Goal: Task Accomplishment & Management: Manage account settings

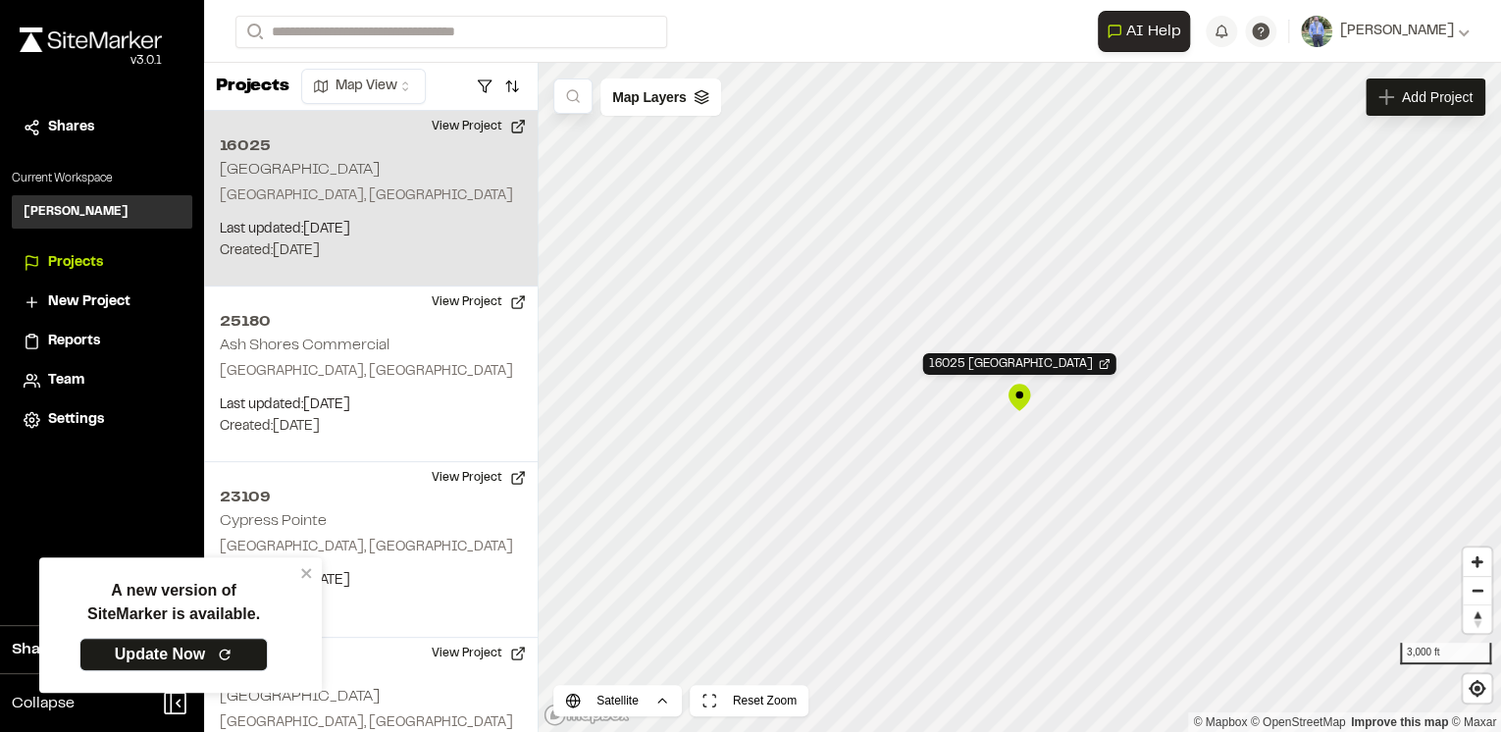
click at [1014, 395] on div "16025 [GEOGRAPHIC_DATA]" at bounding box center [1019, 397] width 29 height 29
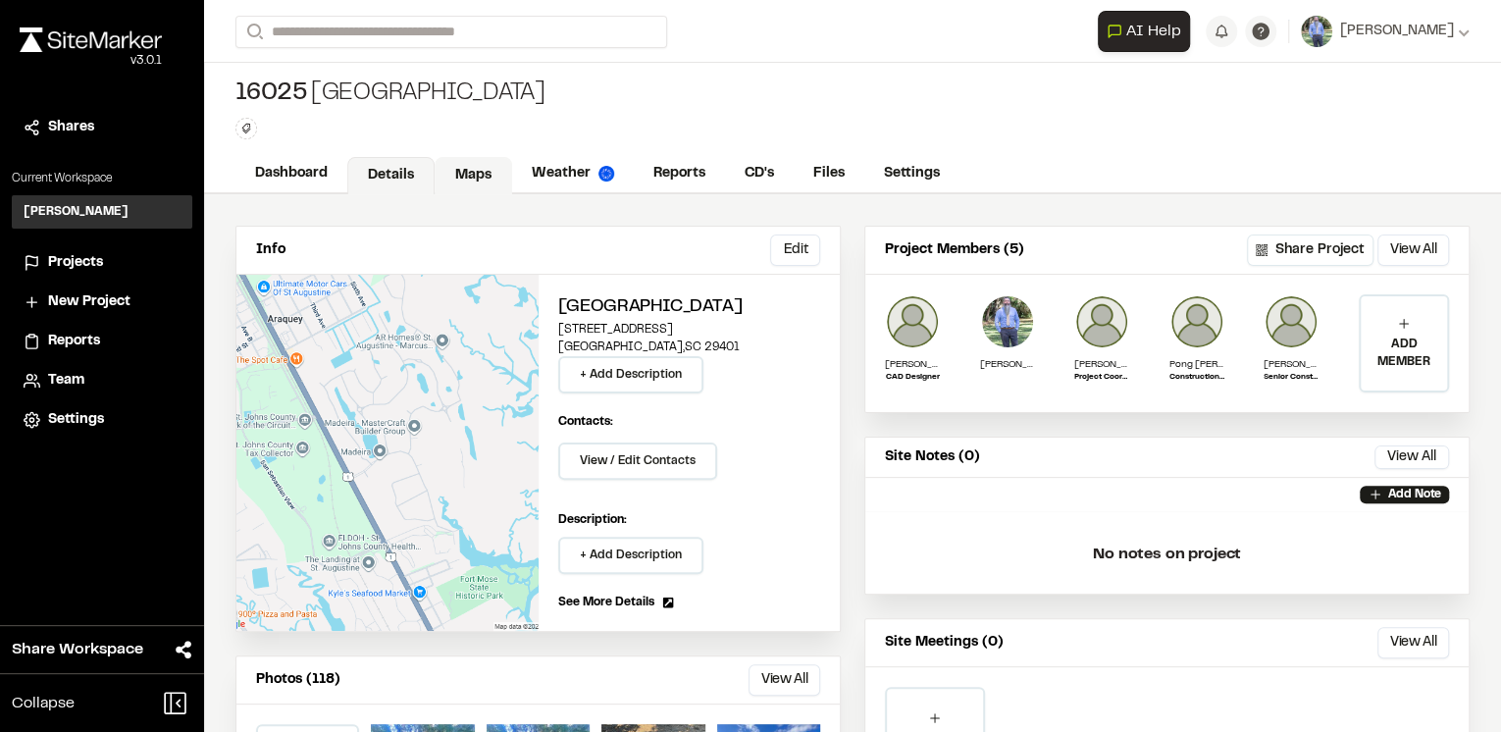
click at [467, 175] on link "Maps" at bounding box center [474, 175] width 78 height 37
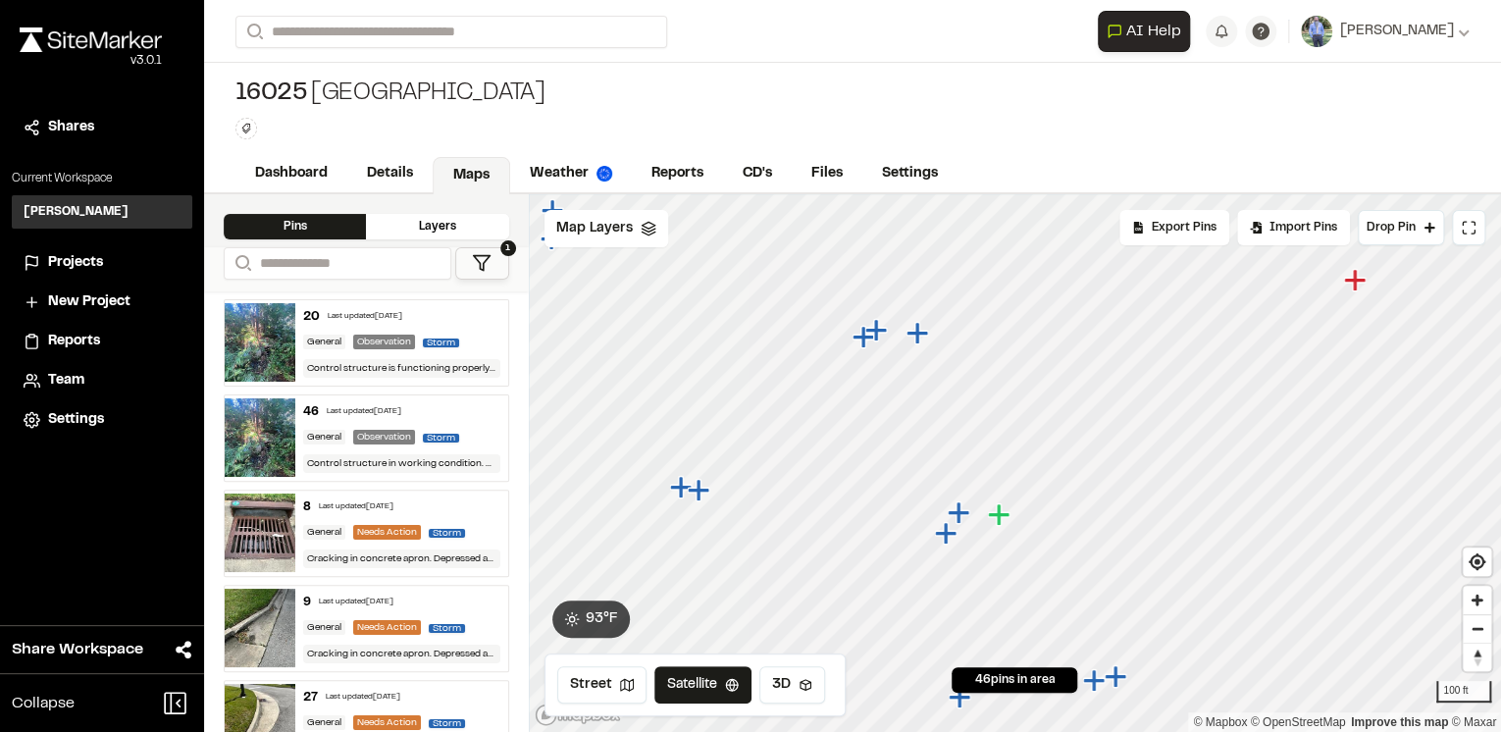
click at [918, 332] on icon "Map marker" at bounding box center [917, 333] width 22 height 22
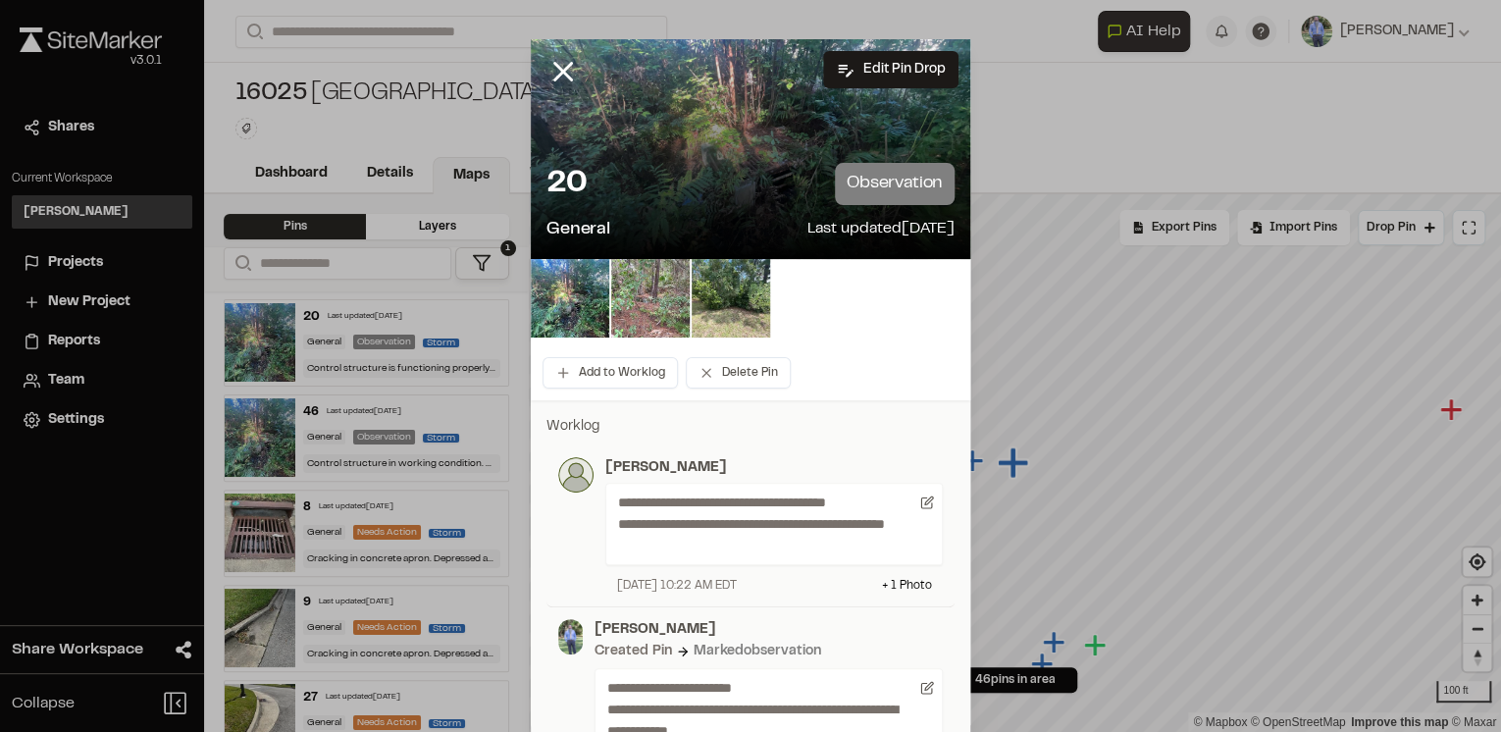
click at [648, 296] on img at bounding box center [650, 298] width 79 height 79
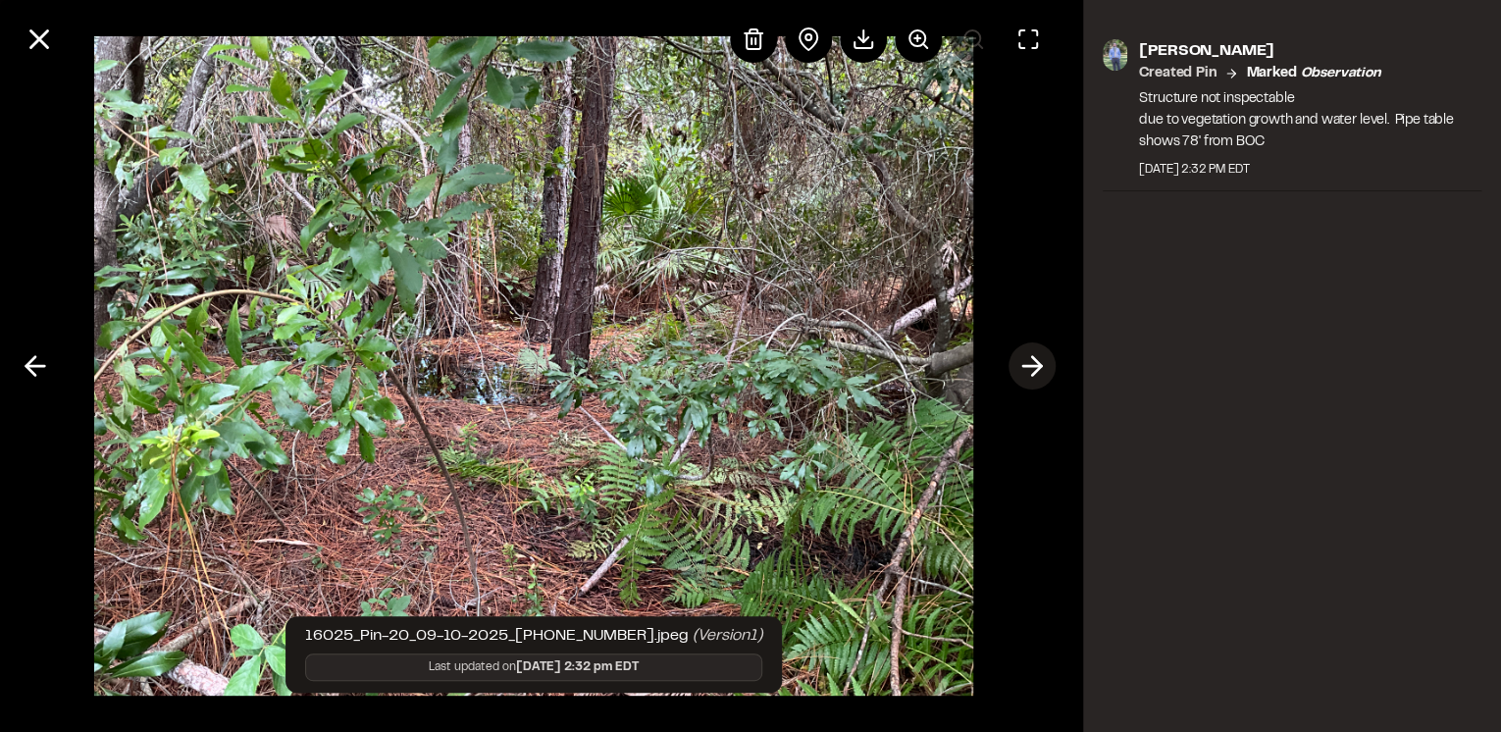
click at [1034, 368] on icon at bounding box center [1032, 365] width 31 height 33
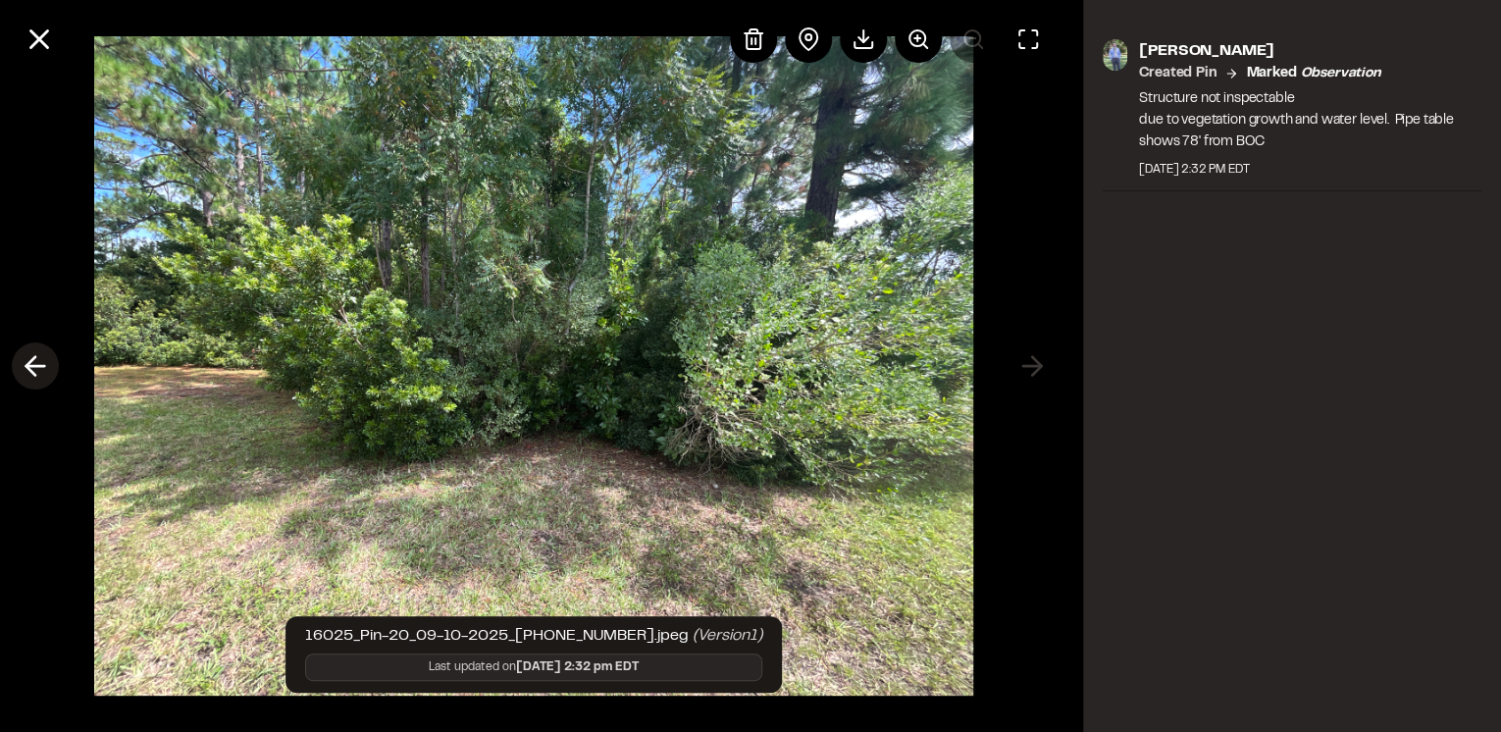
click at [36, 361] on icon at bounding box center [35, 365] width 31 height 33
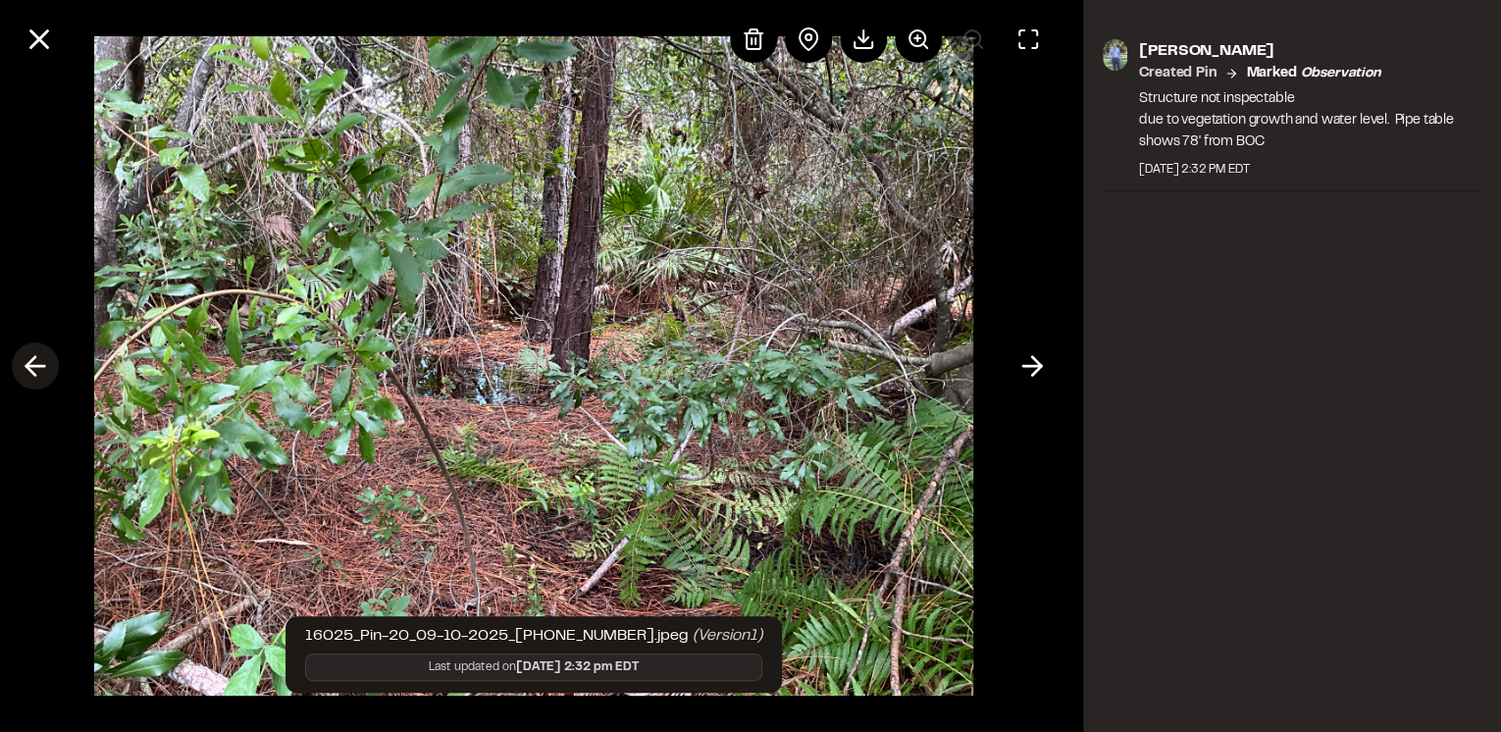
click at [26, 369] on icon at bounding box center [35, 365] width 31 height 33
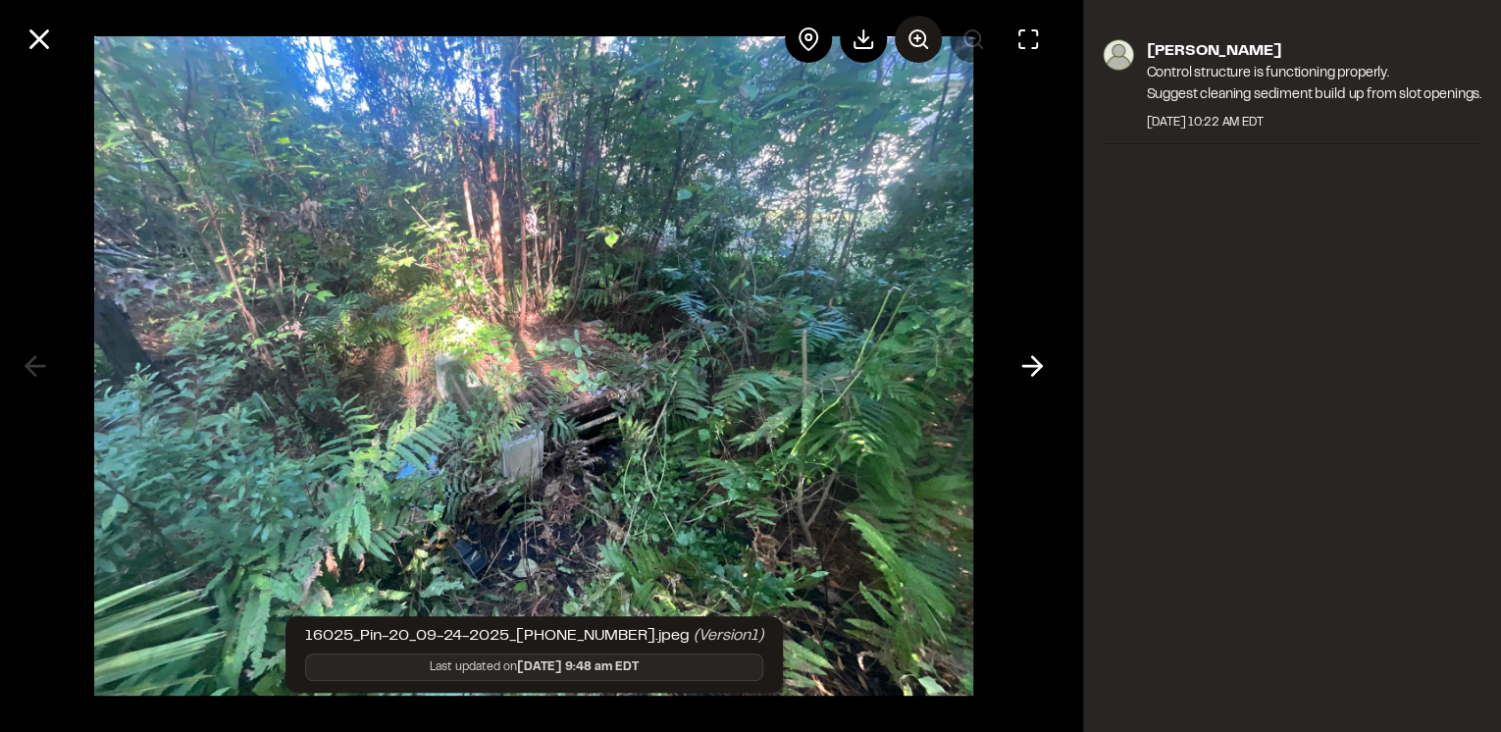
click at [909, 42] on icon at bounding box center [919, 39] width 24 height 24
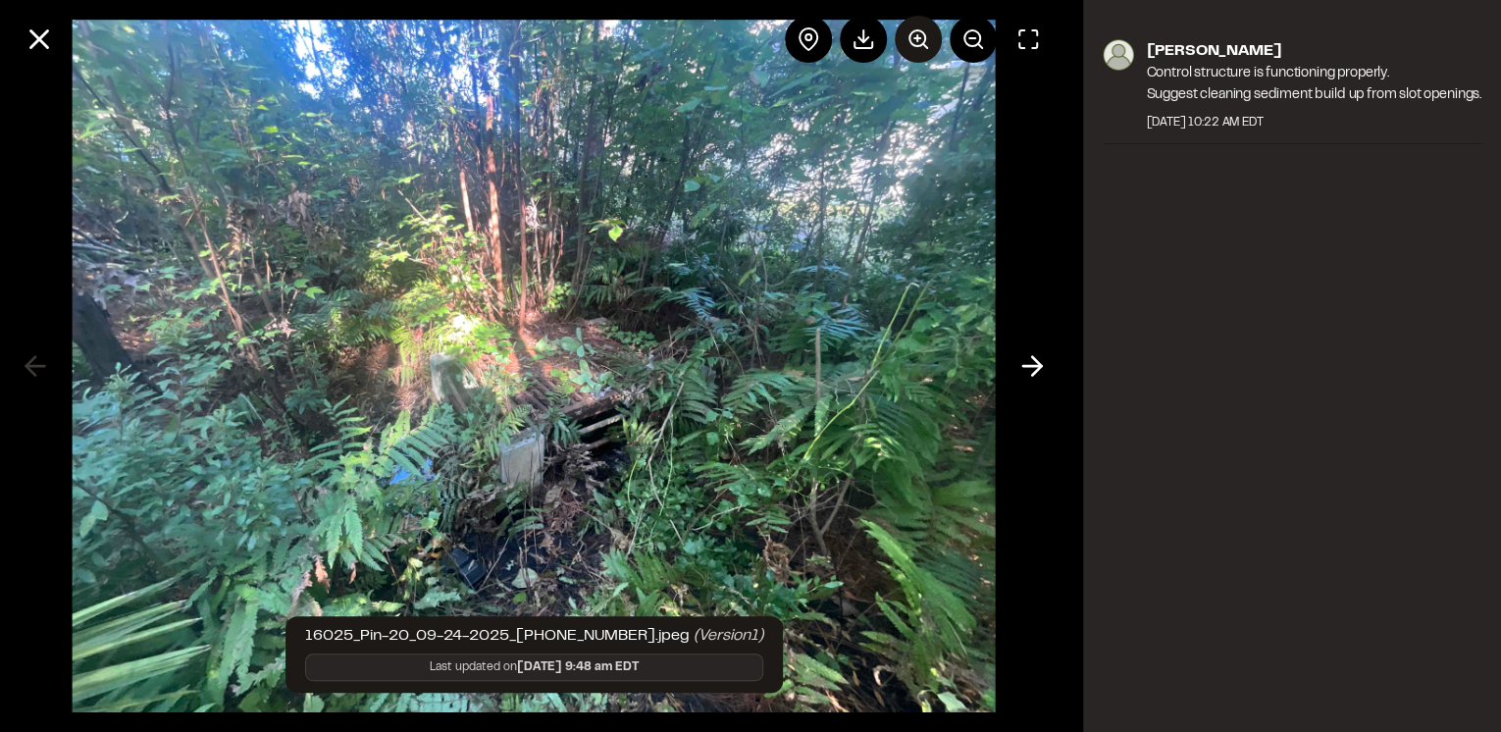
click at [915, 43] on icon at bounding box center [919, 39] width 24 height 24
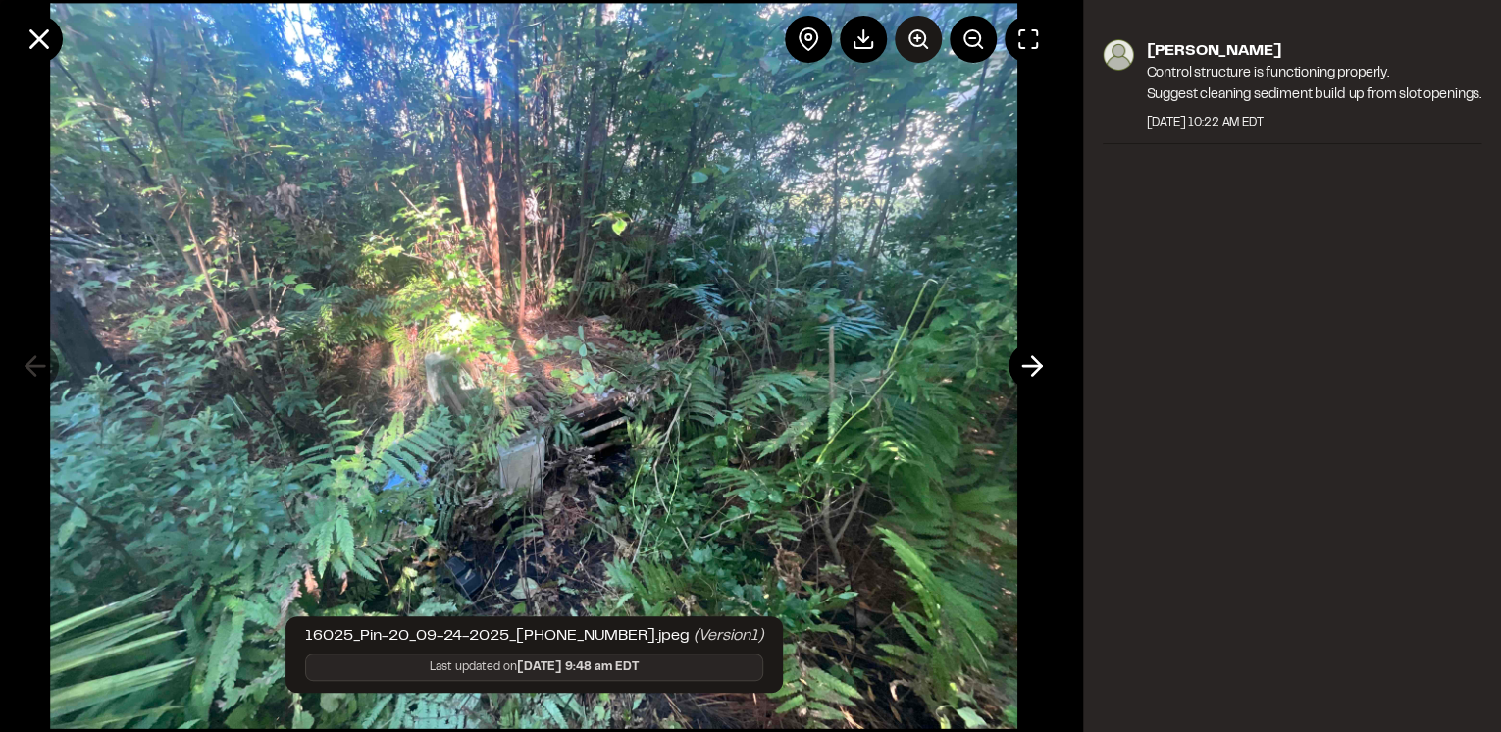
click at [915, 43] on icon at bounding box center [919, 39] width 24 height 24
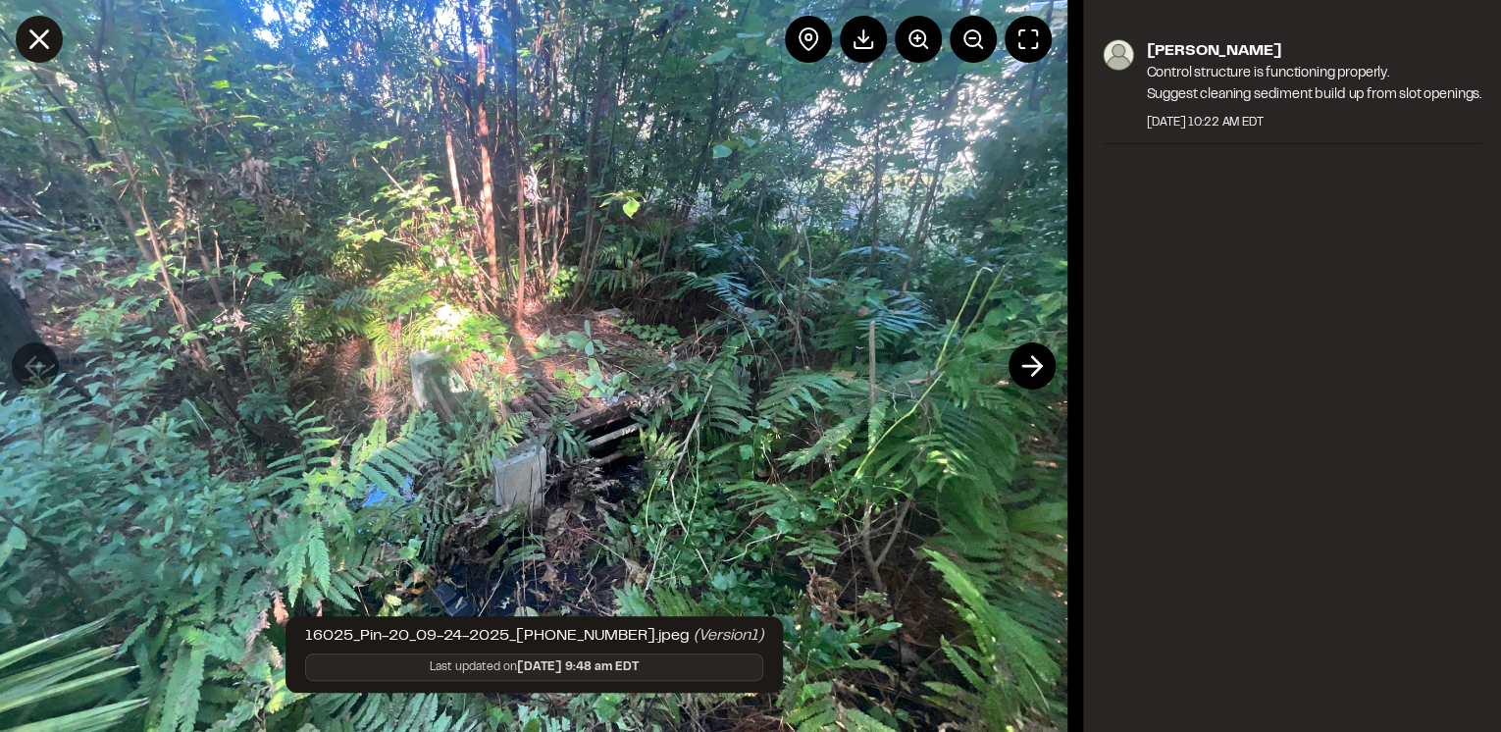
click at [39, 42] on icon at bounding box center [39, 39] width 33 height 33
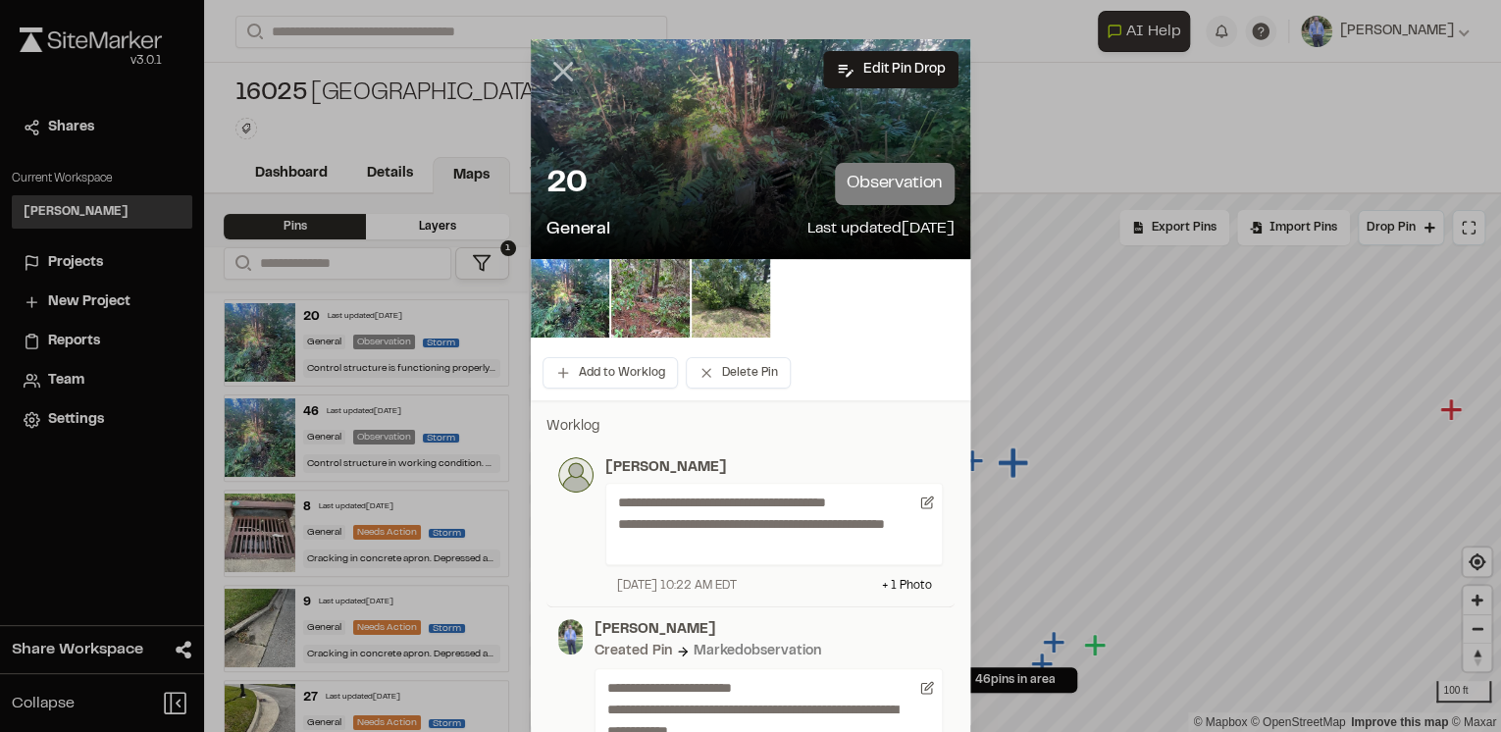
click at [560, 73] on line at bounding box center [563, 72] width 17 height 17
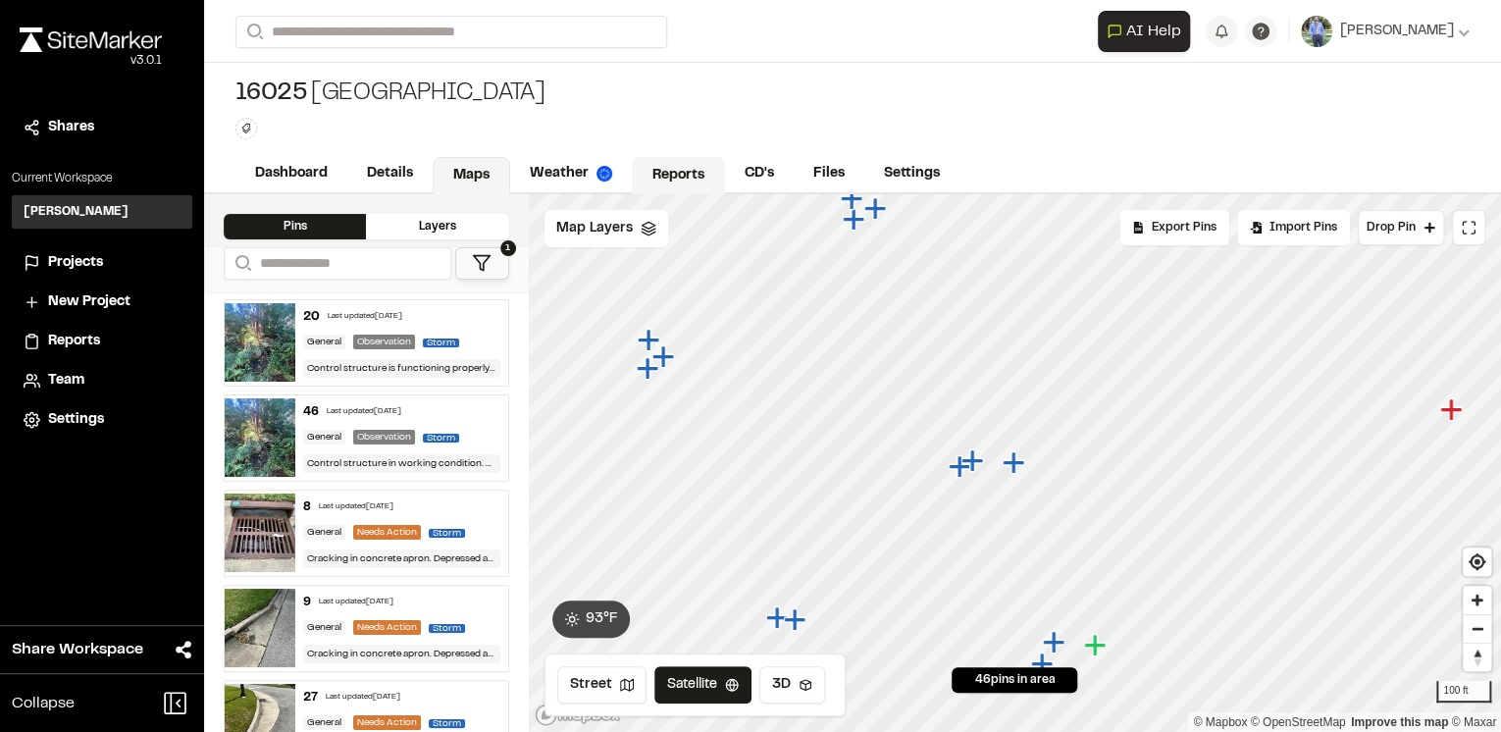
click at [683, 179] on link "Reports" at bounding box center [678, 175] width 93 height 37
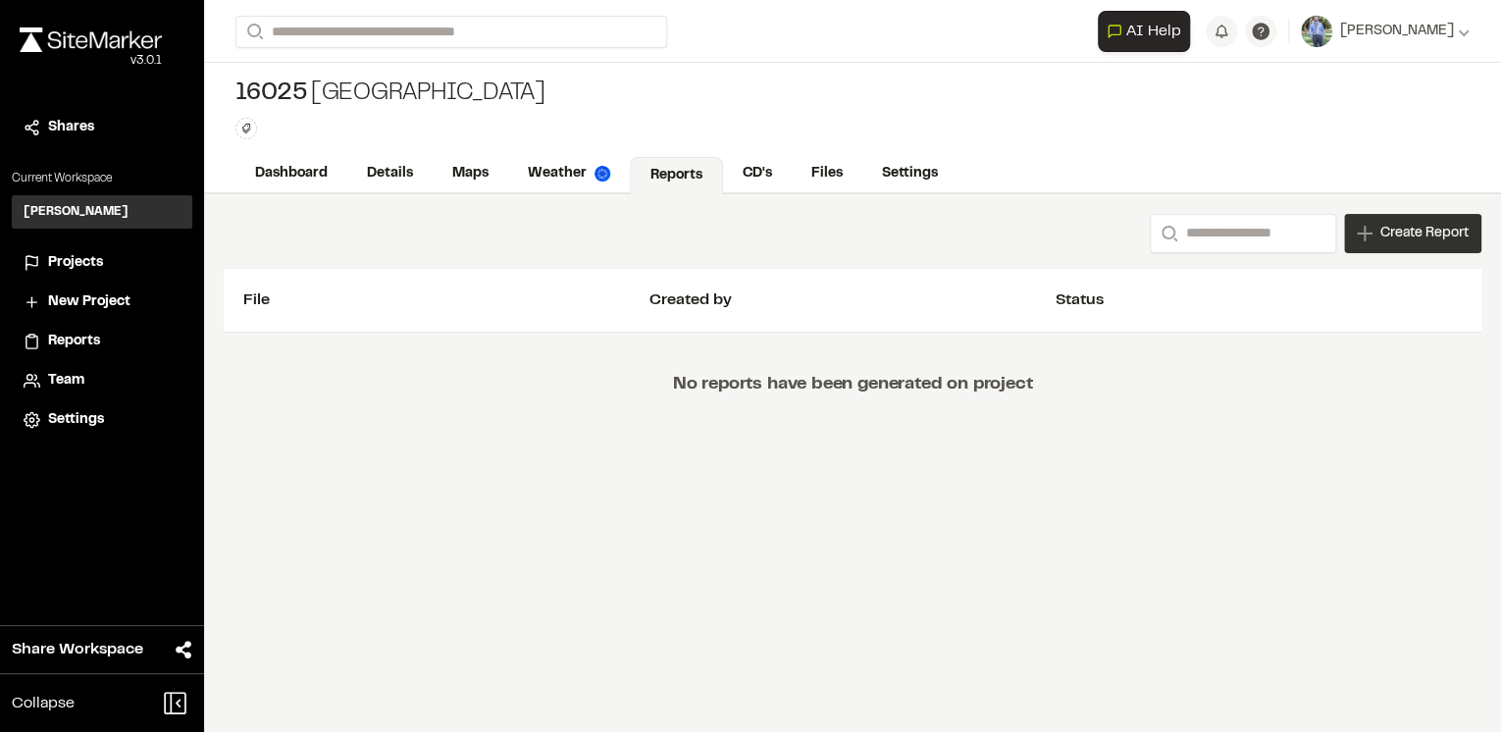
click at [1364, 235] on icon at bounding box center [1365, 234] width 16 height 16
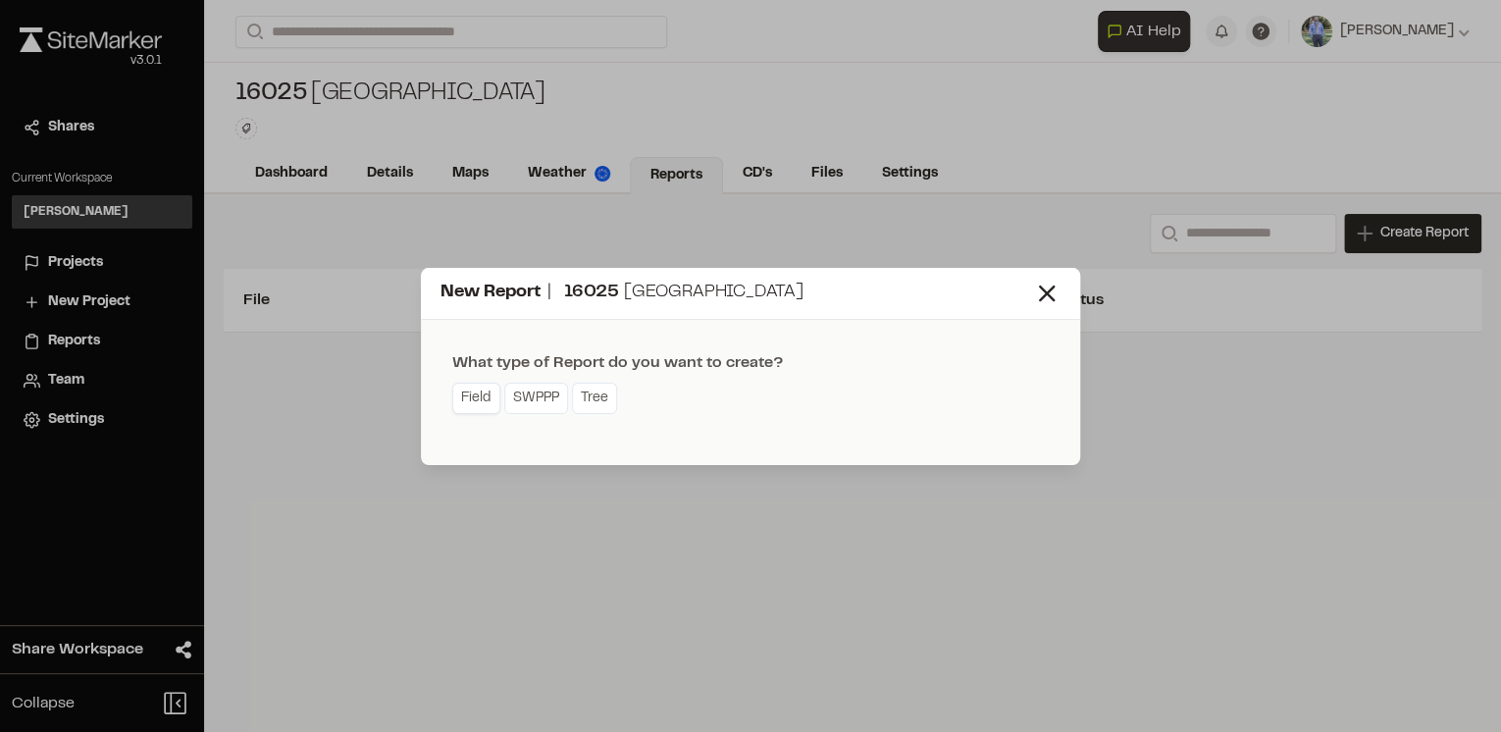
click at [475, 399] on link "Field" at bounding box center [476, 398] width 48 height 31
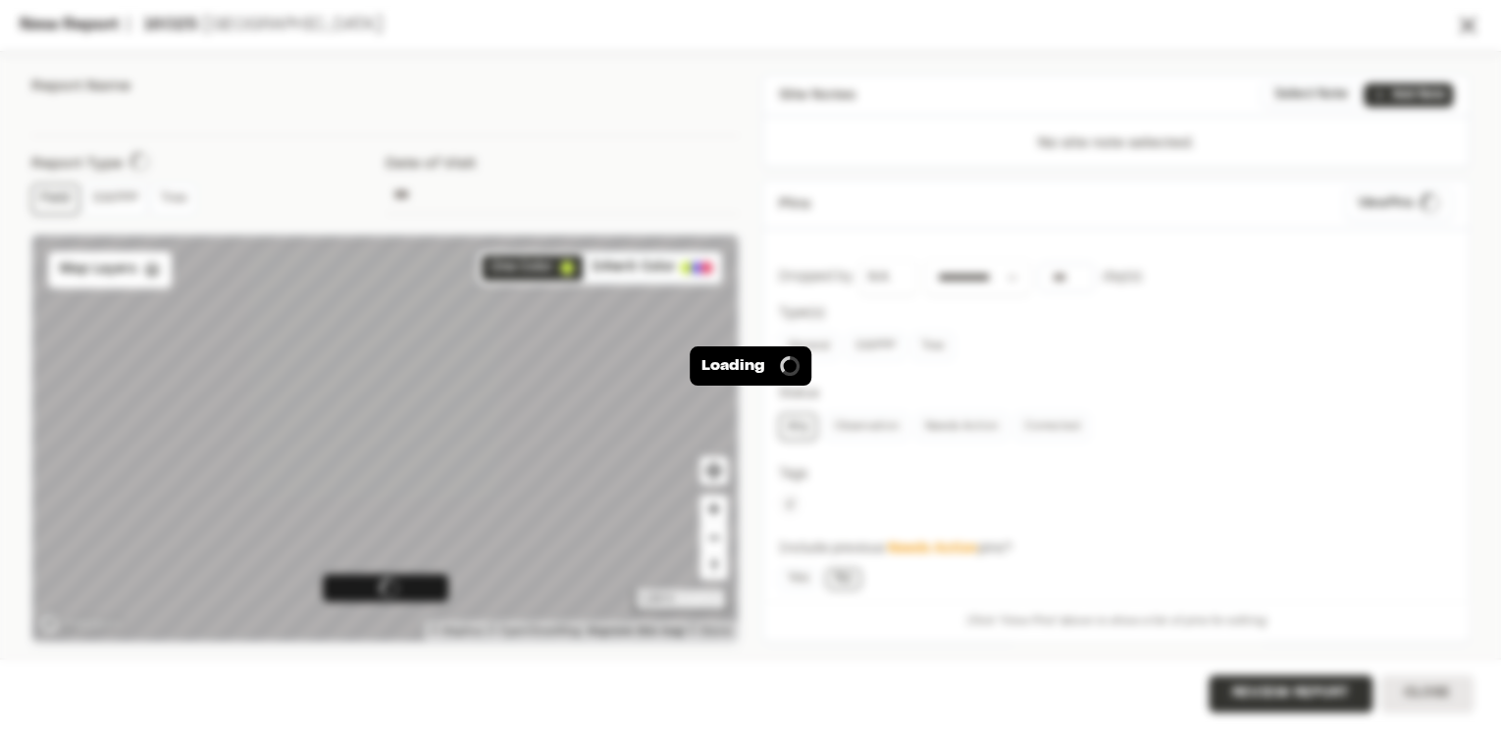
type input "**********"
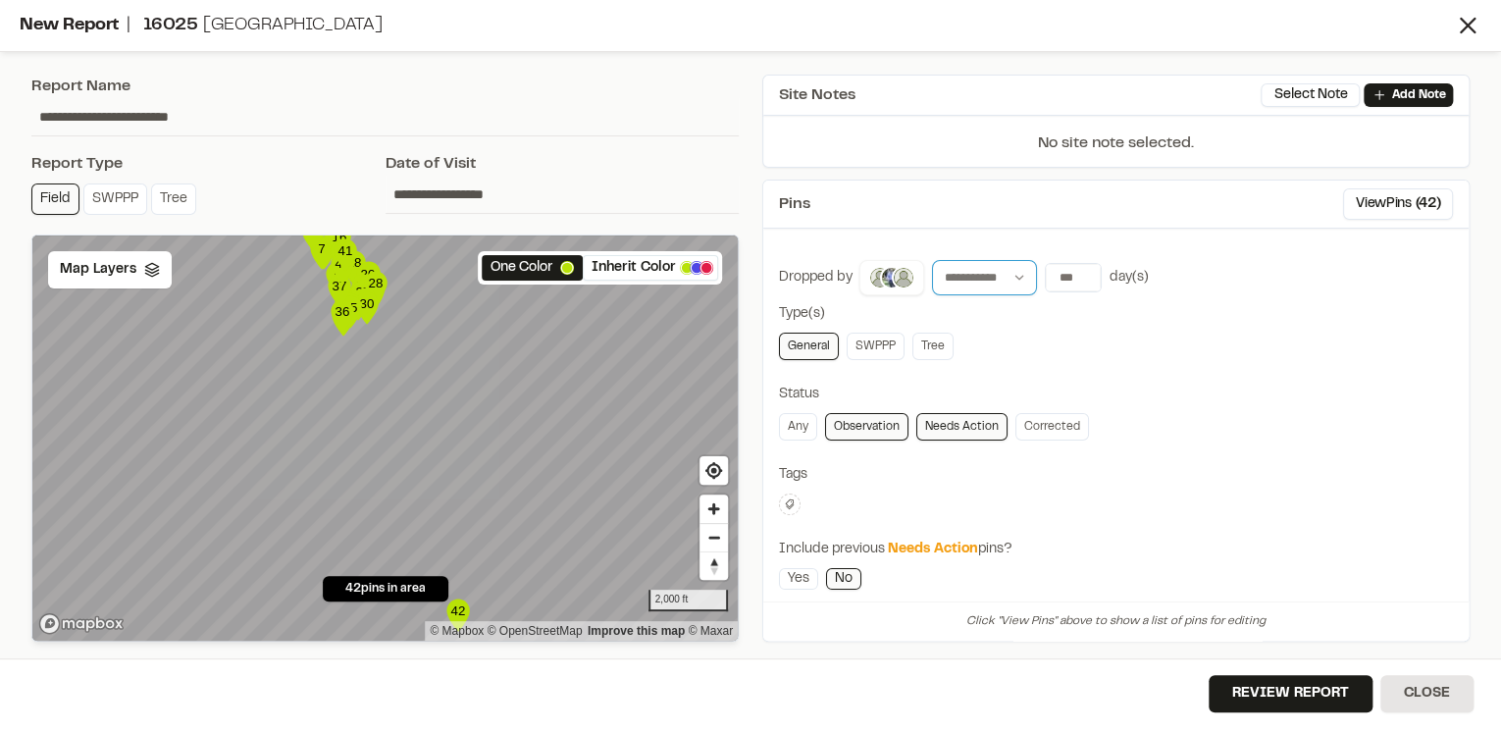
click at [1021, 282] on select "**********" at bounding box center [984, 277] width 105 height 35
click at [1014, 279] on select "**********" at bounding box center [984, 277] width 105 height 35
click at [1075, 279] on input "**" at bounding box center [1073, 277] width 55 height 27
click at [1170, 320] on button "30 days" at bounding box center [1184, 317] width 62 height 31
type input "**"
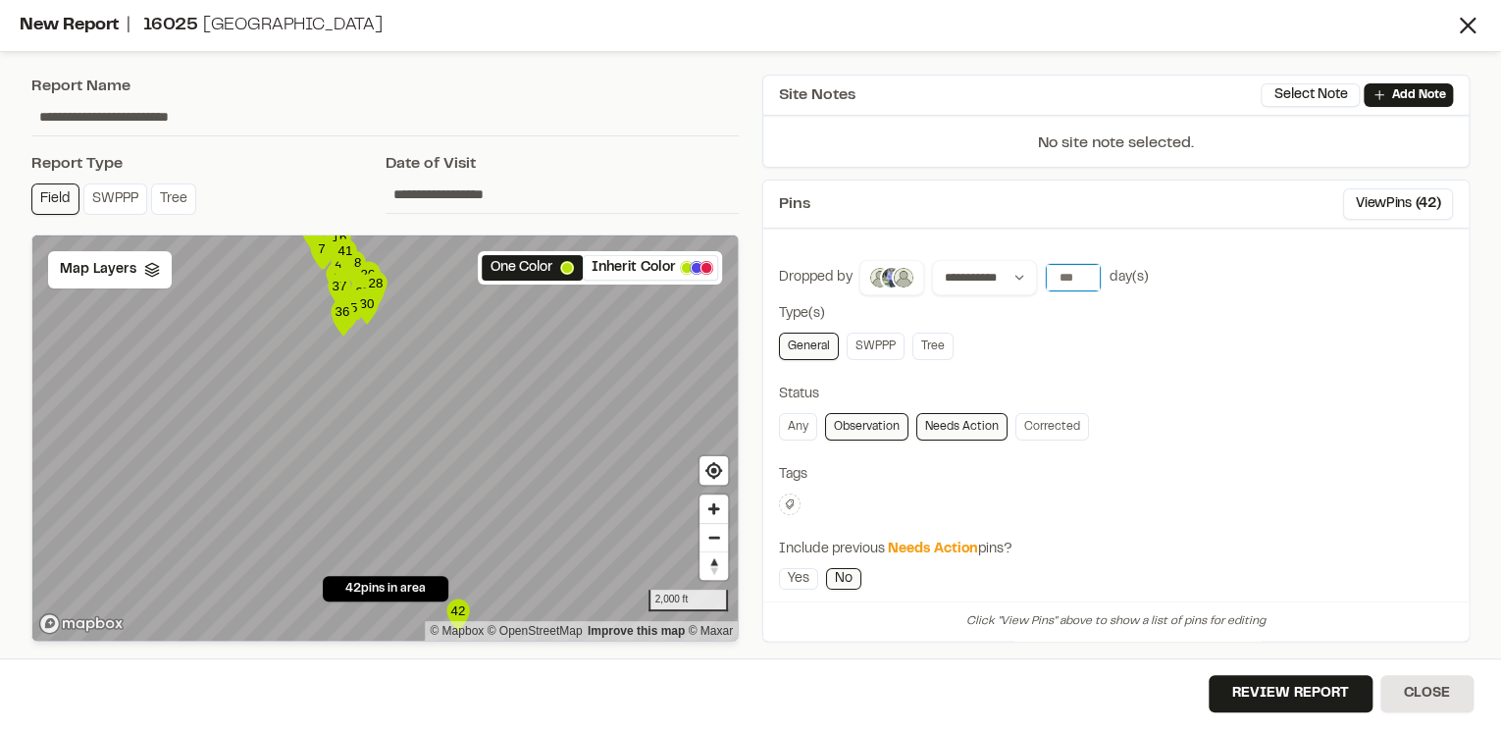
click at [1081, 281] on input "**" at bounding box center [1073, 277] width 55 height 27
click at [1232, 318] on button "All Time" at bounding box center [1245, 317] width 60 height 31
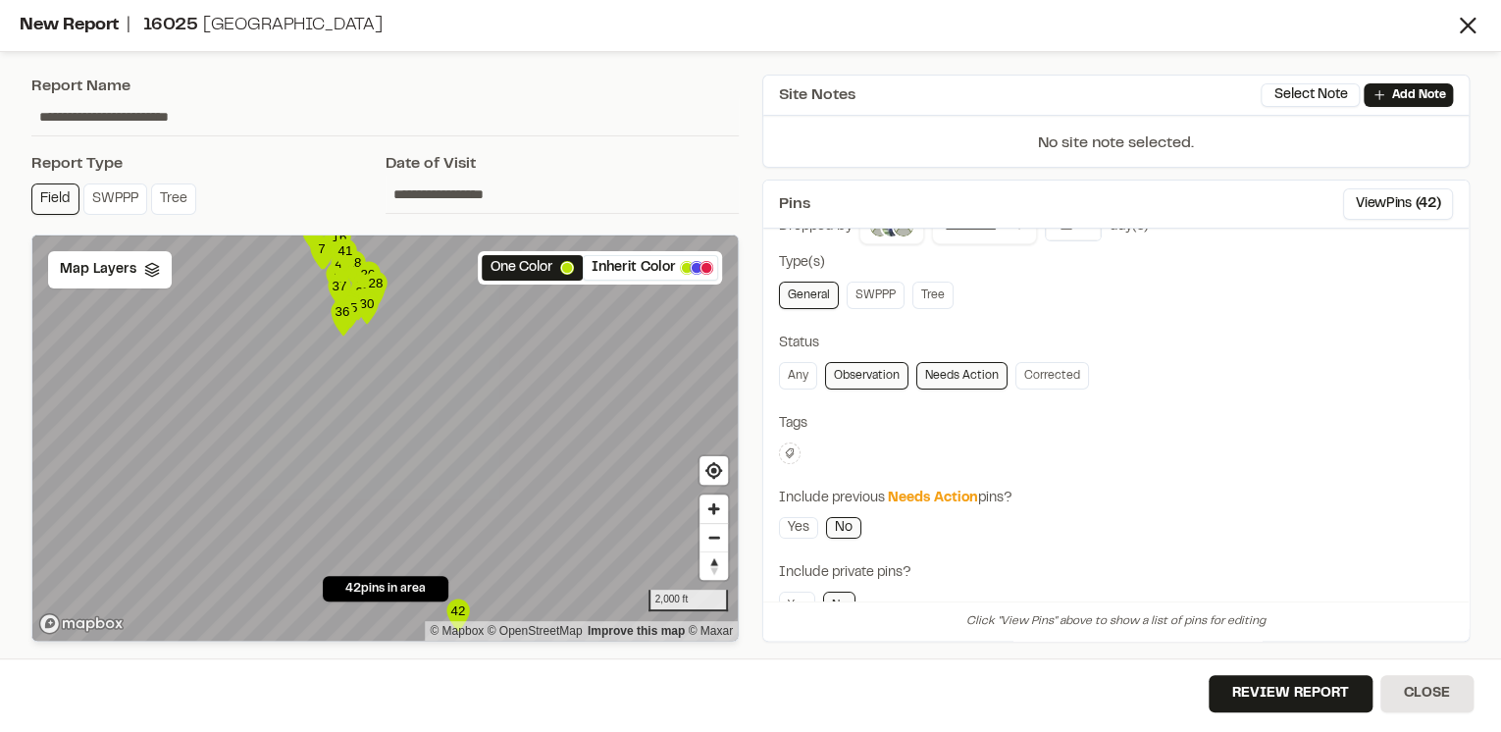
scroll to position [79, 0]
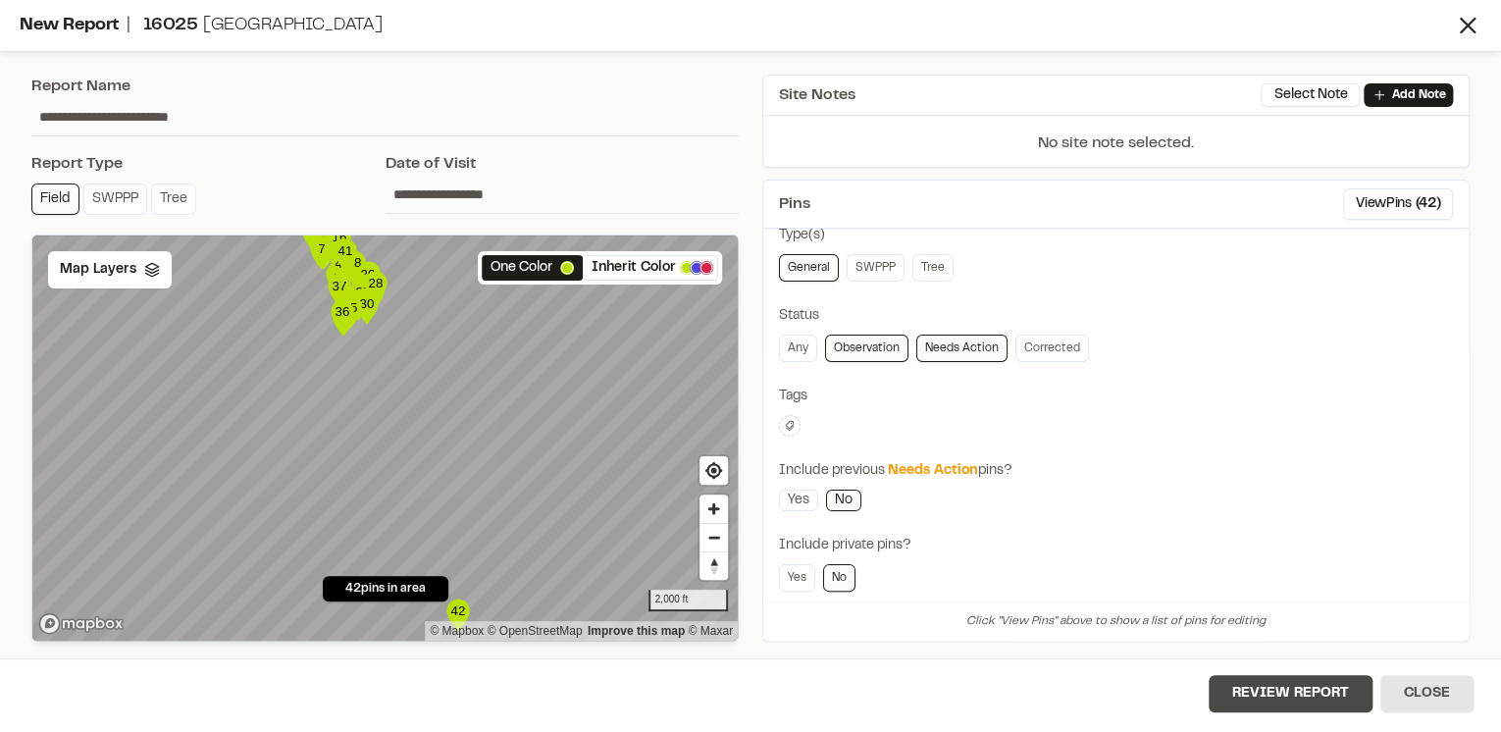
click at [1269, 698] on button "Review Report" at bounding box center [1291, 693] width 164 height 37
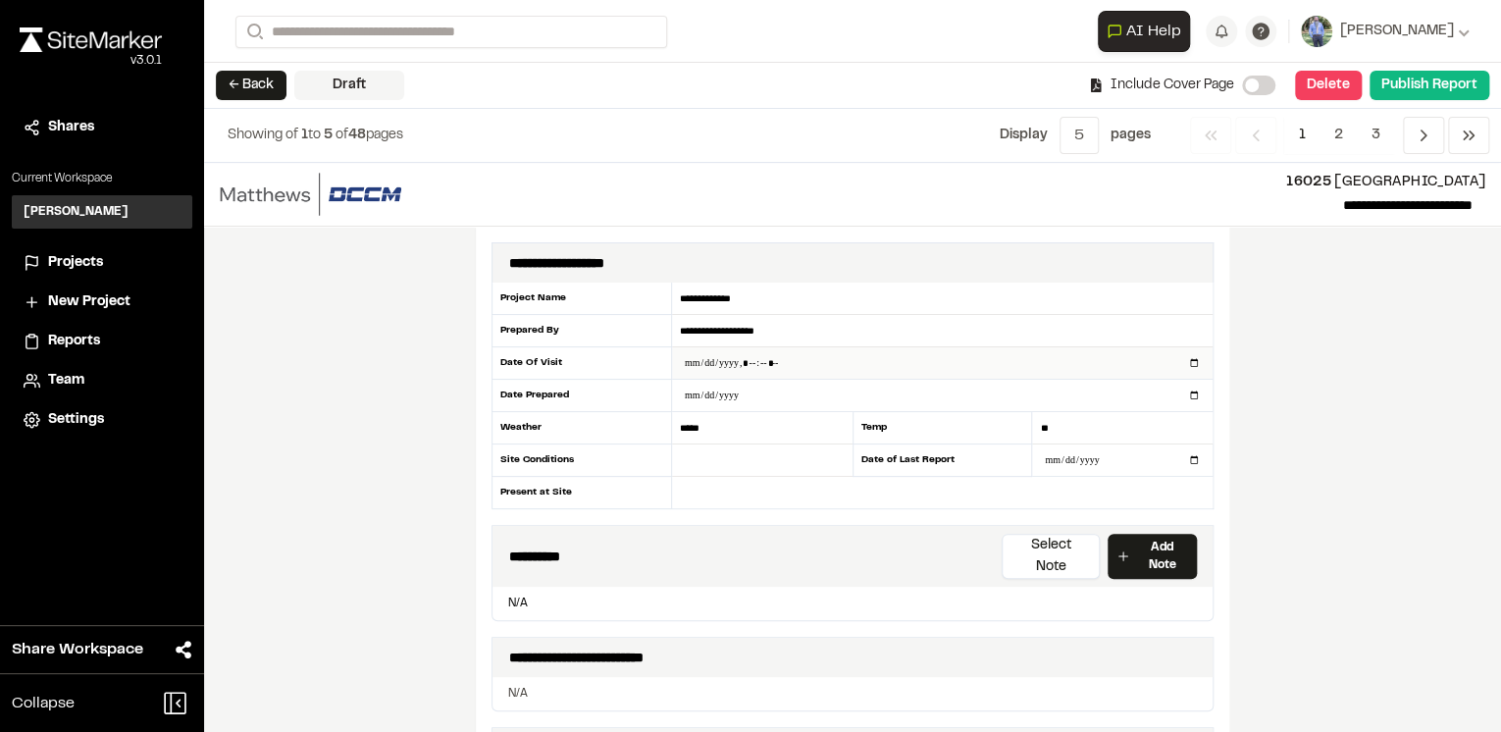
click at [699, 360] on input "datetime-local" at bounding box center [942, 362] width 541 height 31
click at [1193, 358] on input "datetime-local" at bounding box center [942, 362] width 541 height 31
type input "**********"
click at [1341, 522] on div "**********" at bounding box center [852, 447] width 1297 height 569
click at [1356, 493] on div "**********" at bounding box center [852, 447] width 1297 height 569
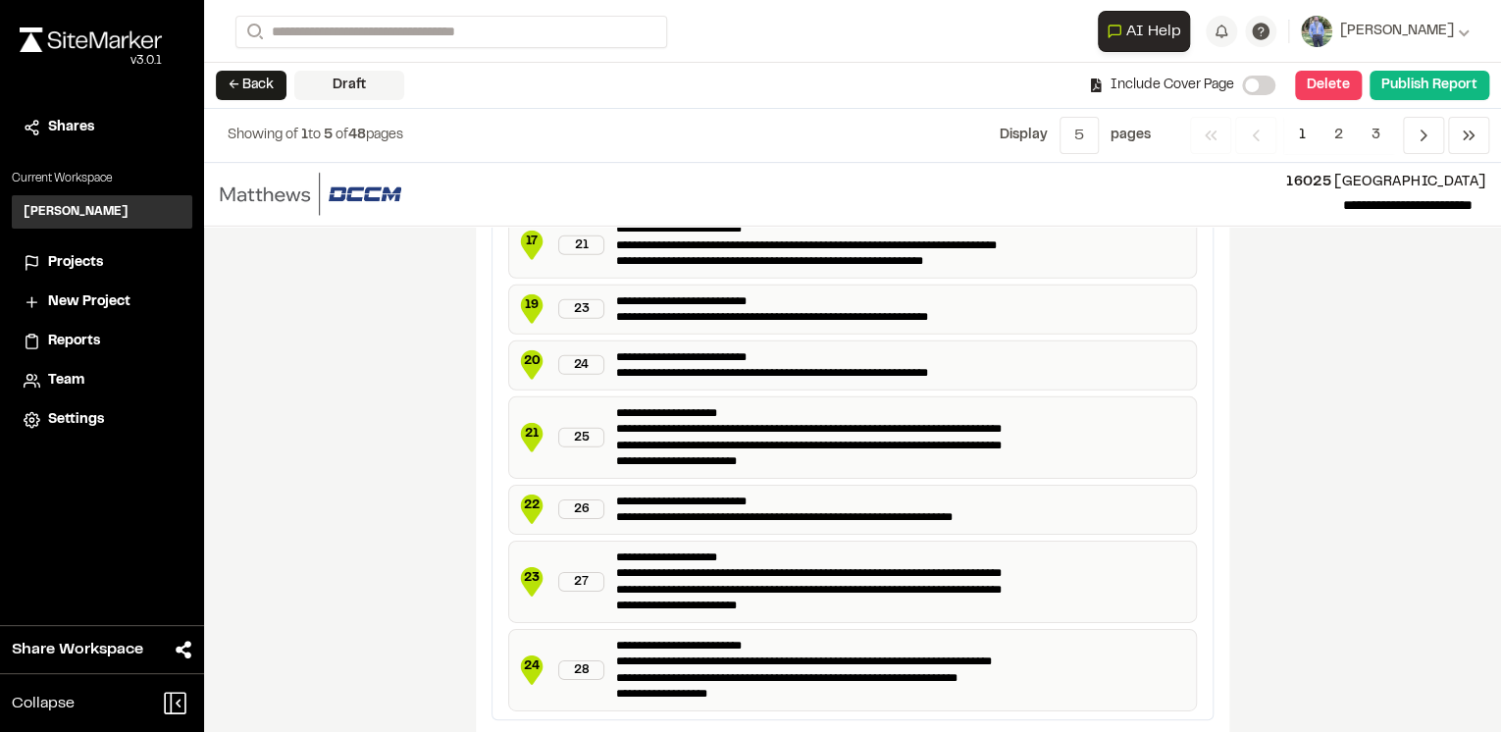
scroll to position [3197, 0]
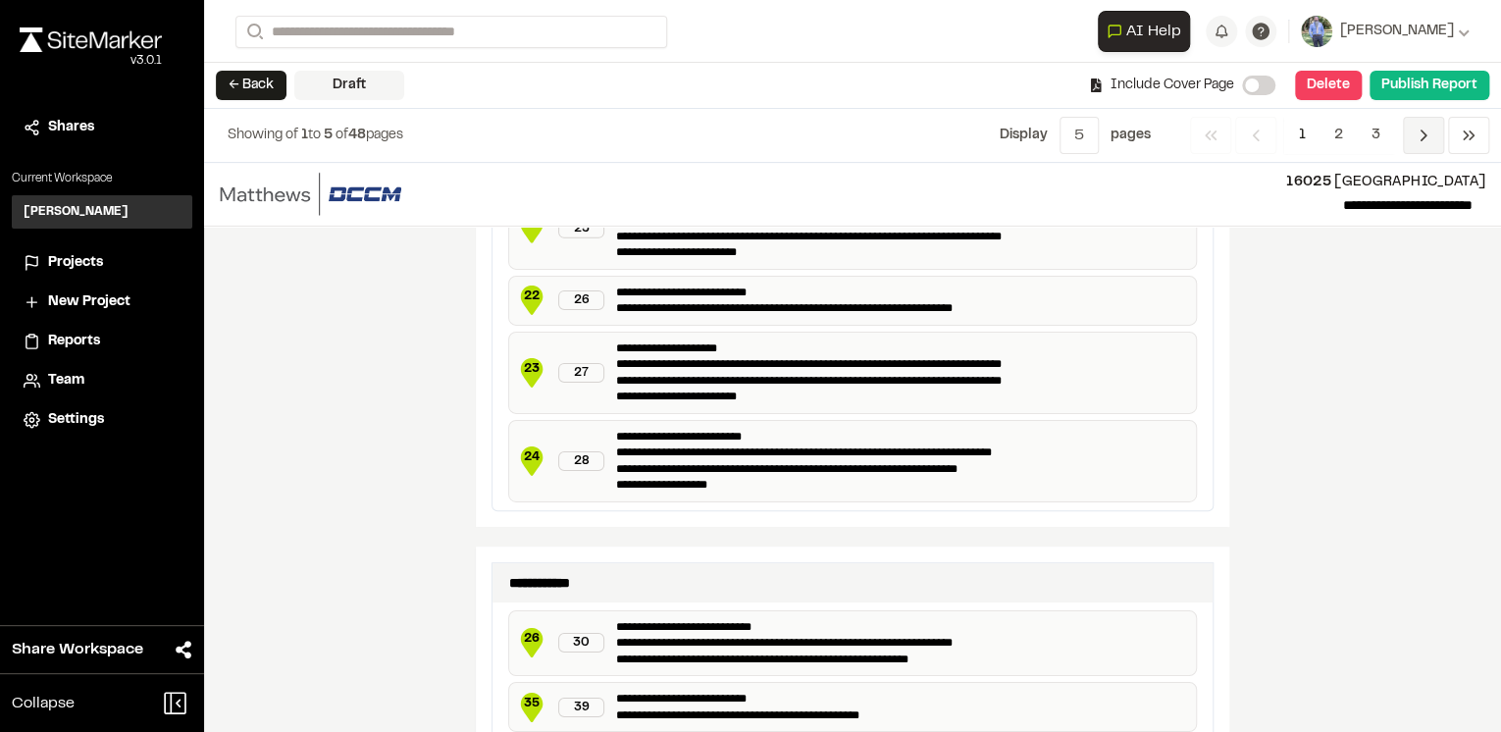
click at [1420, 133] on icon "Navigation" at bounding box center [1424, 136] width 20 height 20
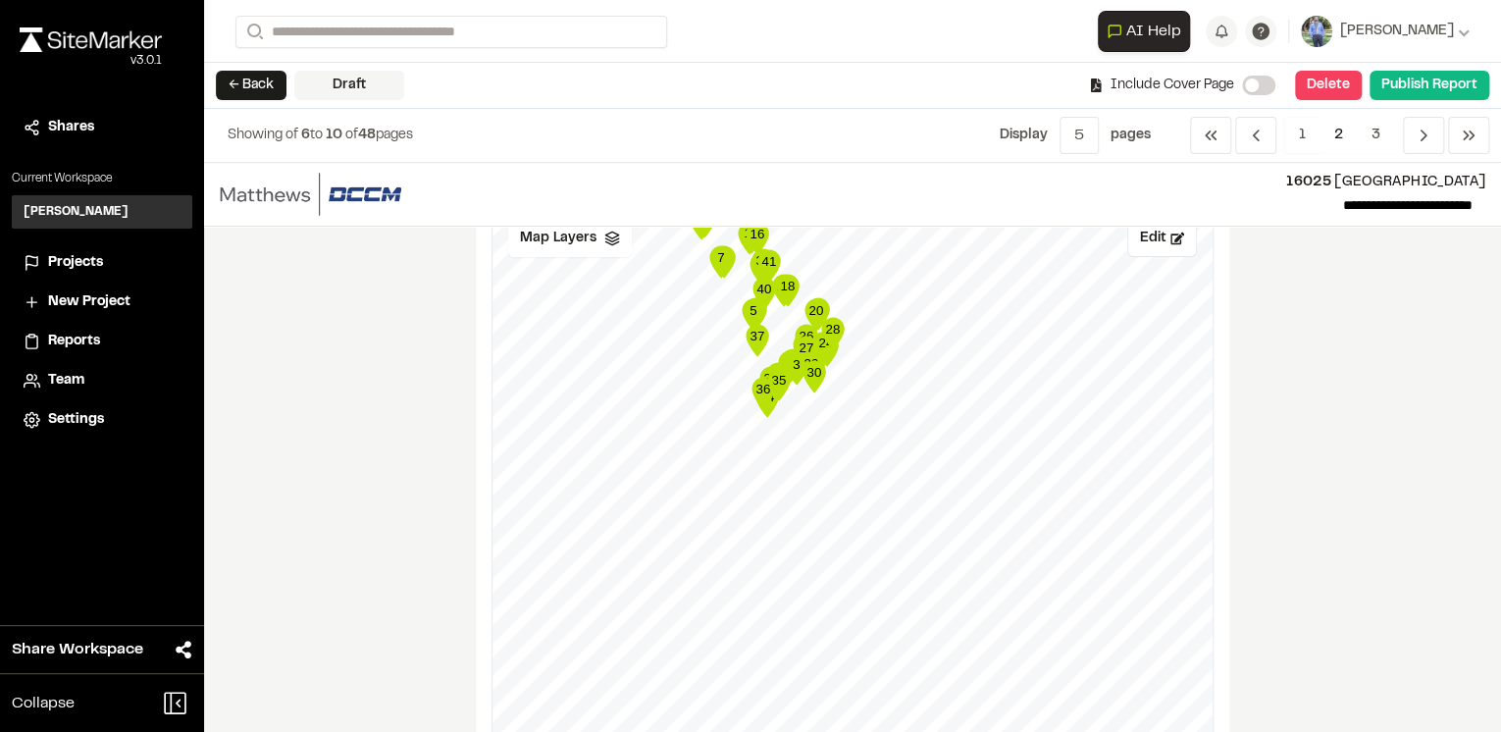
scroll to position [0, 0]
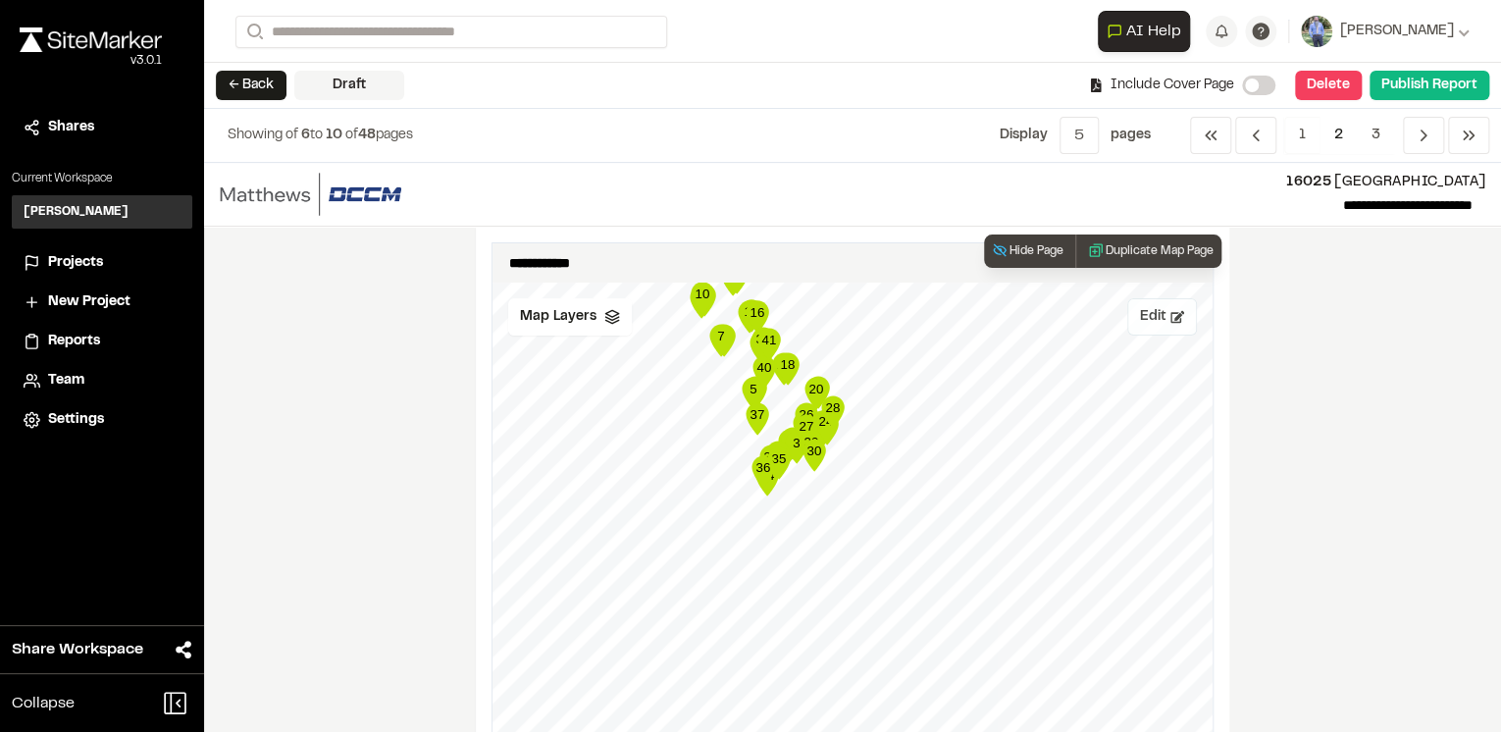
click at [1158, 322] on button "Edit" at bounding box center [1163, 316] width 70 height 37
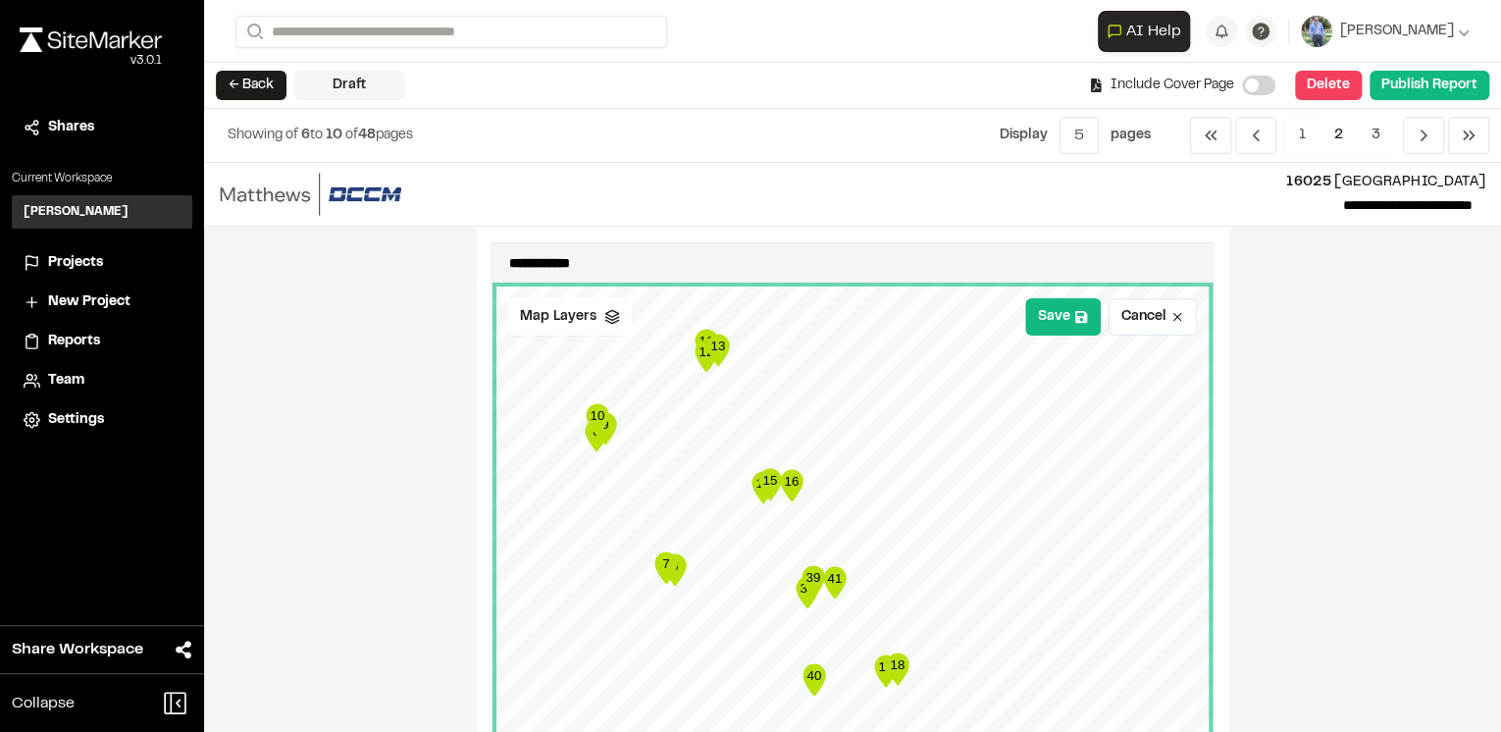
scroll to position [79, 0]
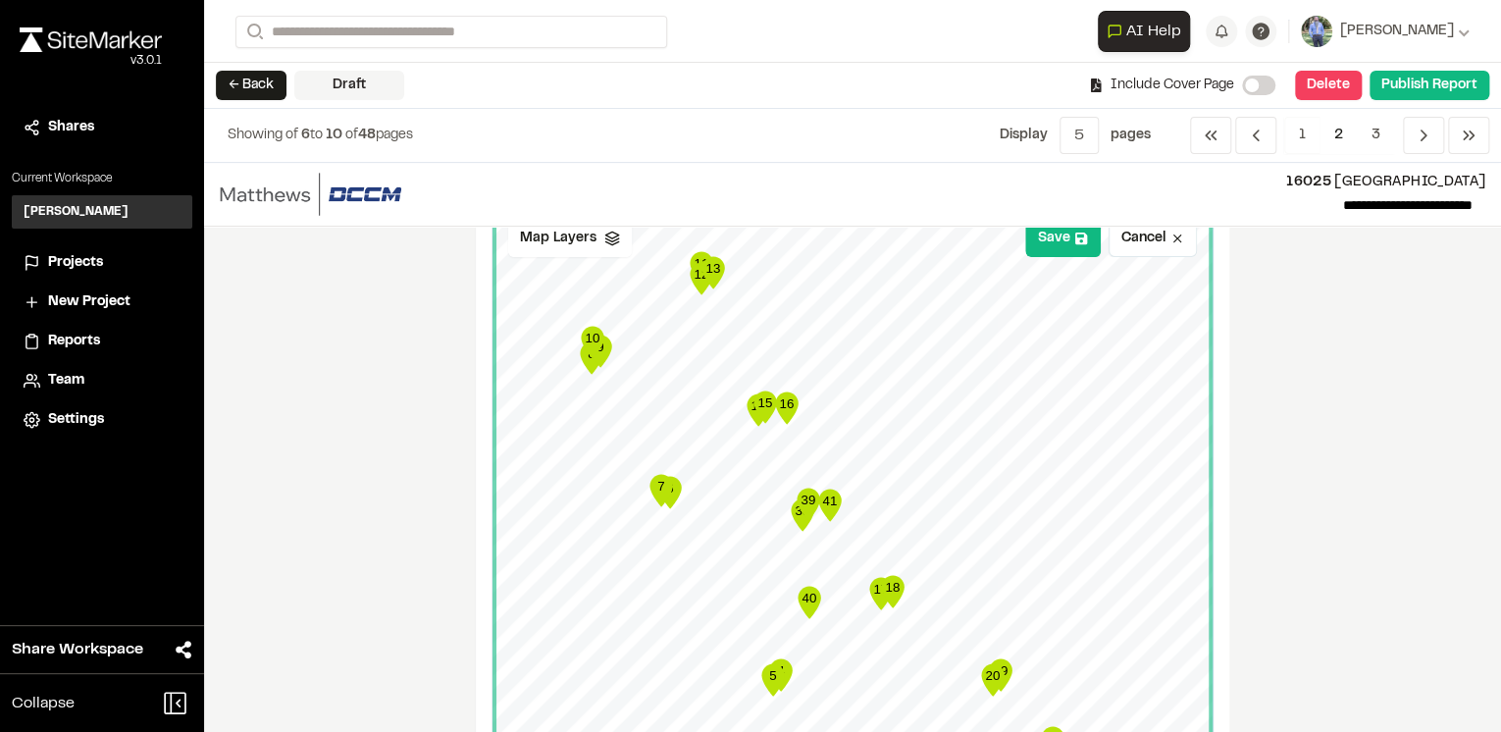
click at [706, 271] on text "13" at bounding box center [713, 268] width 15 height 15
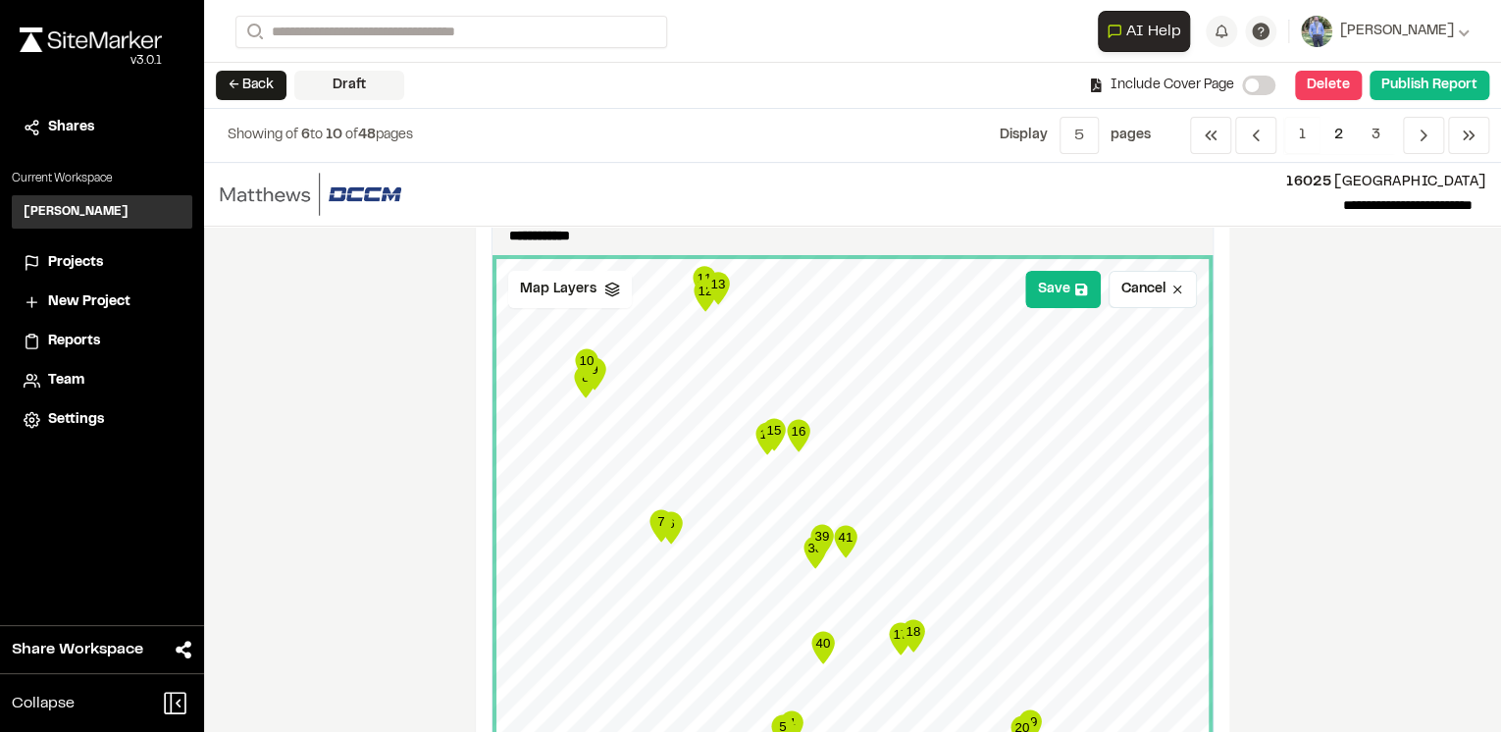
scroll to position [0, 0]
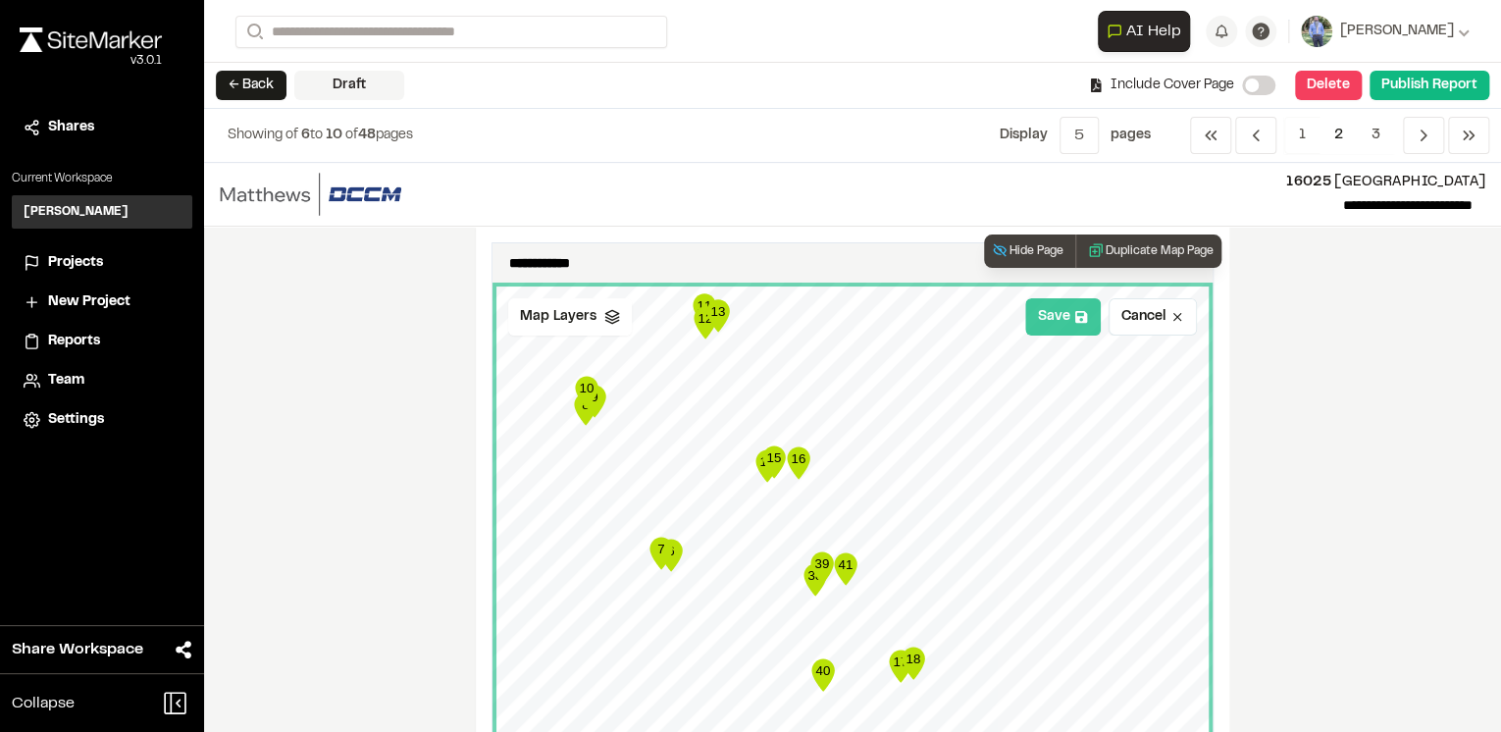
click at [1075, 322] on icon at bounding box center [1082, 317] width 14 height 14
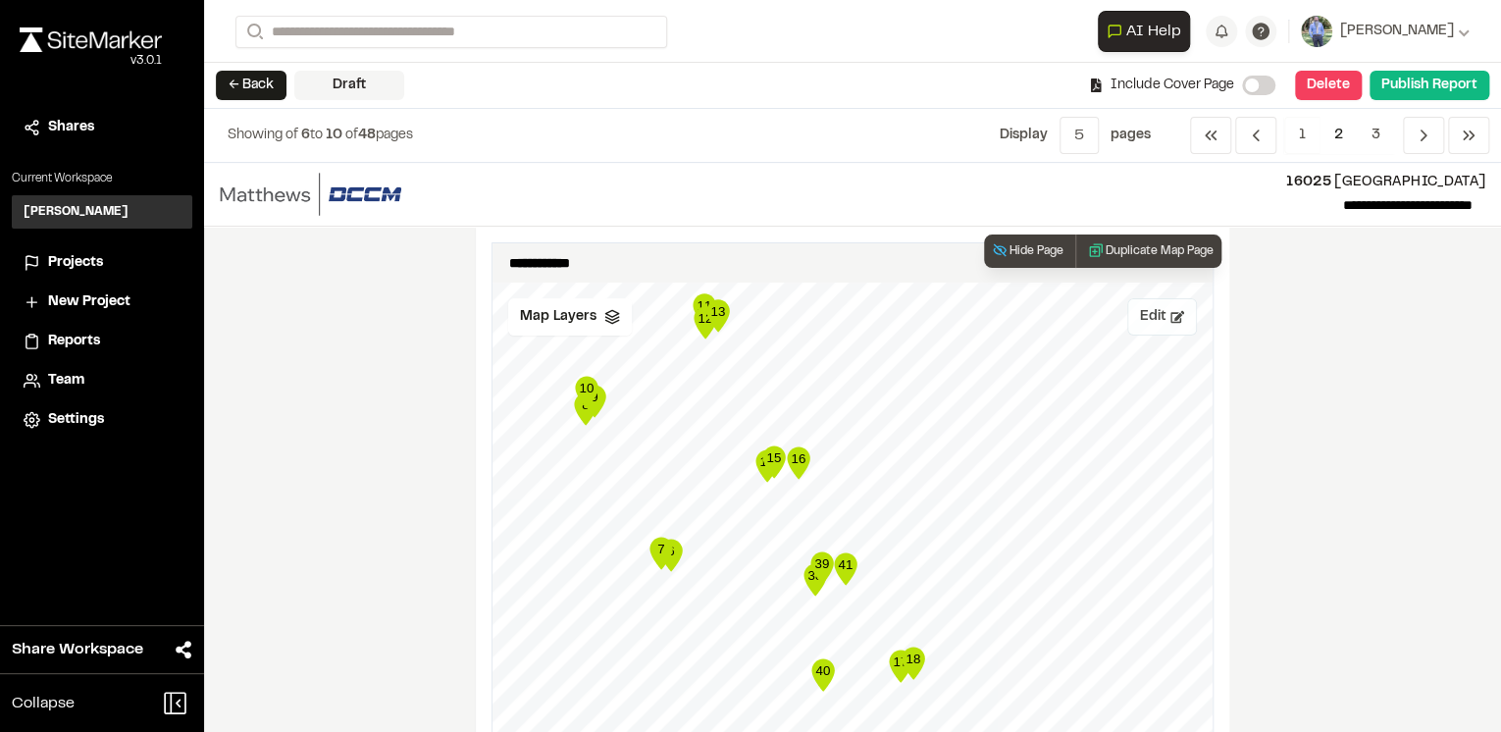
click at [1171, 312] on icon at bounding box center [1178, 317] width 14 height 12
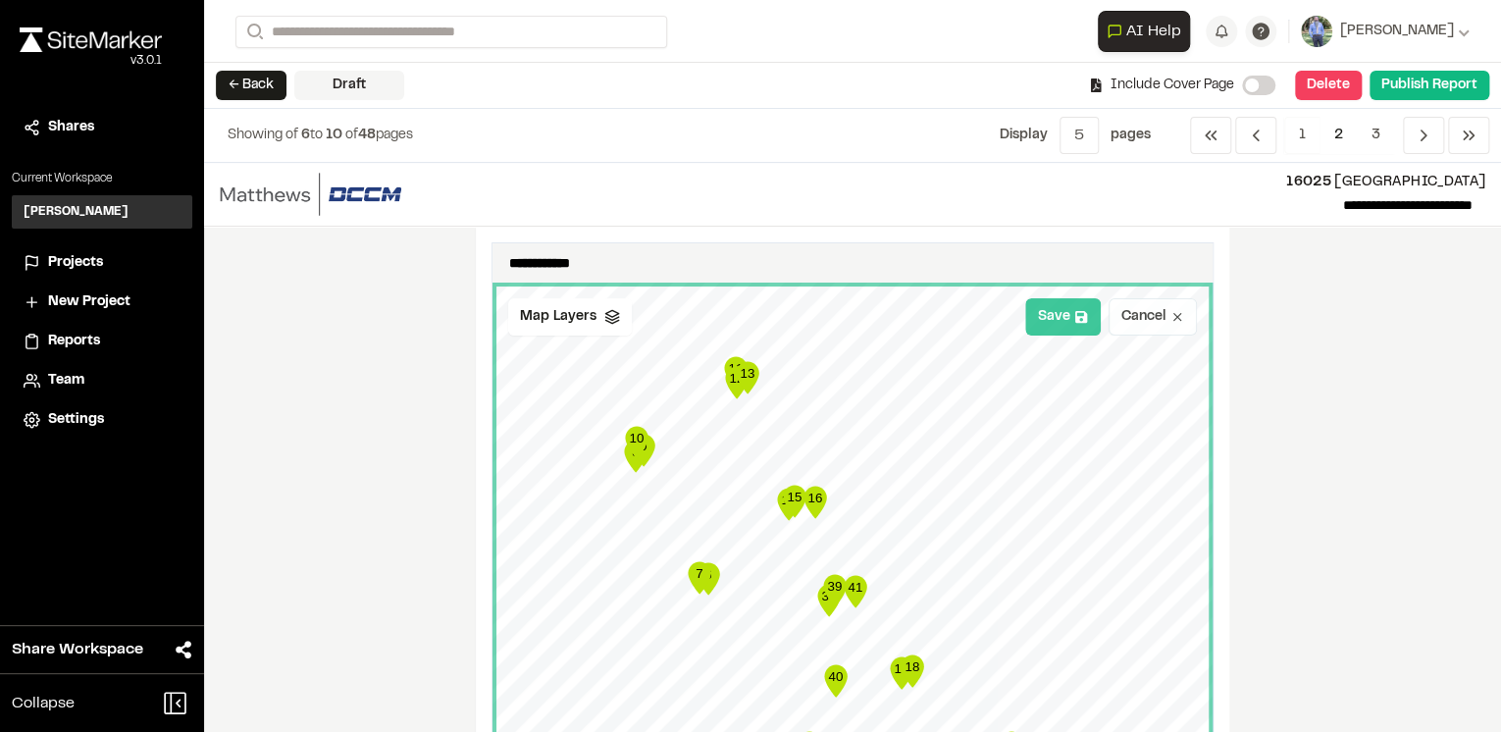
scroll to position [79, 0]
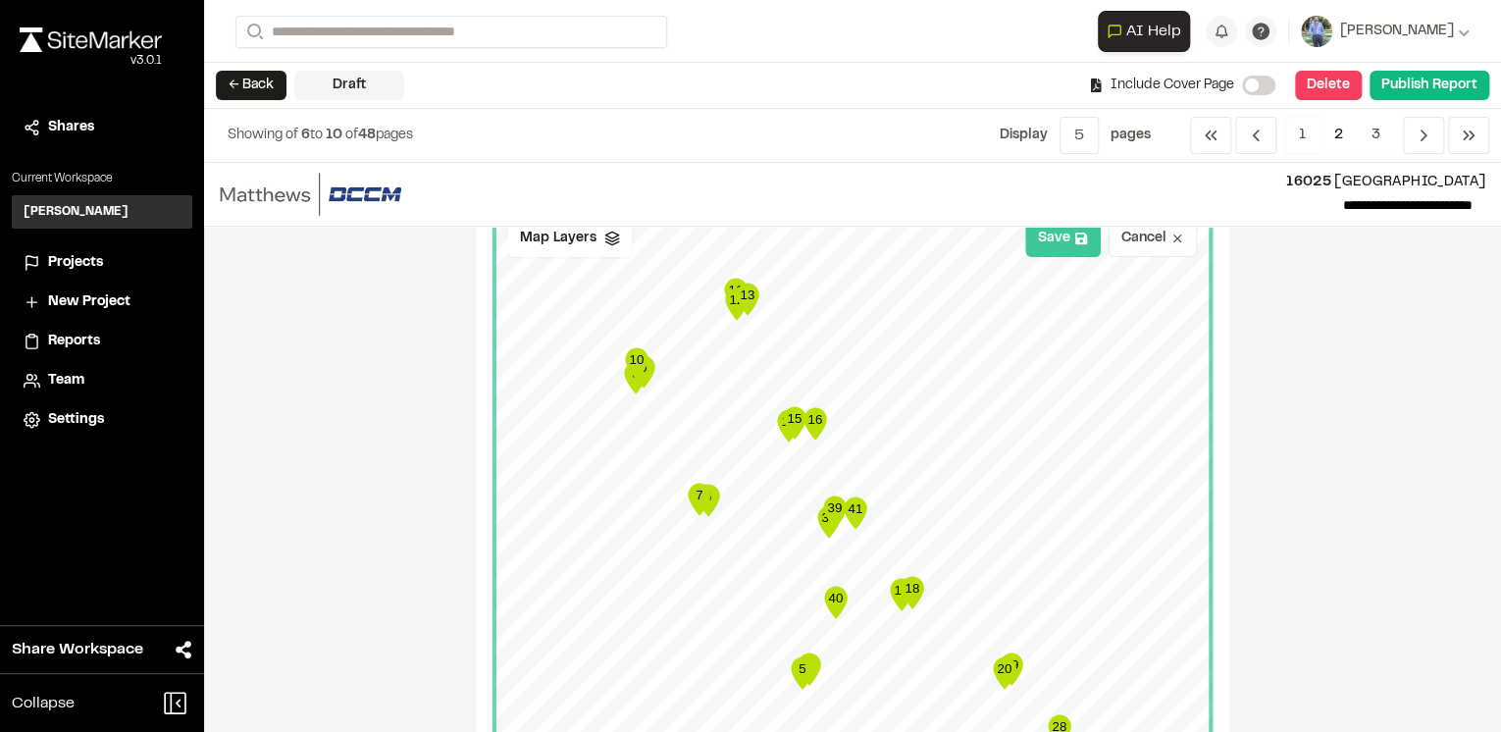
click at [1060, 238] on button "Save" at bounding box center [1063, 238] width 76 height 37
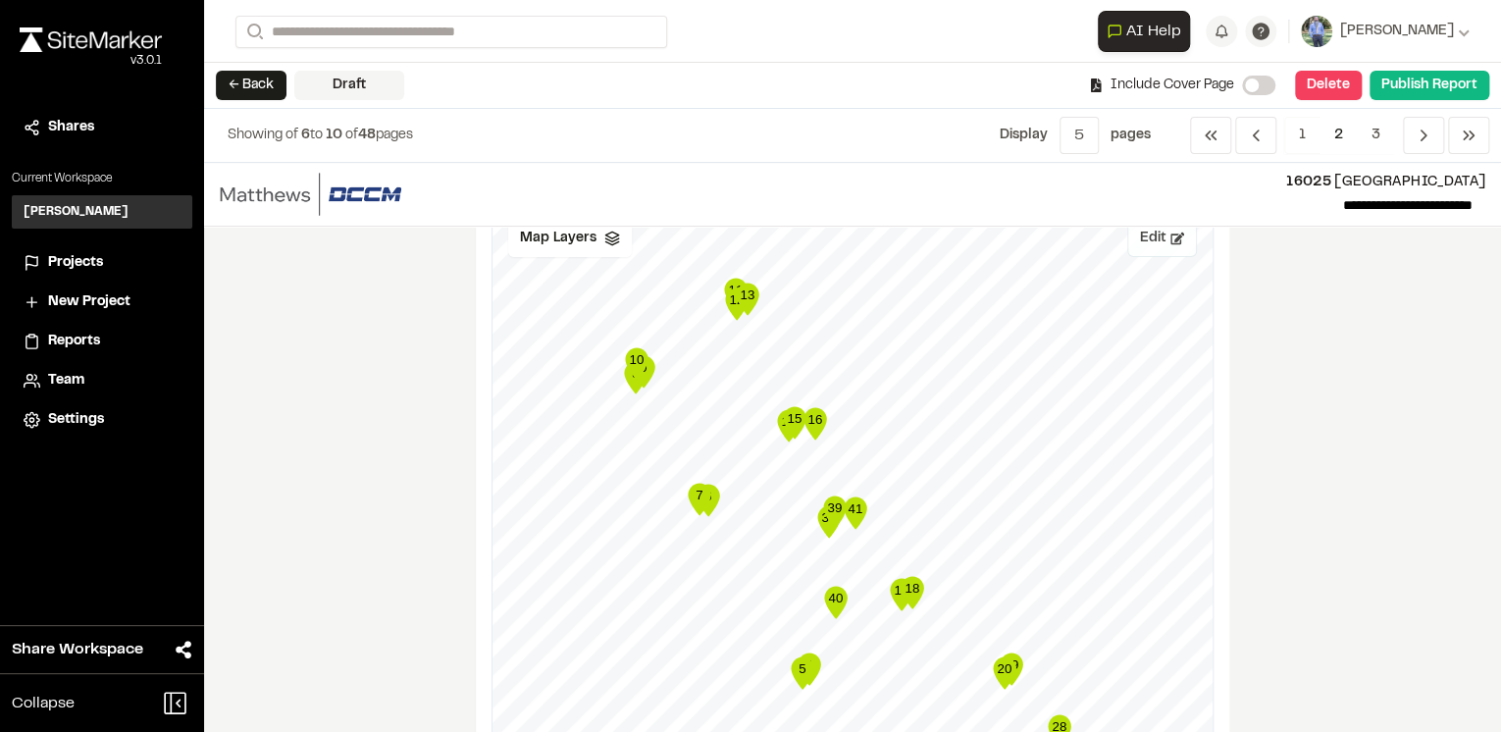
scroll to position [0, 0]
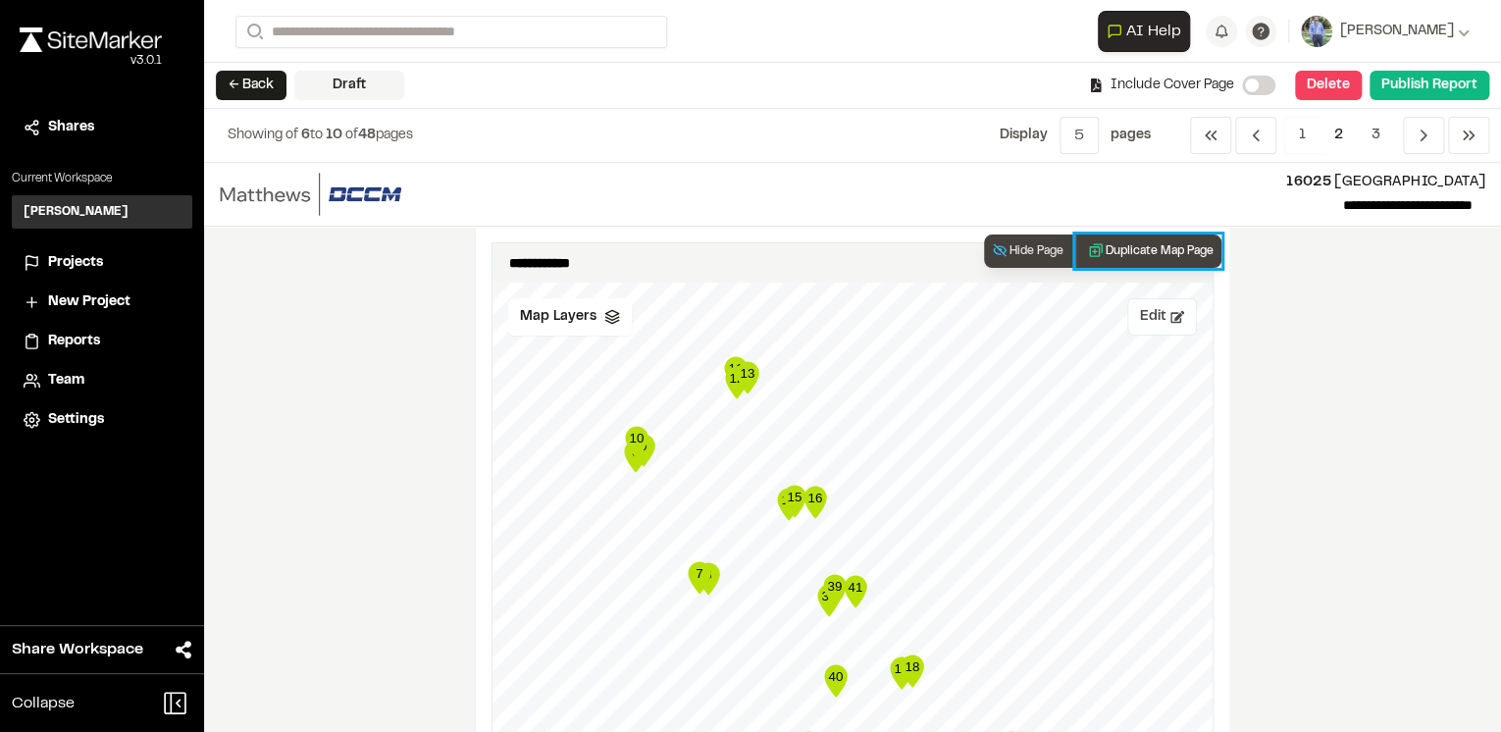
click at [1147, 246] on button "Duplicate Map Page" at bounding box center [1149, 251] width 146 height 33
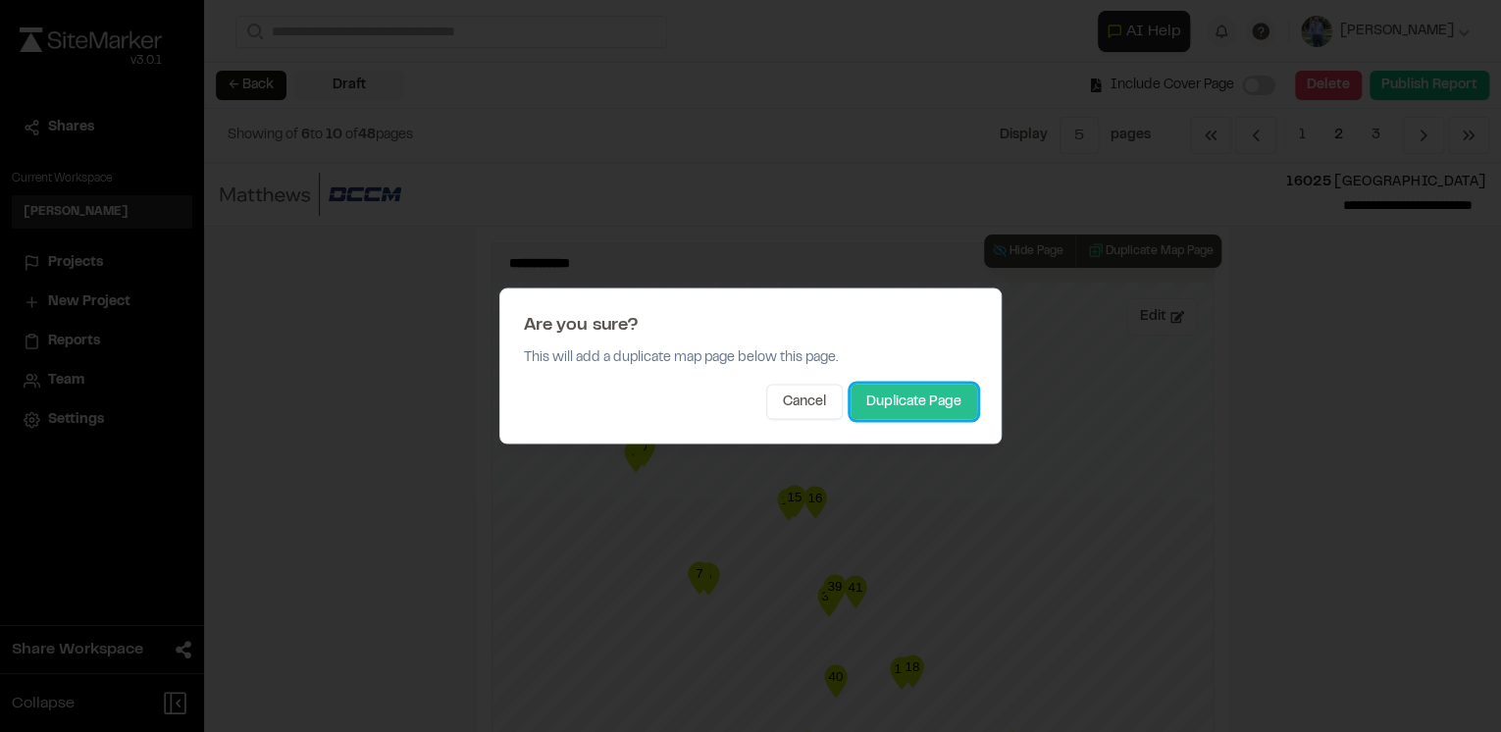
click at [911, 403] on button "Duplicate Page" at bounding box center [914, 402] width 127 height 35
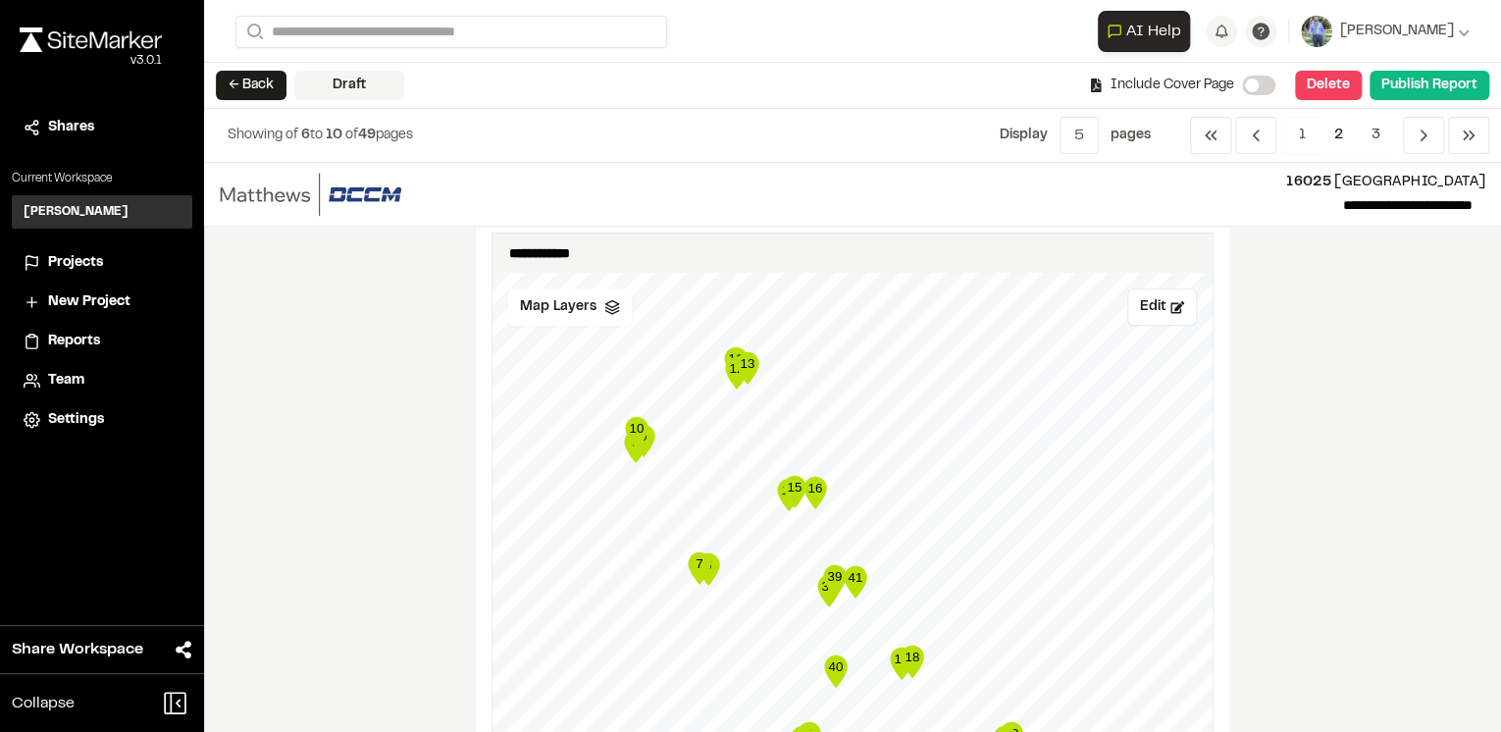
scroll to position [942, 0]
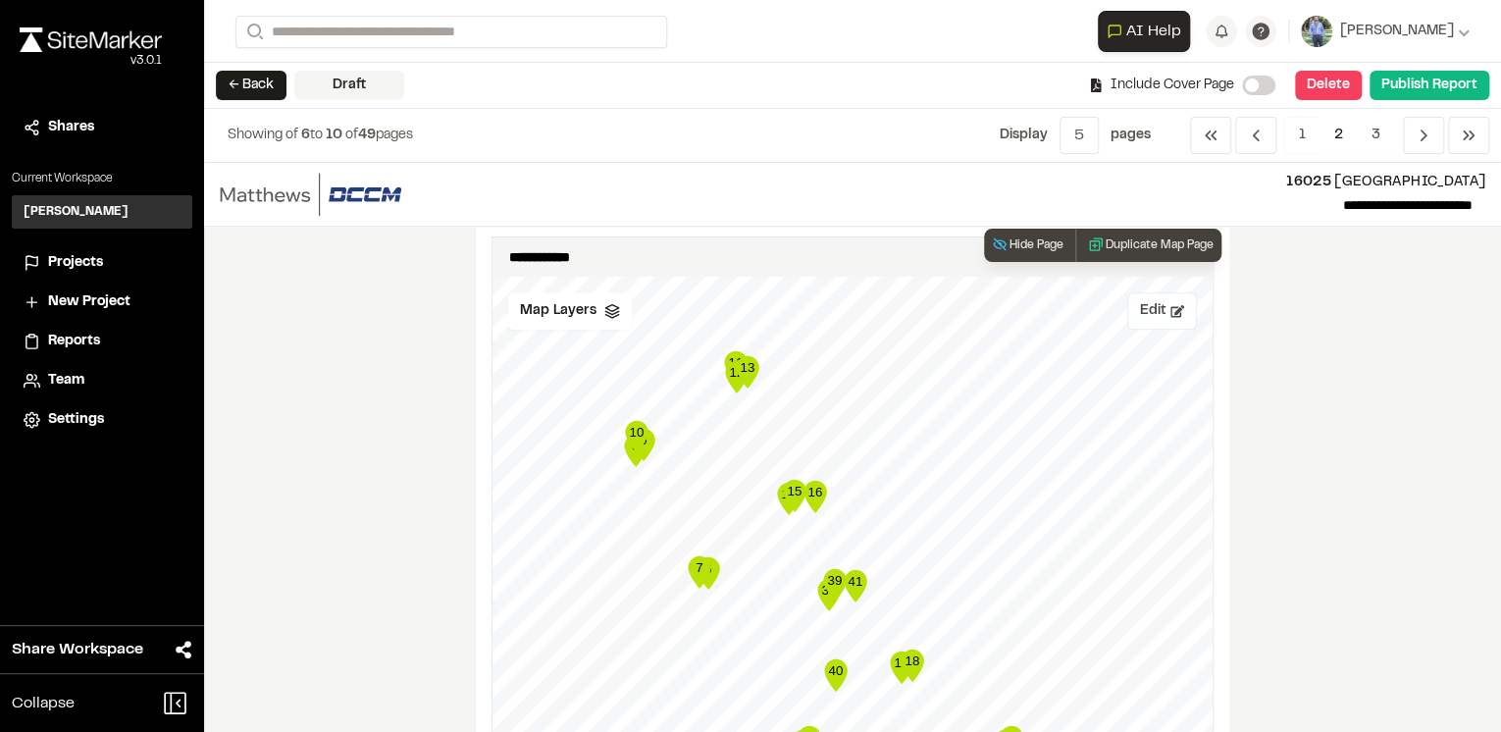
click at [1150, 308] on button "Edit" at bounding box center [1163, 310] width 70 height 37
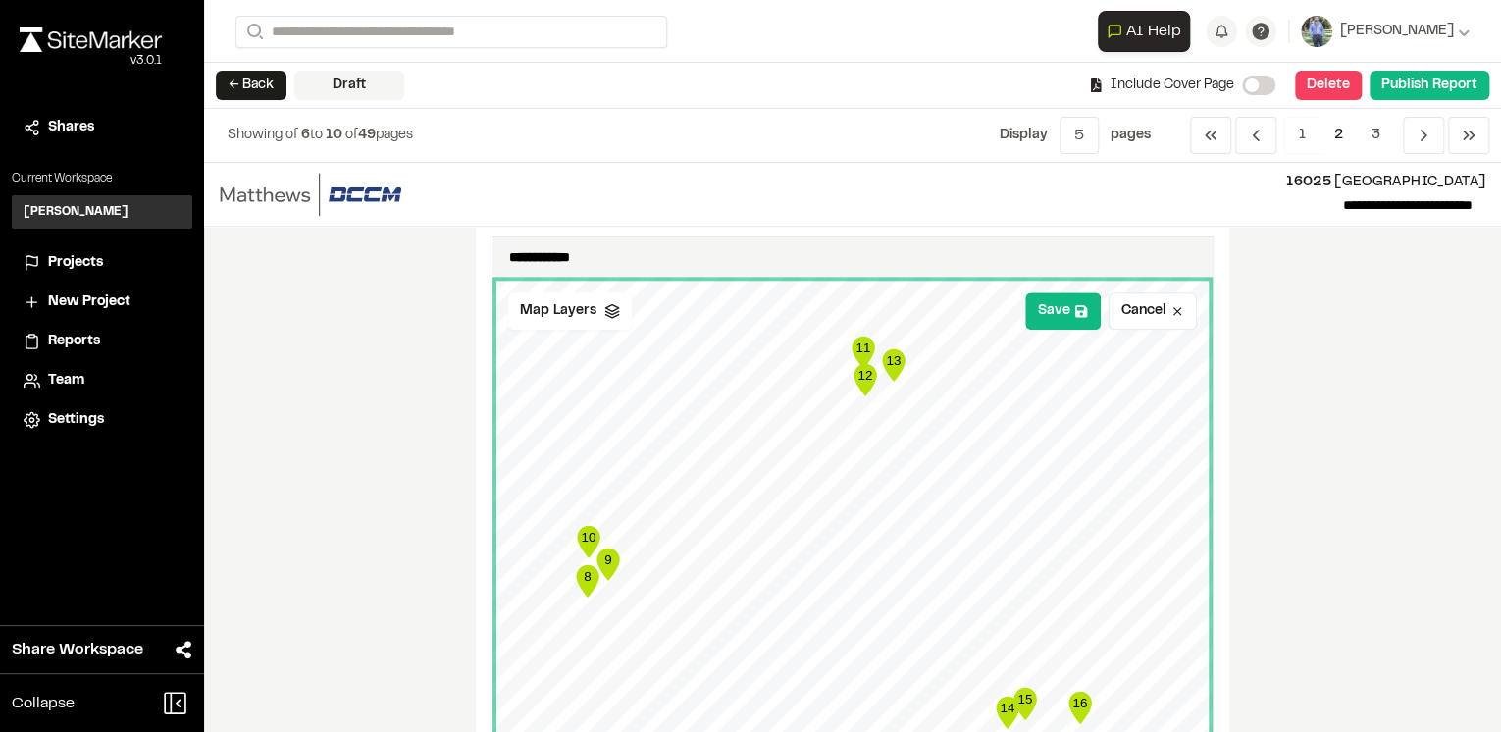
click at [1362, 510] on div "**********" at bounding box center [852, 447] width 1297 height 569
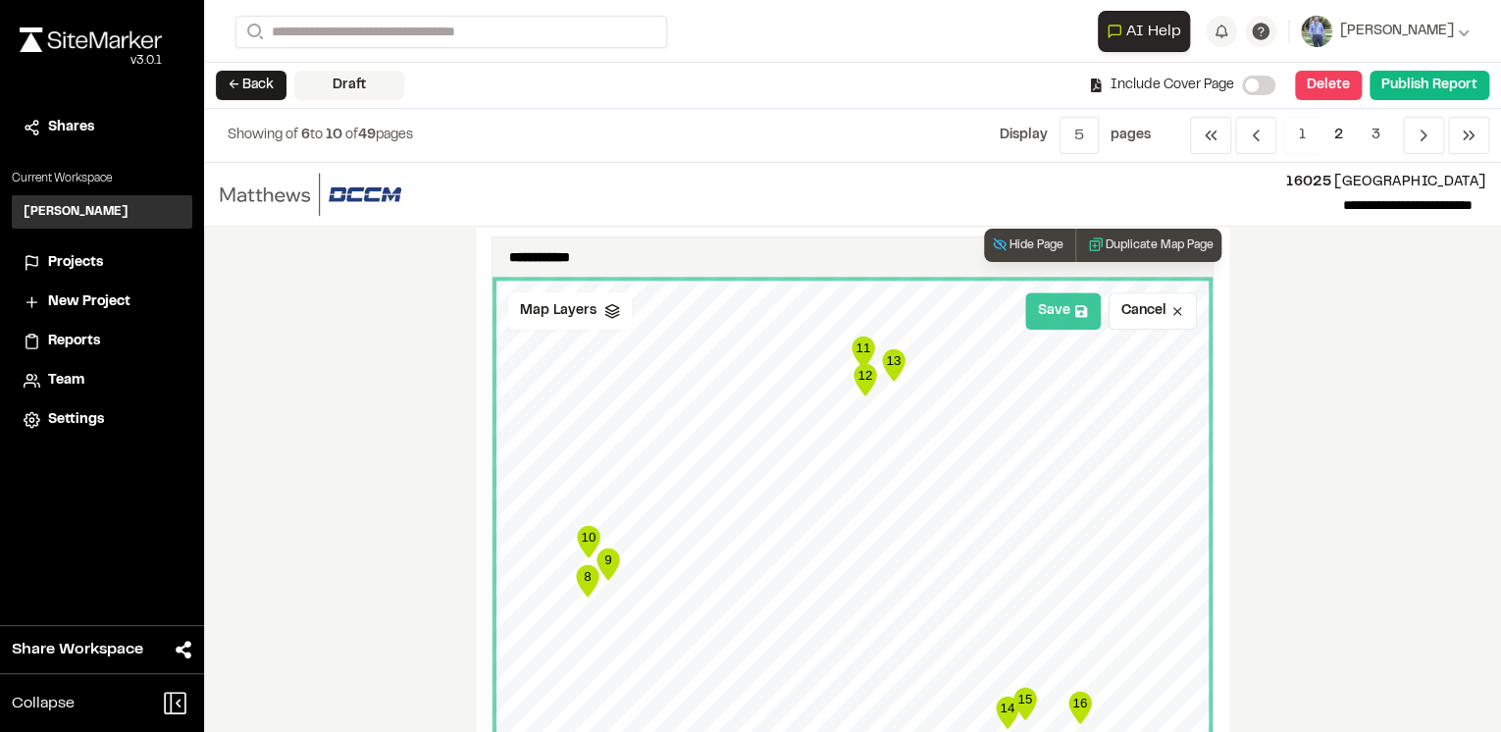
click at [1061, 314] on button "Save" at bounding box center [1063, 310] width 76 height 37
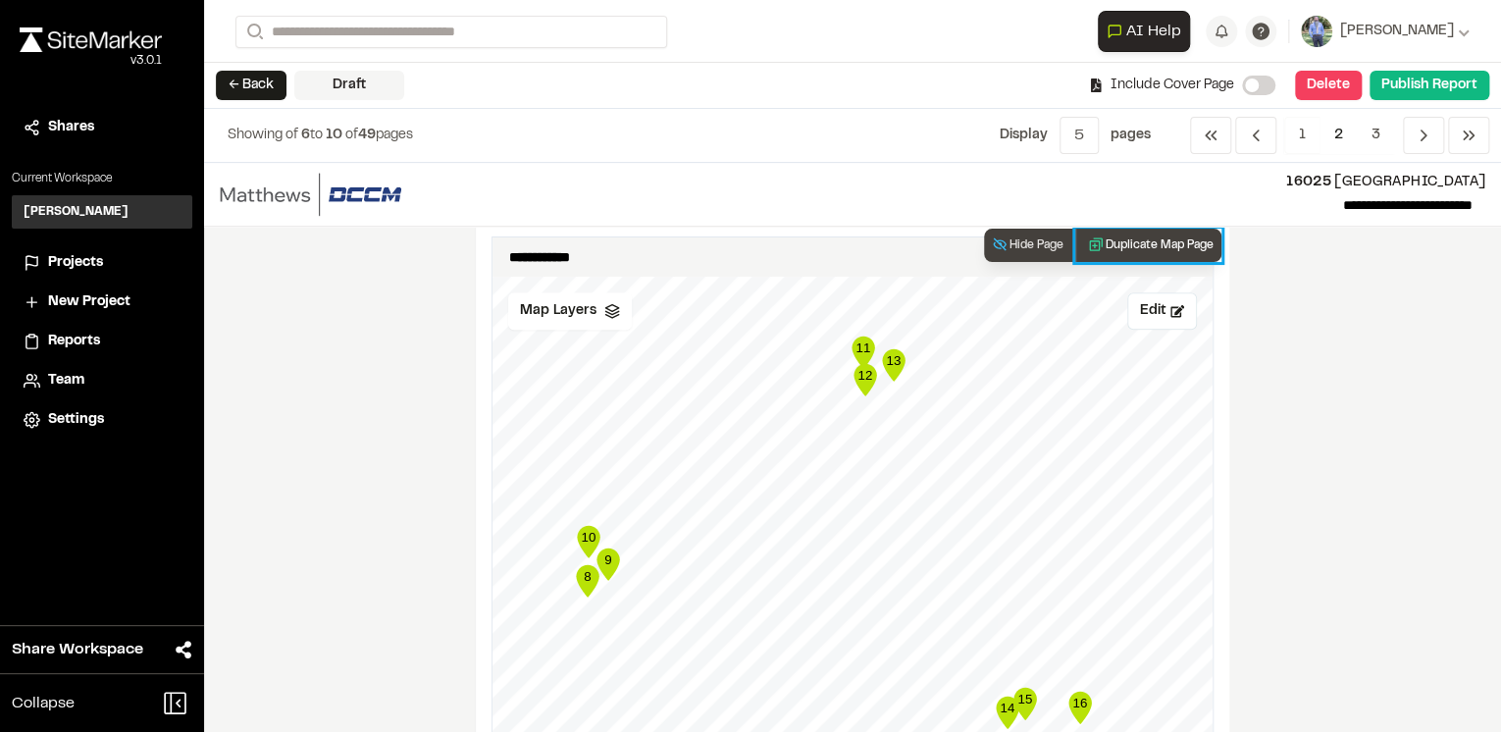
click at [1145, 244] on button "Duplicate Map Page" at bounding box center [1149, 245] width 146 height 33
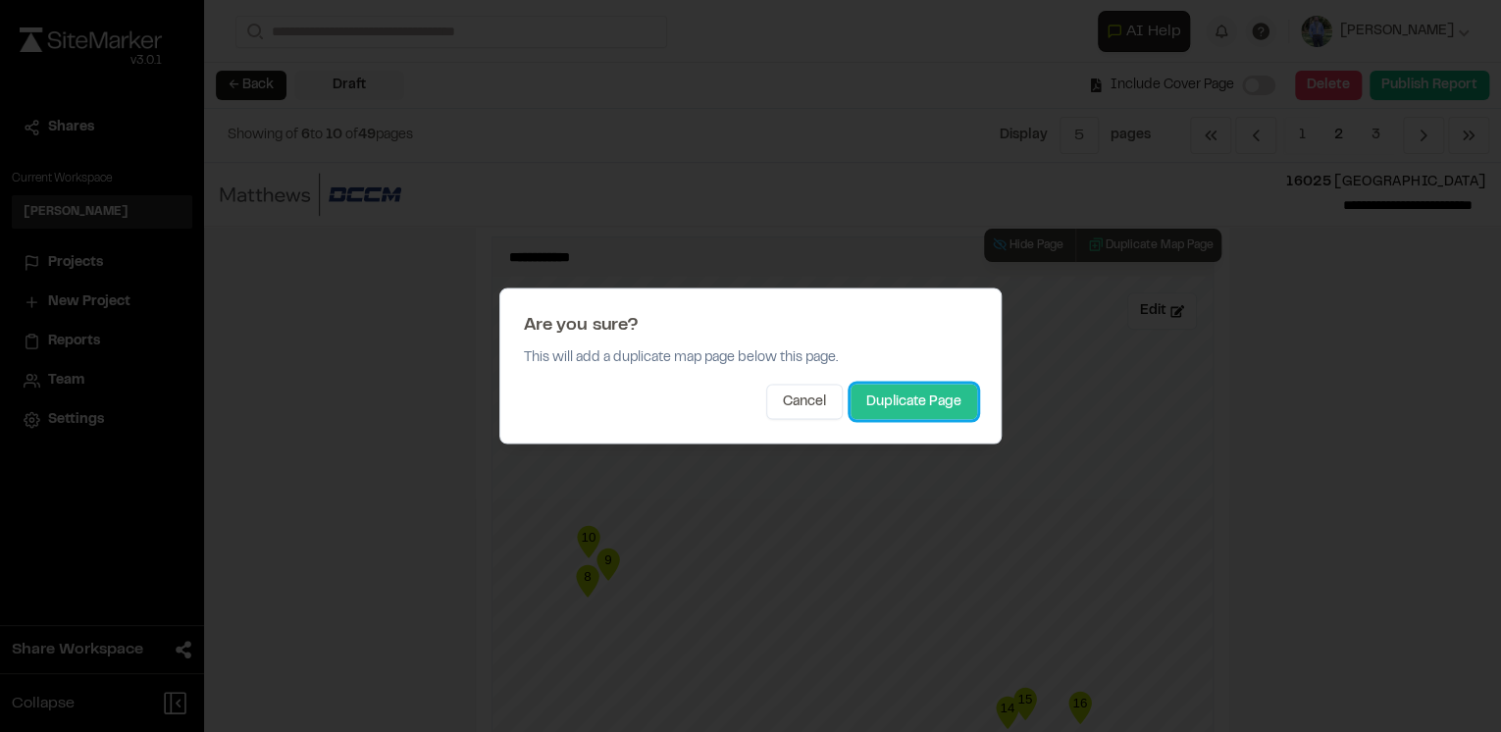
click at [904, 390] on button "Duplicate Page" at bounding box center [914, 402] width 127 height 35
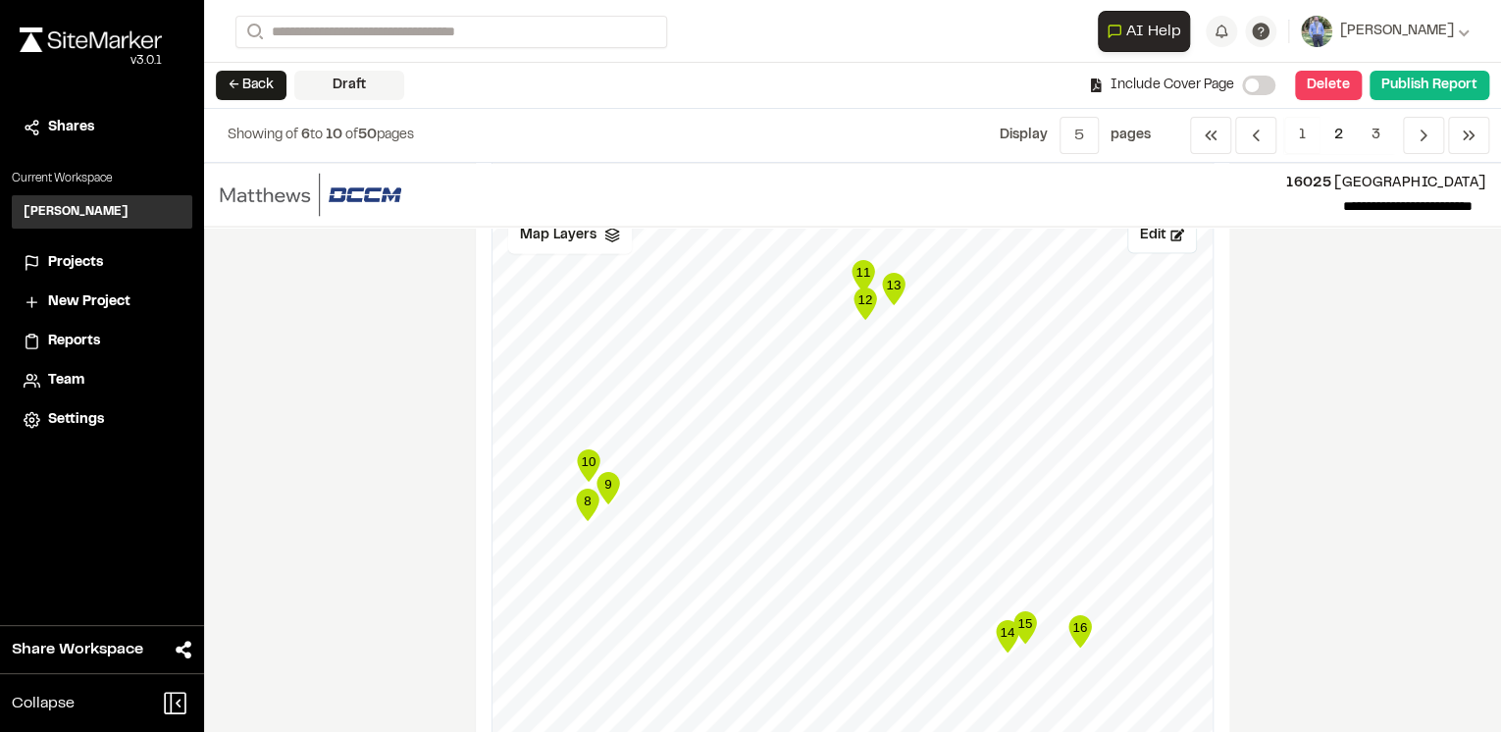
scroll to position [1806, 0]
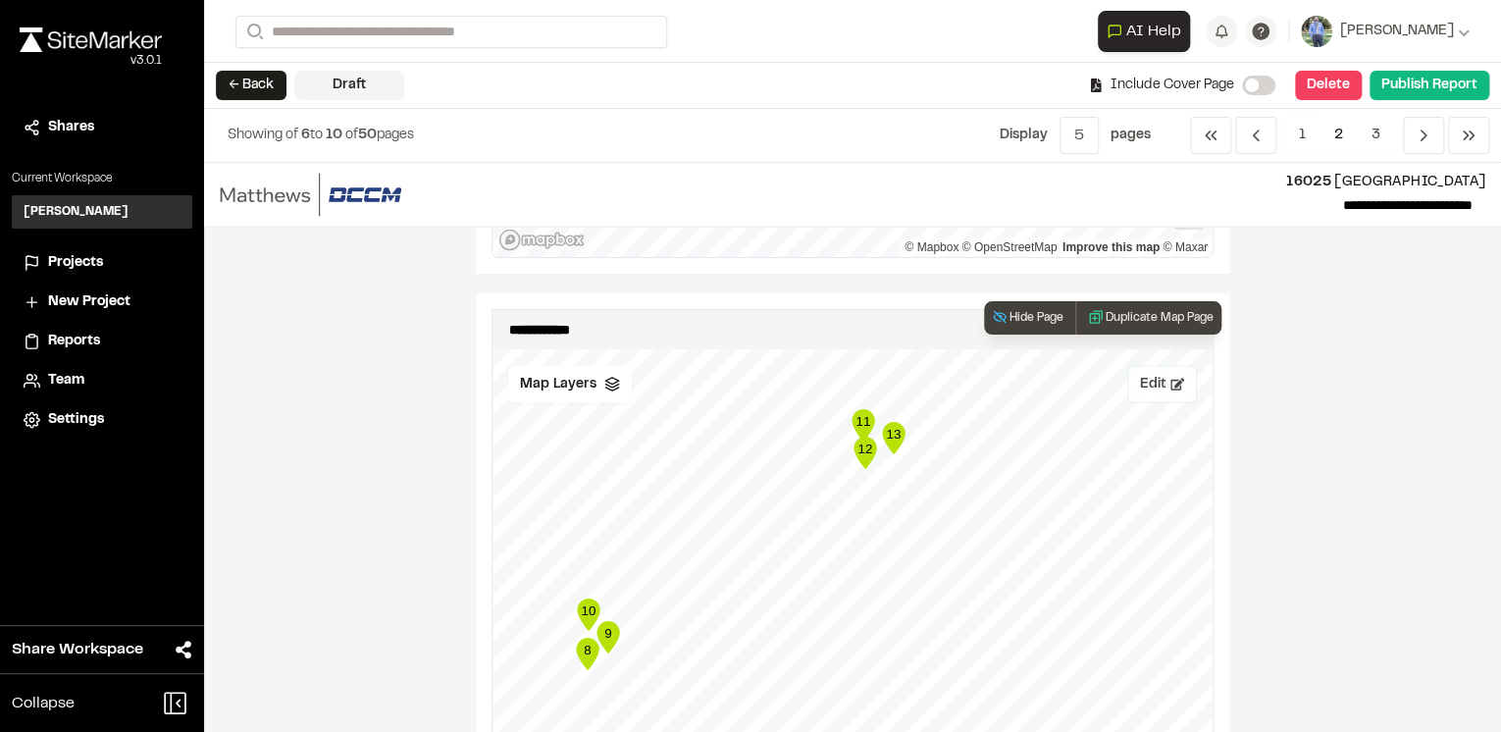
click at [1157, 383] on button "Edit" at bounding box center [1163, 383] width 70 height 37
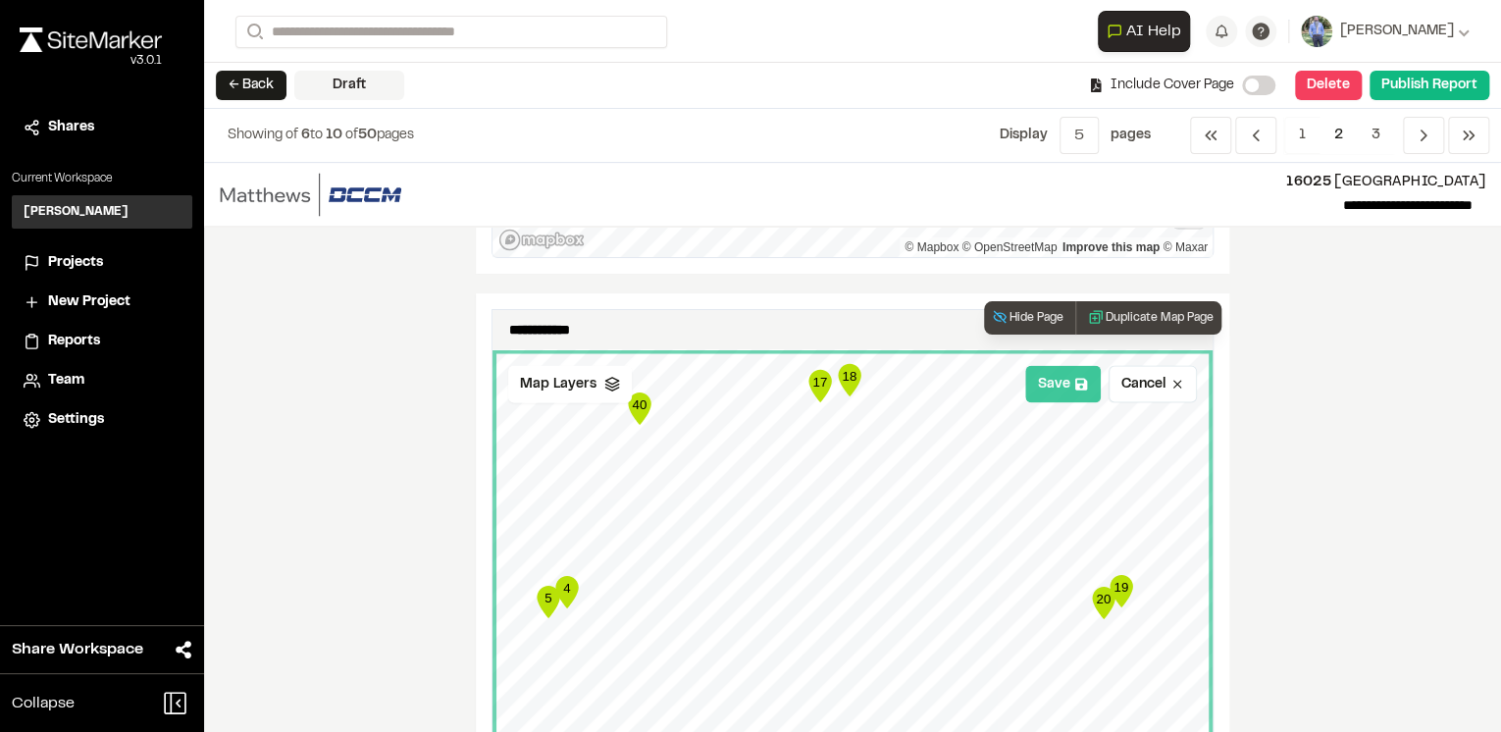
click at [1076, 387] on icon at bounding box center [1082, 384] width 12 height 12
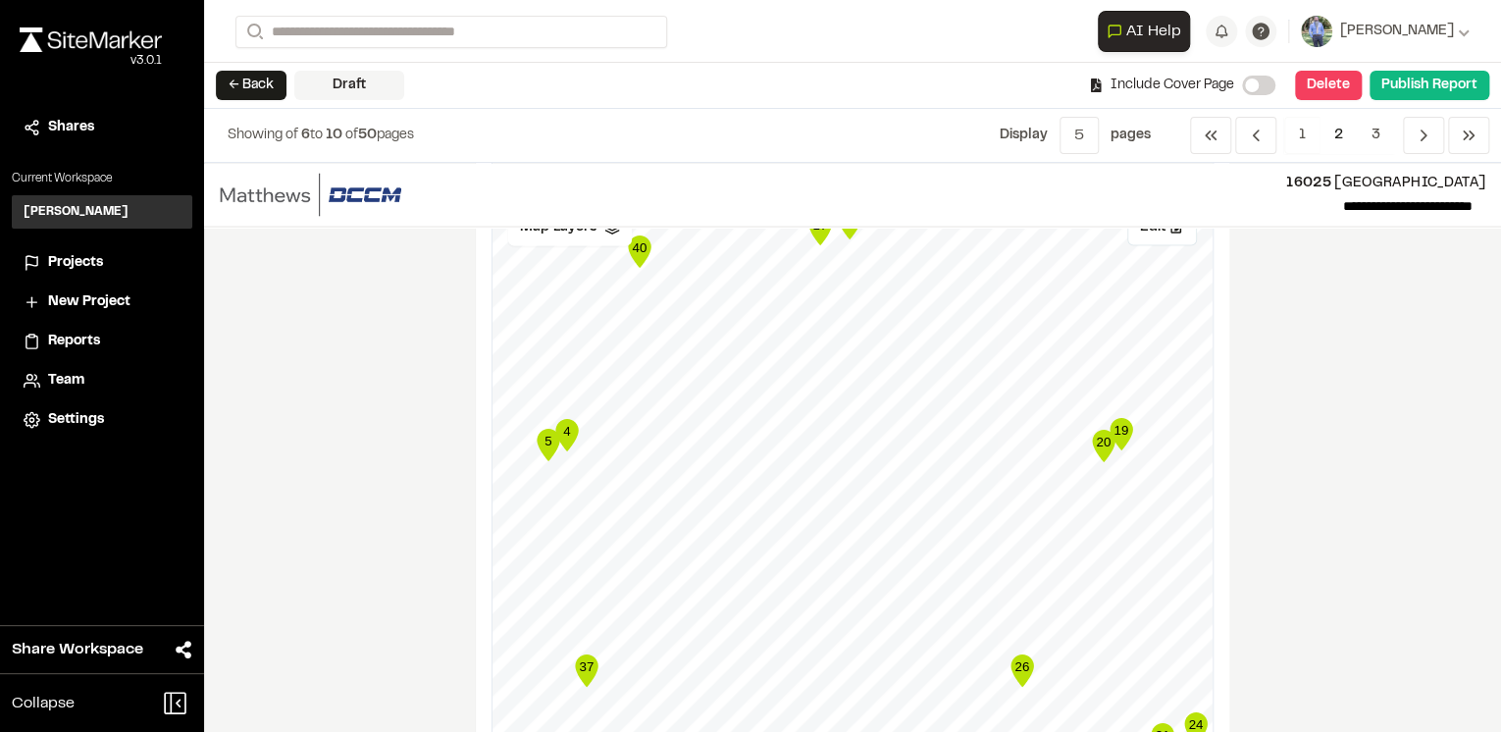
scroll to position [1727, 0]
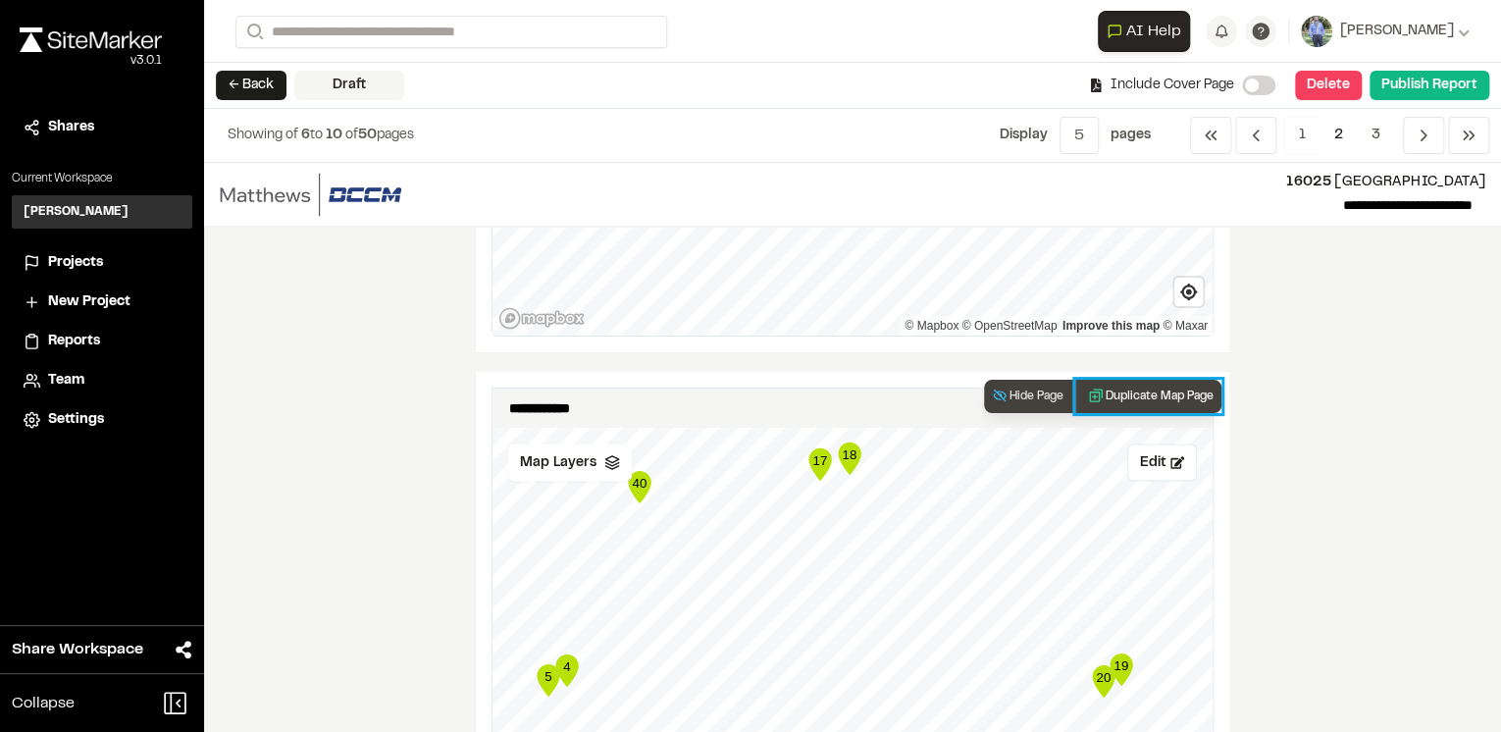
click at [1136, 388] on button "Duplicate Map Page" at bounding box center [1149, 396] width 146 height 33
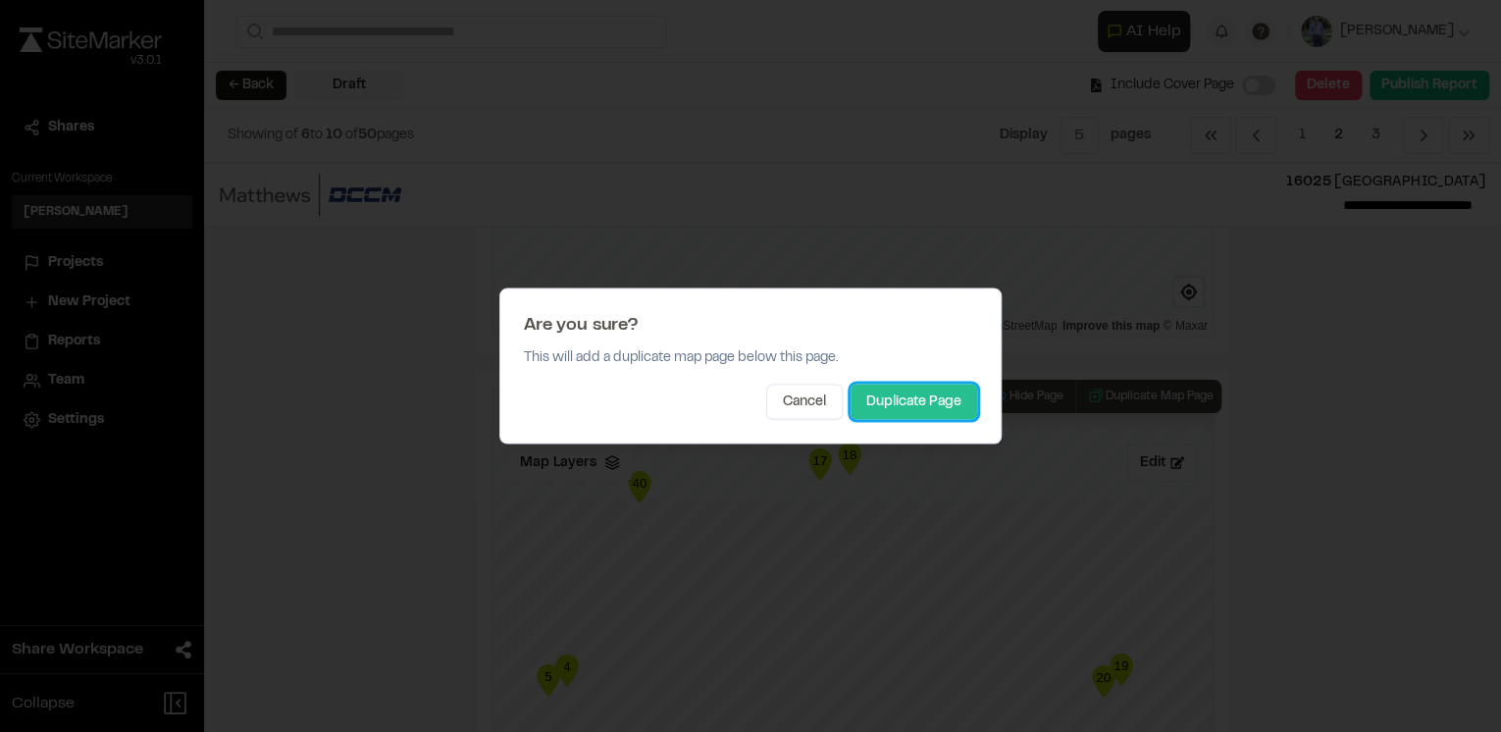
click at [920, 403] on button "Duplicate Page" at bounding box center [914, 402] width 127 height 35
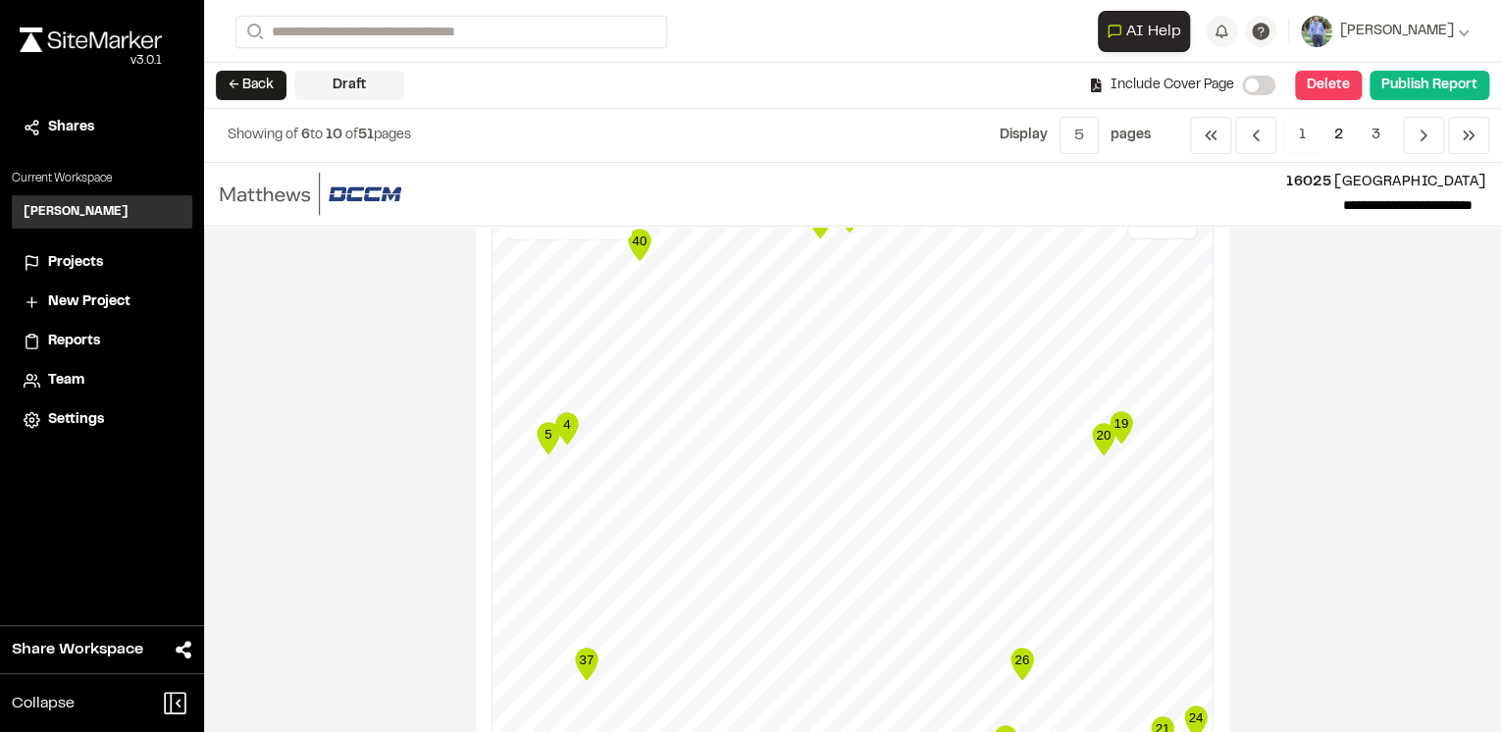
scroll to position [2826, 0]
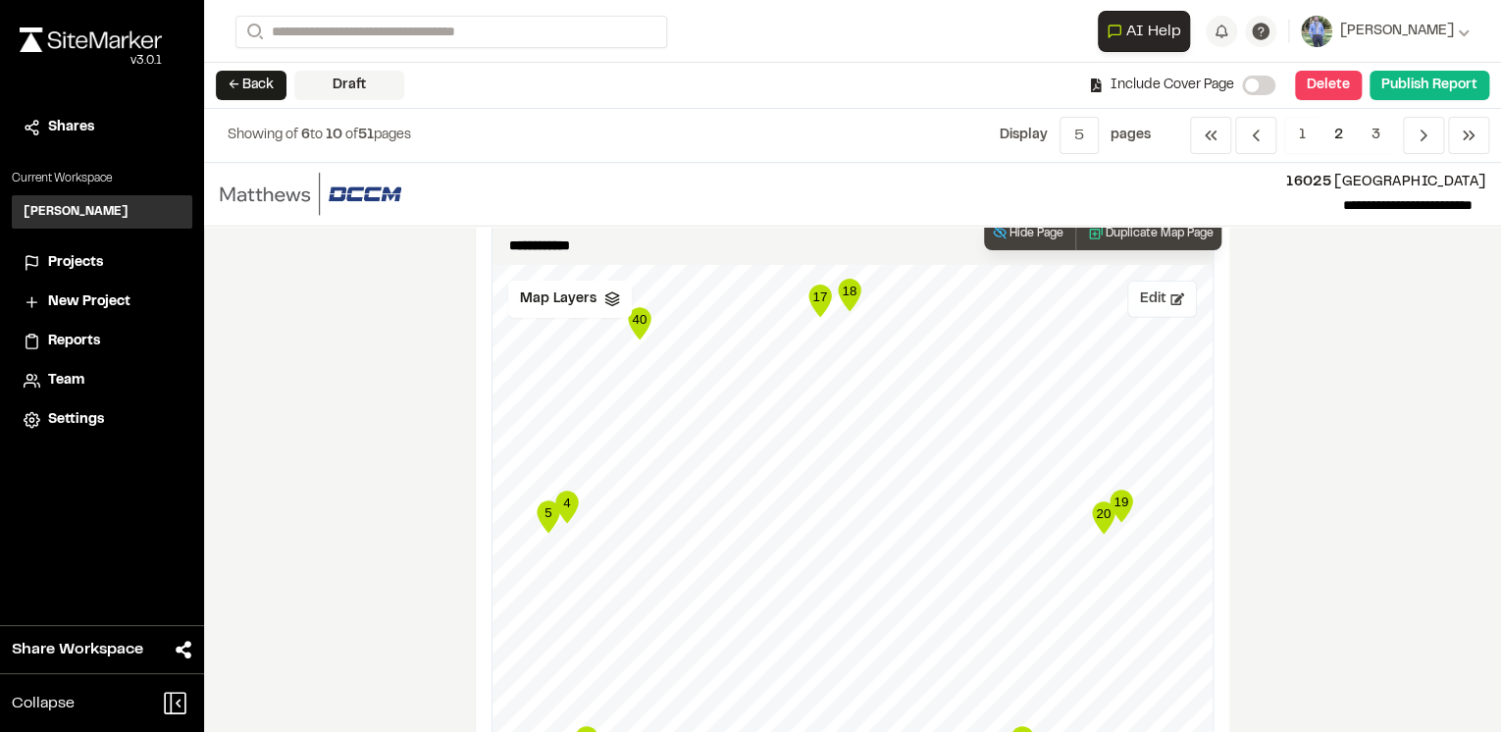
click at [1154, 302] on button "Edit" at bounding box center [1163, 299] width 70 height 37
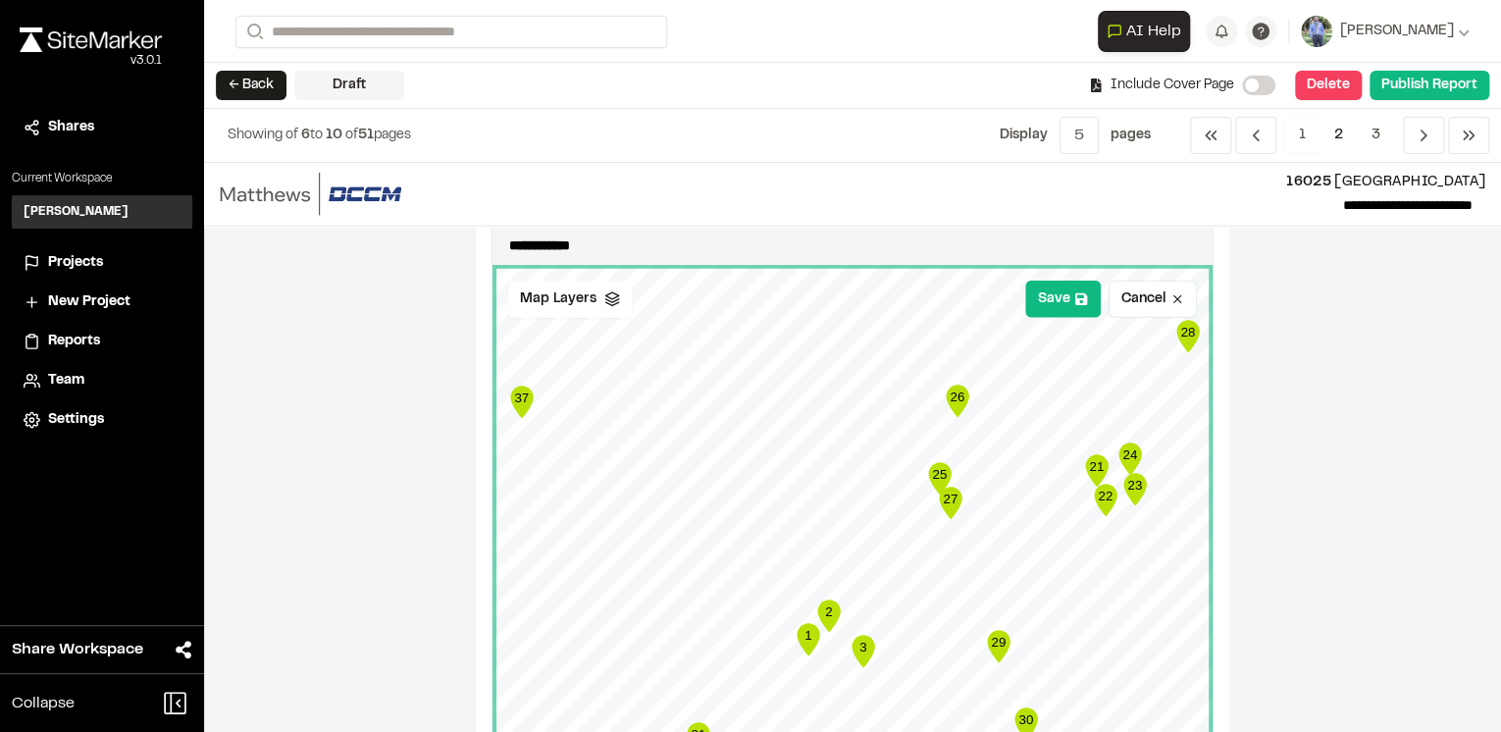
click at [1327, 530] on div "**********" at bounding box center [852, 447] width 1297 height 569
click at [1057, 294] on button "Save" at bounding box center [1063, 299] width 76 height 37
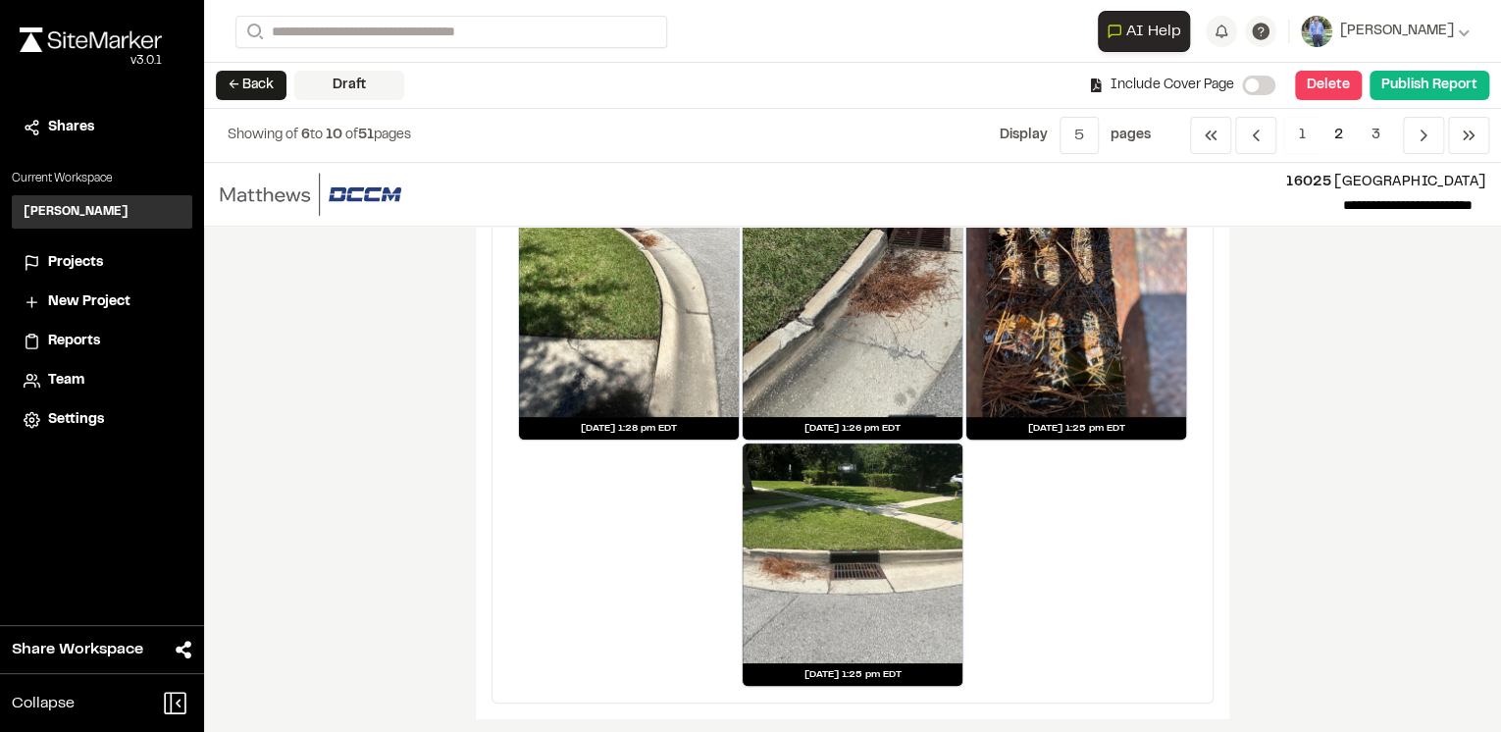
scroll to position [4242, 0]
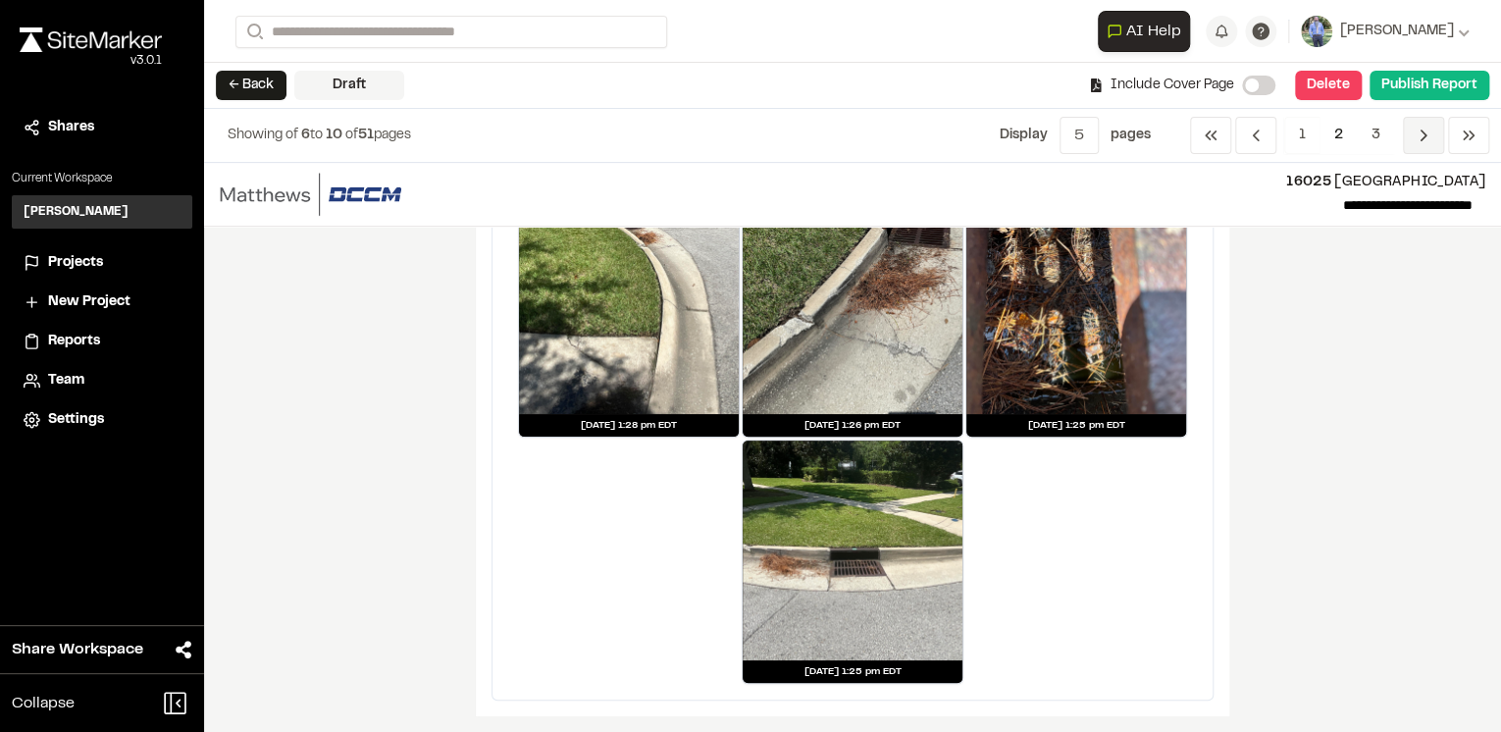
click at [1428, 133] on icon "Navigation" at bounding box center [1424, 136] width 20 height 20
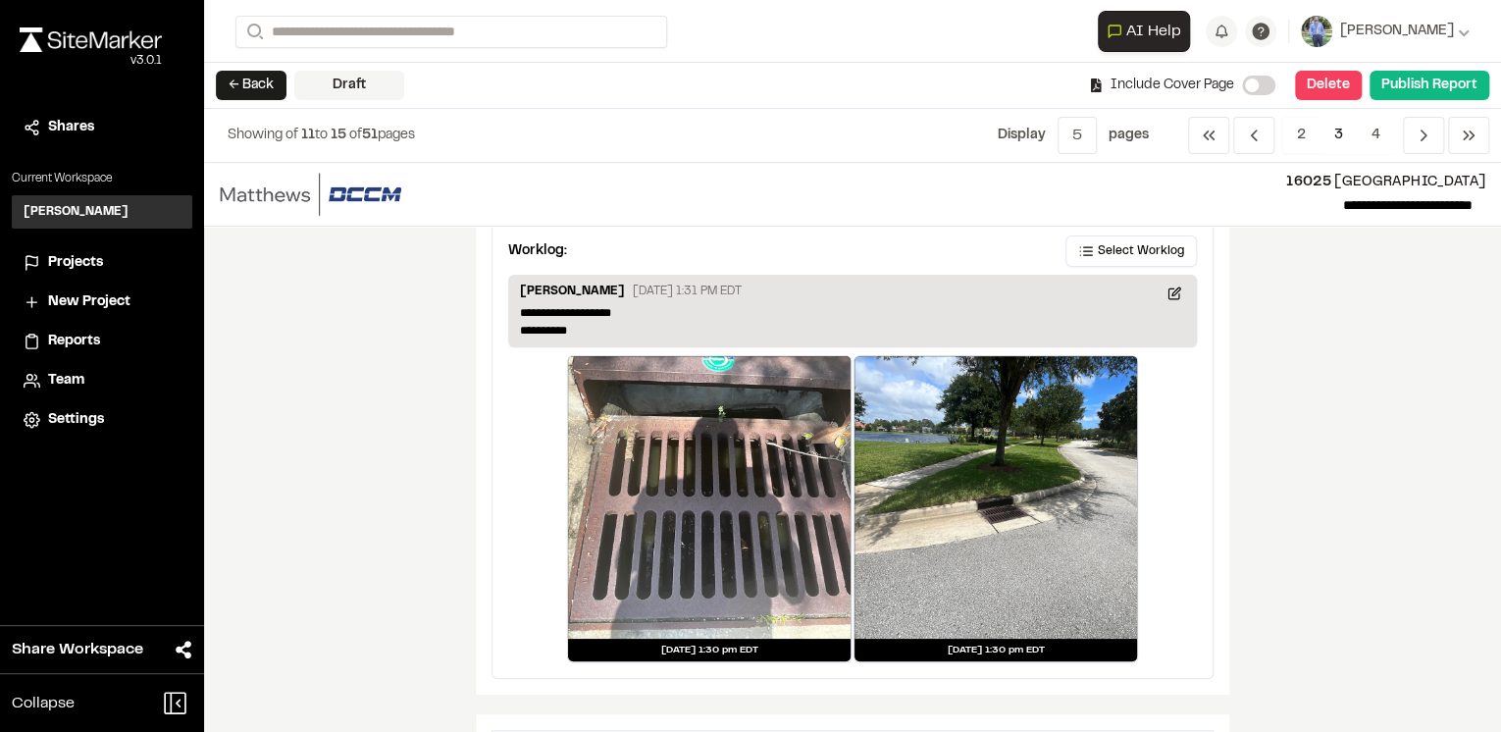
scroll to position [0, 0]
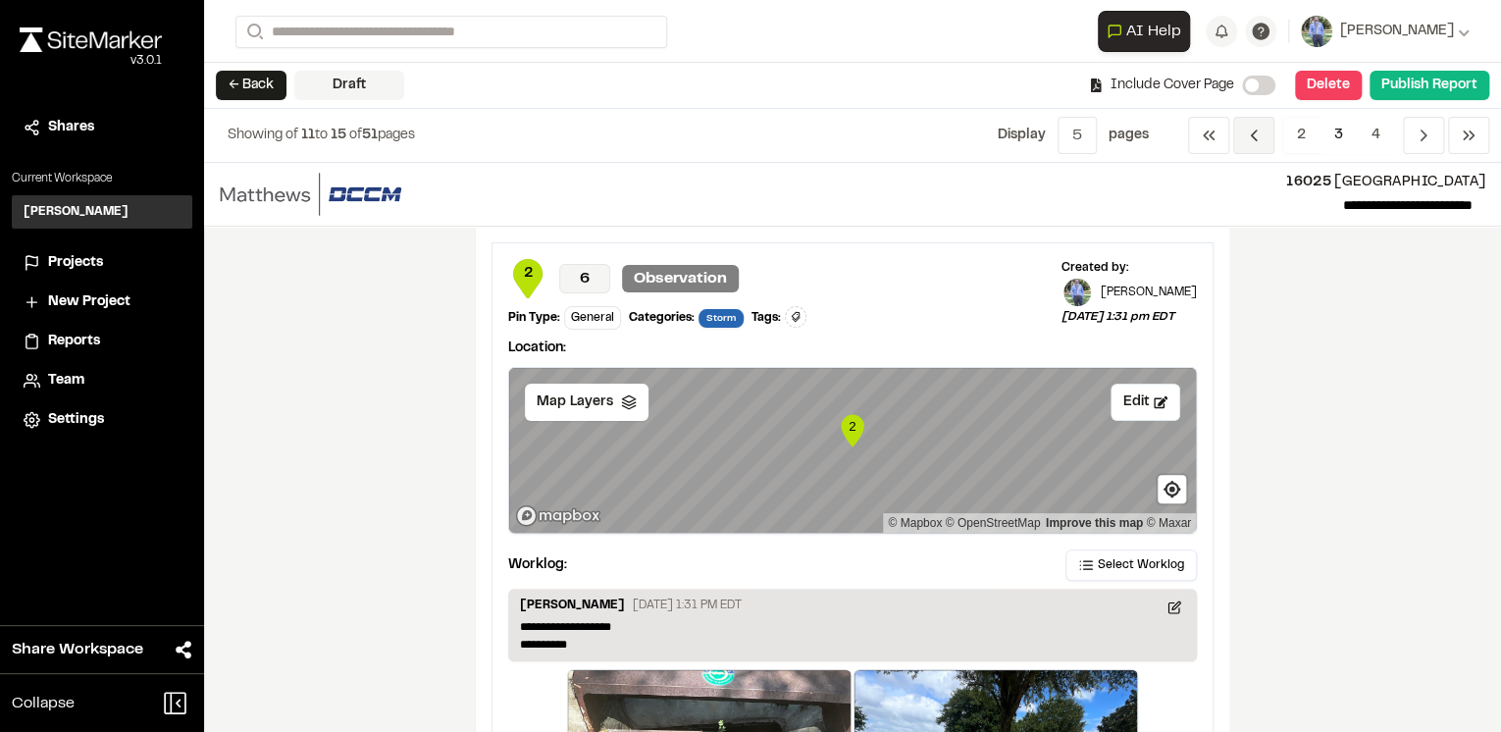
click at [1256, 133] on icon "Navigation" at bounding box center [1254, 136] width 20 height 20
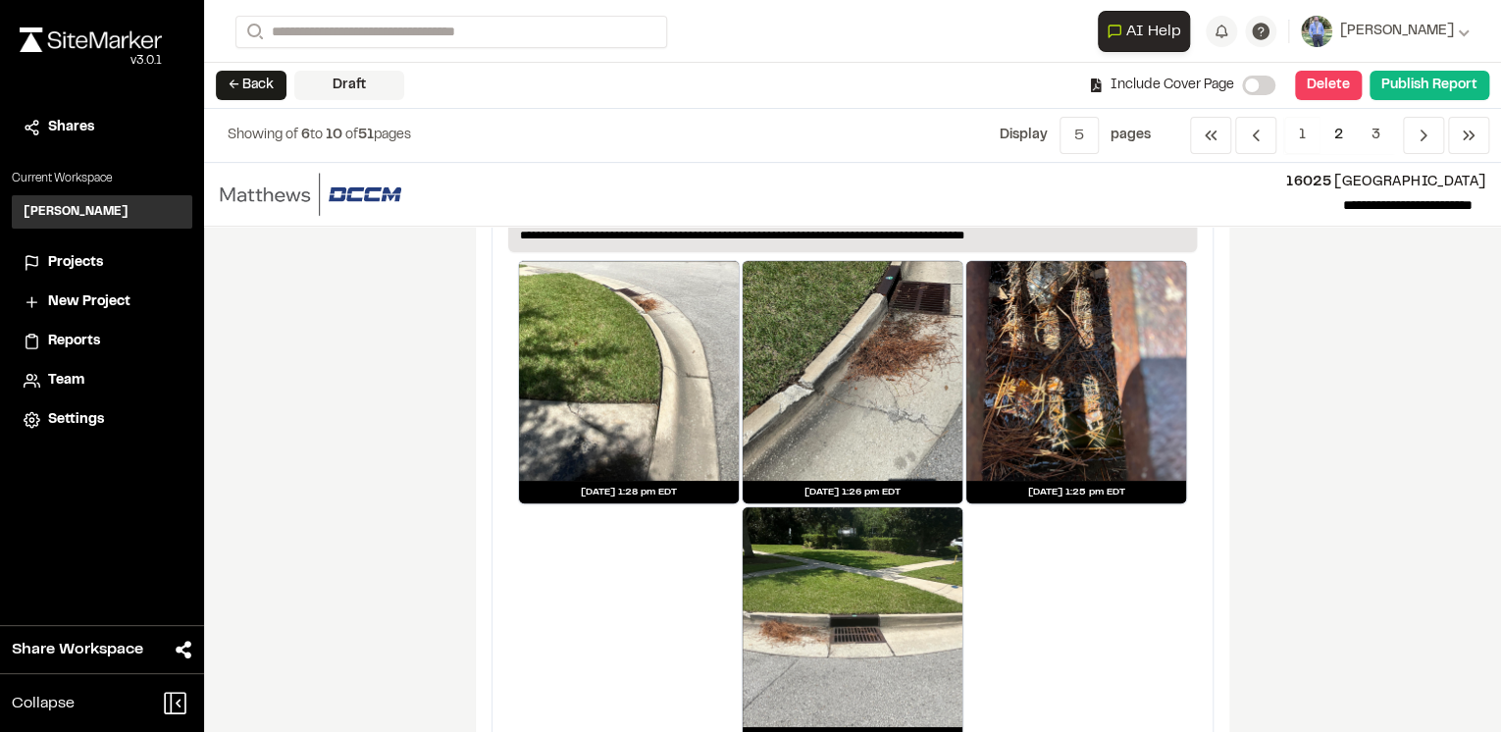
scroll to position [4242, 0]
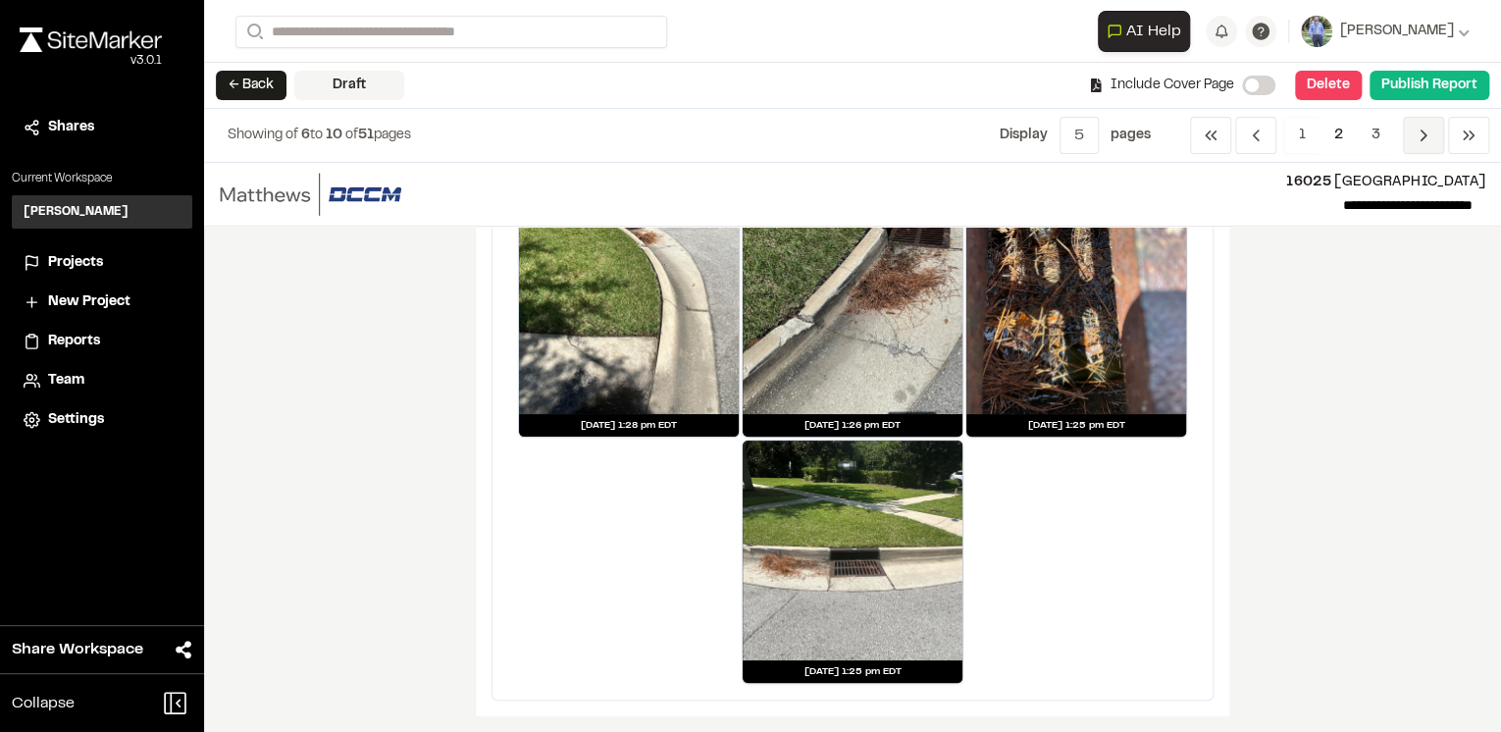
click at [1417, 138] on icon "Navigation" at bounding box center [1424, 136] width 20 height 20
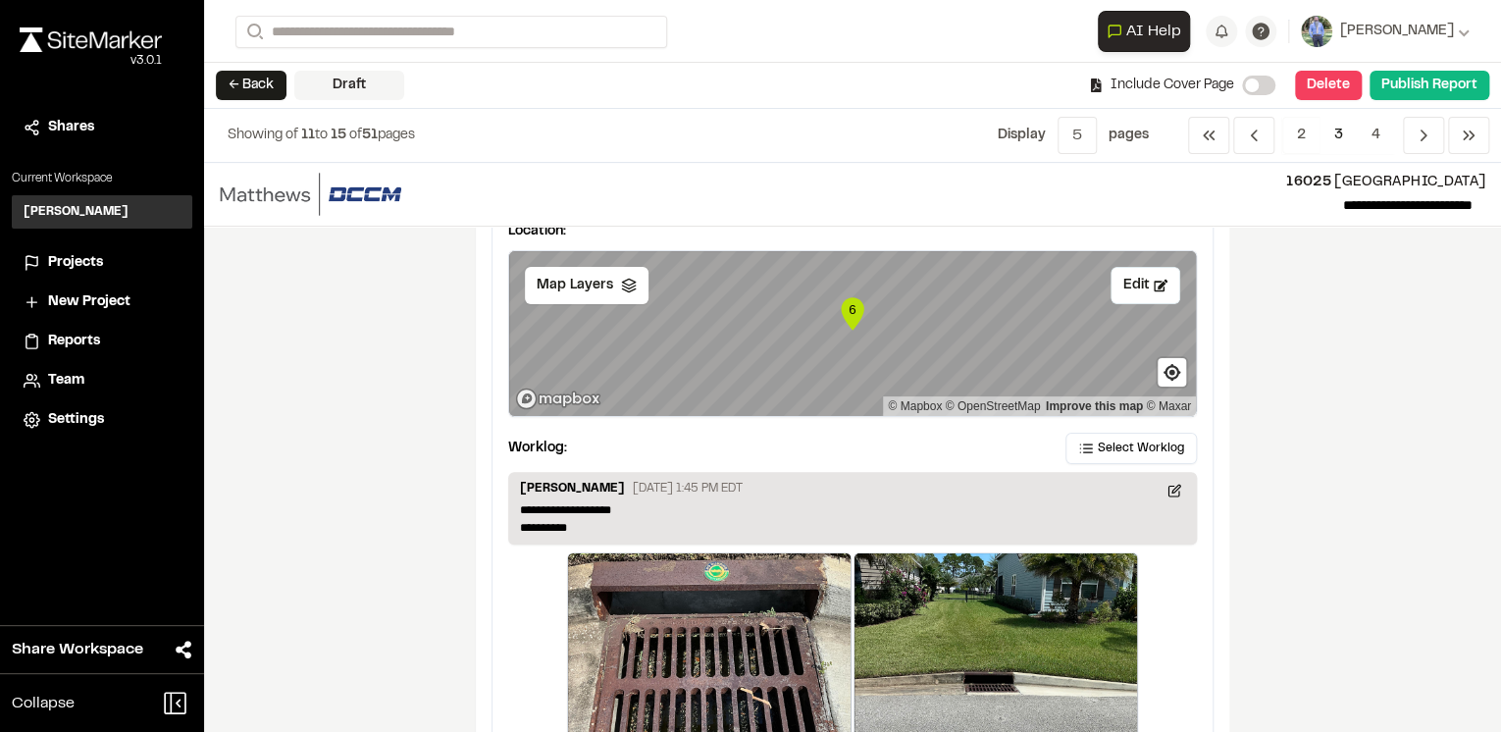
scroll to position [3802, 0]
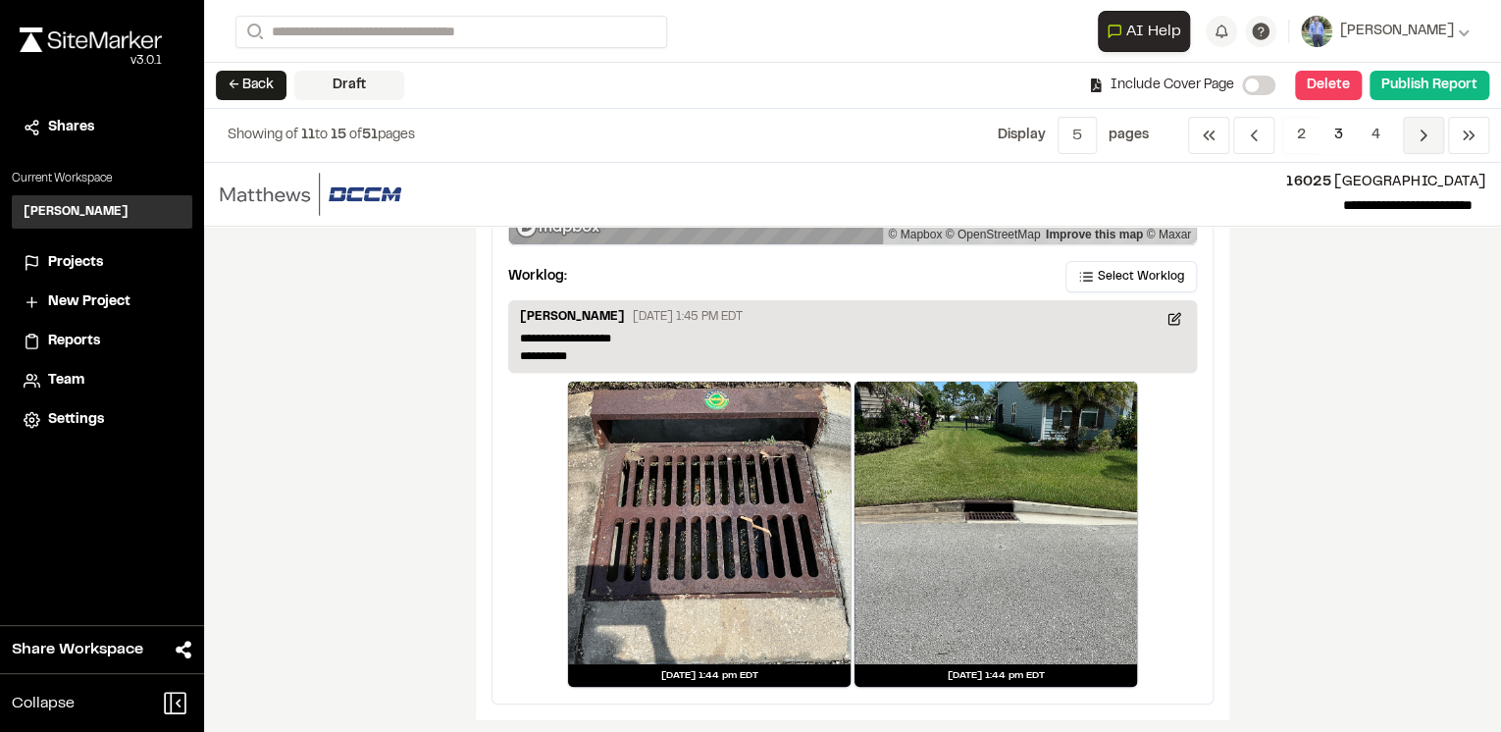
click at [1413, 137] on span "Previous" at bounding box center [1423, 135] width 41 height 37
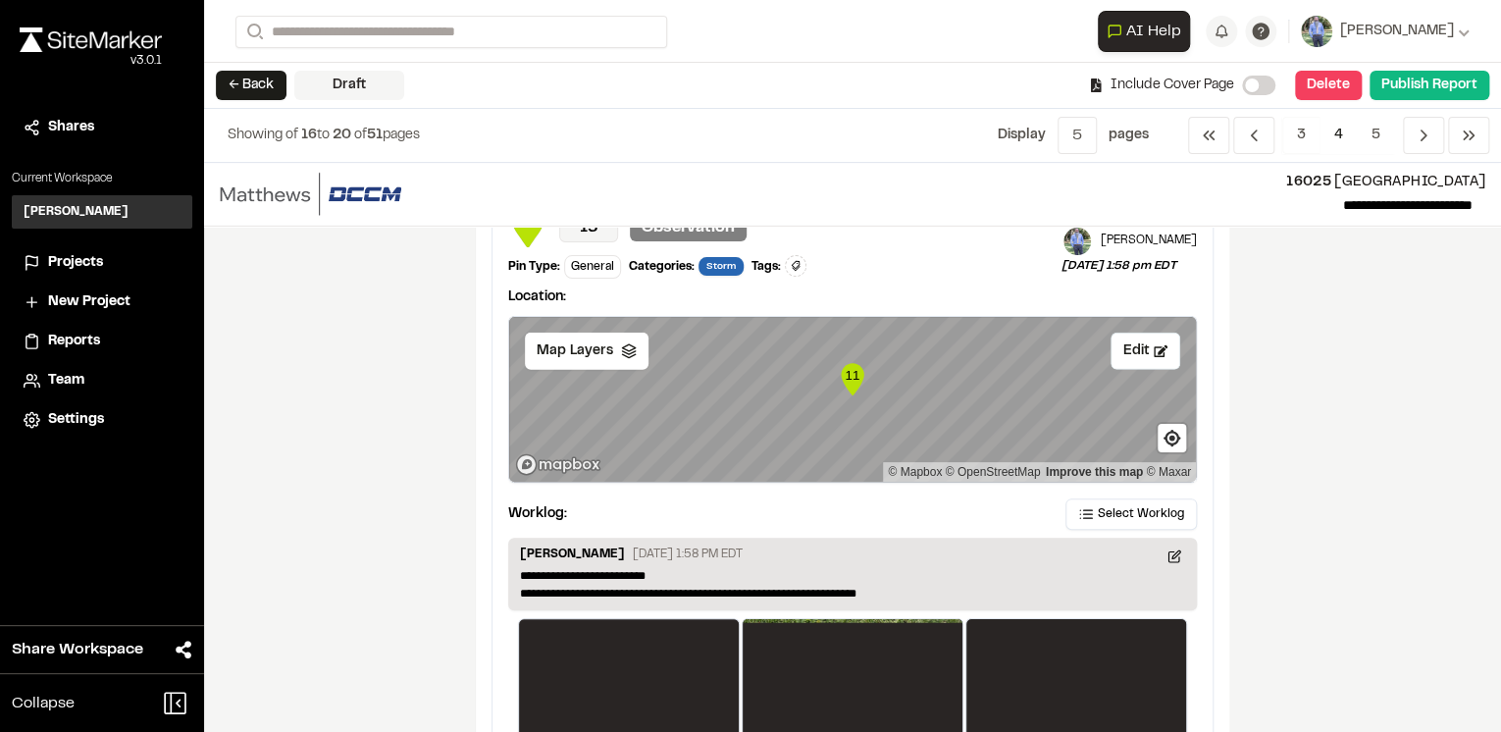
scroll to position [2983, 0]
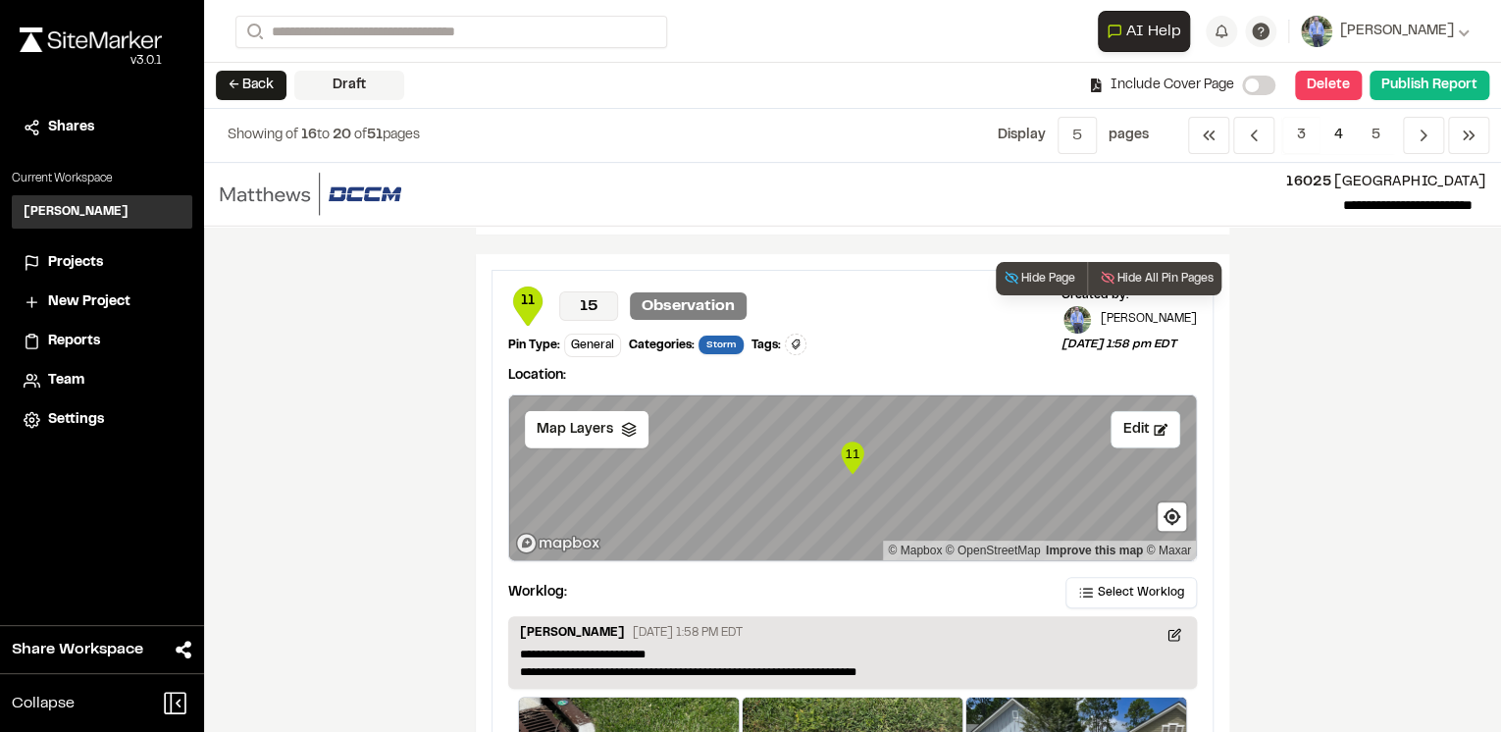
click at [700, 295] on p "Observation" at bounding box center [688, 305] width 117 height 27
click at [1292, 346] on div "**********" at bounding box center [852, 447] width 1297 height 569
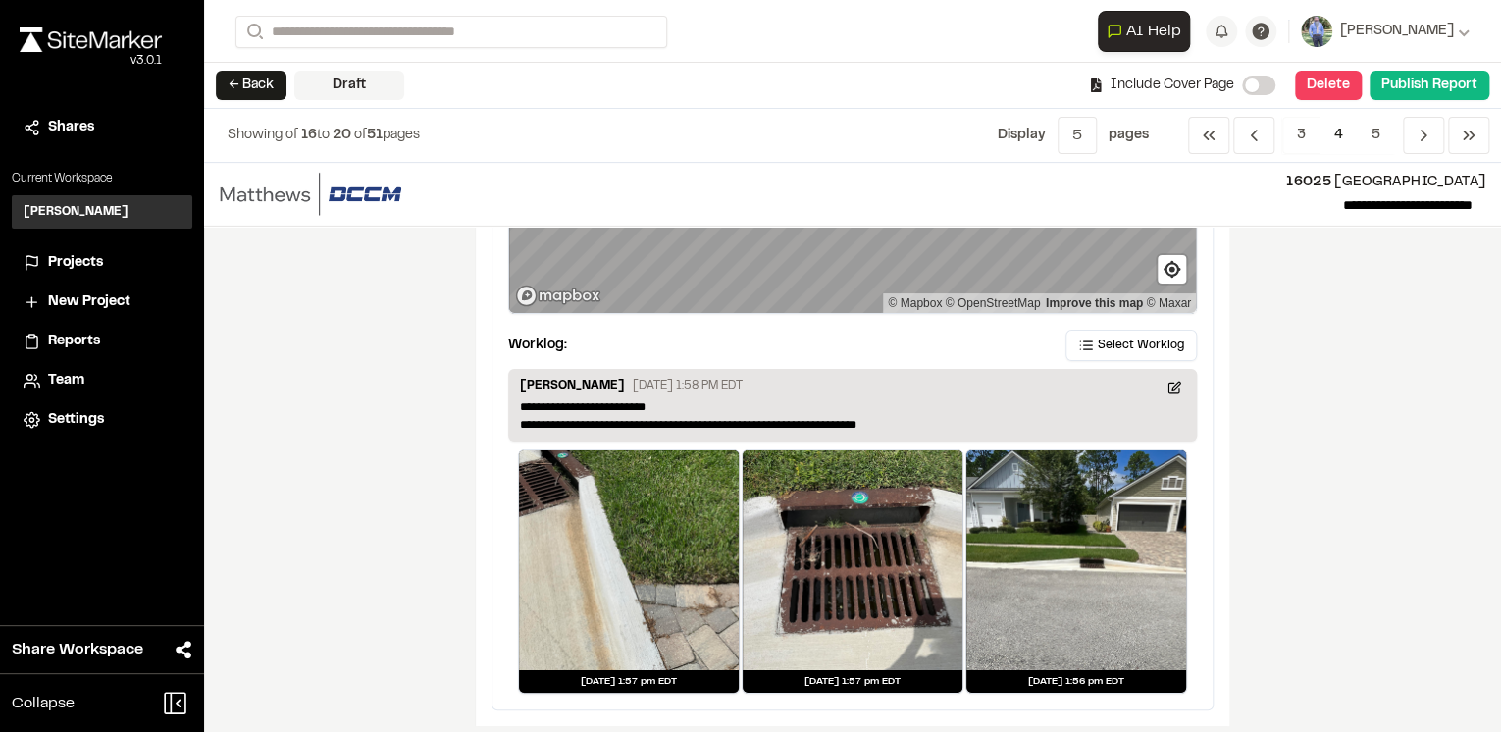
scroll to position [3237, 0]
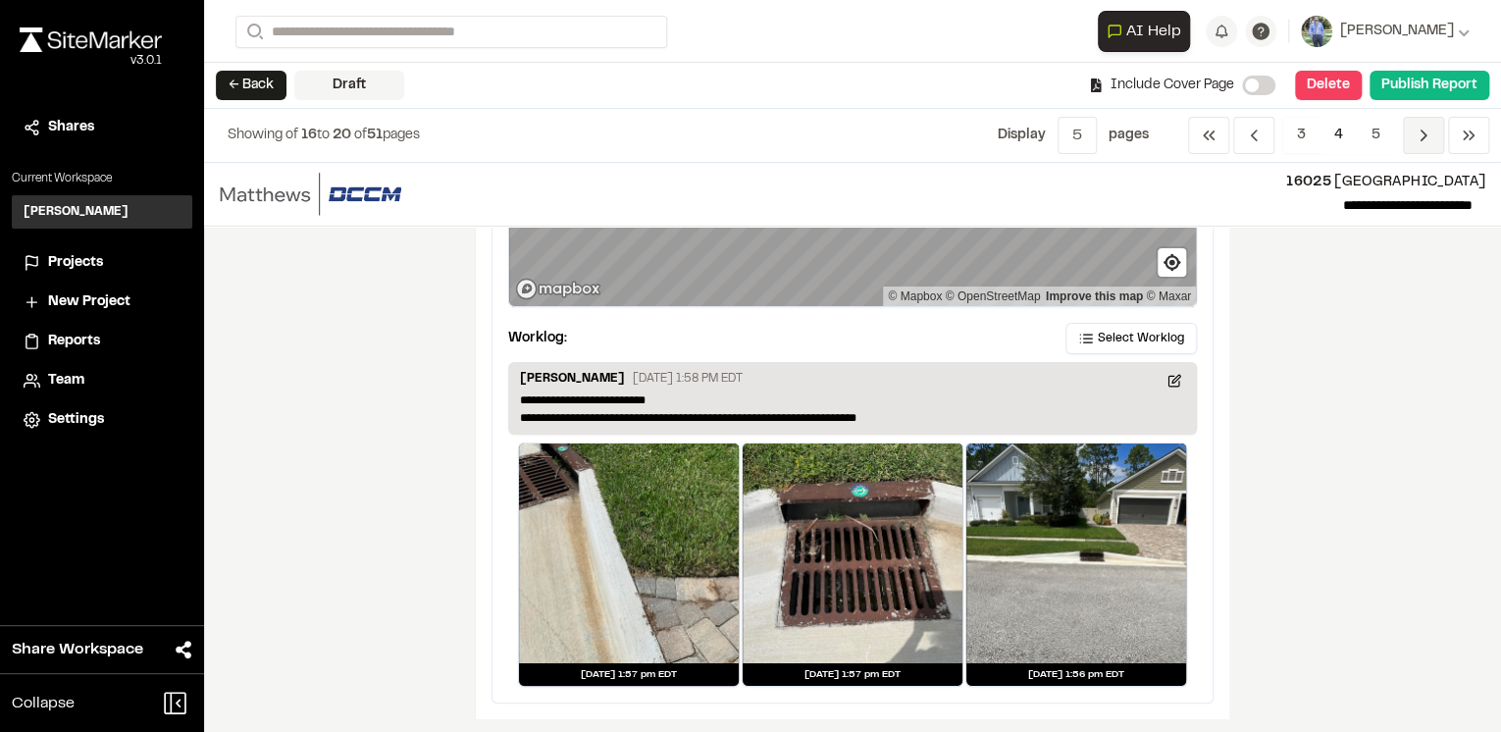
click at [1415, 136] on icon "Navigation" at bounding box center [1424, 136] width 20 height 20
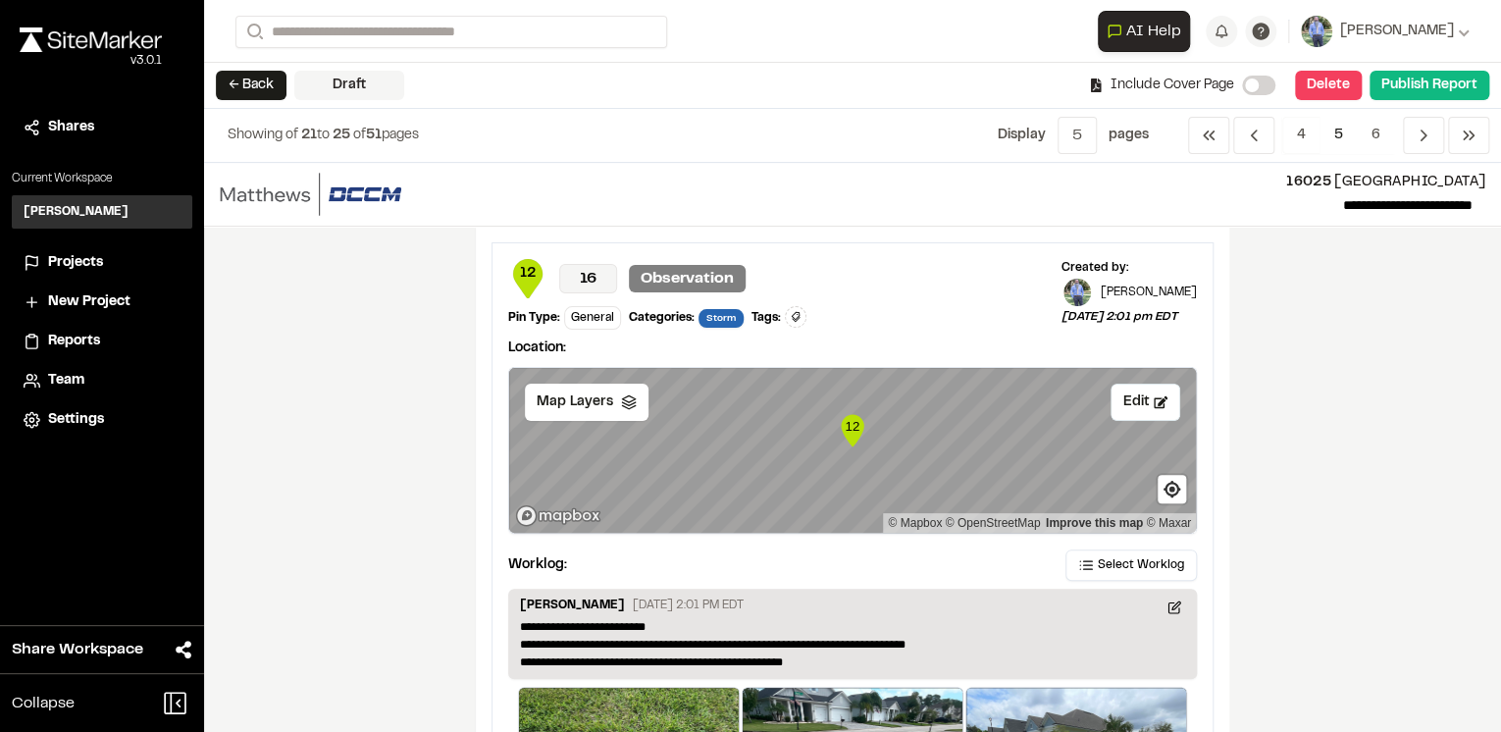
scroll to position [79, 0]
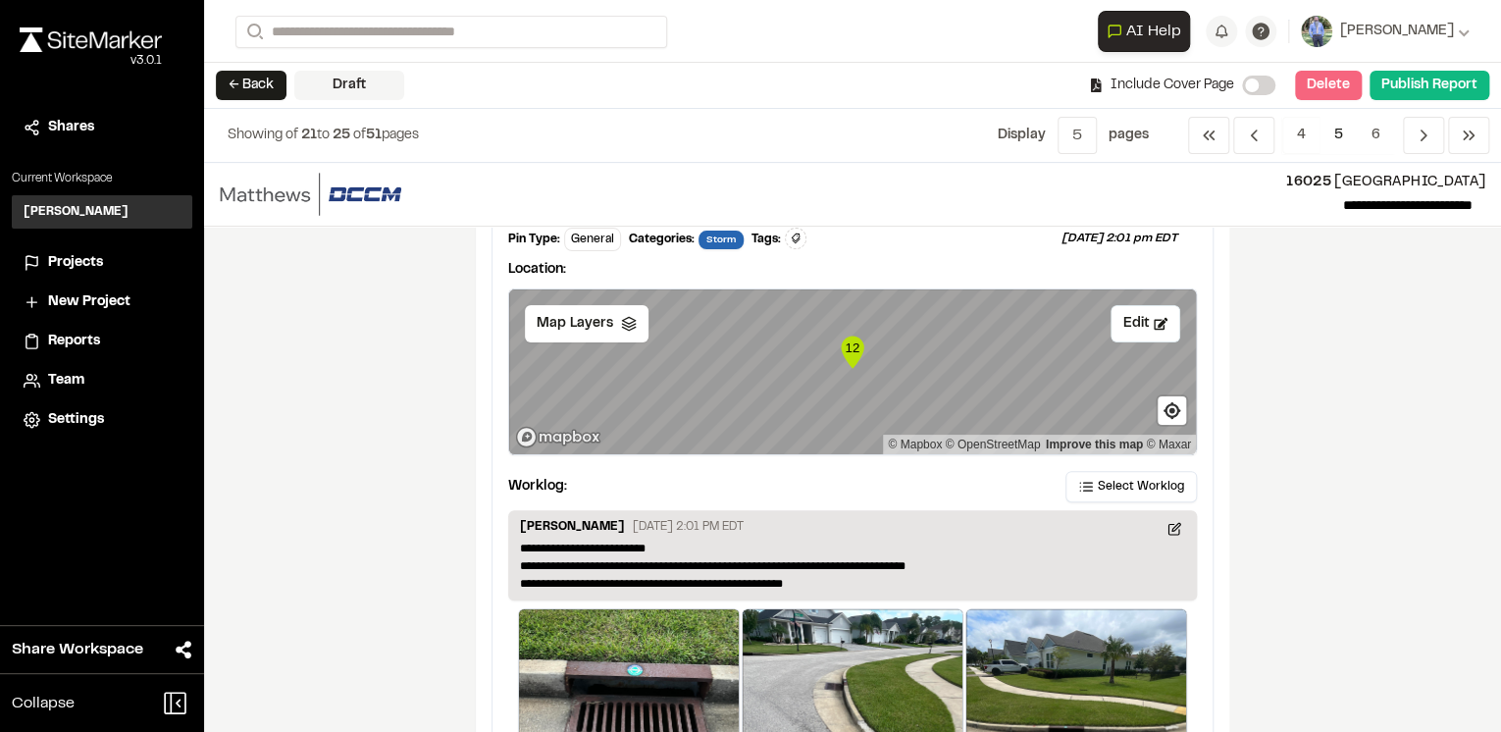
click at [1331, 90] on button "Delete" at bounding box center [1328, 85] width 67 height 29
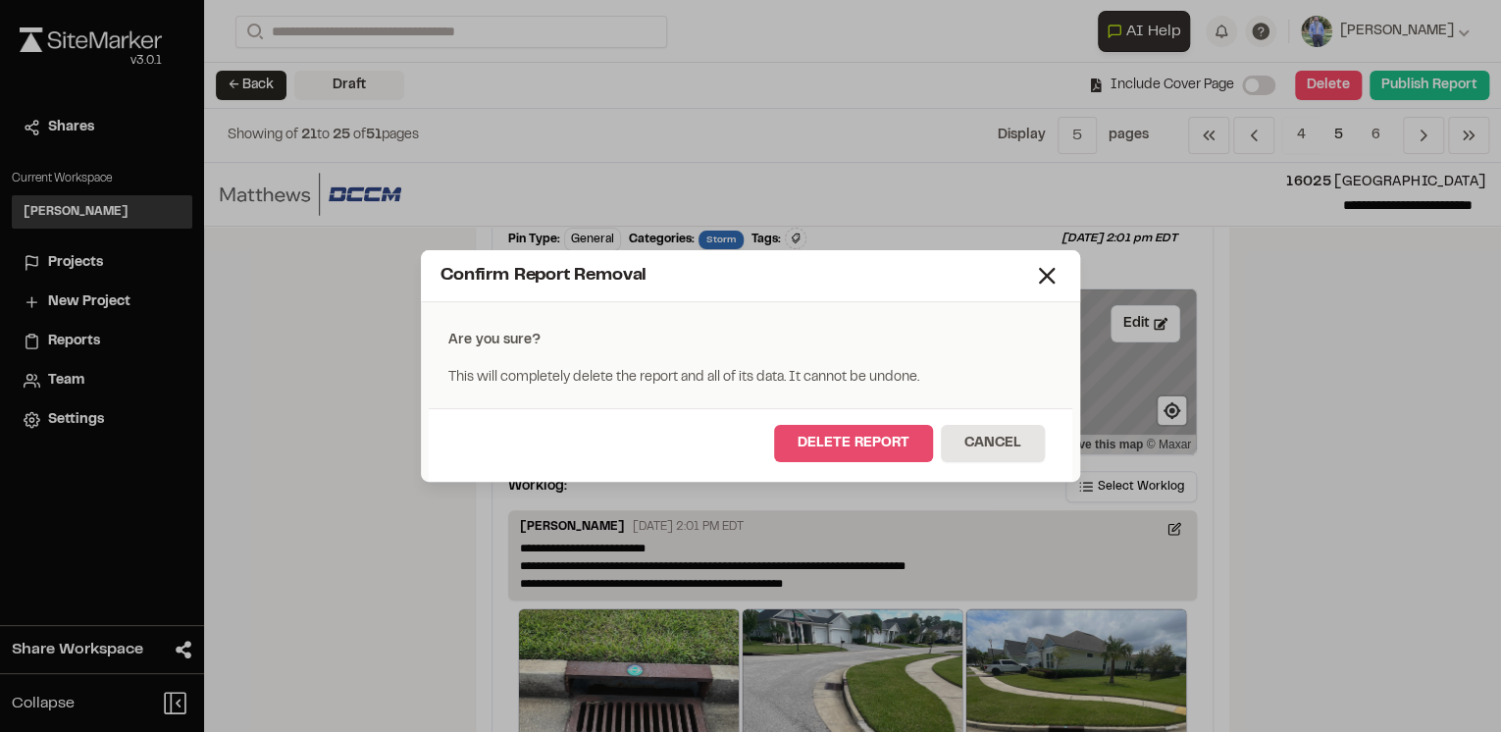
click at [856, 446] on button "Delete Report" at bounding box center [853, 443] width 159 height 37
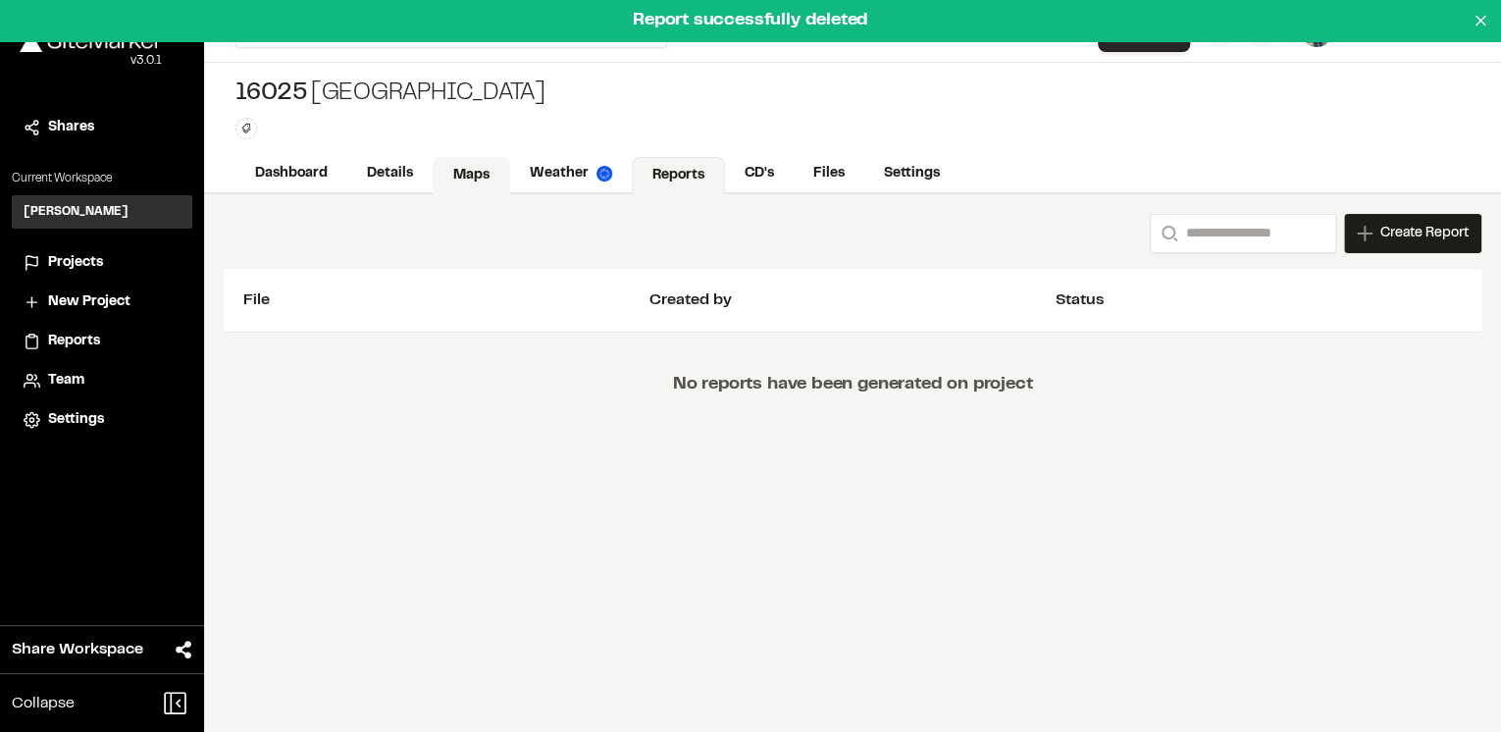
click at [458, 169] on link "Maps" at bounding box center [472, 175] width 78 height 37
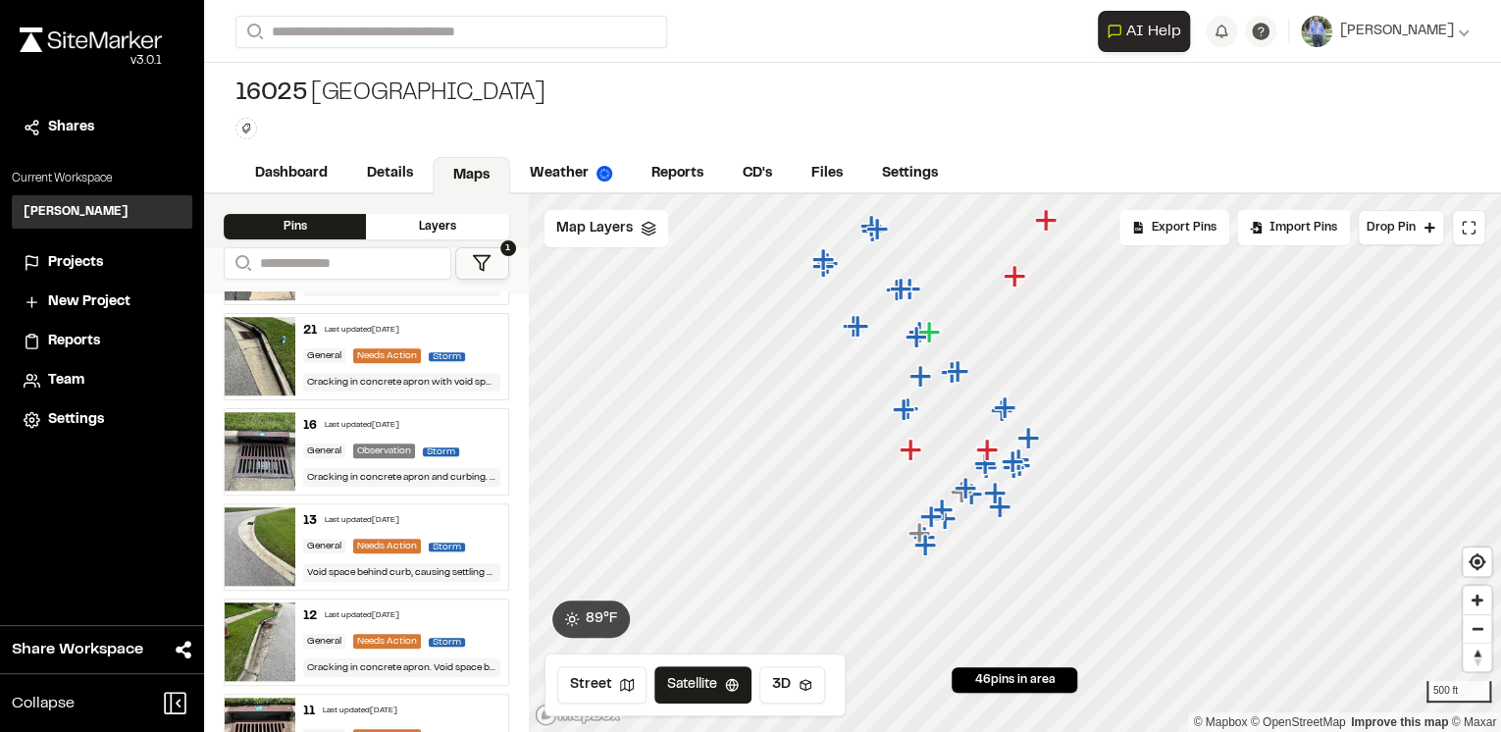
scroll to position [942, 0]
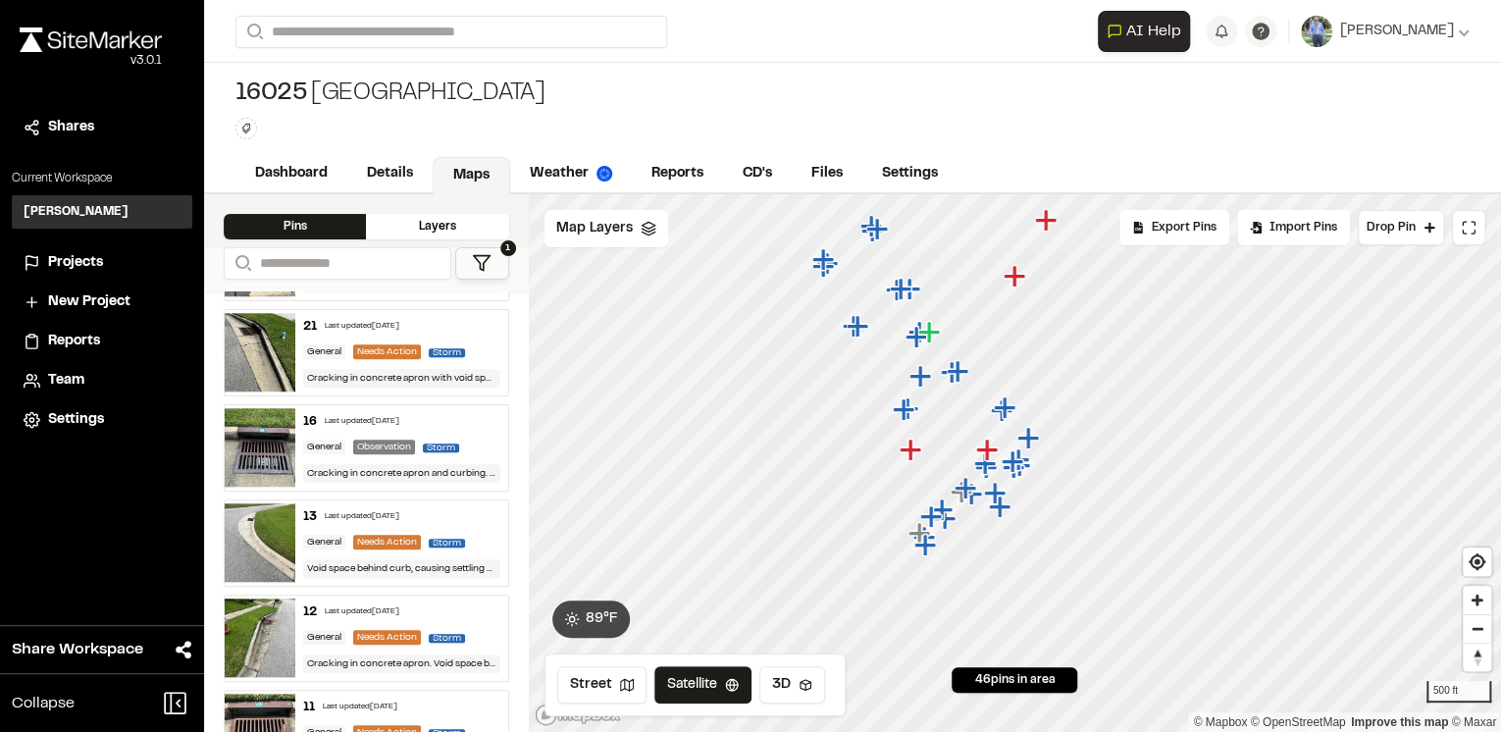
click at [338, 419] on div "Last updated [DATE]" at bounding box center [362, 422] width 75 height 12
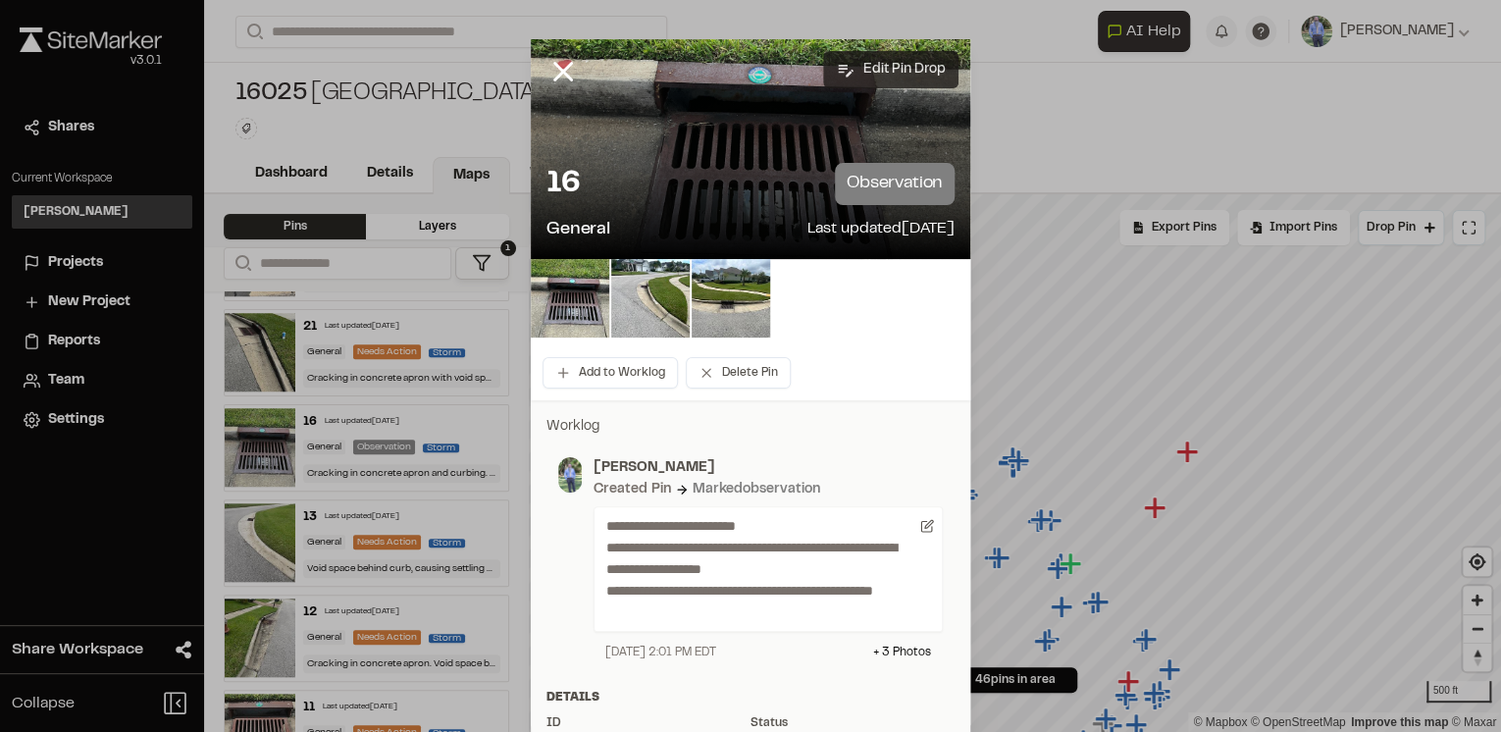
click at [899, 70] on button "Edit Pin Drop" at bounding box center [890, 69] width 135 height 37
select select "****"
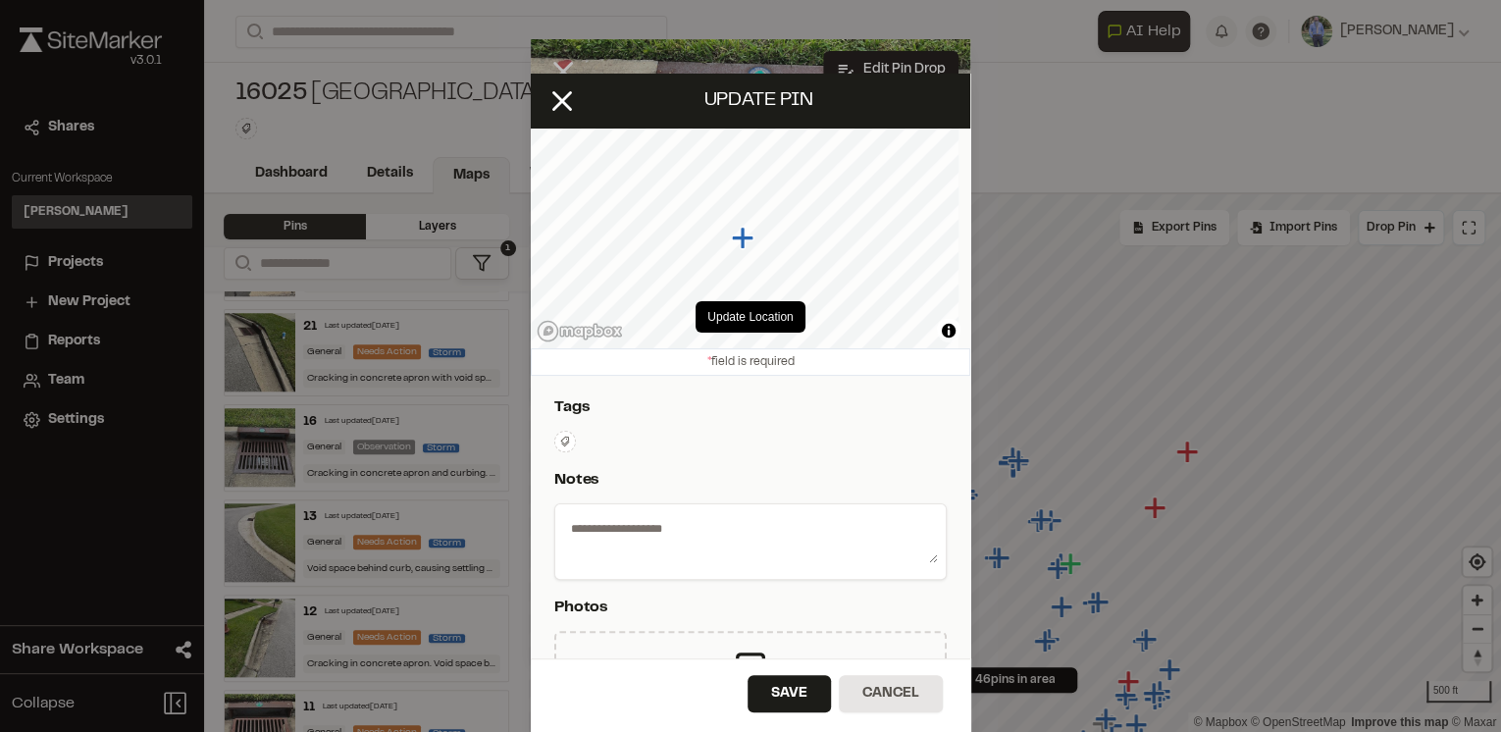
type textarea "**********"
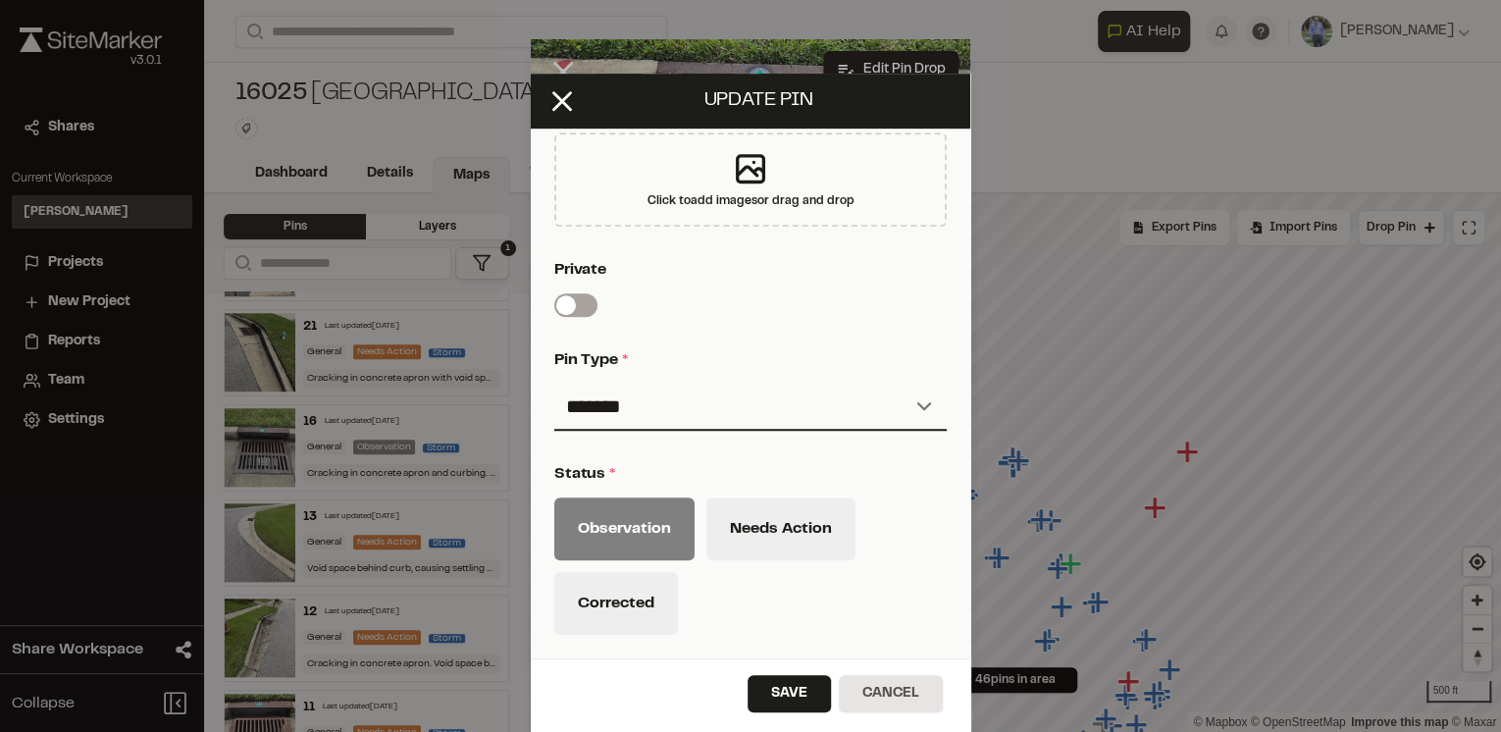
scroll to position [628, 0]
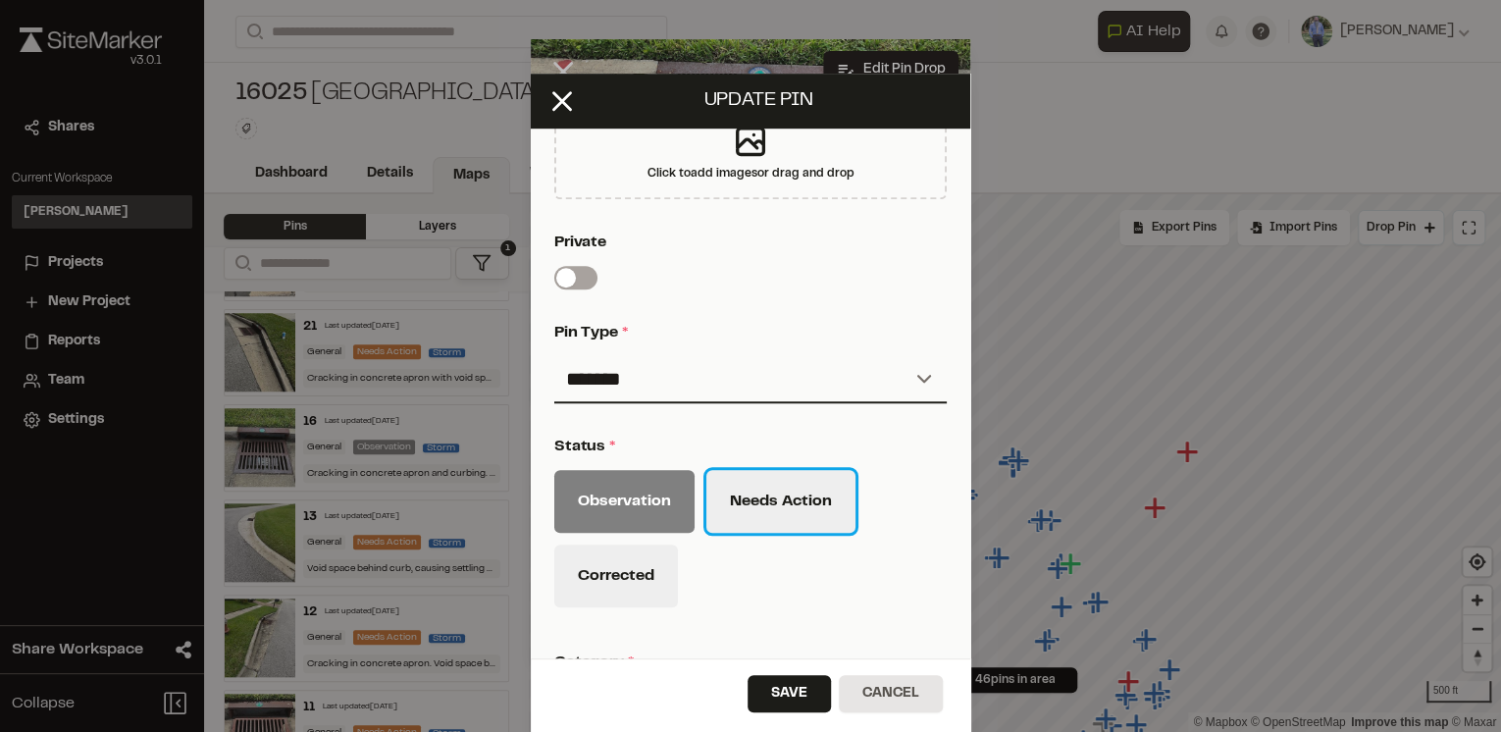
click at [781, 501] on button "Needs Action" at bounding box center [781, 501] width 149 height 63
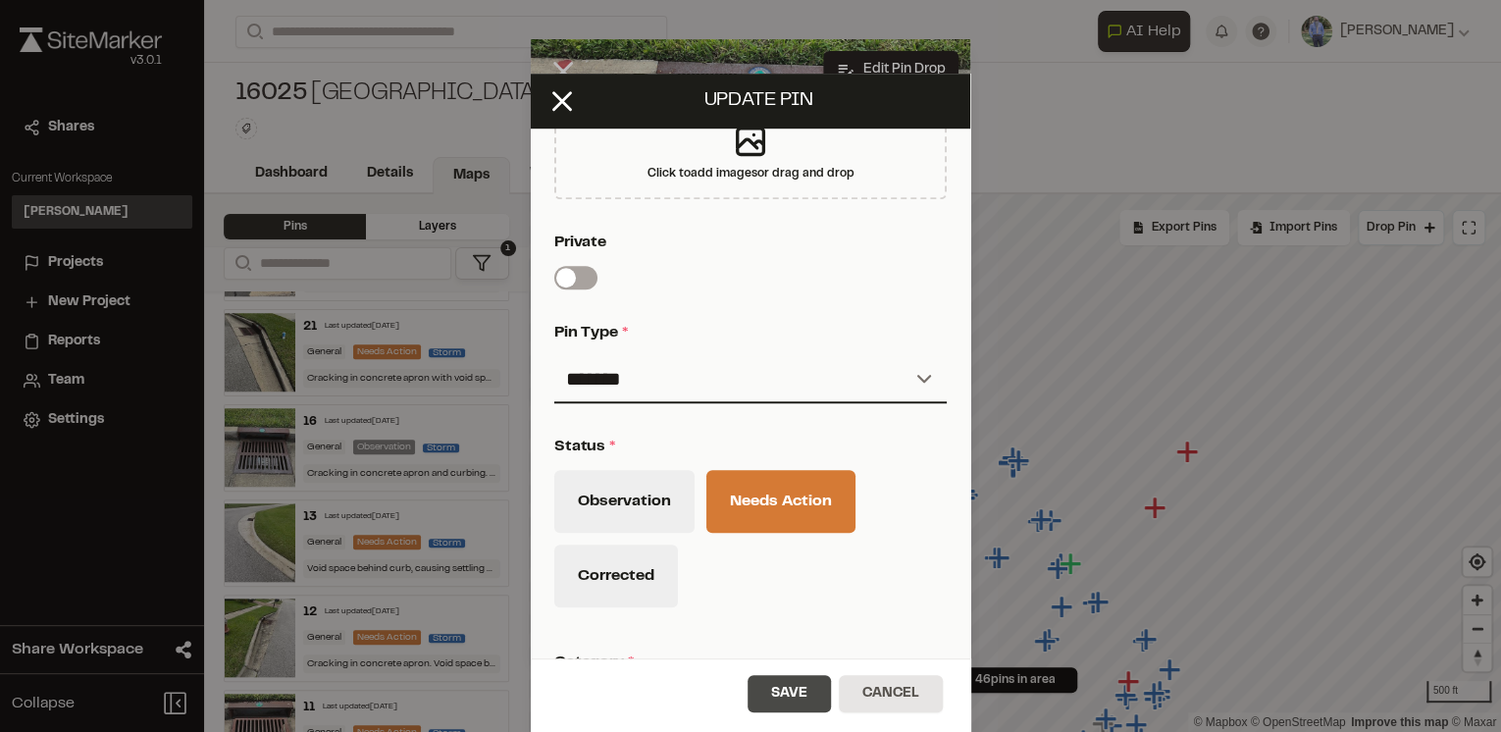
click at [791, 693] on button "Save" at bounding box center [789, 693] width 83 height 37
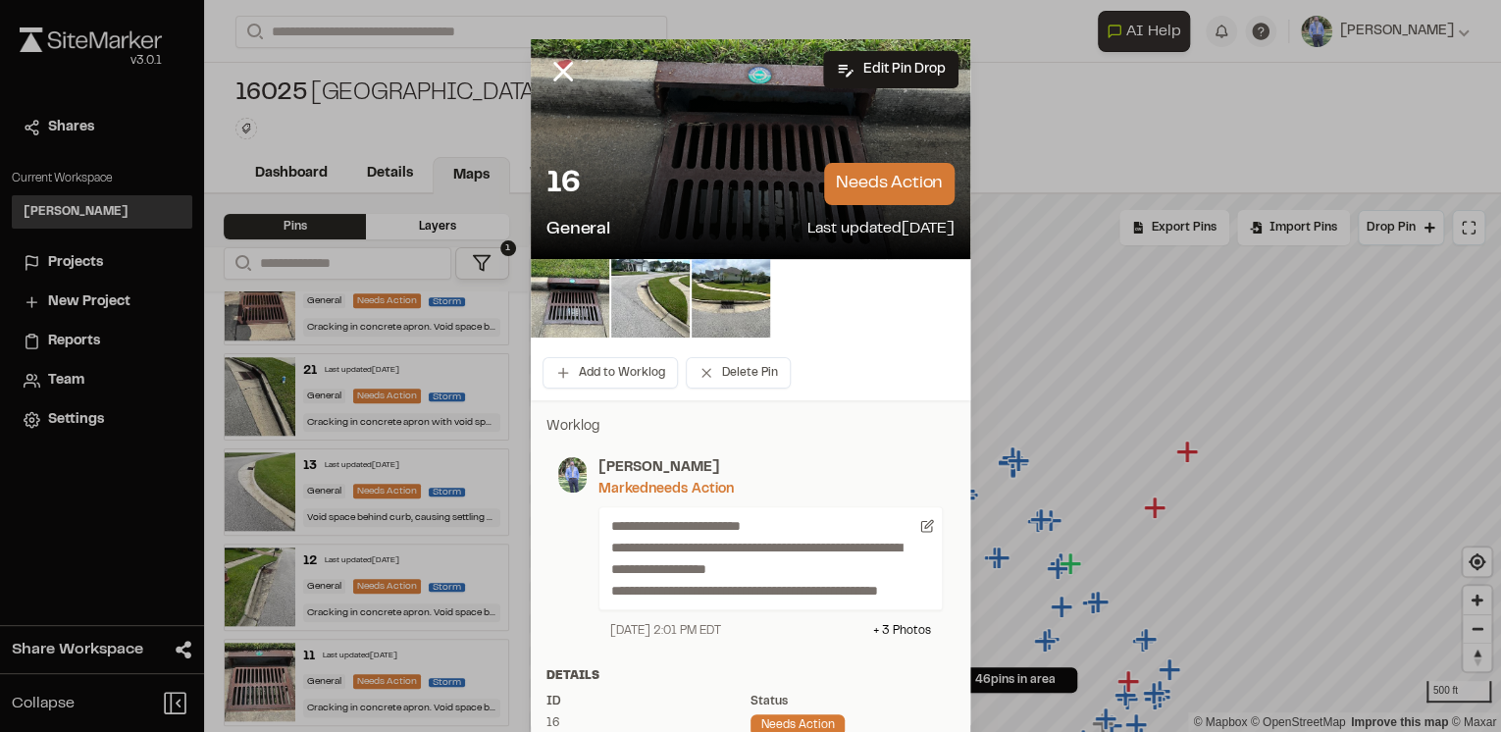
scroll to position [0, 0]
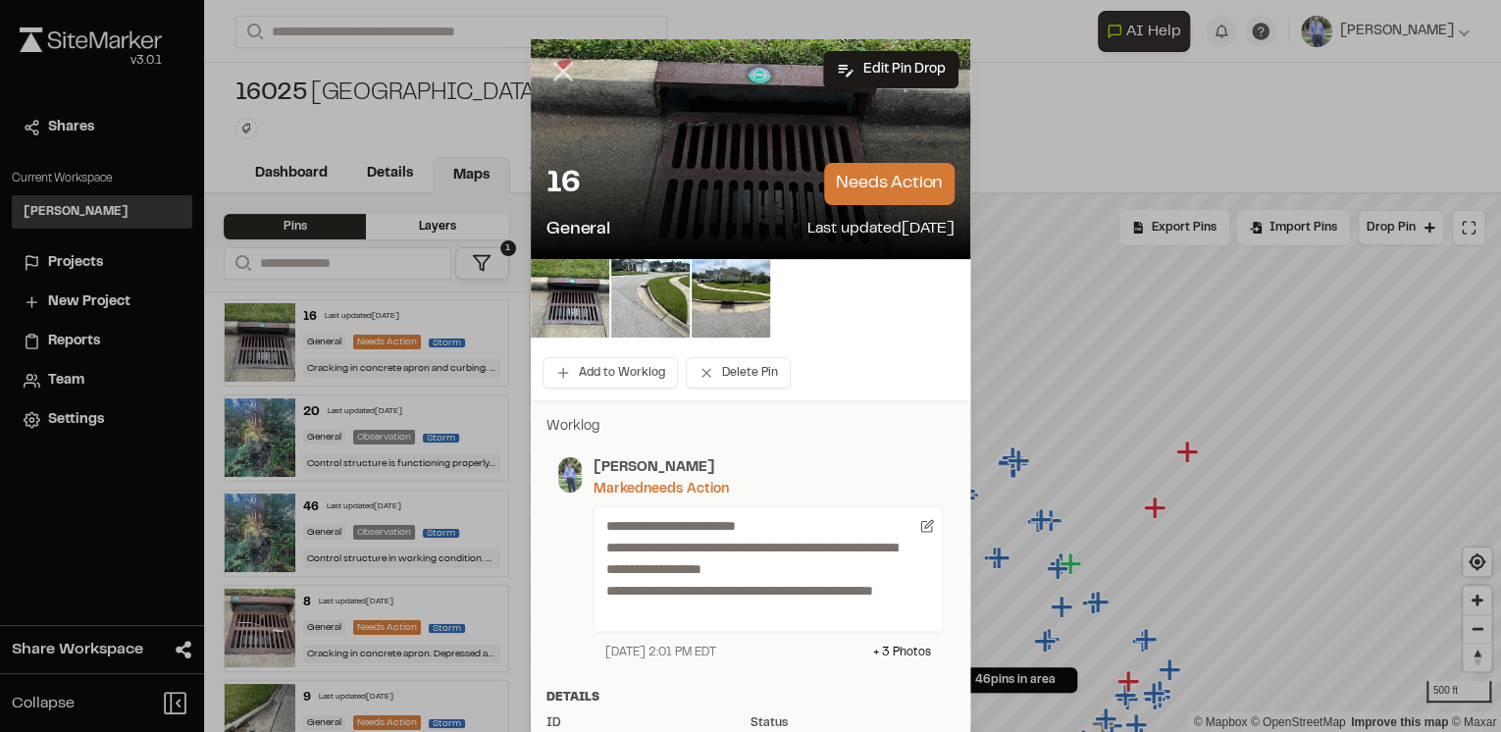
click at [554, 66] on icon at bounding box center [563, 71] width 33 height 33
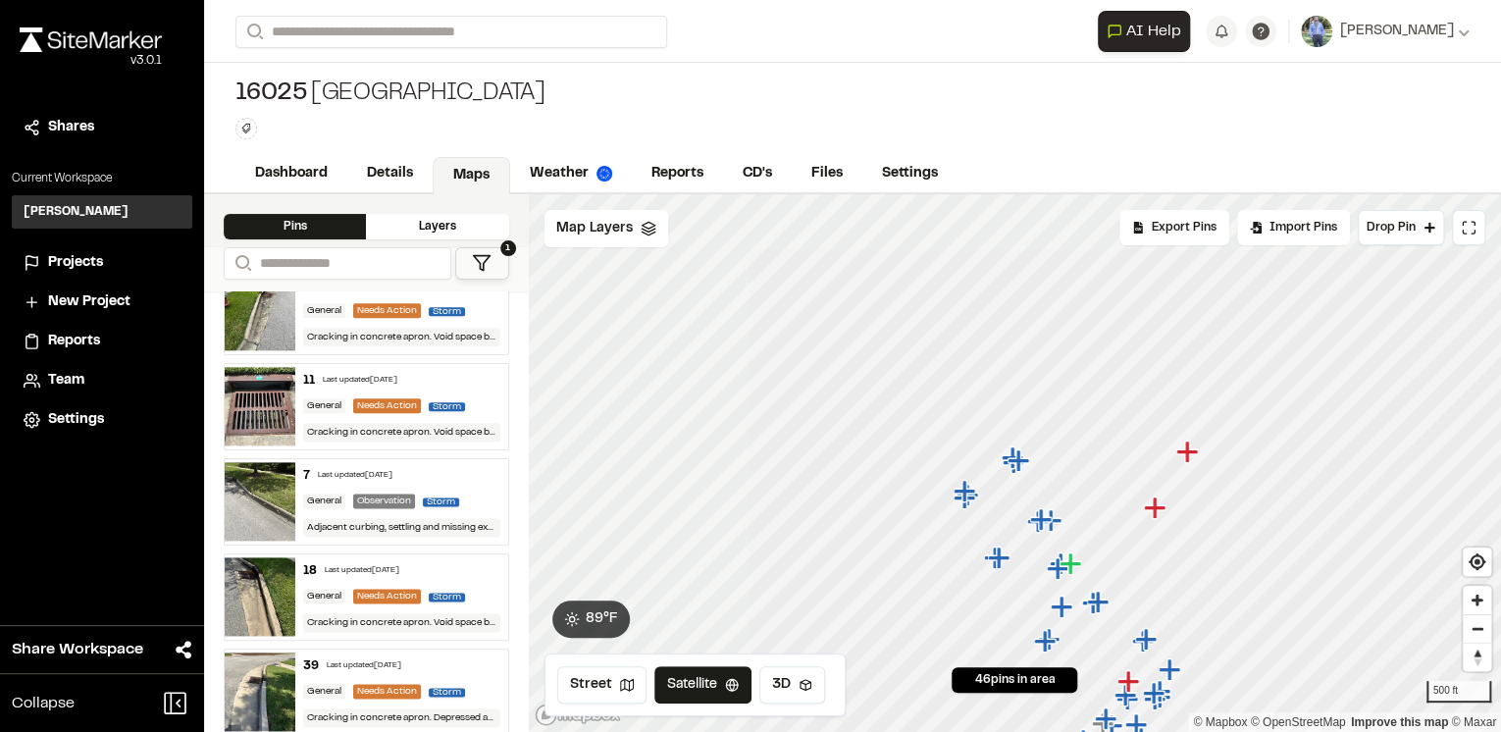
scroll to position [1335, 0]
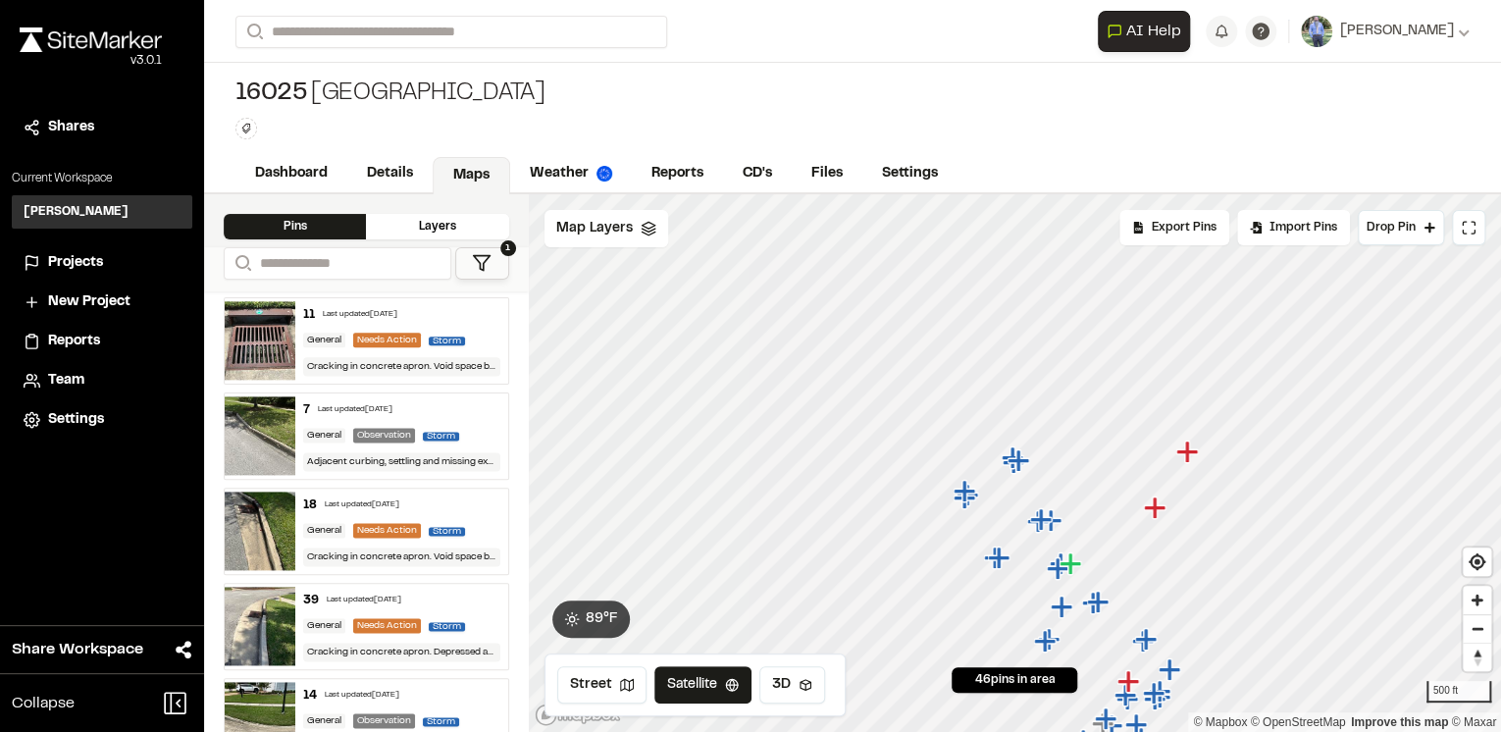
click at [459, 405] on div "7 Last updated [DATE]" at bounding box center [401, 410] width 196 height 18
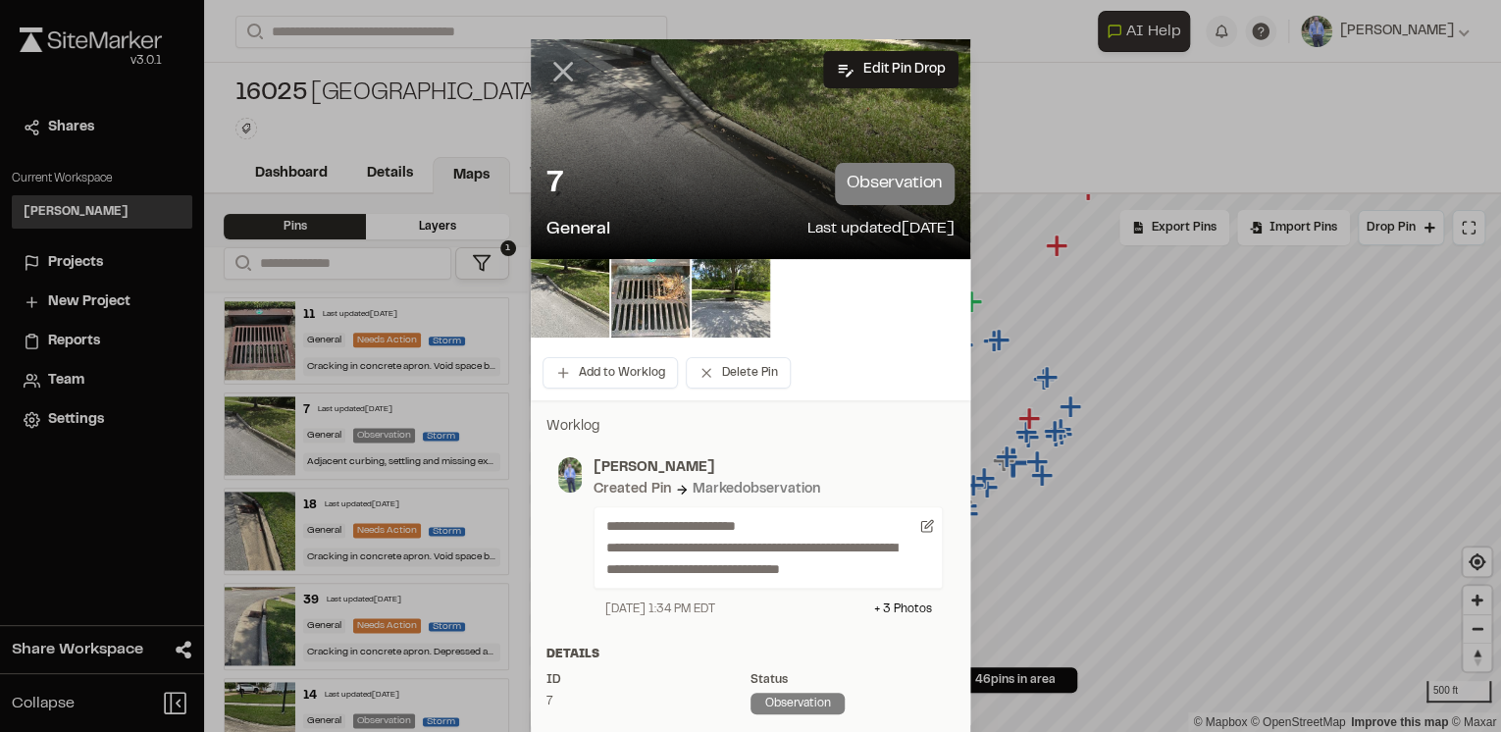
click at [548, 75] on icon at bounding box center [563, 71] width 33 height 33
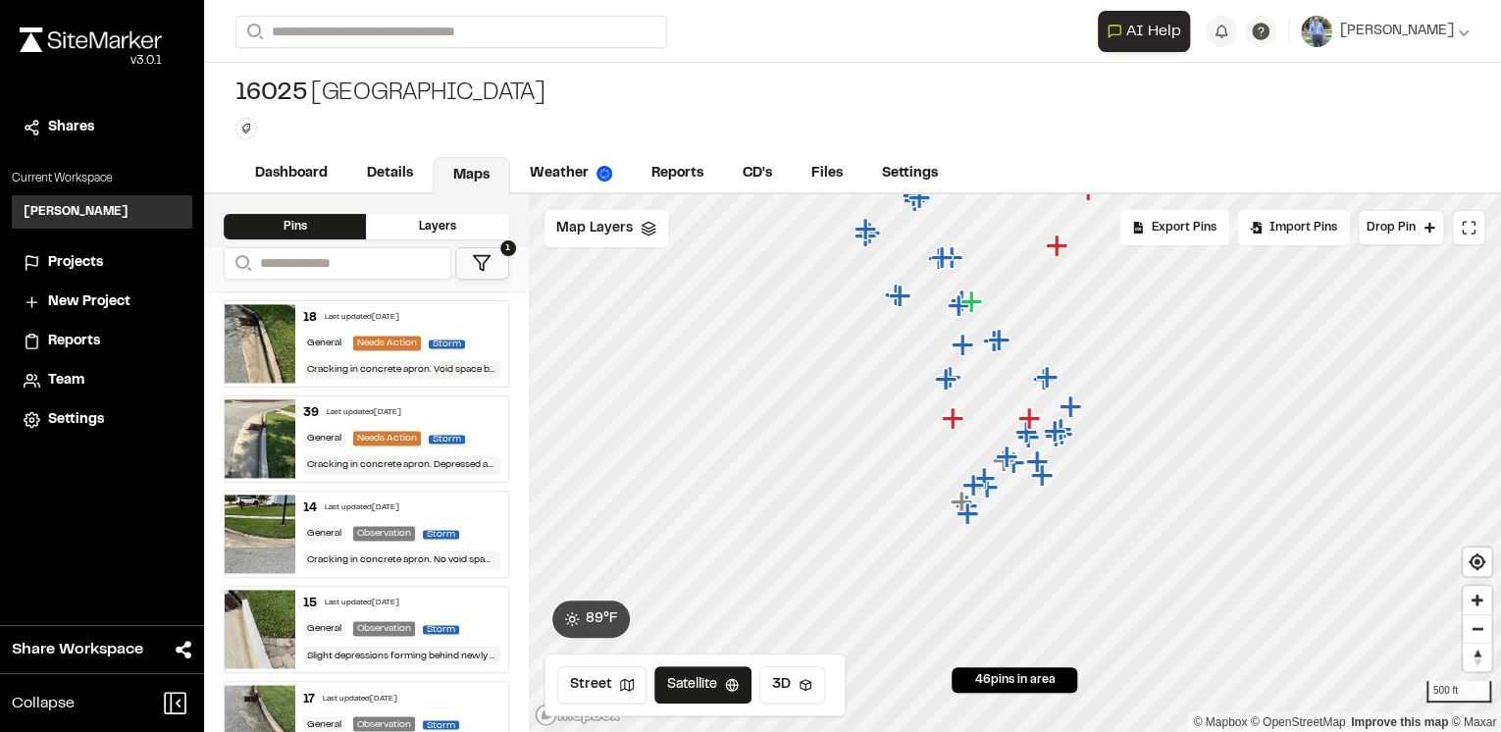
scroll to position [1570, 0]
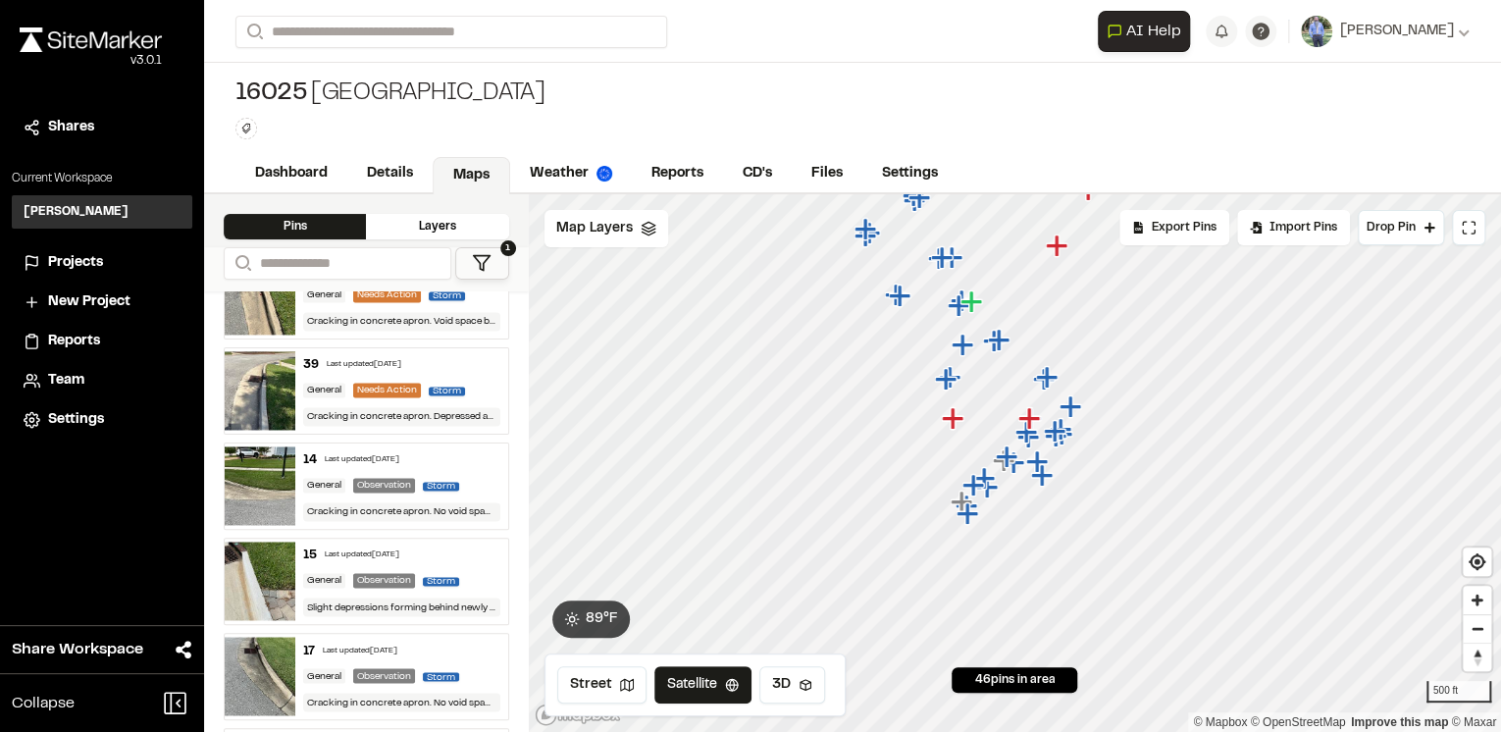
click at [460, 451] on div "14 Last updated [DATE]" at bounding box center [401, 460] width 196 height 18
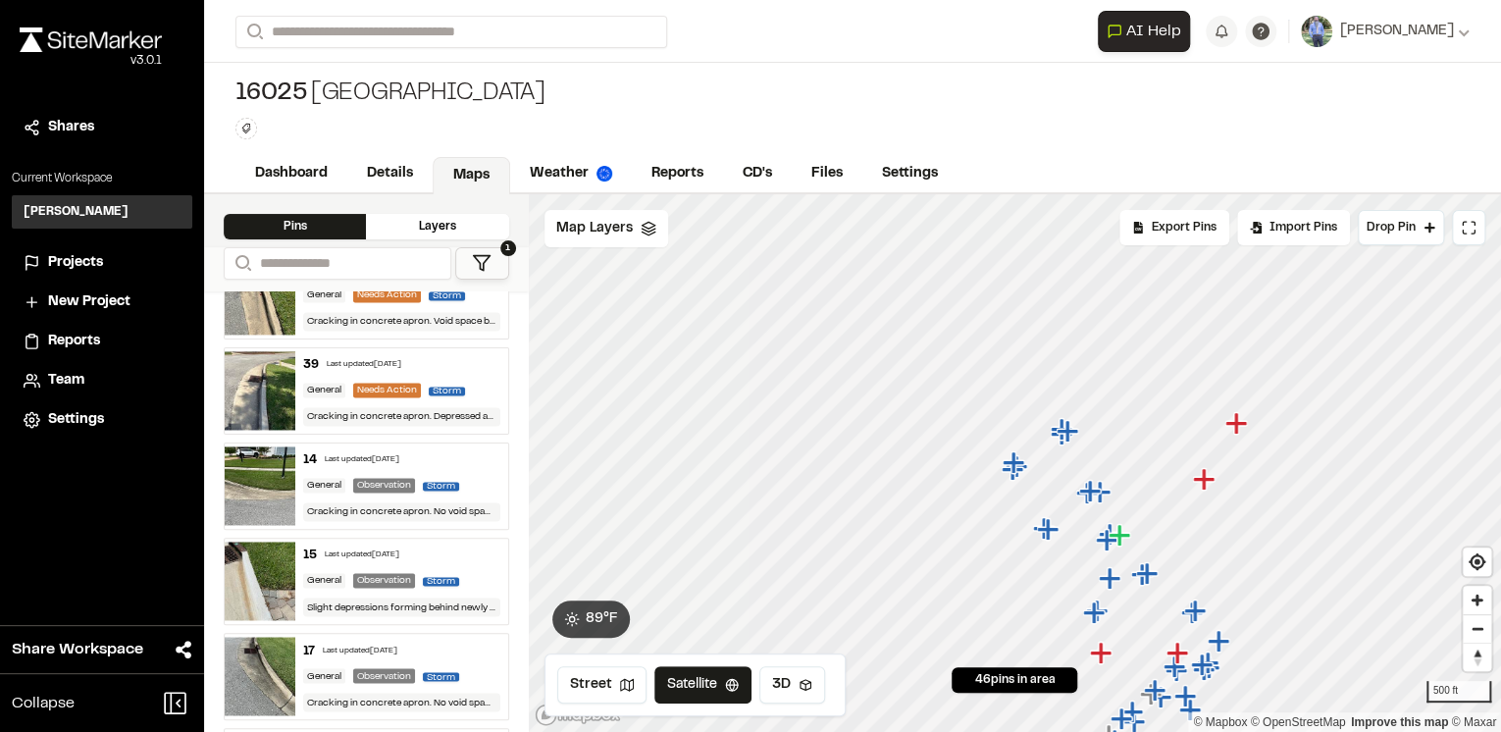
click at [458, 554] on div "15 Last updated [DATE] General Observation Storm Slight depressions forming beh…" at bounding box center [401, 581] width 212 height 85
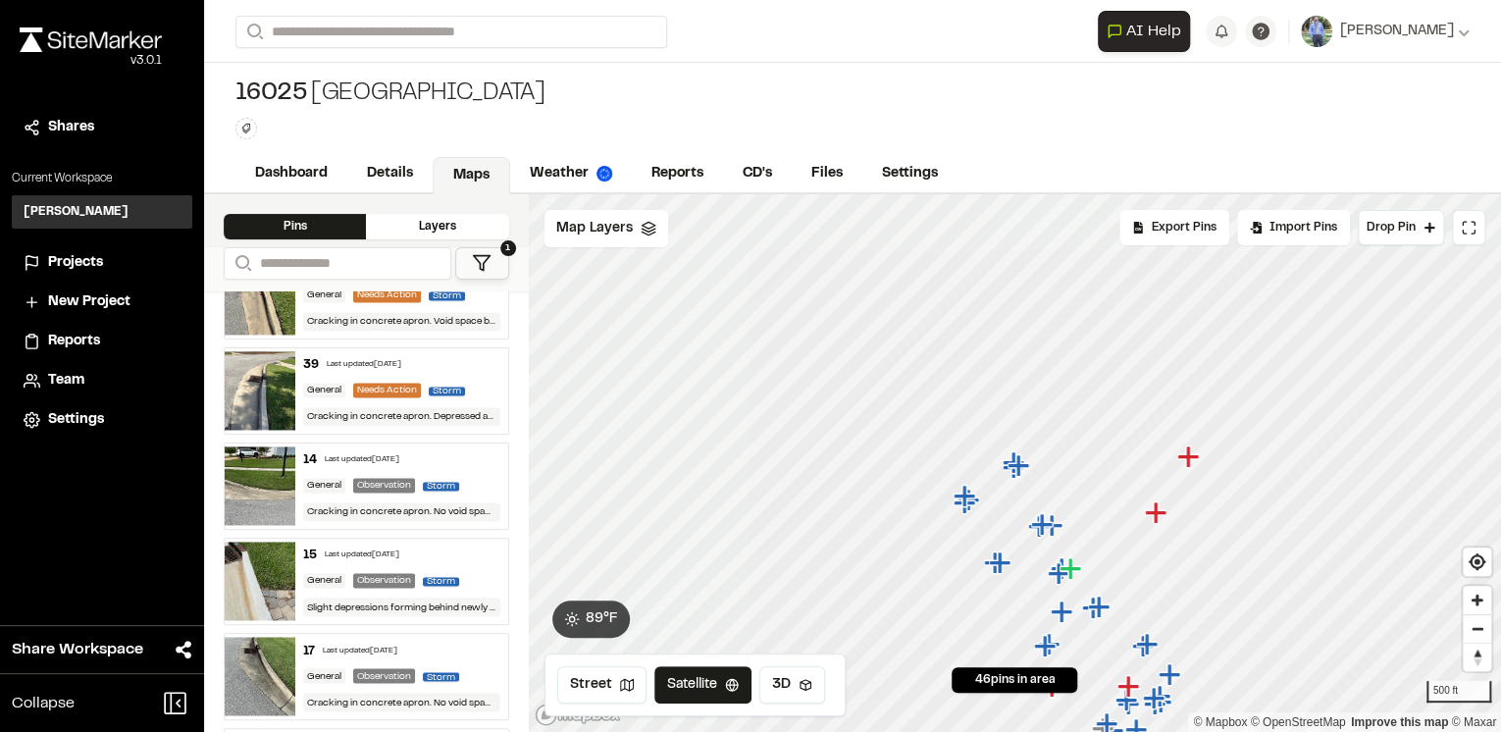
click at [473, 551] on div "15 Last updated [DATE]" at bounding box center [401, 556] width 196 height 18
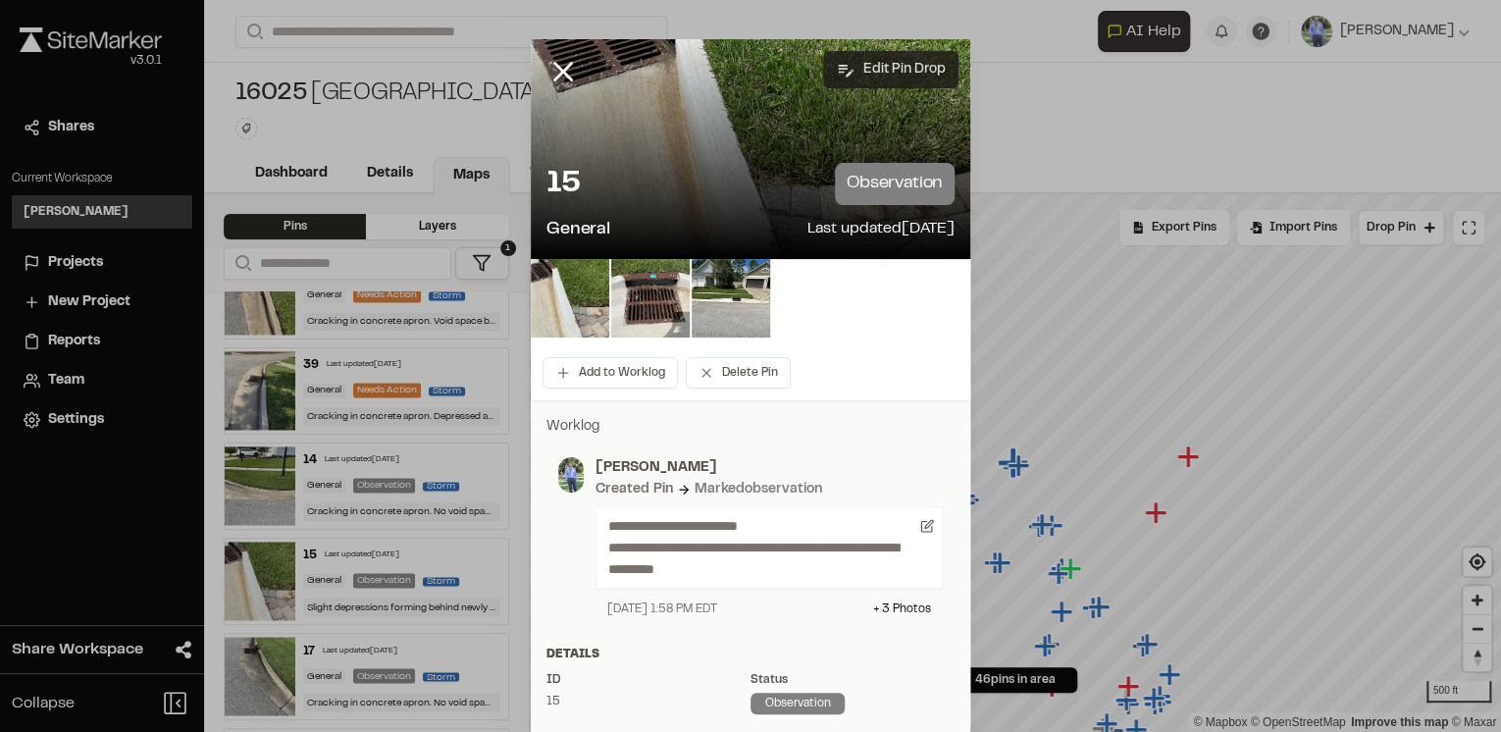
click at [863, 71] on button "Edit Pin Drop" at bounding box center [890, 69] width 135 height 37
select select "****"
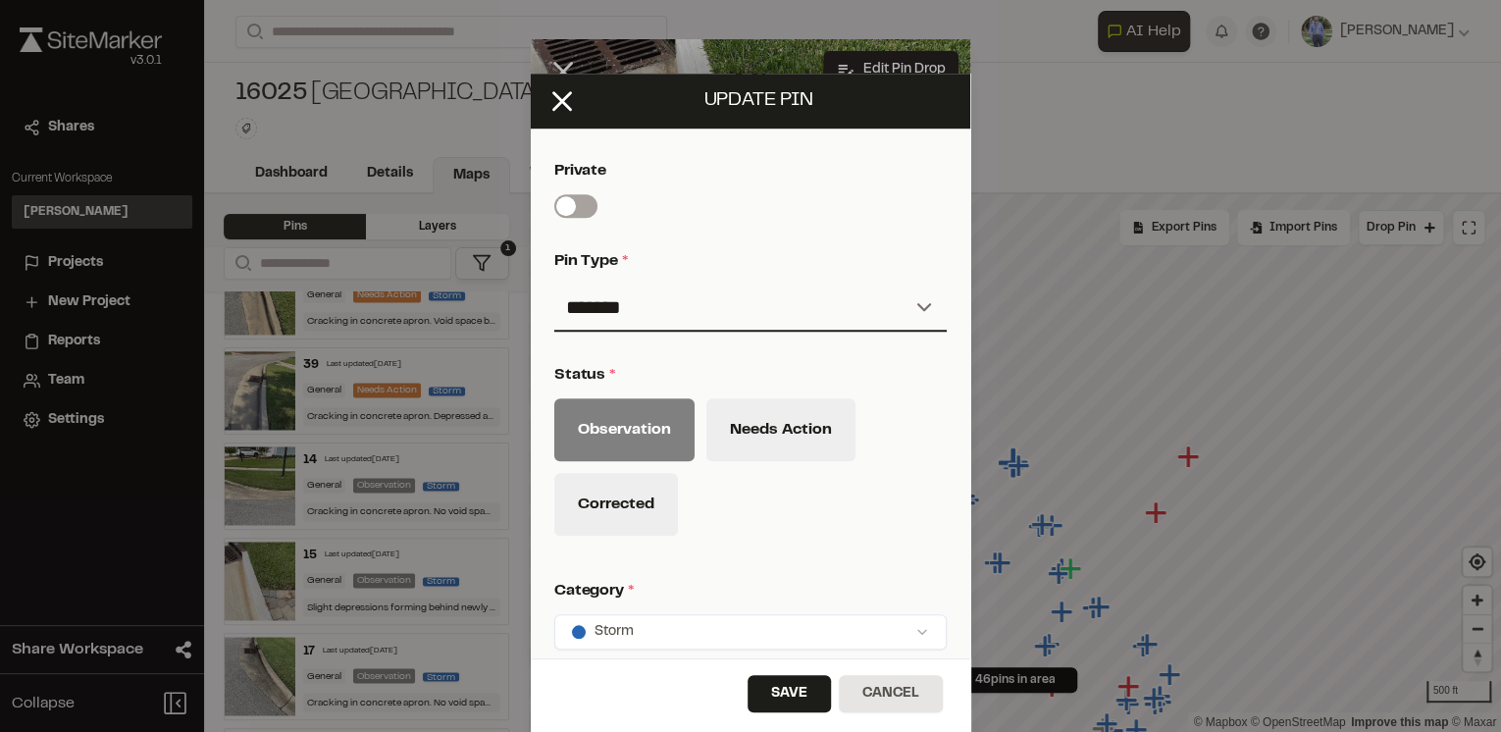
scroll to position [707, 0]
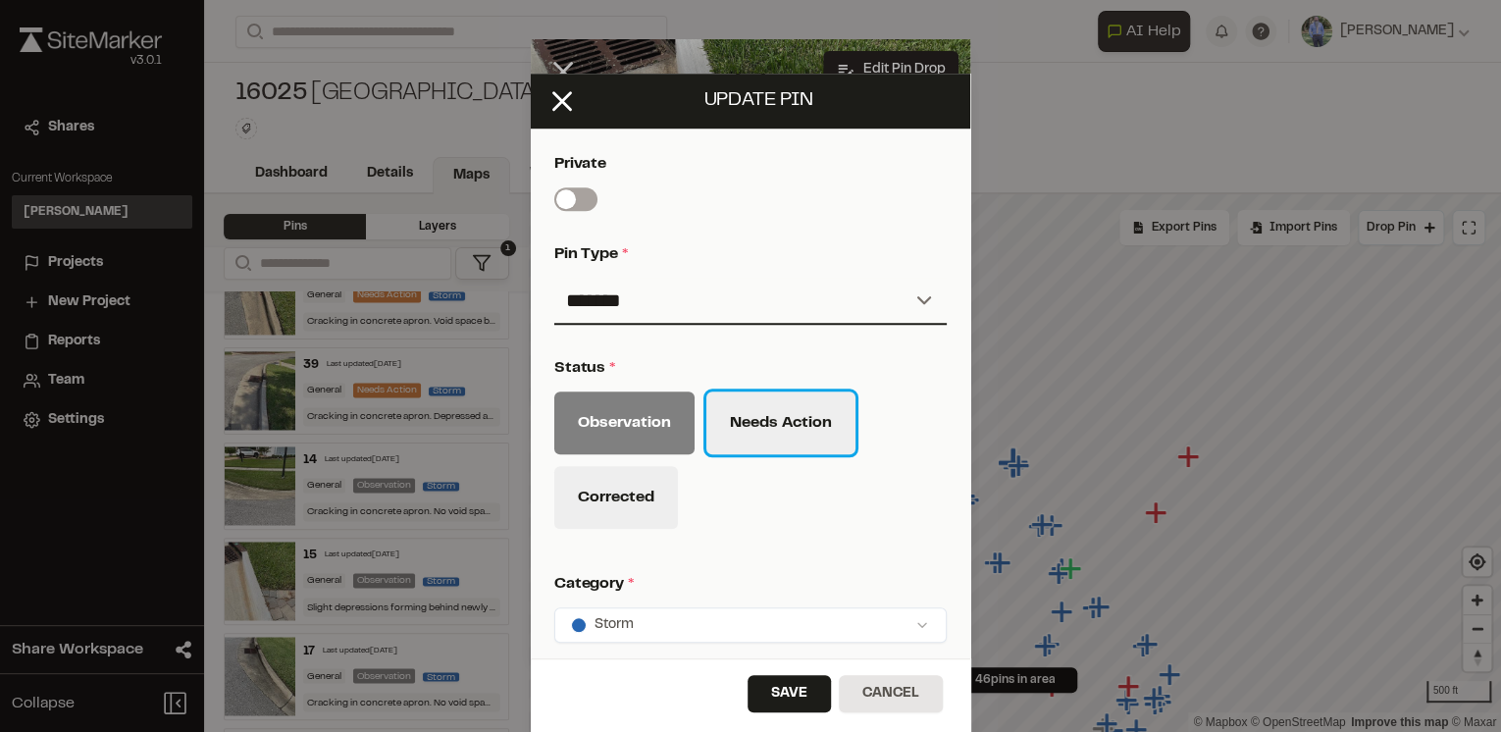
click at [759, 424] on button "Needs Action" at bounding box center [781, 423] width 149 height 63
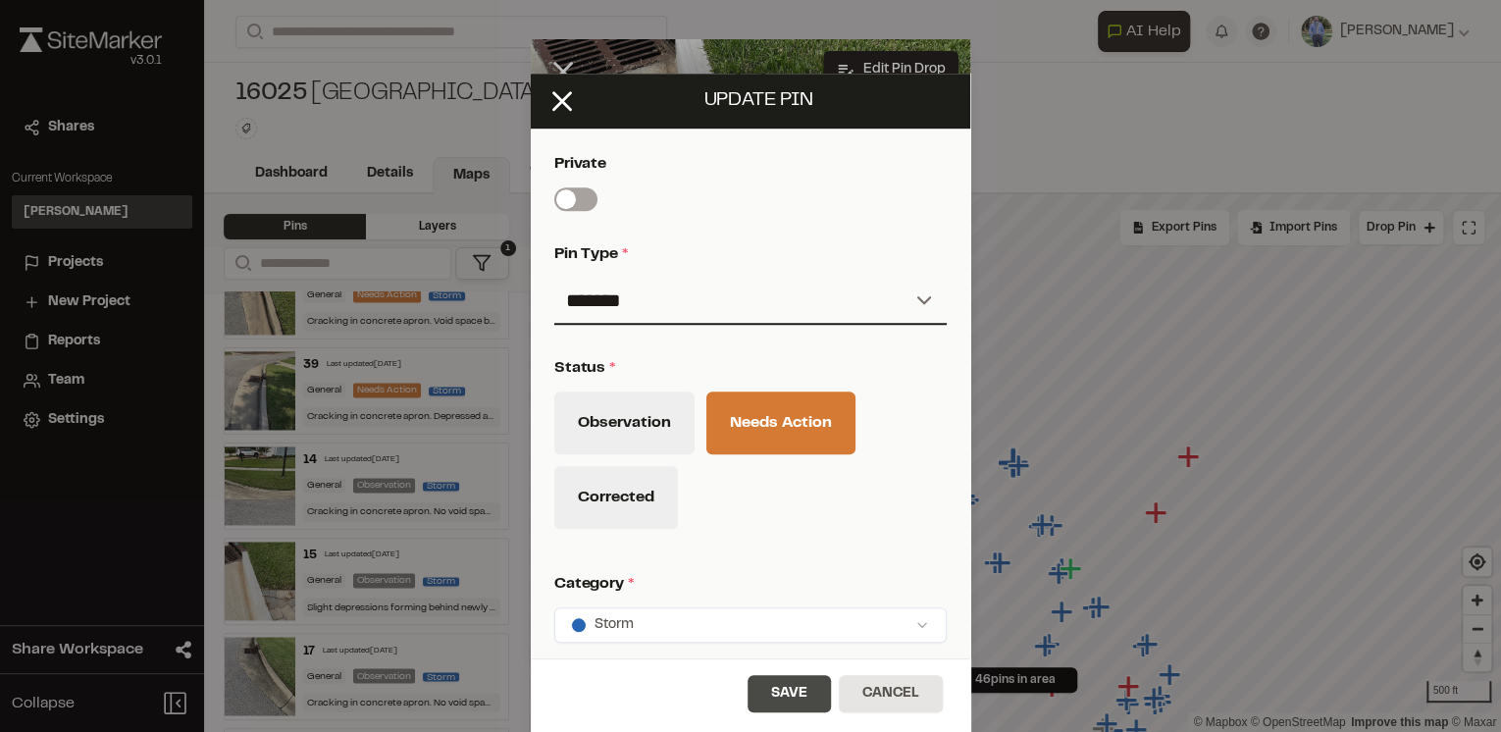
click at [795, 688] on button "Save" at bounding box center [789, 693] width 83 height 37
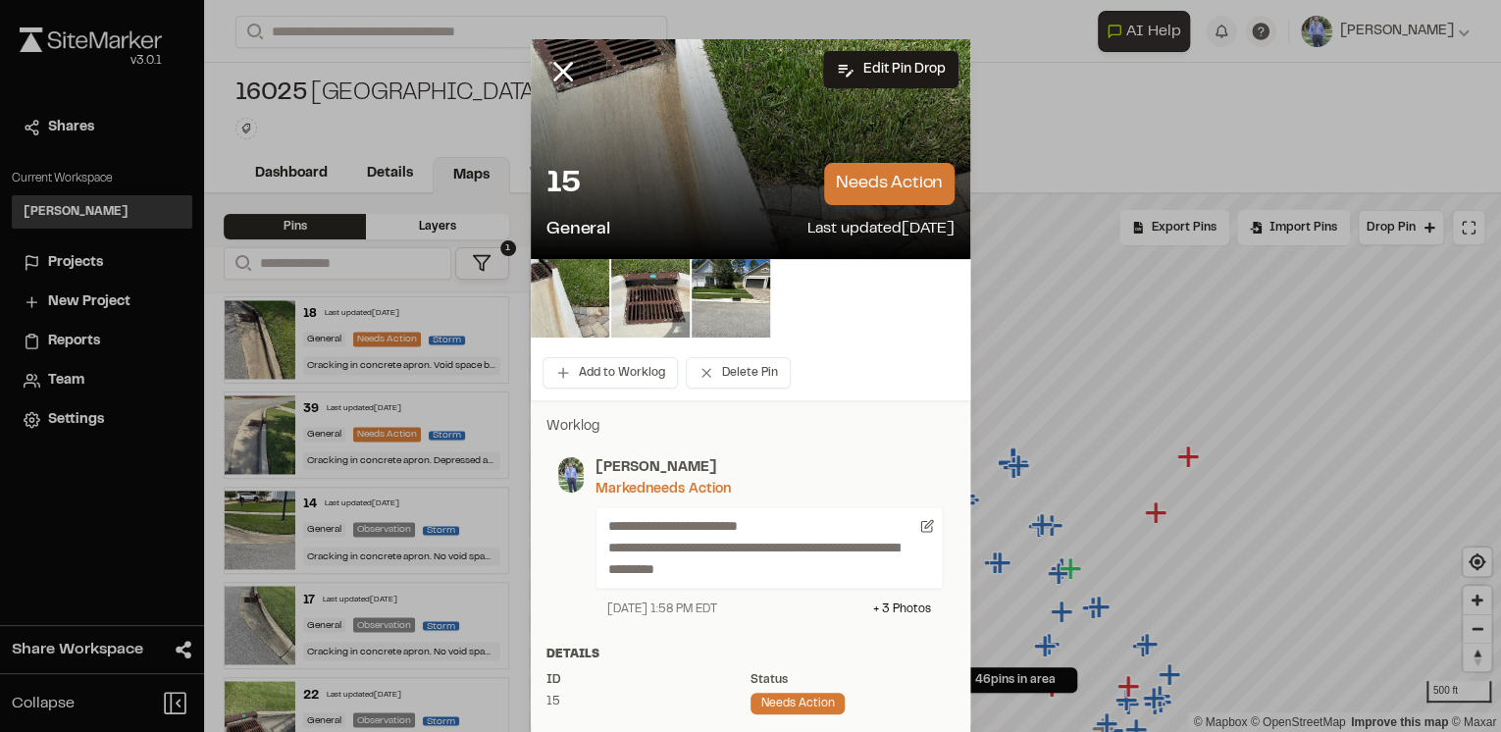
scroll to position [0, 0]
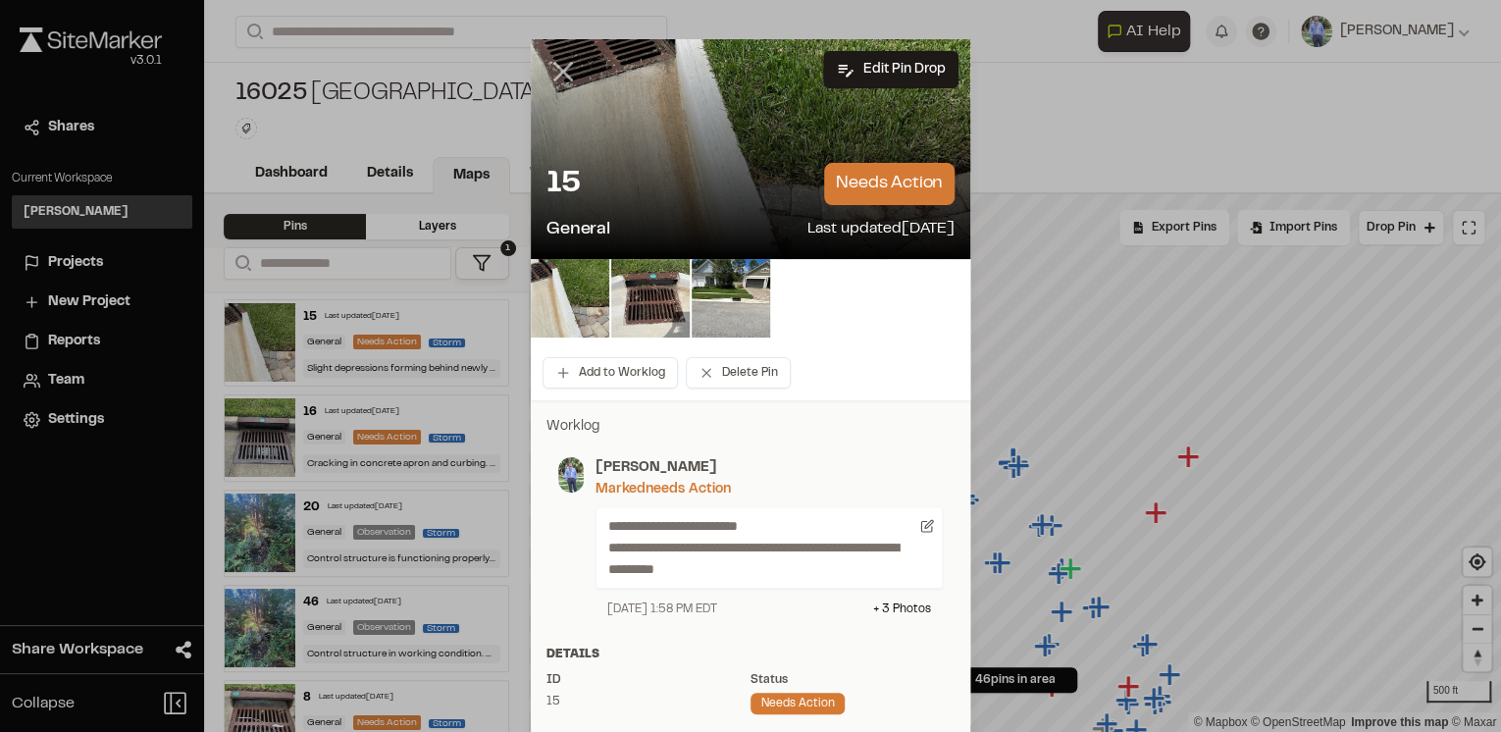
click at [561, 69] on line at bounding box center [563, 72] width 17 height 17
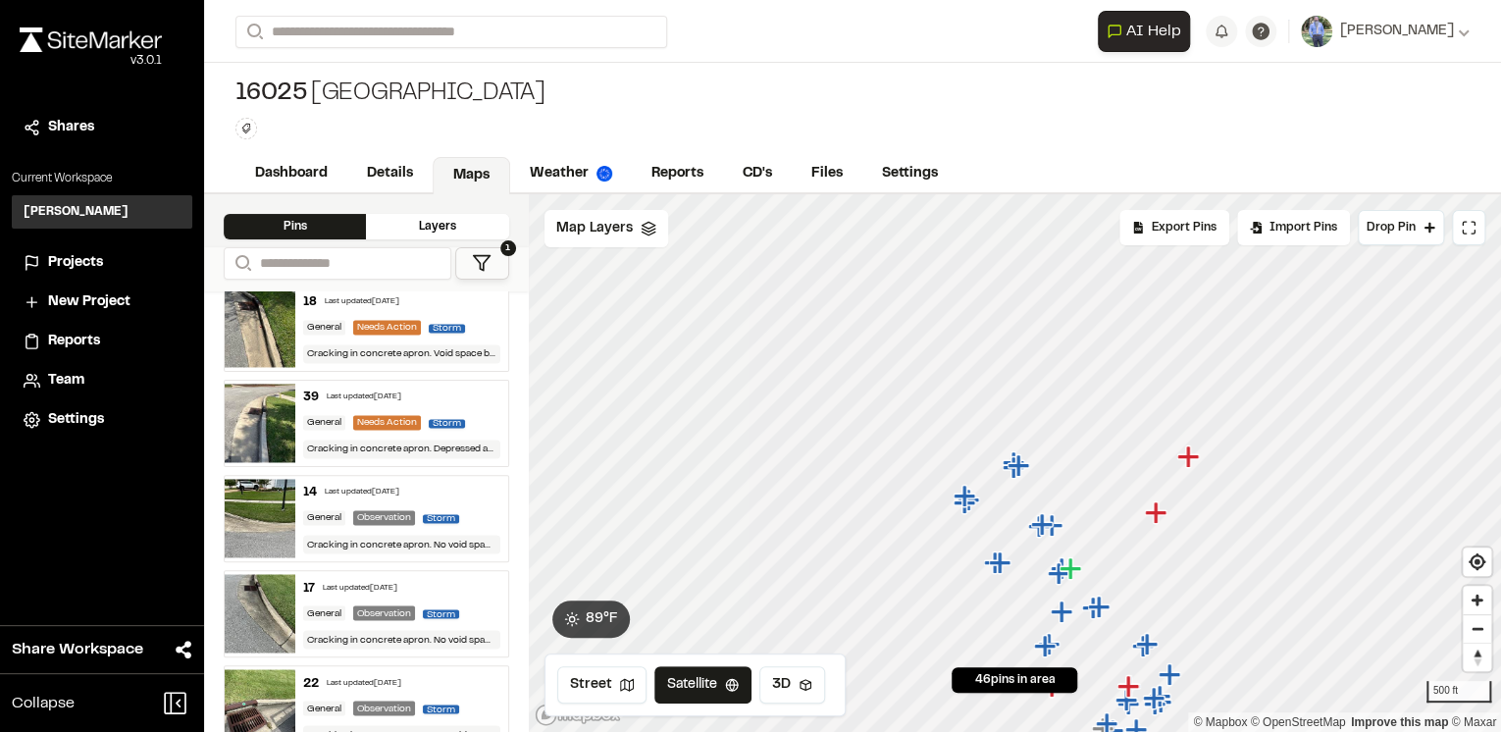
scroll to position [1649, 0]
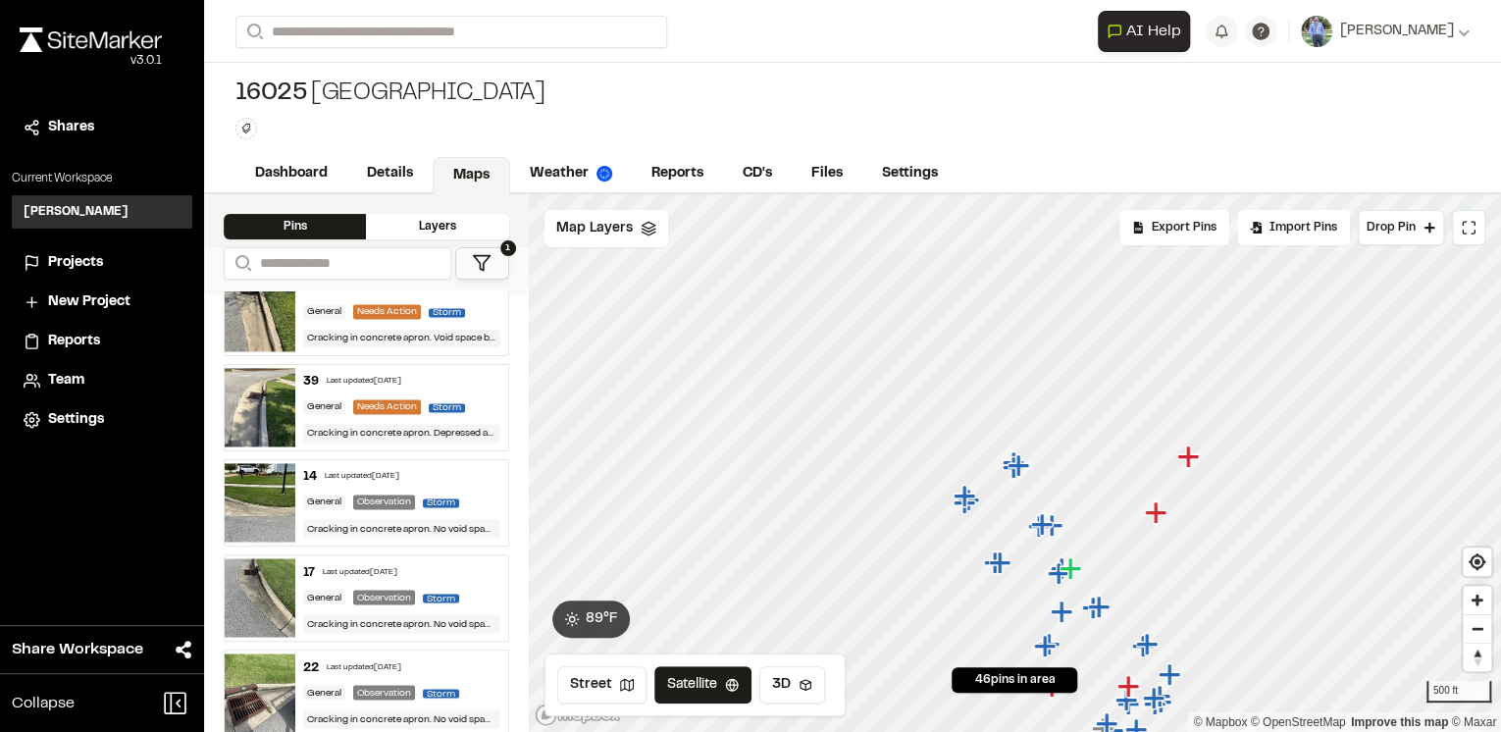
click at [463, 468] on div "14 Last updated [DATE]" at bounding box center [401, 477] width 196 height 18
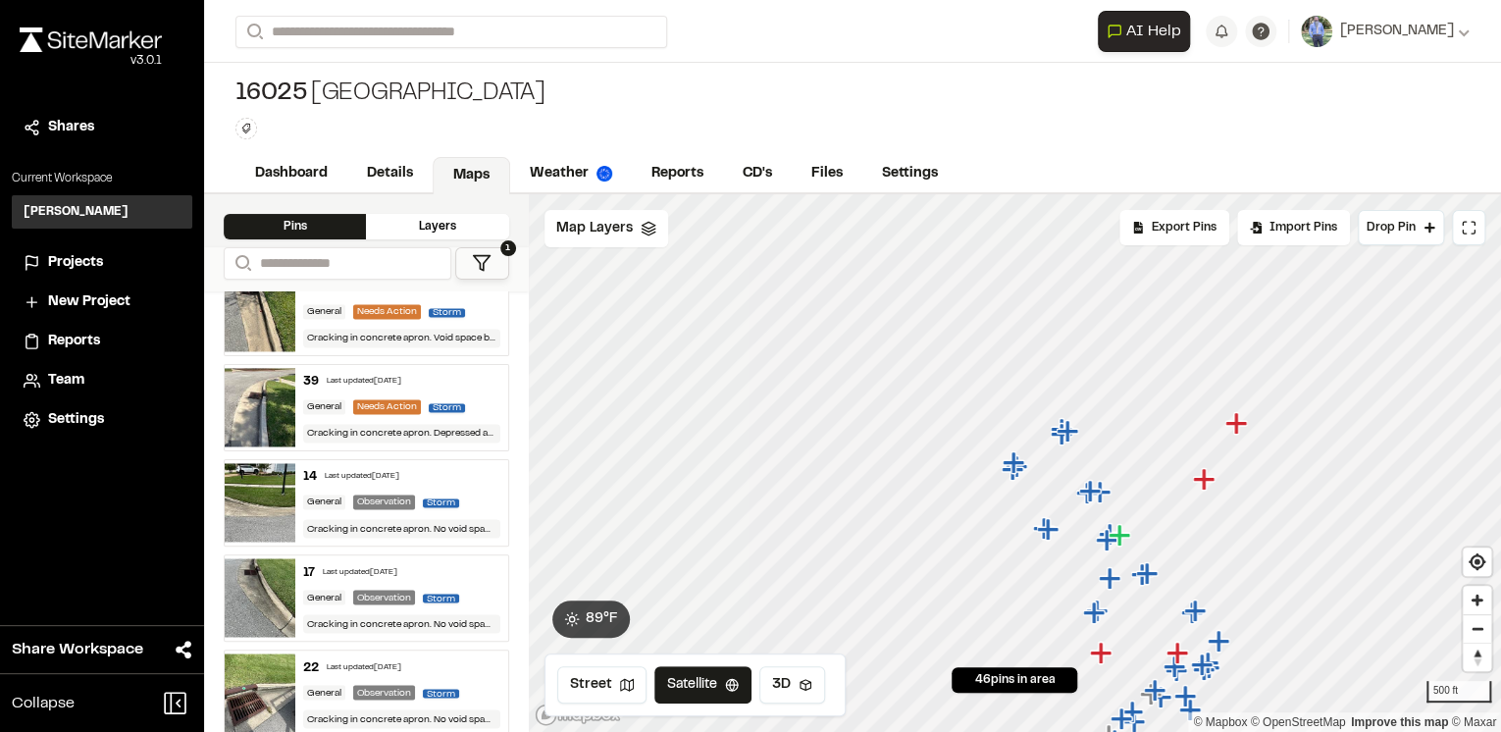
click at [472, 569] on div "17 Last updated [DATE]" at bounding box center [401, 572] width 196 height 18
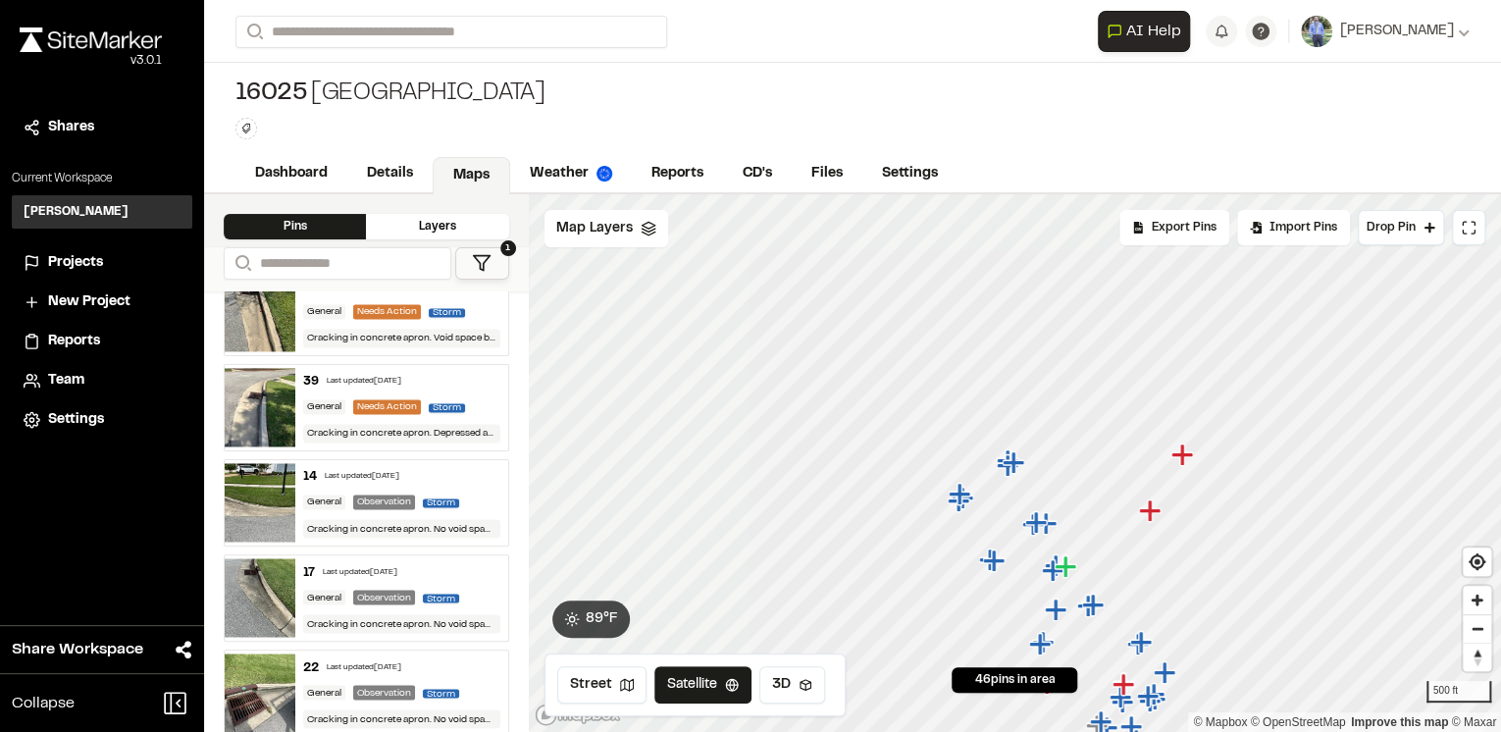
click at [473, 662] on div "22 Last updated [DATE]" at bounding box center [401, 667] width 196 height 18
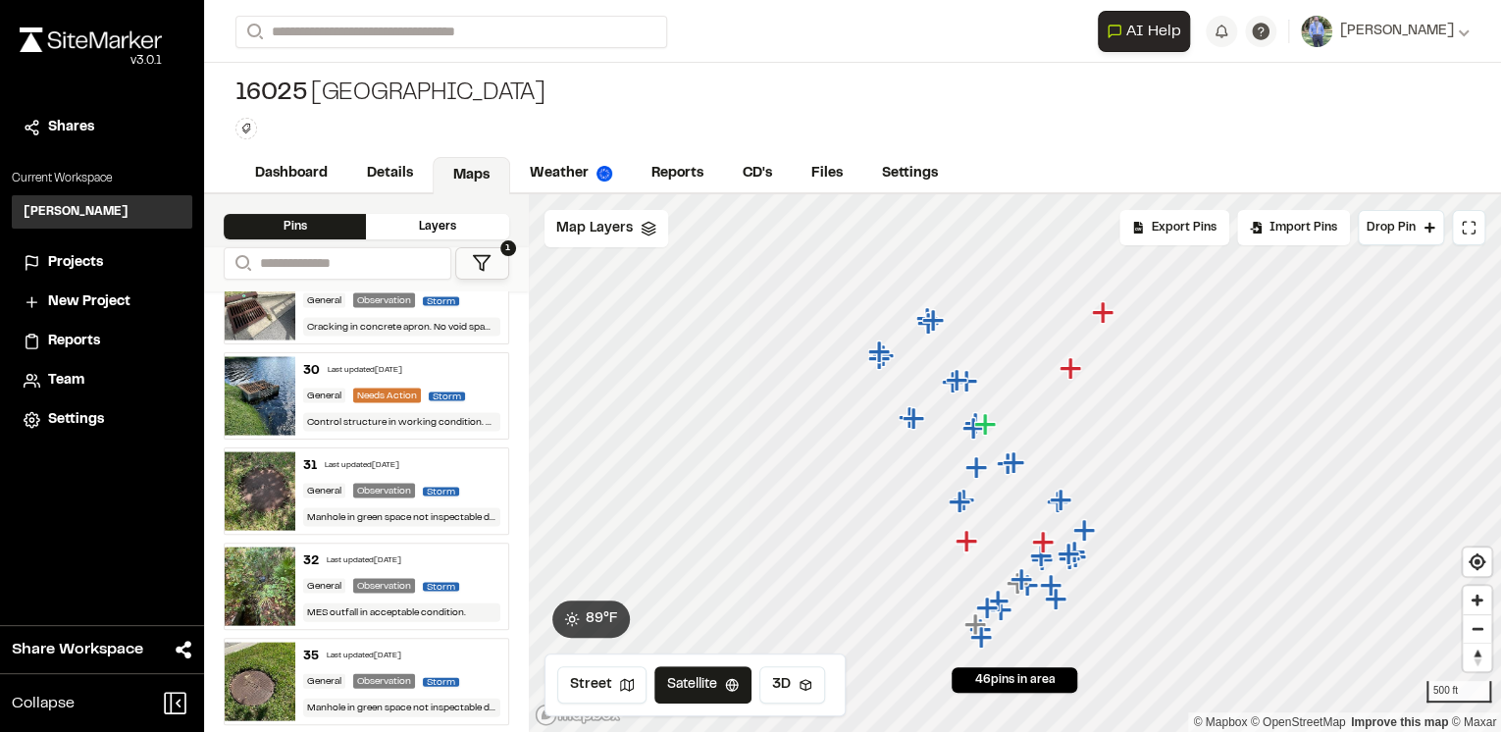
scroll to position [2120, 0]
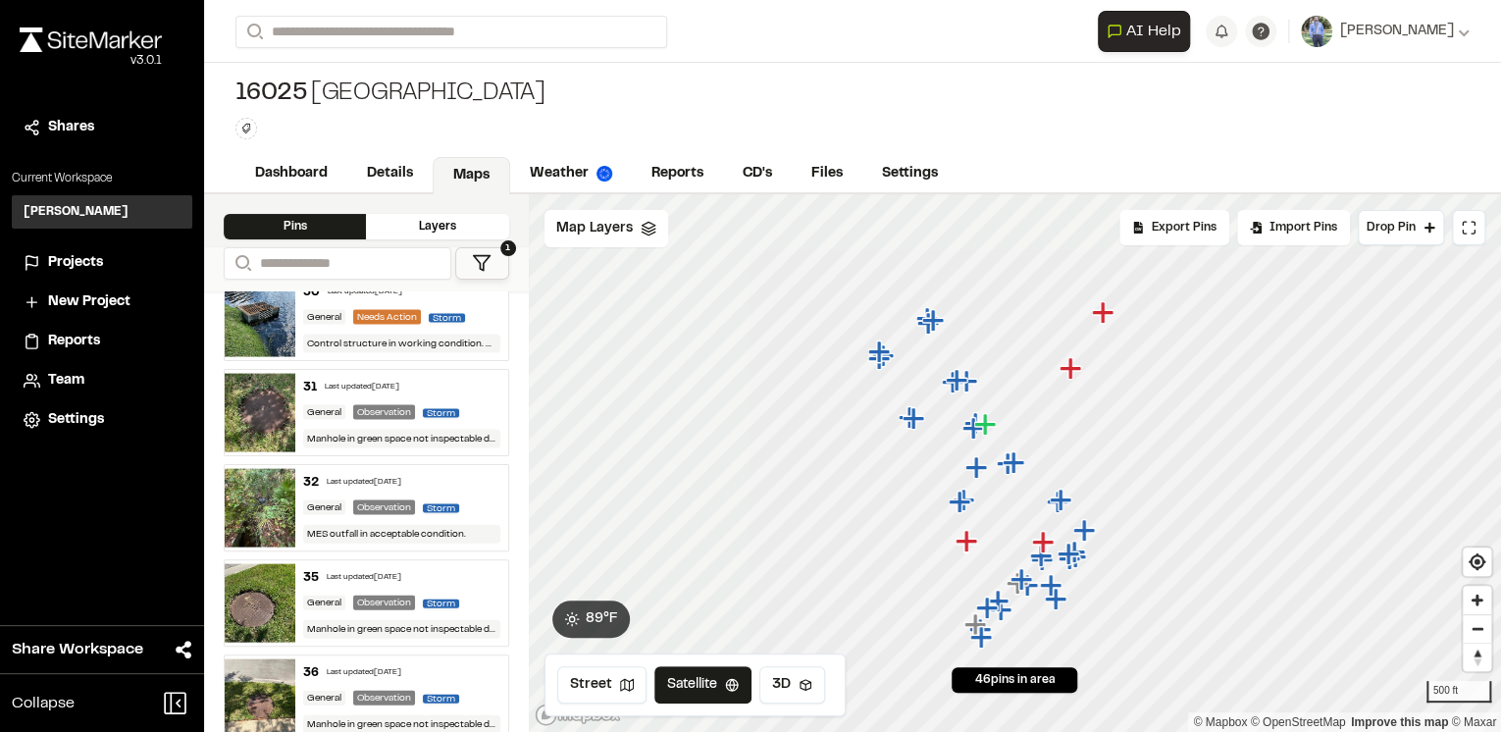
click at [456, 382] on div "31 Last updated [DATE]" at bounding box center [401, 387] width 196 height 18
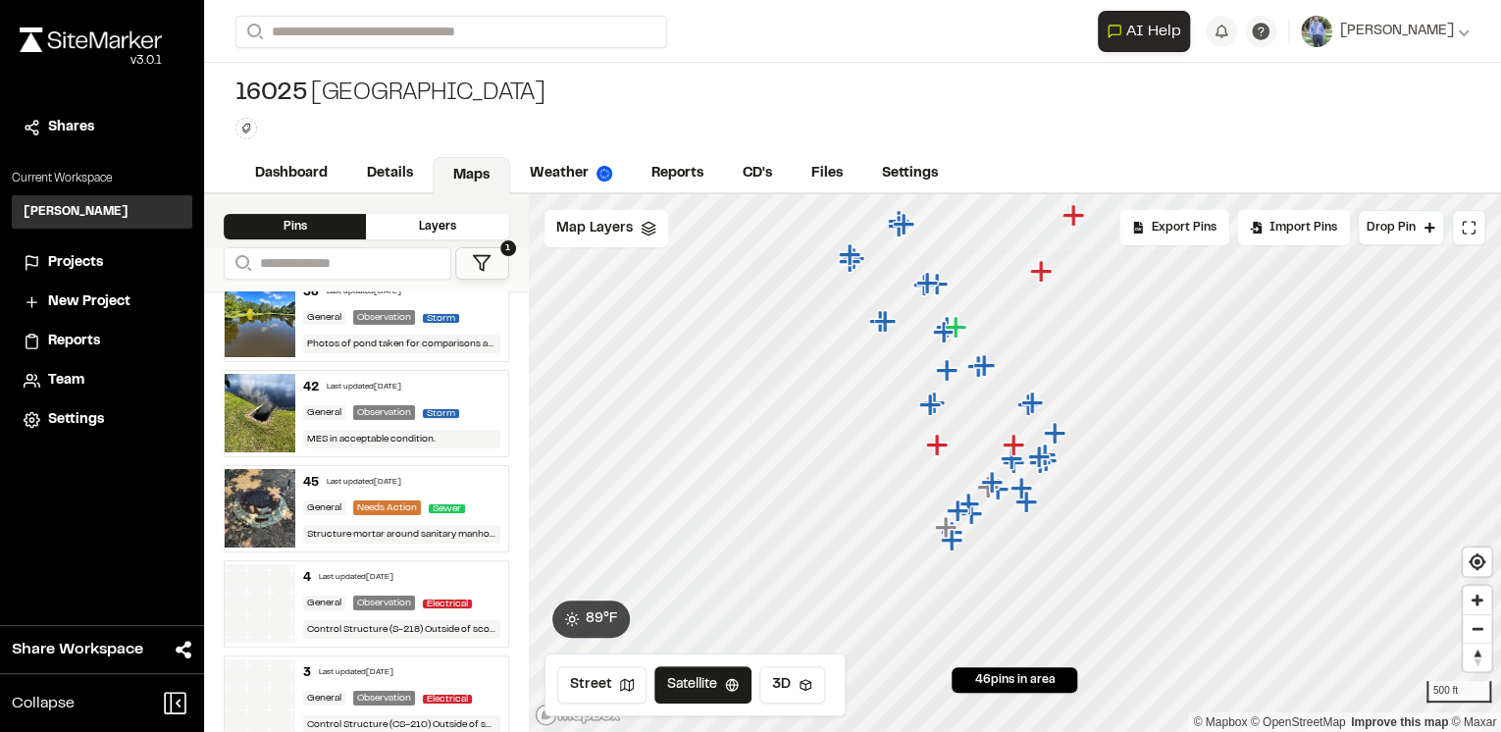
scroll to position [3768, 0]
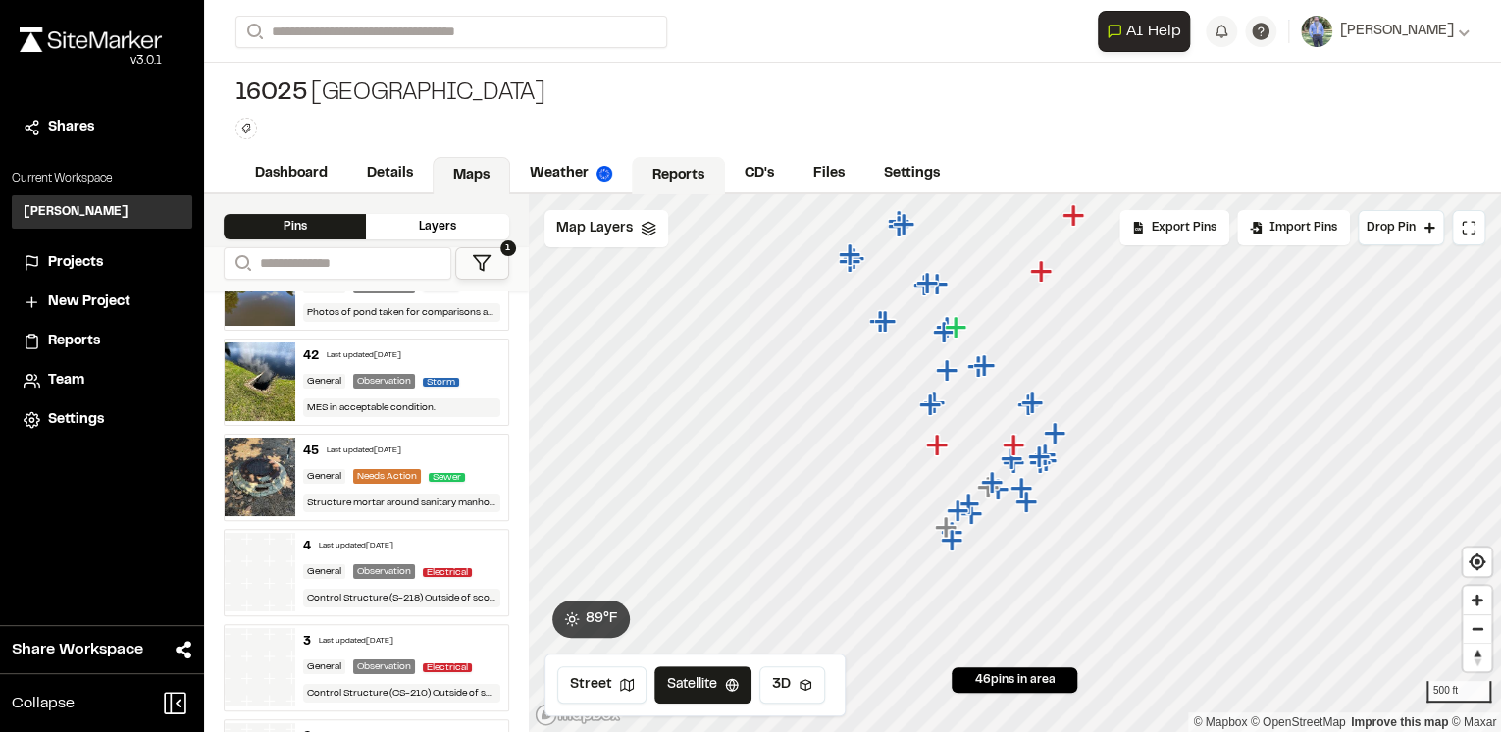
click at [674, 176] on link "Reports" at bounding box center [678, 175] width 93 height 37
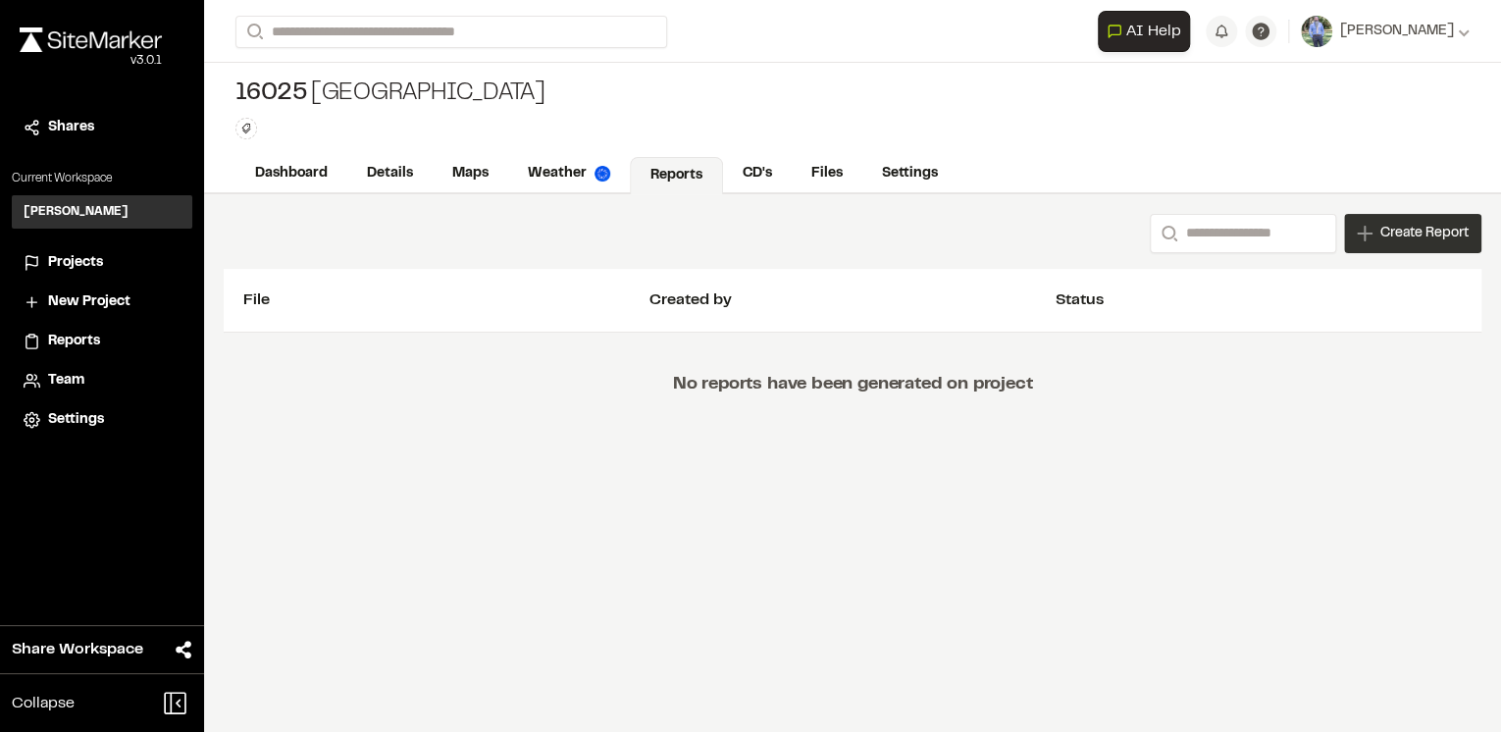
click at [1357, 227] on icon at bounding box center [1365, 234] width 16 height 16
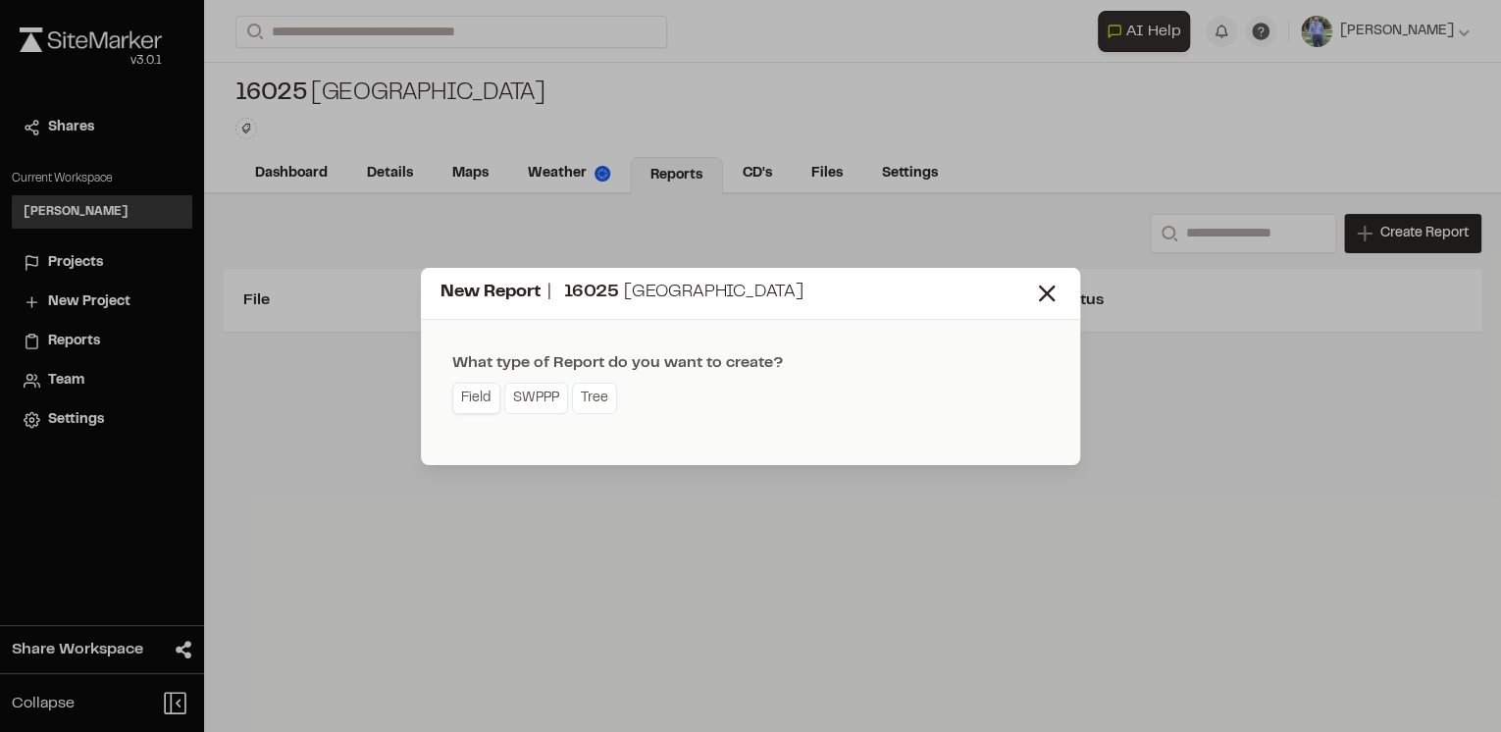
click at [479, 401] on link "Field" at bounding box center [476, 398] width 48 height 31
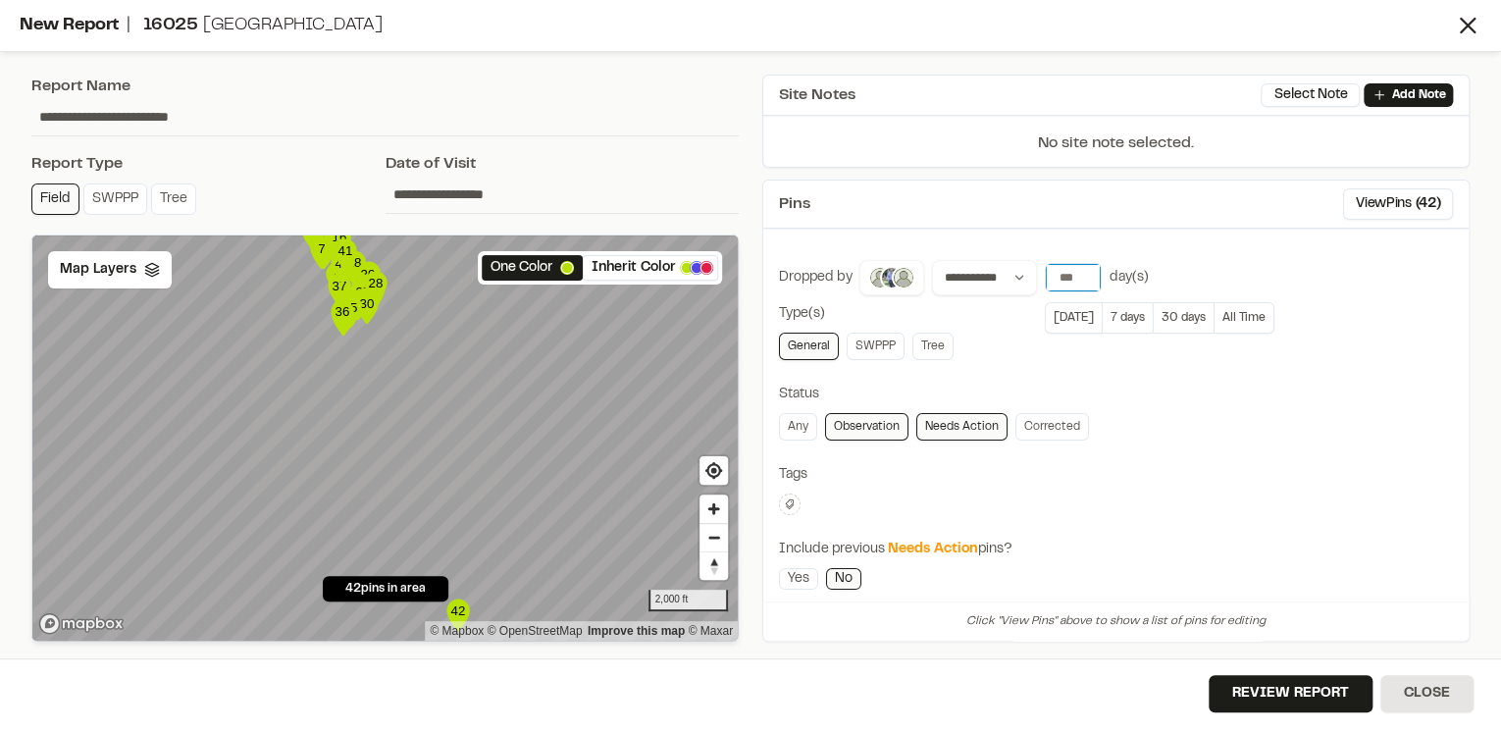
click at [1092, 279] on input "**" at bounding box center [1073, 277] width 55 height 27
click at [1223, 314] on button "All Time" at bounding box center [1245, 317] width 60 height 31
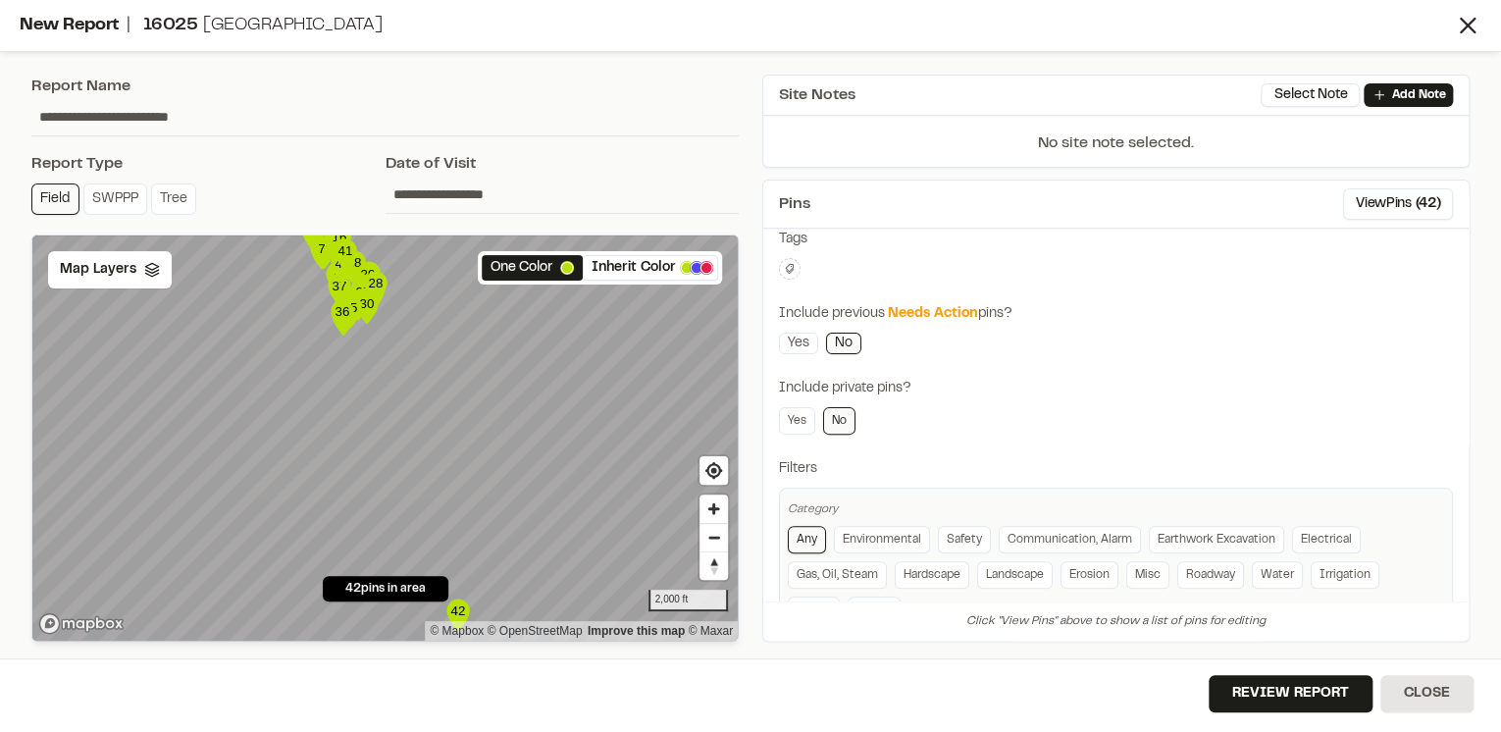
scroll to position [297, 0]
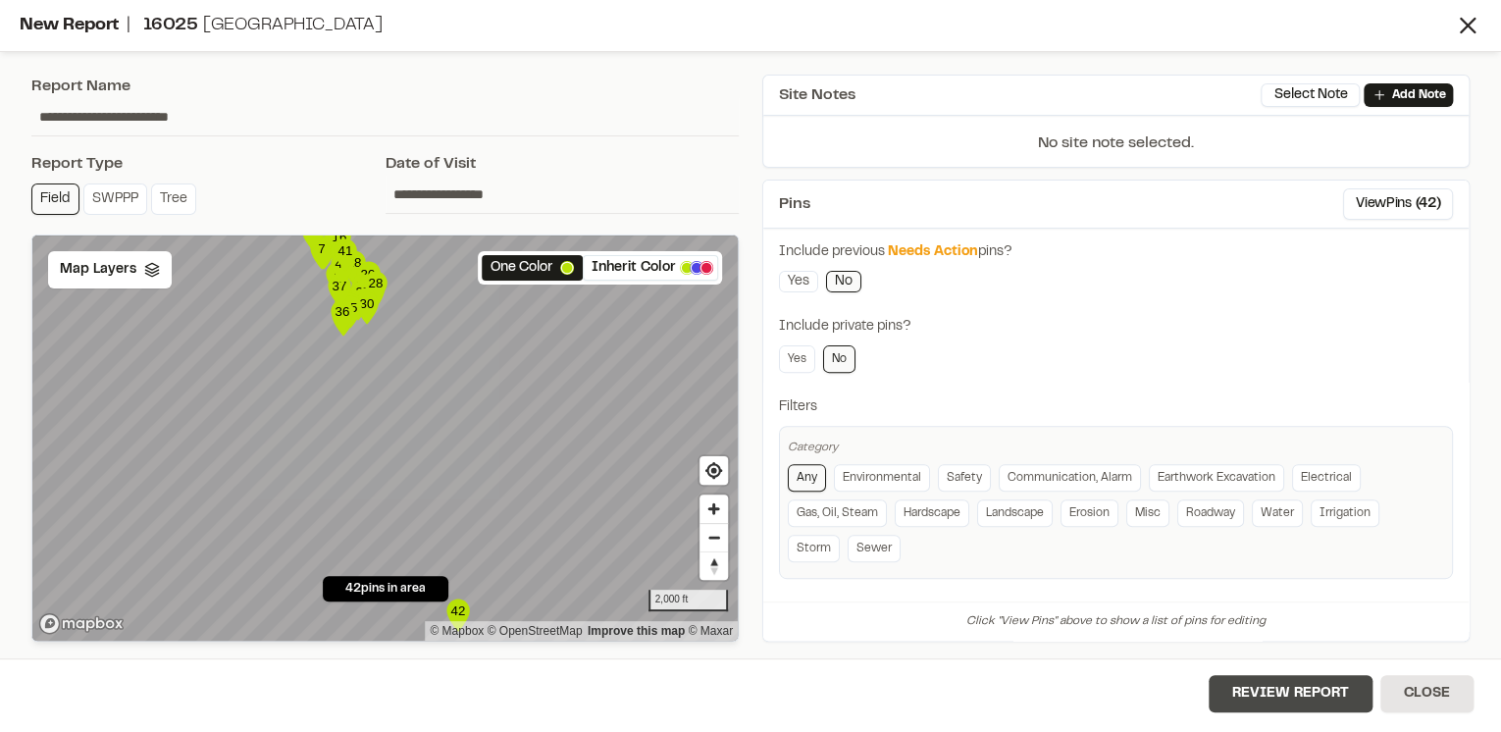
click at [1290, 693] on button "Review Report" at bounding box center [1291, 693] width 164 height 37
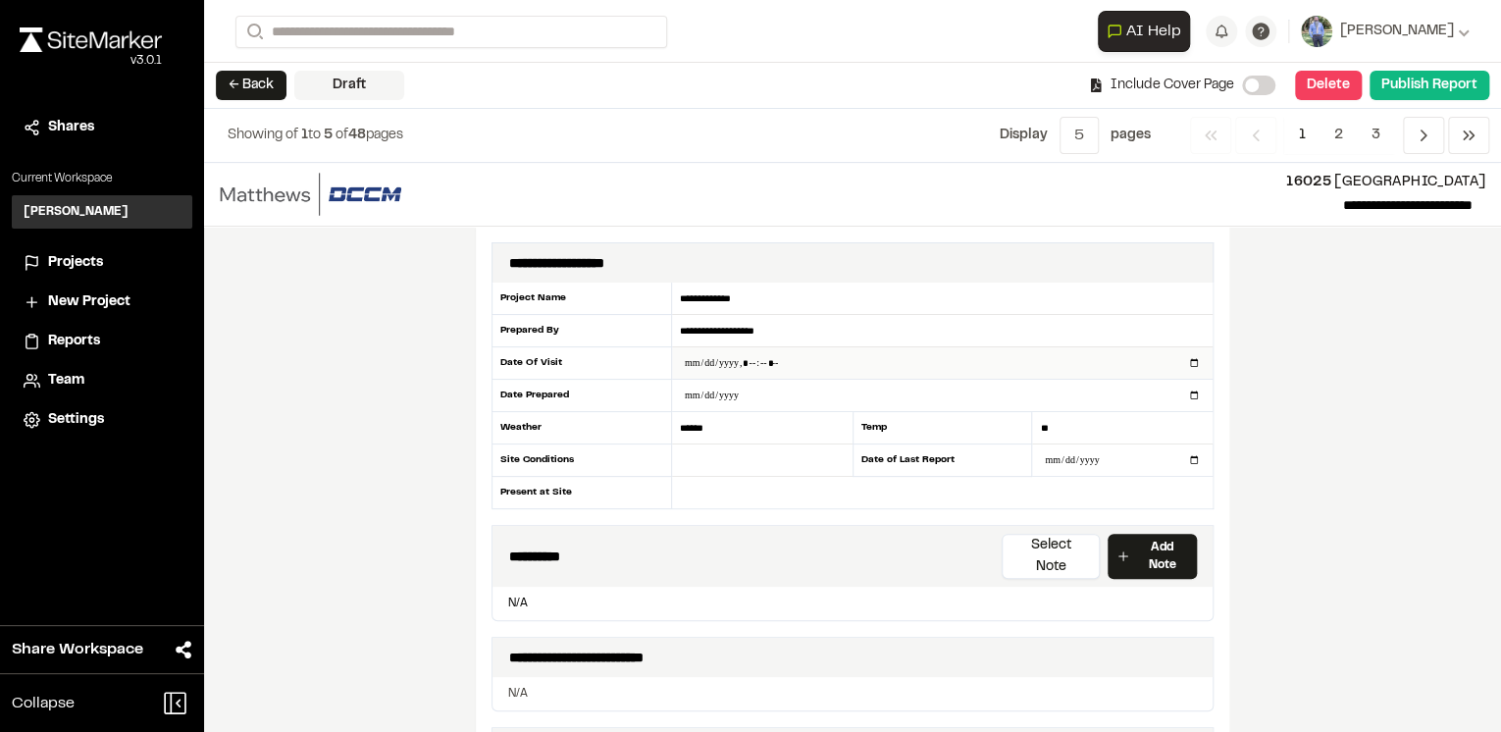
click at [1189, 359] on input "datetime-local" at bounding box center [942, 362] width 541 height 31
click at [1329, 395] on div "**********" at bounding box center [852, 447] width 1297 height 569
click at [1187, 359] on input "datetime-local" at bounding box center [942, 362] width 541 height 31
type input "**********"
click at [1338, 479] on div "**********" at bounding box center [852, 447] width 1297 height 569
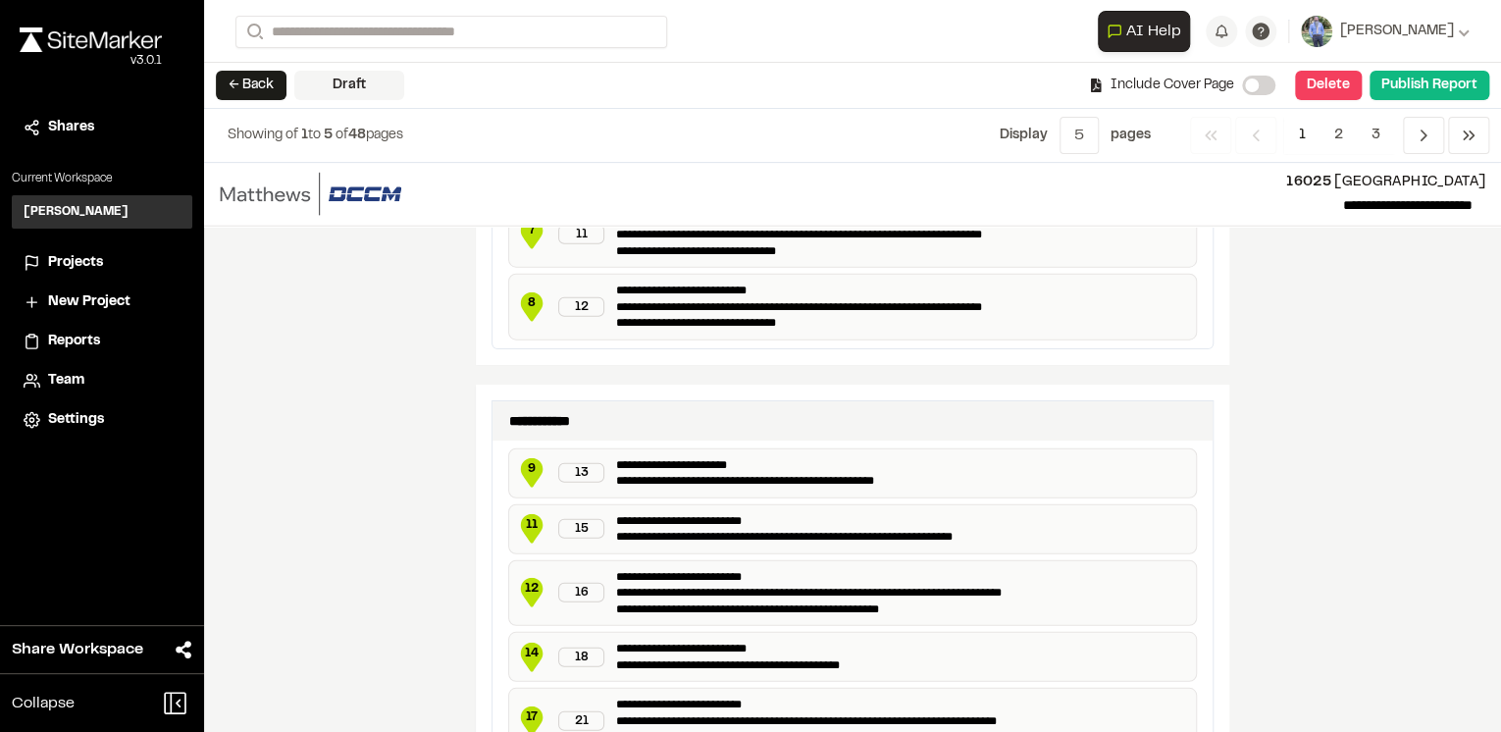
scroll to position [3197, 0]
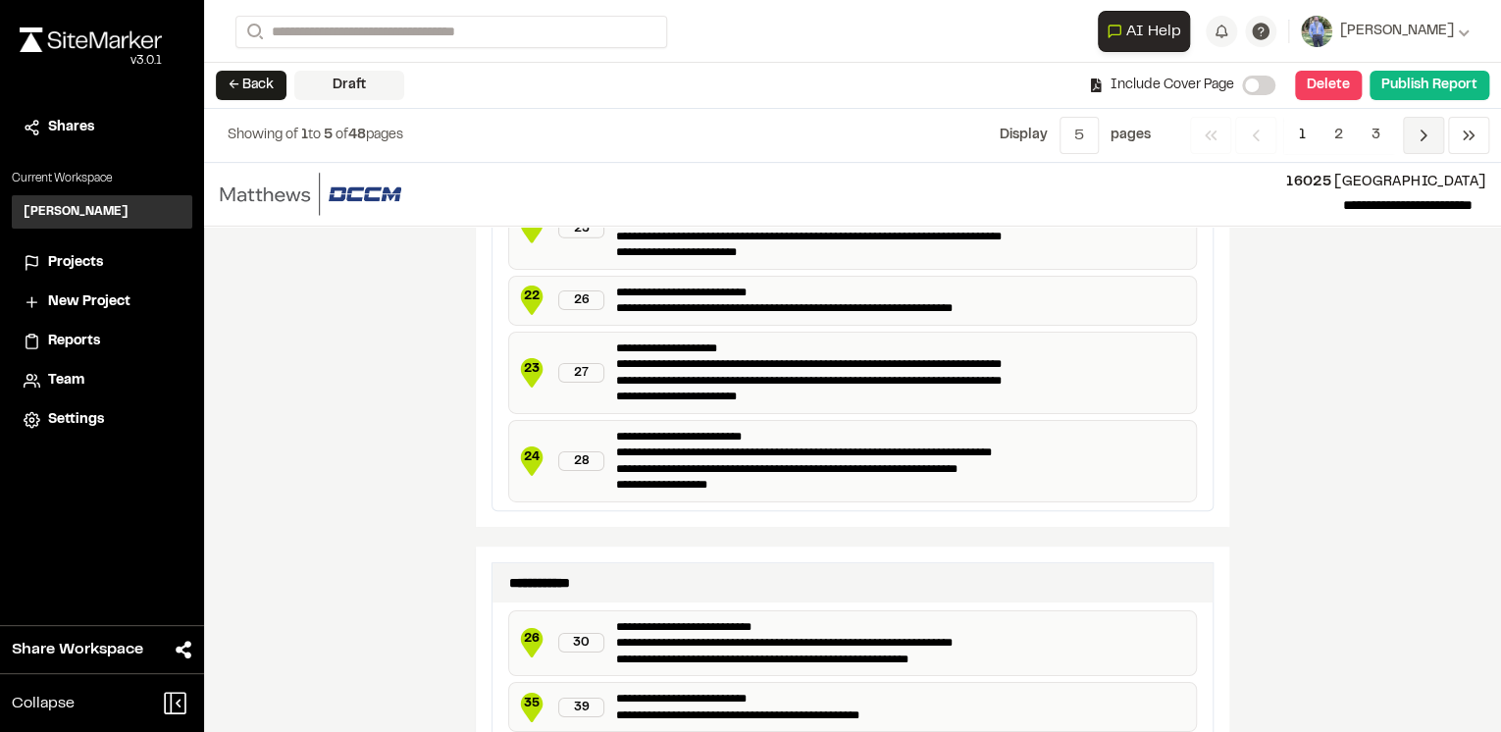
click at [1416, 137] on icon "Navigation" at bounding box center [1424, 136] width 20 height 20
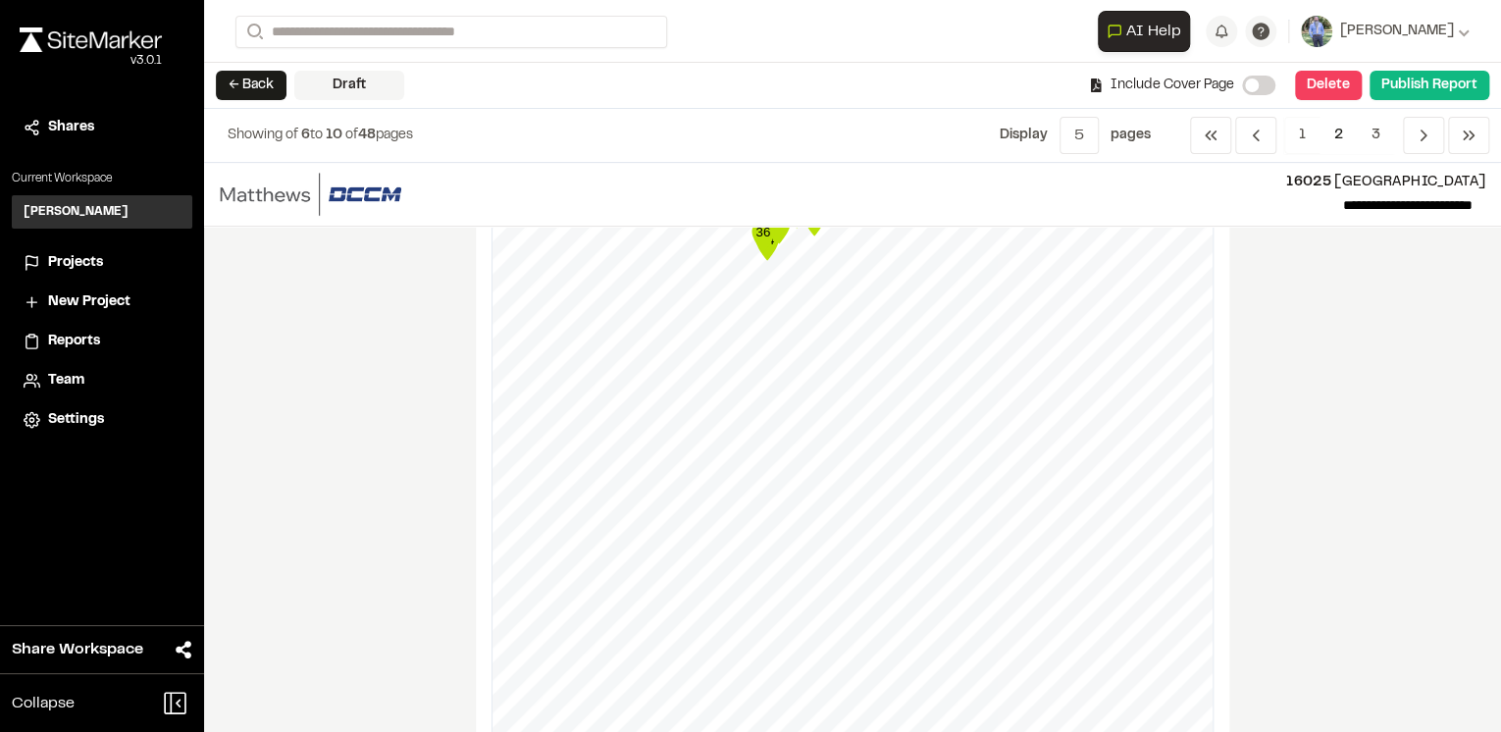
scroll to position [79, 0]
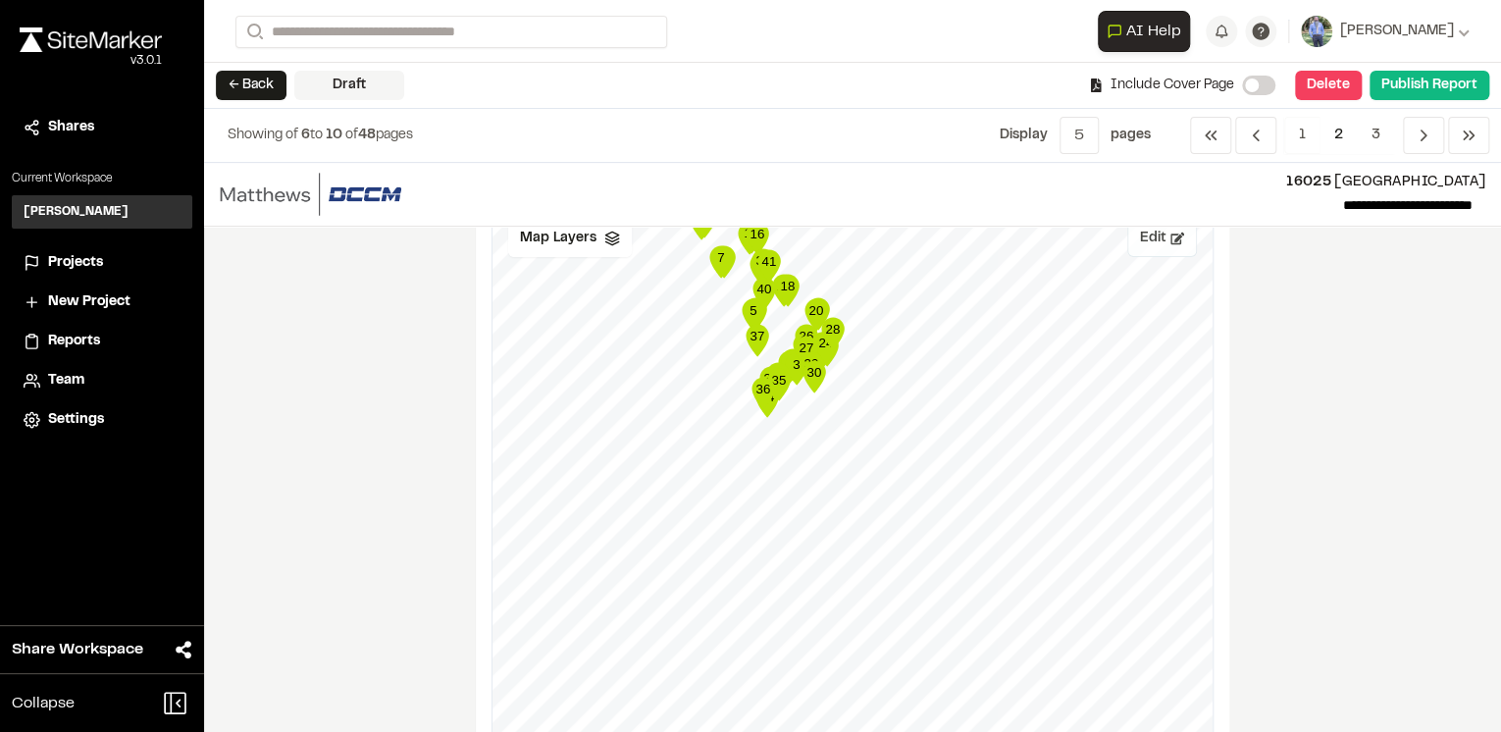
click at [1158, 253] on button "Edit" at bounding box center [1163, 238] width 70 height 37
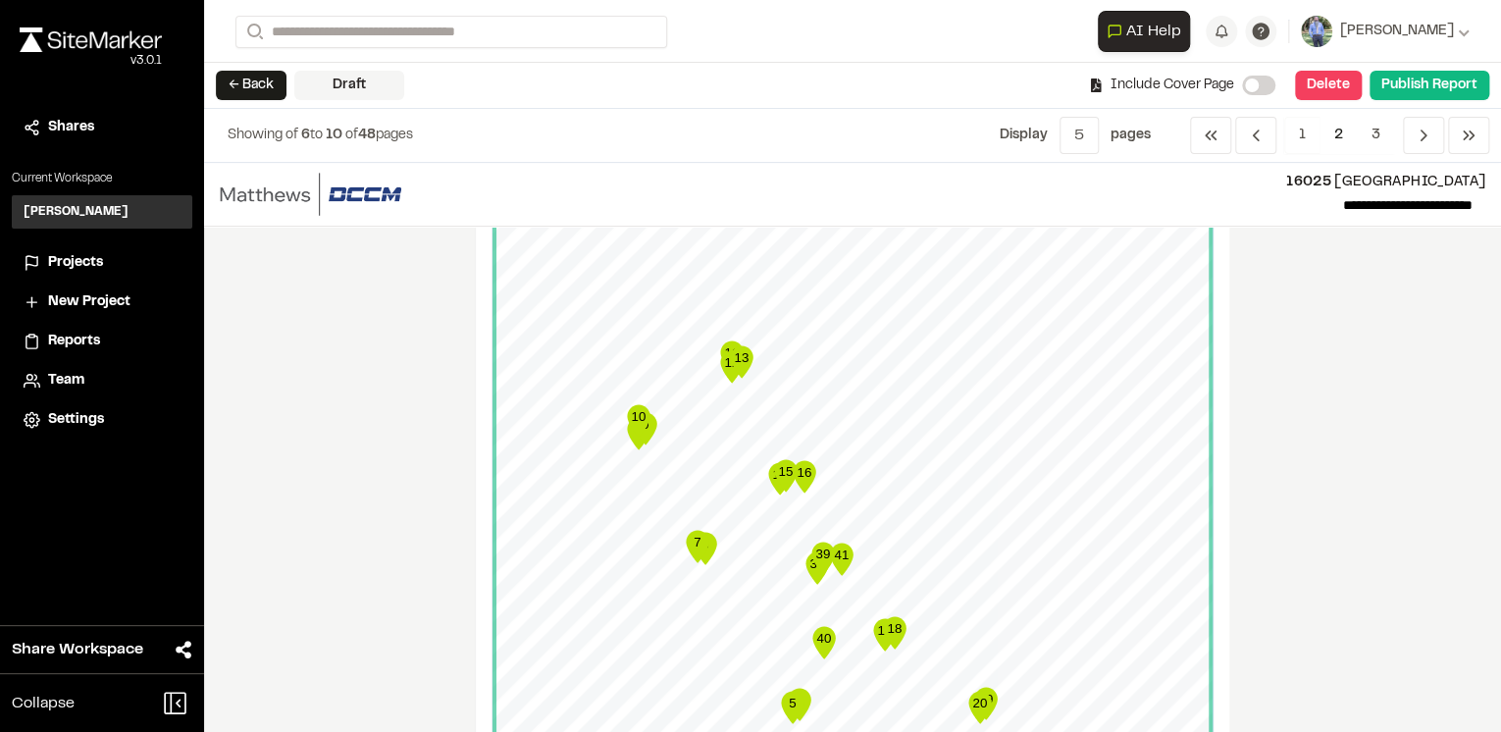
scroll to position [0, 0]
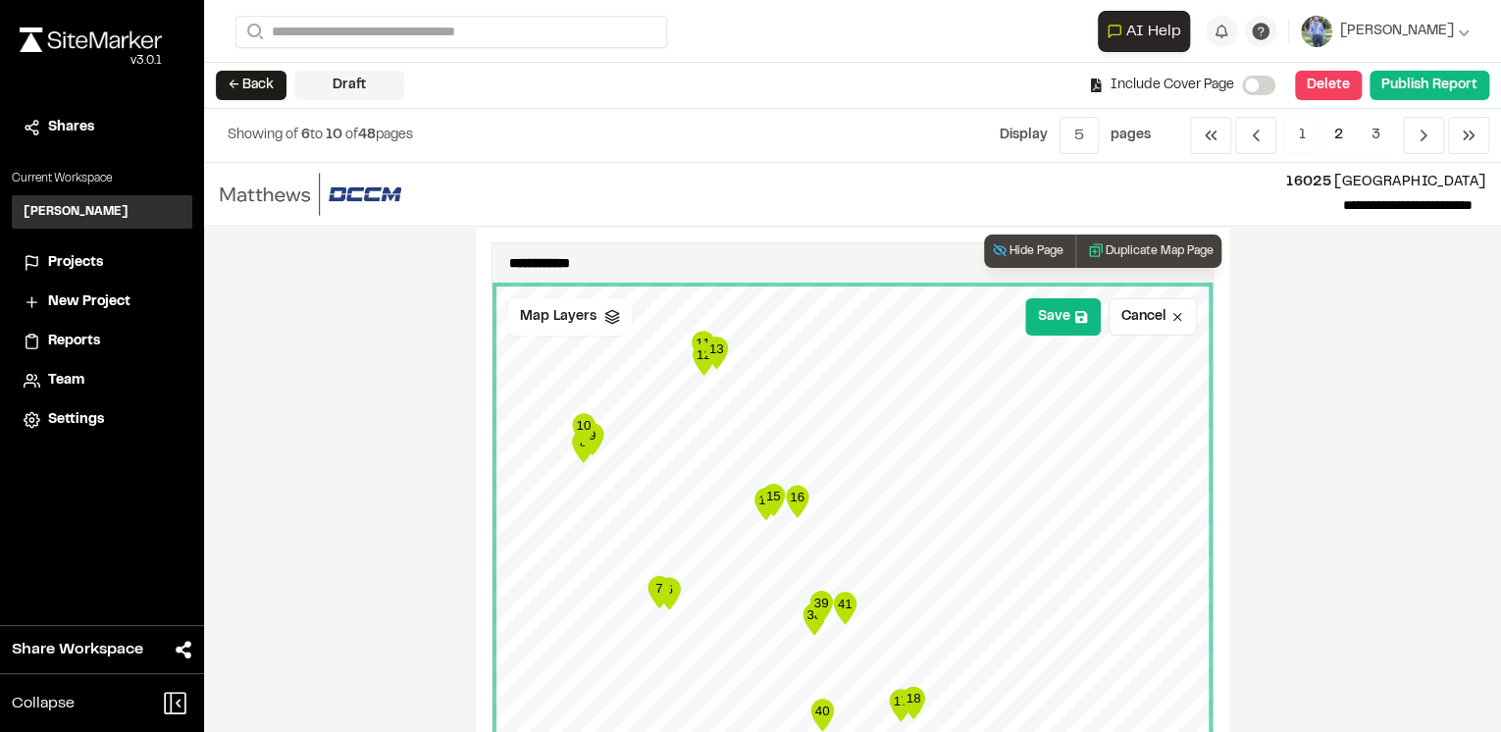
drag, startPoint x: 772, startPoint y: 599, endPoint x: 761, endPoint y: 500, distance: 98.8
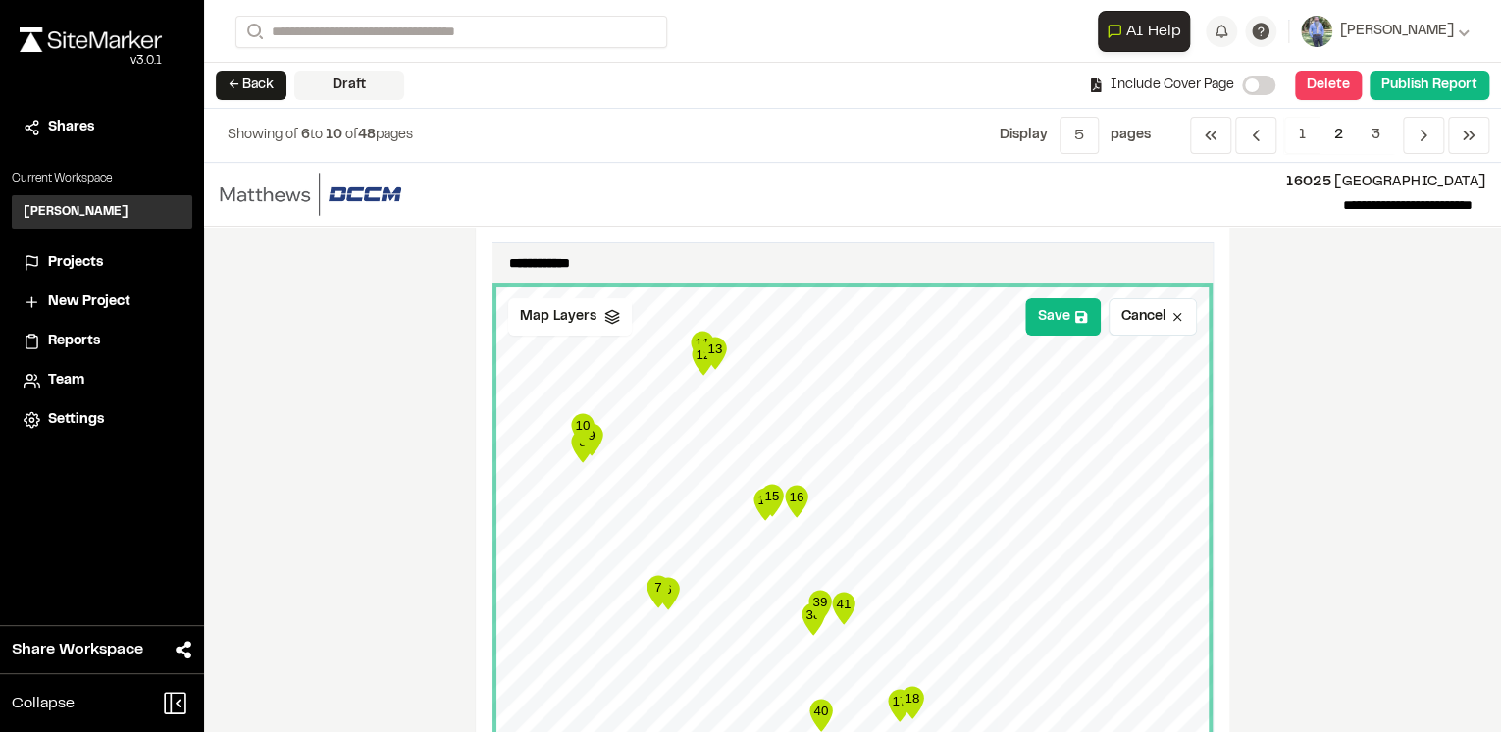
click at [1296, 484] on div "**********" at bounding box center [852, 447] width 1297 height 569
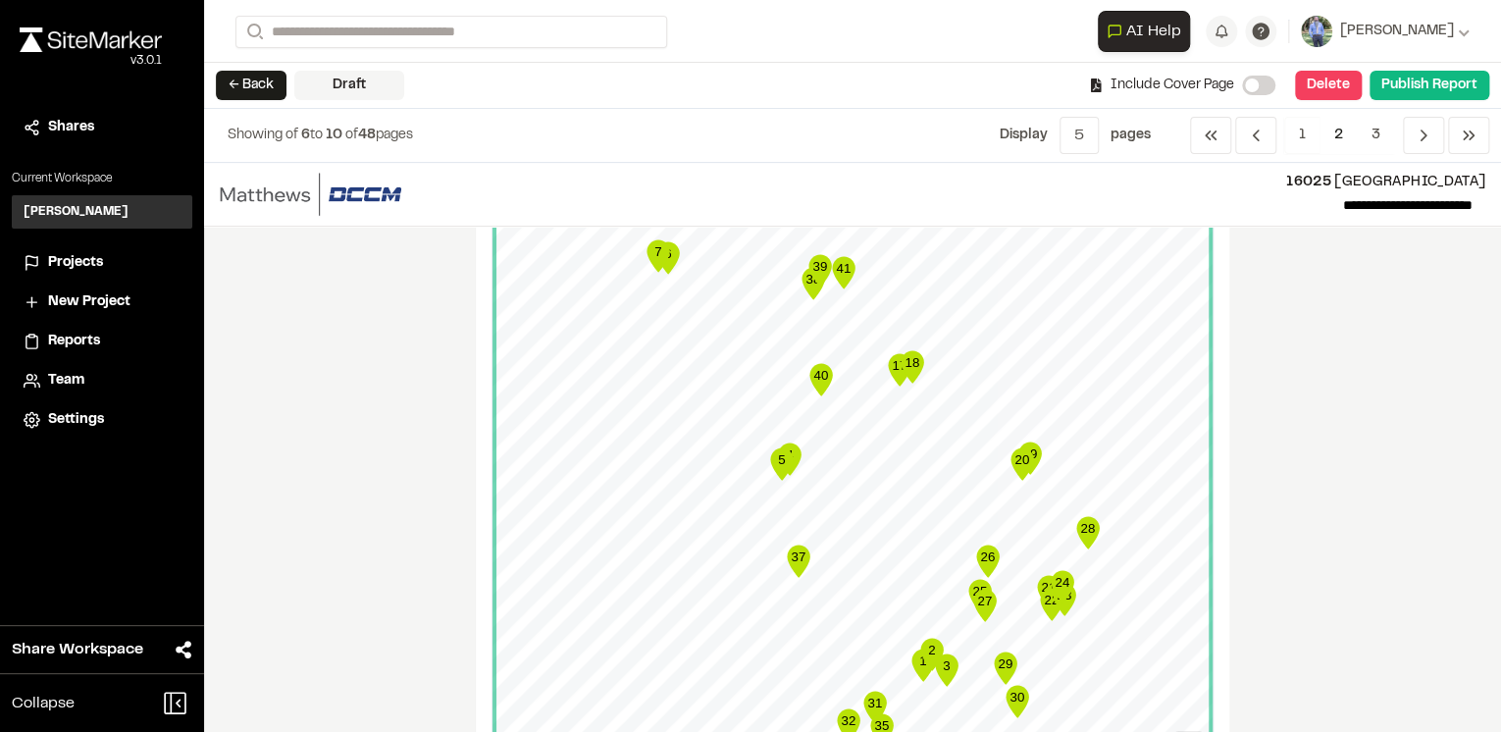
scroll to position [550, 0]
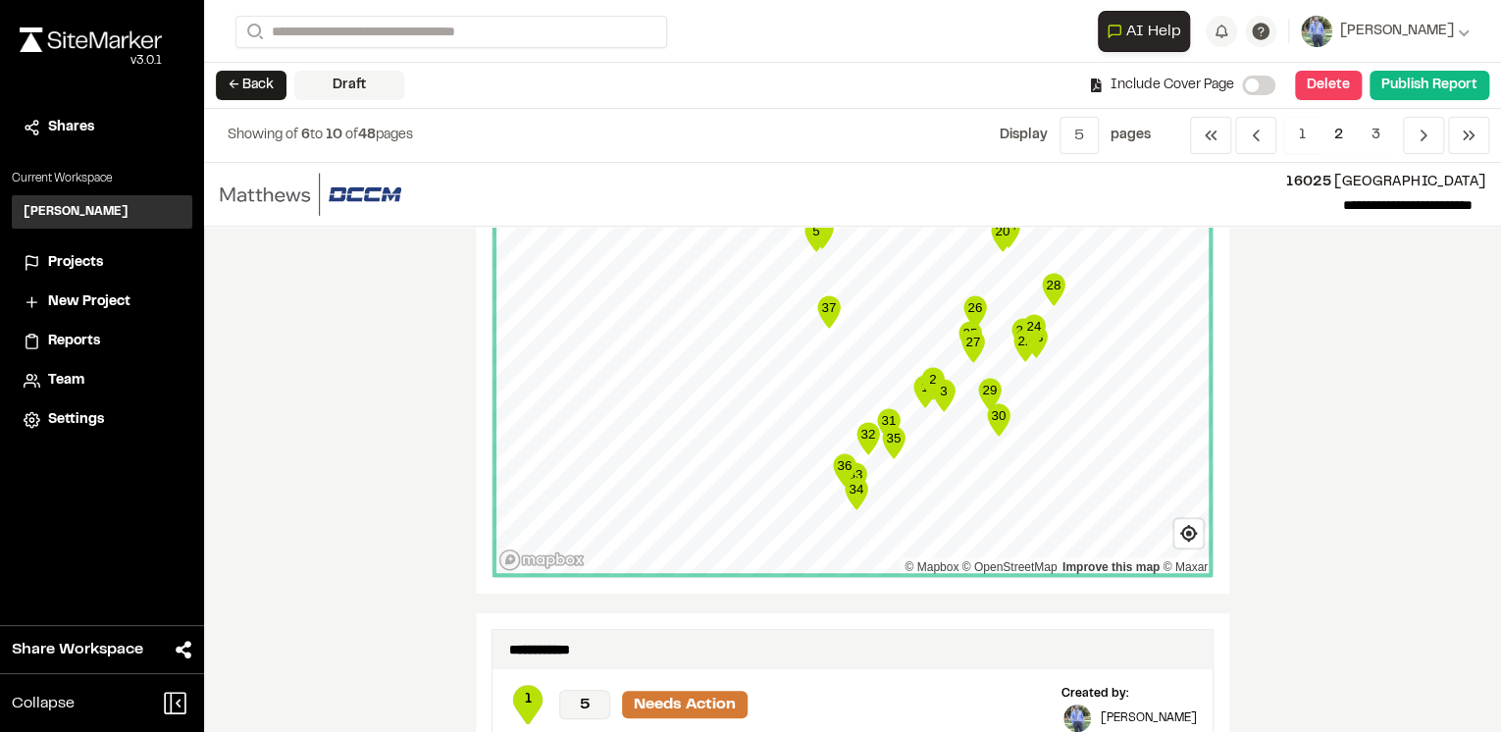
drag, startPoint x: 988, startPoint y: 487, endPoint x: 978, endPoint y: 434, distance: 53.9
click at [984, 434] on icon "30" at bounding box center [998, 419] width 29 height 39
click at [1373, 416] on div "**********" at bounding box center [852, 447] width 1297 height 569
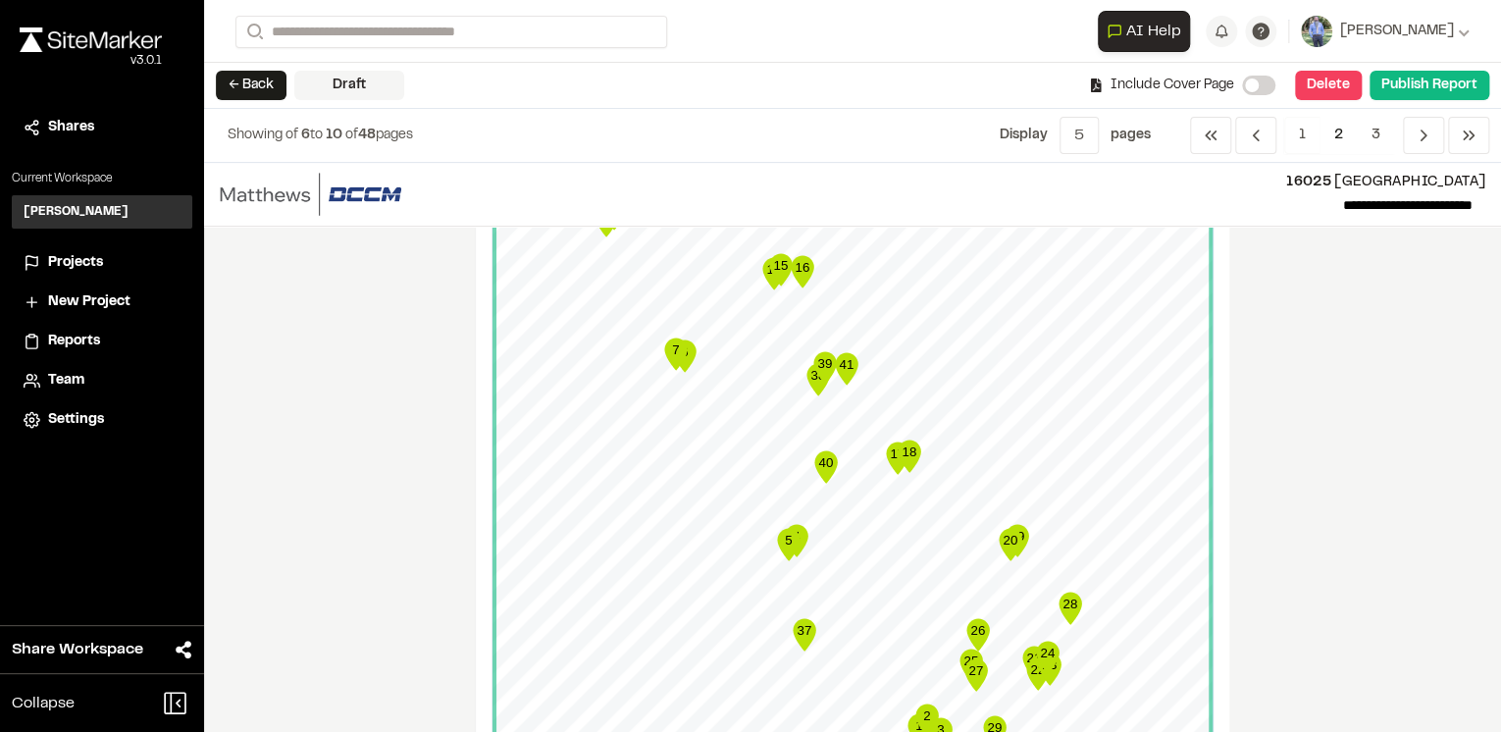
scroll to position [0, 0]
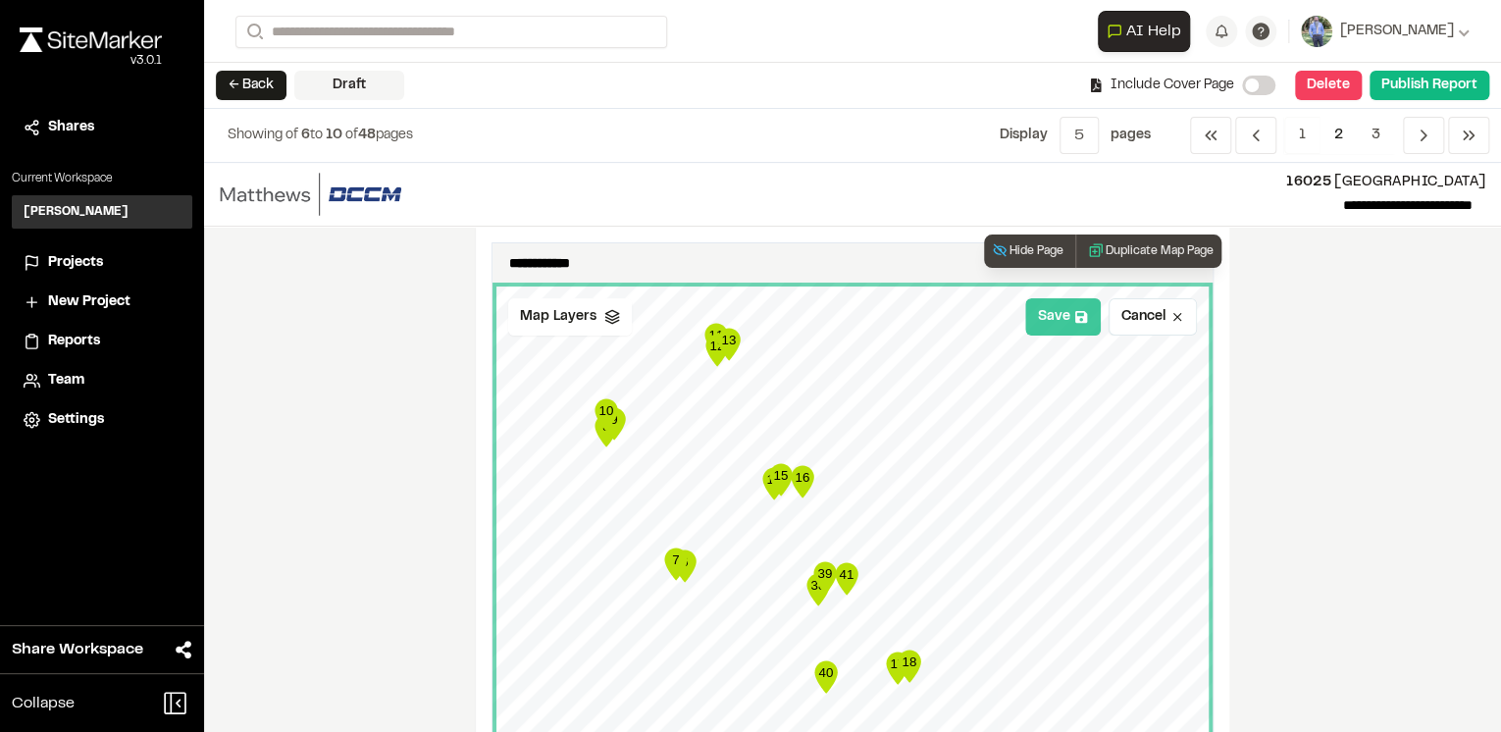
click at [1049, 319] on button "Save" at bounding box center [1063, 316] width 76 height 37
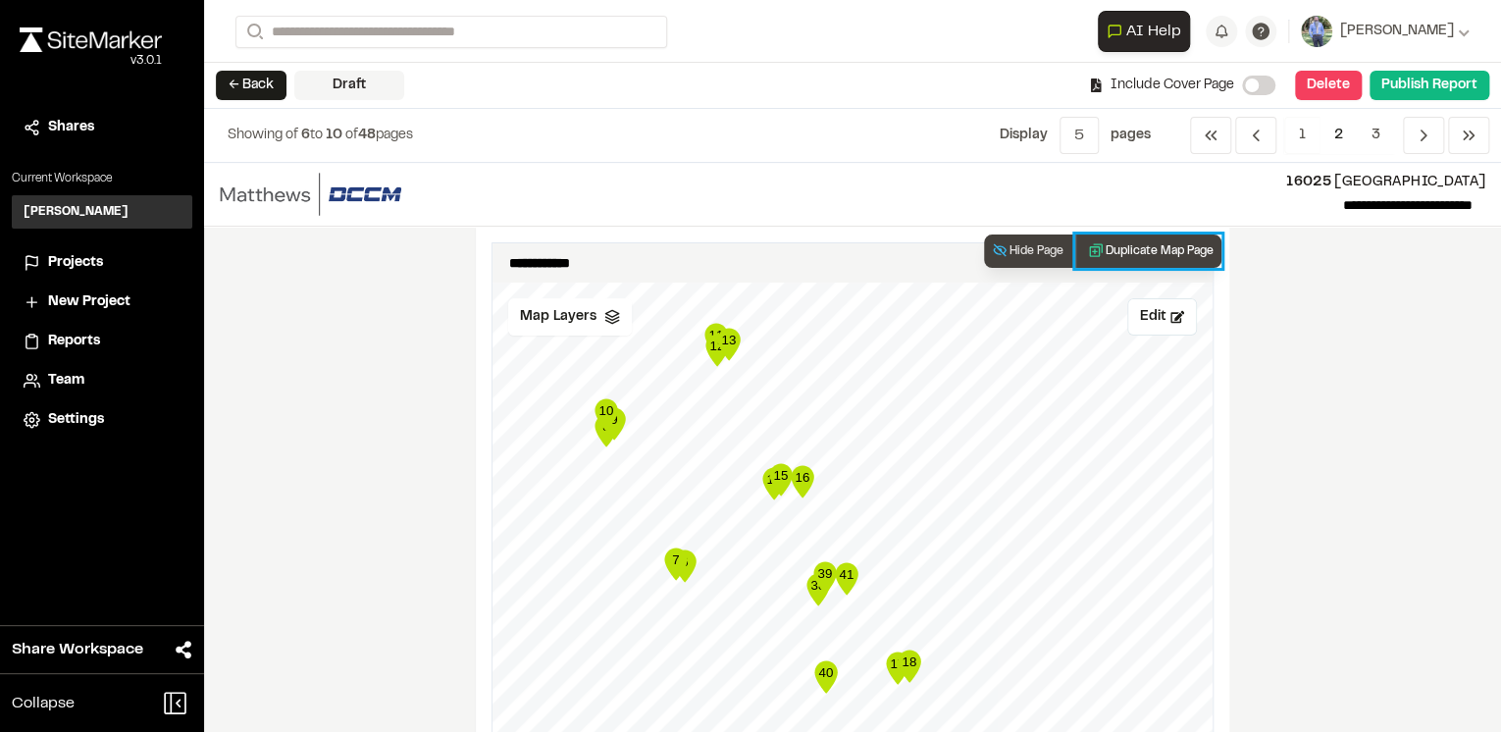
click at [1133, 249] on button "Duplicate Map Page" at bounding box center [1149, 251] width 146 height 33
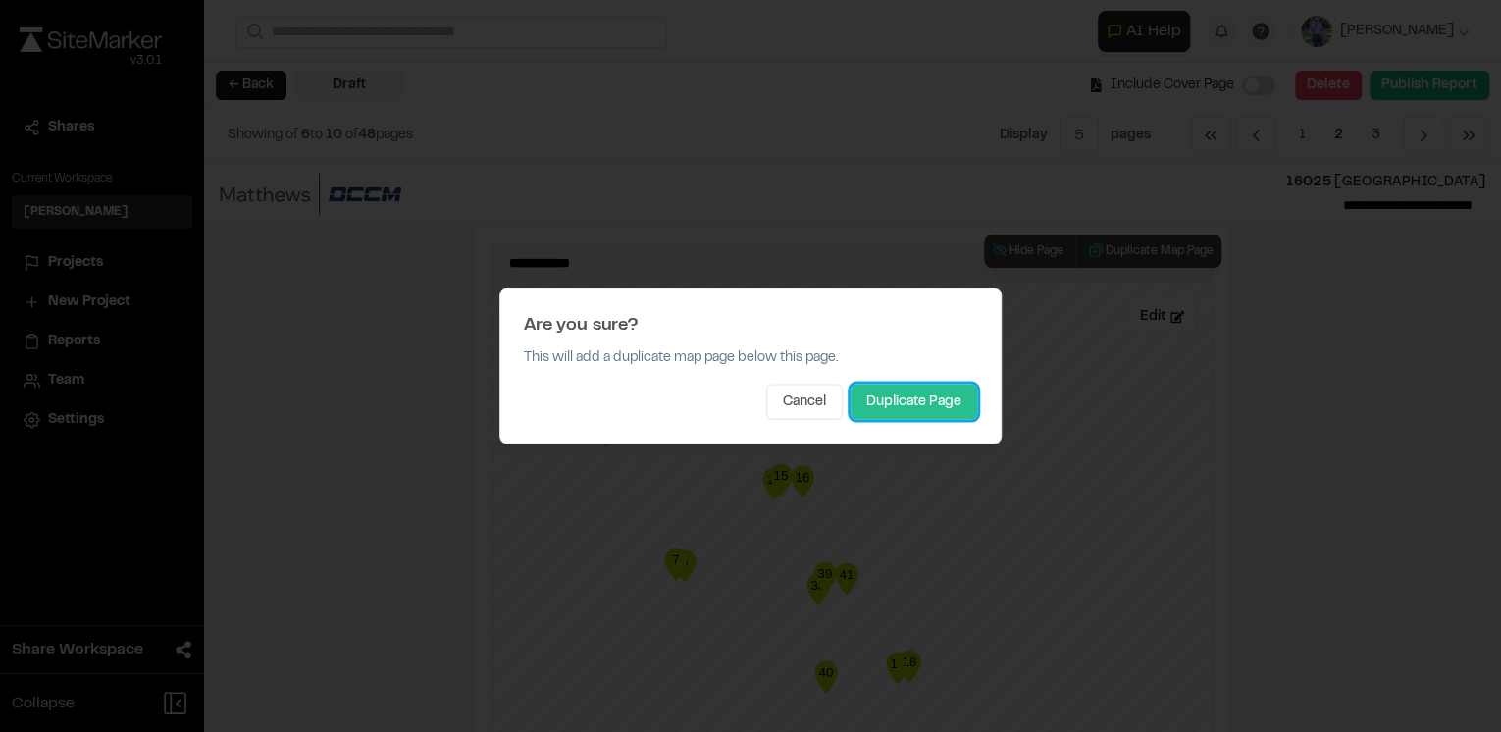
click at [922, 402] on button "Duplicate Page" at bounding box center [914, 402] width 127 height 35
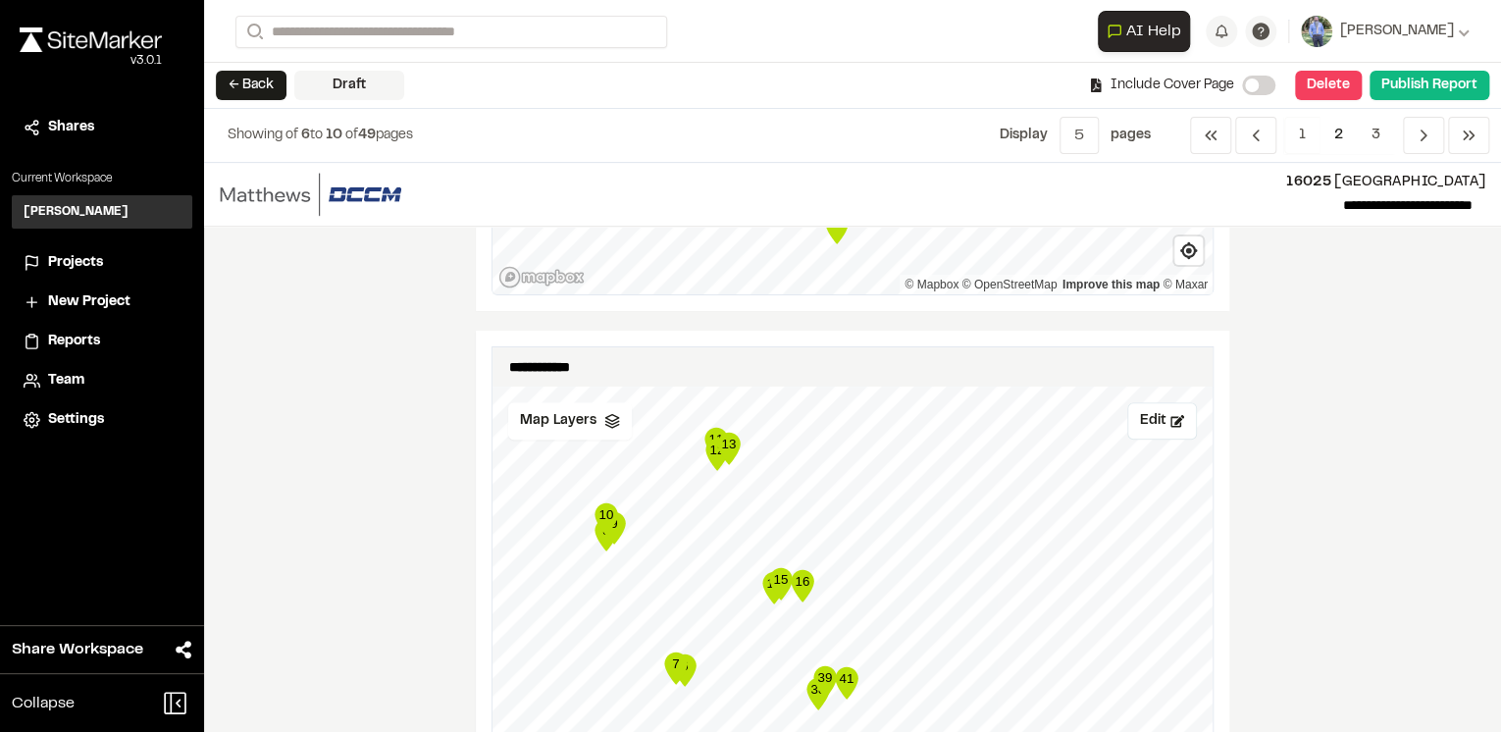
scroll to position [785, 0]
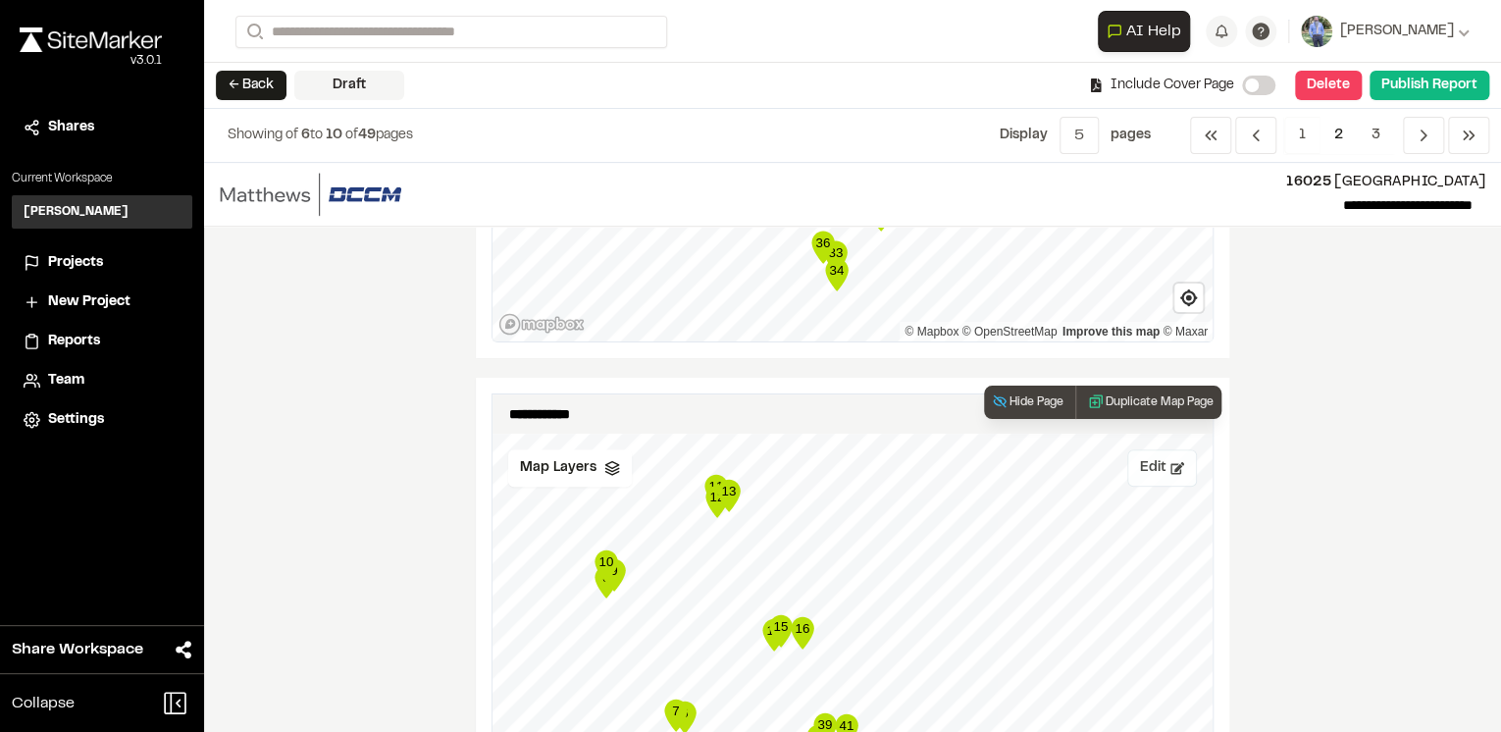
click at [1171, 464] on icon at bounding box center [1178, 468] width 14 height 14
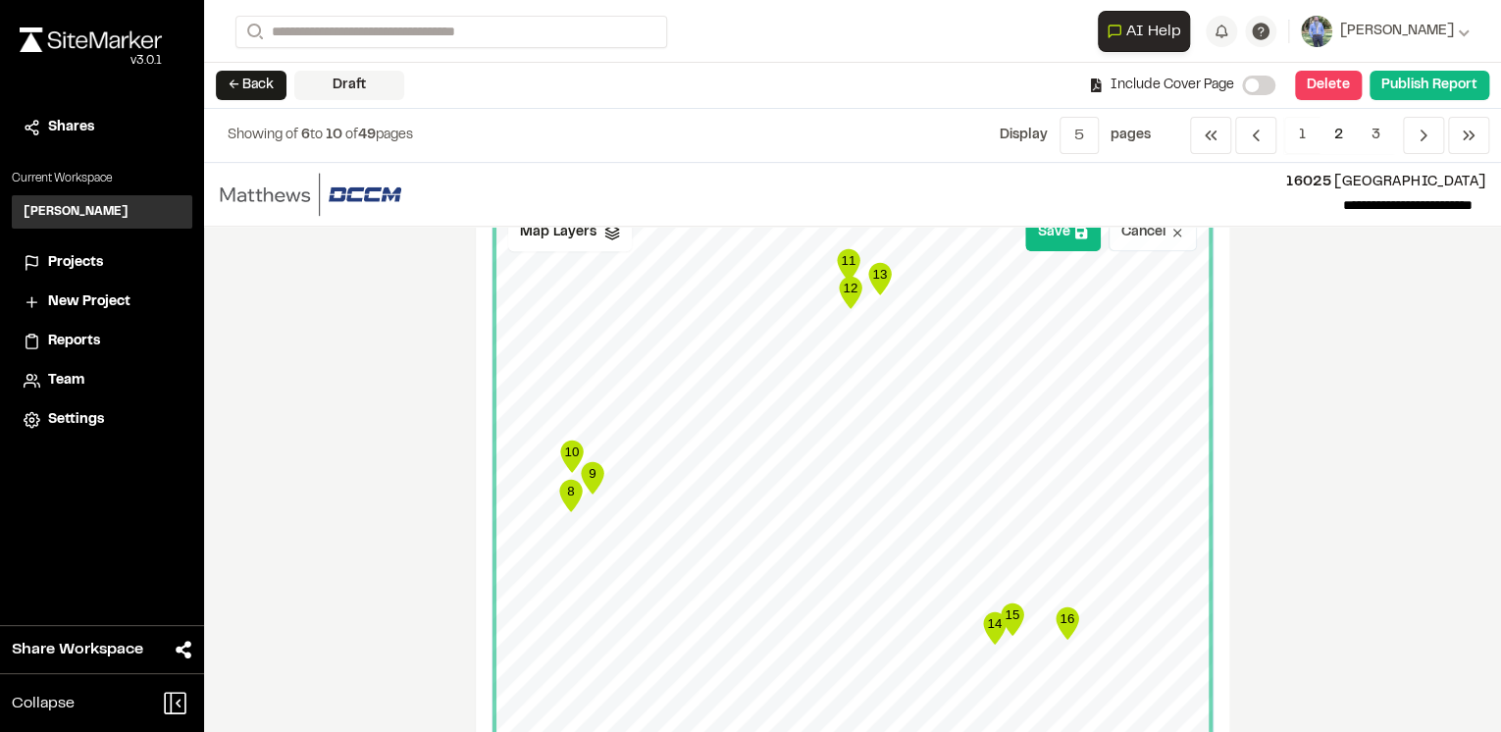
scroll to position [942, 0]
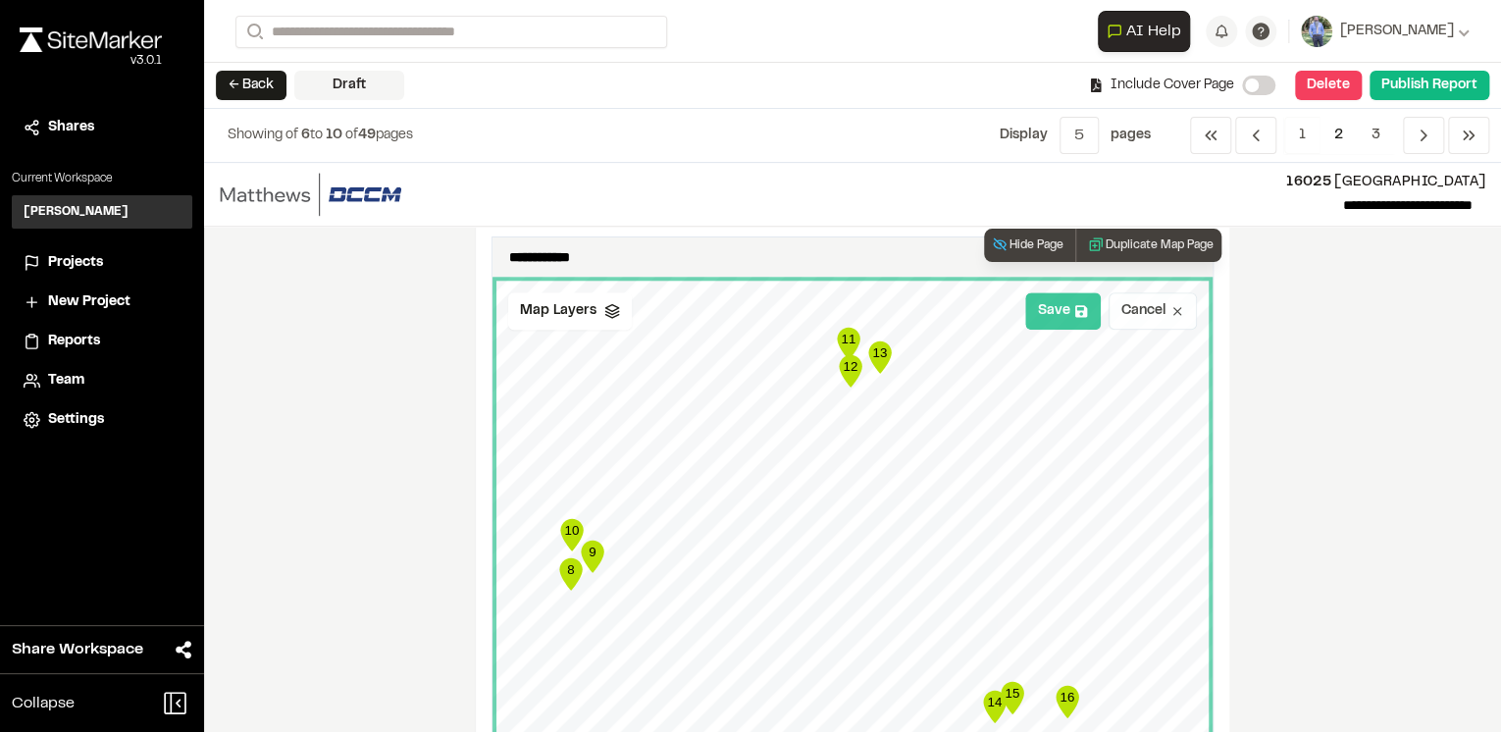
click at [1042, 316] on button "Save" at bounding box center [1063, 310] width 76 height 37
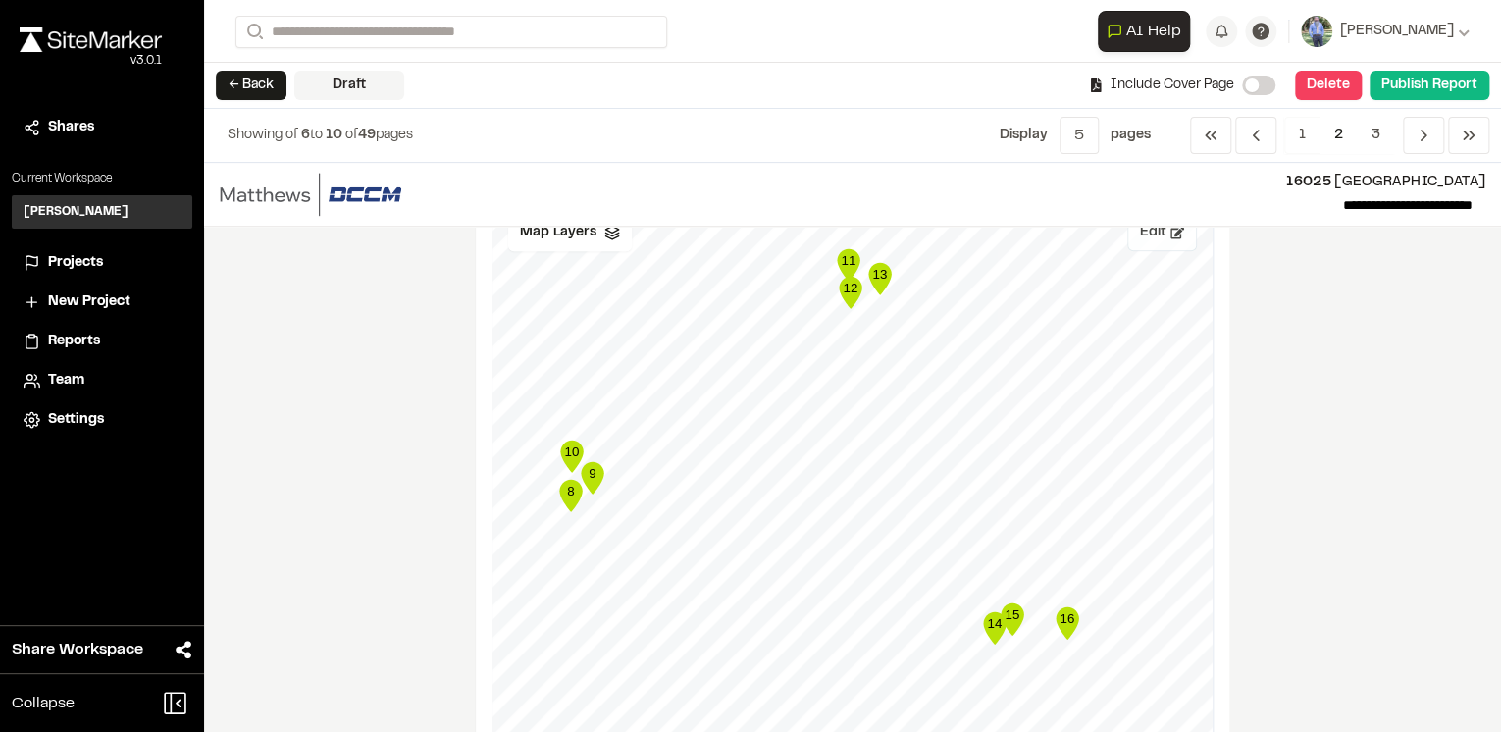
scroll to position [785, 0]
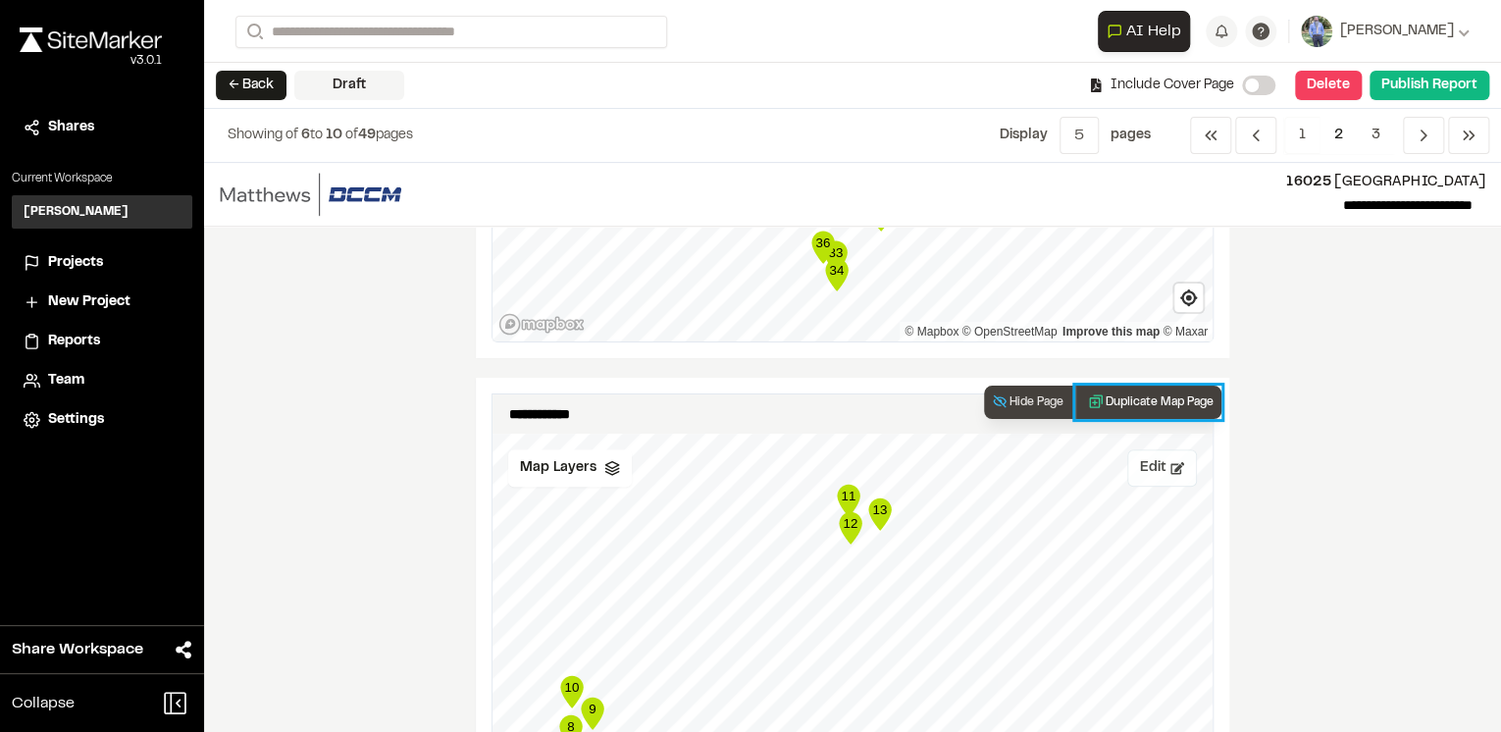
click at [1171, 398] on button "Duplicate Map Page" at bounding box center [1149, 402] width 146 height 33
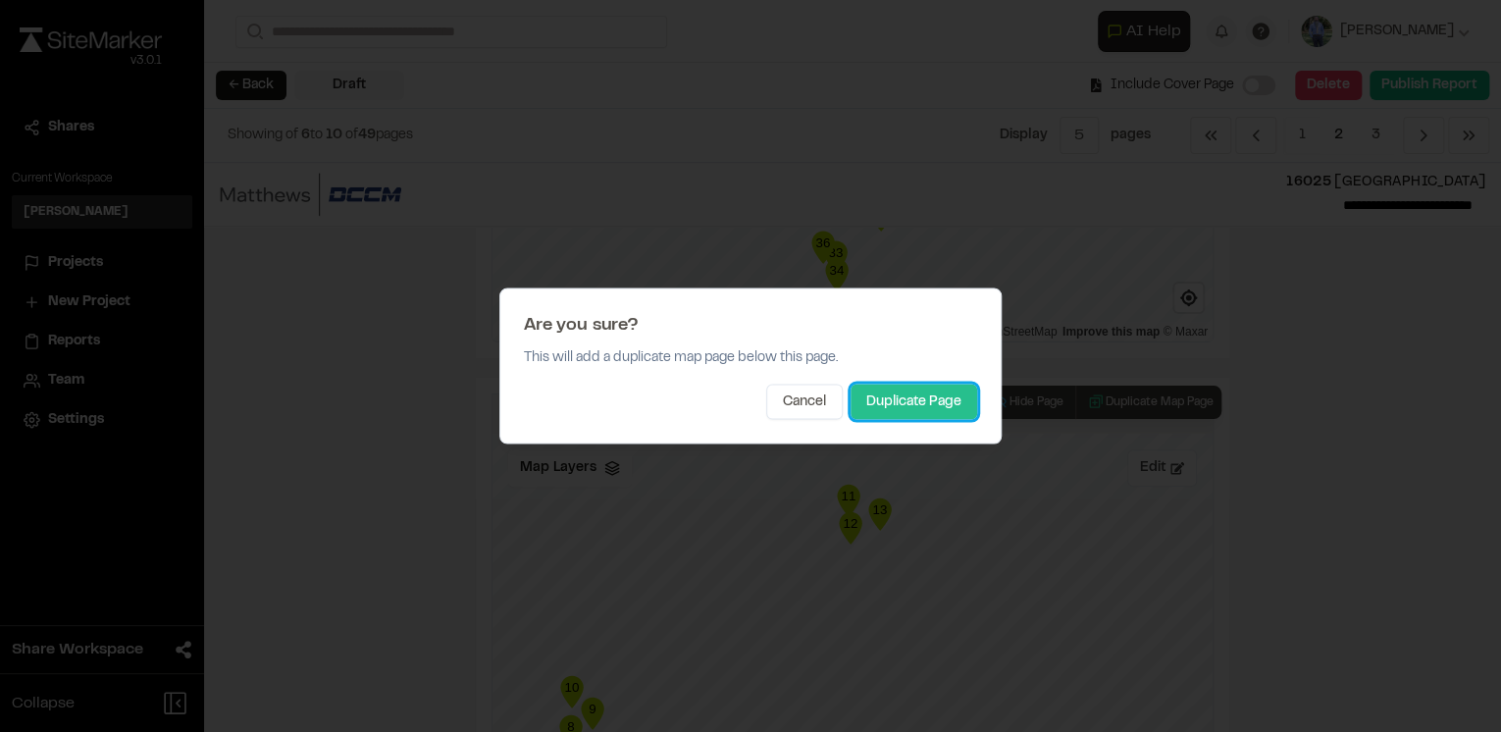
click at [909, 396] on button "Duplicate Page" at bounding box center [914, 402] width 127 height 35
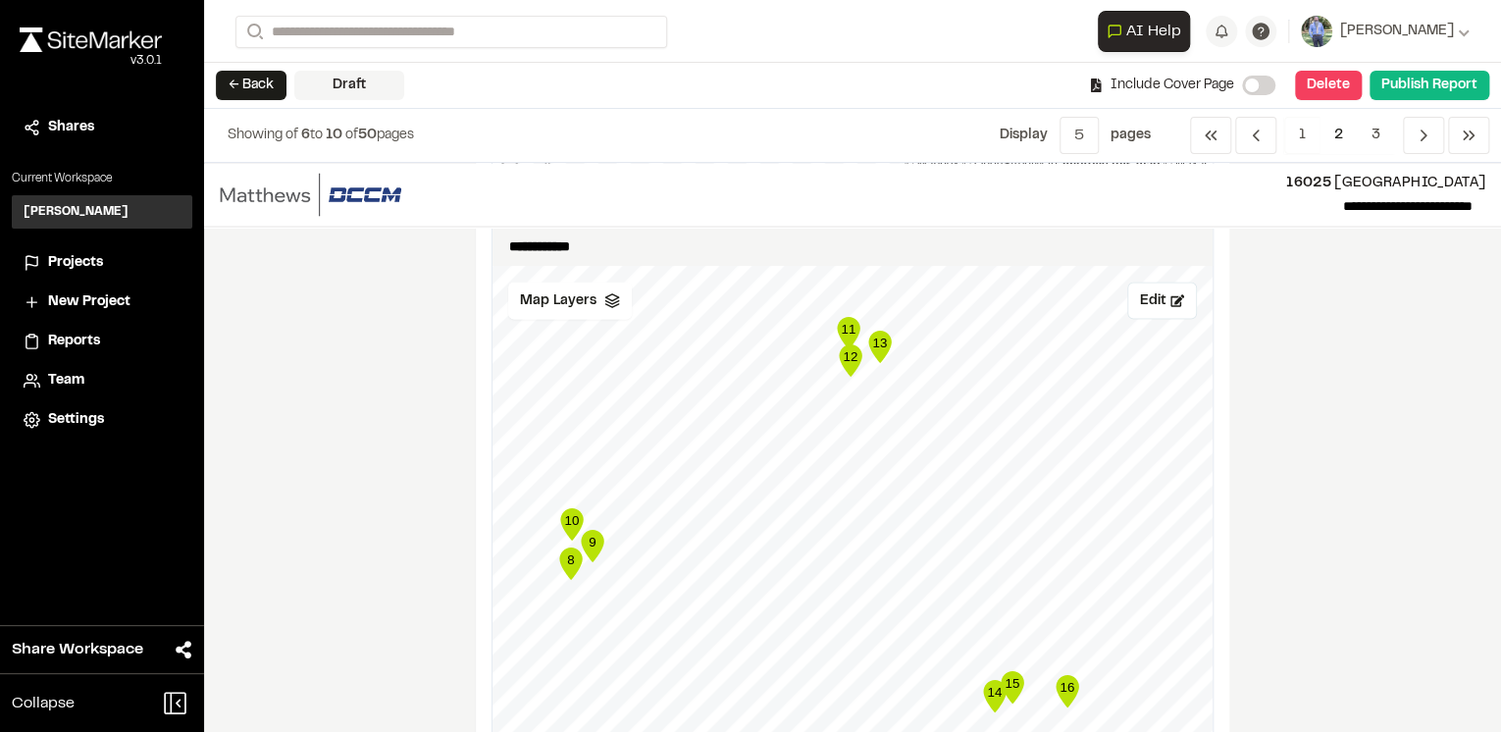
scroll to position [1806, 0]
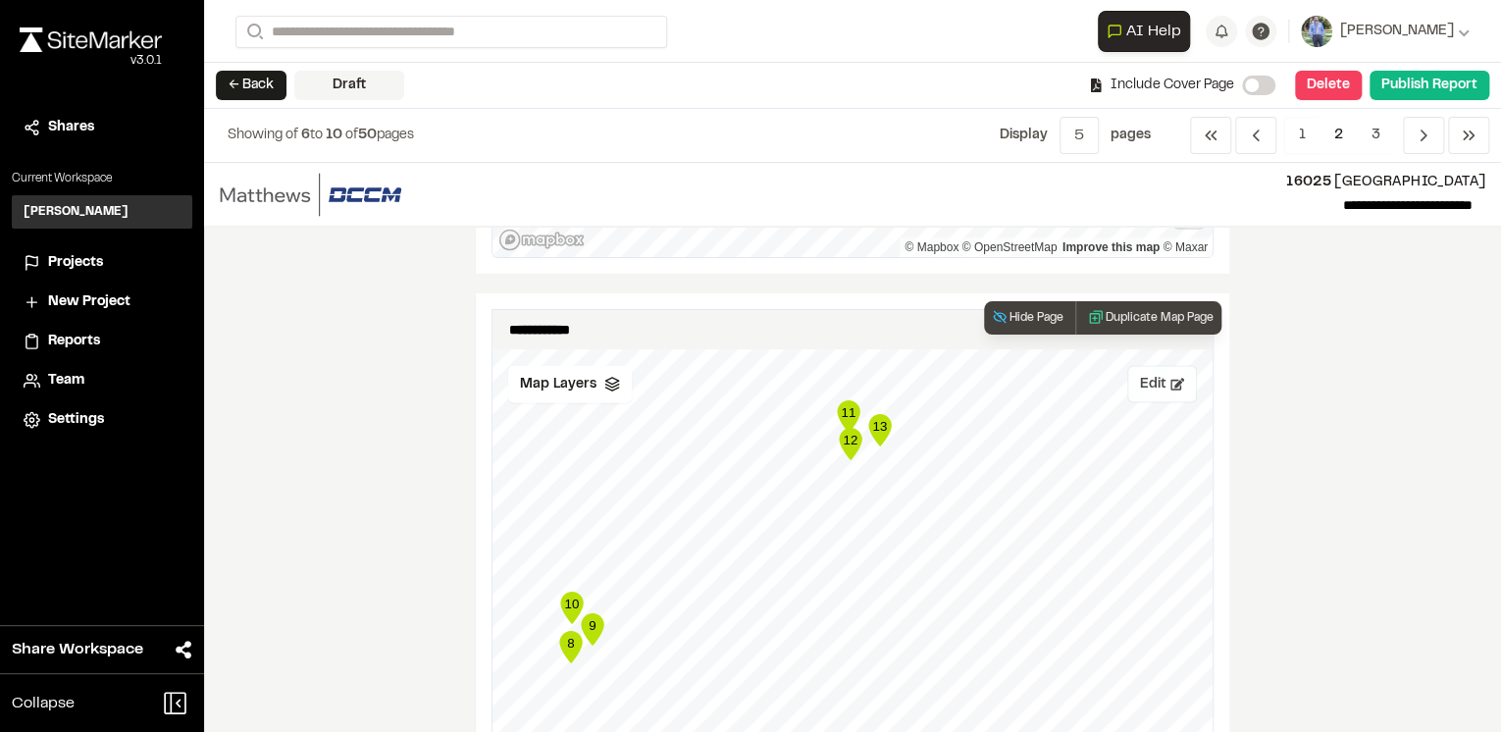
click at [1171, 381] on icon at bounding box center [1178, 384] width 14 height 12
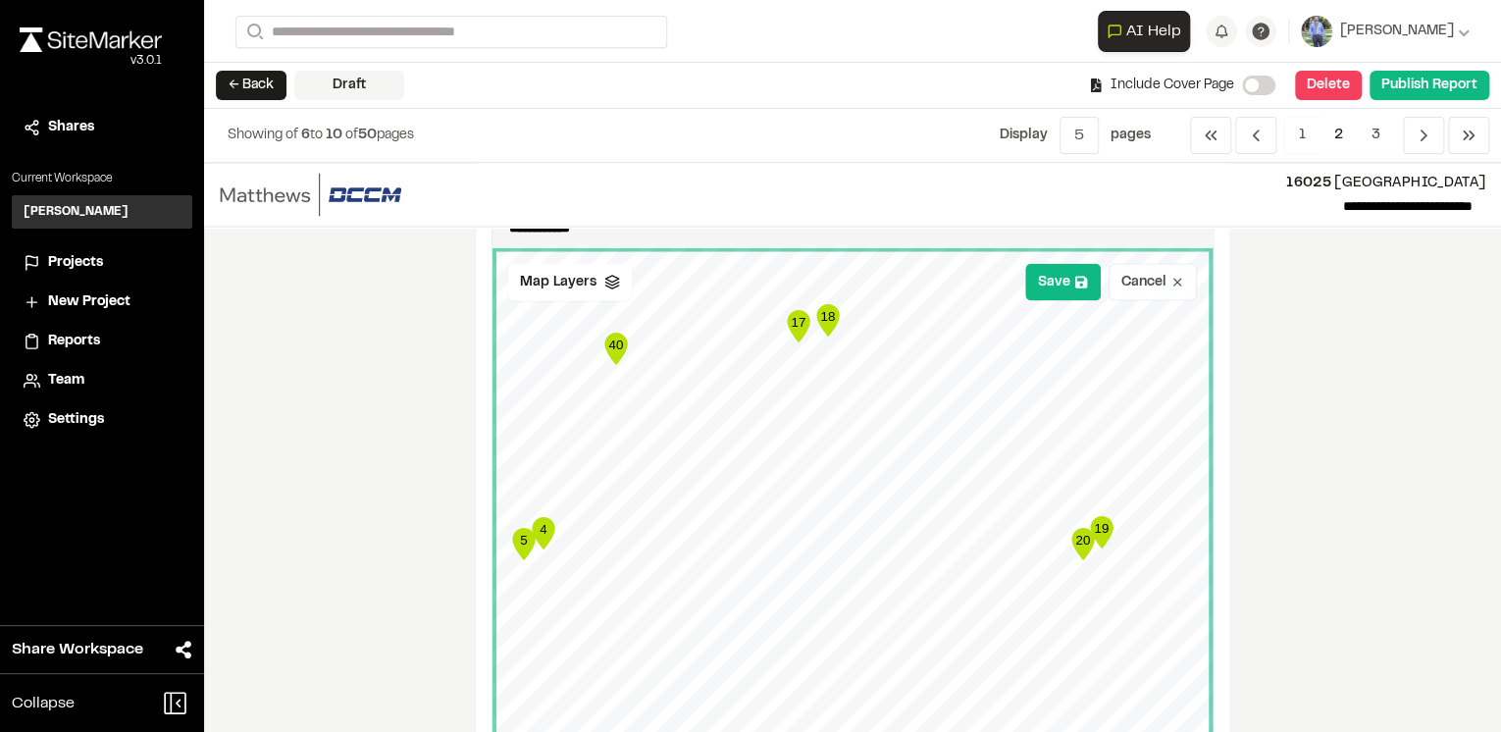
scroll to position [1884, 0]
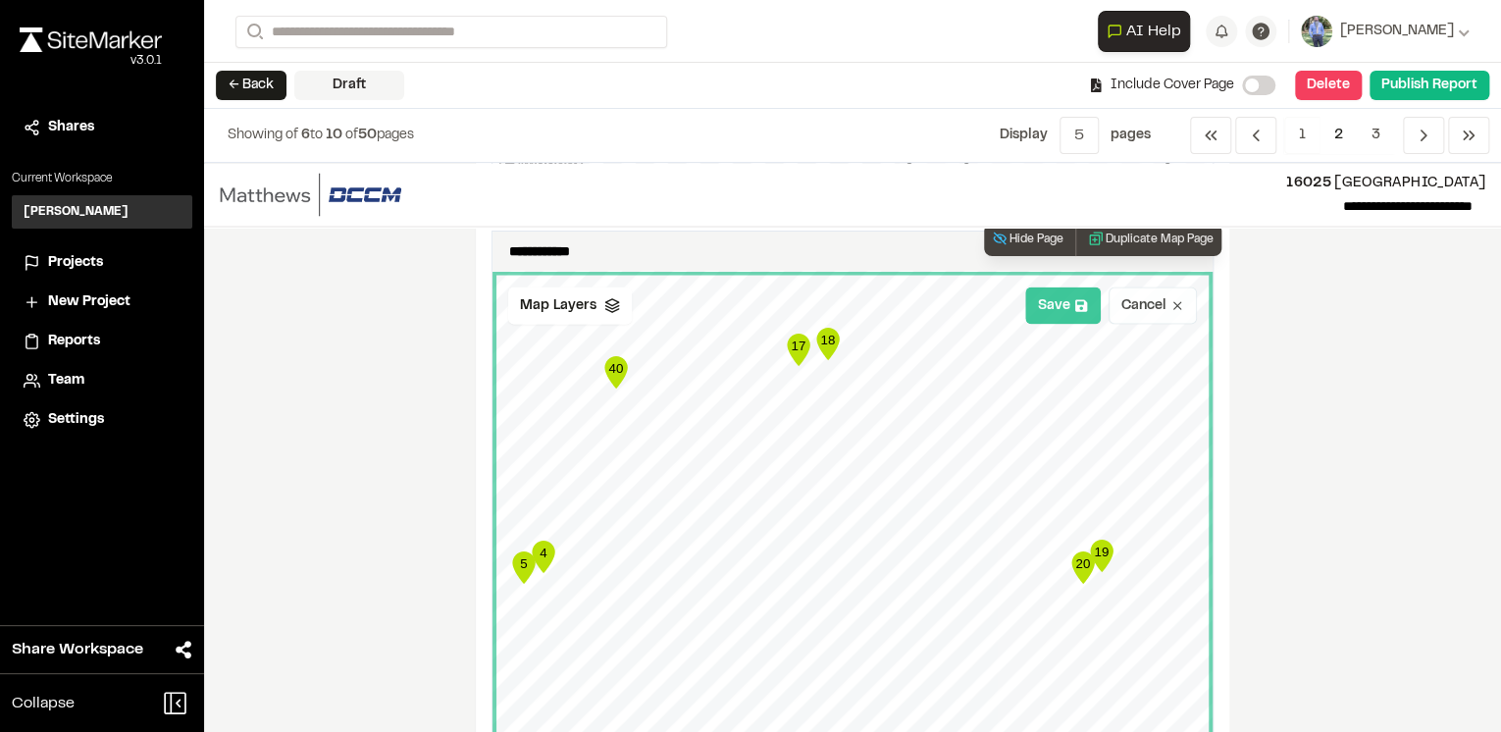
click at [1076, 317] on button "Save" at bounding box center [1063, 305] width 76 height 37
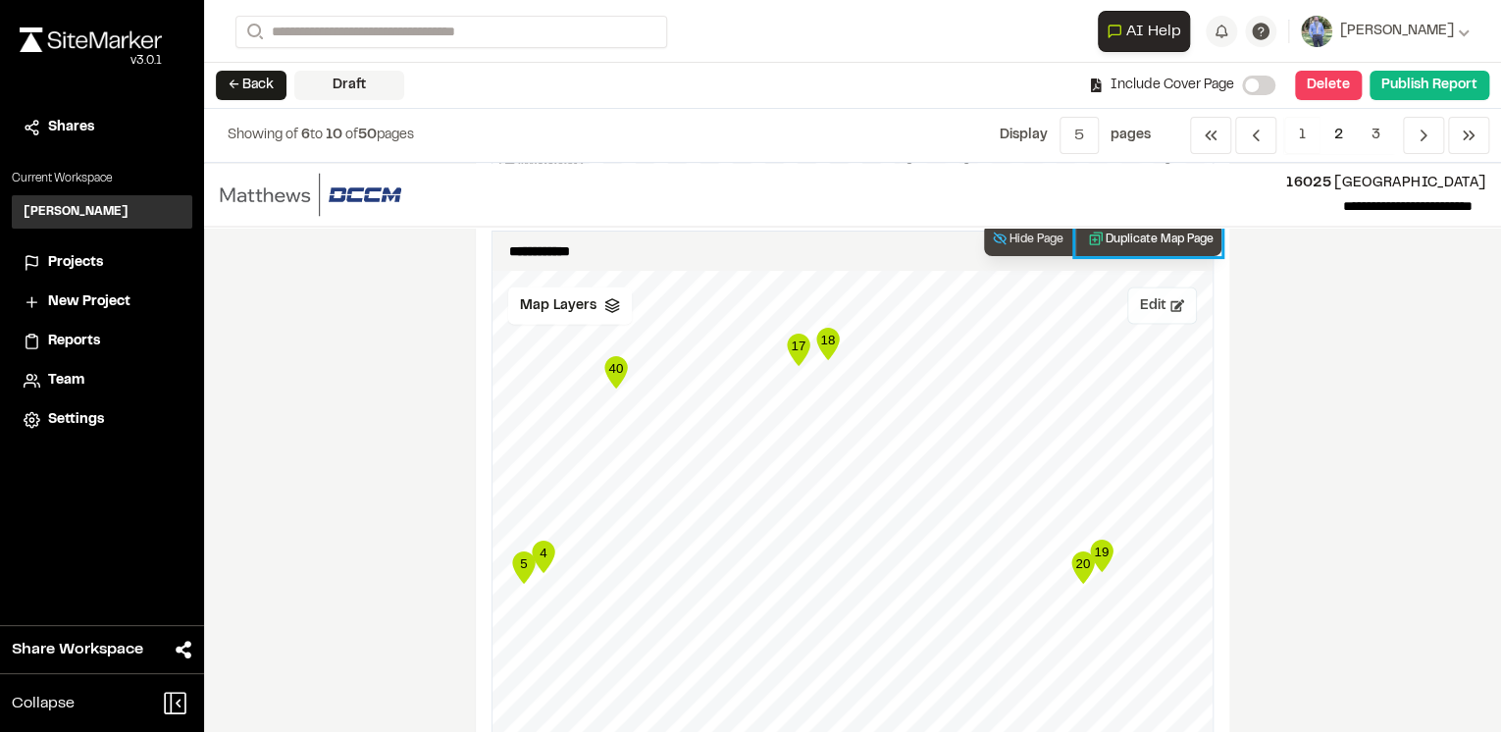
click at [1135, 231] on button "Duplicate Map Page" at bounding box center [1149, 239] width 146 height 33
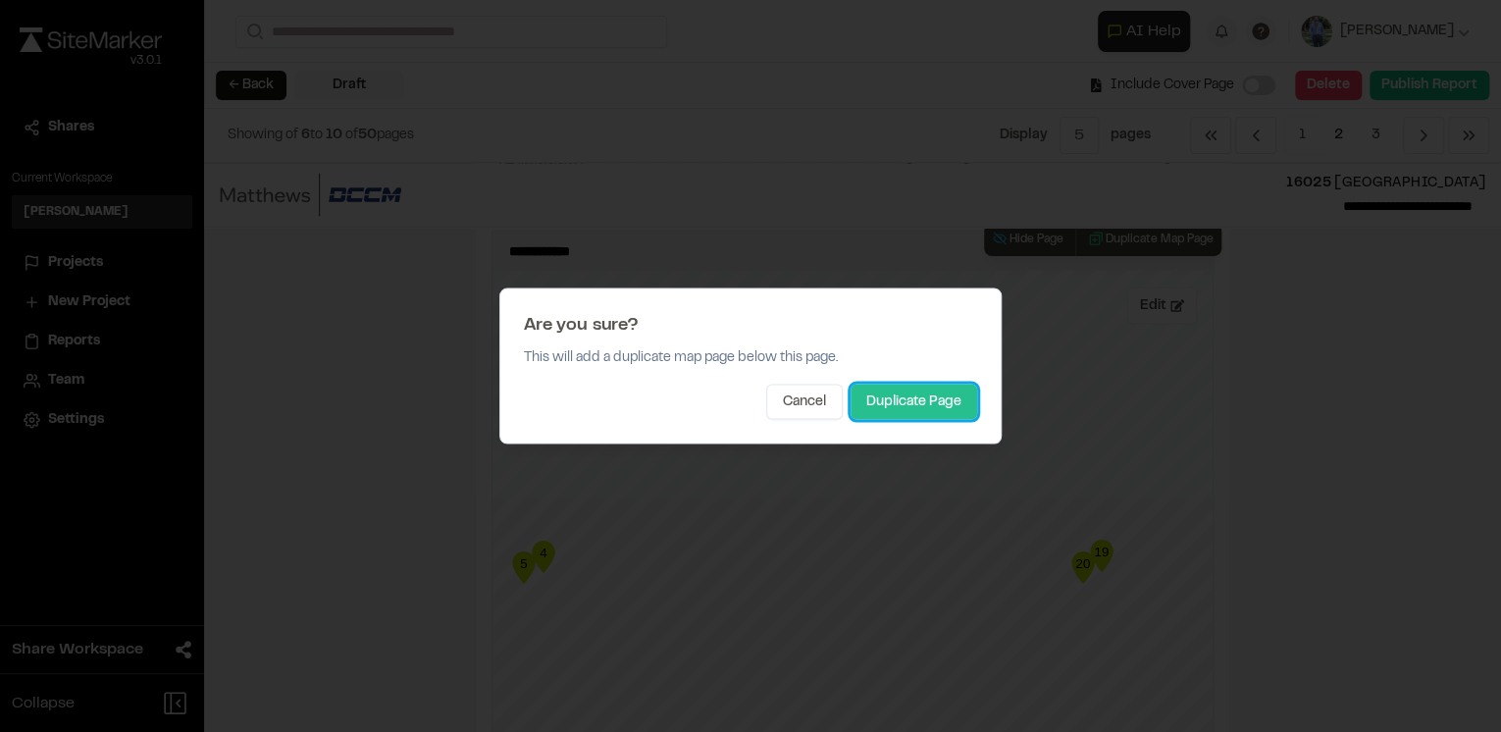
click at [895, 408] on button "Duplicate Page" at bounding box center [914, 402] width 127 height 35
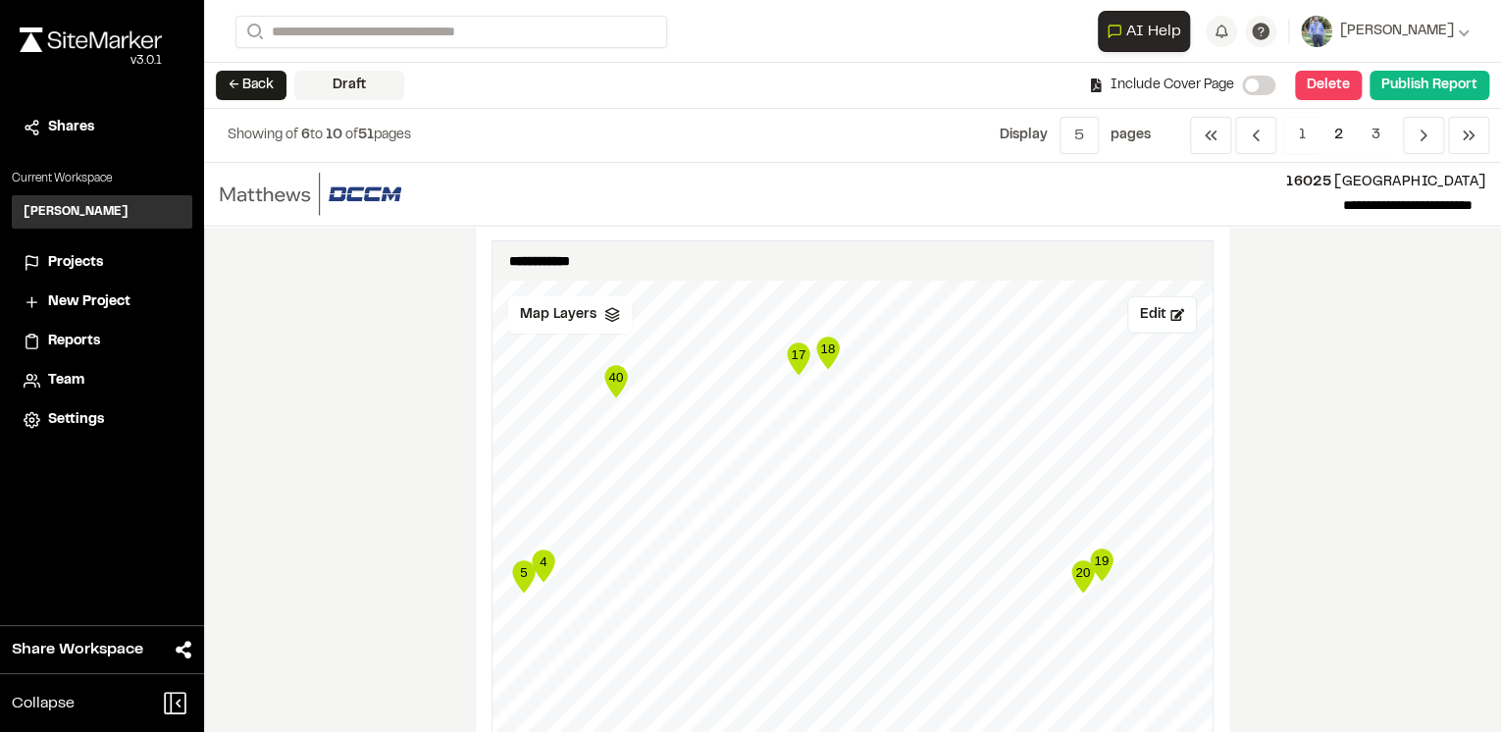
scroll to position [2826, 0]
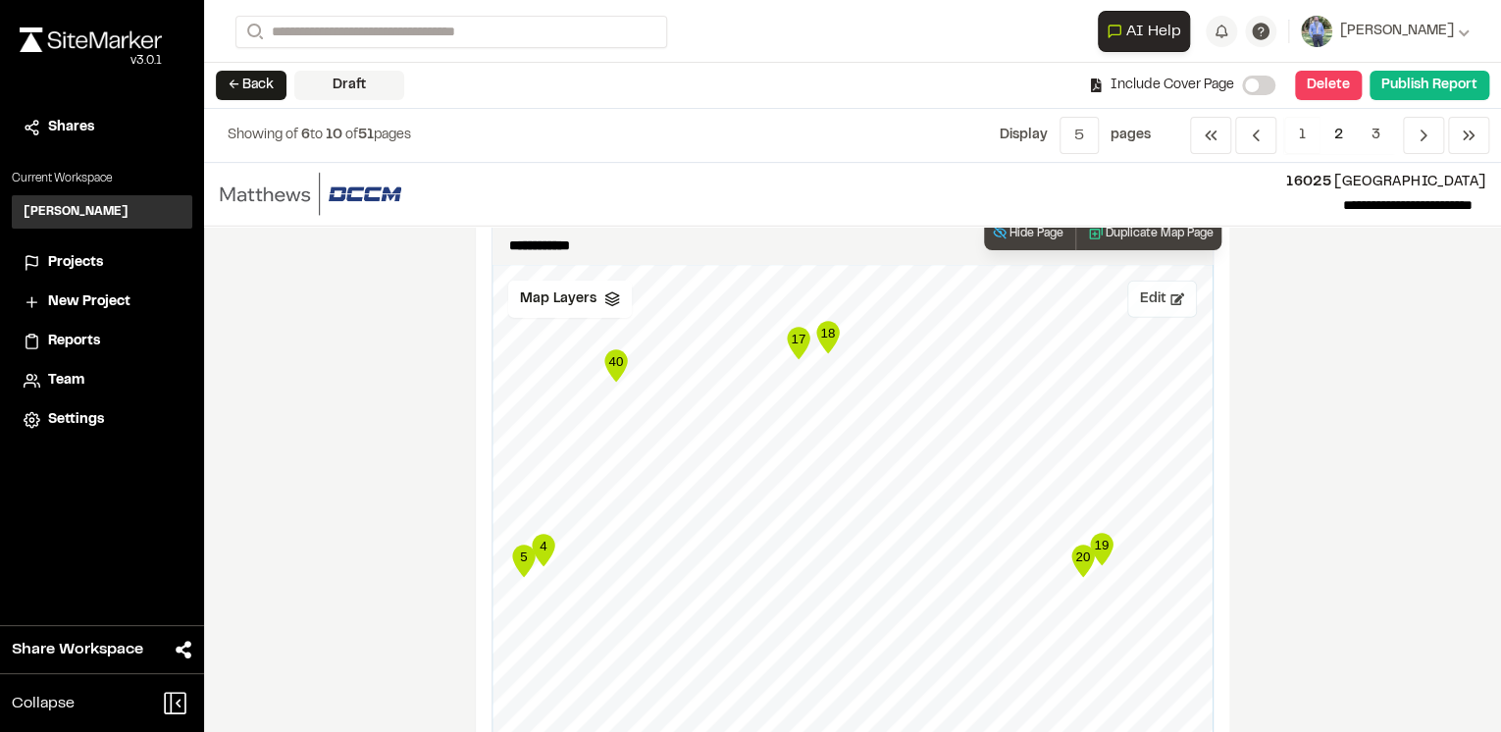
click at [1173, 314] on div "Save Edit Map Layers 1 2 3 4 5 6 7 8 9 10 11 12 13 14 15 16 17 18 19 20 21 22 2…" at bounding box center [853, 687] width 720 height 844
click at [1146, 298] on button "Edit" at bounding box center [1163, 299] width 70 height 37
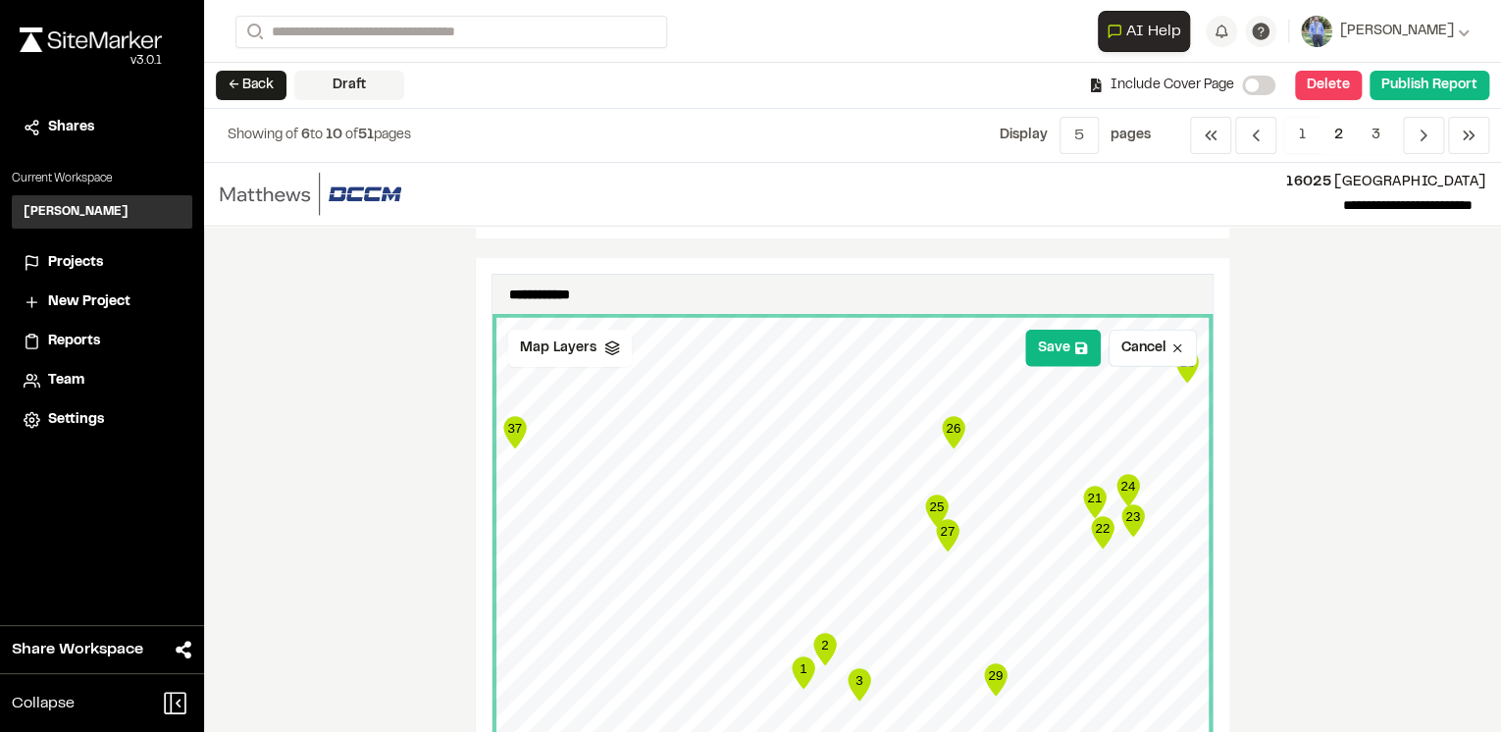
scroll to position [2748, 0]
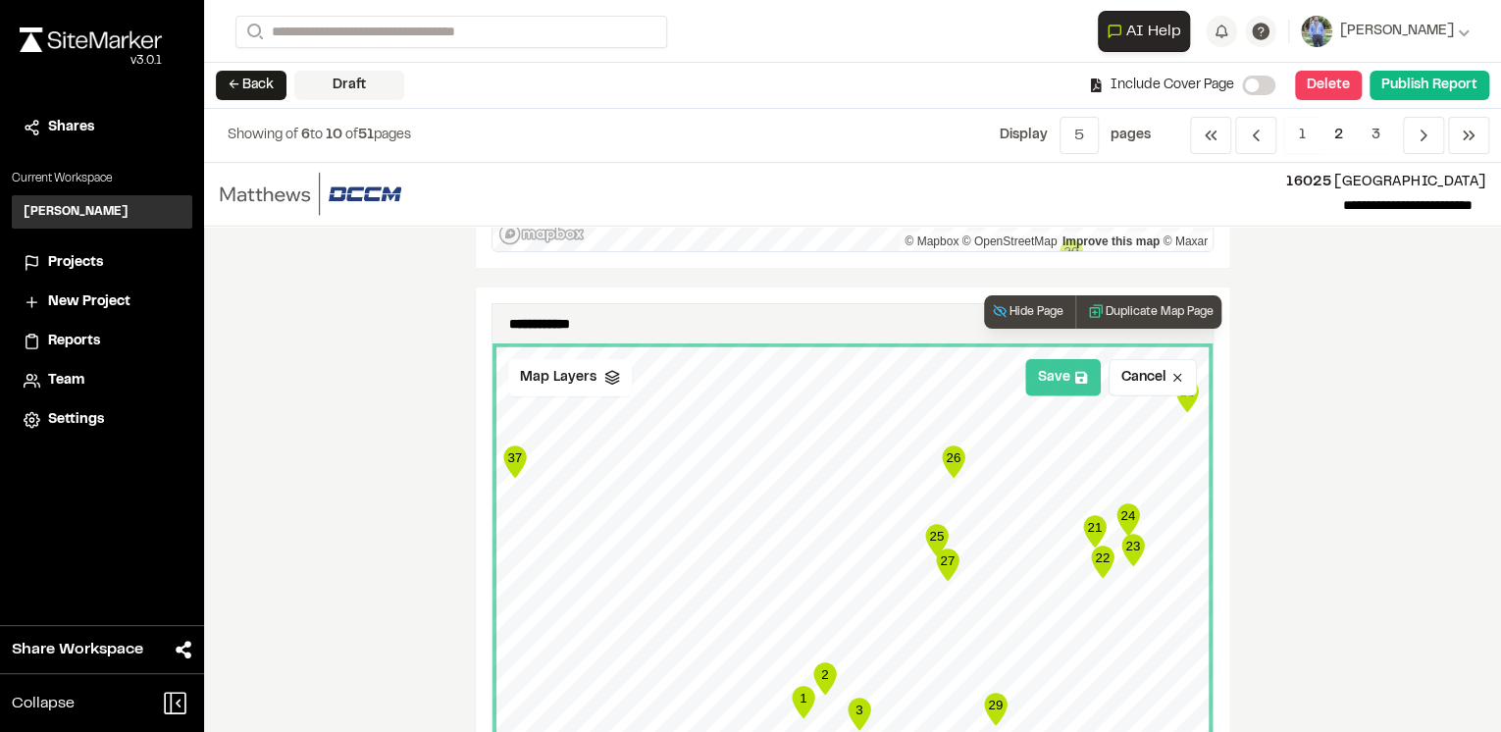
click at [1055, 378] on button "Save" at bounding box center [1063, 377] width 76 height 37
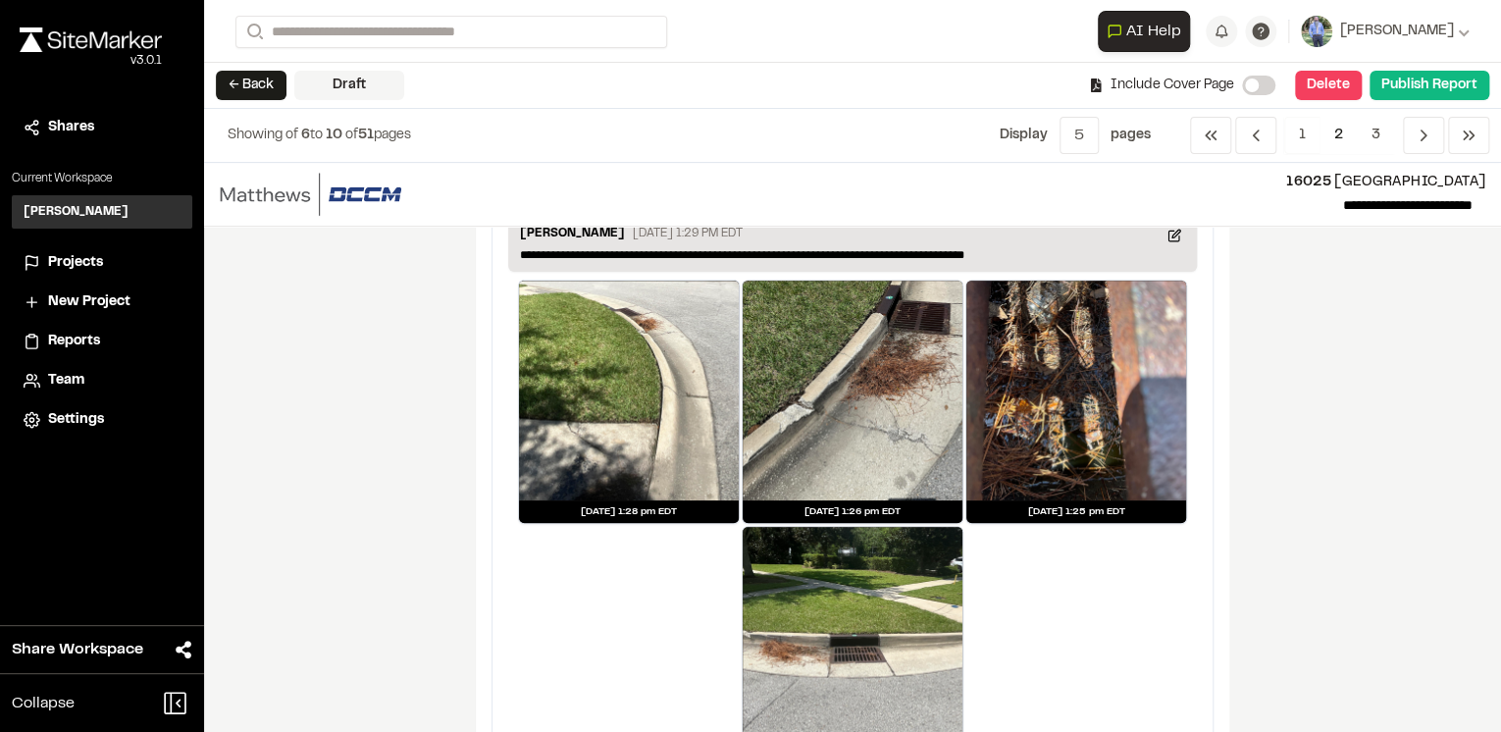
scroll to position [4242, 0]
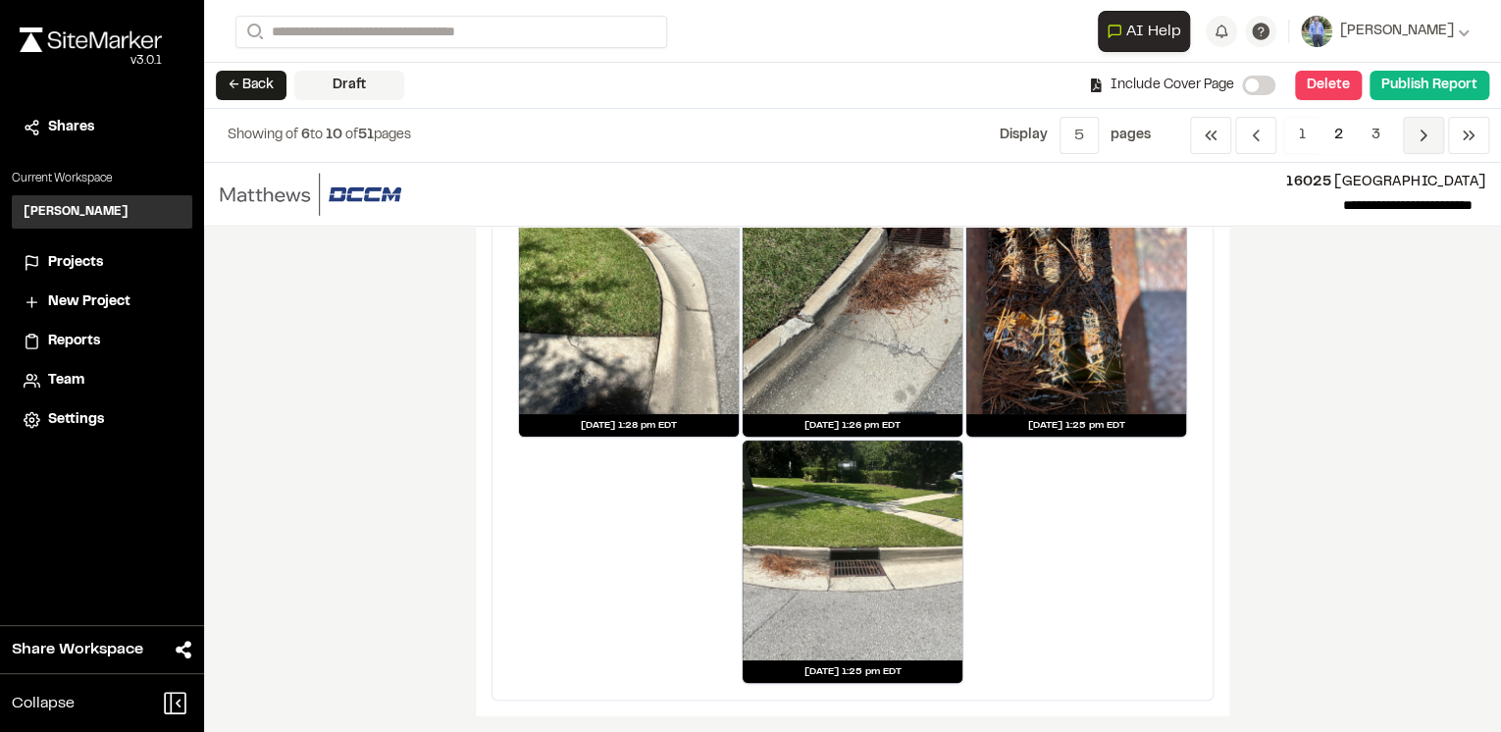
click at [1414, 139] on icon "Navigation" at bounding box center [1424, 136] width 20 height 20
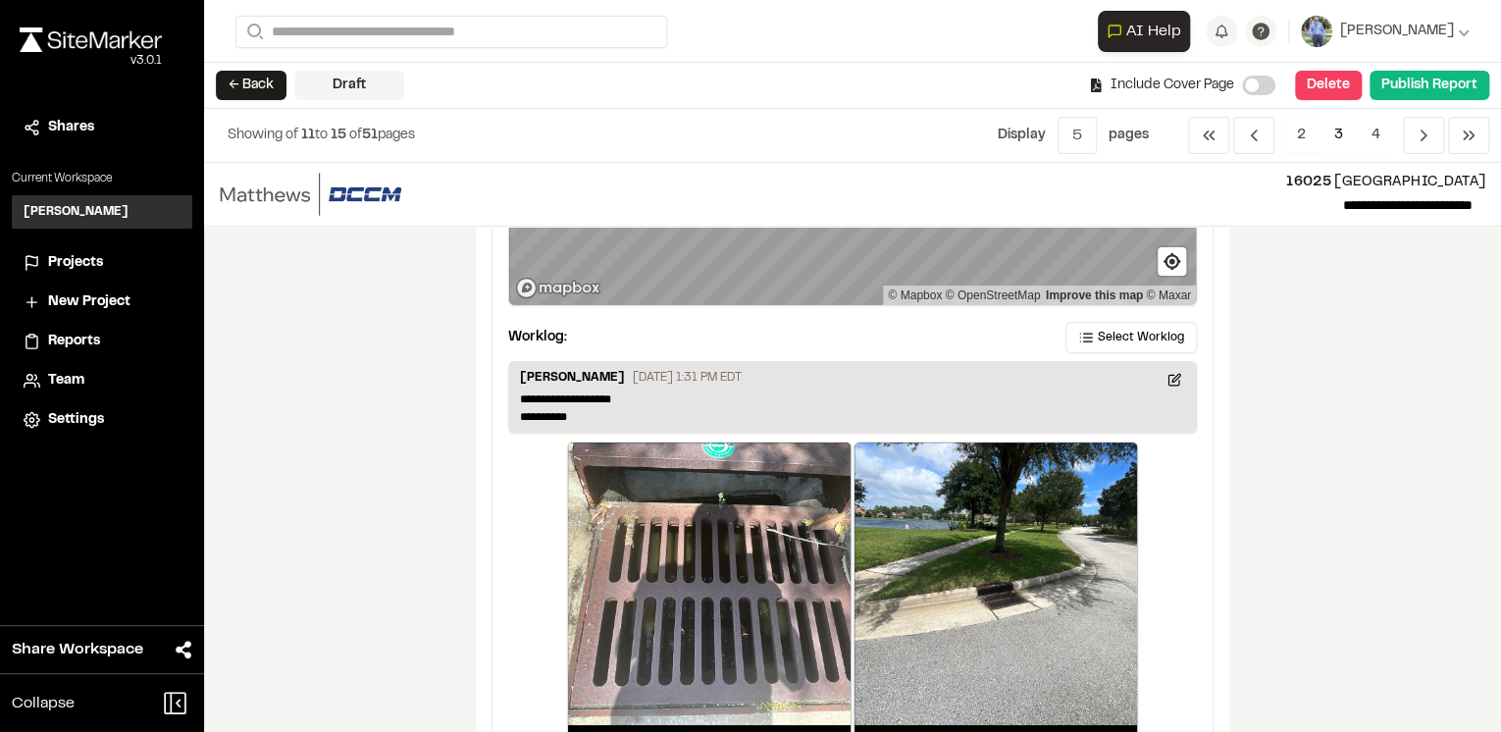
scroll to position [314, 0]
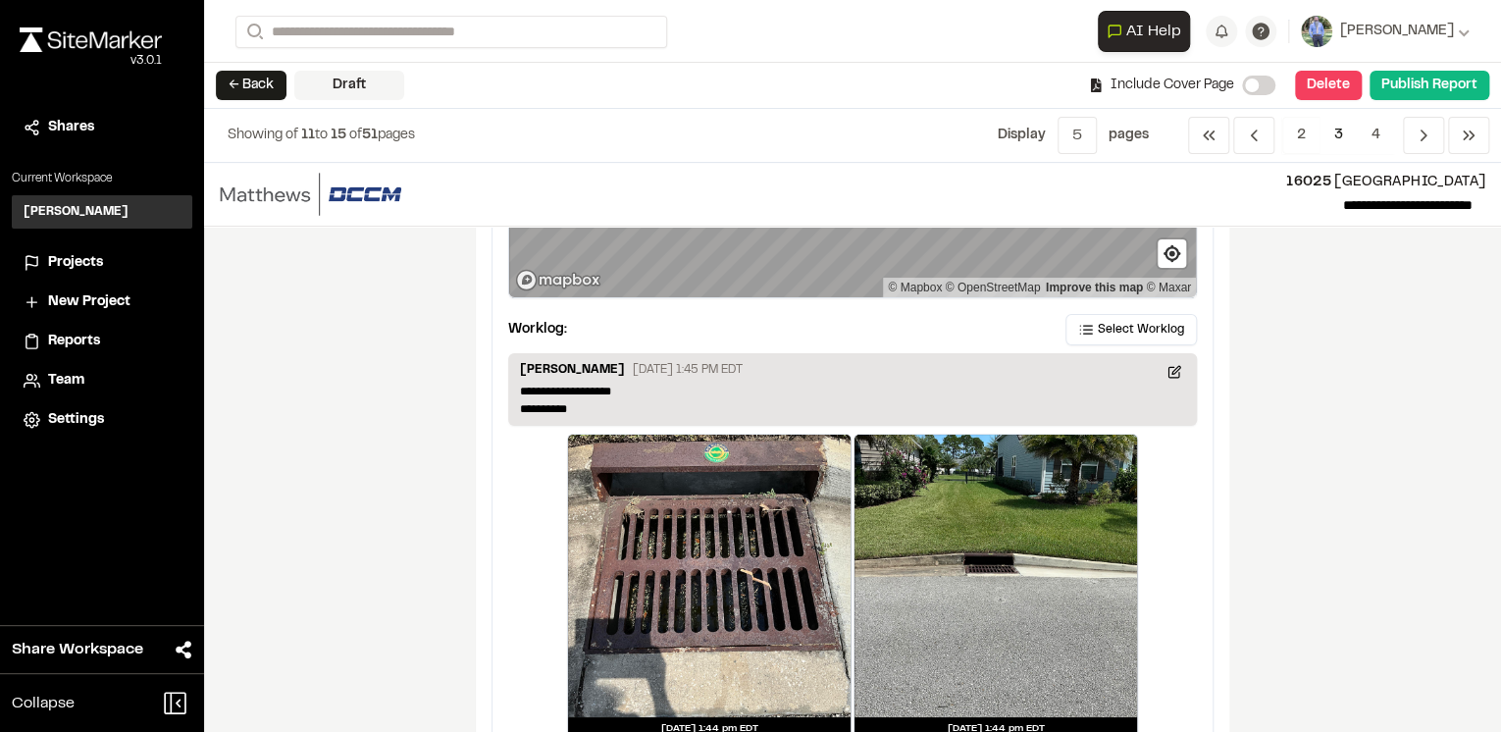
scroll to position [3802, 0]
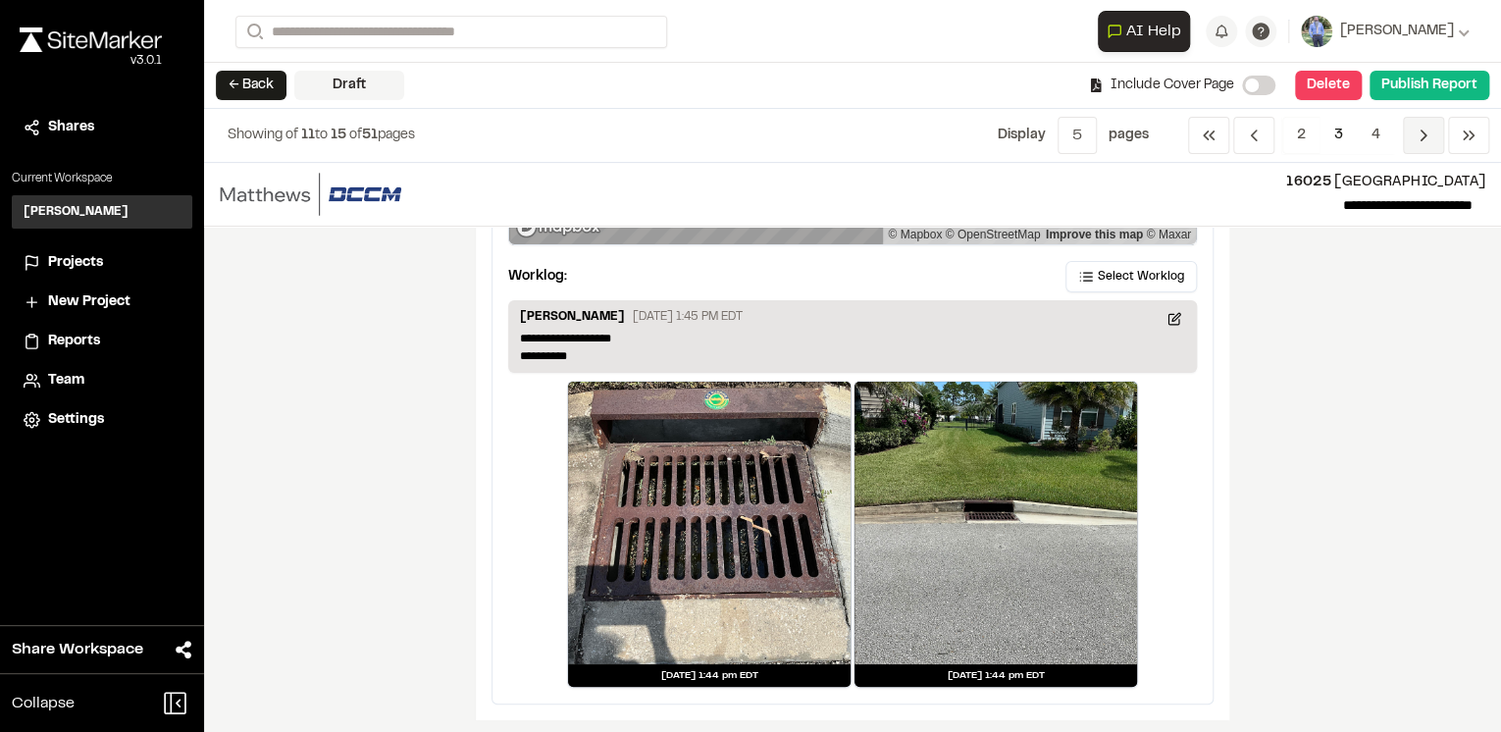
click at [1418, 145] on span "Previous" at bounding box center [1423, 135] width 41 height 37
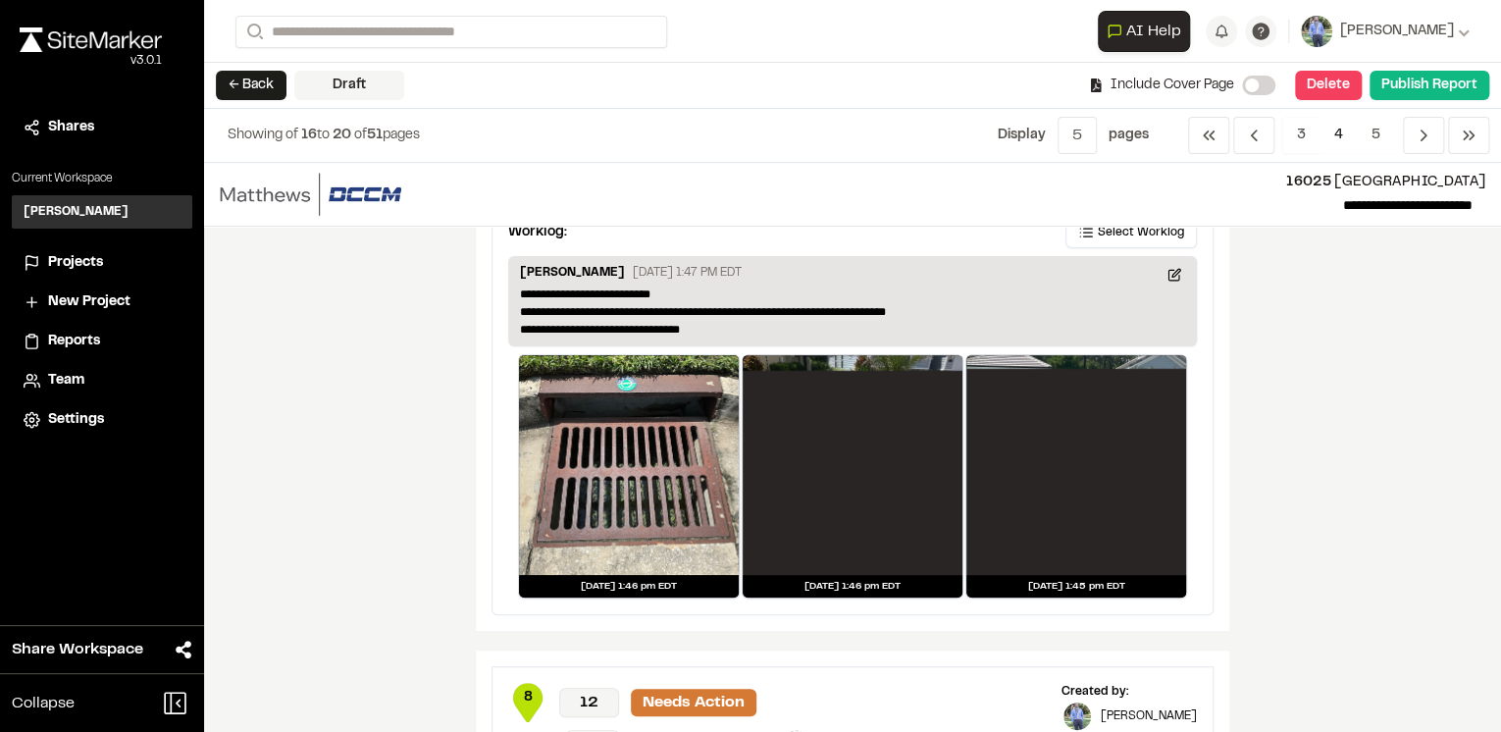
scroll to position [0, 0]
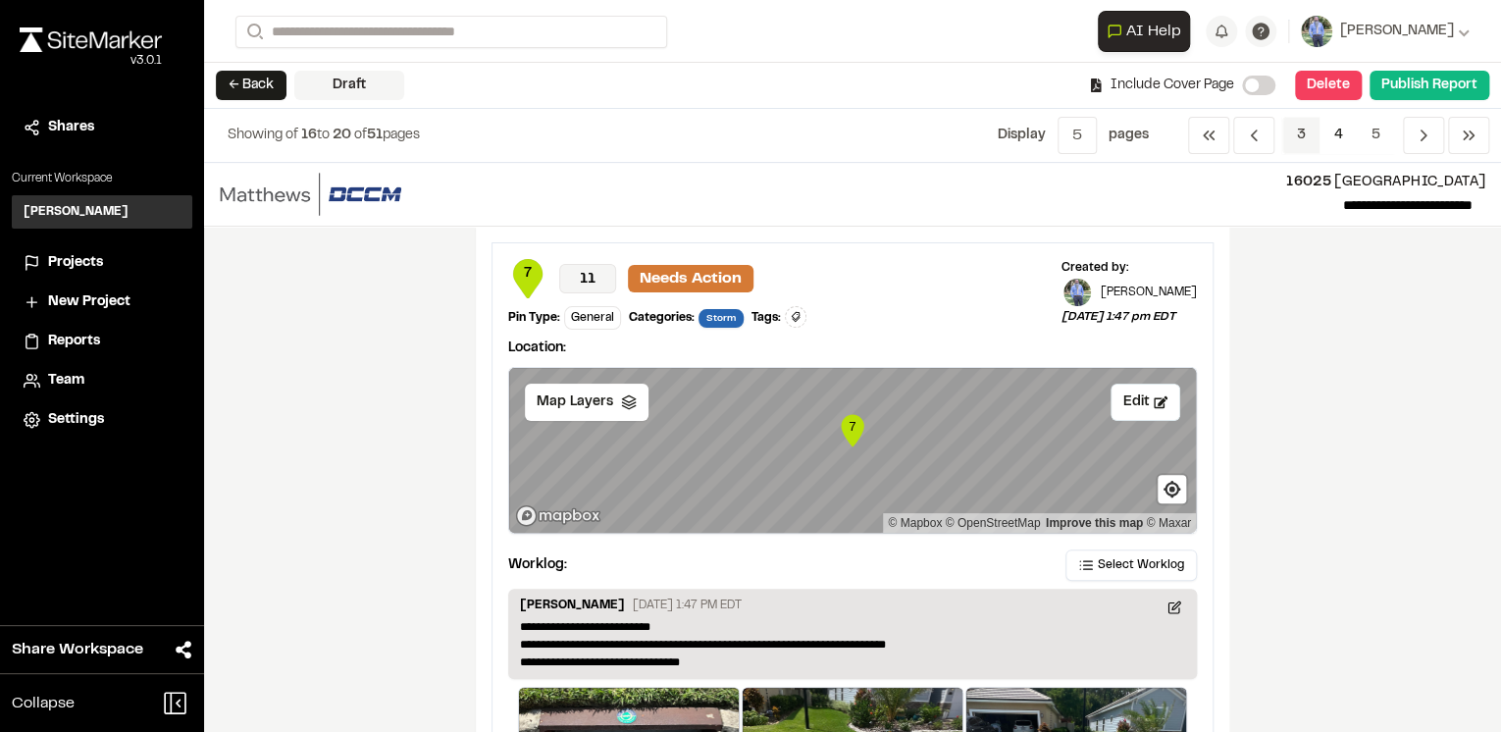
click at [1307, 133] on span "3" at bounding box center [1302, 135] width 38 height 37
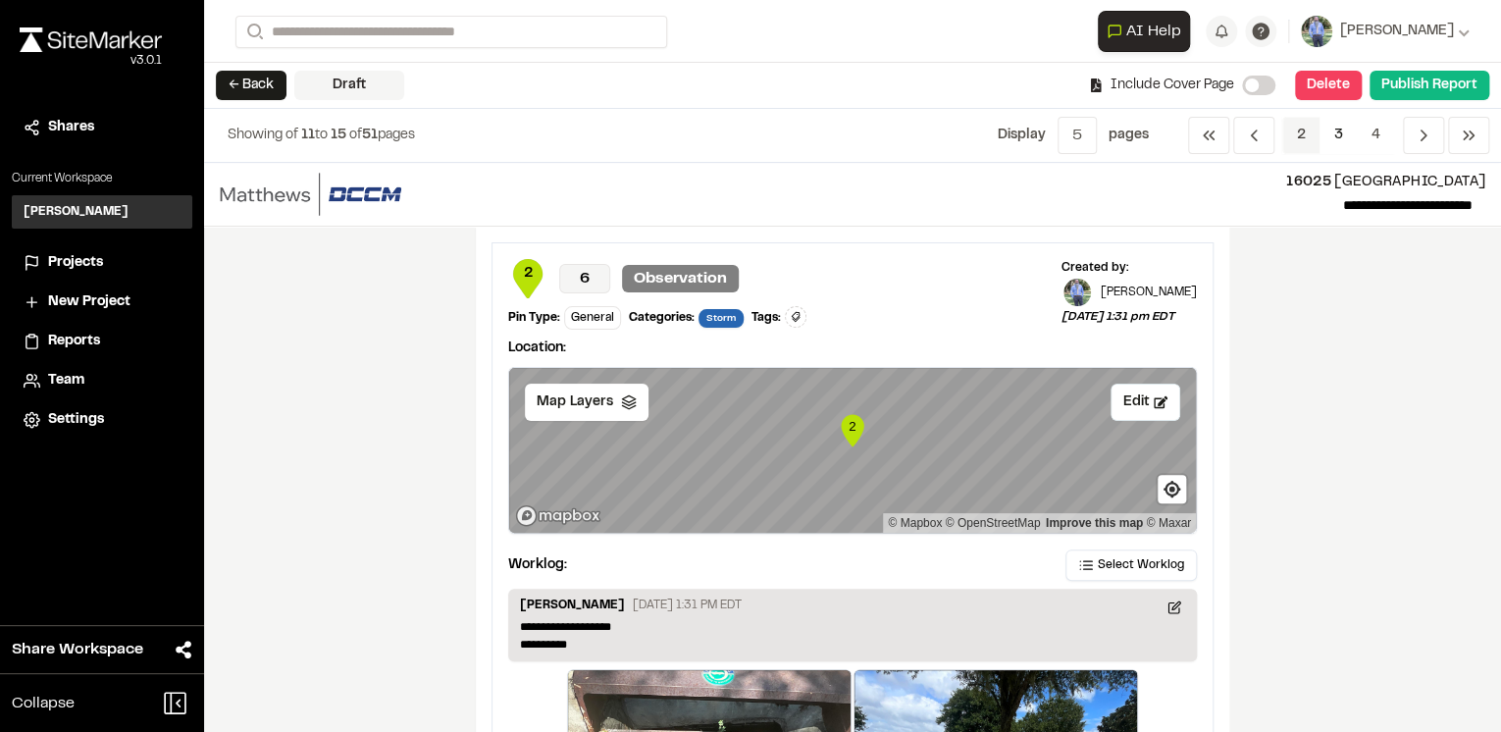
click at [1307, 134] on span "2" at bounding box center [1302, 135] width 38 height 37
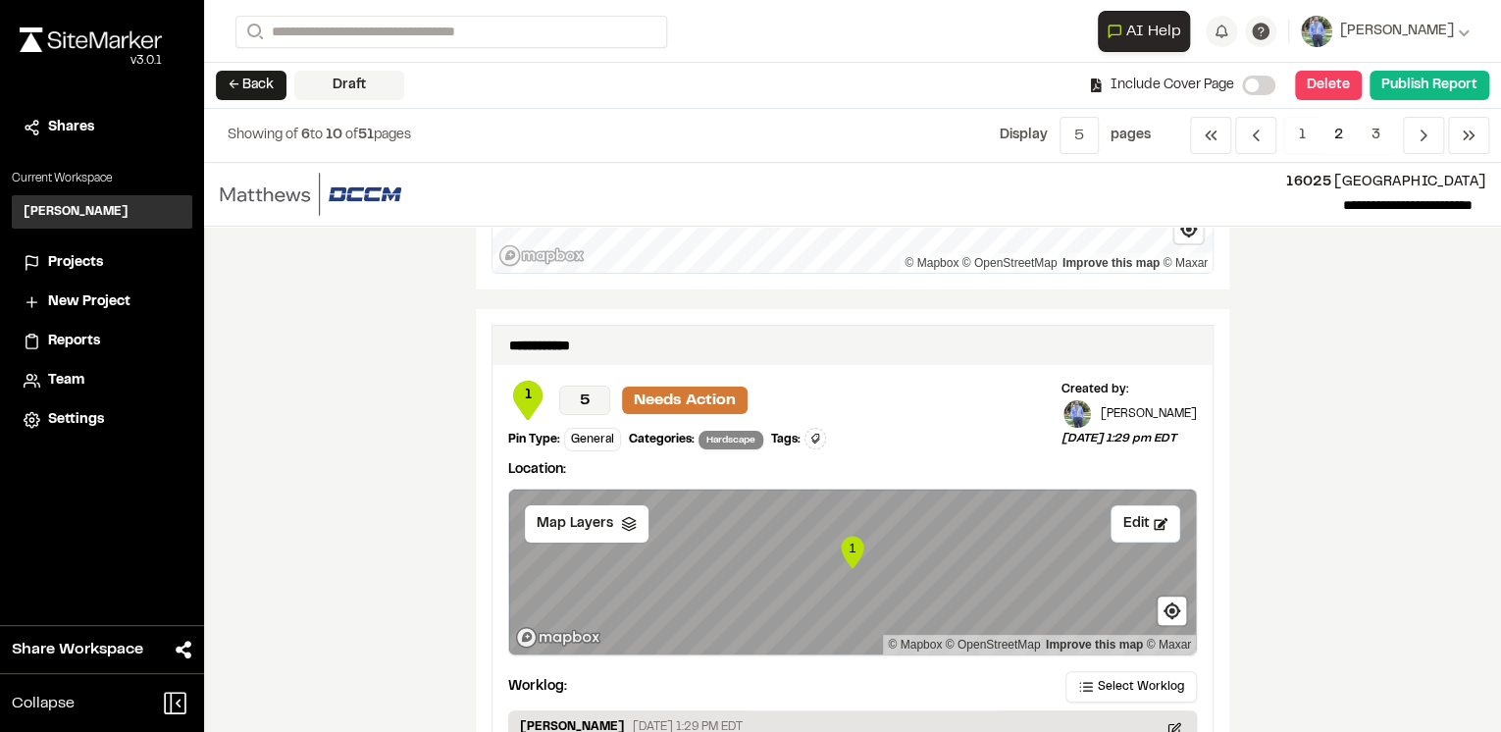
scroll to position [3690, 0]
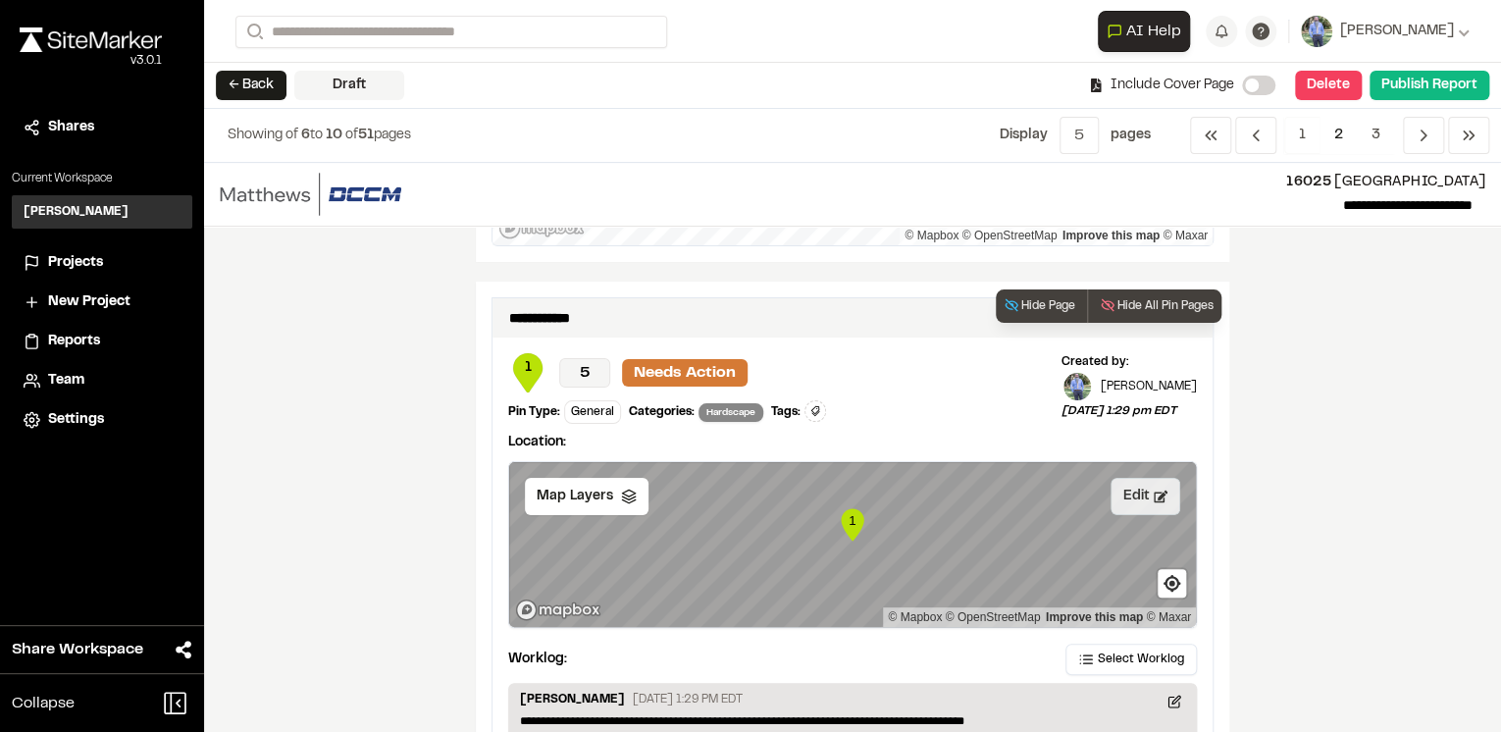
click at [1142, 493] on button "Edit" at bounding box center [1146, 496] width 70 height 37
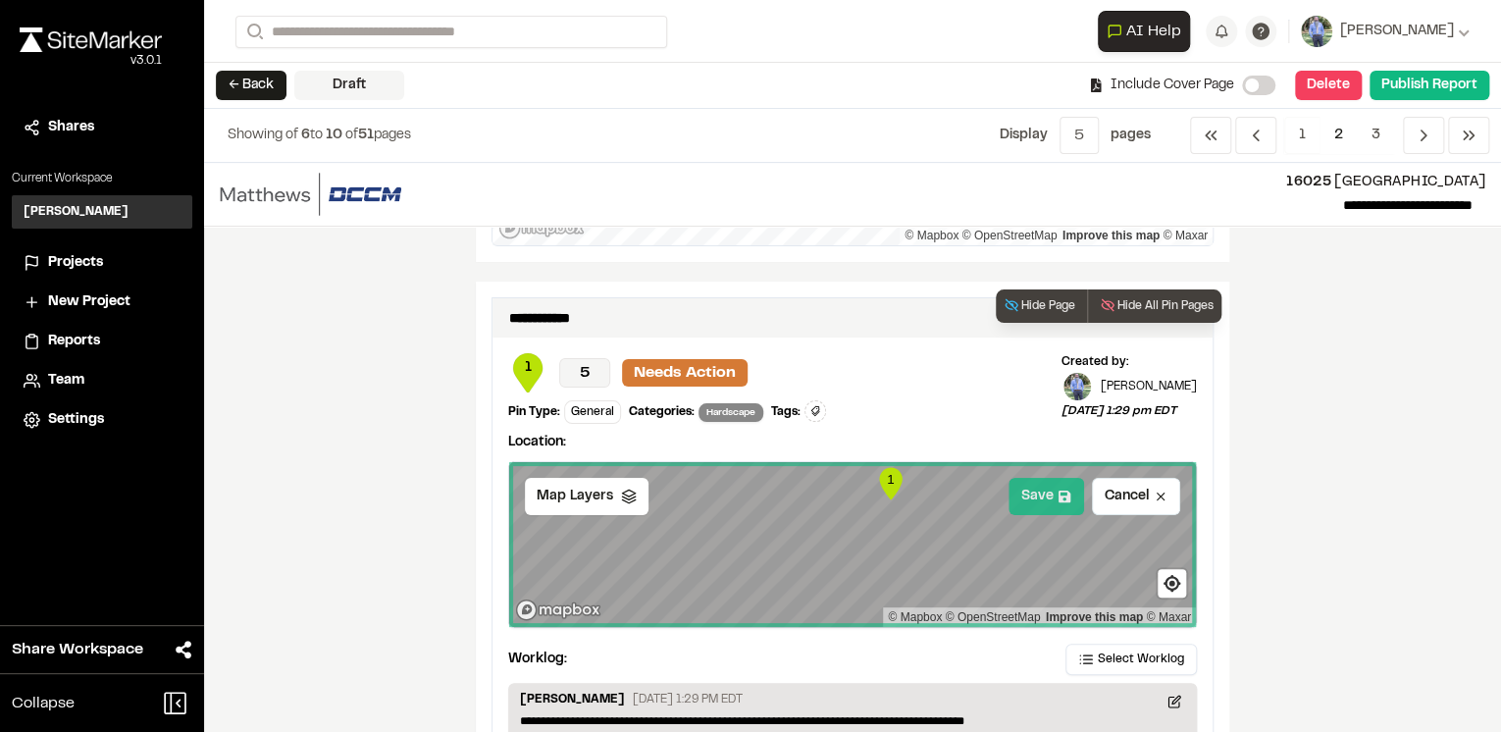
click at [1048, 486] on button "Save" at bounding box center [1047, 496] width 76 height 37
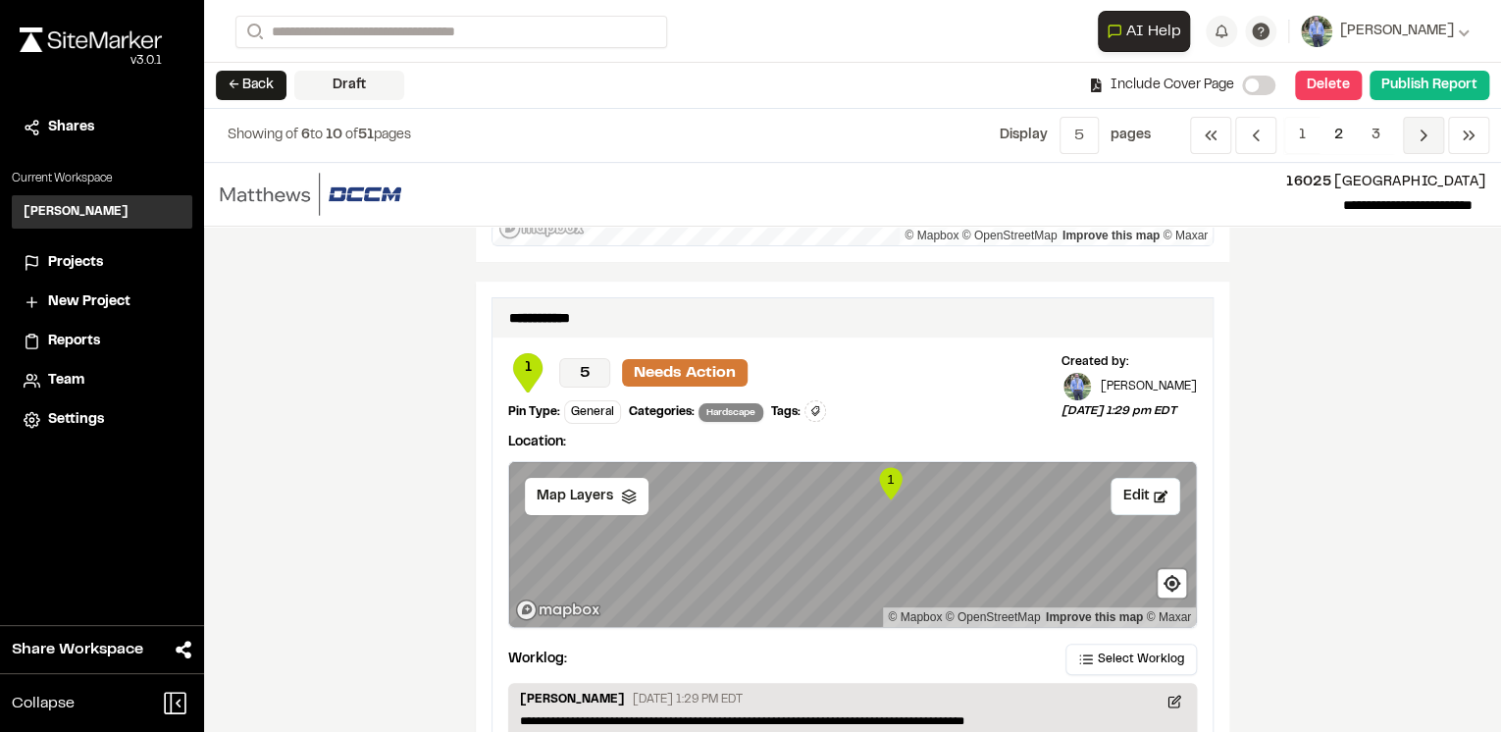
click at [1414, 134] on icon "Navigation" at bounding box center [1424, 136] width 20 height 20
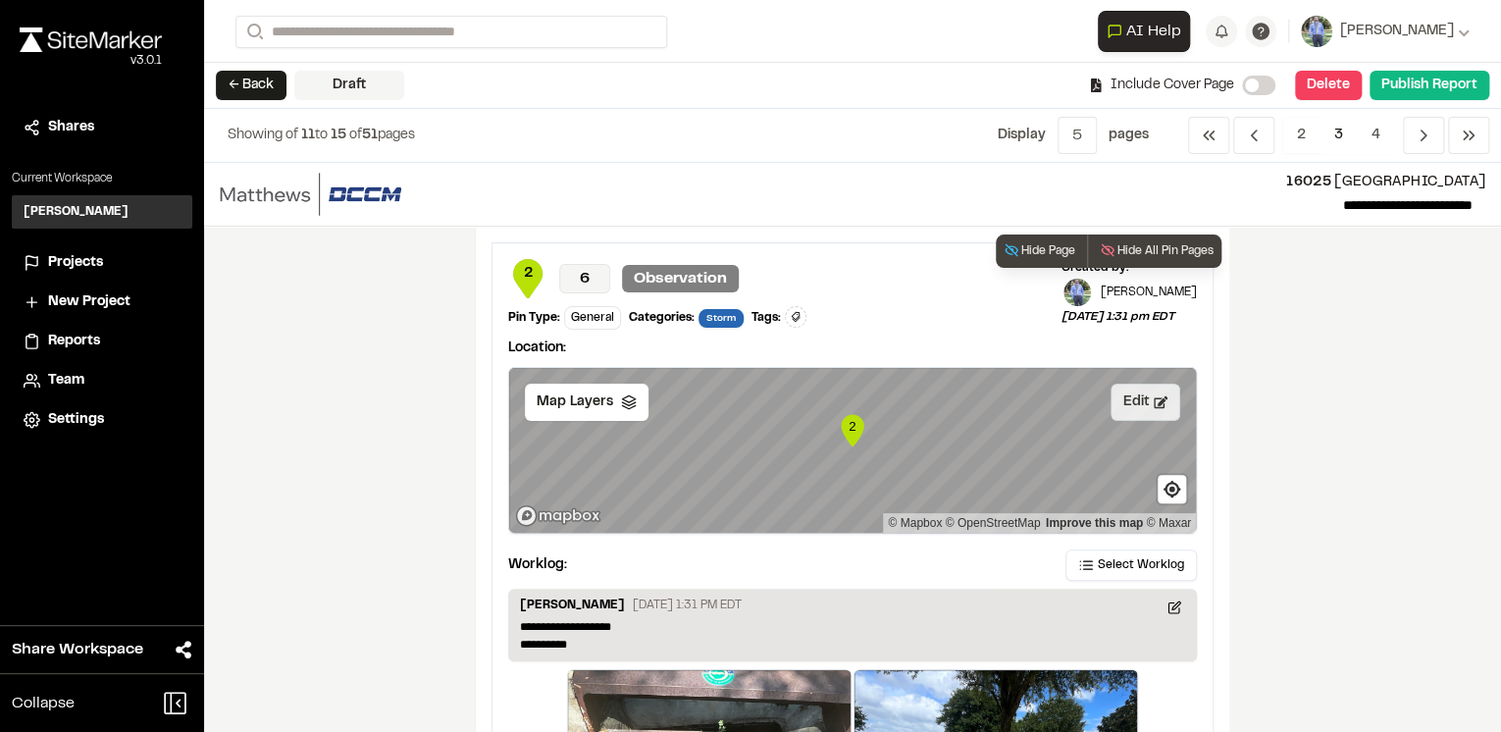
click at [1117, 391] on button "Edit" at bounding box center [1146, 402] width 70 height 37
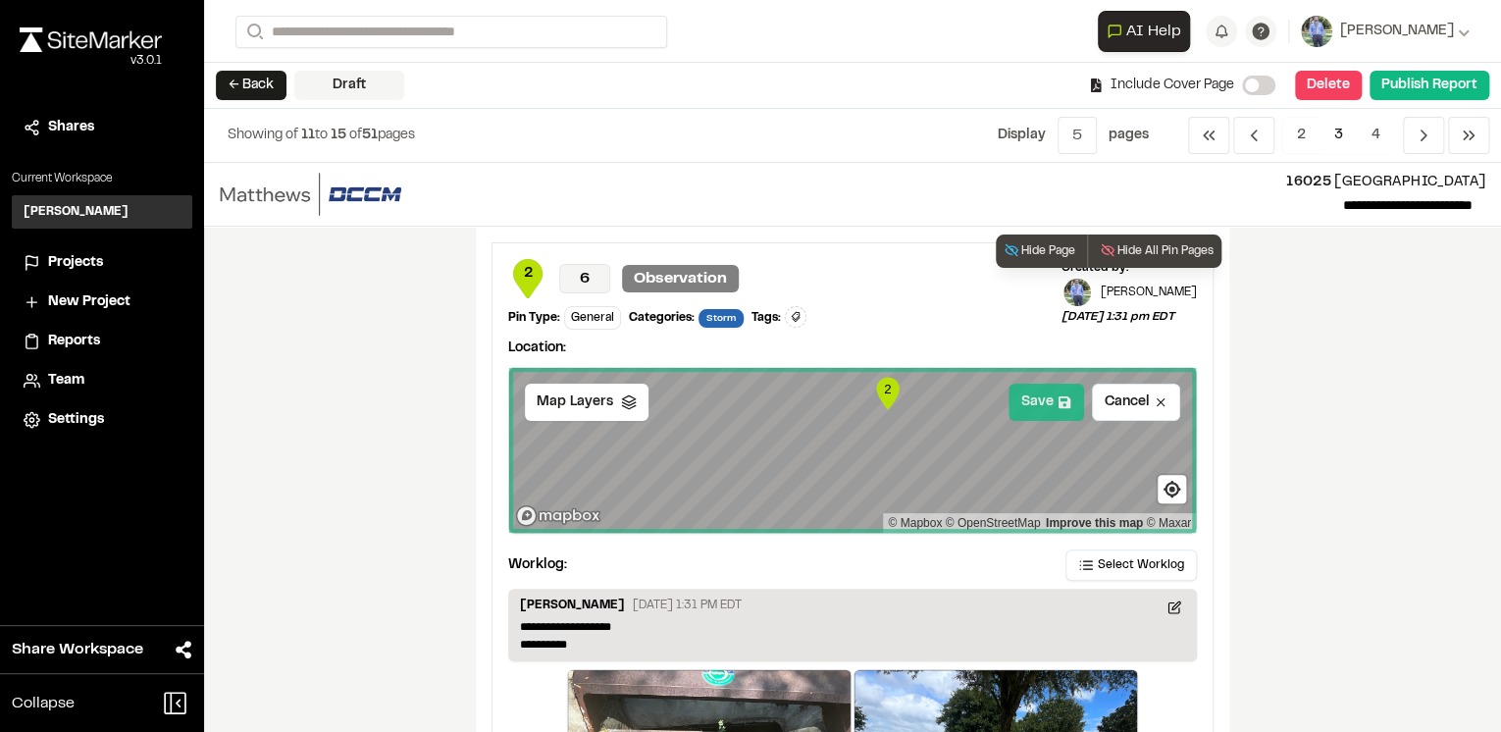
click at [1042, 407] on button "Save" at bounding box center [1047, 402] width 76 height 37
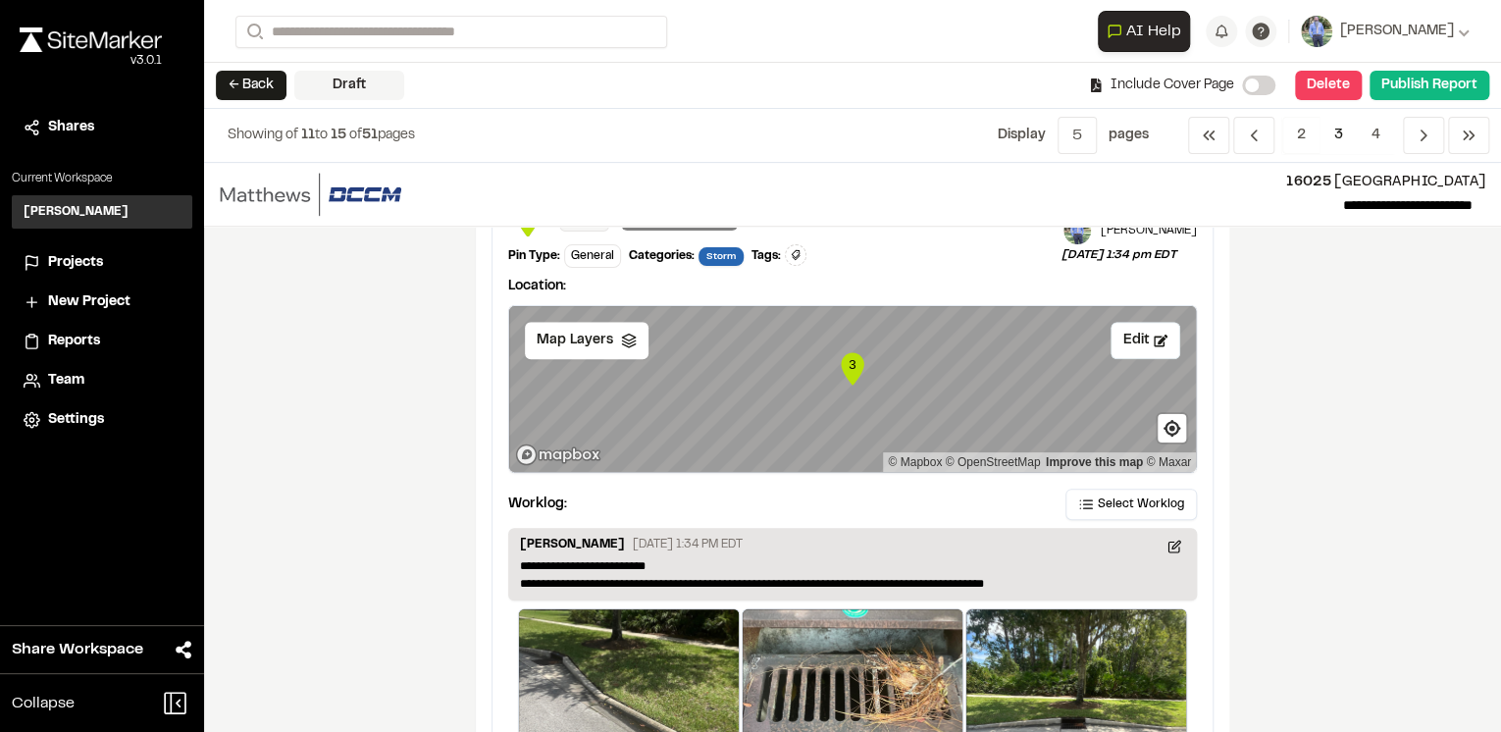
scroll to position [785, 0]
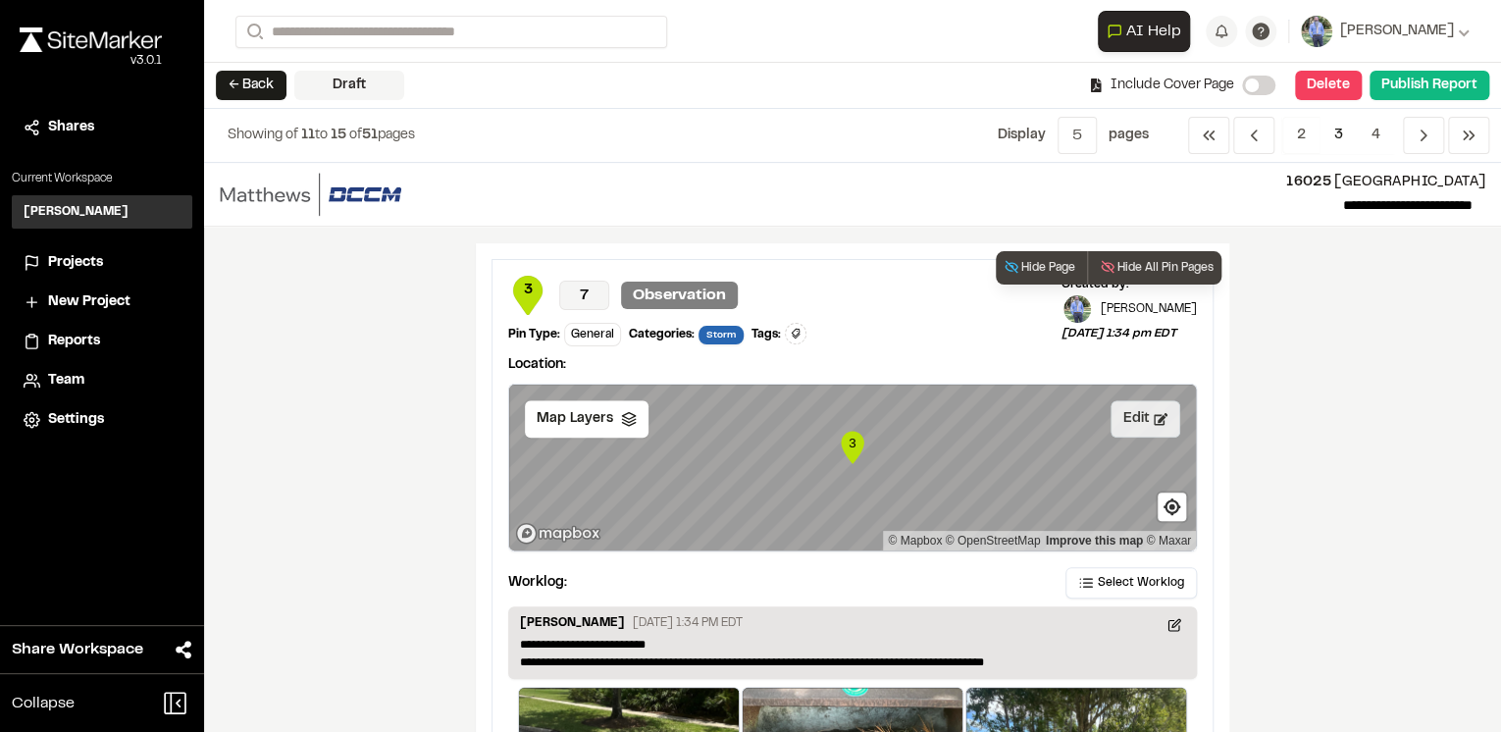
click at [1145, 418] on button "Edit" at bounding box center [1146, 418] width 70 height 37
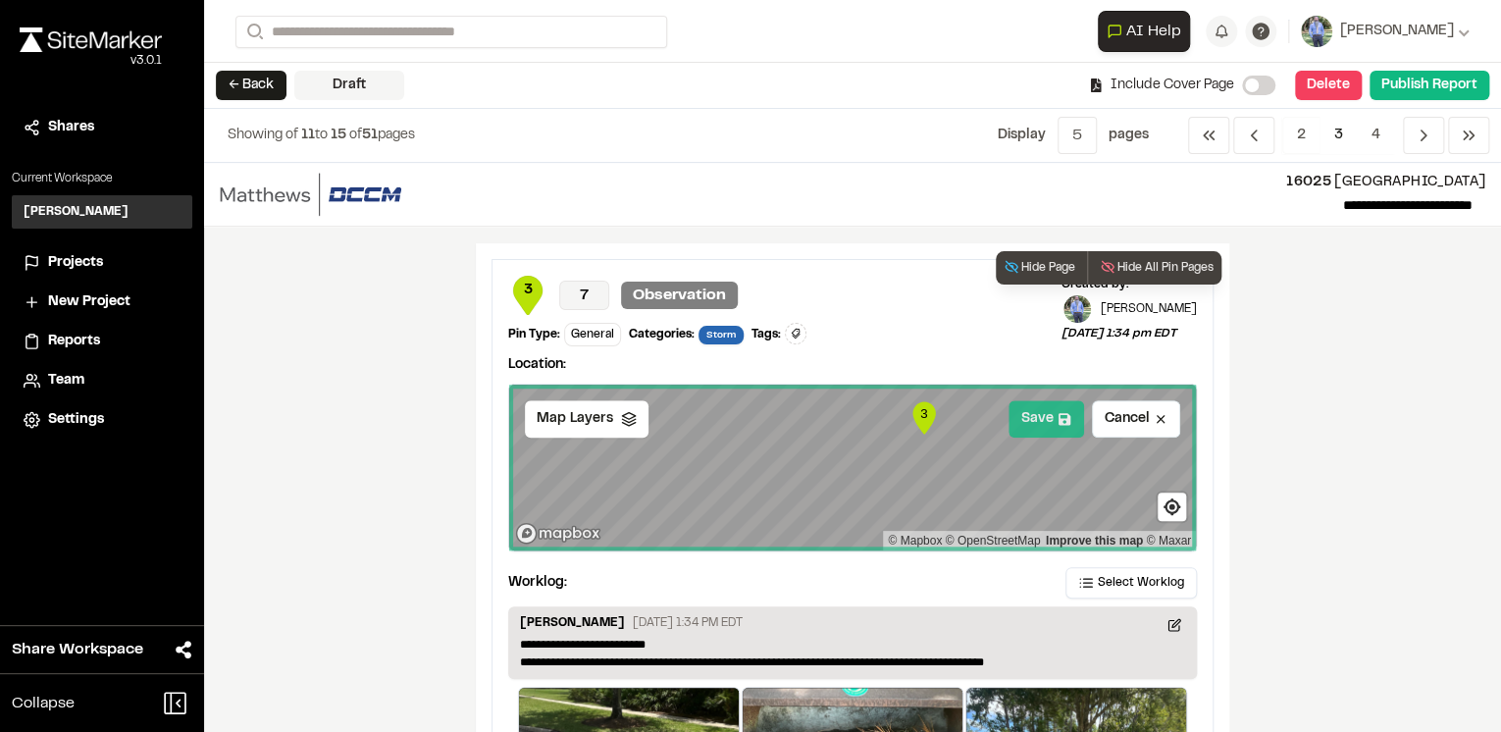
click at [1043, 417] on button "Save" at bounding box center [1047, 418] width 76 height 37
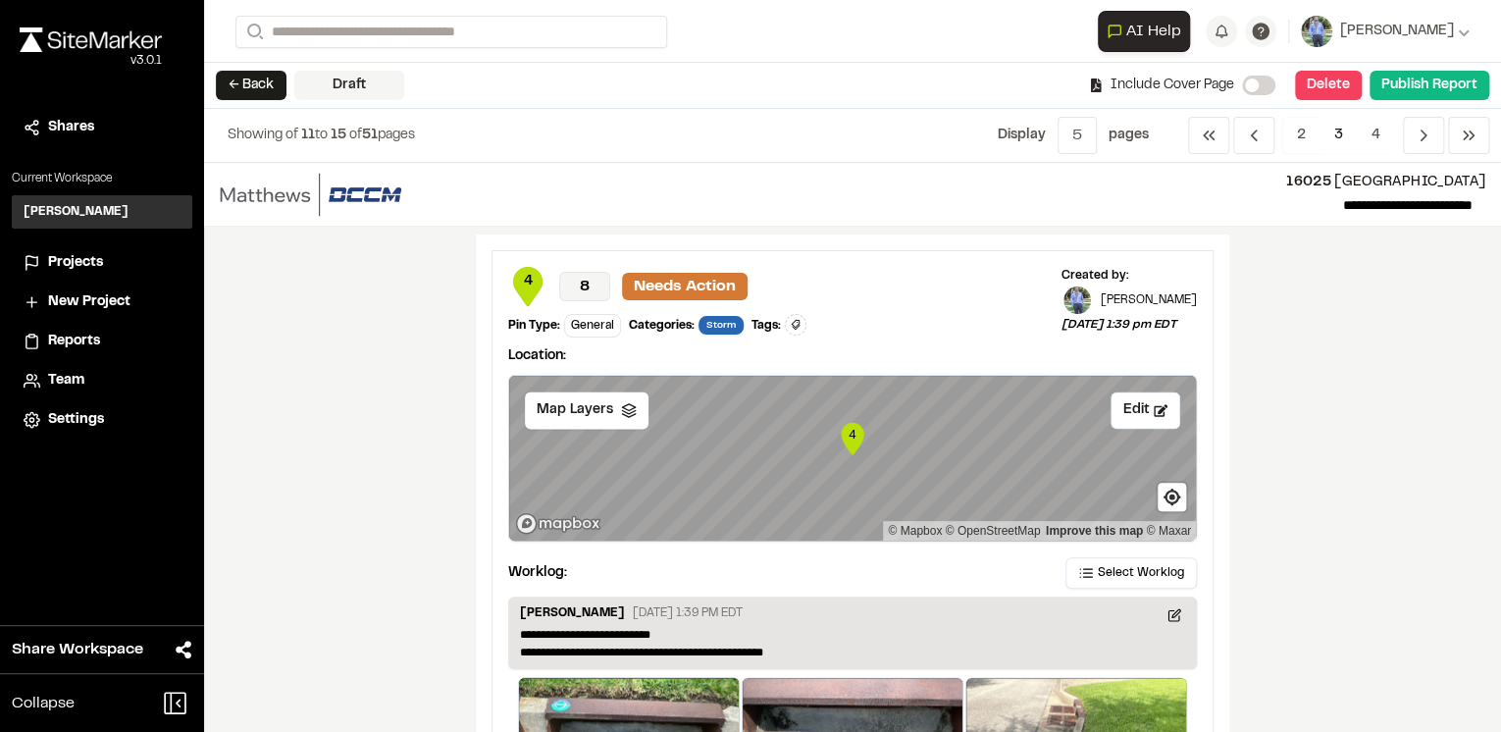
scroll to position [1570, 0]
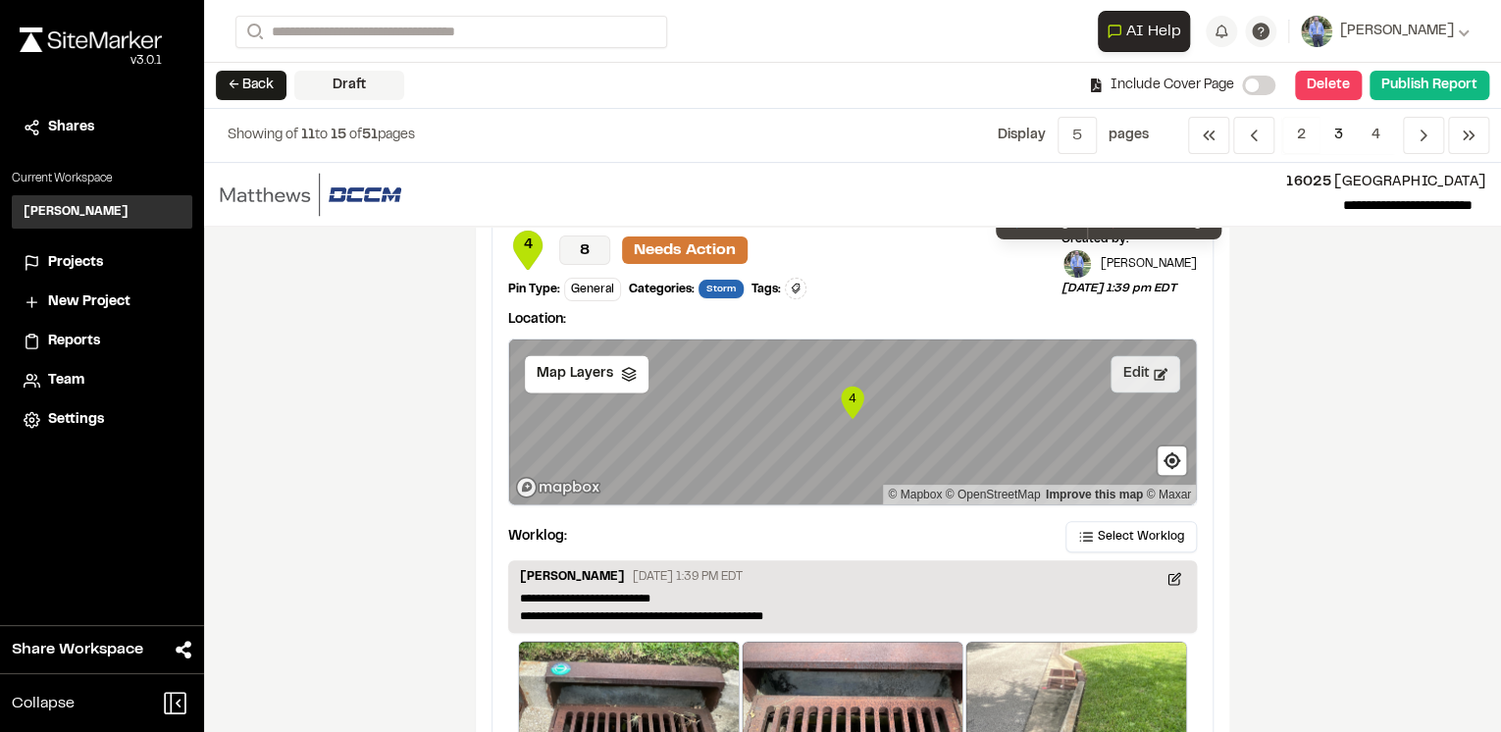
click at [1143, 373] on button "Edit" at bounding box center [1146, 373] width 70 height 37
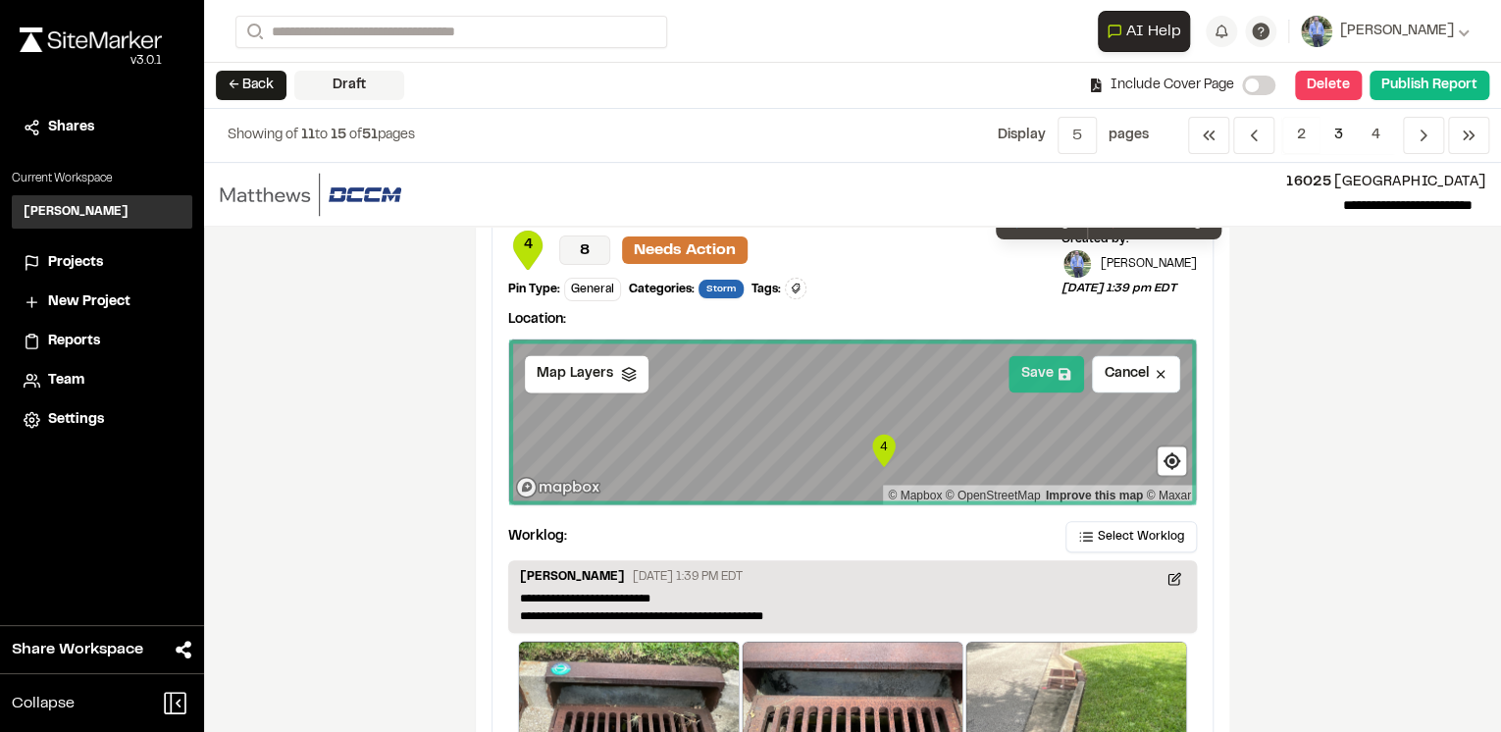
click at [1049, 369] on button "Save" at bounding box center [1047, 373] width 76 height 37
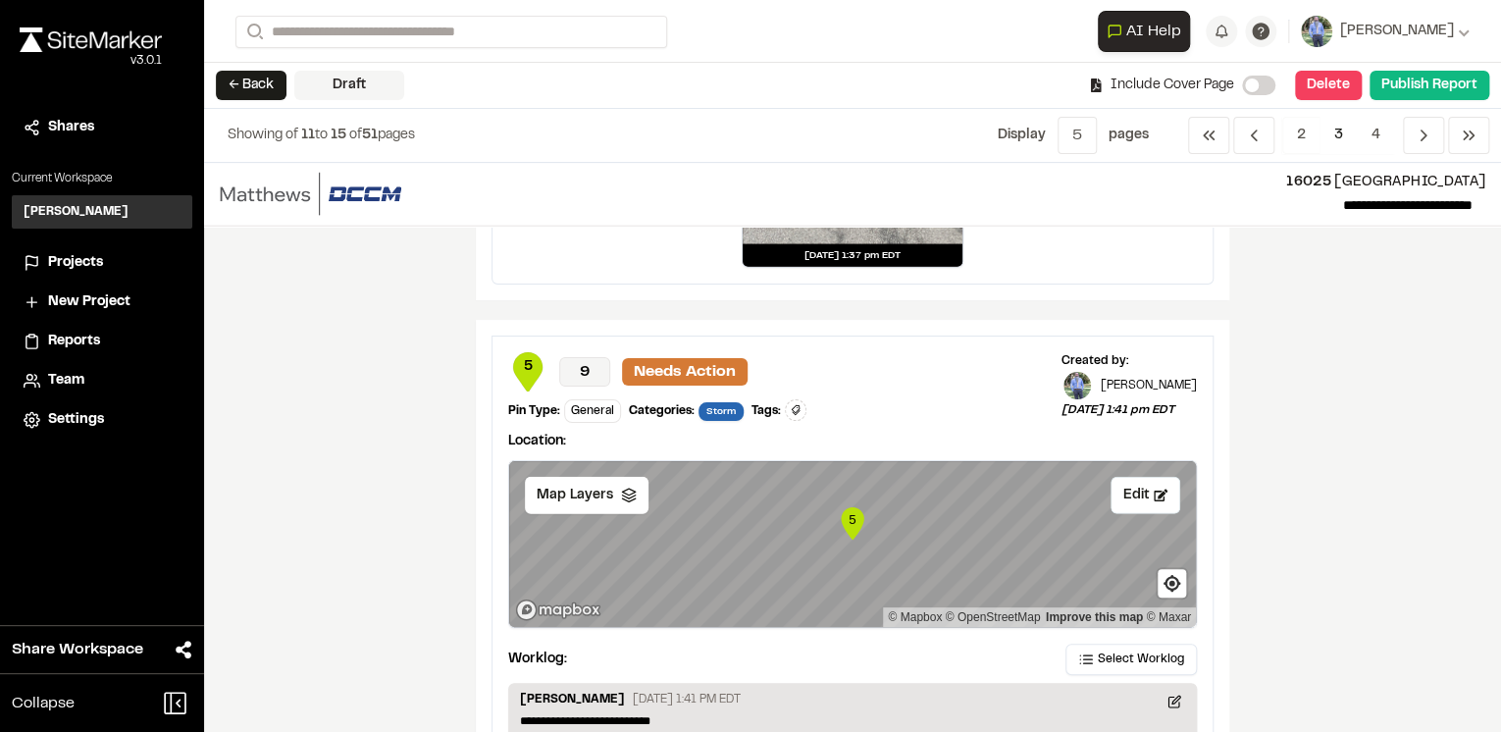
scroll to position [2591, 0]
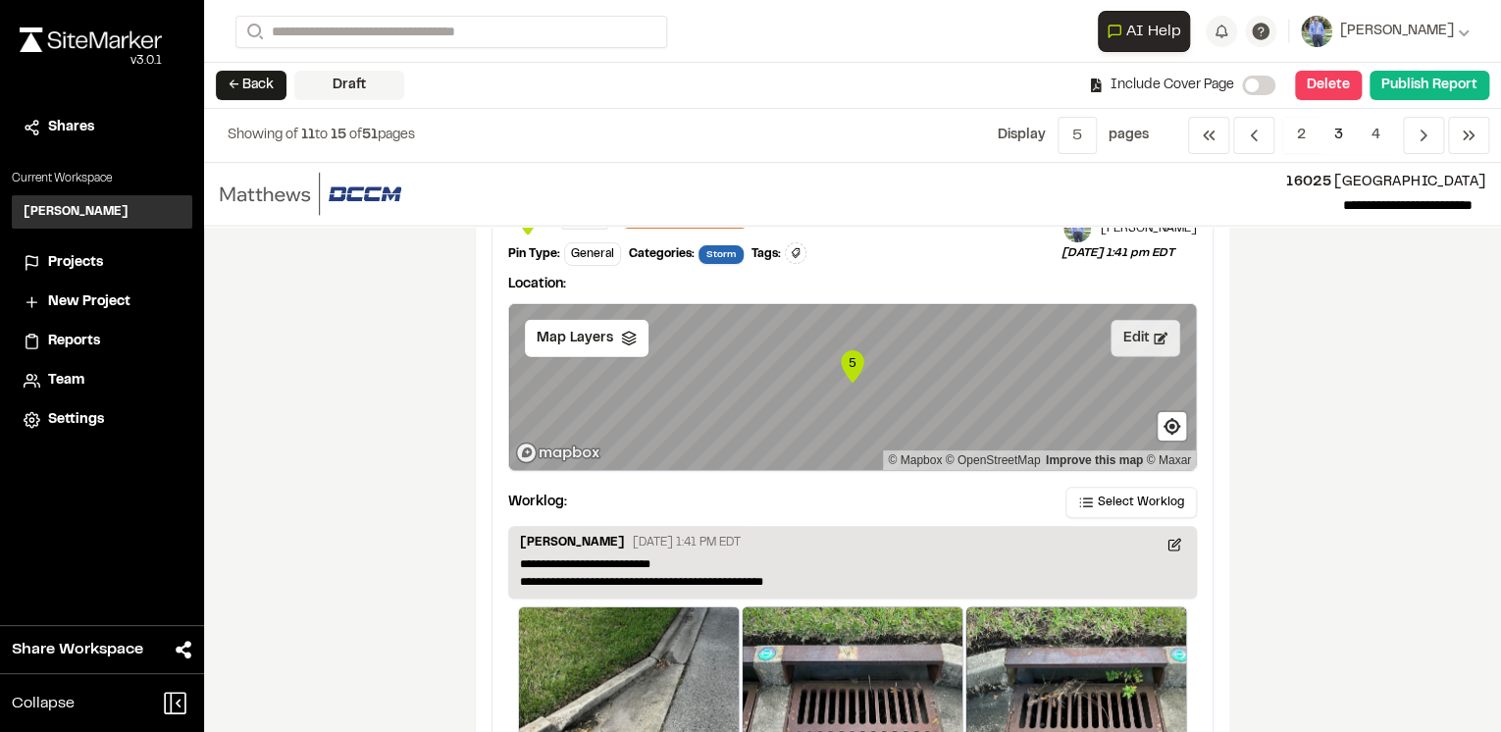
click at [1143, 334] on button "Edit" at bounding box center [1146, 338] width 70 height 37
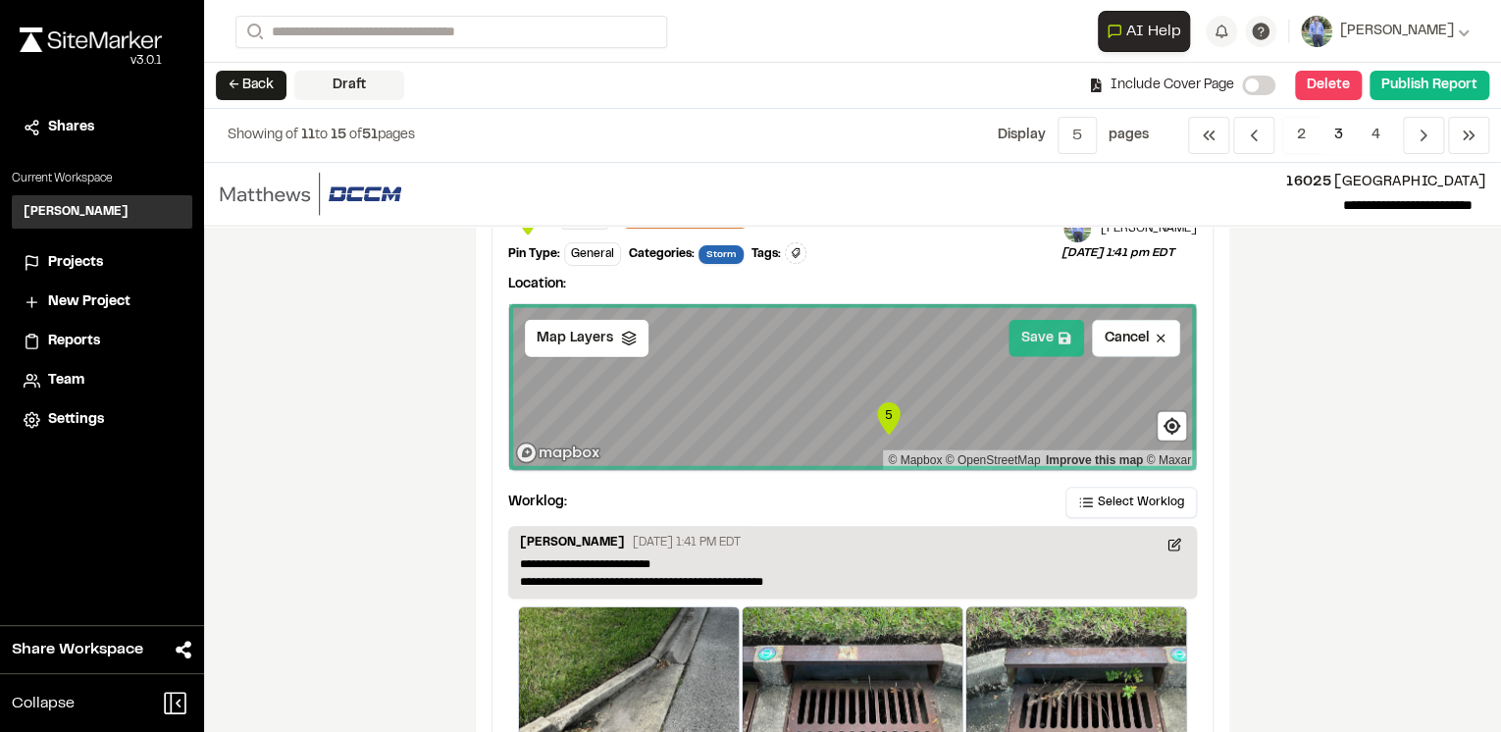
click at [1045, 330] on button "Save" at bounding box center [1047, 338] width 76 height 37
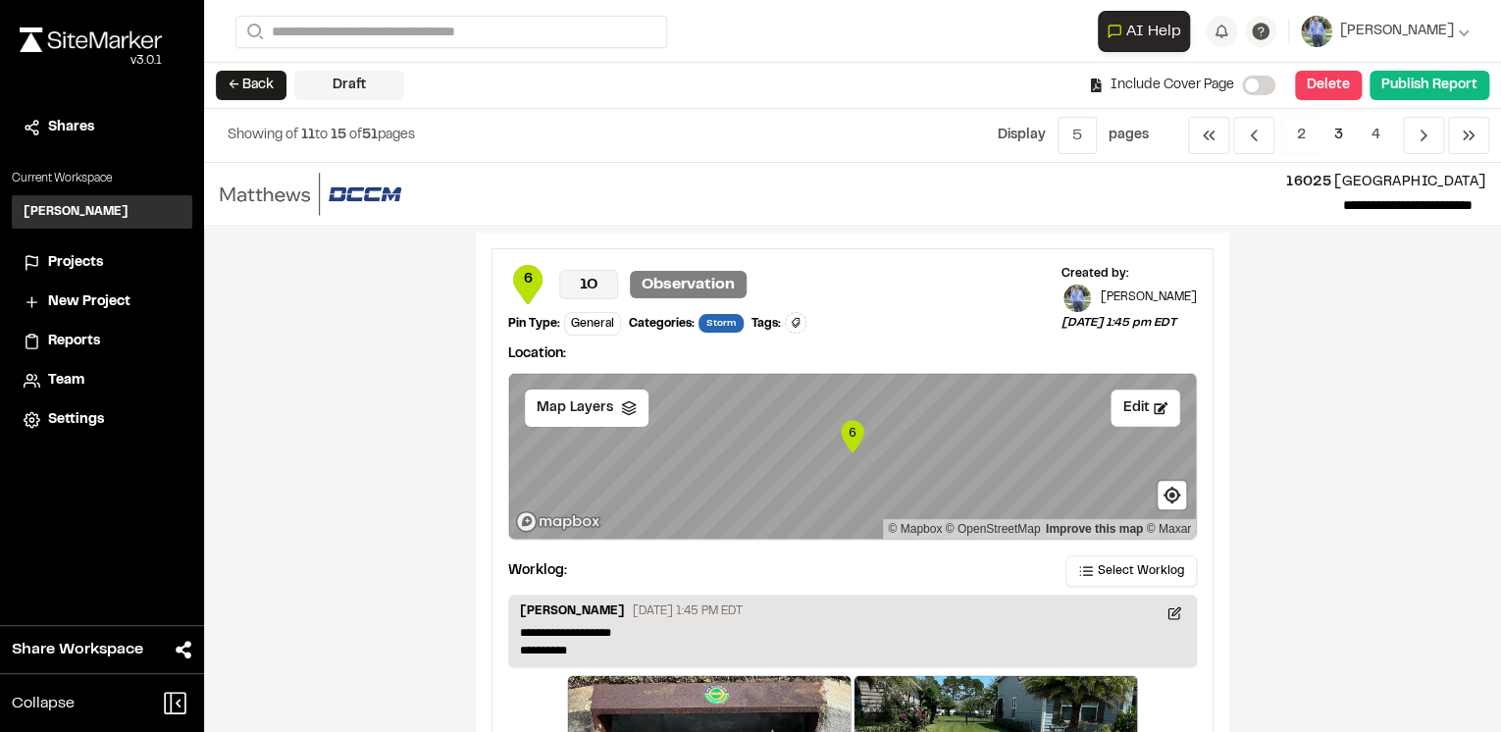
scroll to position [3533, 0]
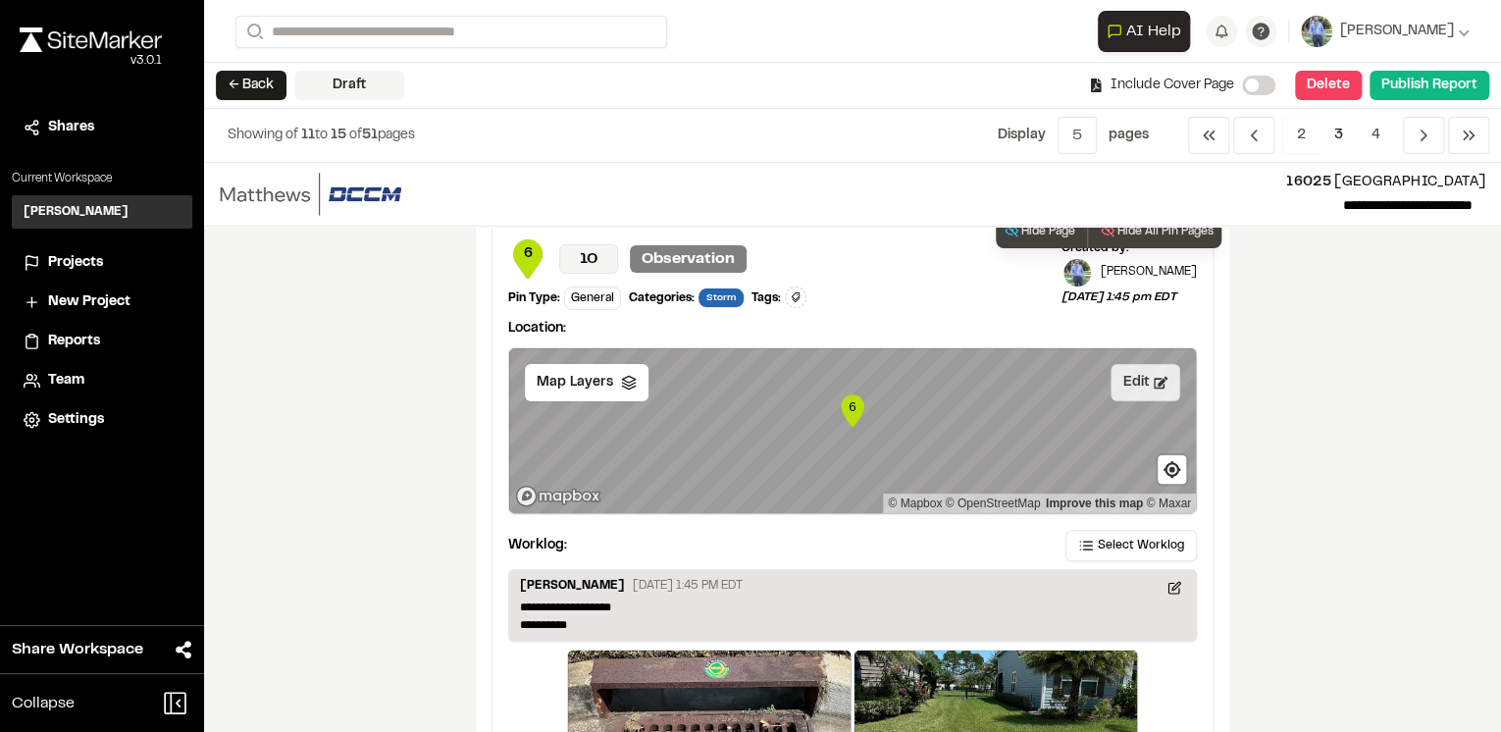
drag, startPoint x: 1141, startPoint y: 369, endPoint x: 1123, endPoint y: 374, distance: 19.3
click at [1141, 369] on button "Edit" at bounding box center [1146, 382] width 70 height 37
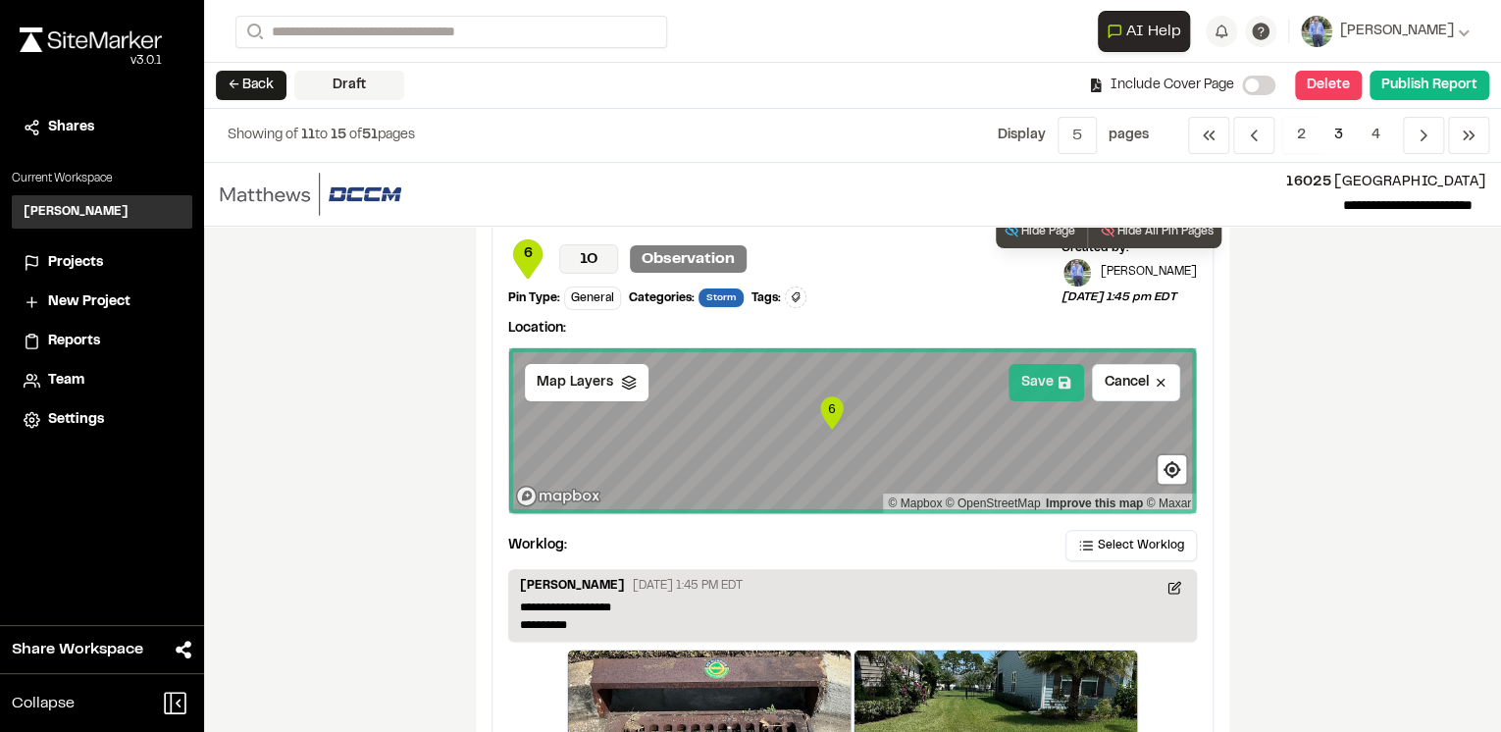
click at [1059, 377] on icon at bounding box center [1065, 382] width 12 height 12
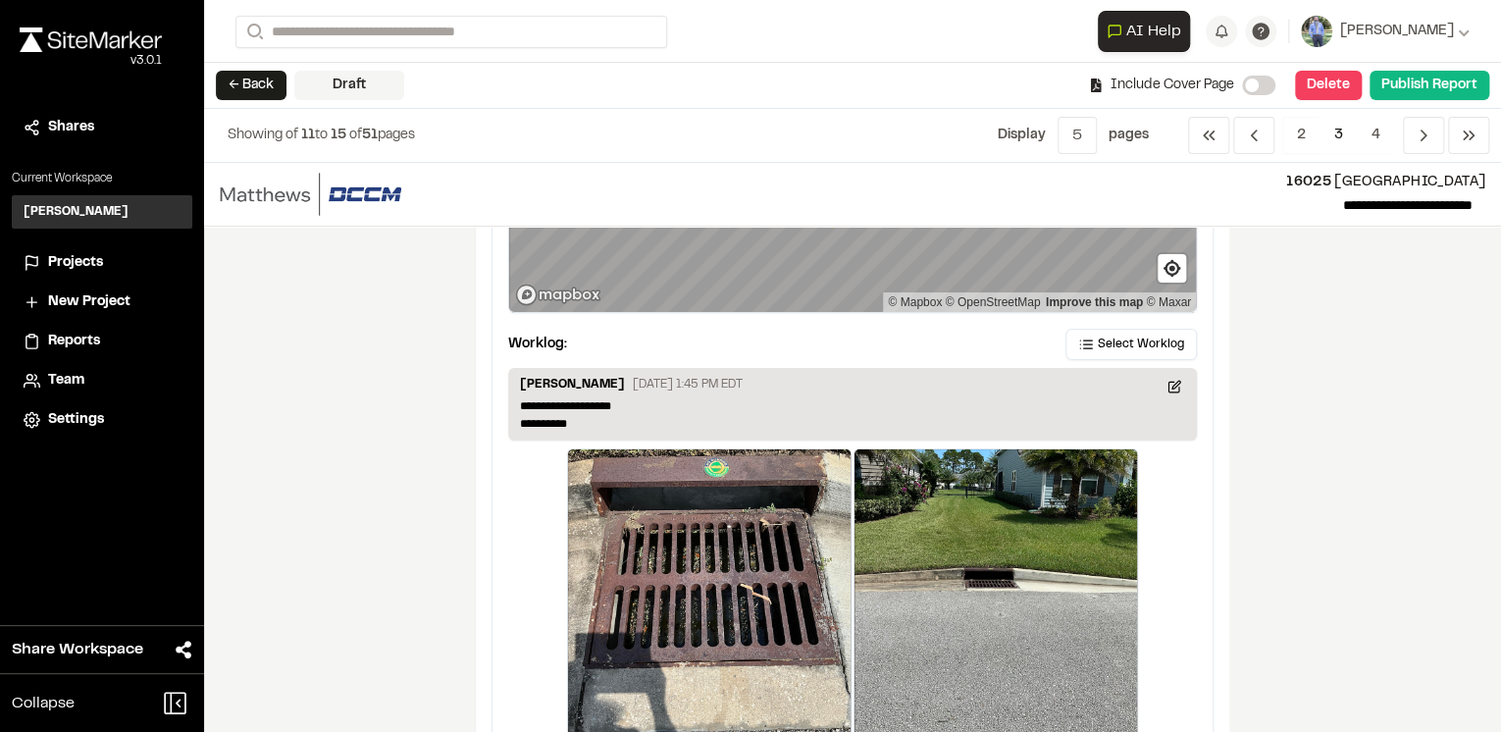
scroll to position [3802, 0]
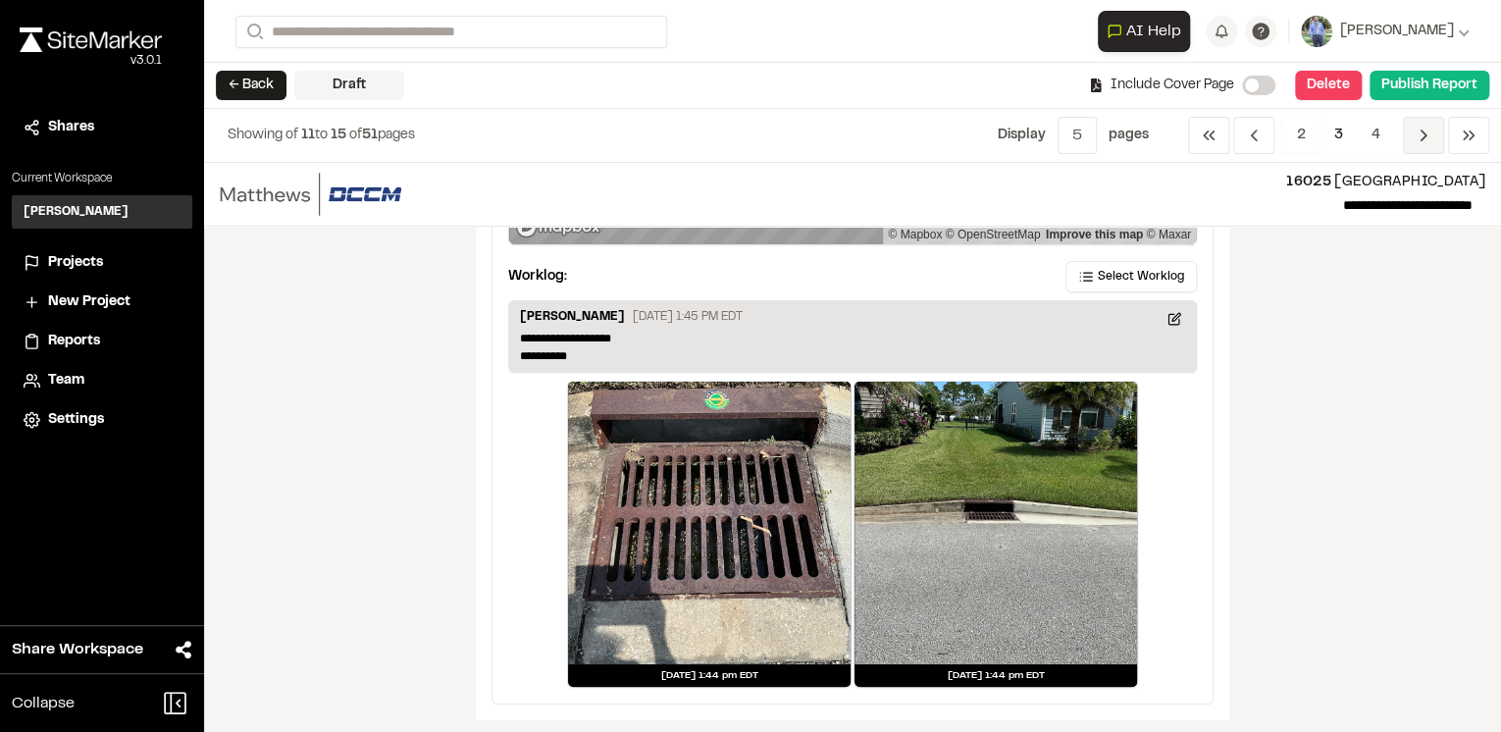
click at [1414, 138] on icon "Navigation" at bounding box center [1424, 136] width 20 height 20
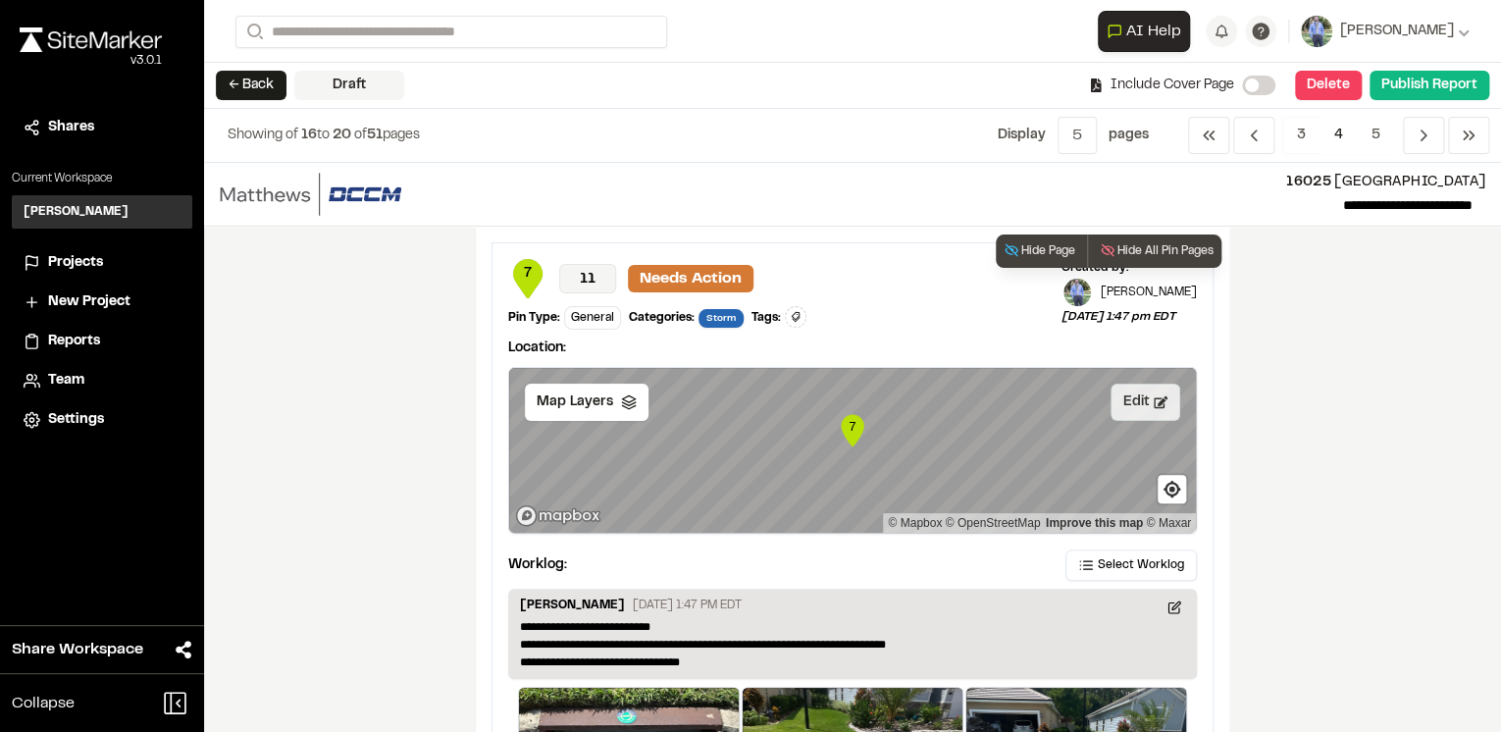
click at [1134, 397] on button "Edit" at bounding box center [1146, 402] width 70 height 37
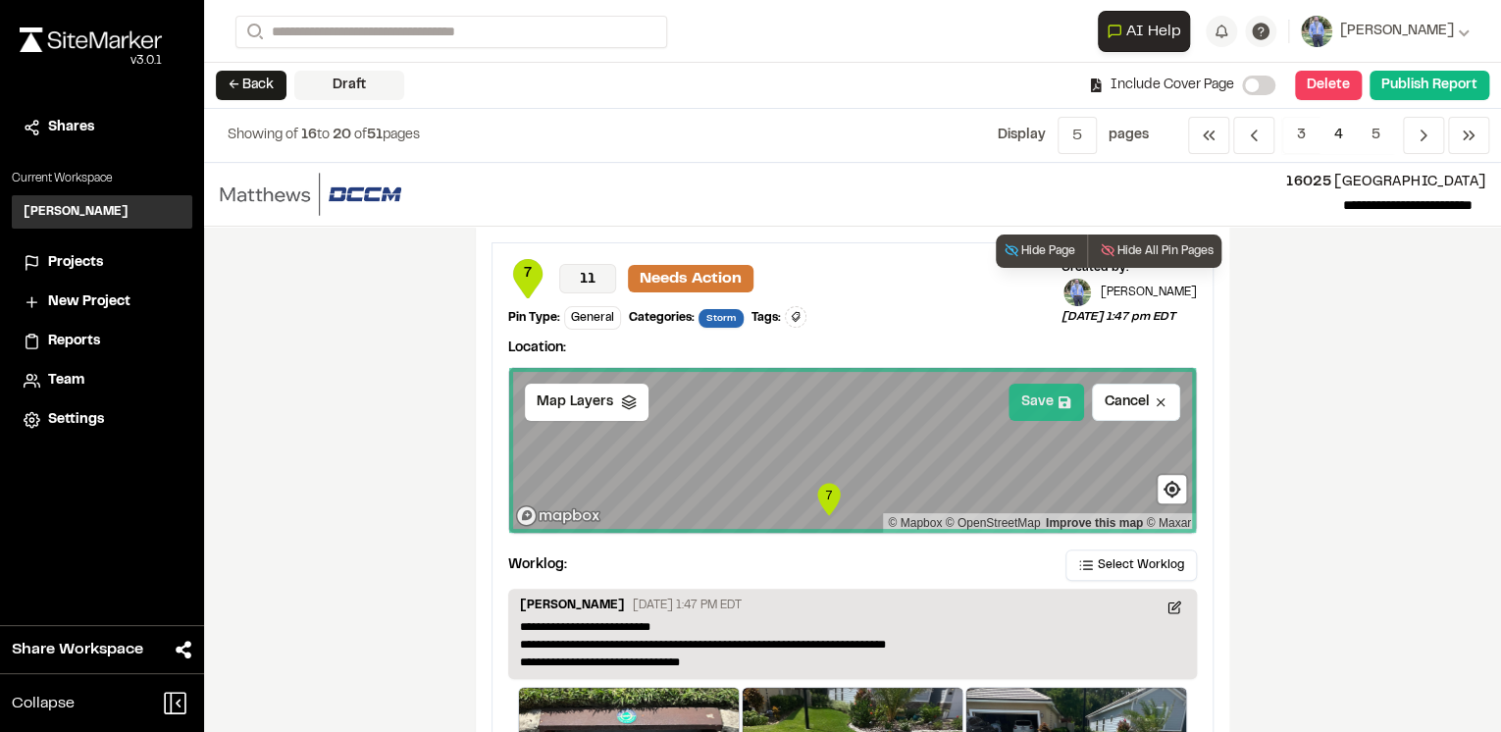
click at [1044, 395] on button "Save" at bounding box center [1047, 402] width 76 height 37
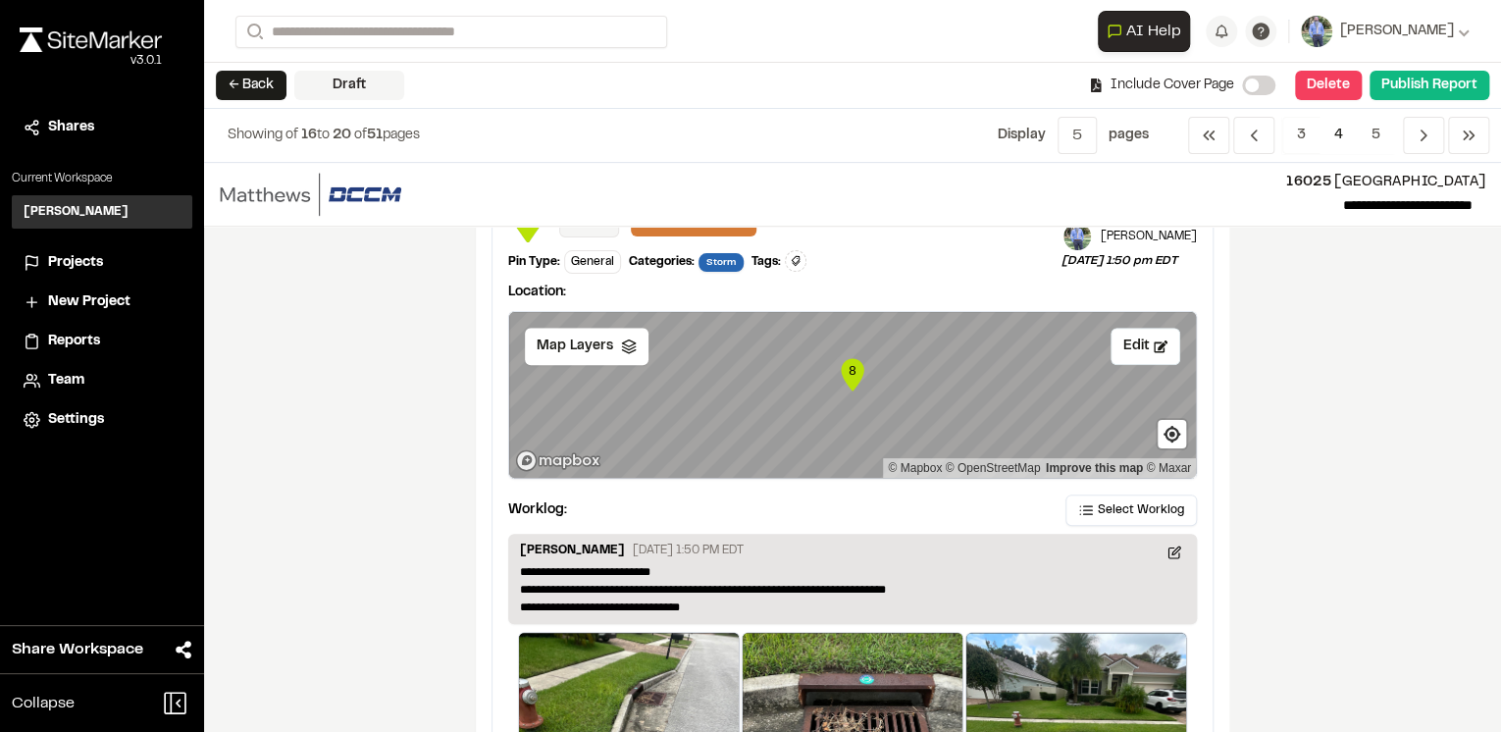
scroll to position [785, 0]
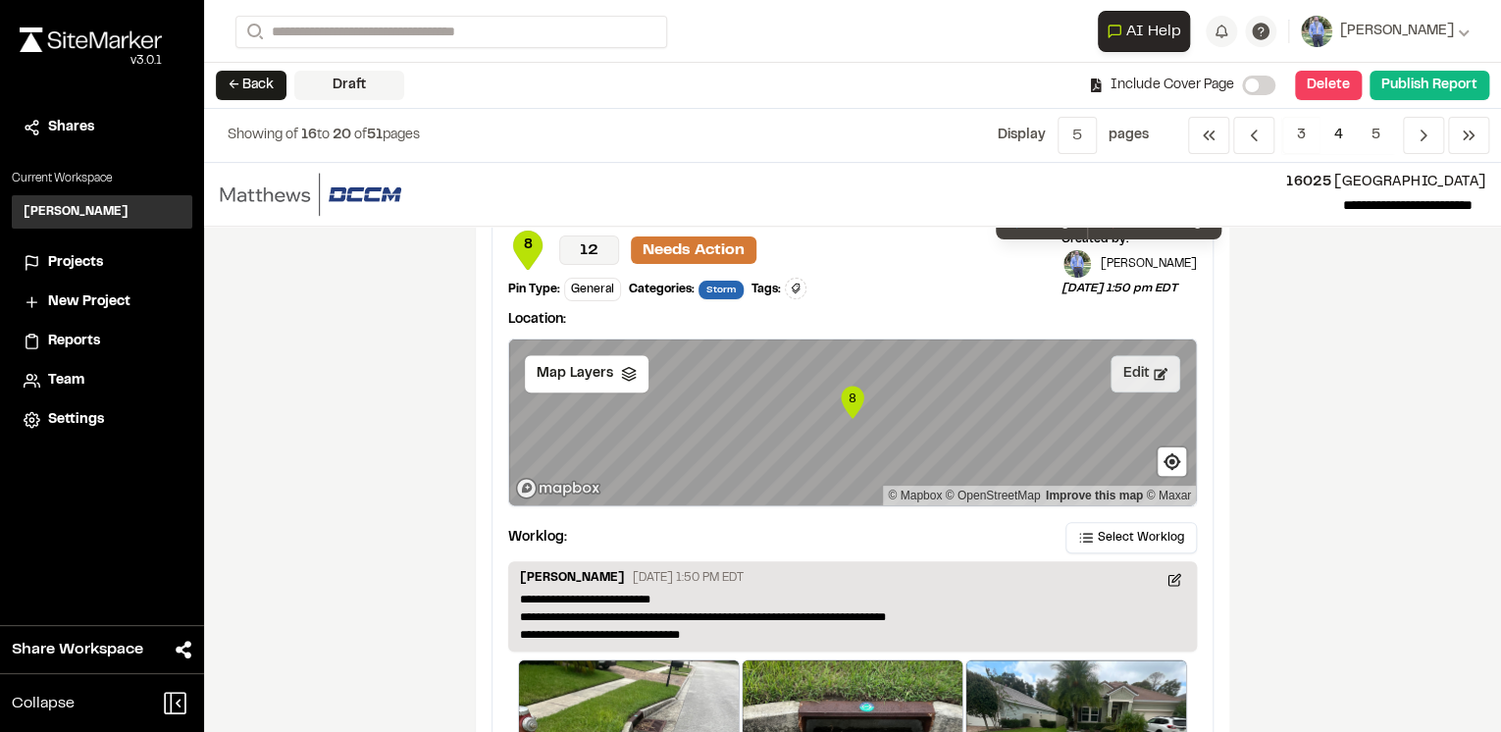
click at [1135, 381] on button "Edit" at bounding box center [1146, 373] width 70 height 37
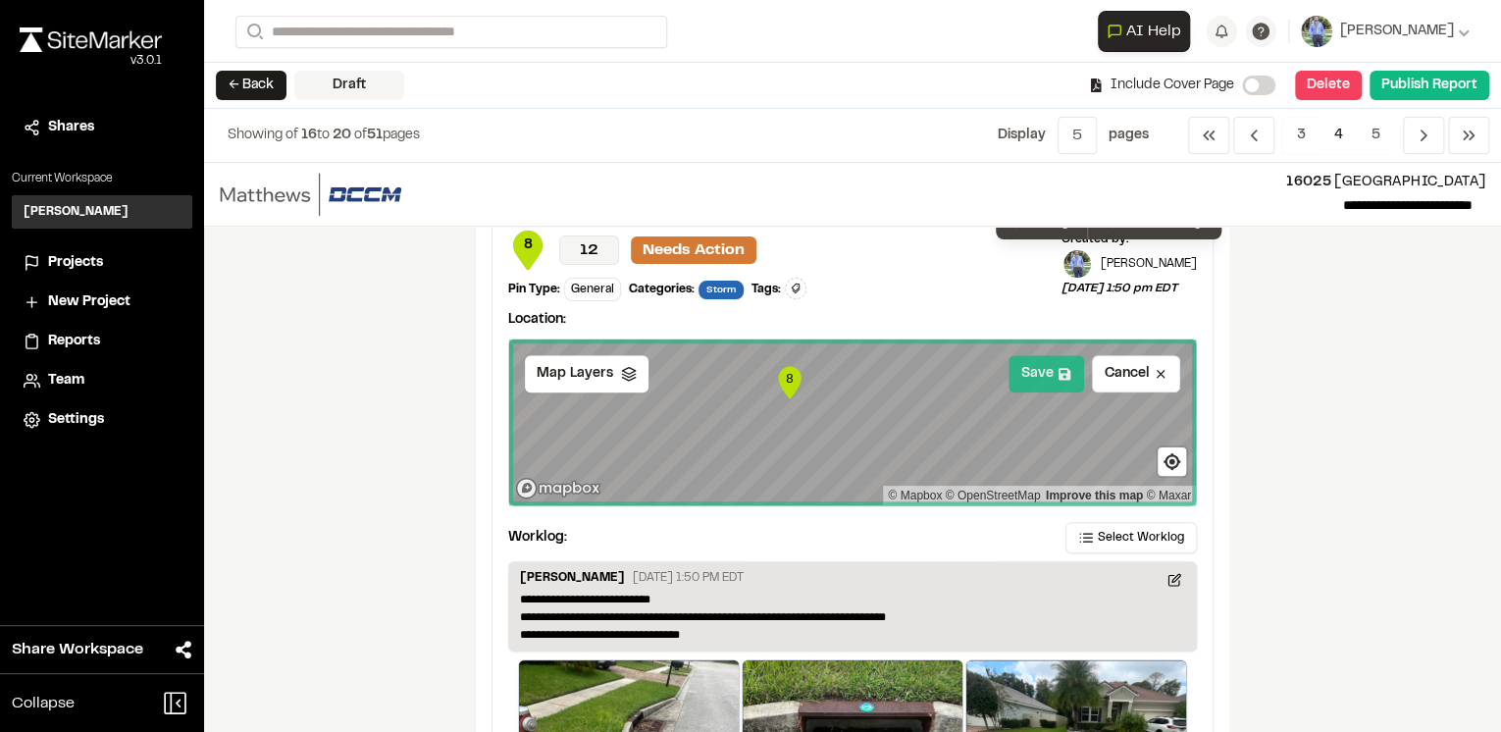
click at [1051, 378] on button "Save" at bounding box center [1047, 373] width 76 height 37
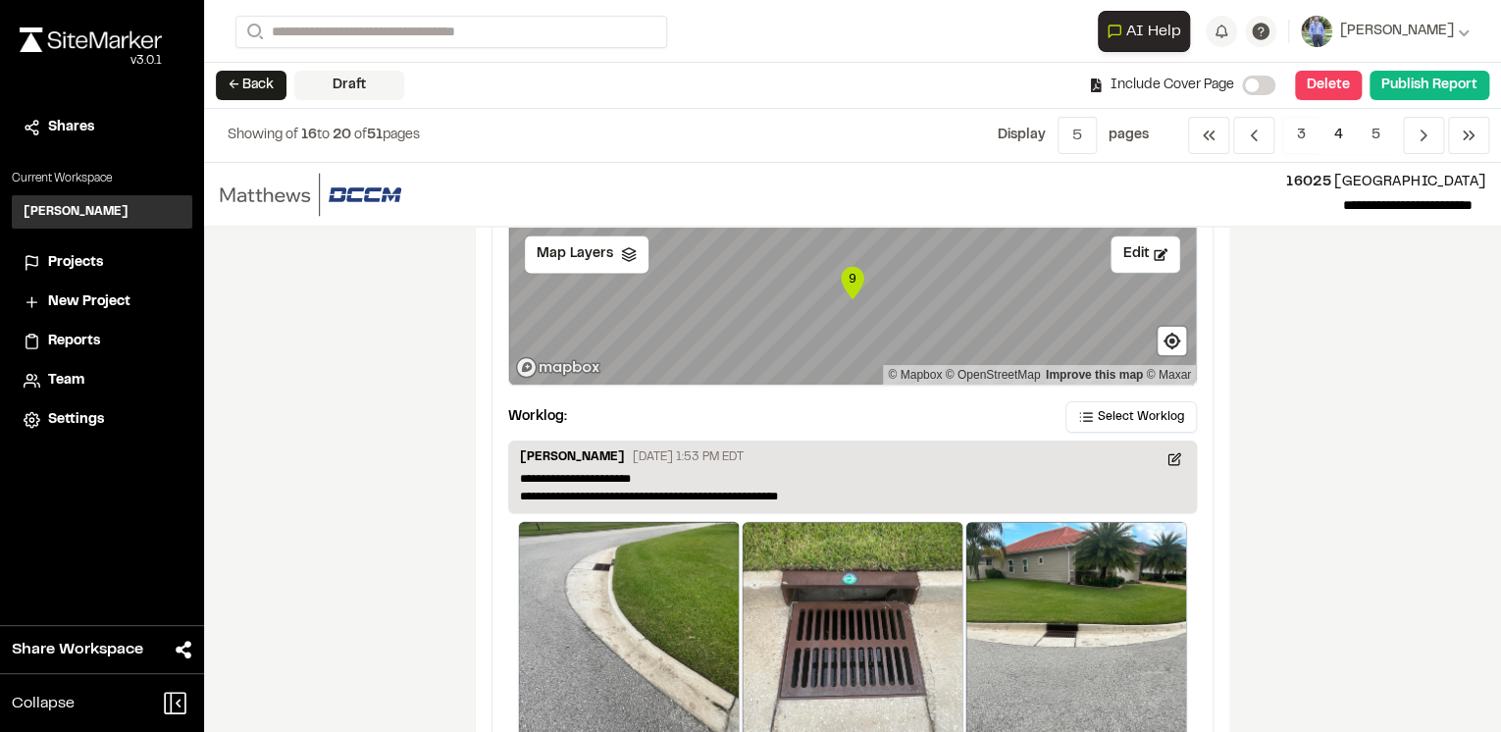
scroll to position [1570, 0]
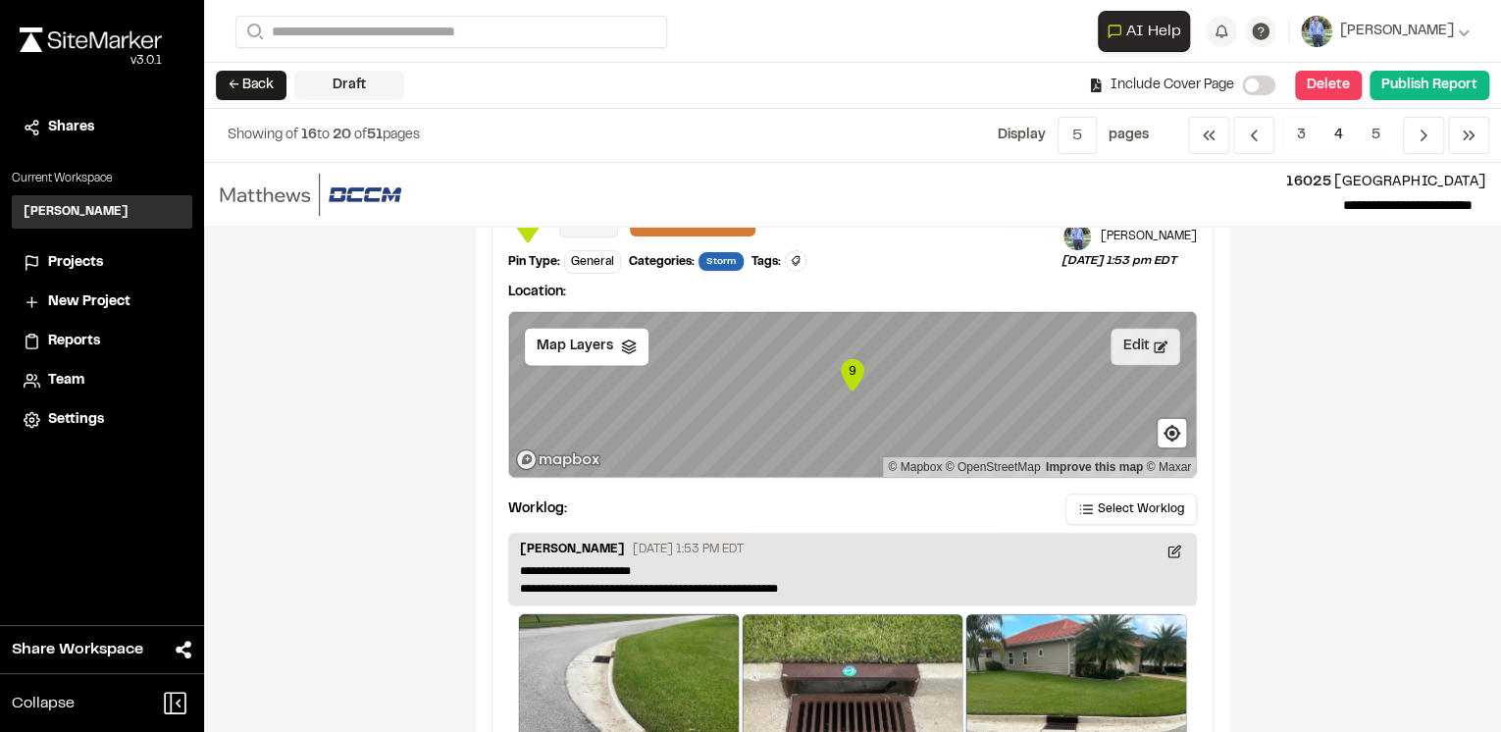
click at [1140, 338] on button "Edit" at bounding box center [1146, 346] width 70 height 37
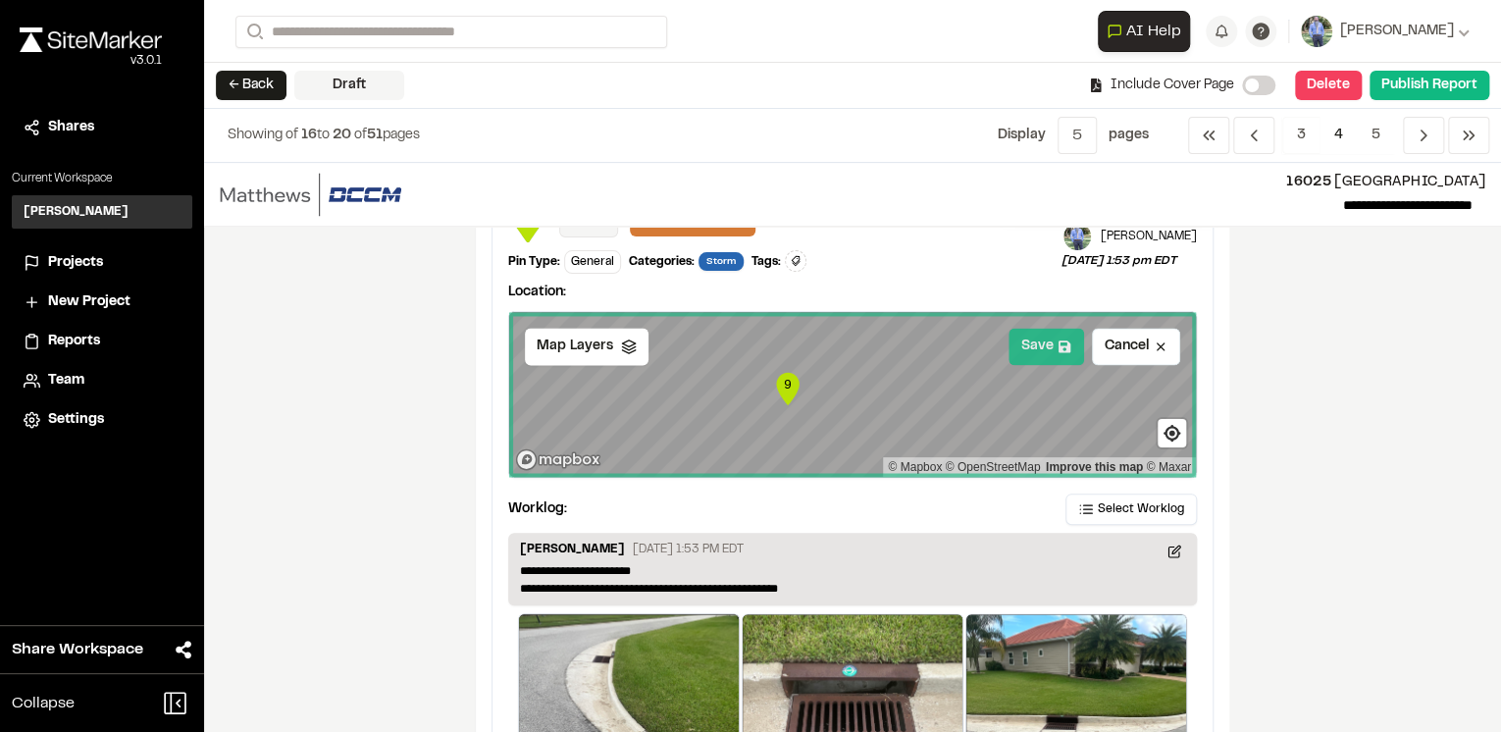
click at [1058, 341] on icon at bounding box center [1065, 347] width 14 height 14
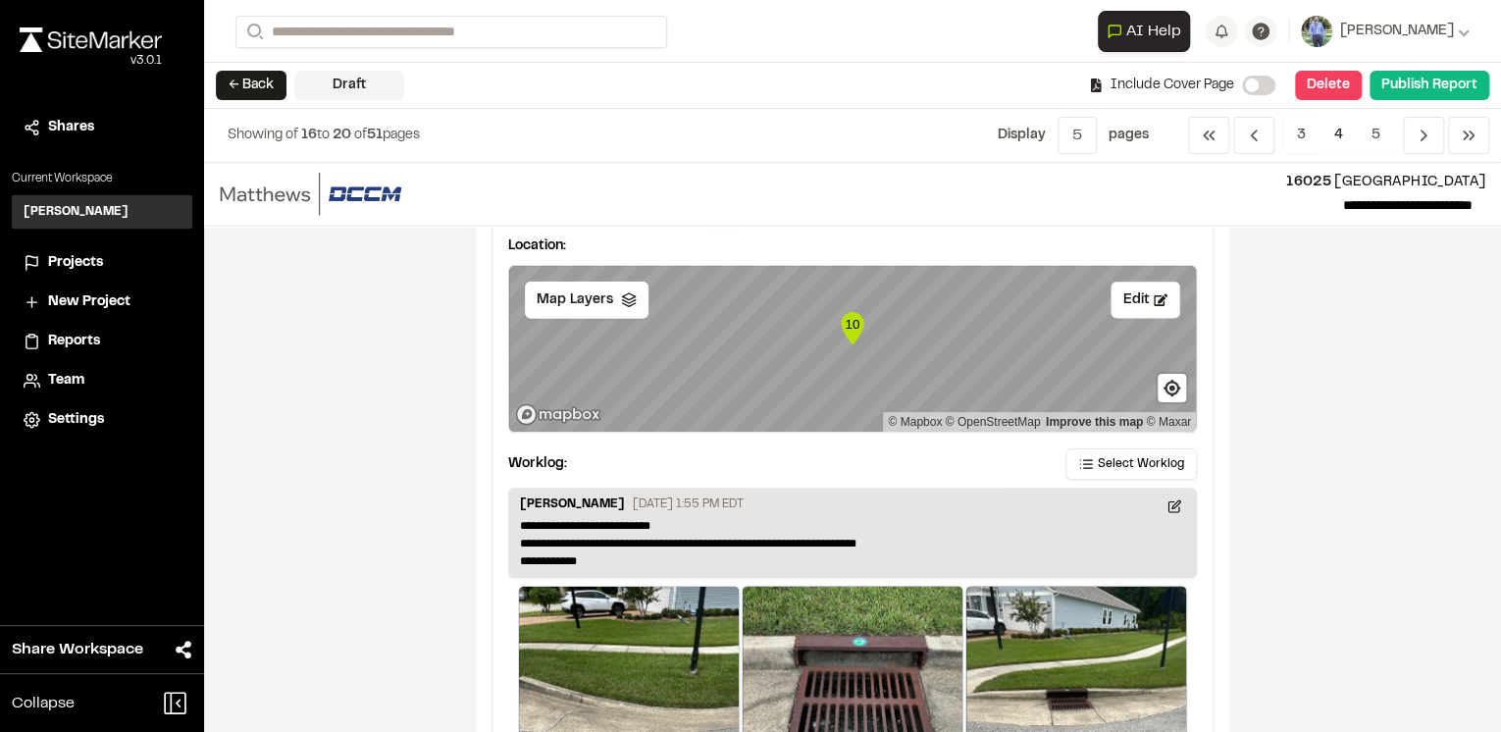
scroll to position [2277, 0]
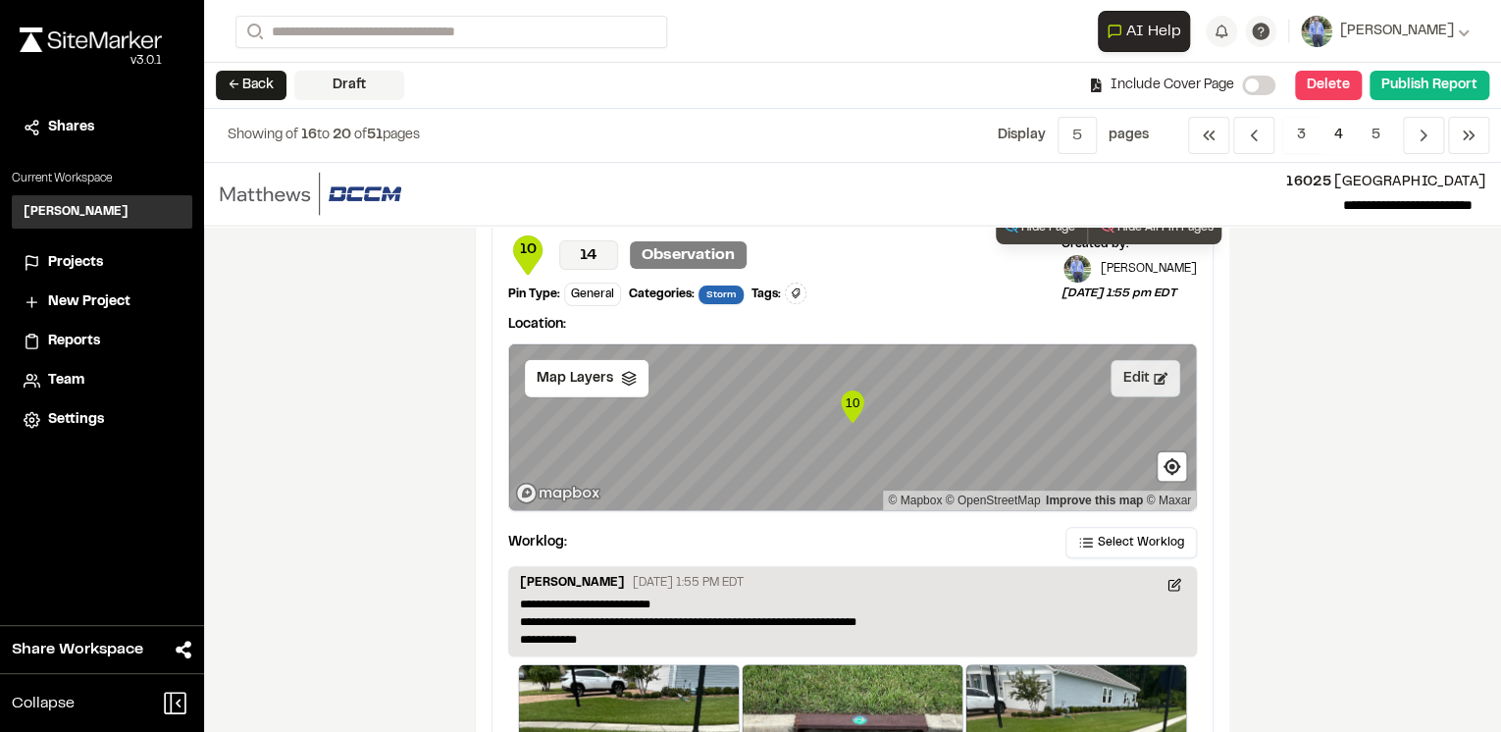
click at [1128, 371] on button "Edit" at bounding box center [1146, 378] width 70 height 37
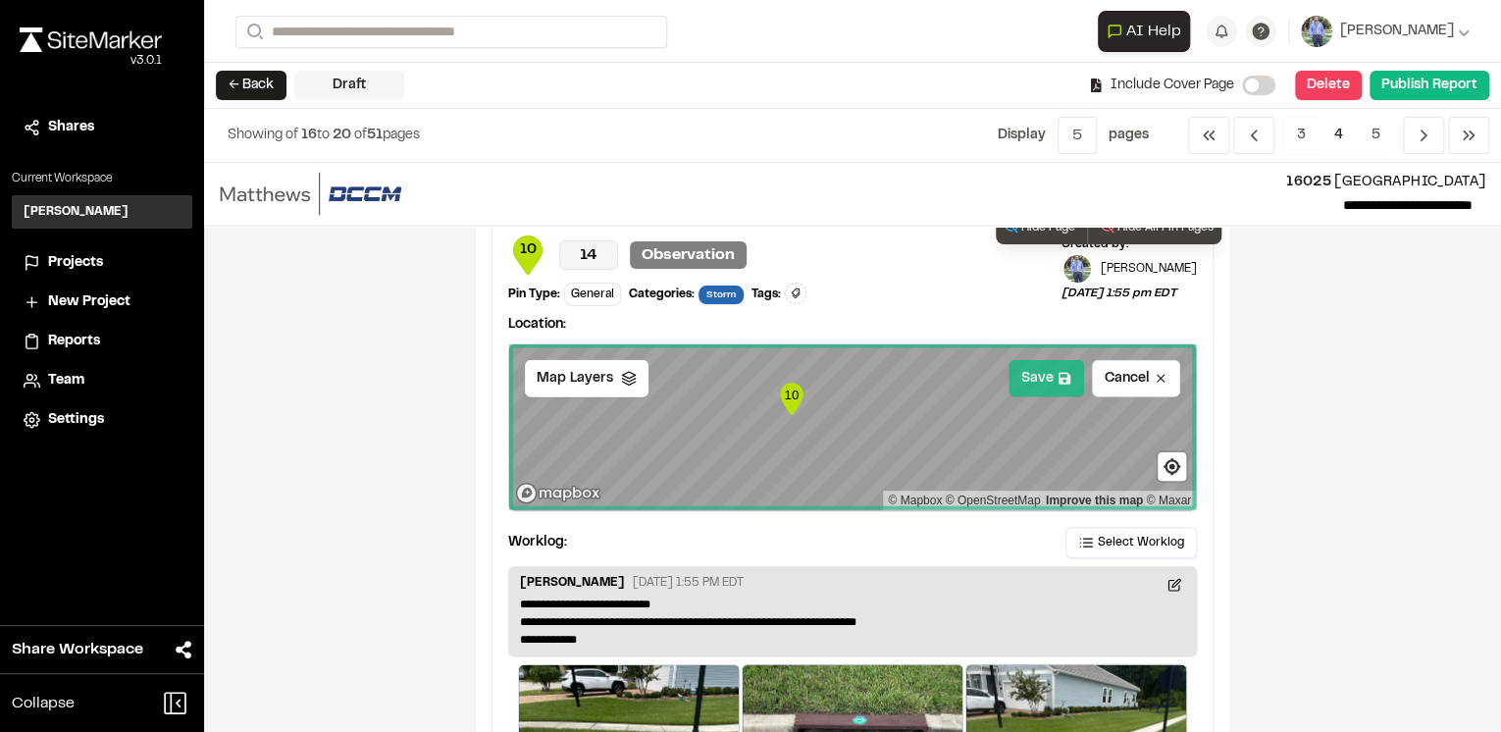
click at [1052, 372] on button "Save" at bounding box center [1047, 378] width 76 height 37
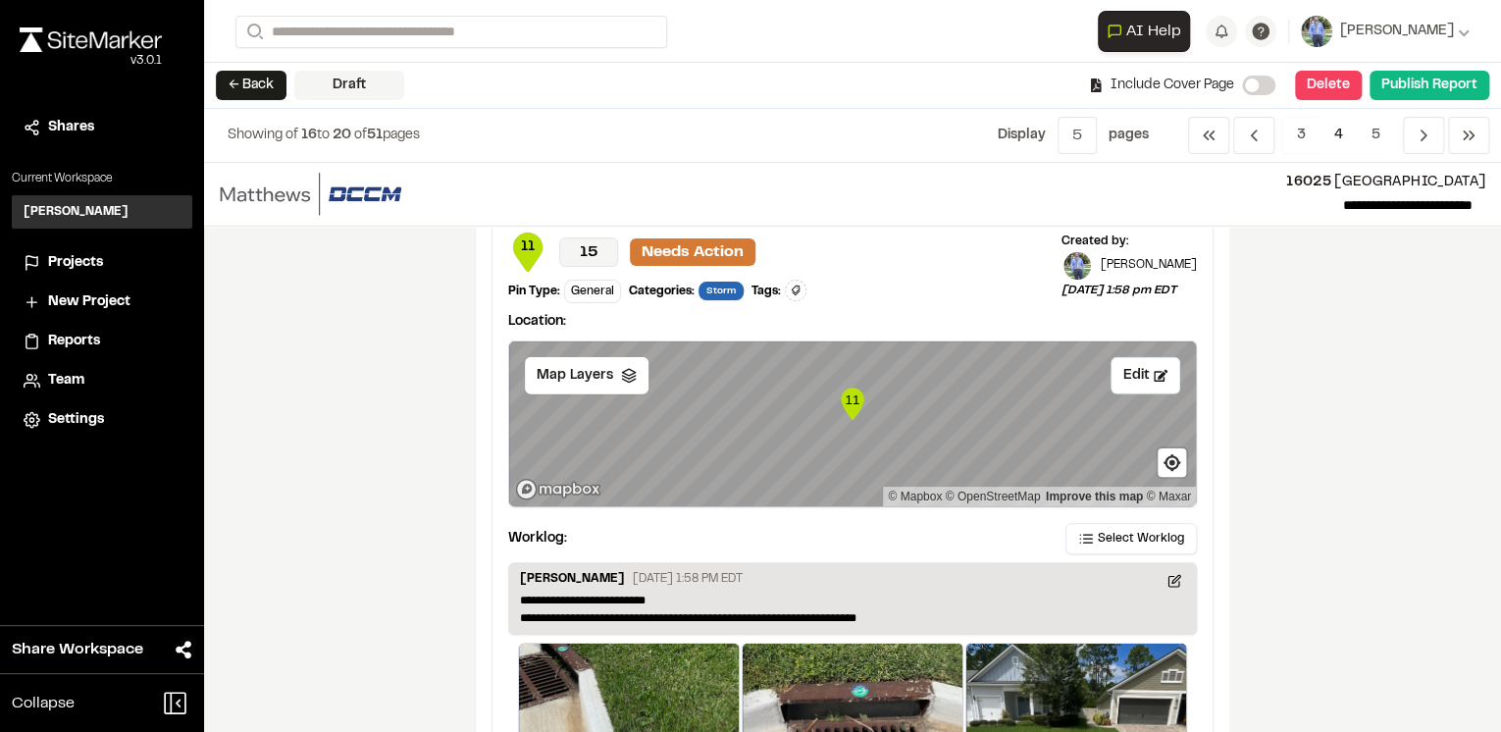
scroll to position [3062, 0]
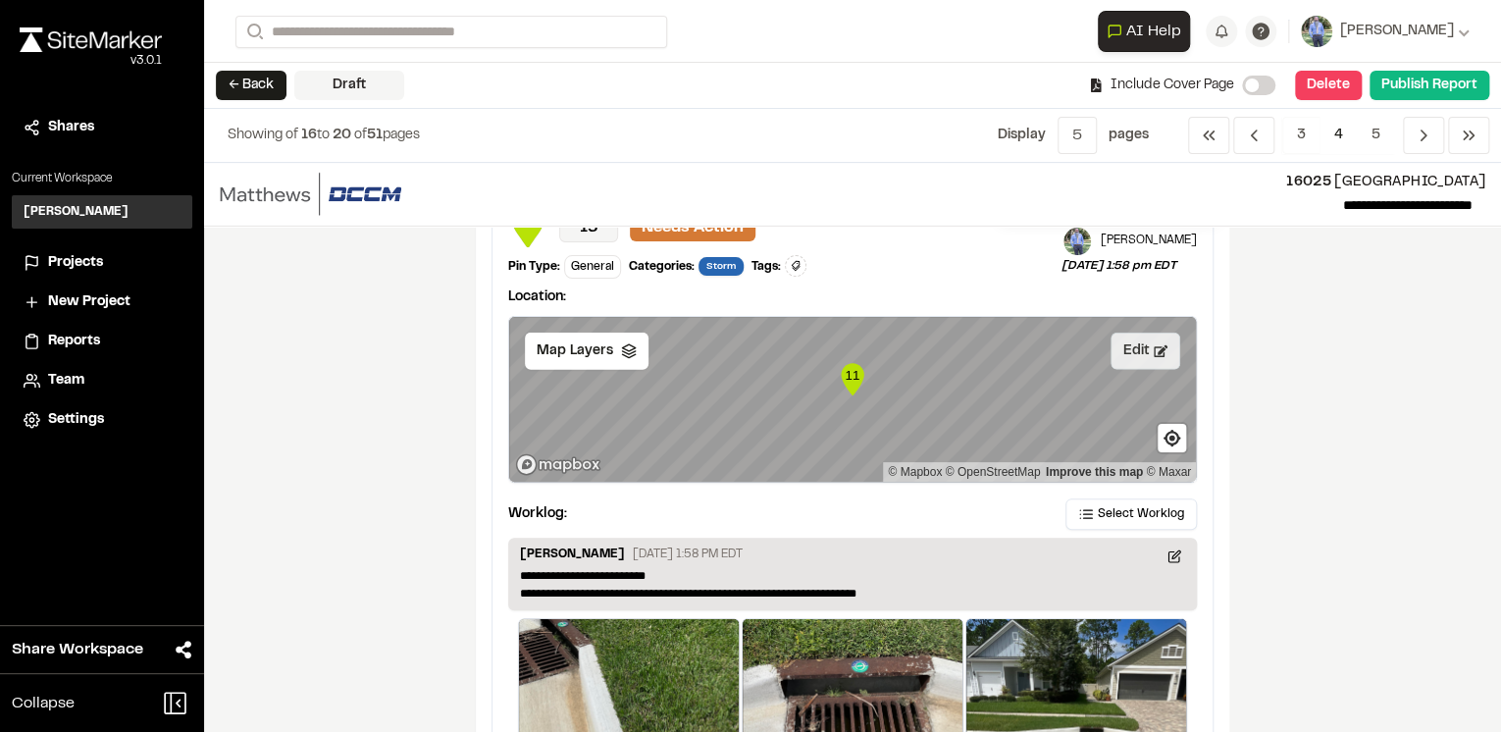
click at [1126, 339] on button "Edit" at bounding box center [1146, 351] width 70 height 37
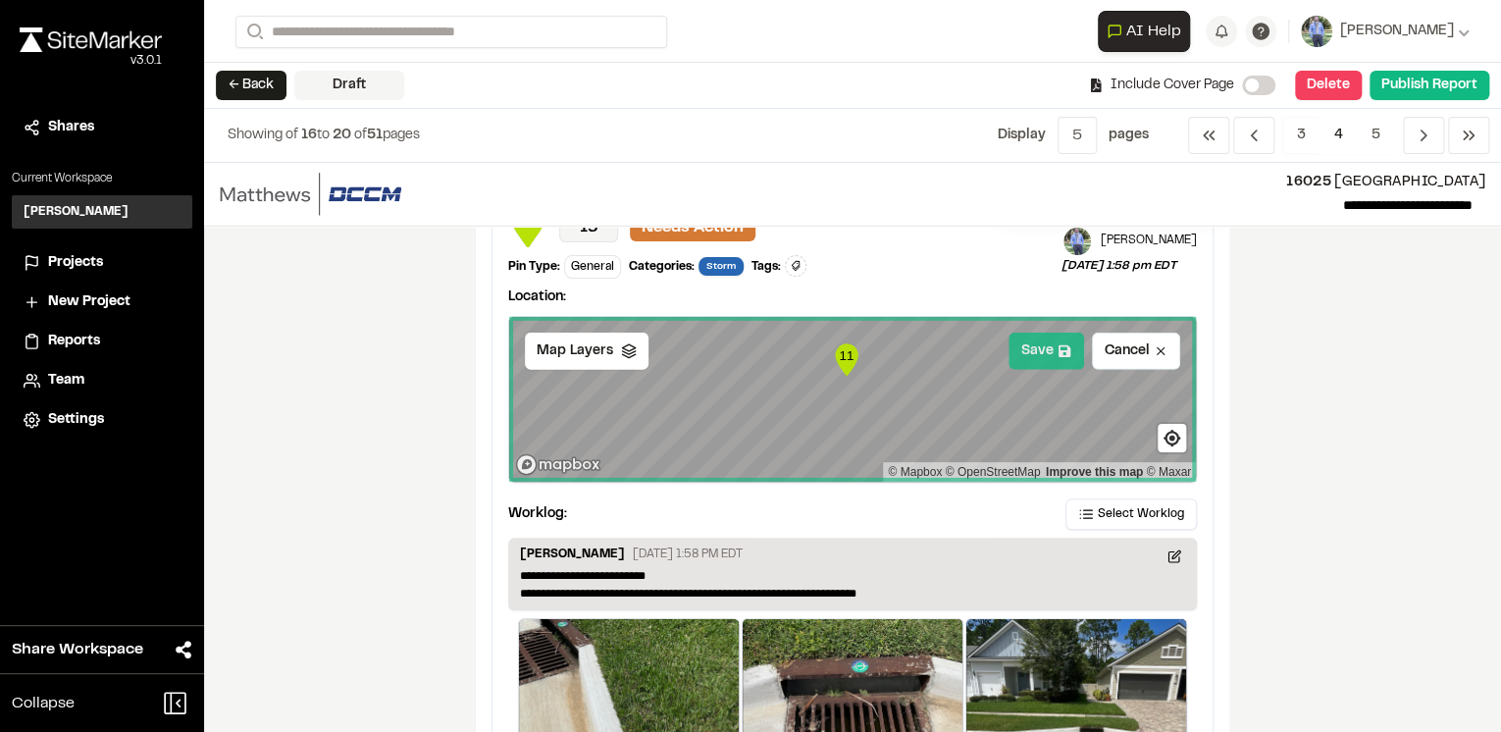
drag, startPoint x: 1037, startPoint y: 345, endPoint x: 1037, endPoint y: 361, distance: 15.7
click at [1037, 345] on button "Save" at bounding box center [1047, 351] width 76 height 37
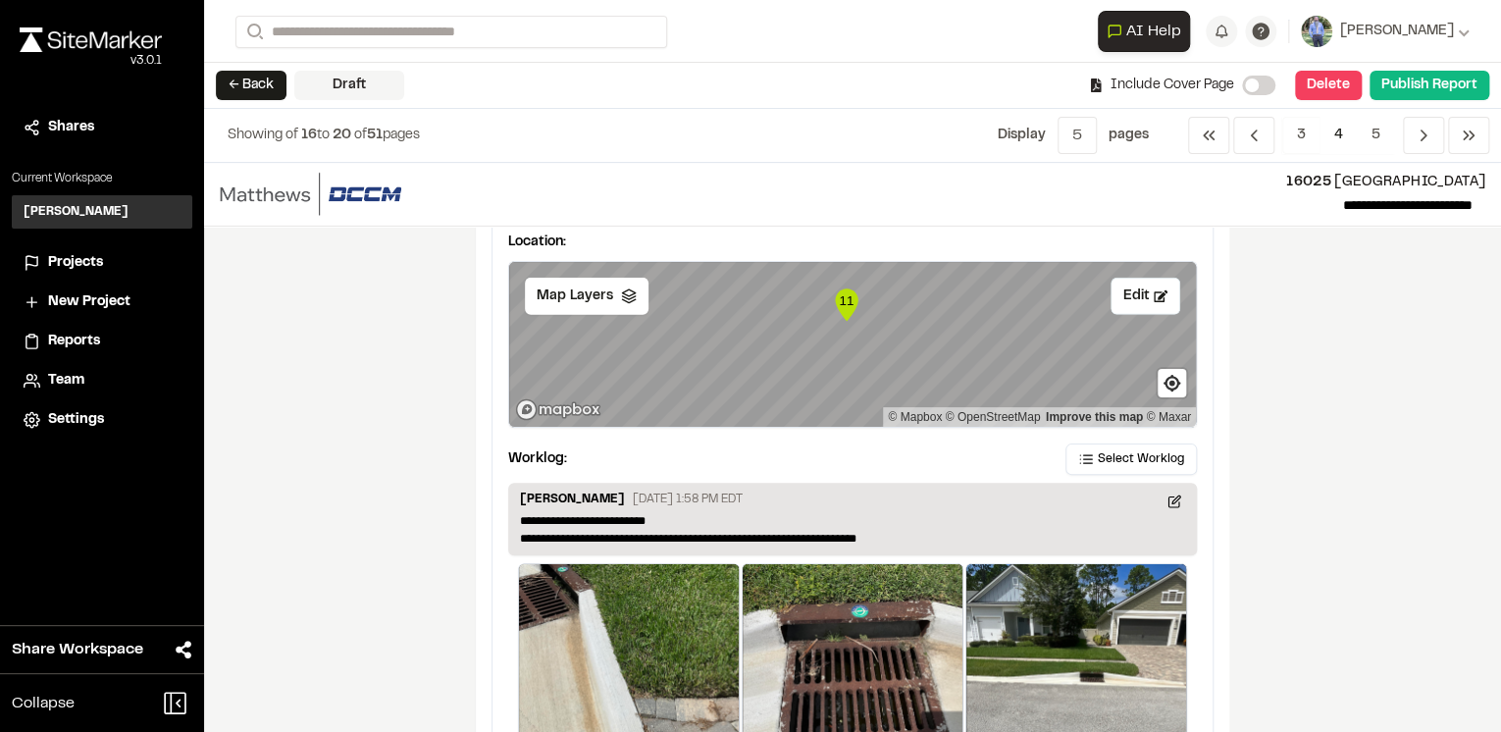
scroll to position [3237, 0]
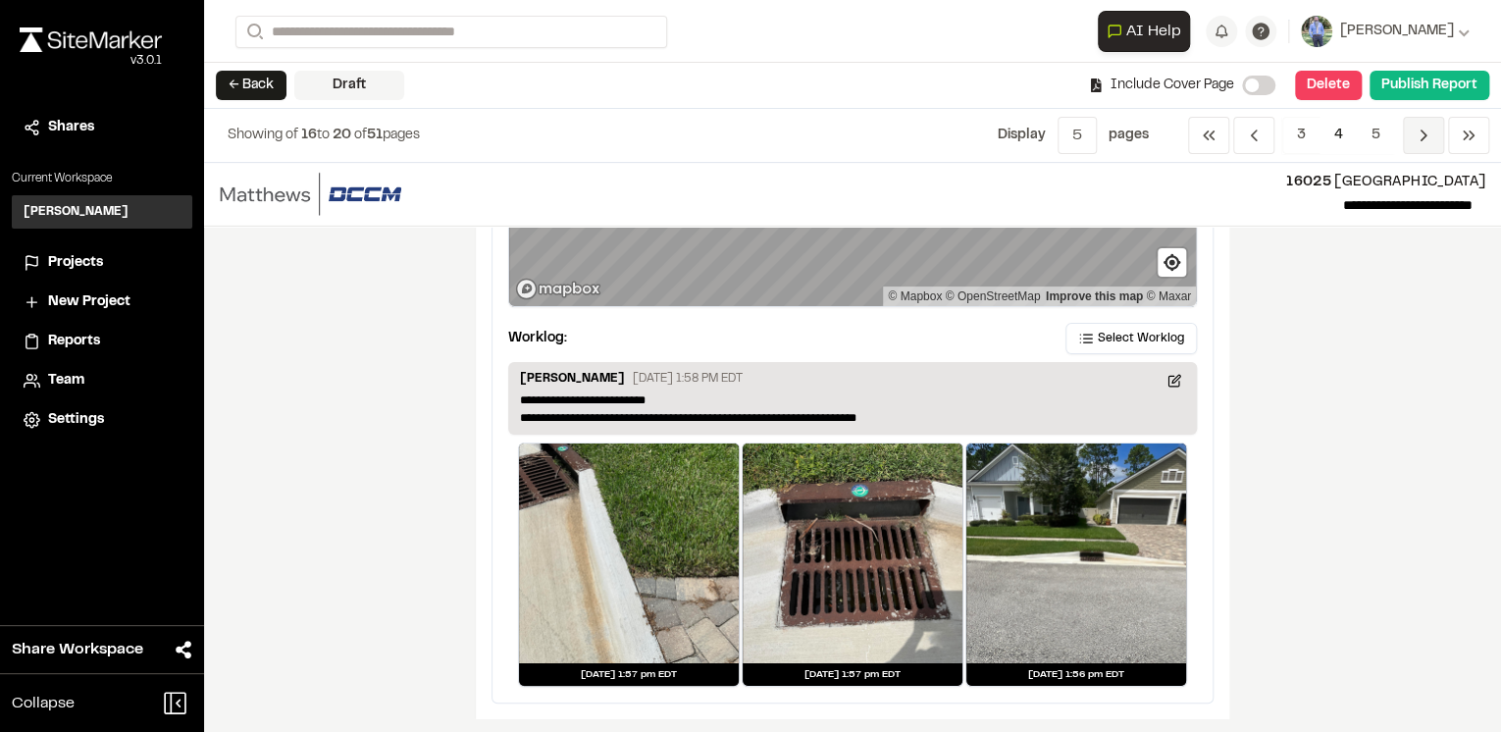
click at [1429, 137] on icon "Navigation" at bounding box center [1424, 136] width 20 height 20
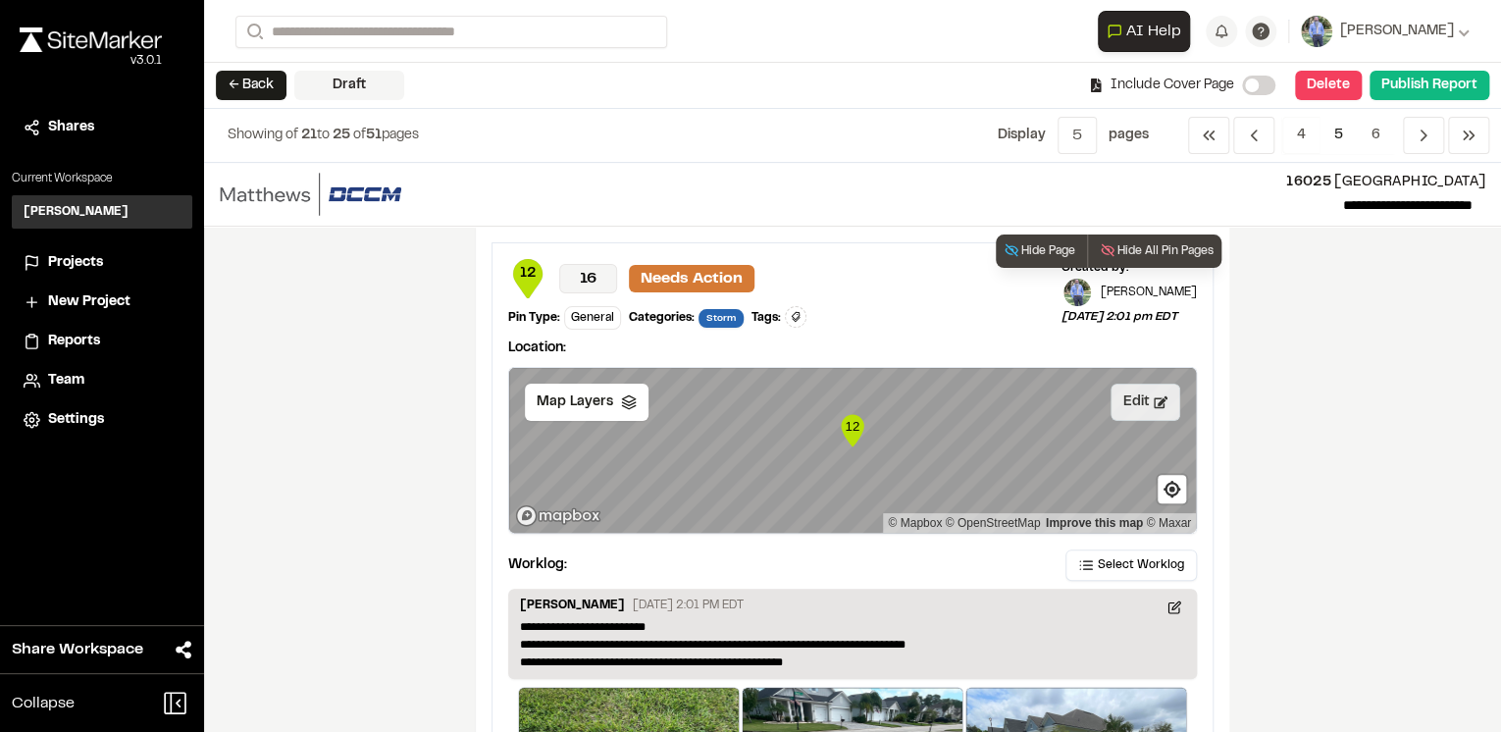
drag, startPoint x: 1130, startPoint y: 401, endPoint x: 1099, endPoint y: 408, distance: 32.1
click at [1130, 401] on button "Edit" at bounding box center [1146, 402] width 70 height 37
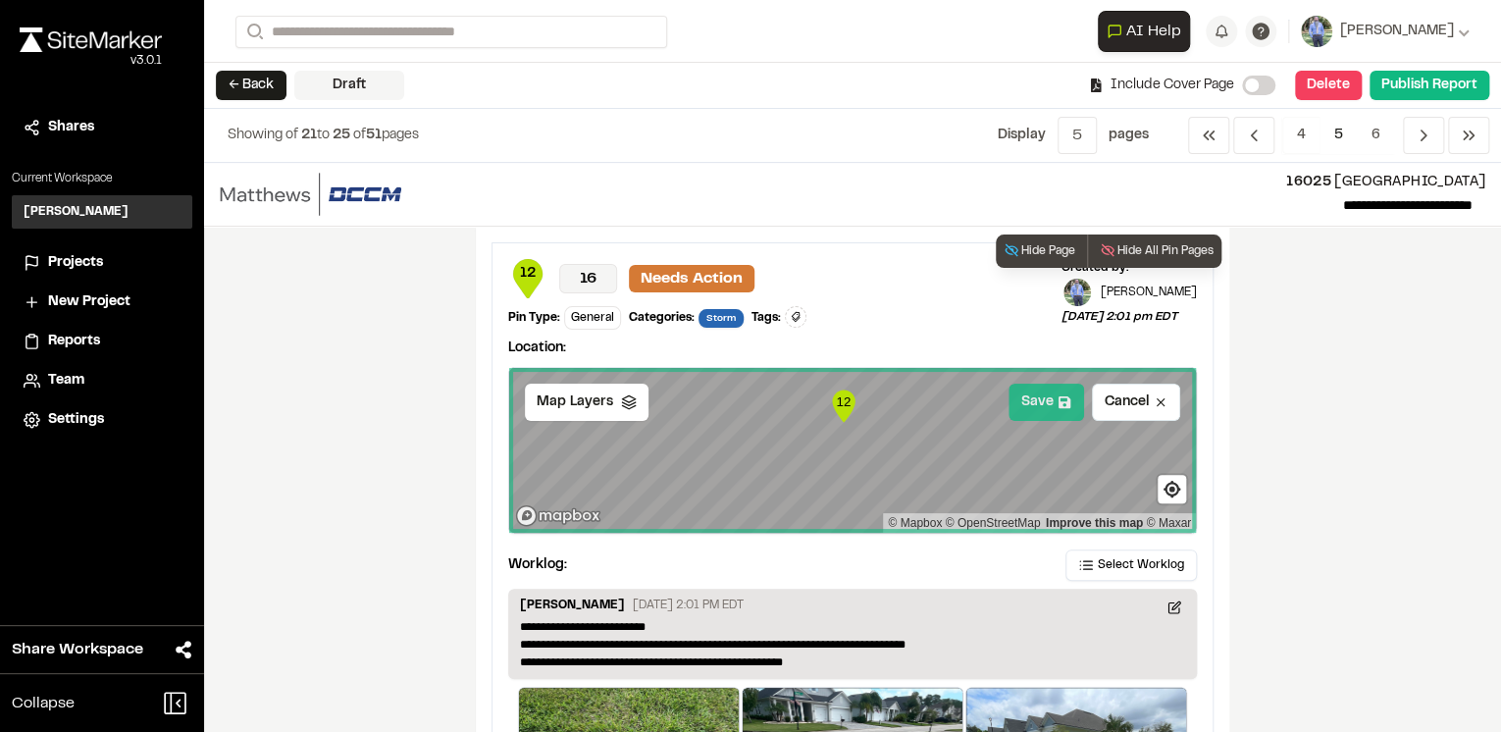
click at [1038, 403] on button "Save" at bounding box center [1047, 402] width 76 height 37
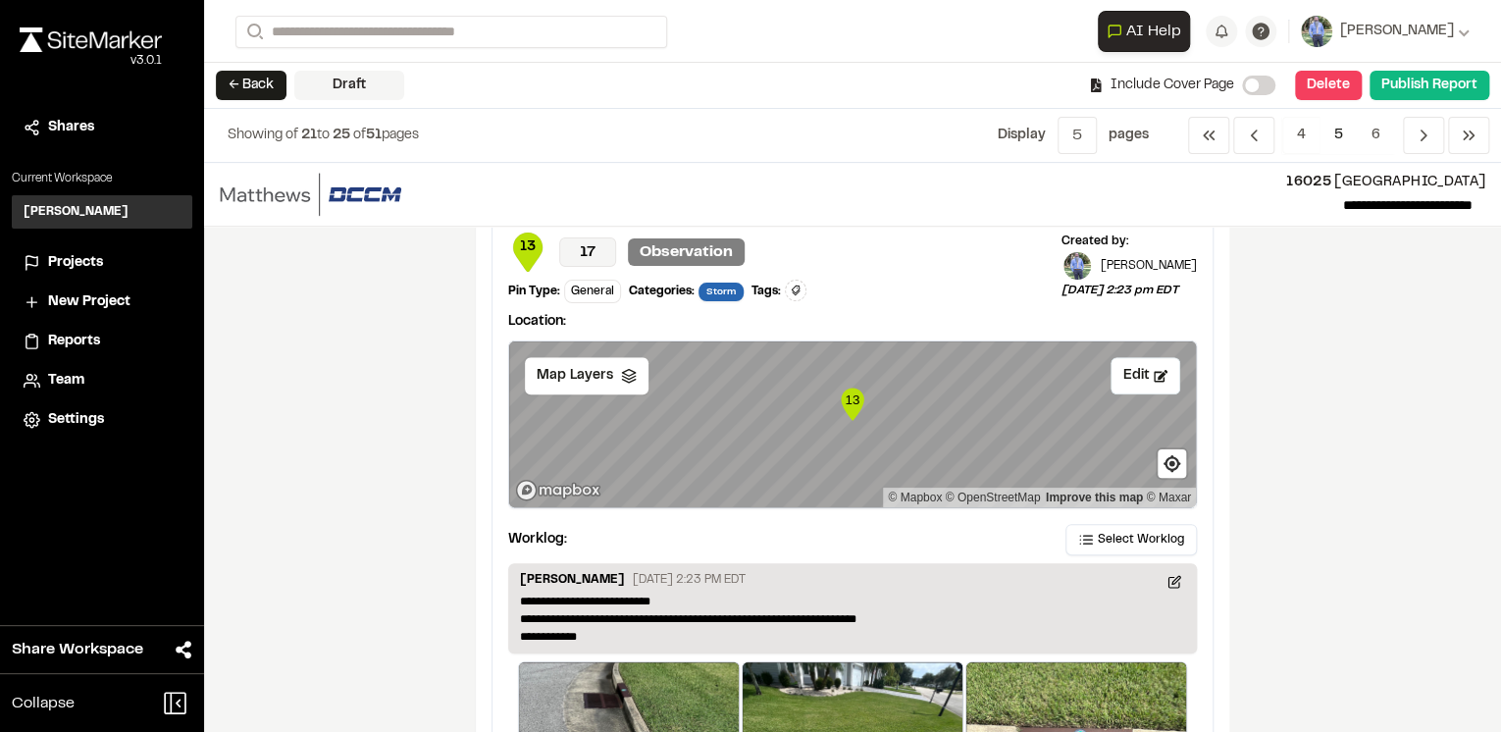
scroll to position [785, 0]
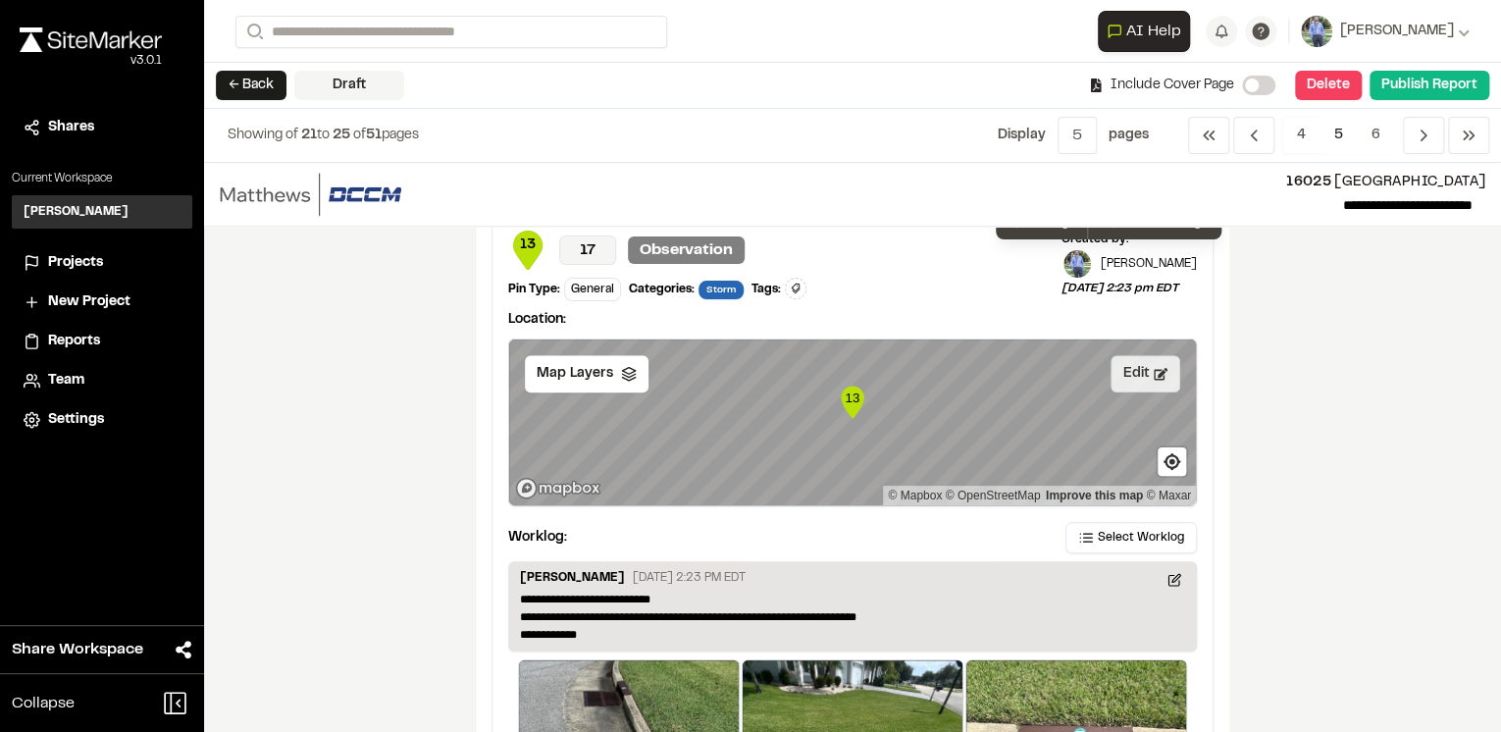
click at [1146, 355] on button "Edit" at bounding box center [1146, 373] width 70 height 37
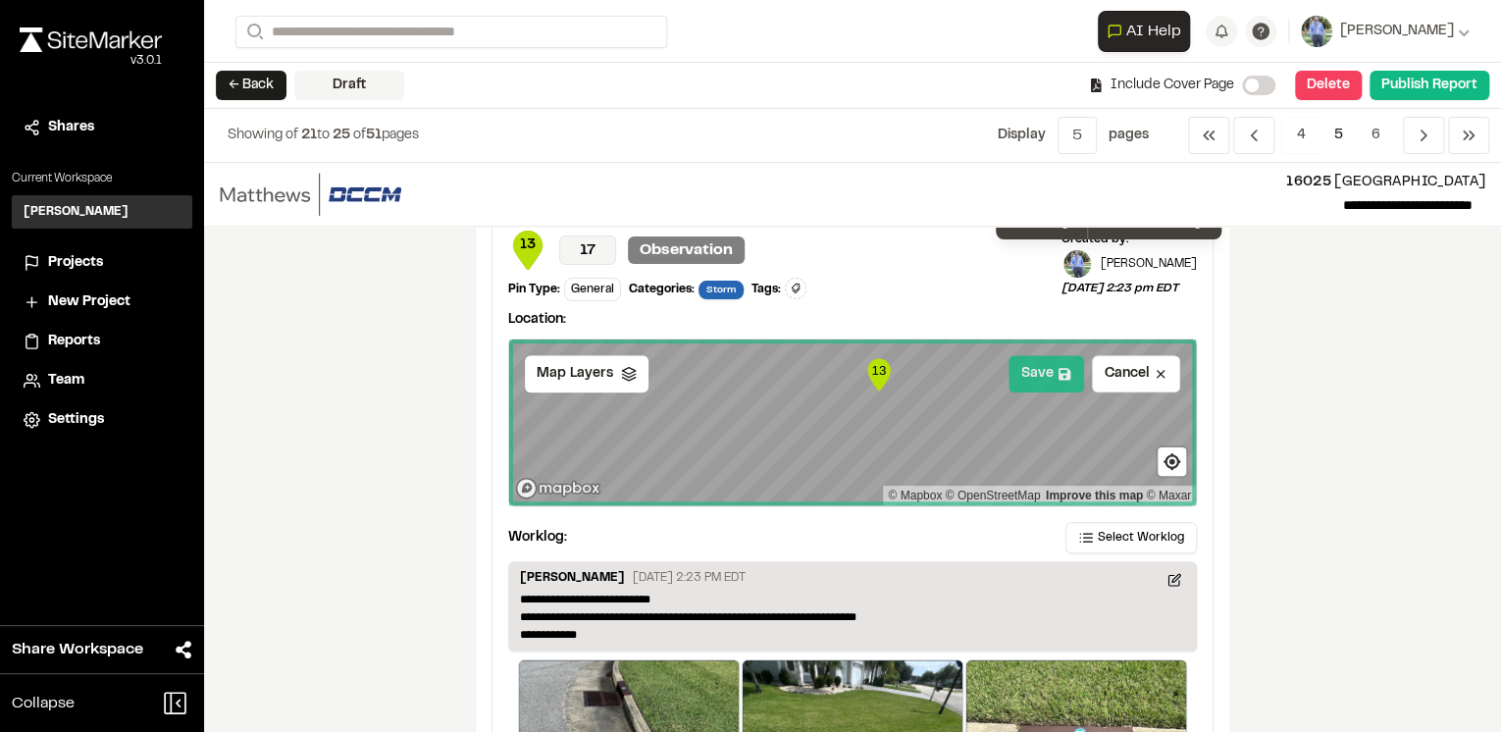
click at [1048, 369] on button "Save" at bounding box center [1047, 373] width 76 height 37
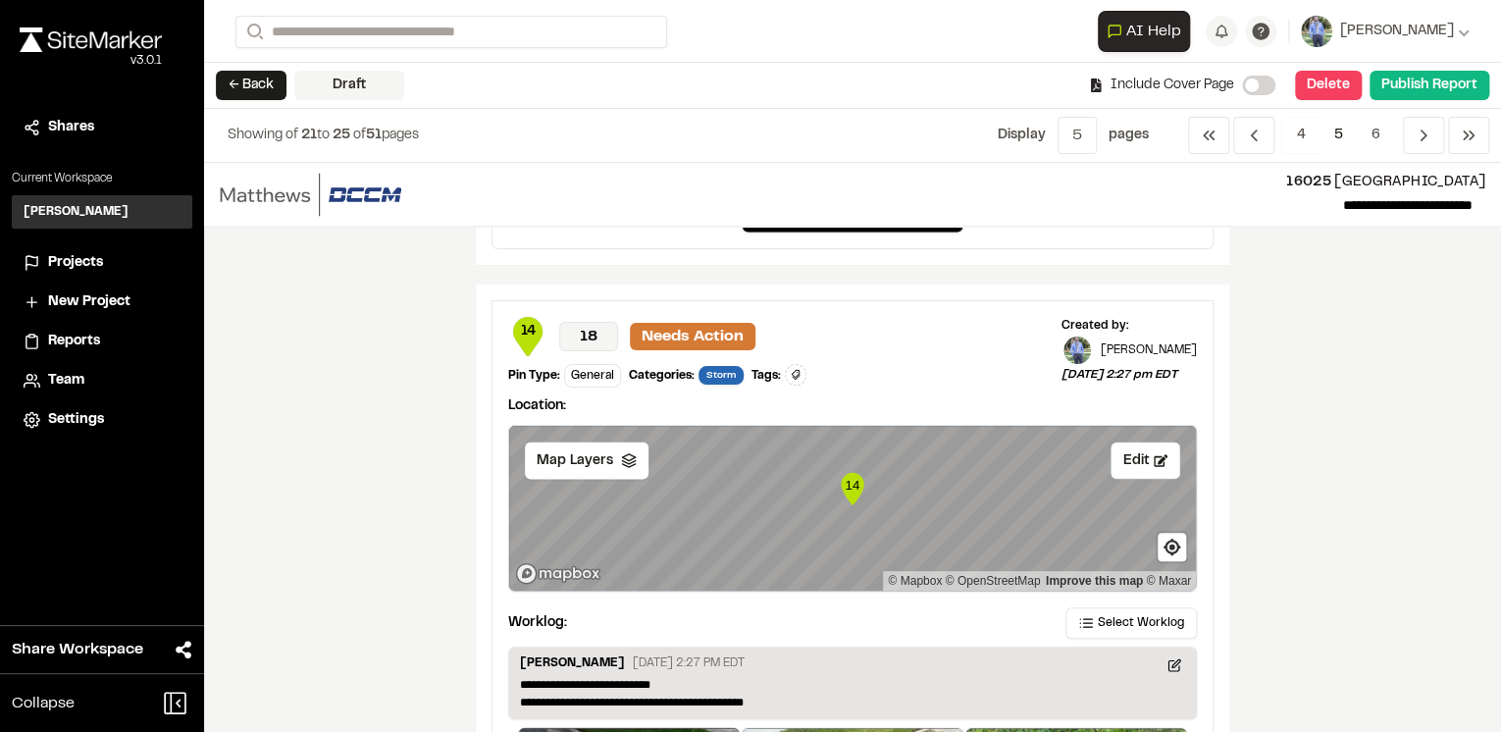
scroll to position [1884, 0]
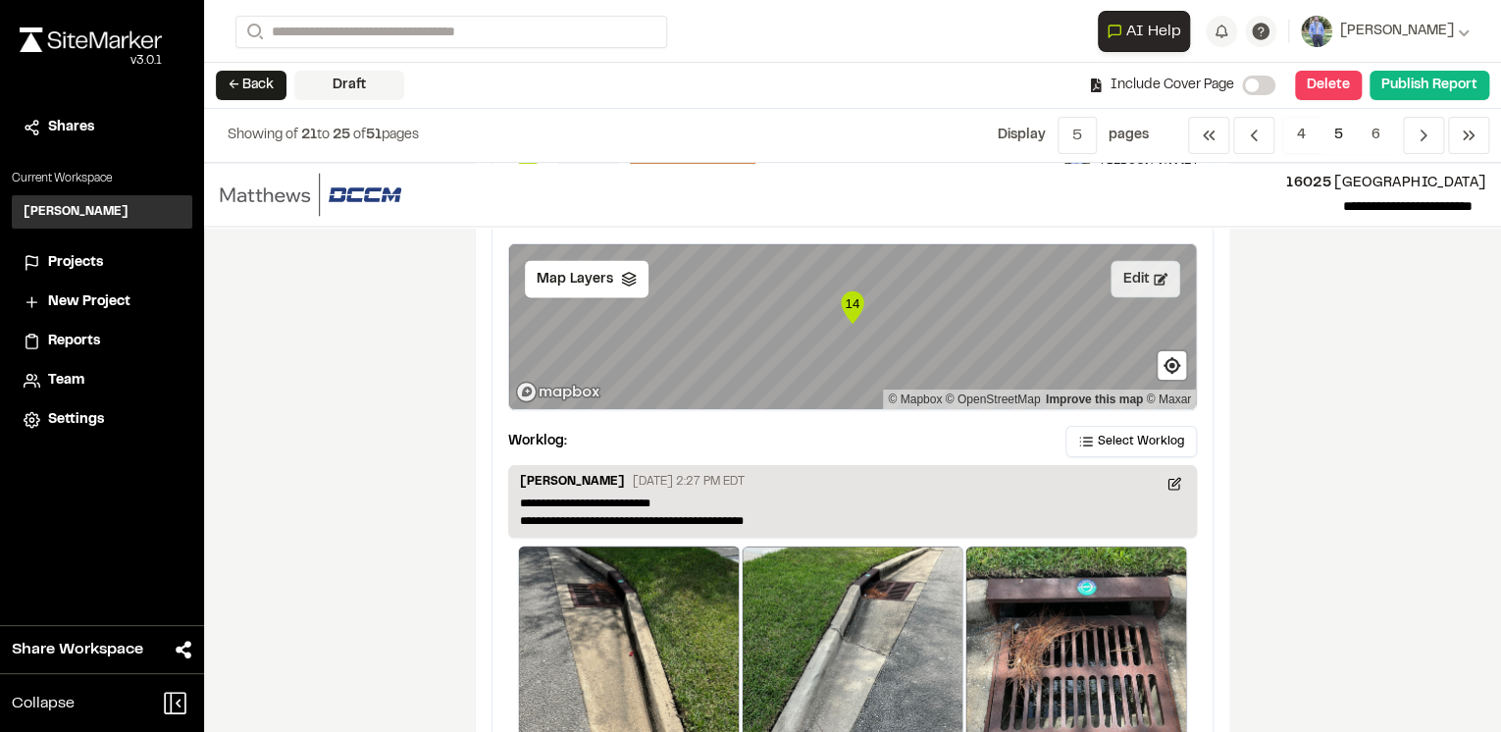
click at [1154, 274] on icon at bounding box center [1161, 279] width 14 height 14
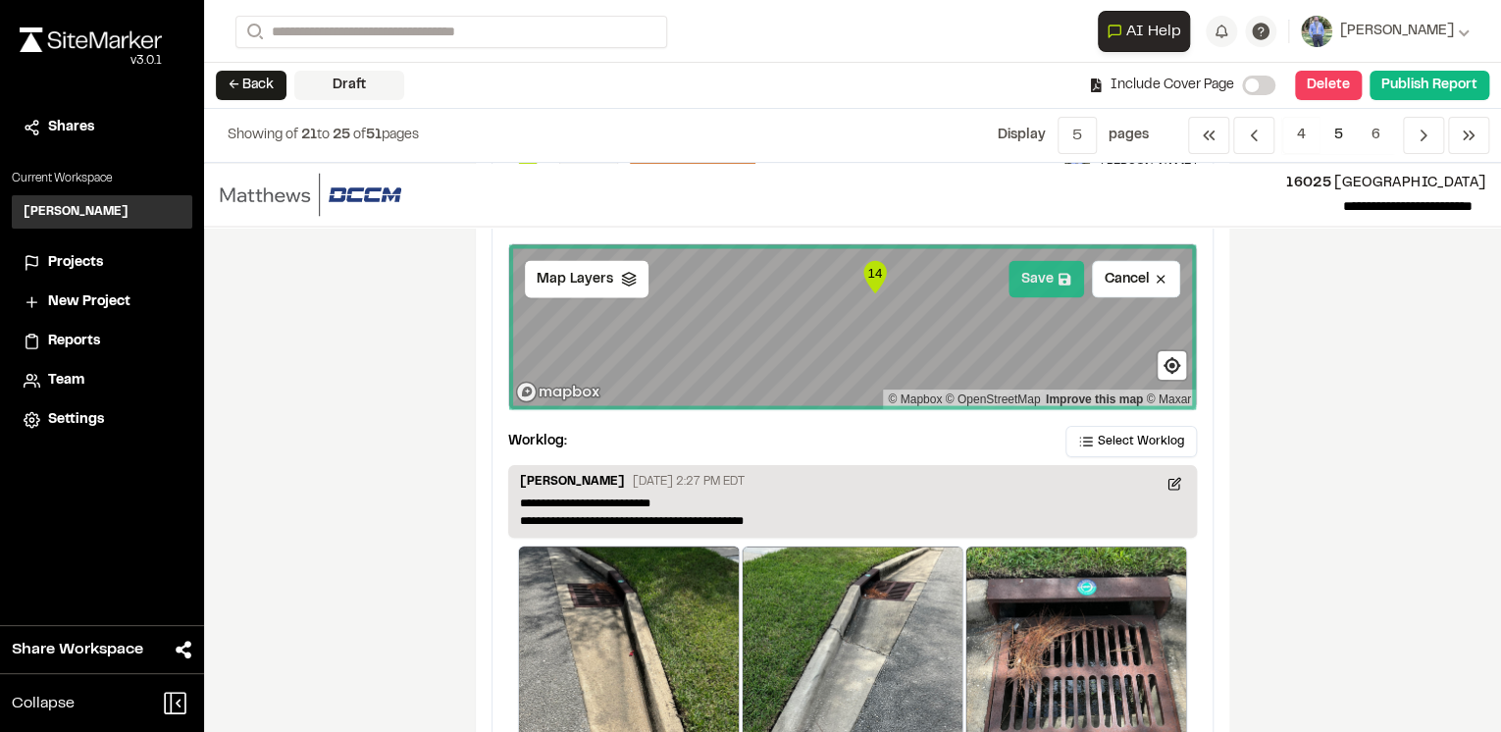
click at [1040, 271] on button "Save" at bounding box center [1047, 278] width 76 height 37
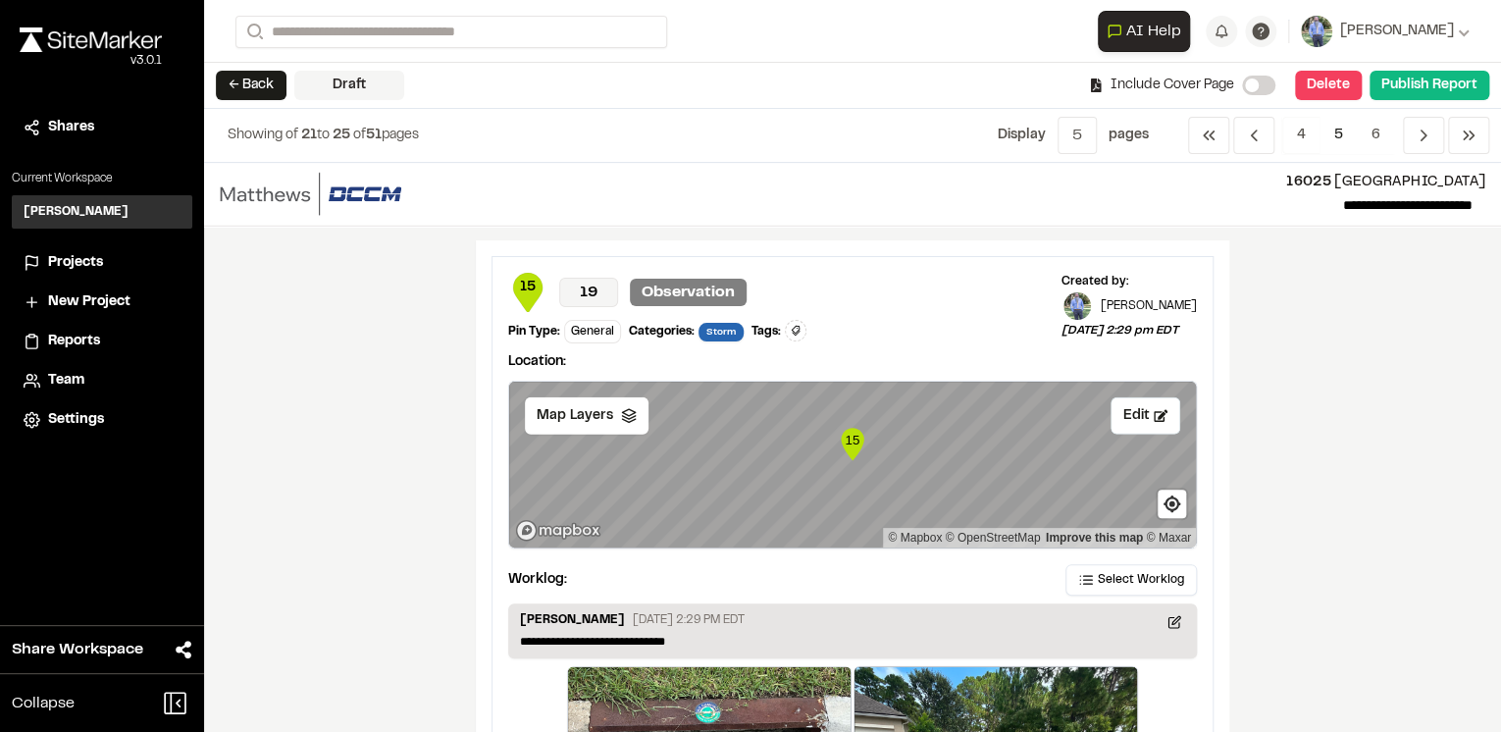
scroll to position [2748, 0]
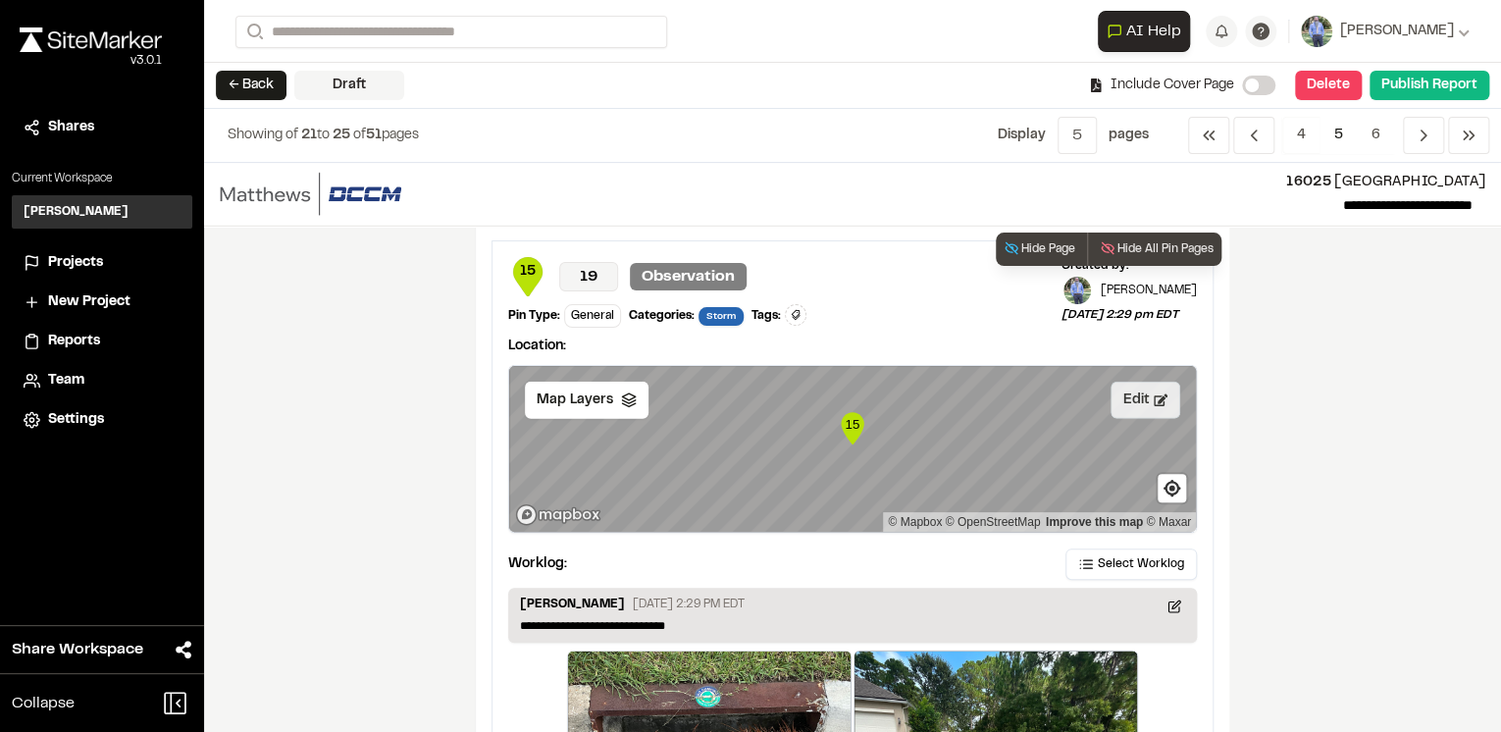
click at [1132, 393] on button "Edit" at bounding box center [1146, 400] width 70 height 37
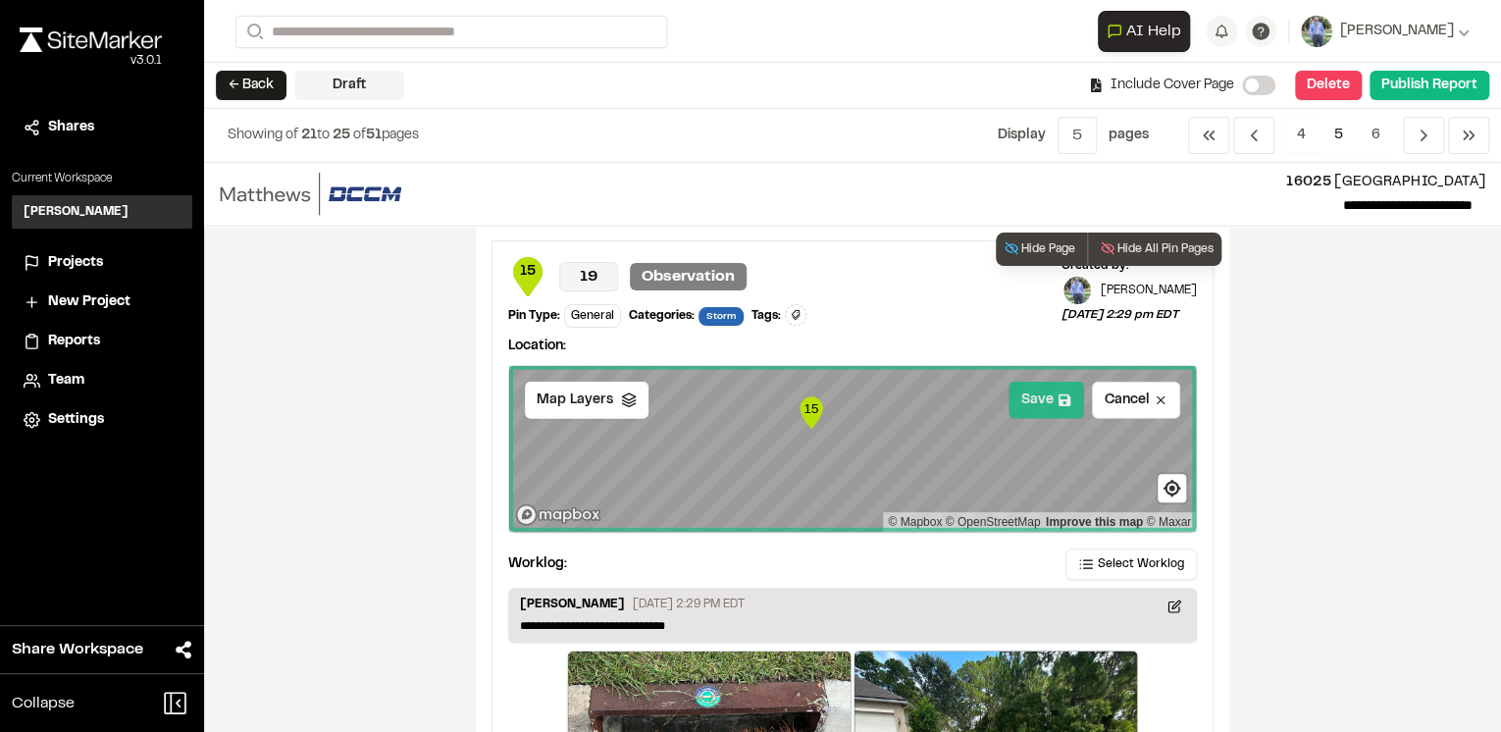
click at [1036, 398] on button "Save" at bounding box center [1047, 400] width 76 height 37
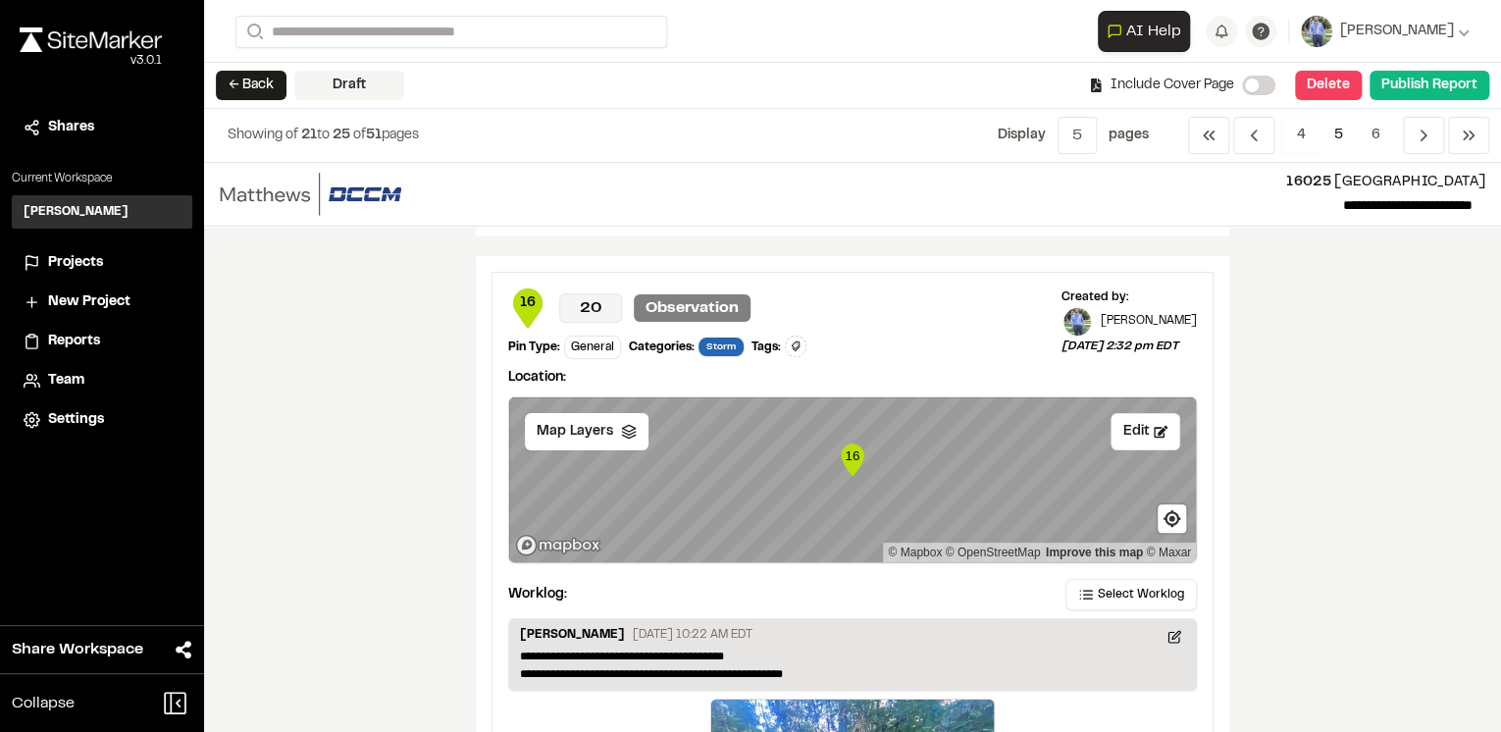
scroll to position [3533, 0]
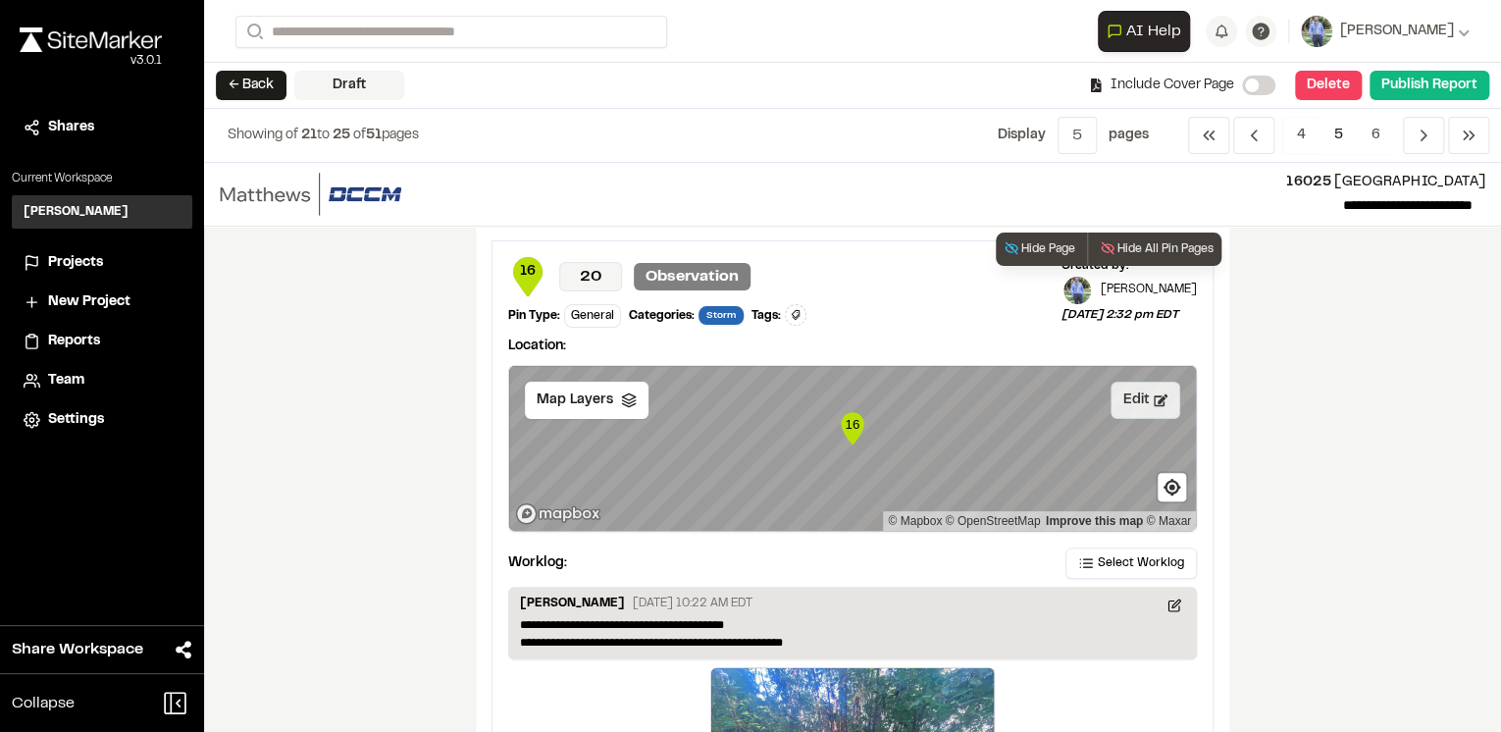
click at [1154, 394] on icon at bounding box center [1161, 401] width 14 height 14
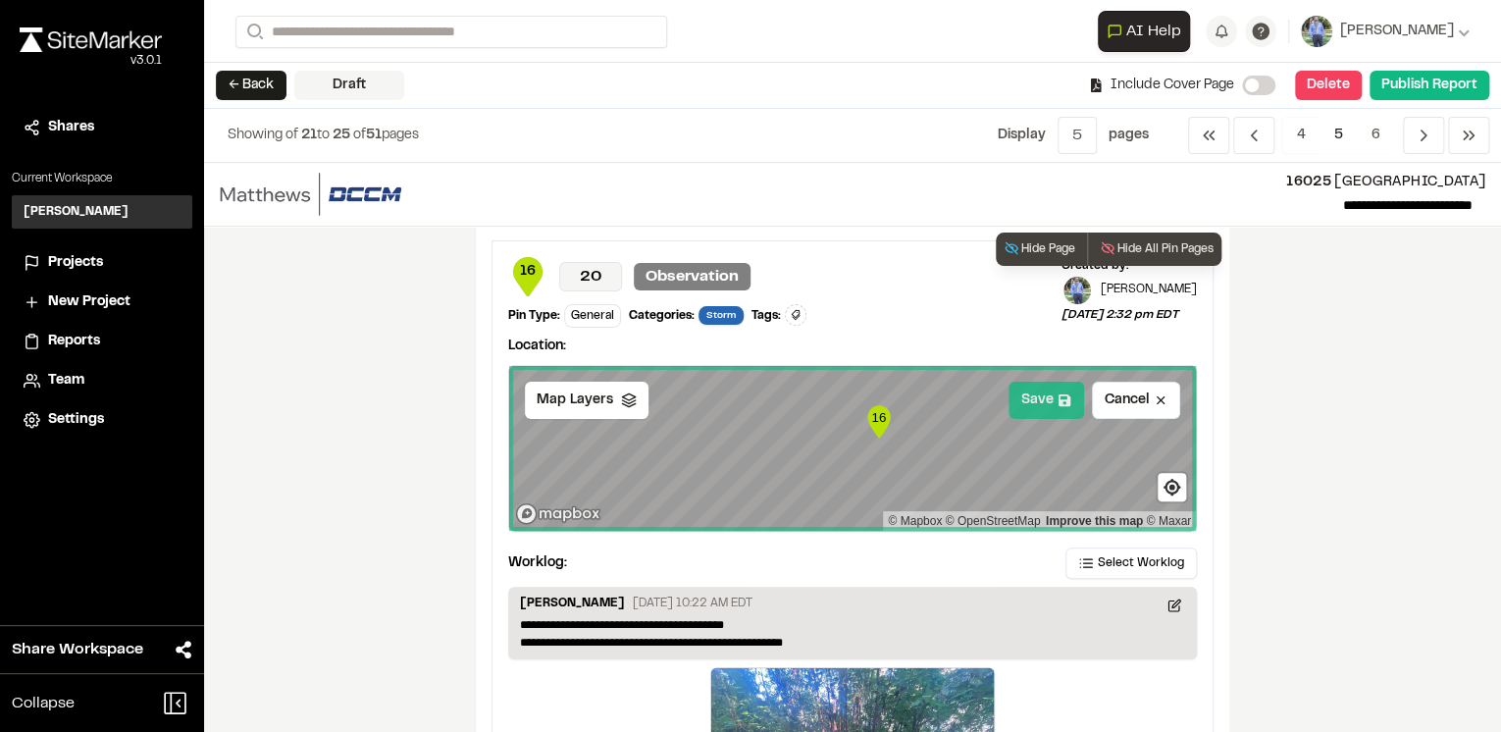
click at [1040, 394] on button "Save" at bounding box center [1047, 400] width 76 height 37
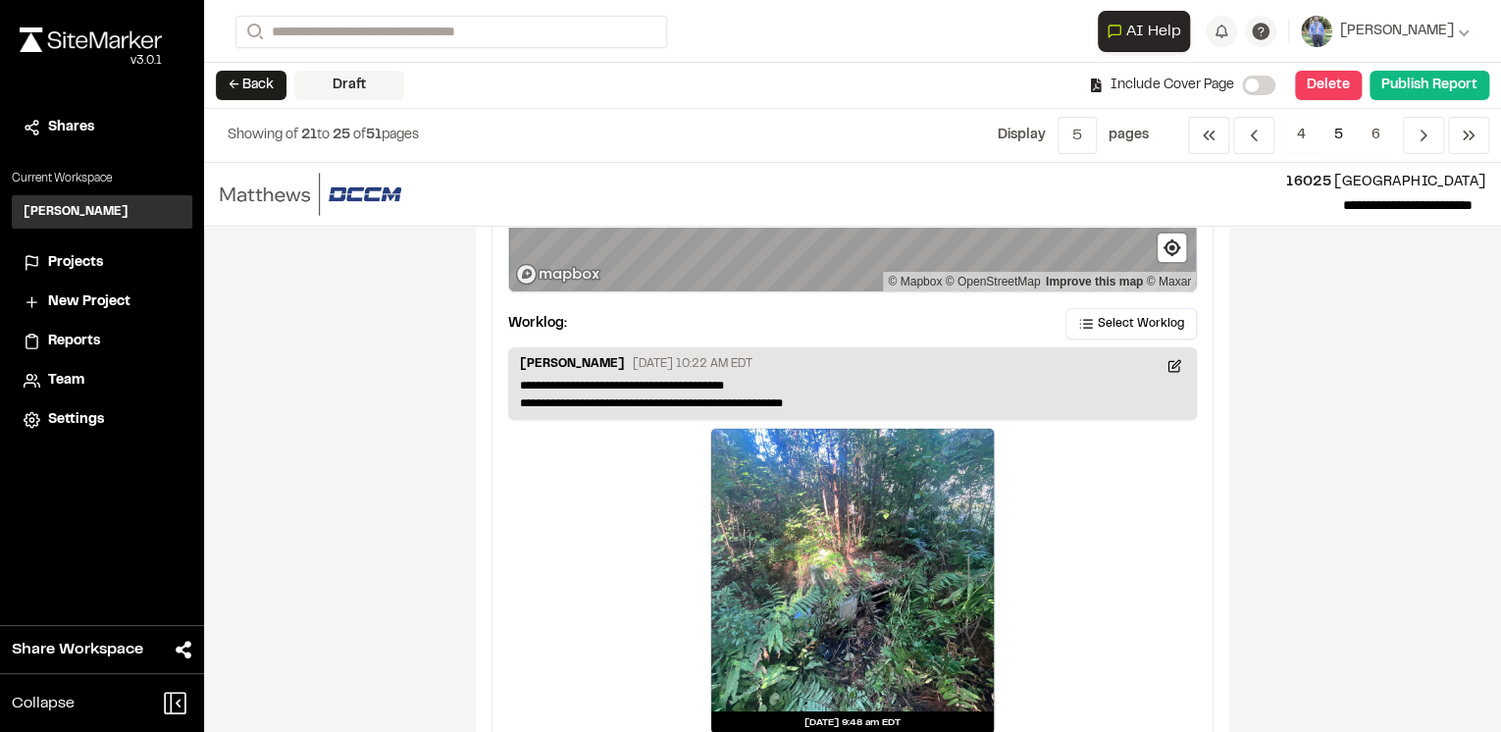
scroll to position [3819, 0]
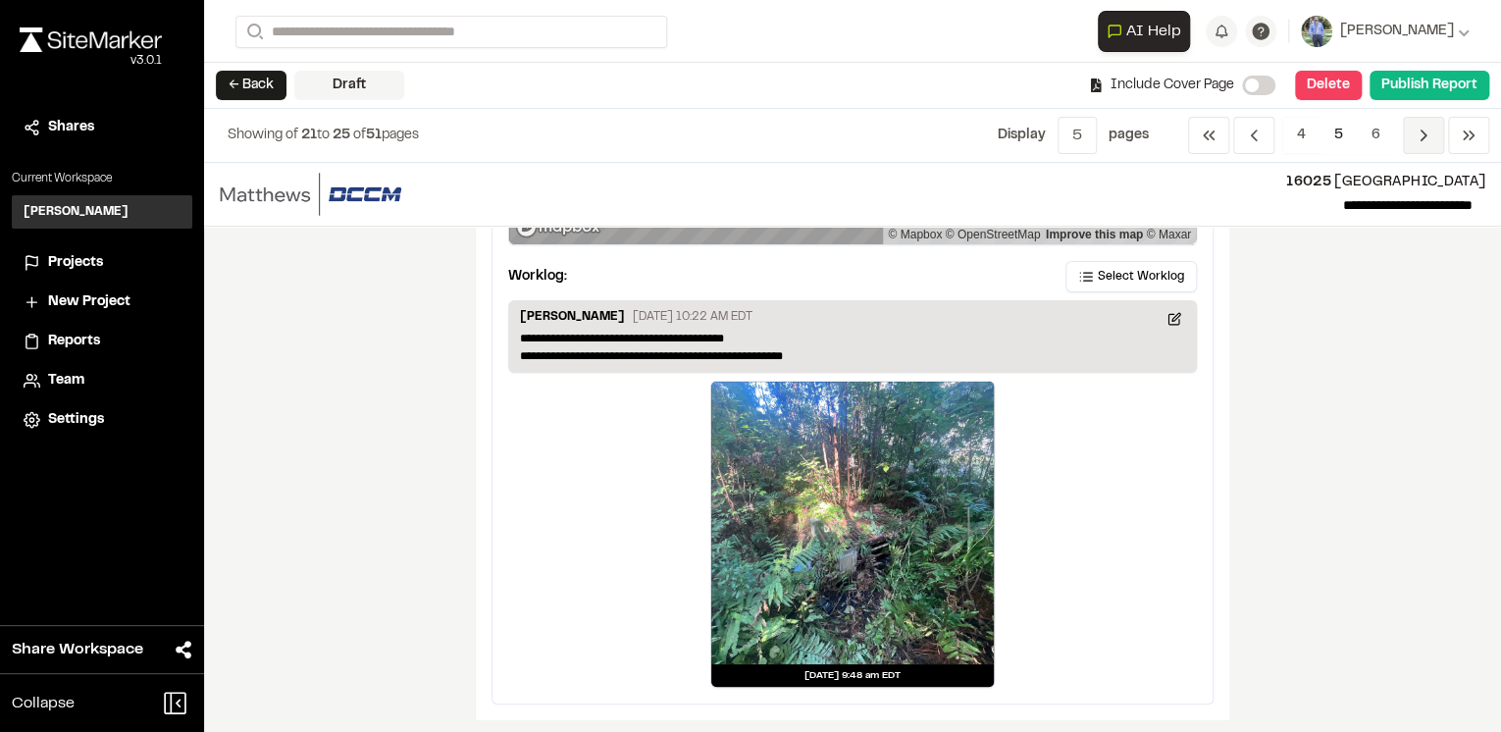
click at [1410, 145] on span "Previous" at bounding box center [1423, 135] width 41 height 37
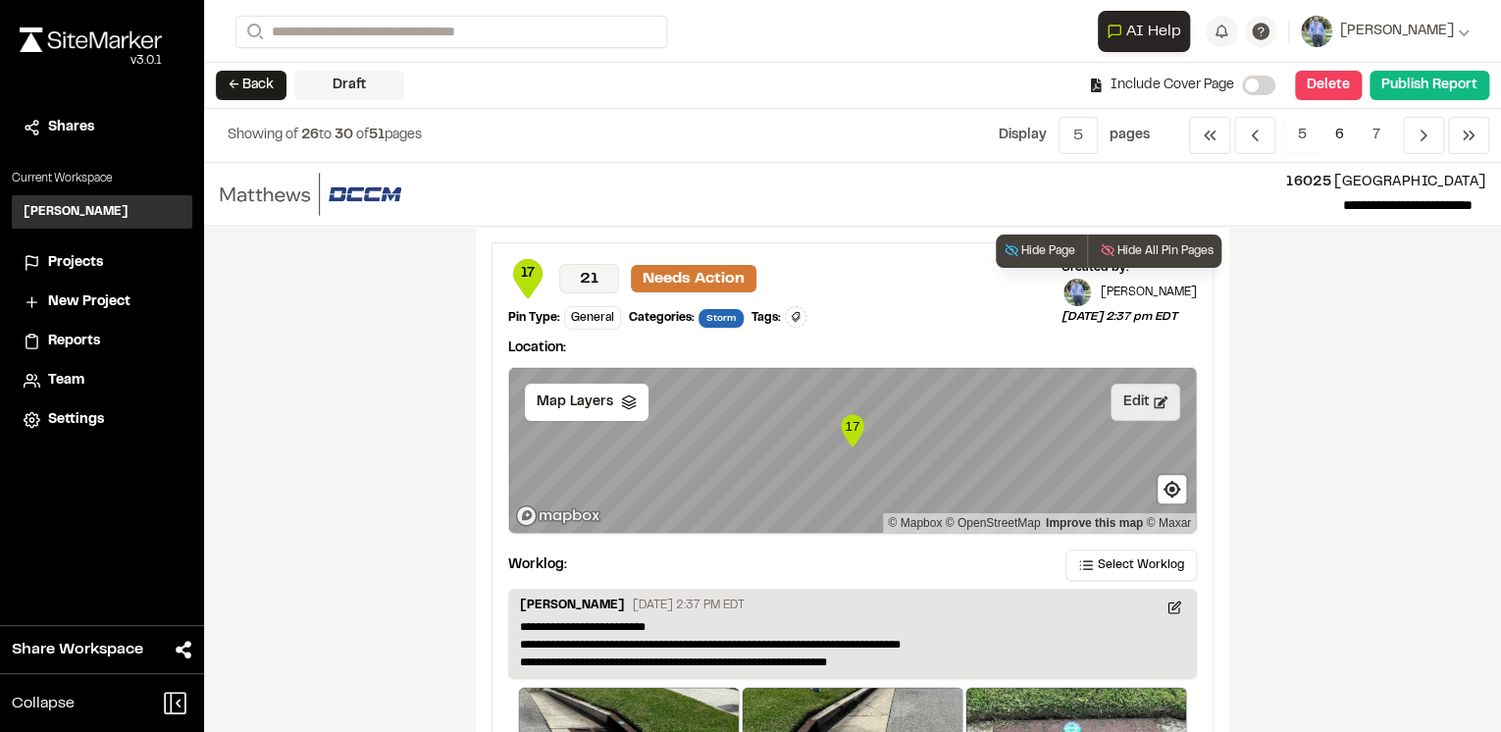
click at [1154, 395] on icon at bounding box center [1161, 402] width 14 height 14
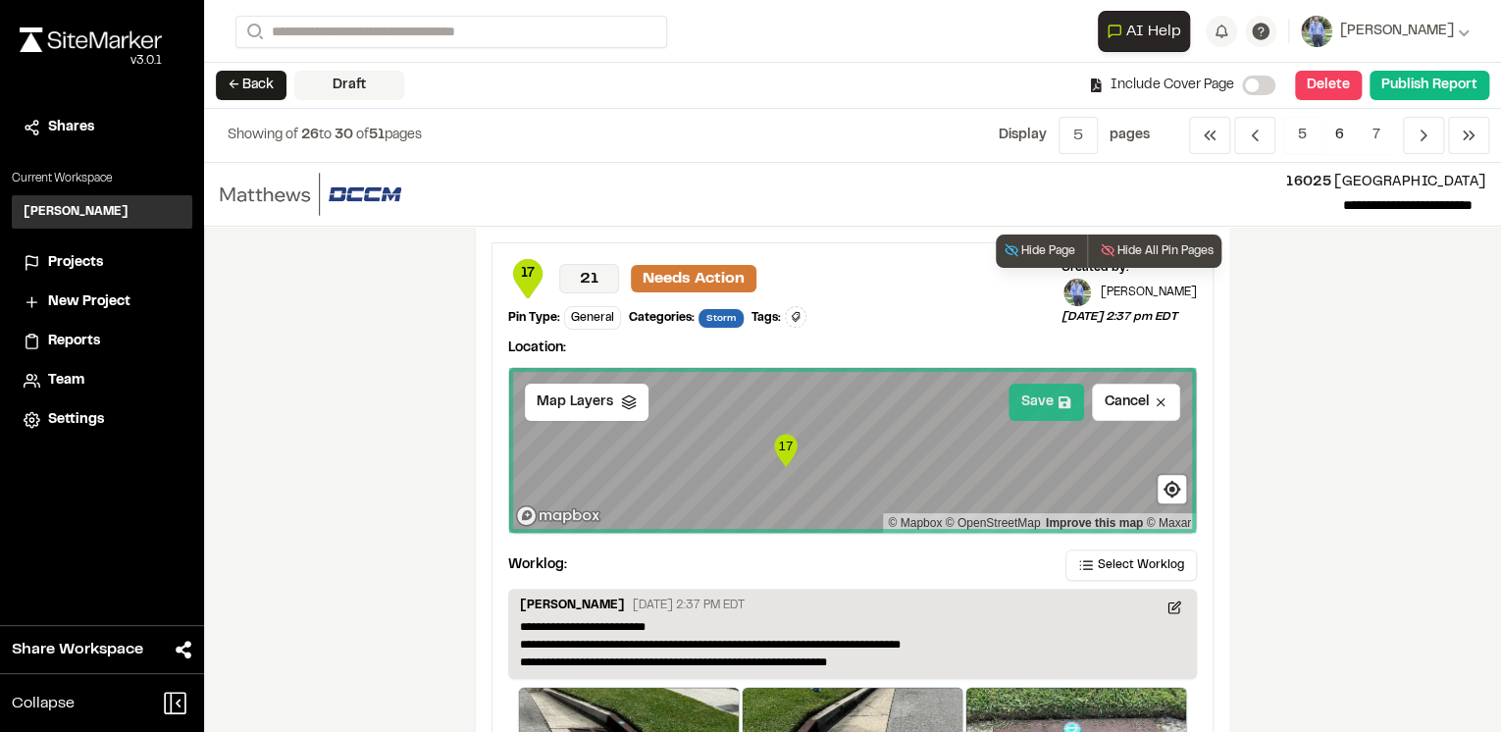
click at [1040, 400] on button "Save" at bounding box center [1047, 402] width 76 height 37
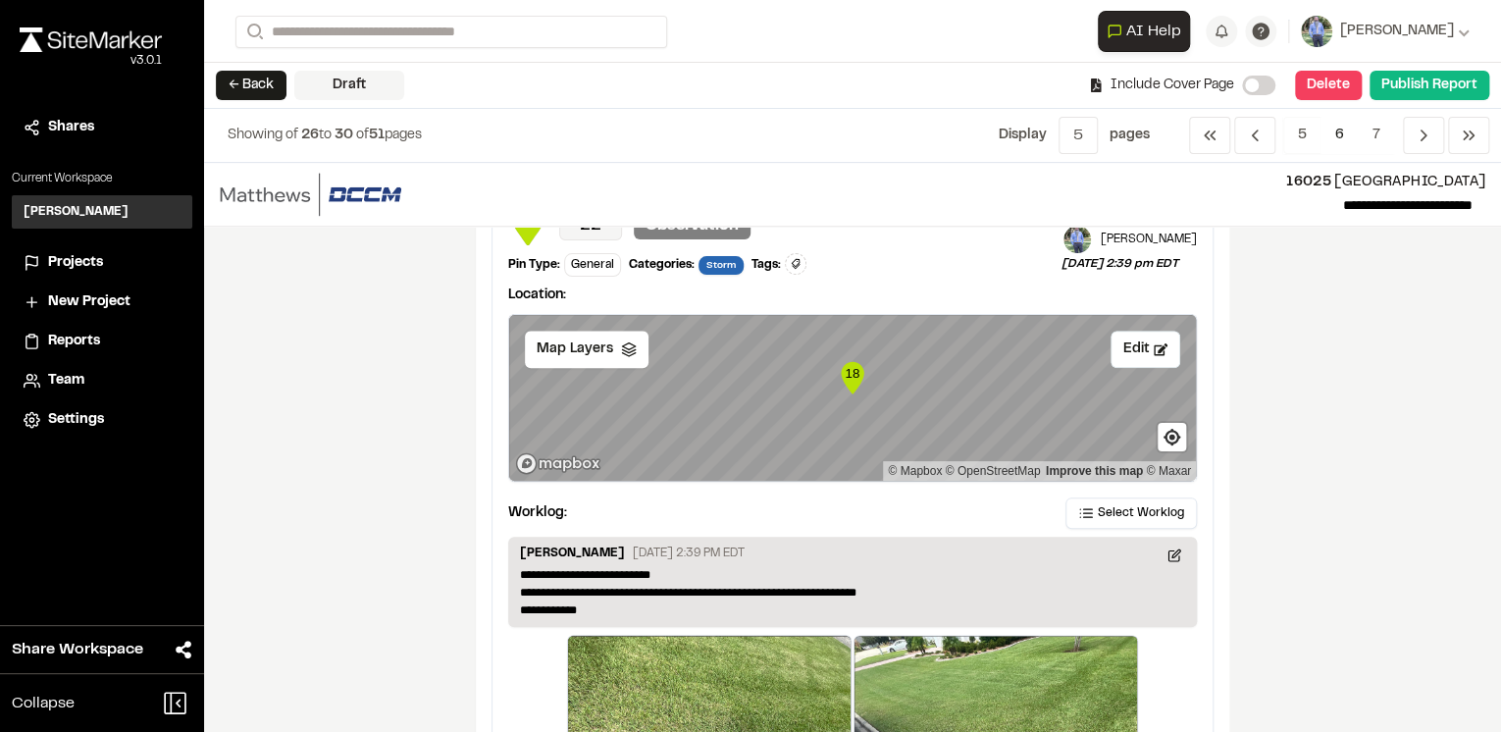
scroll to position [1021, 0]
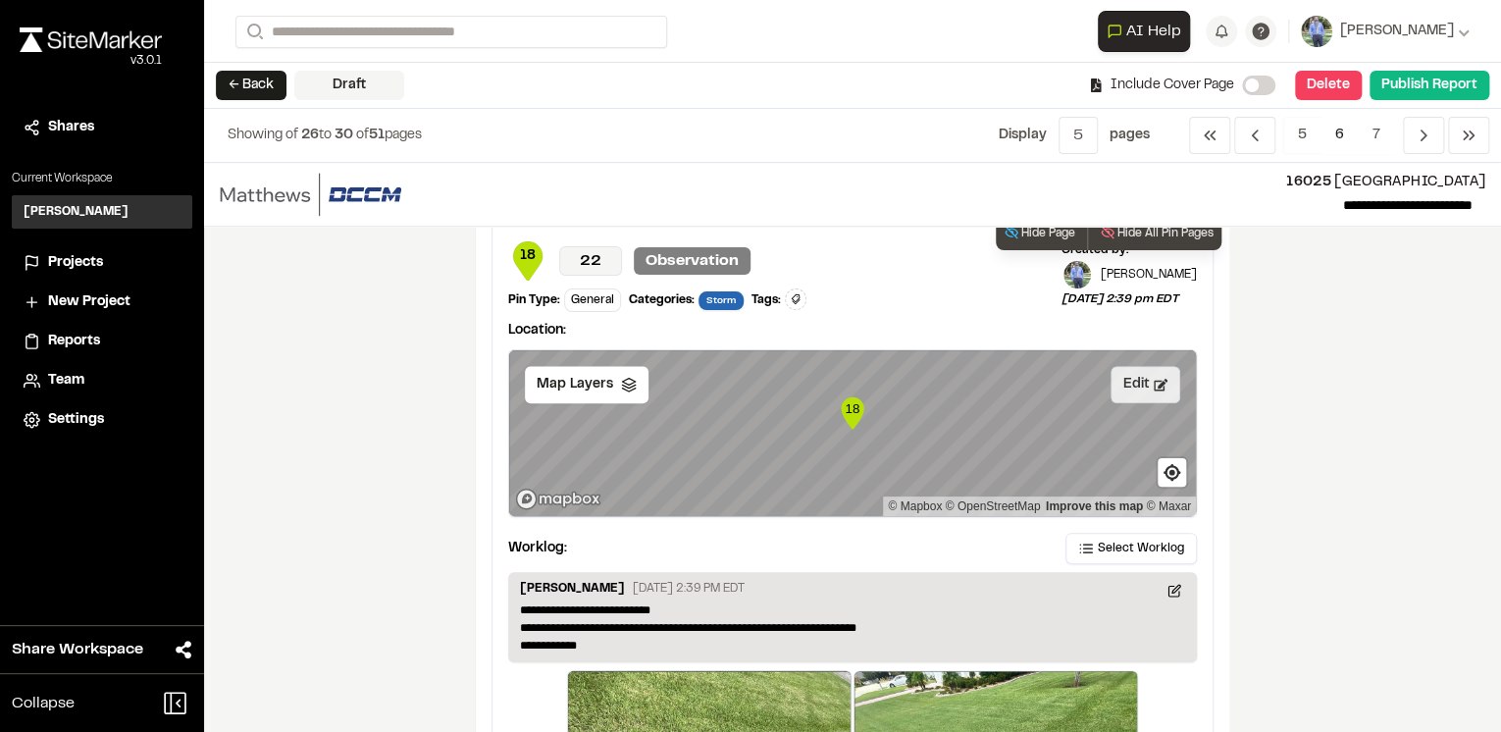
click at [1145, 370] on button "Edit" at bounding box center [1146, 384] width 70 height 37
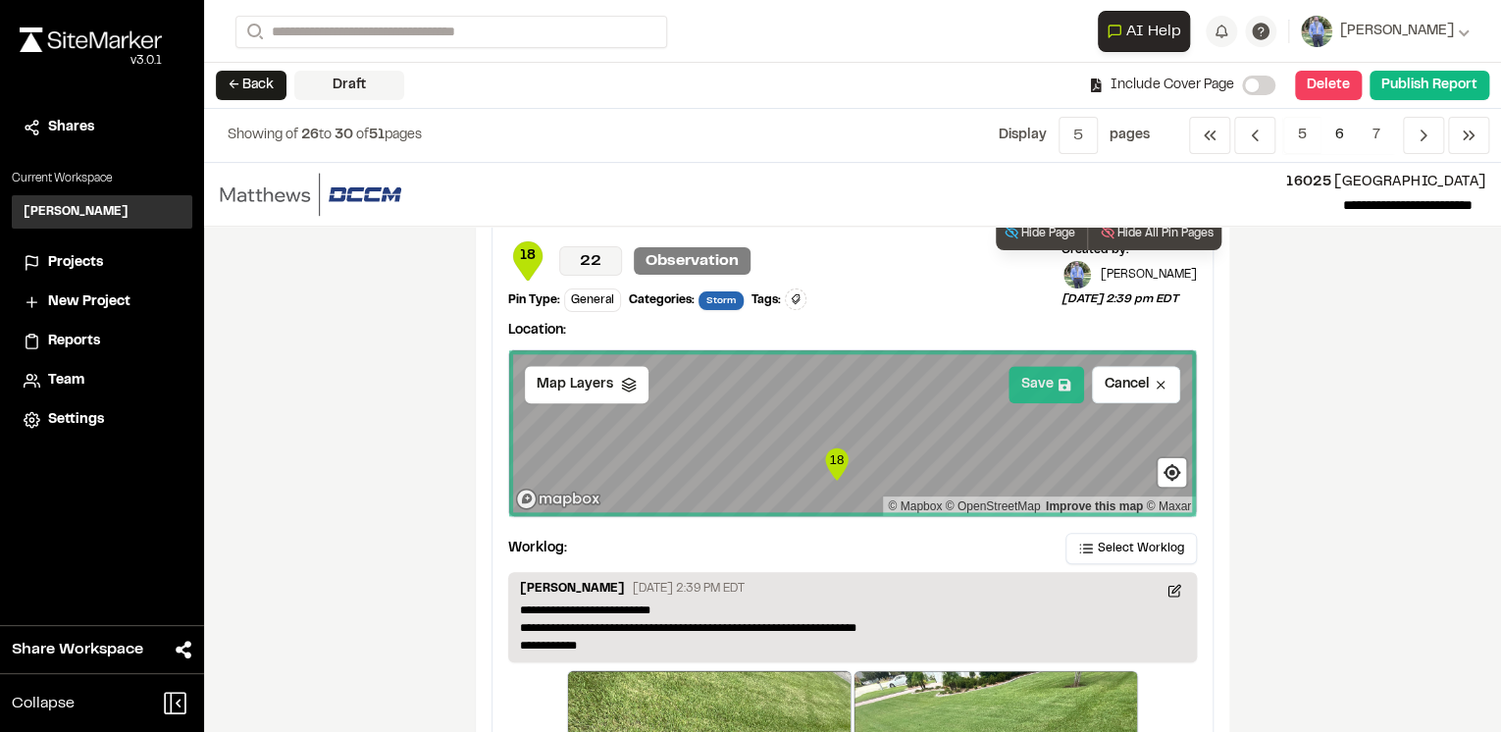
click at [1051, 381] on button "Save" at bounding box center [1047, 384] width 76 height 37
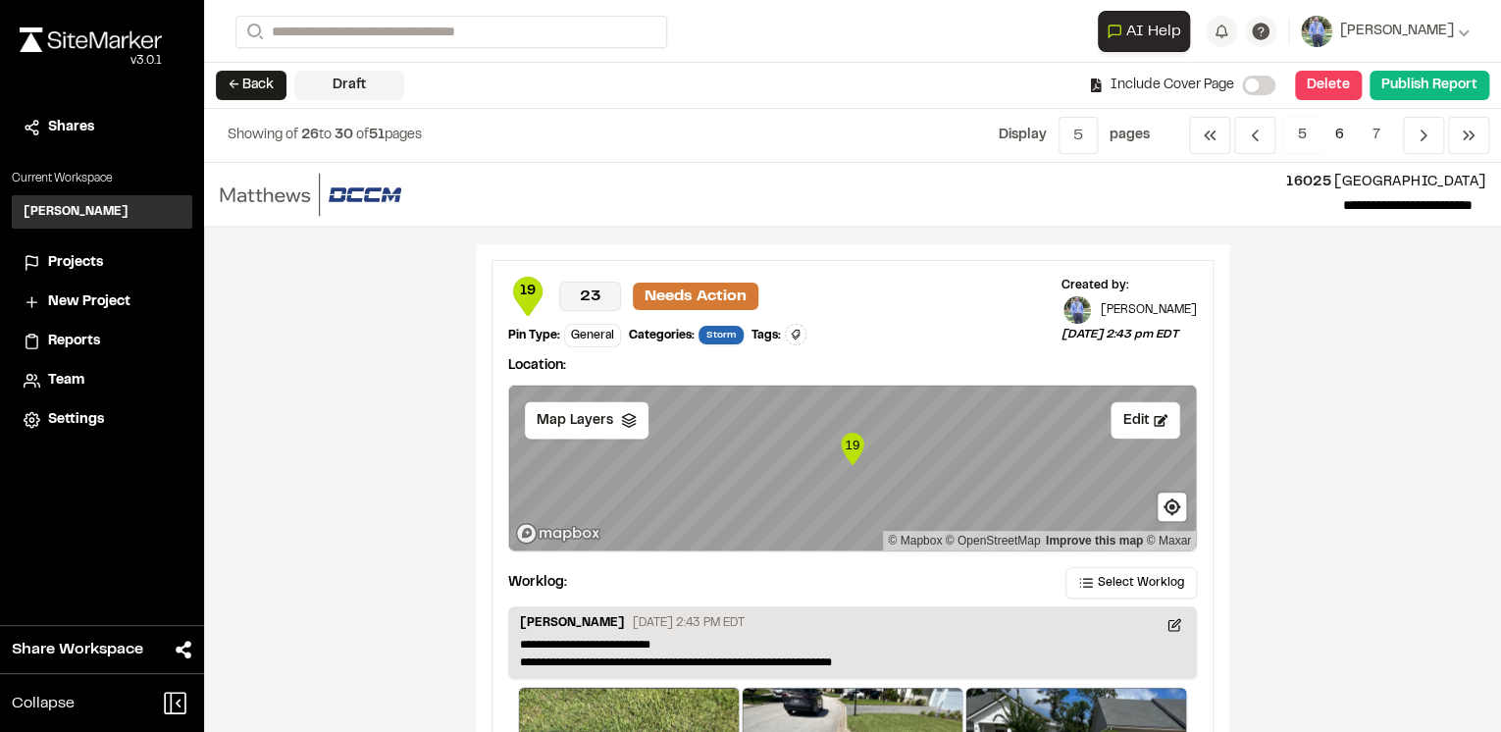
scroll to position [1884, 0]
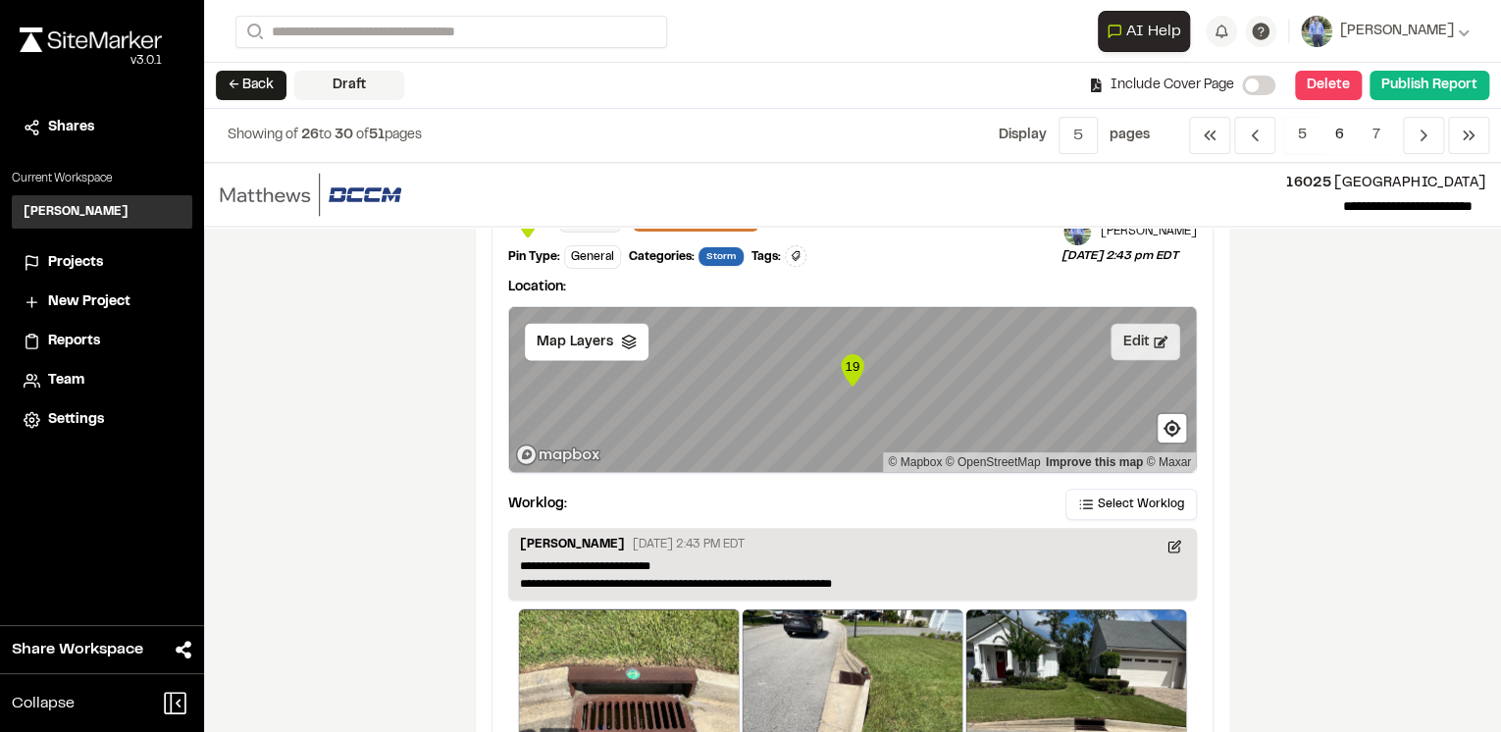
click at [1142, 334] on button "Edit" at bounding box center [1146, 341] width 70 height 37
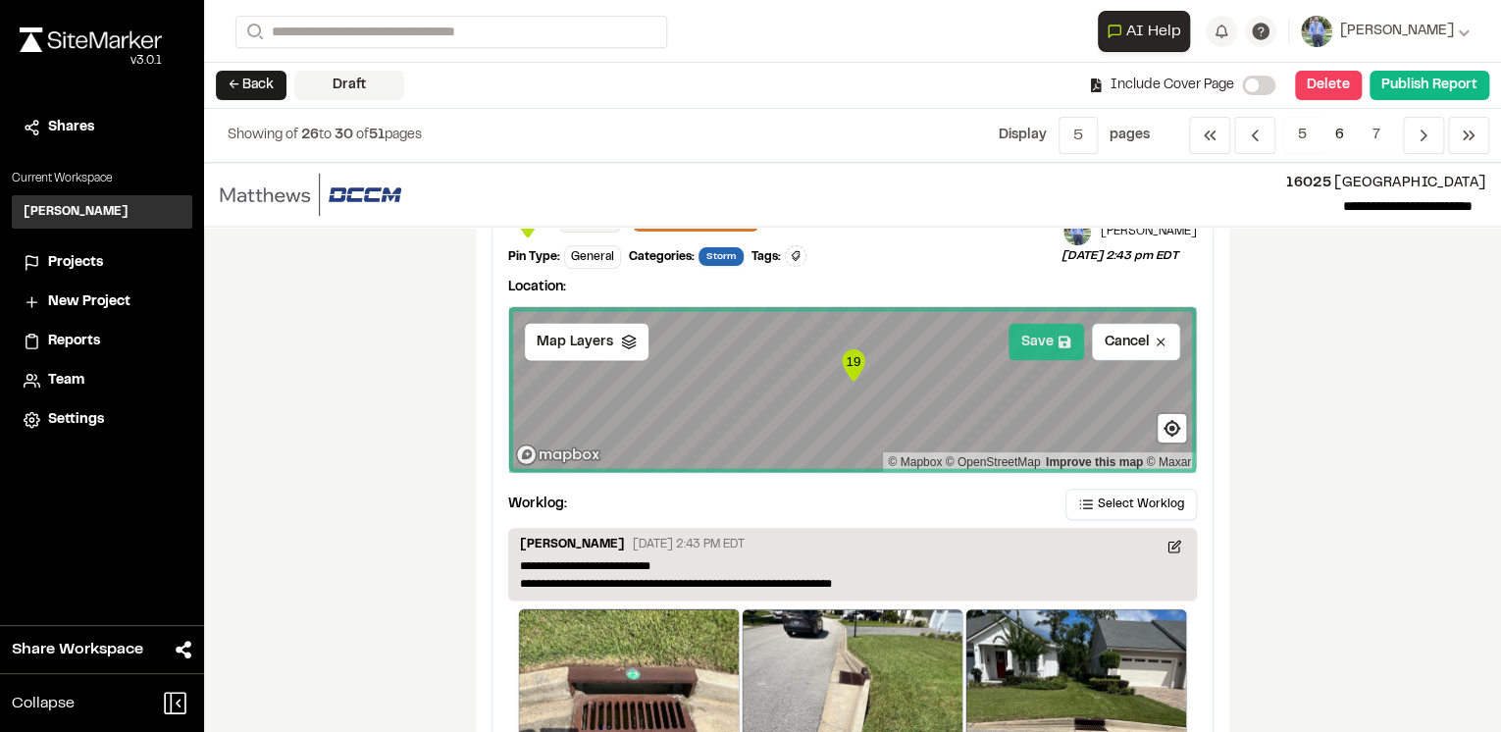
click at [1058, 339] on icon at bounding box center [1065, 342] width 14 height 14
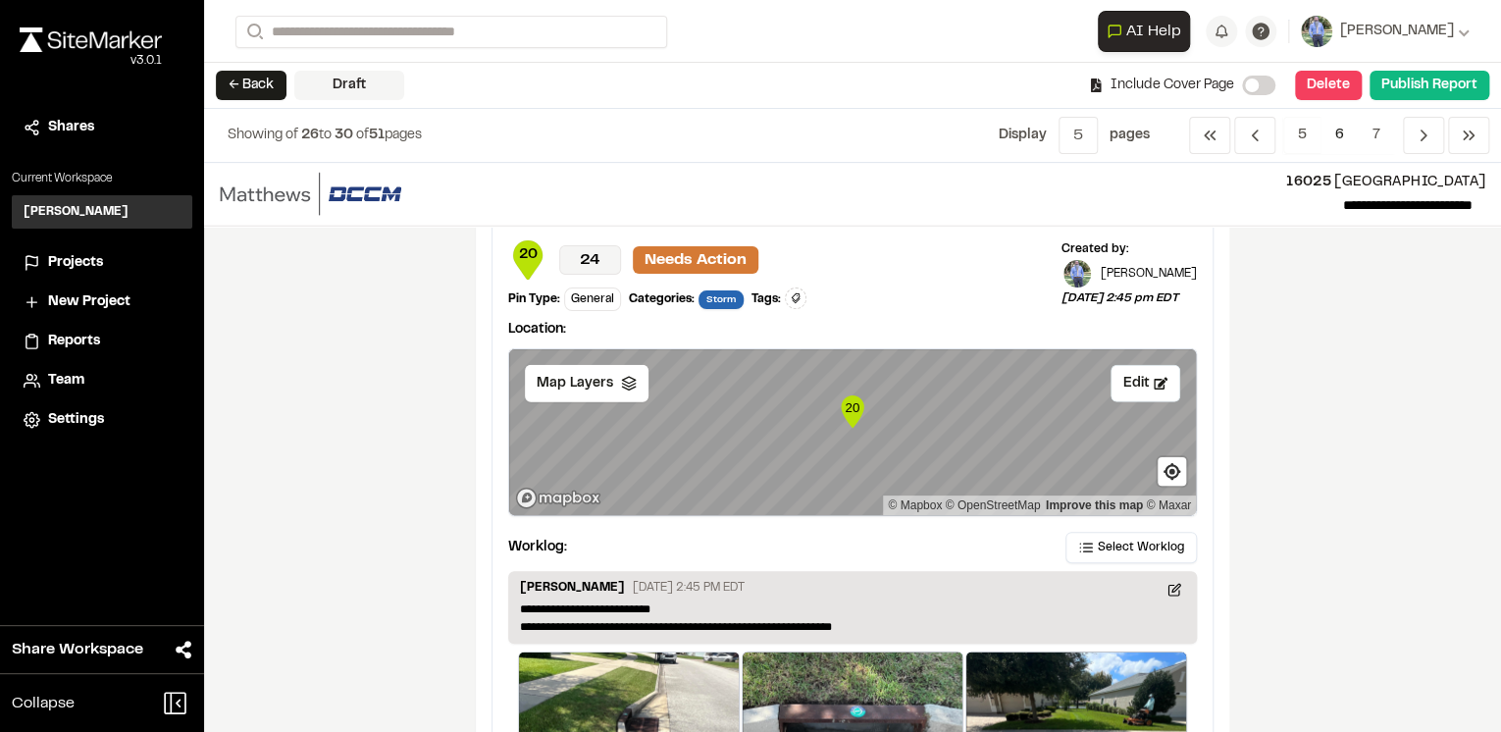
scroll to position [2591, 0]
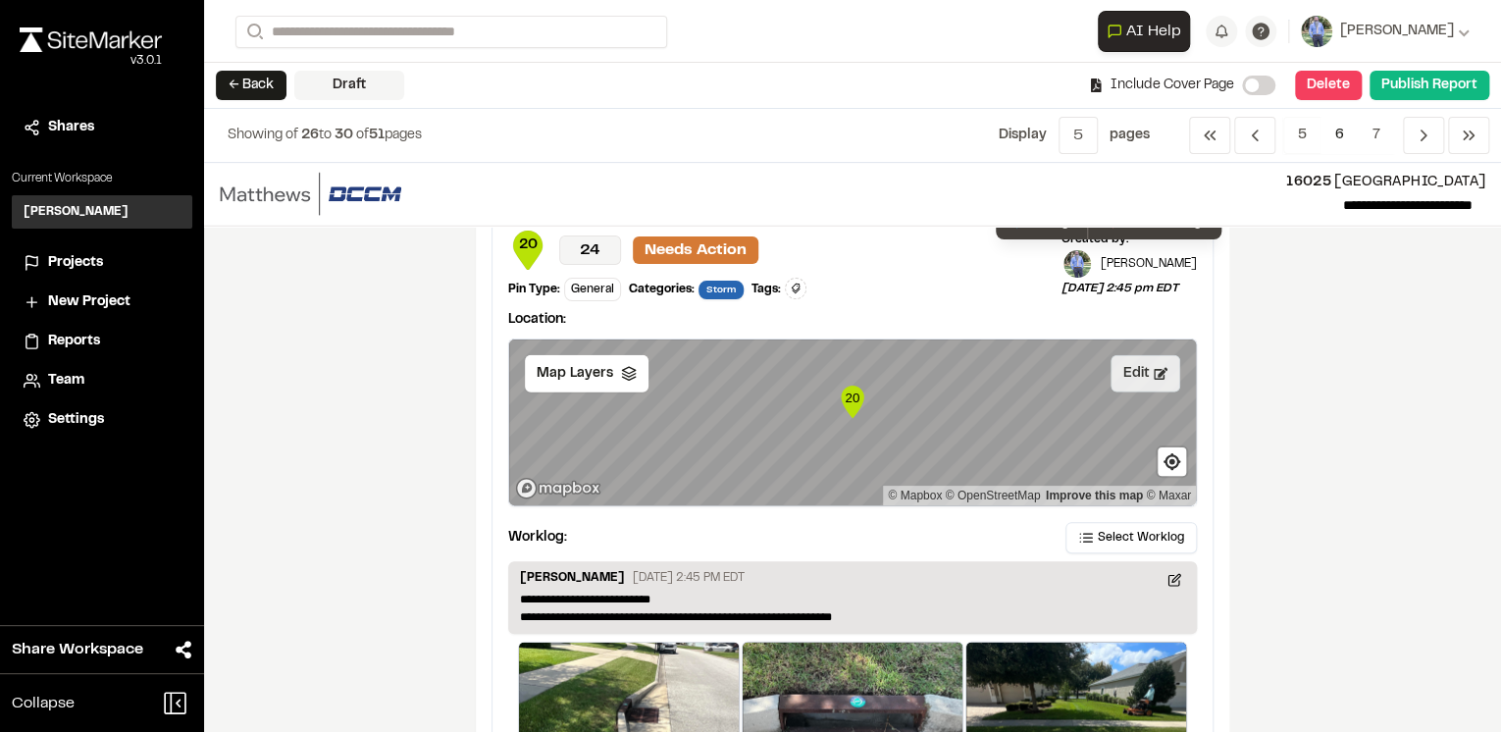
click at [1154, 368] on icon at bounding box center [1161, 374] width 14 height 14
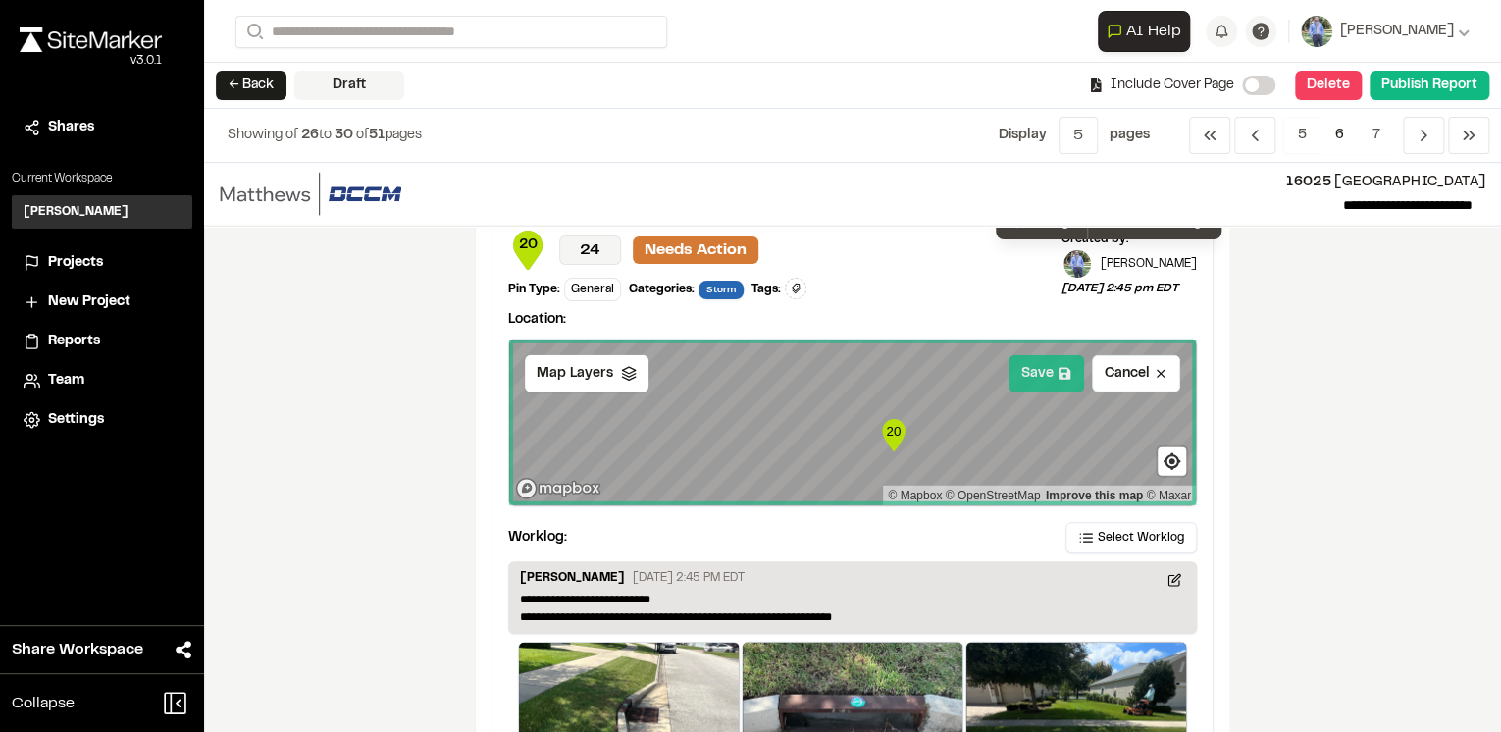
click at [1048, 361] on button "Save" at bounding box center [1047, 373] width 76 height 37
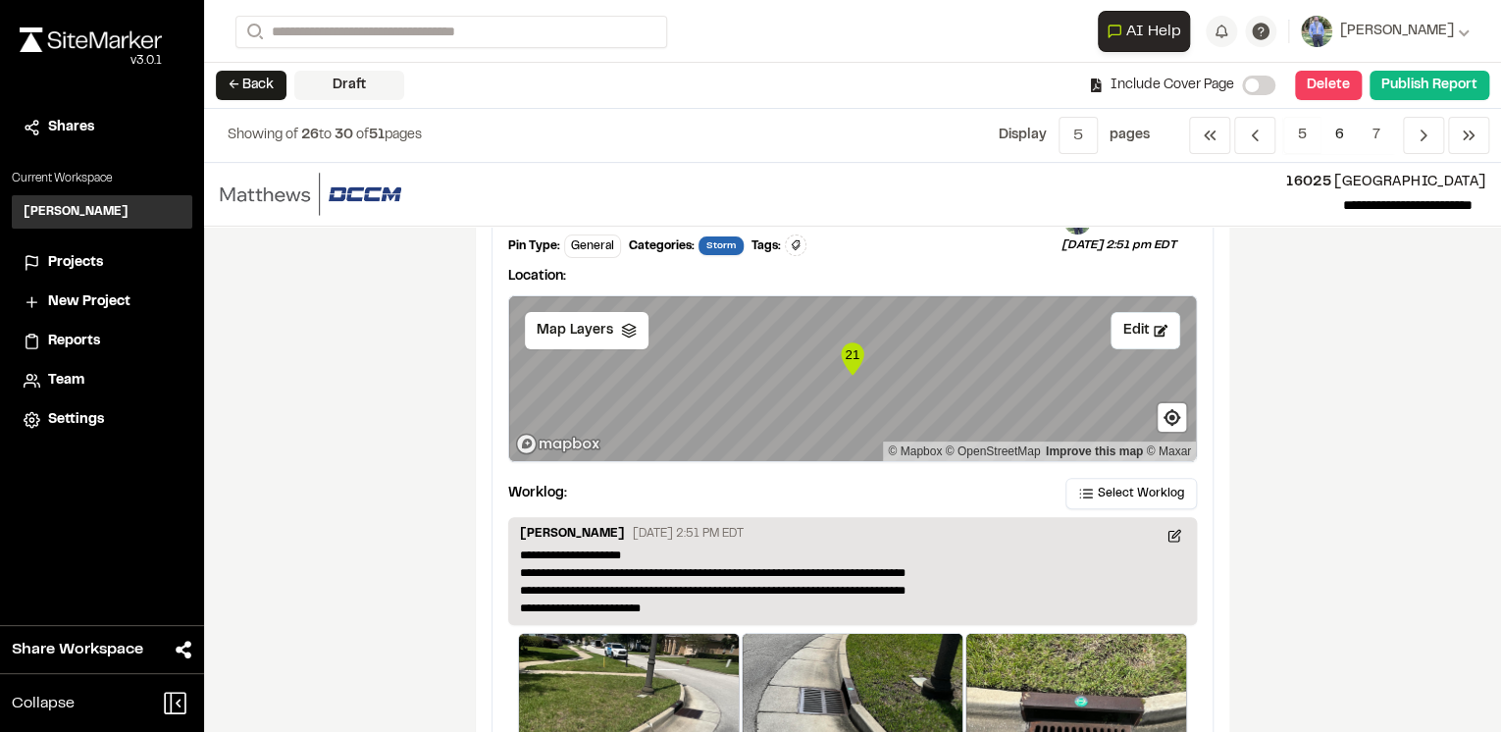
scroll to position [3376, 0]
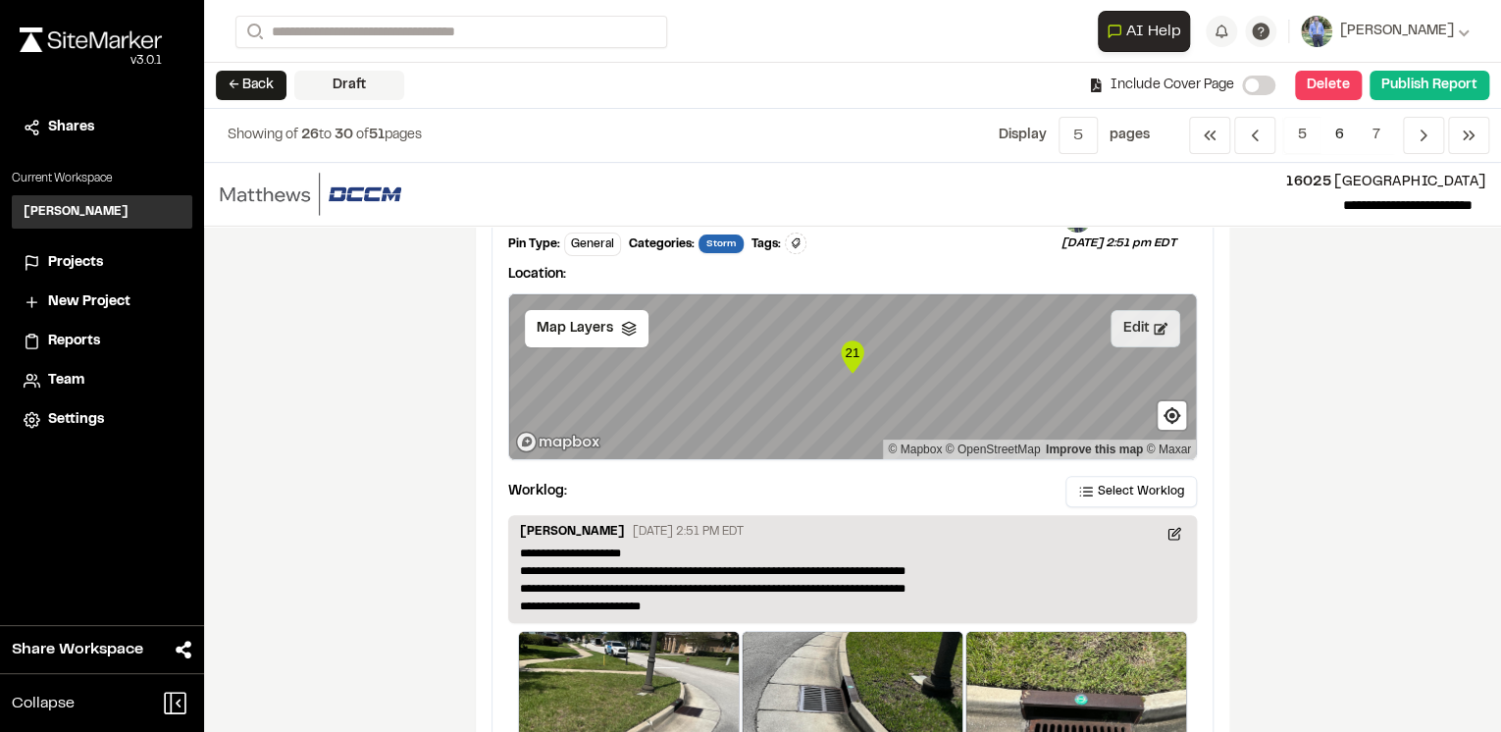
click at [1133, 320] on button "Edit" at bounding box center [1146, 328] width 70 height 37
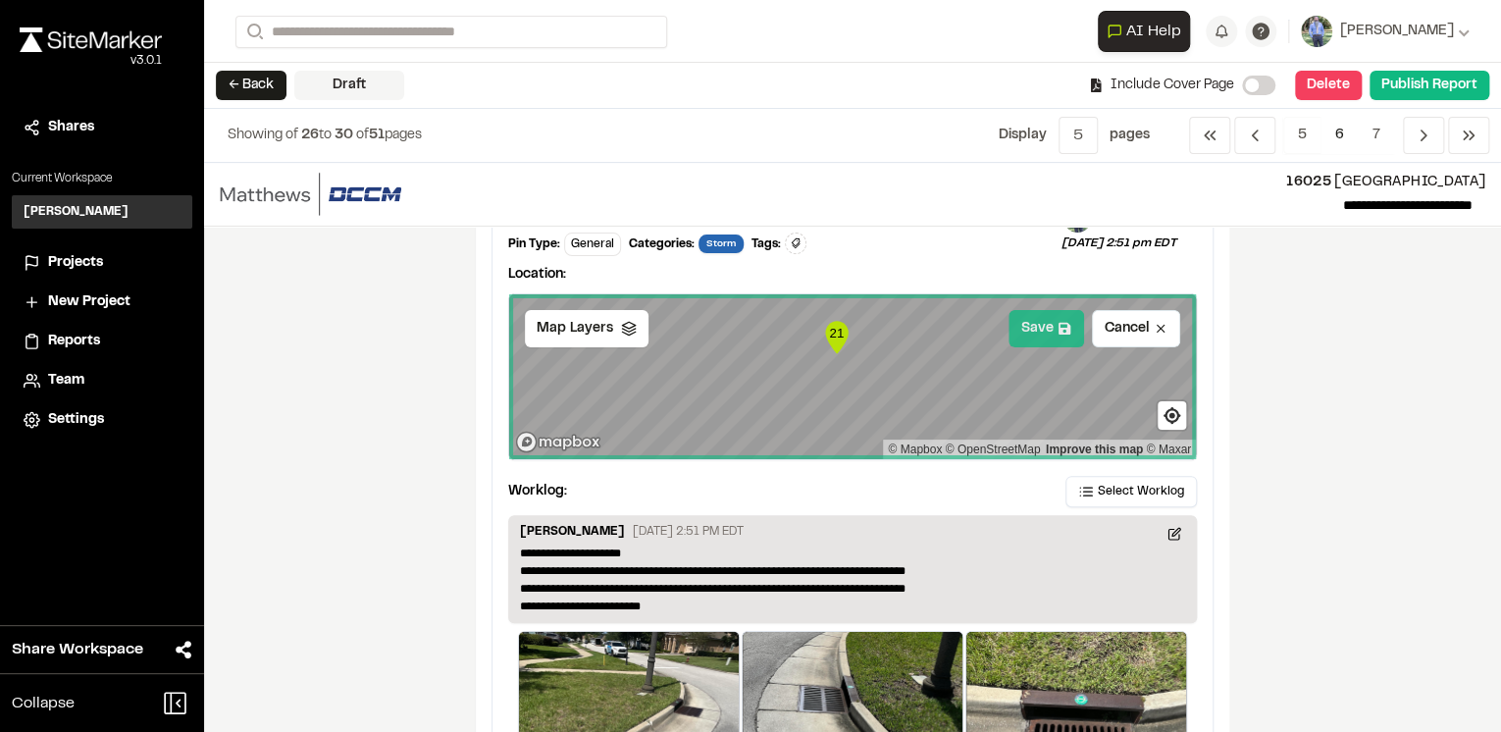
click at [1021, 319] on button "Save" at bounding box center [1047, 328] width 76 height 37
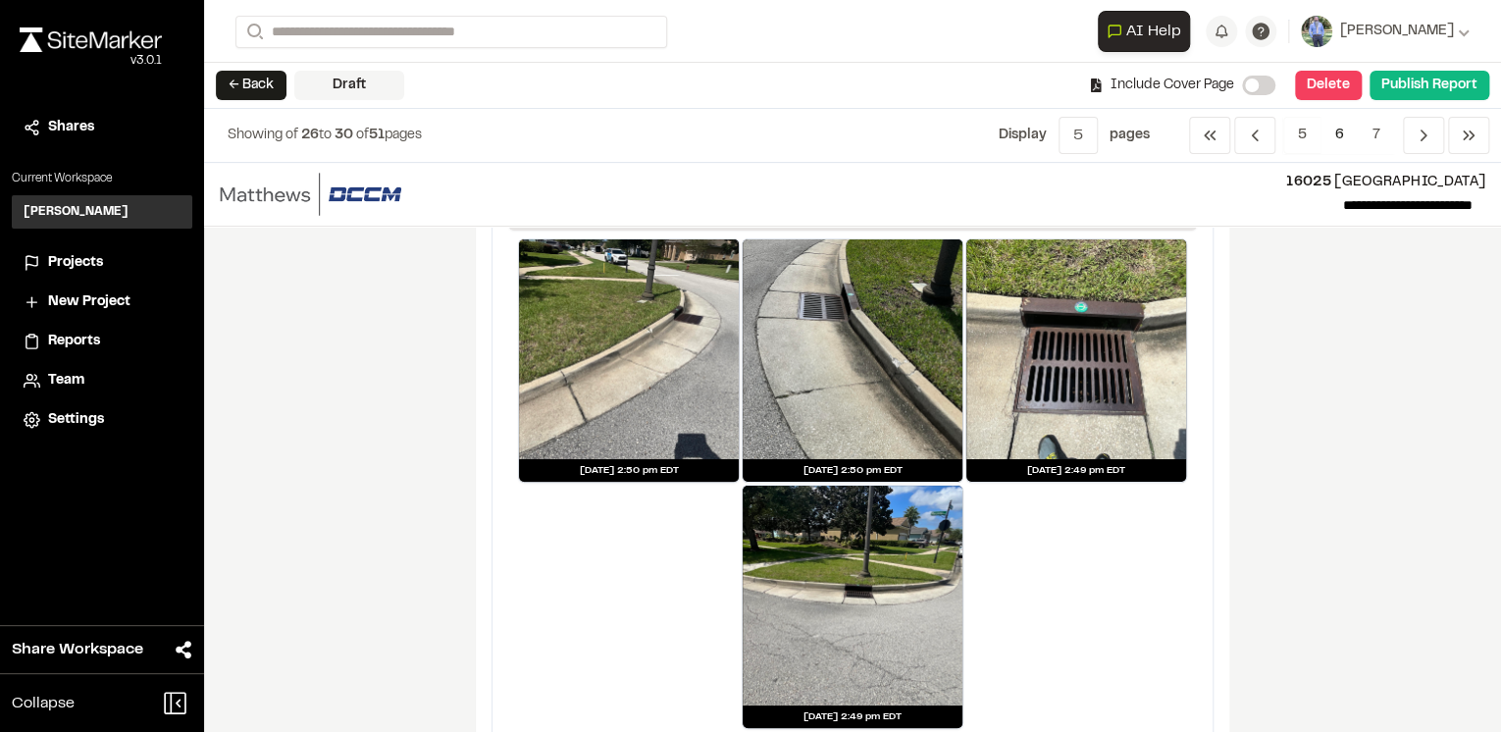
scroll to position [3809, 0]
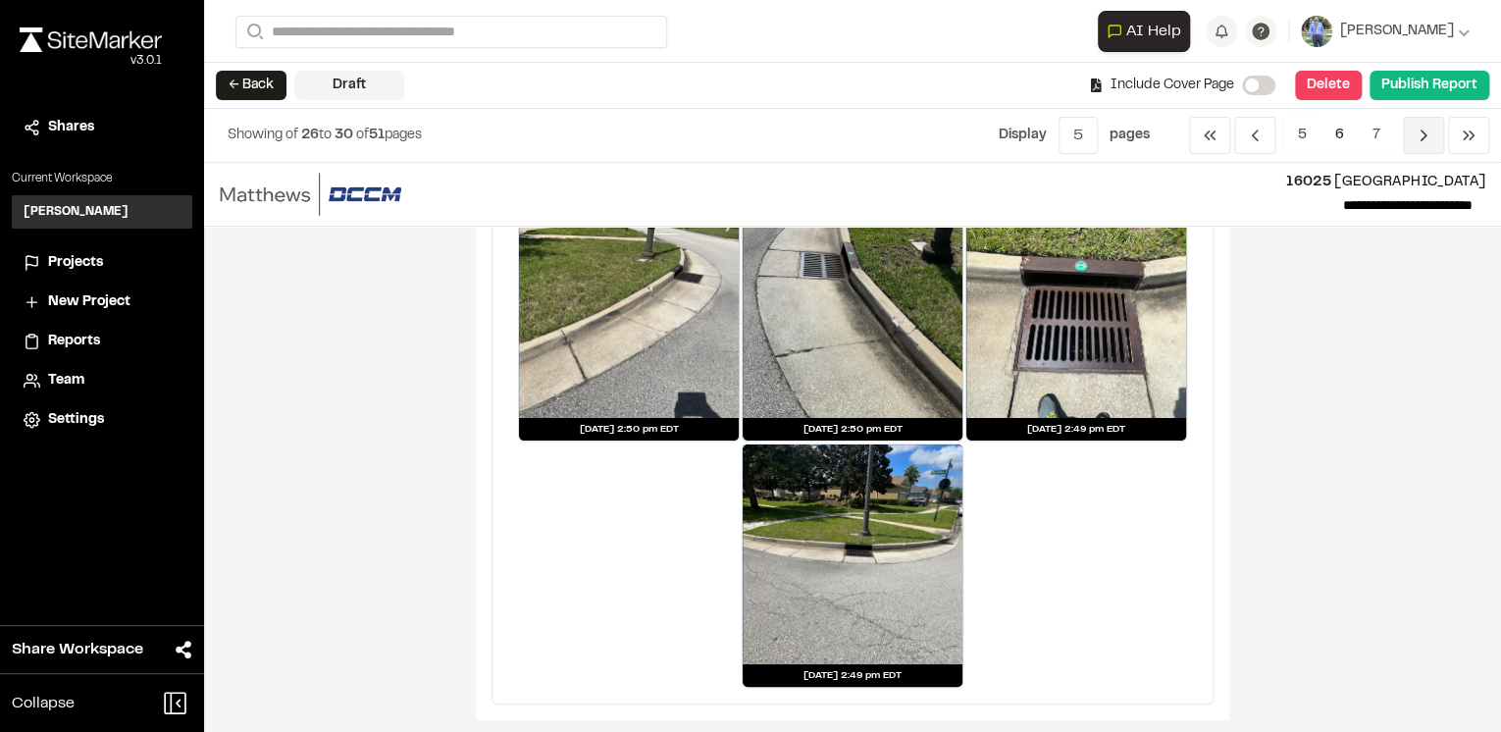
click at [1422, 136] on icon "Navigation" at bounding box center [1424, 136] width 20 height 20
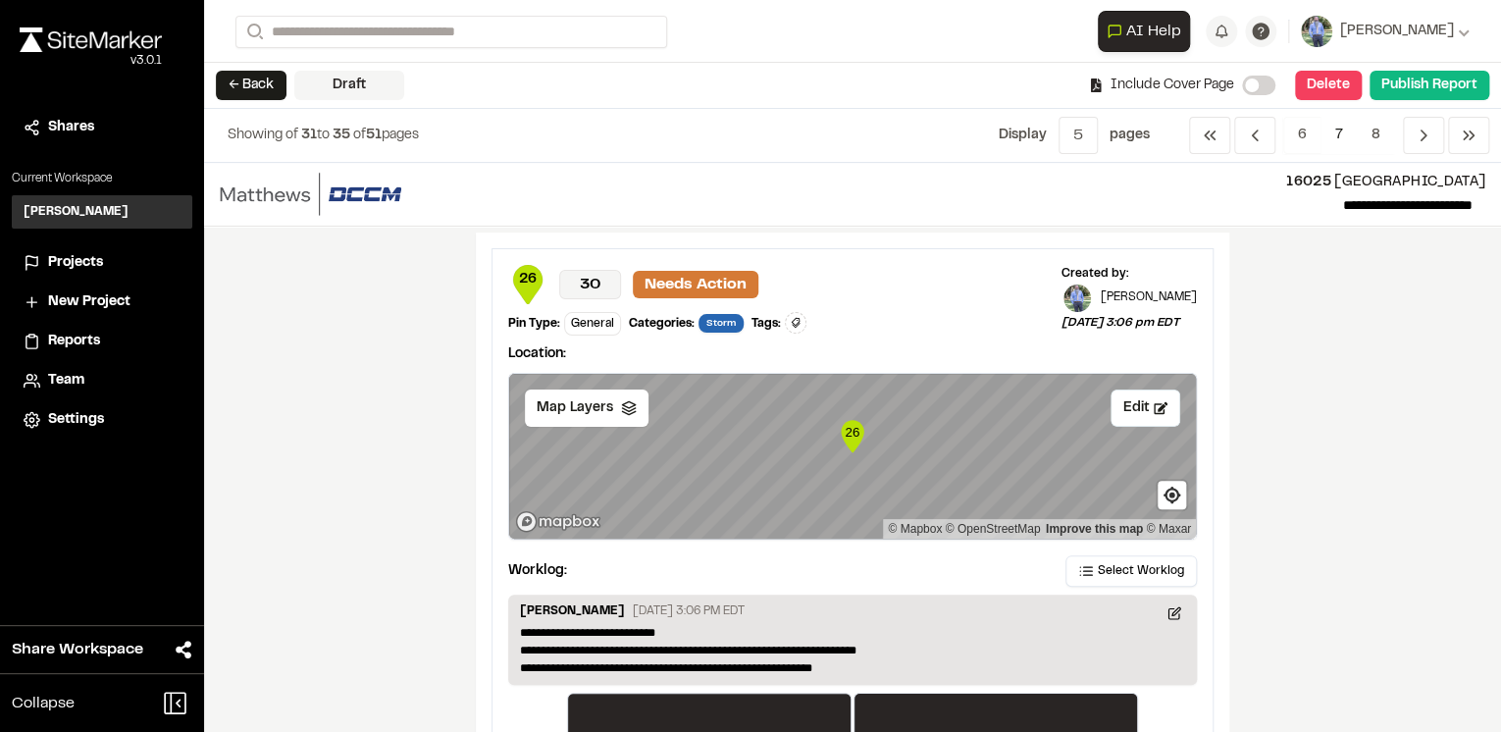
scroll to position [3376, 0]
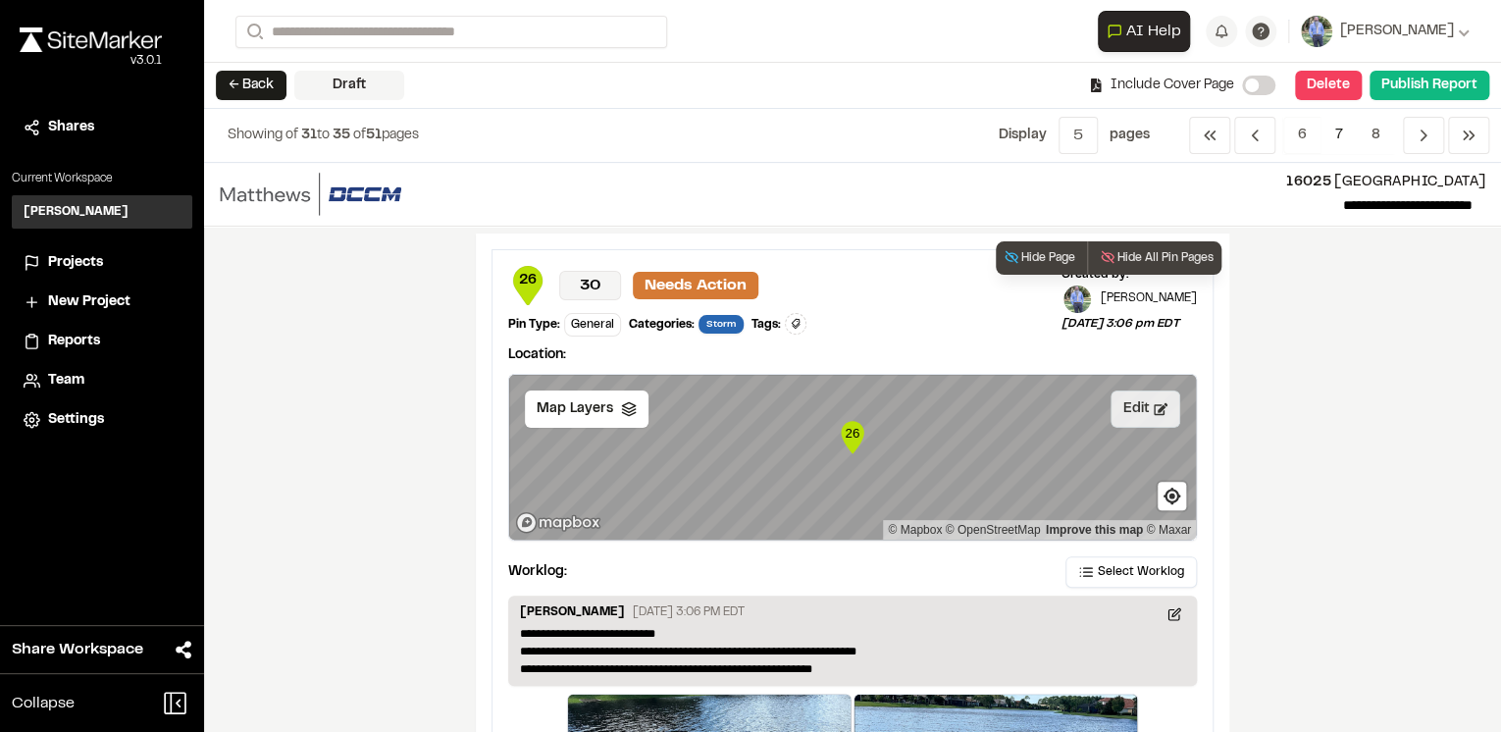
click at [1134, 396] on button "Edit" at bounding box center [1146, 409] width 70 height 37
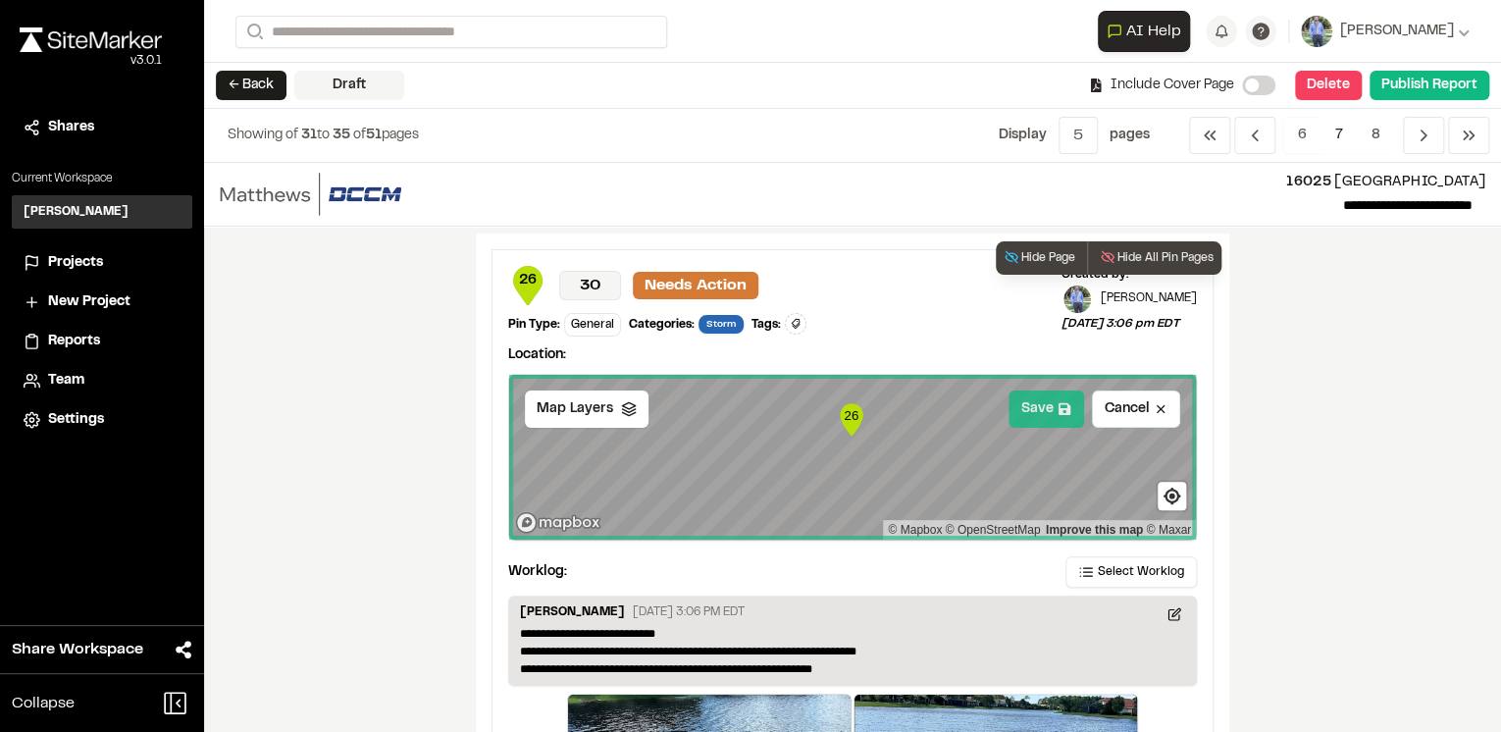
click at [1040, 396] on button "Save" at bounding box center [1047, 409] width 76 height 37
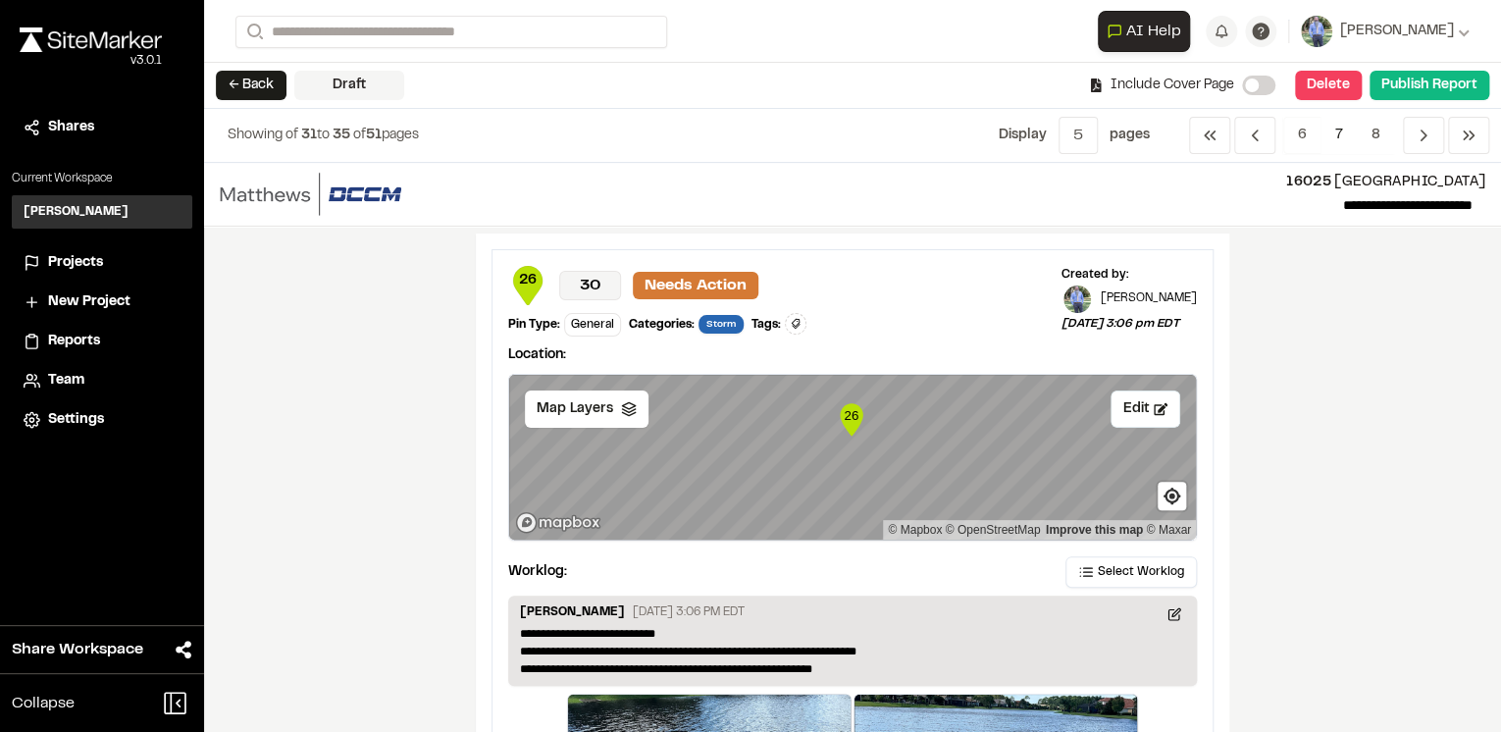
scroll to position [3690, 0]
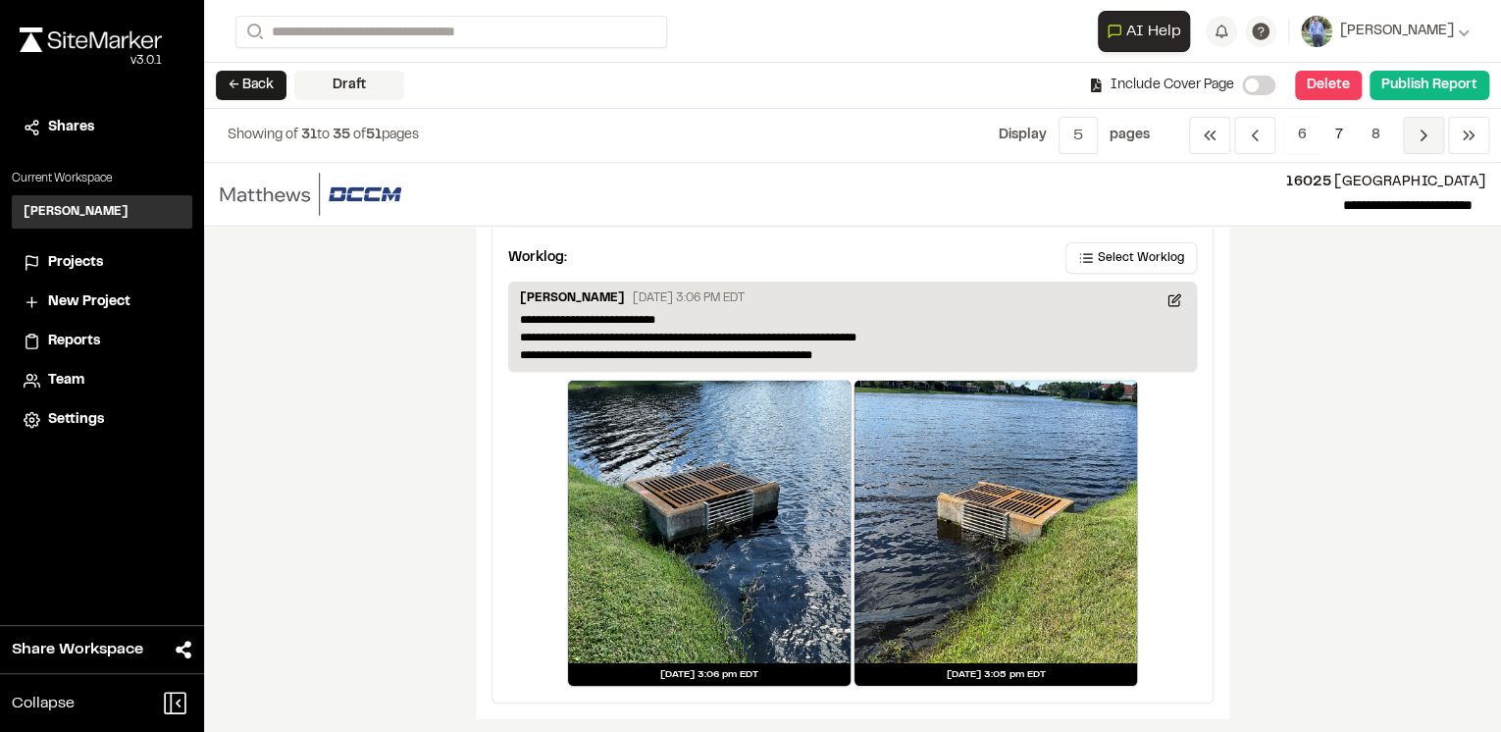
click at [1421, 136] on icon "Navigation" at bounding box center [1424, 136] width 20 height 20
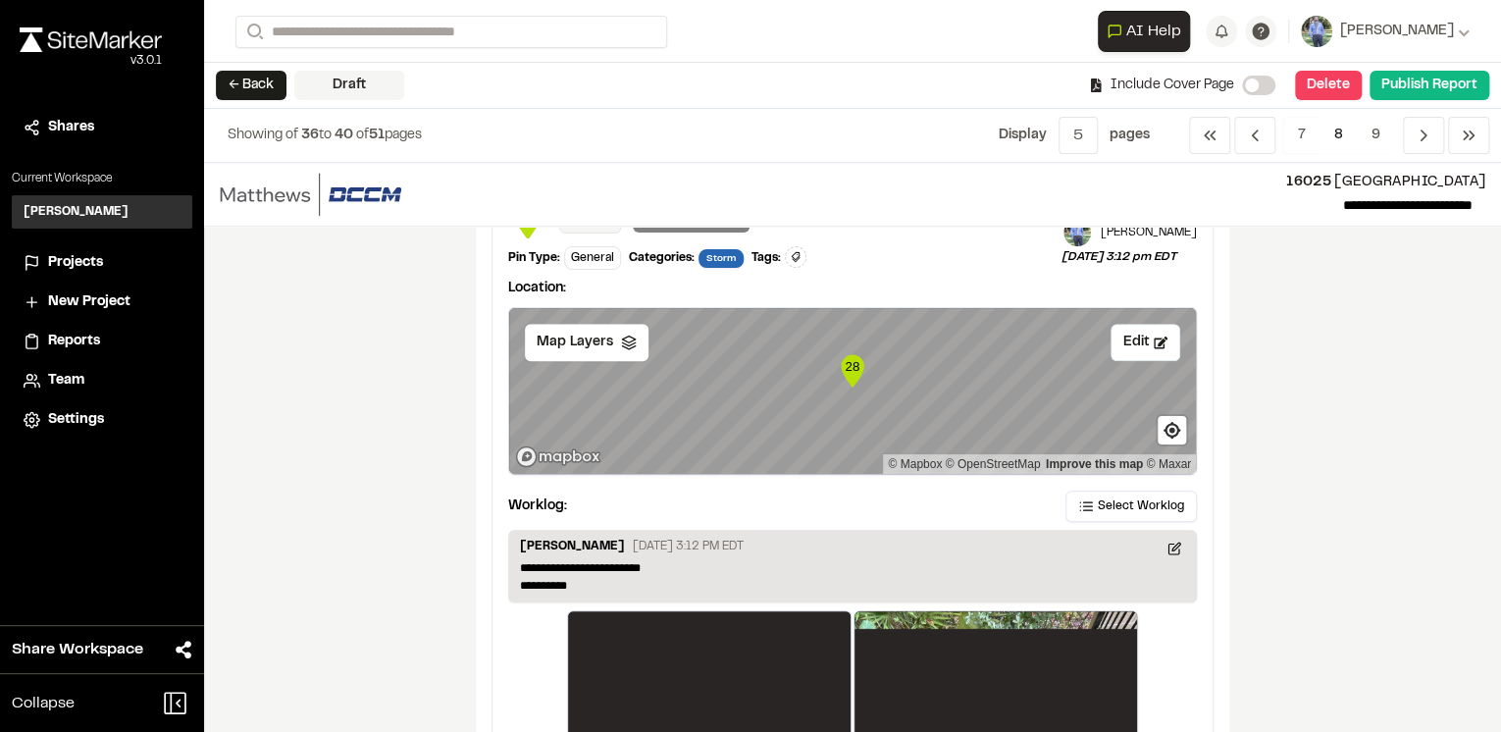
scroll to position [864, 0]
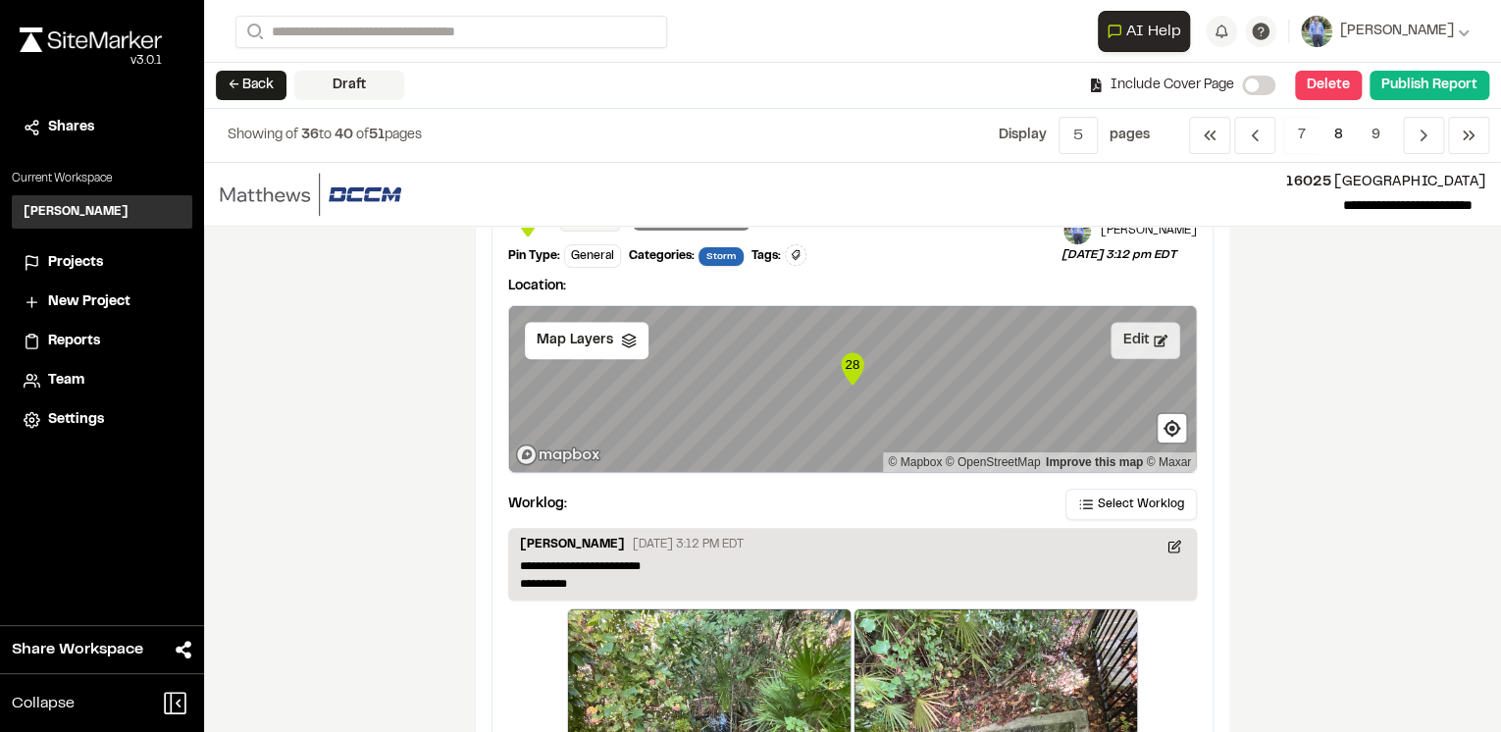
click at [1147, 343] on button "Edit" at bounding box center [1146, 340] width 70 height 37
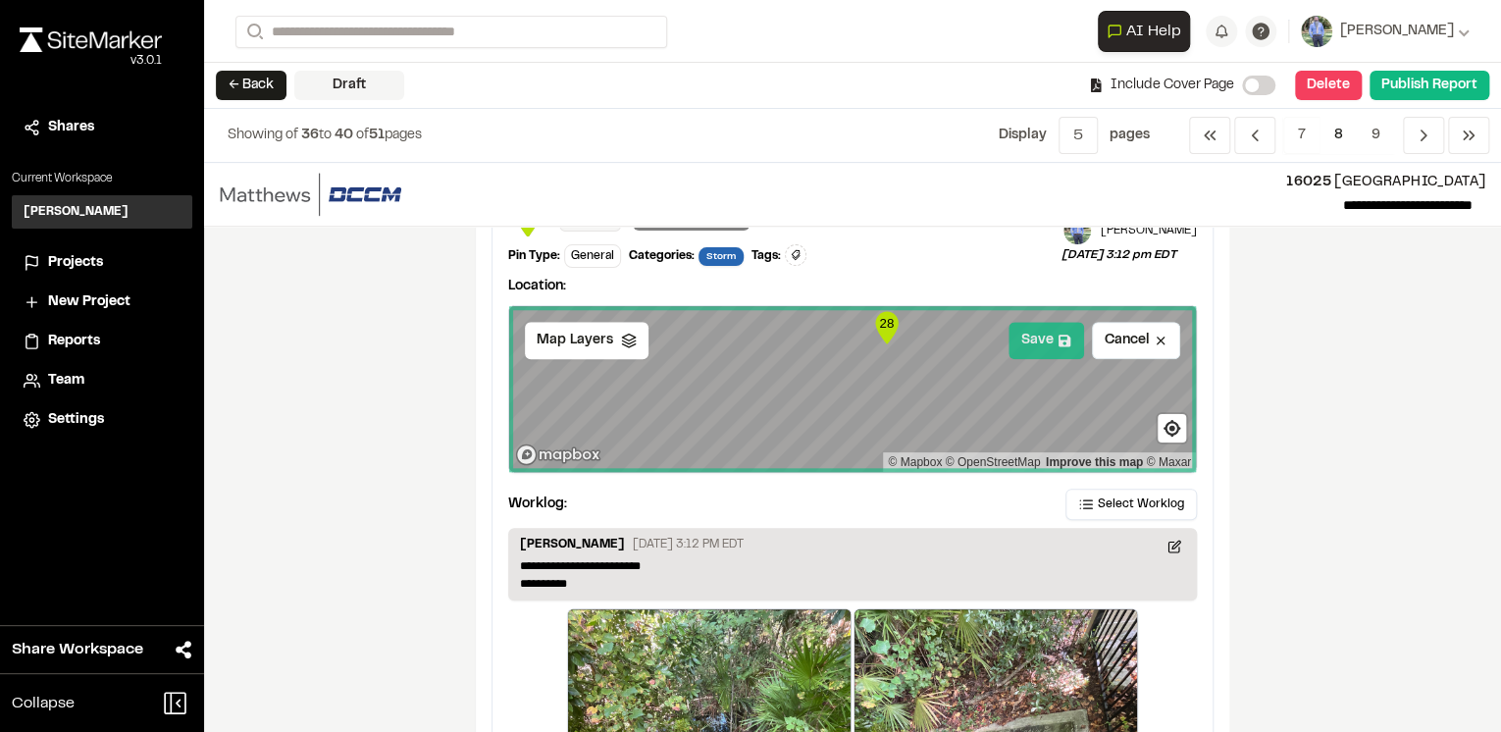
click at [1049, 342] on button "Save" at bounding box center [1047, 340] width 76 height 37
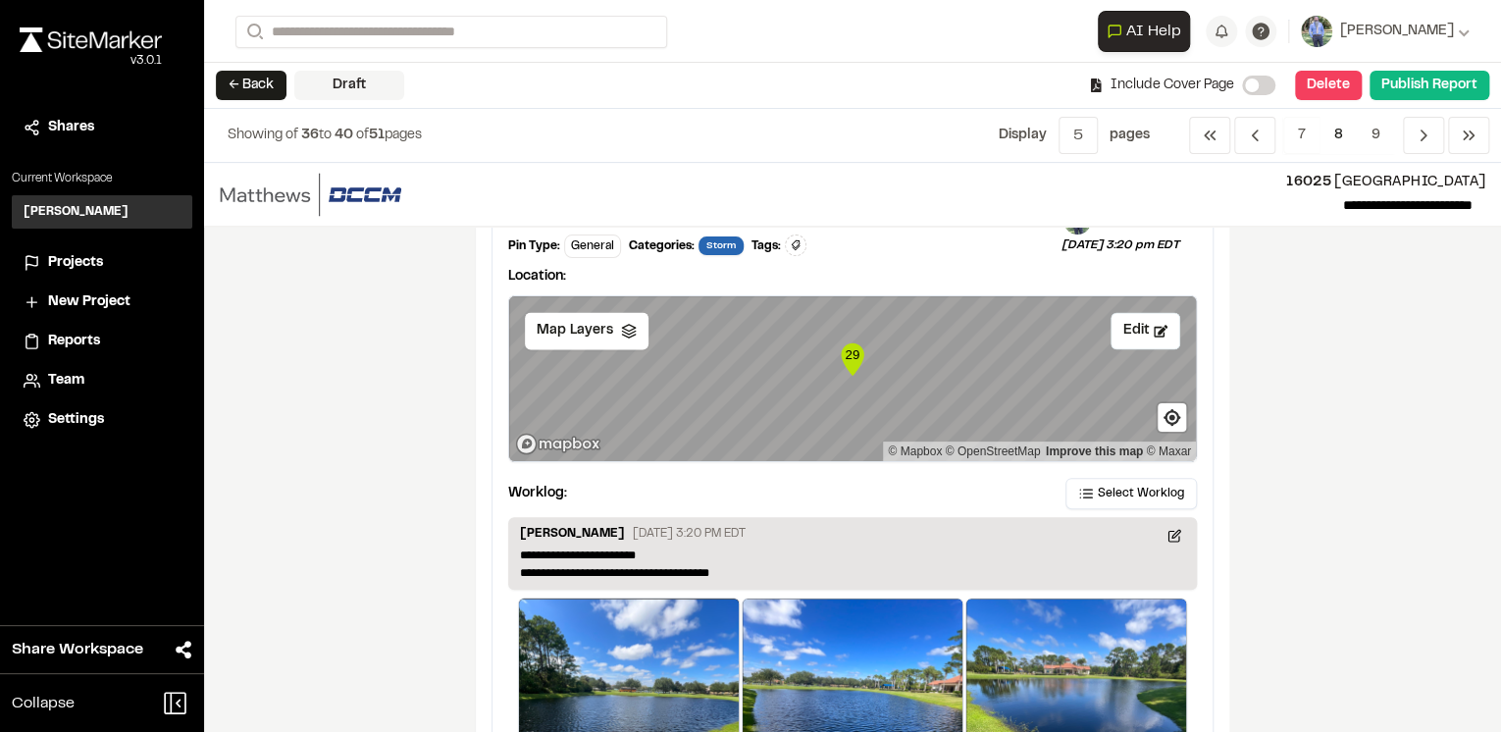
scroll to position [1649, 0]
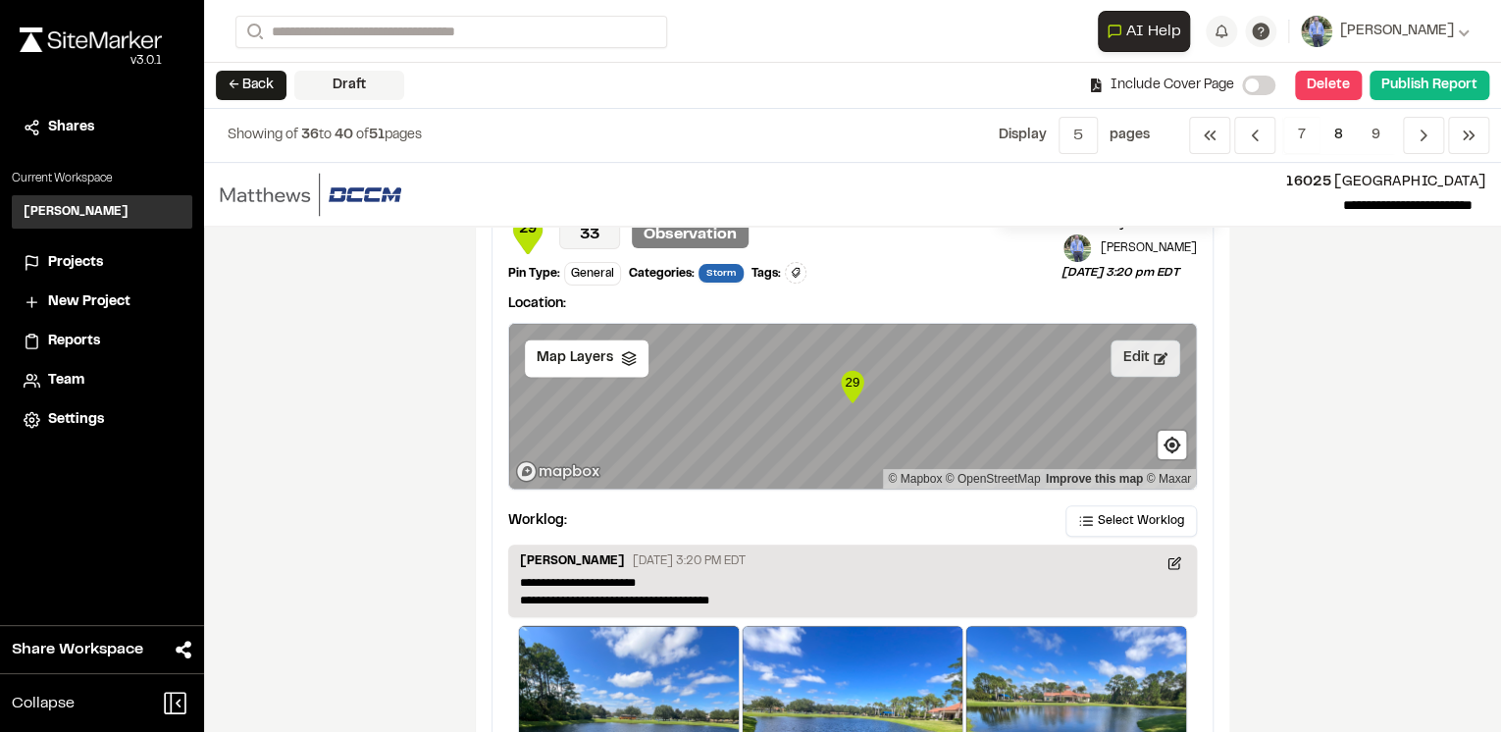
click at [1130, 355] on button "Edit" at bounding box center [1146, 358] width 70 height 37
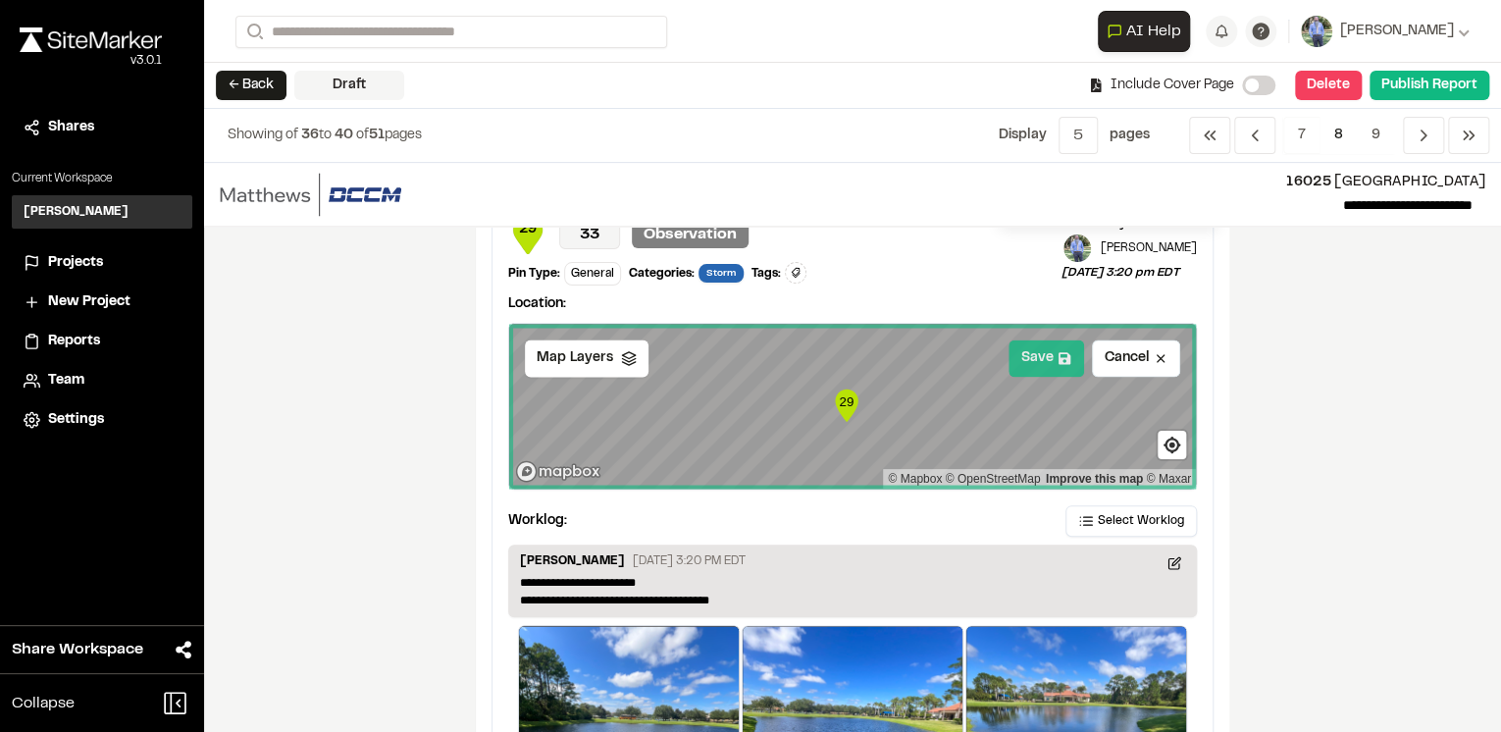
click at [1058, 351] on icon at bounding box center [1065, 358] width 14 height 14
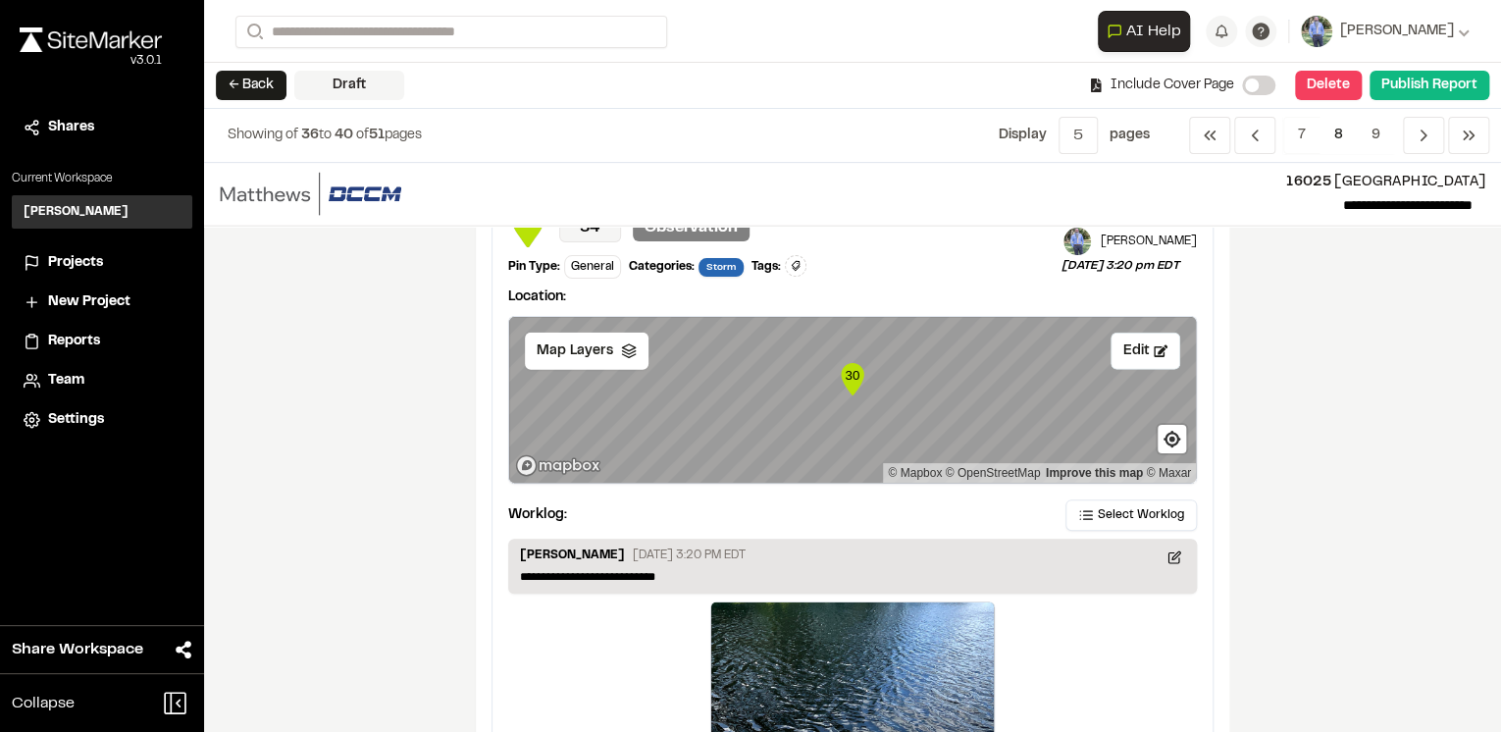
scroll to position [2434, 0]
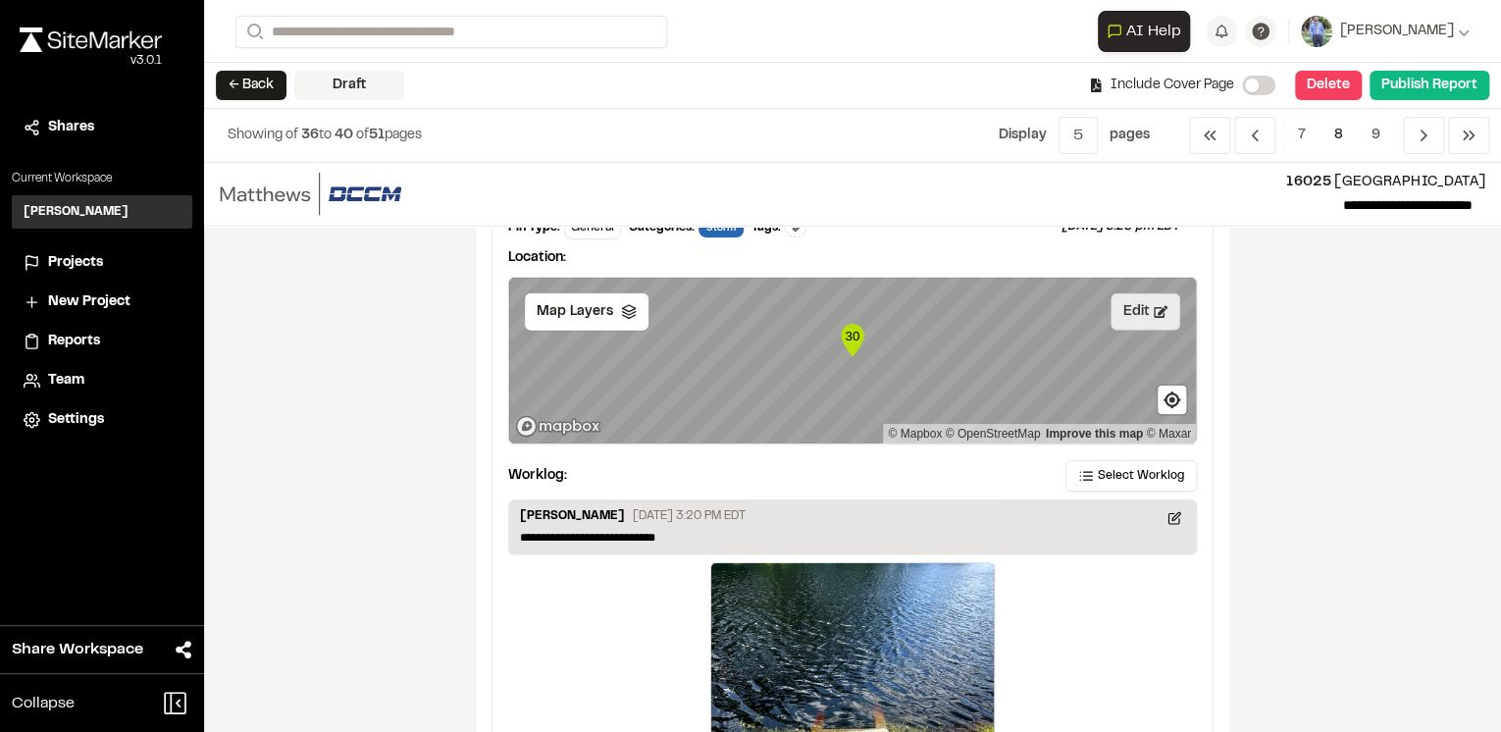
drag, startPoint x: 1138, startPoint y: 313, endPoint x: 1116, endPoint y: 314, distance: 22.6
click at [1138, 312] on button "Edit" at bounding box center [1146, 311] width 70 height 37
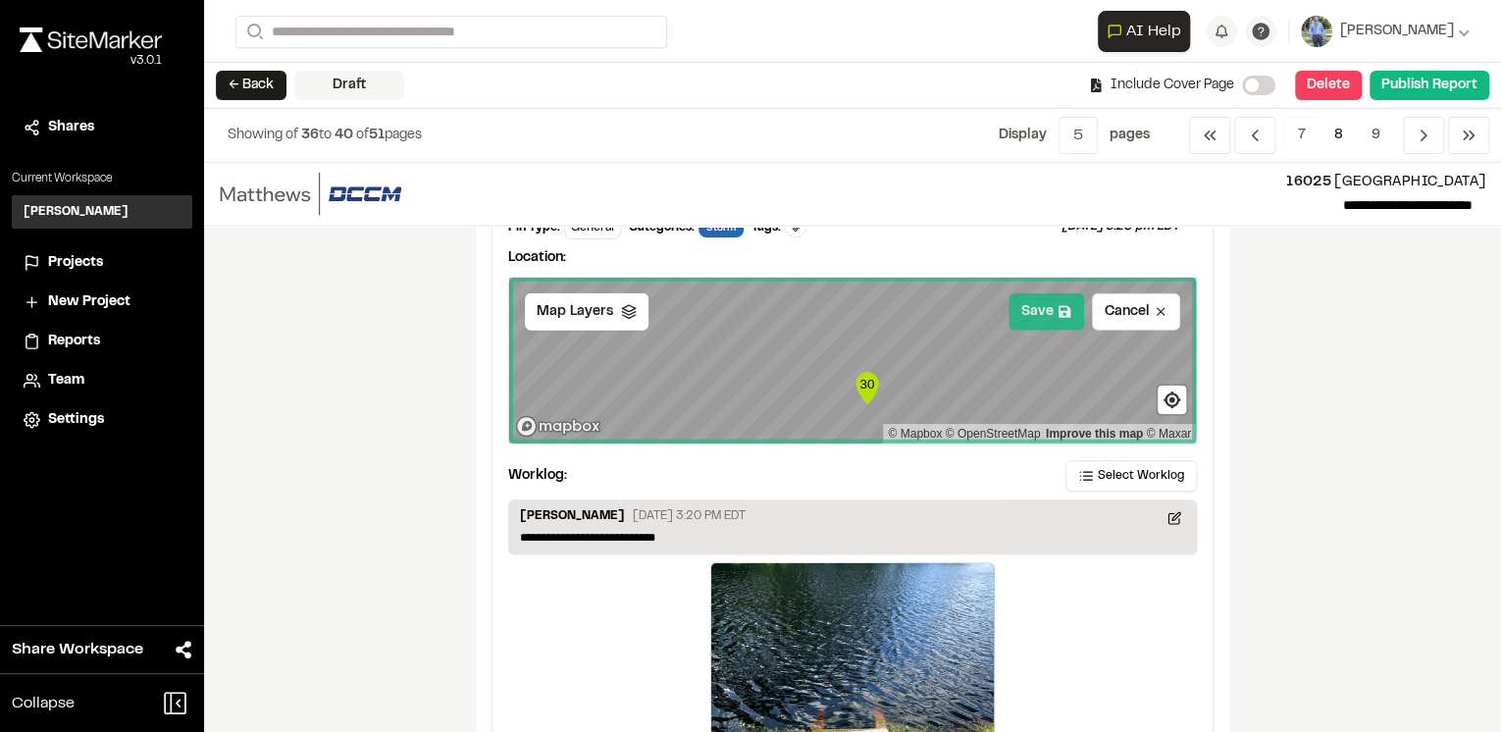
click at [1045, 302] on button "Save" at bounding box center [1047, 311] width 76 height 37
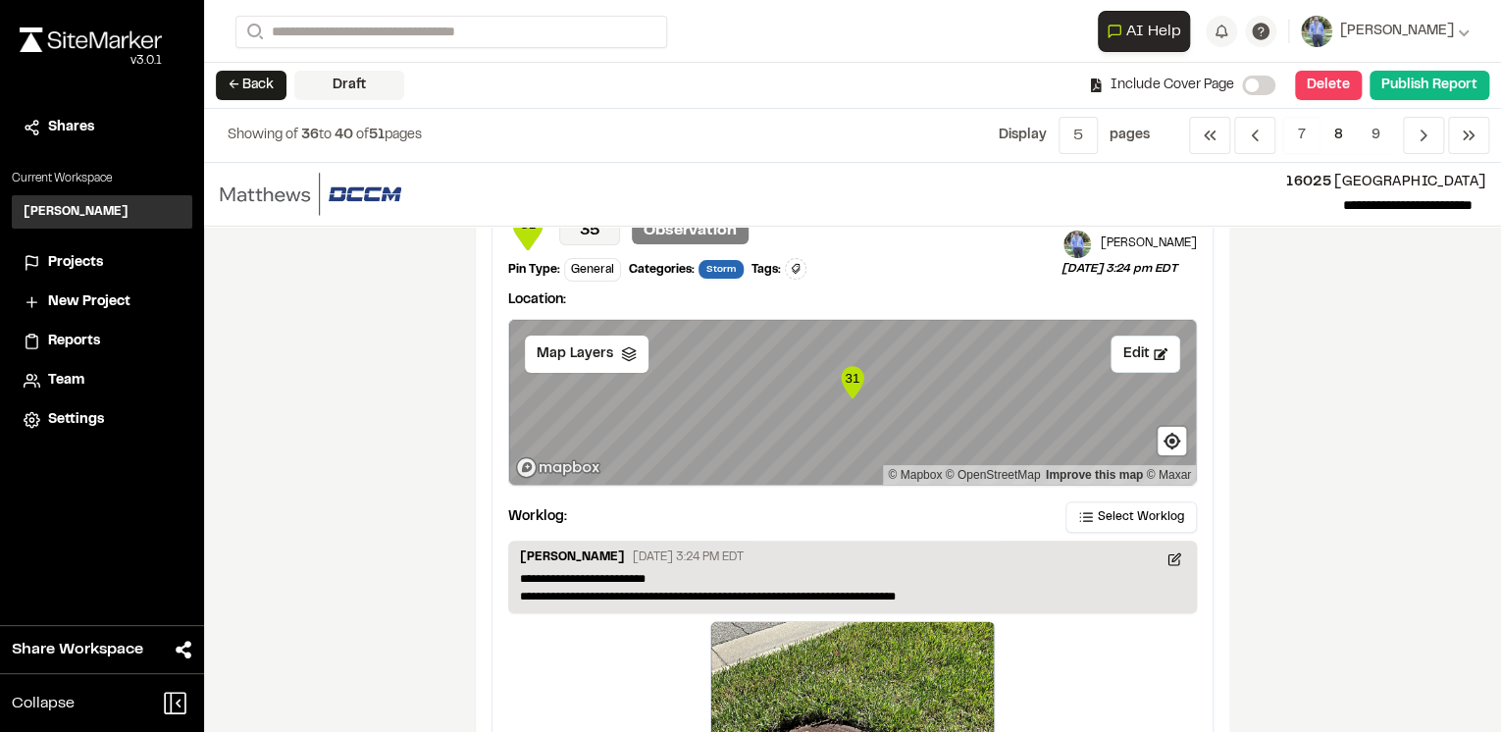
scroll to position [3140, 0]
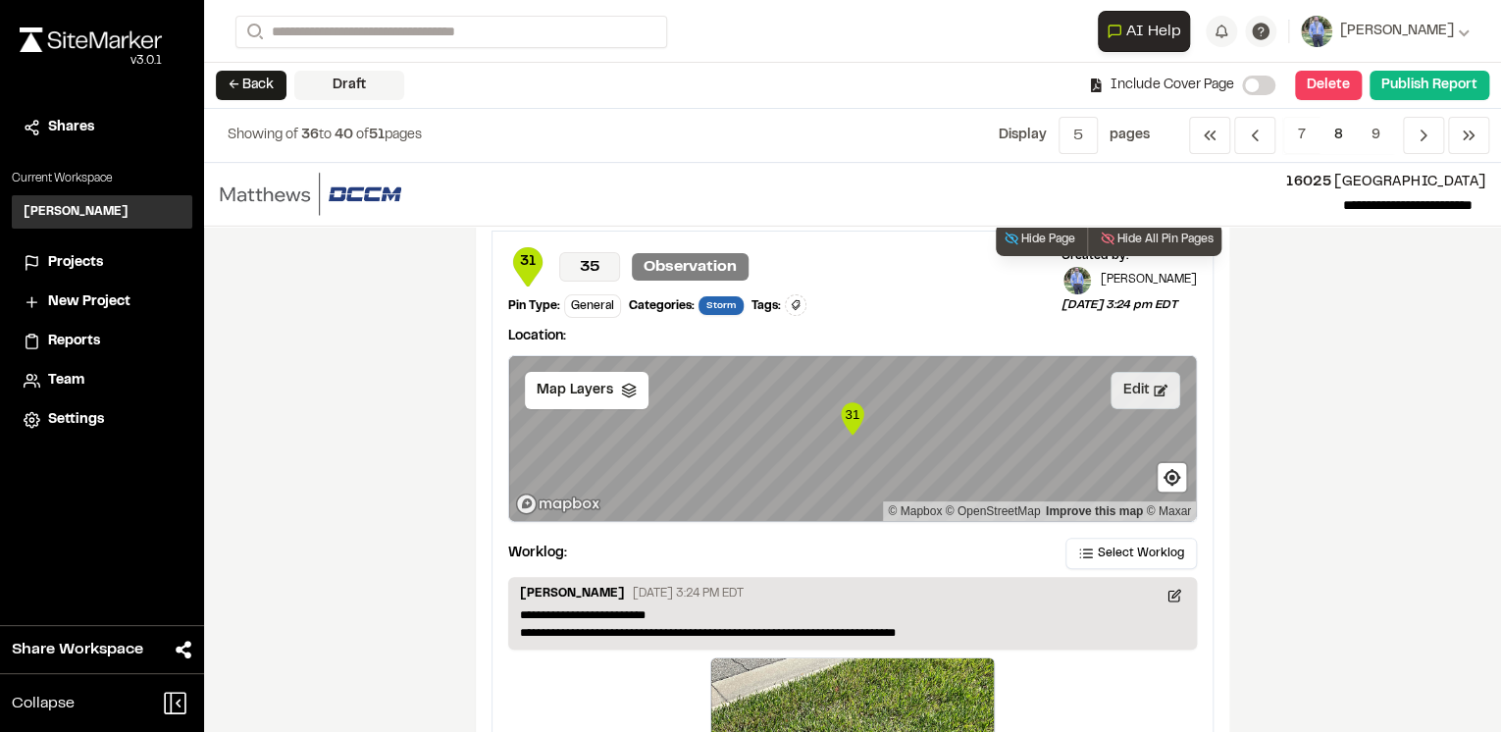
drag, startPoint x: 1138, startPoint y: 385, endPoint x: 1115, endPoint y: 393, distance: 24.8
click at [1138, 384] on button "Edit" at bounding box center [1146, 390] width 70 height 37
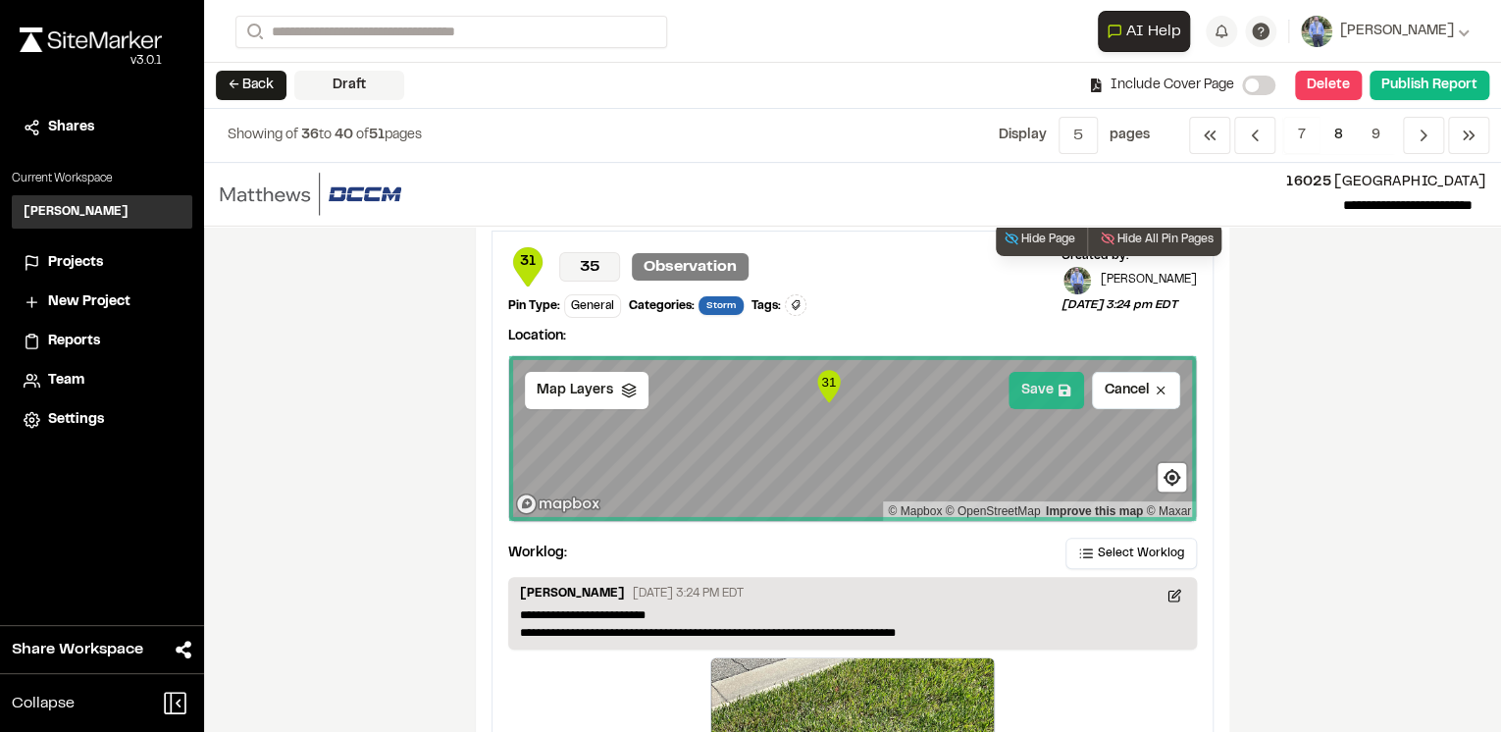
click at [1040, 394] on button "Save" at bounding box center [1047, 390] width 76 height 37
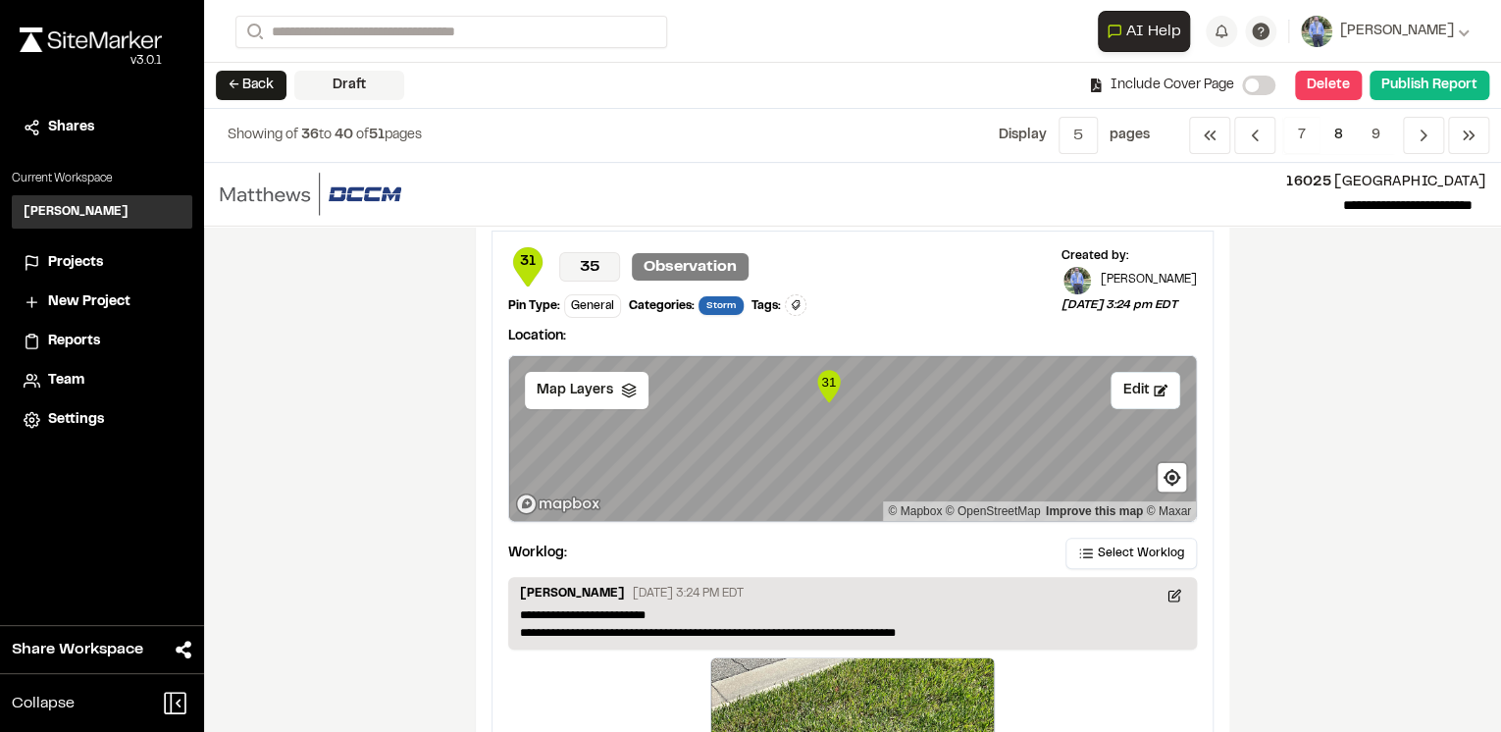
click at [1330, 410] on div "**********" at bounding box center [852, 447] width 1297 height 569
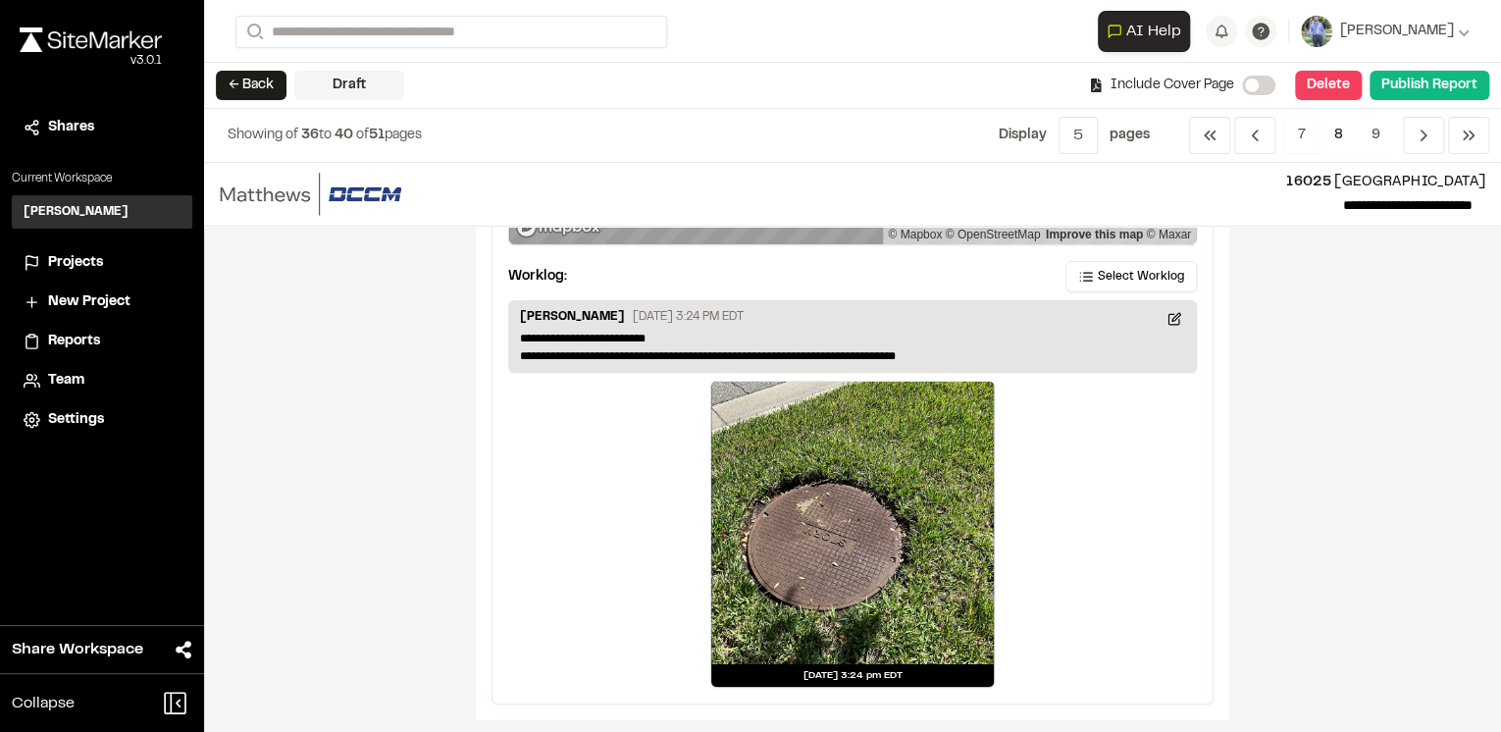
scroll to position [3418, 0]
click at [1431, 134] on icon "Navigation" at bounding box center [1424, 136] width 20 height 20
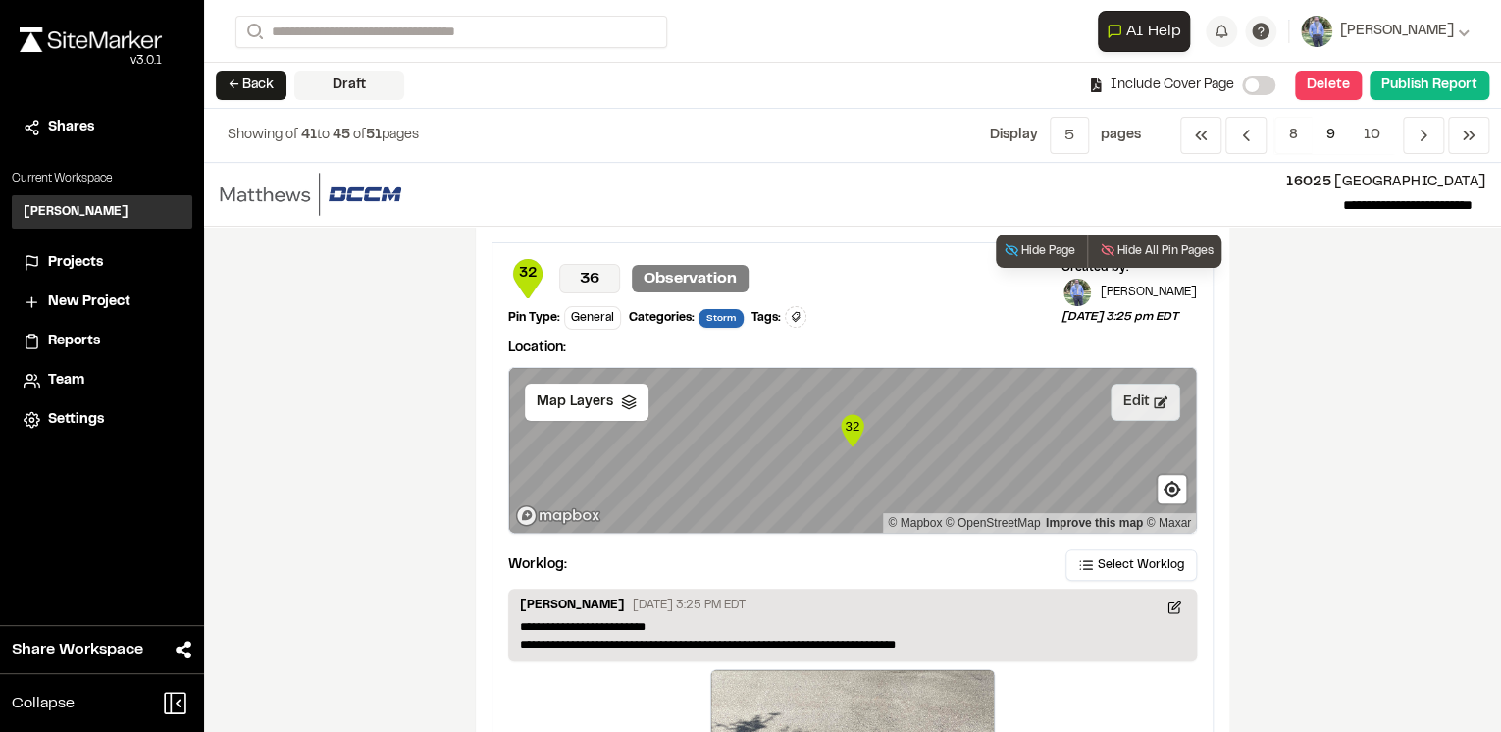
click at [1129, 398] on button "Edit" at bounding box center [1146, 402] width 70 height 37
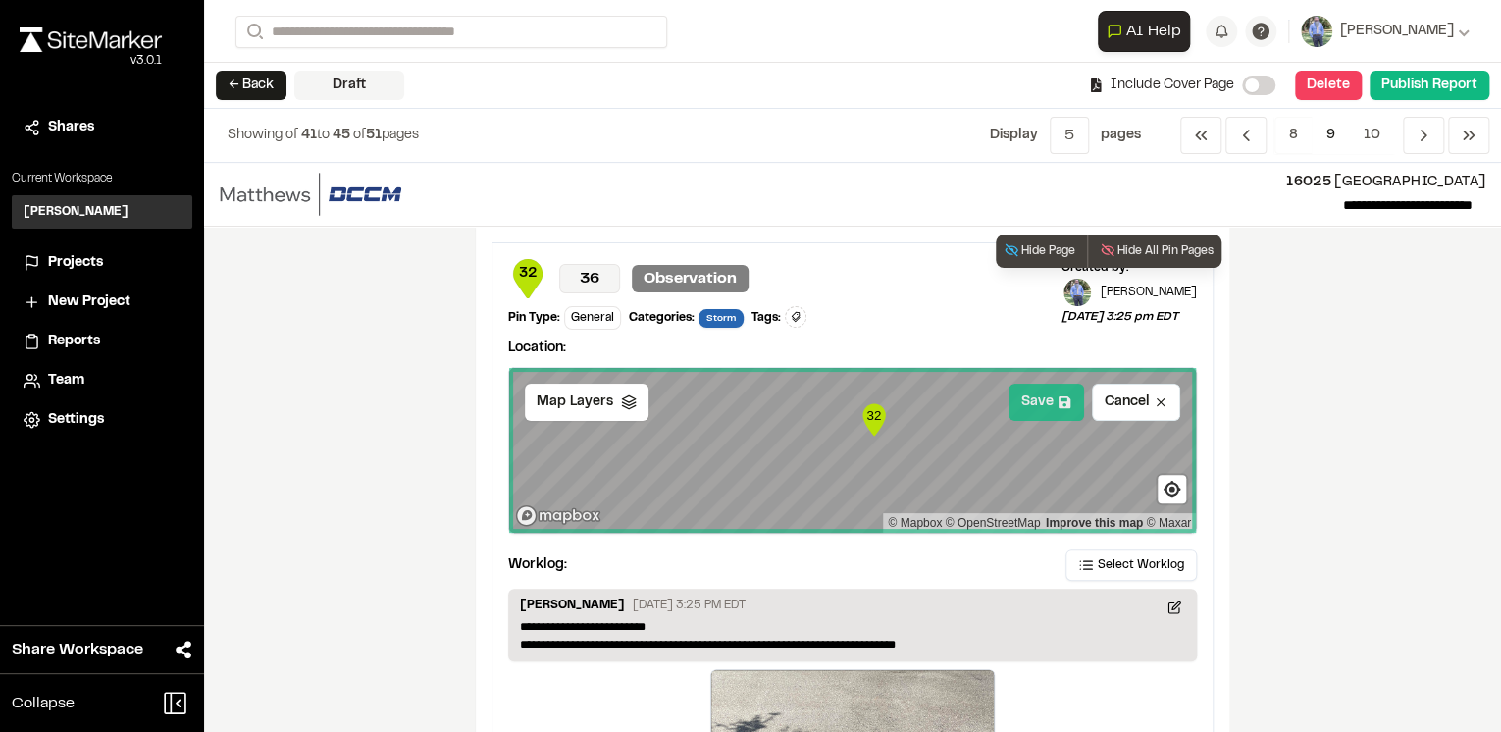
click at [1032, 404] on button "Save" at bounding box center [1047, 402] width 76 height 37
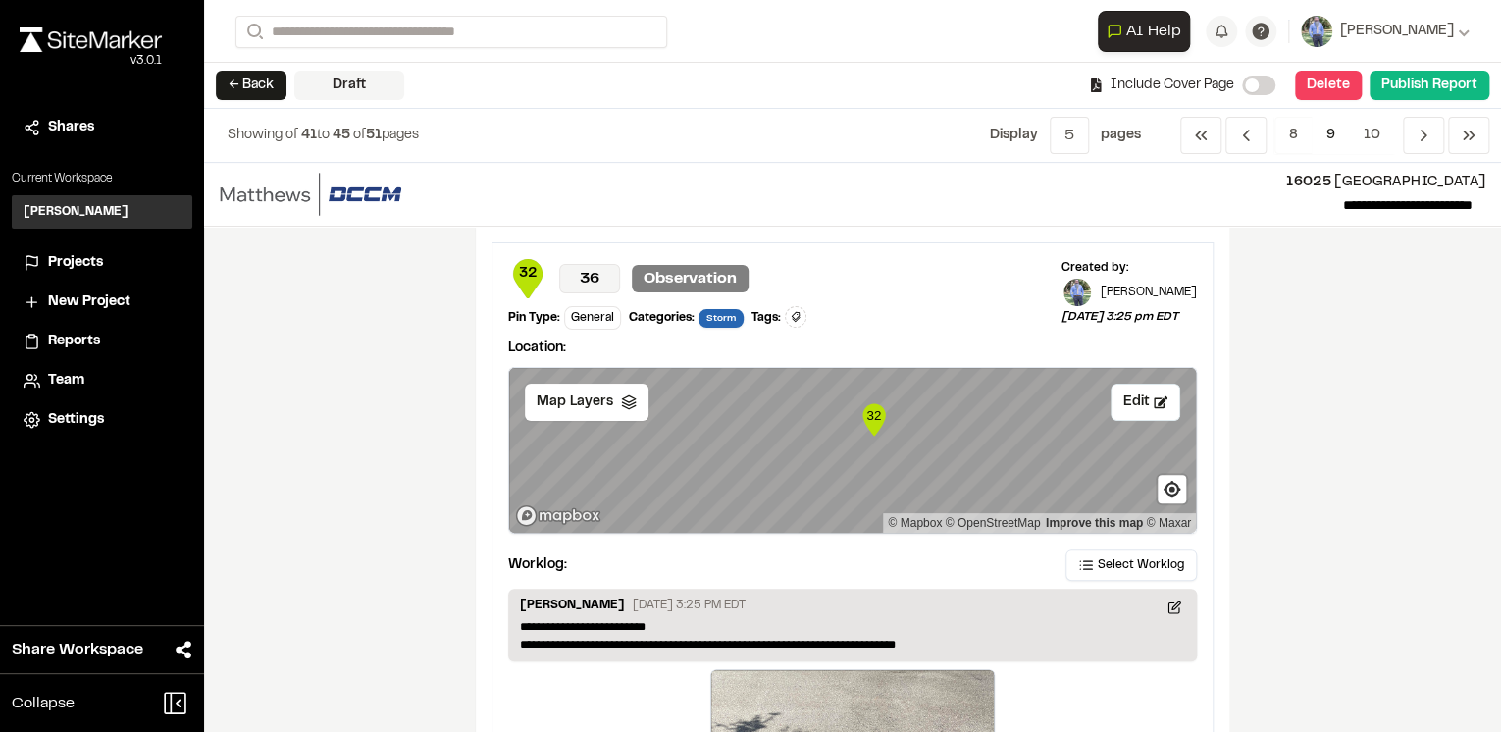
click at [1372, 446] on div "**********" at bounding box center [852, 447] width 1297 height 569
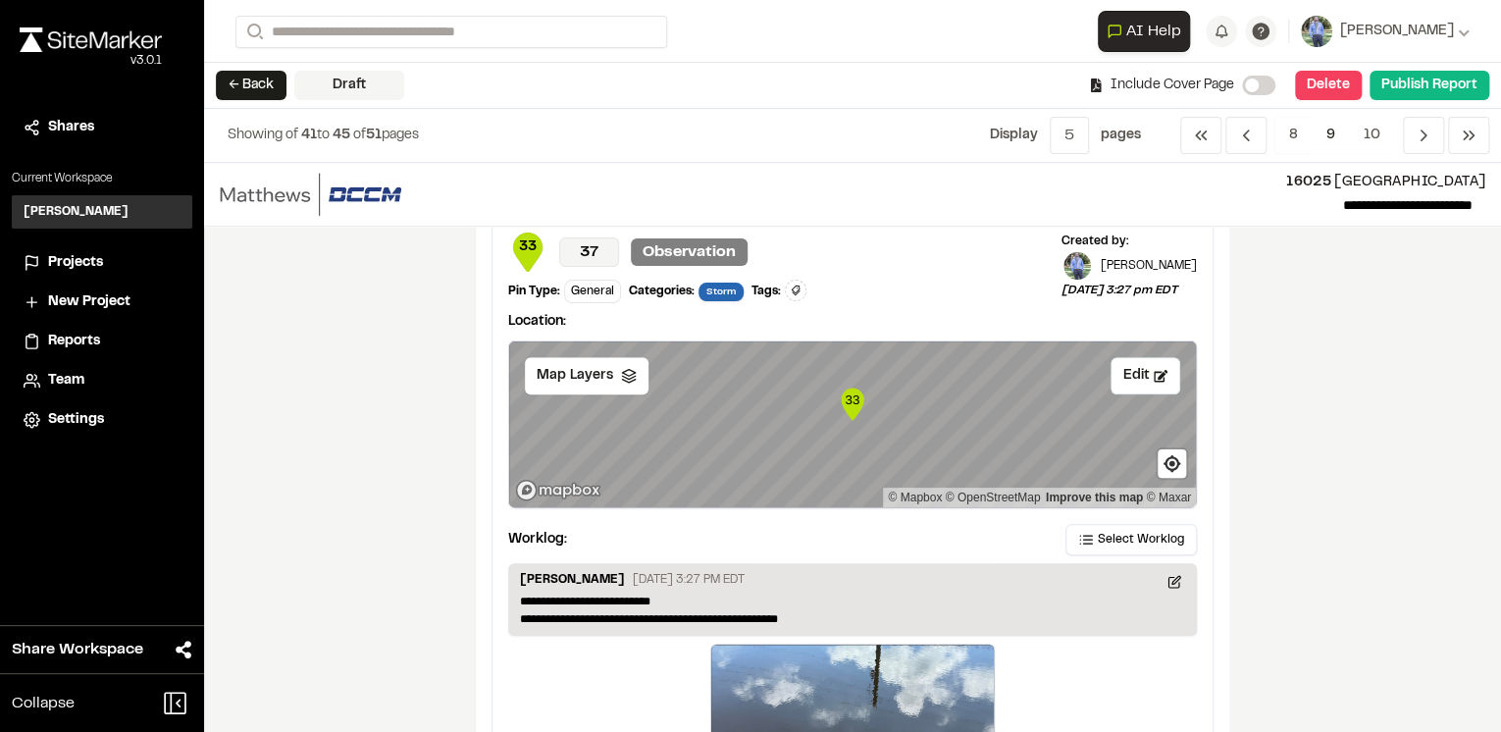
scroll to position [864, 0]
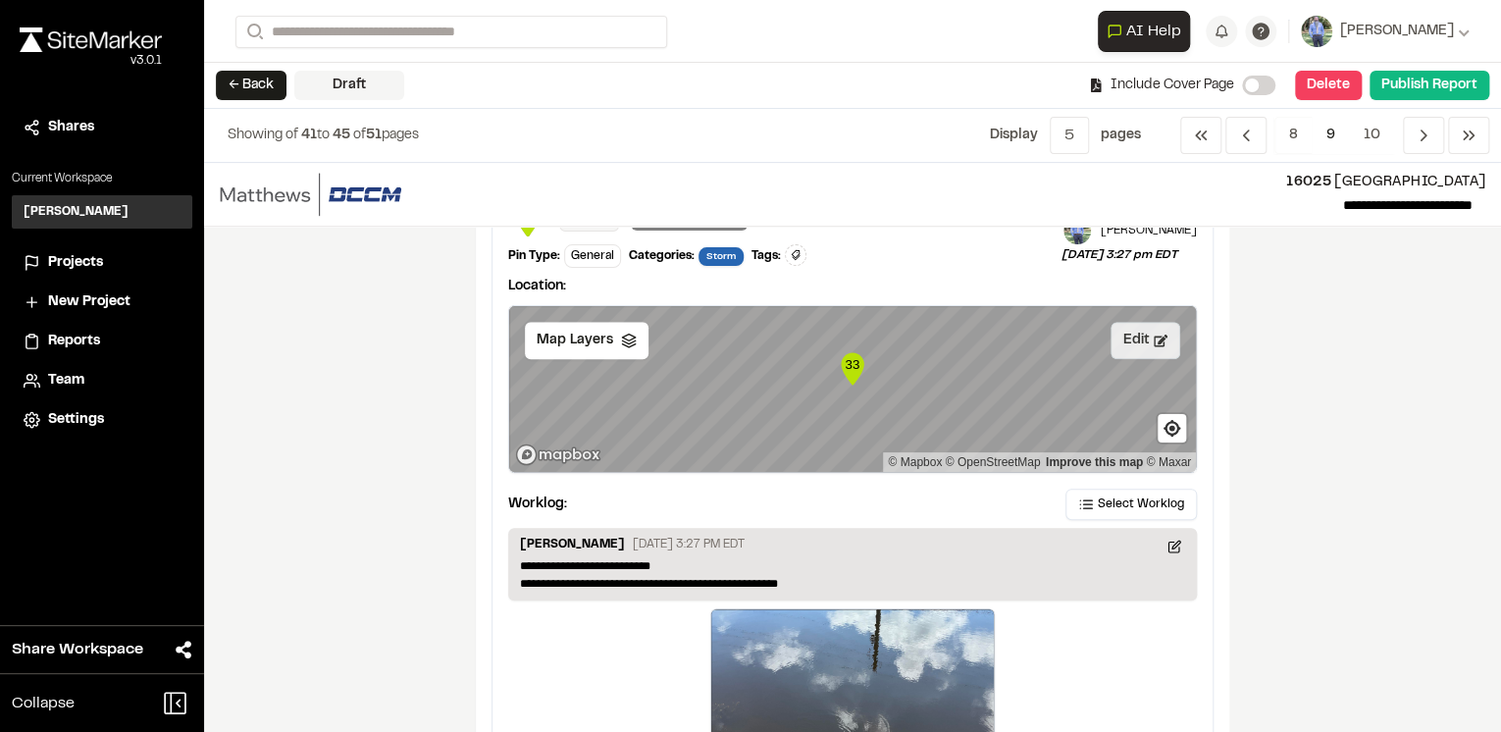
click at [1131, 341] on button "Edit" at bounding box center [1146, 340] width 70 height 37
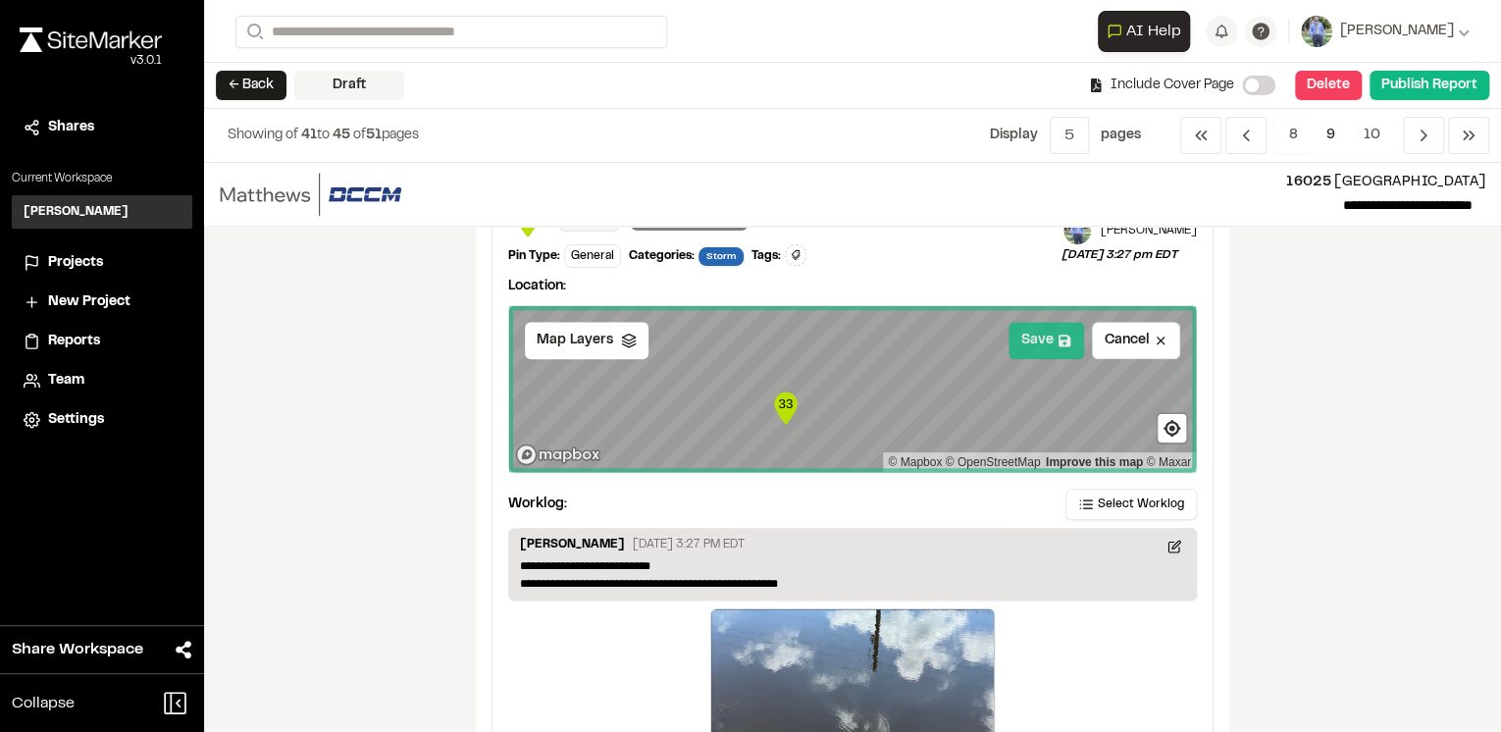
click at [1032, 336] on button "Save" at bounding box center [1047, 340] width 76 height 37
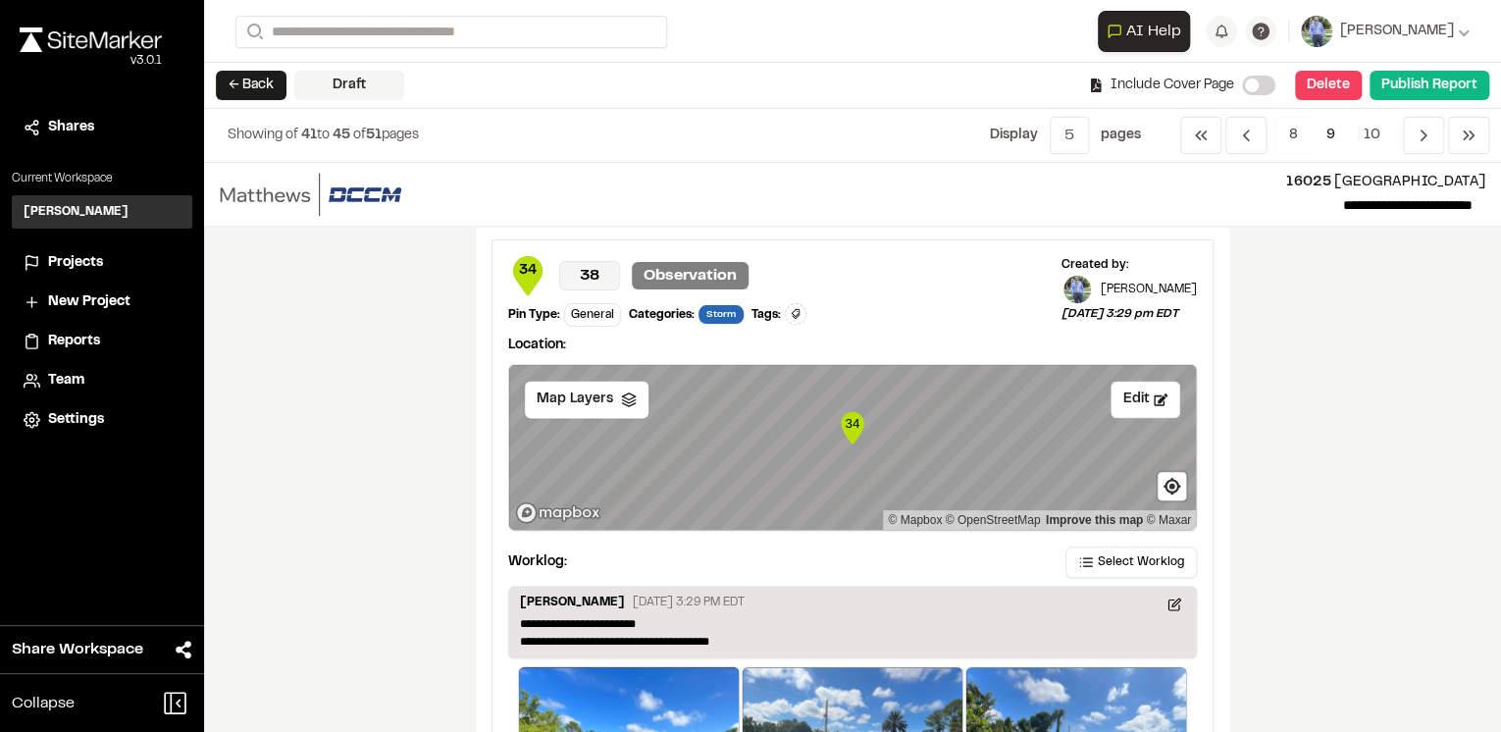
scroll to position [1649, 0]
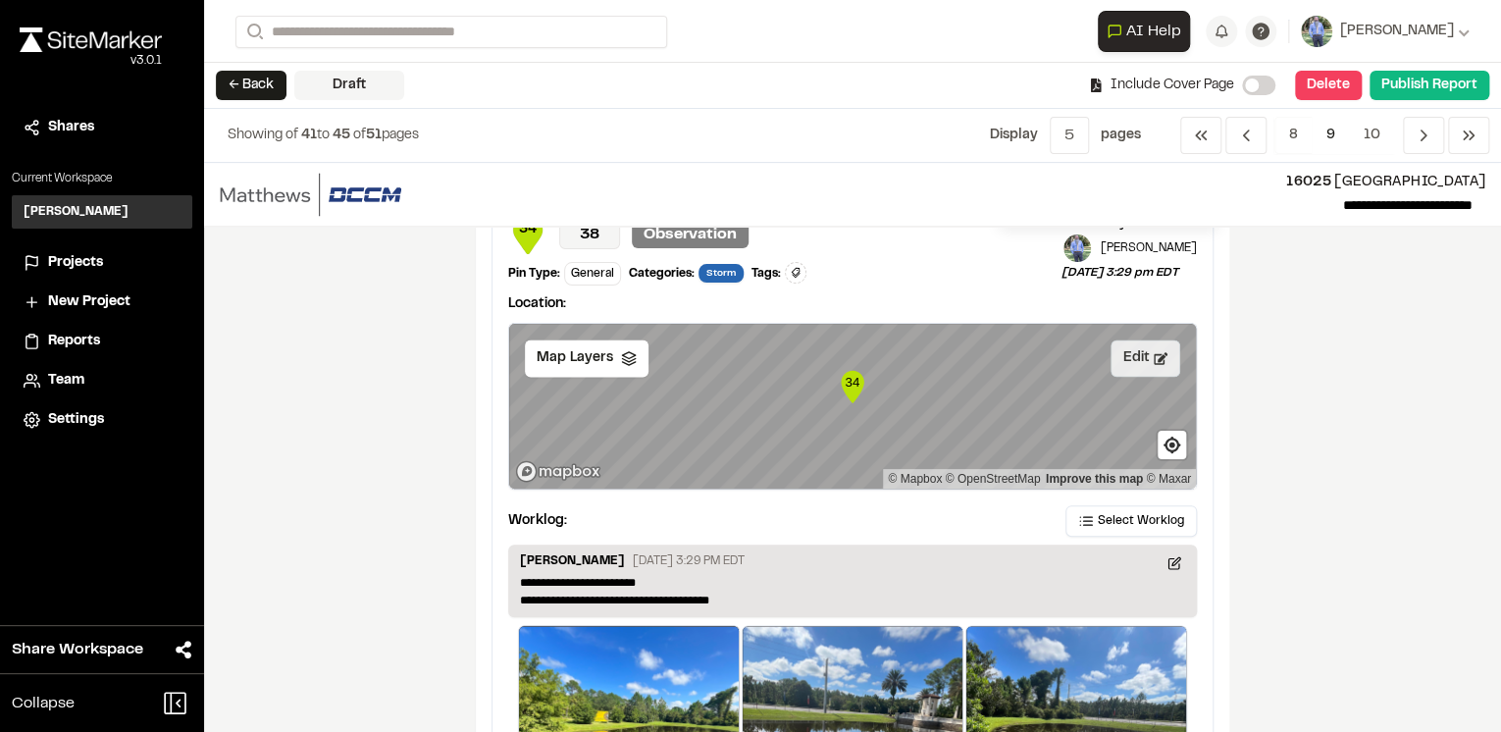
click at [1159, 359] on icon at bounding box center [1161, 358] width 14 height 14
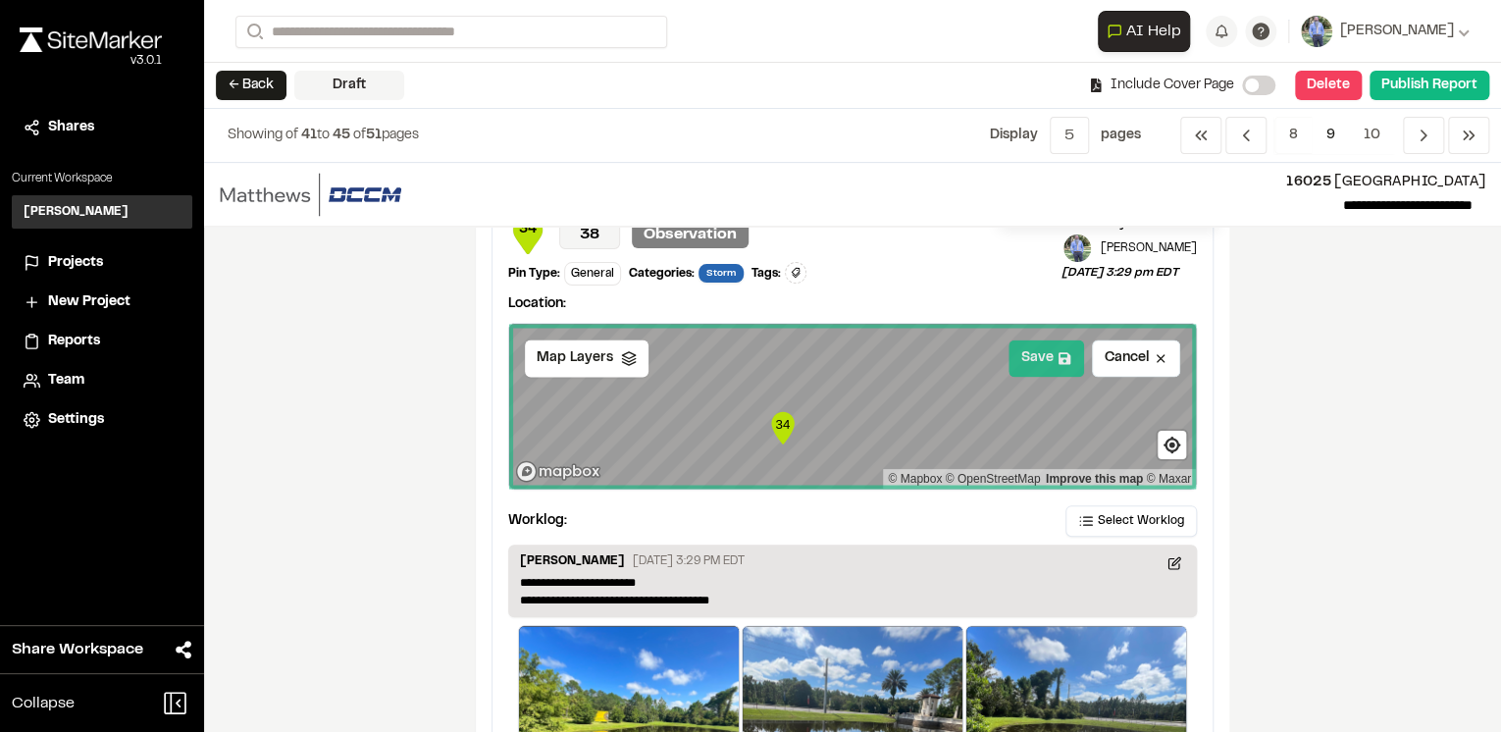
click at [1060, 351] on icon at bounding box center [1065, 358] width 14 height 14
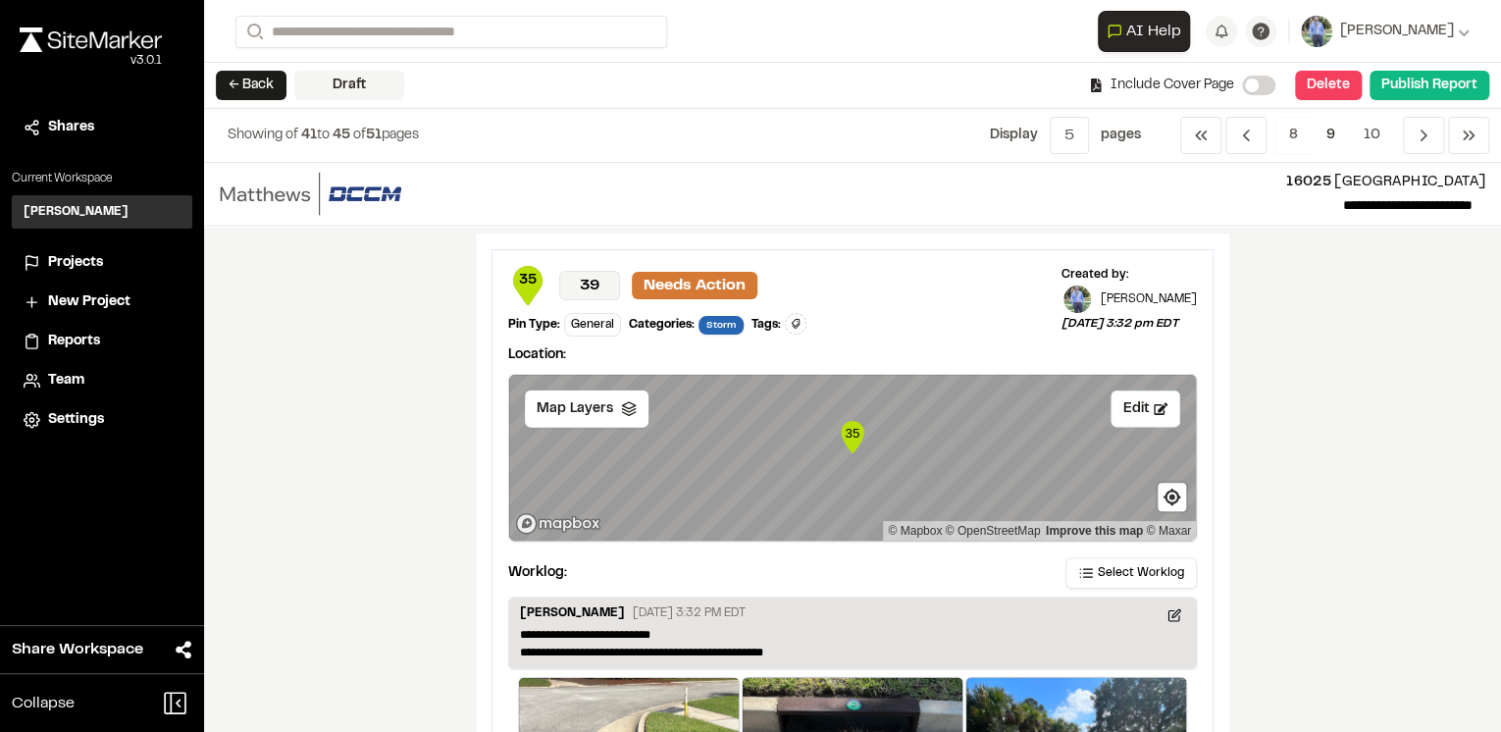
scroll to position [2355, 0]
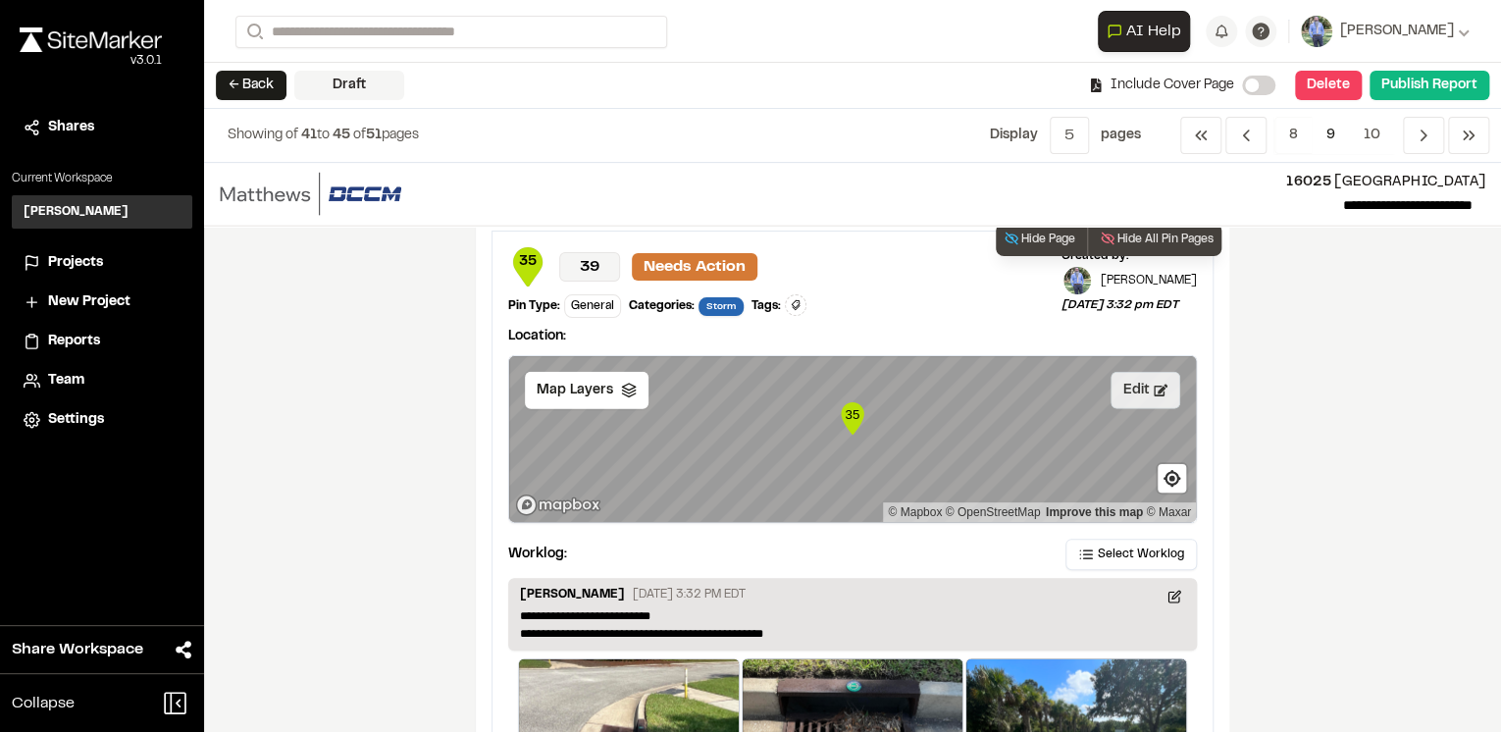
click at [1136, 385] on button "Edit" at bounding box center [1146, 390] width 70 height 37
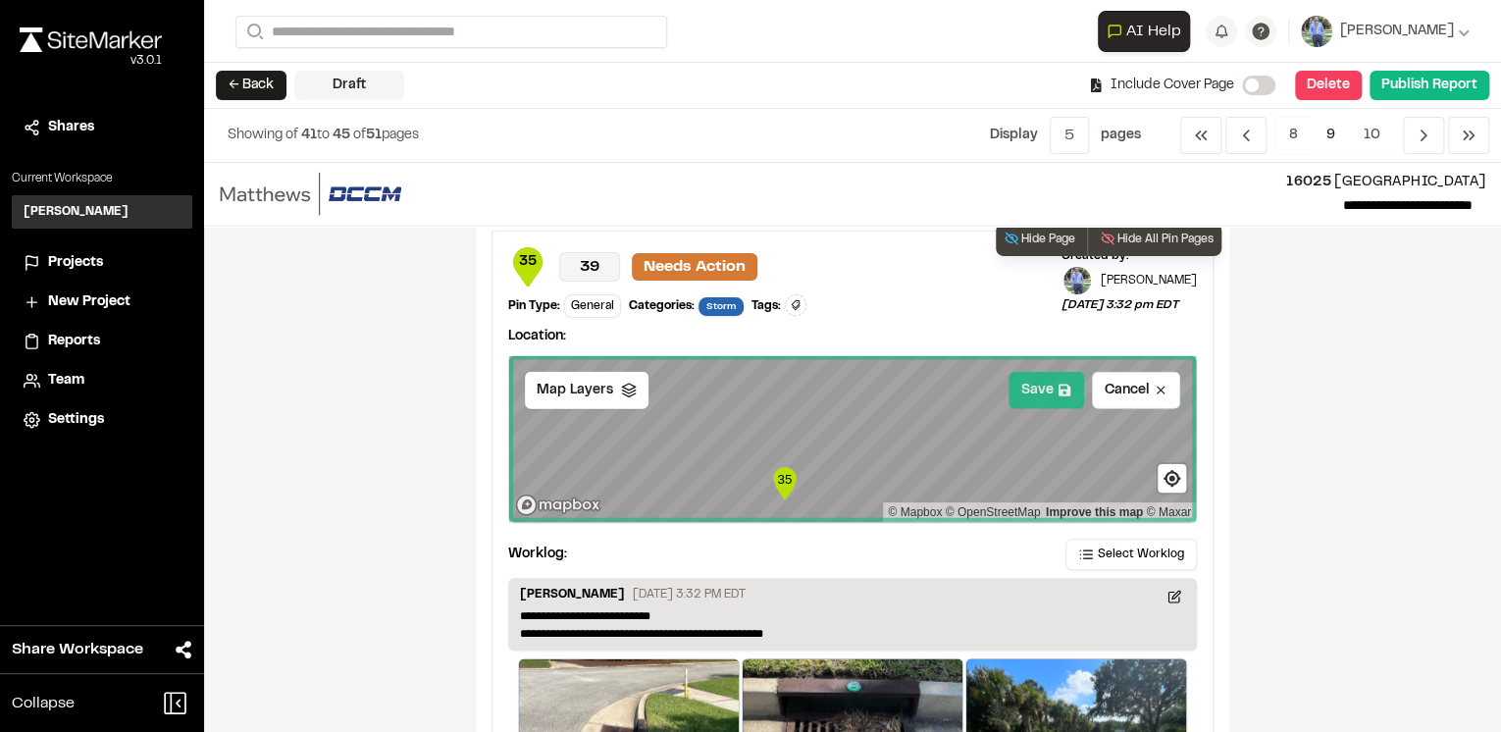
click at [1050, 382] on button "Save" at bounding box center [1047, 390] width 76 height 37
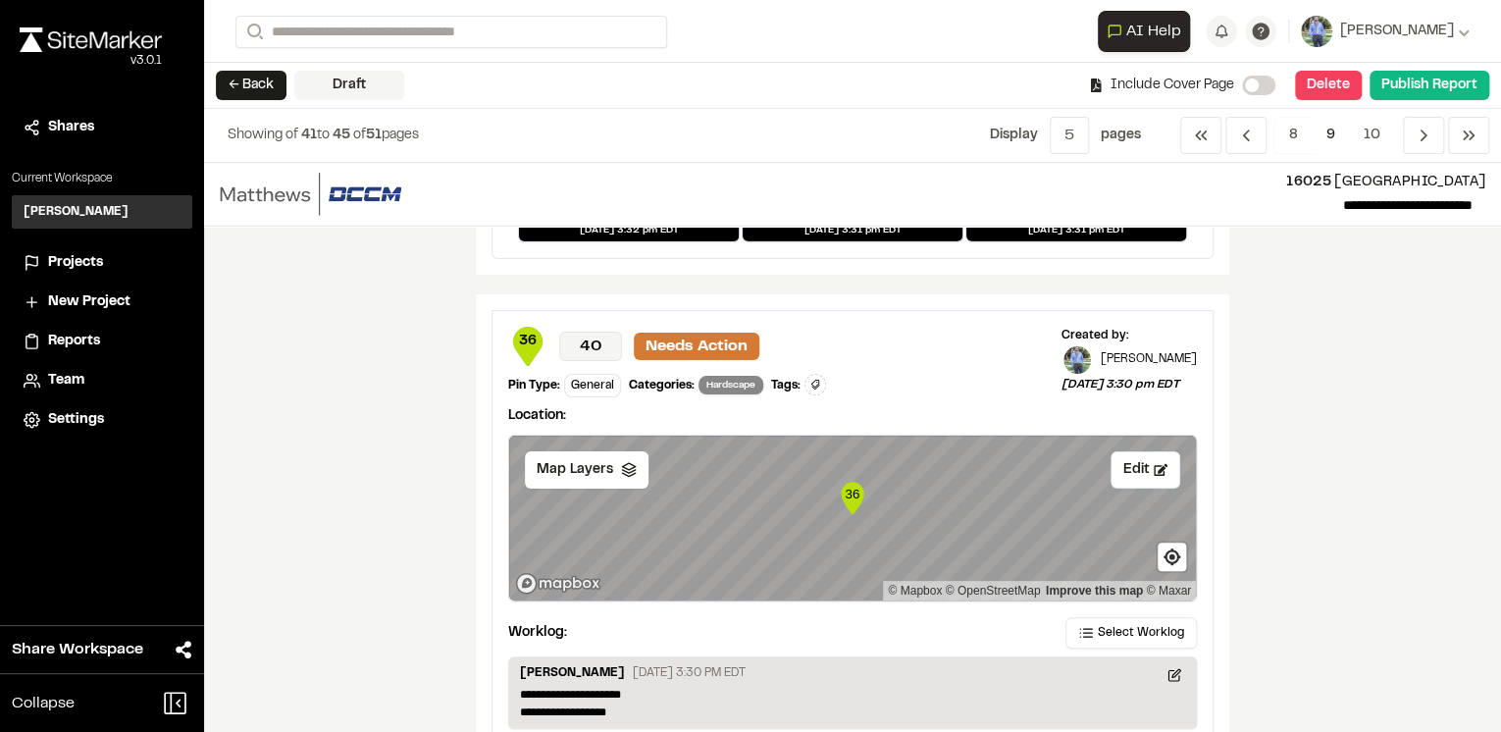
scroll to position [3062, 0]
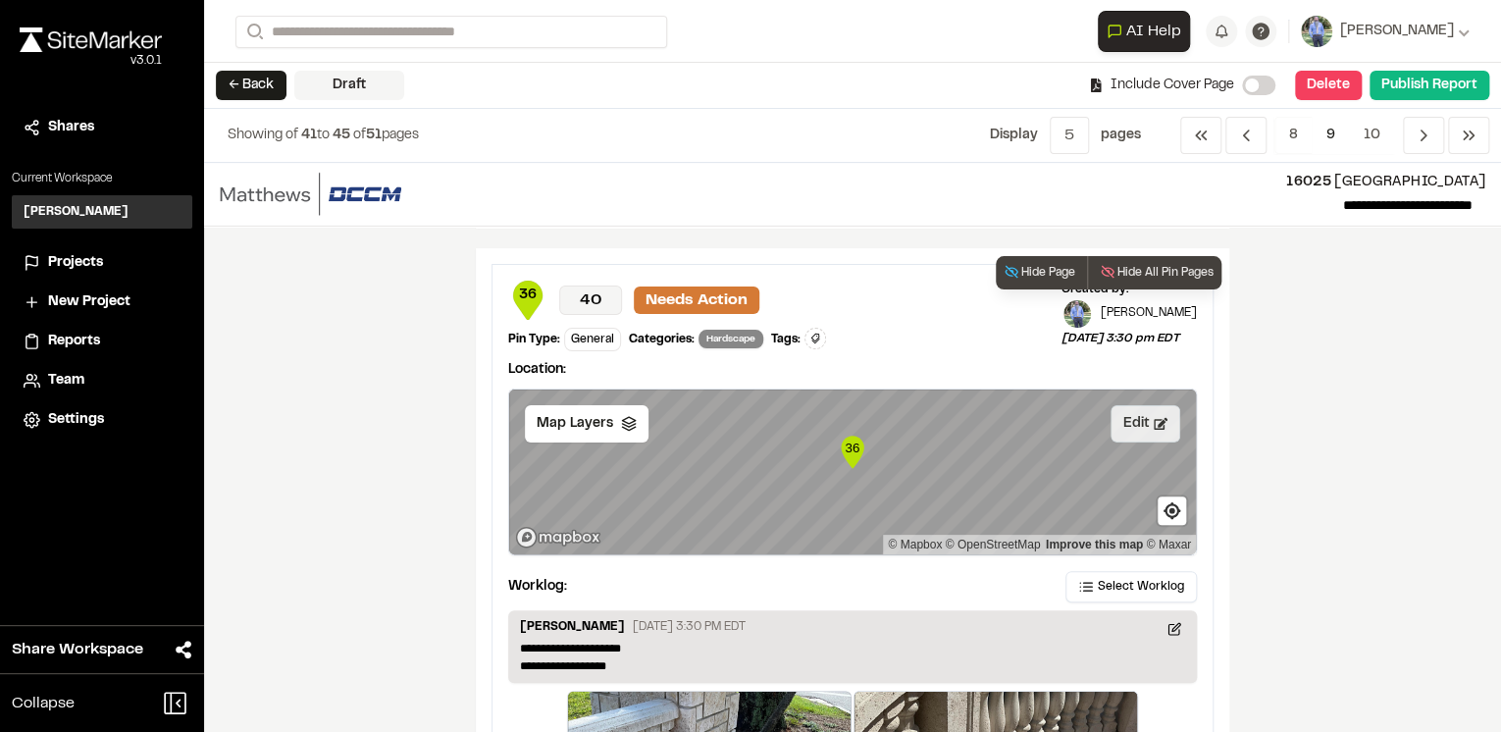
click at [1128, 417] on button "Edit" at bounding box center [1146, 423] width 70 height 37
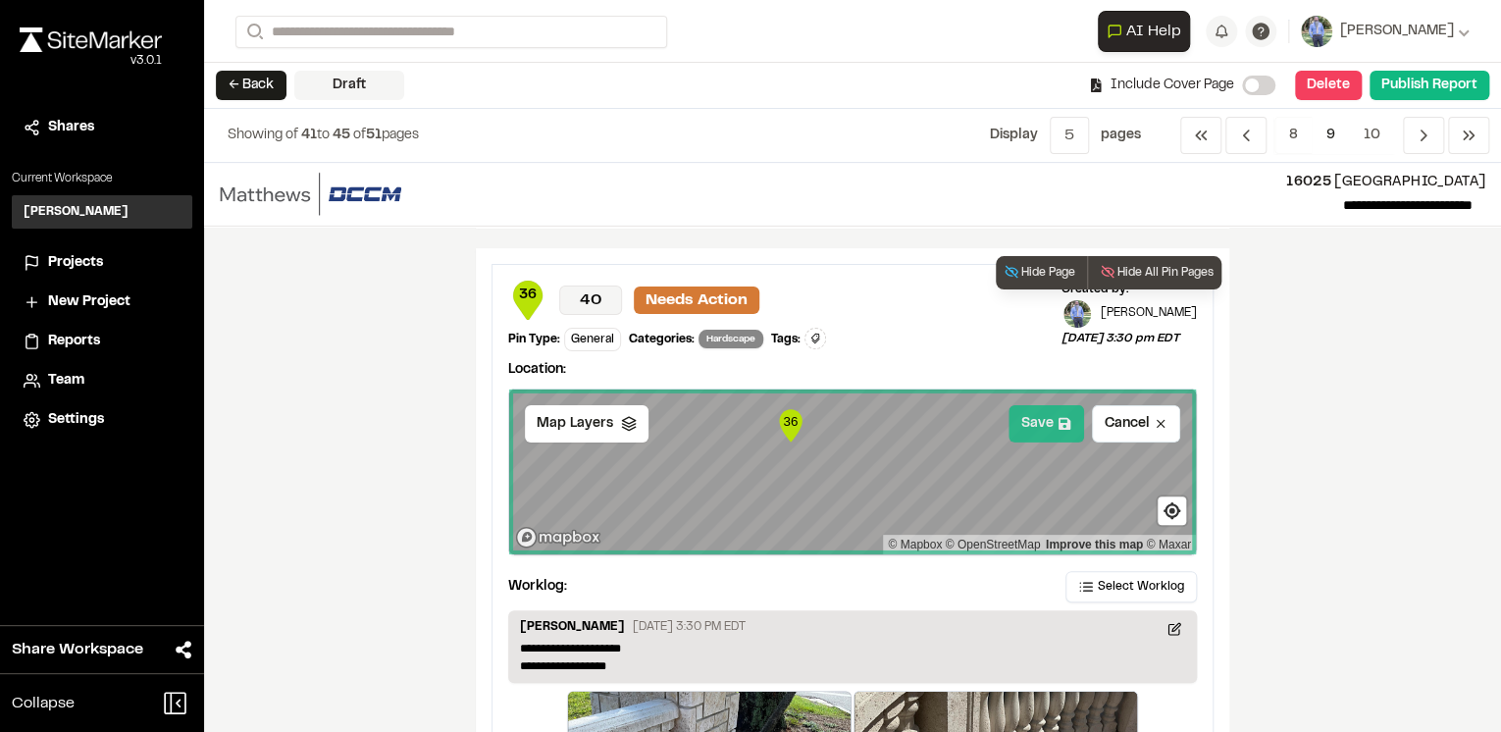
click at [1038, 411] on button "Save" at bounding box center [1047, 423] width 76 height 37
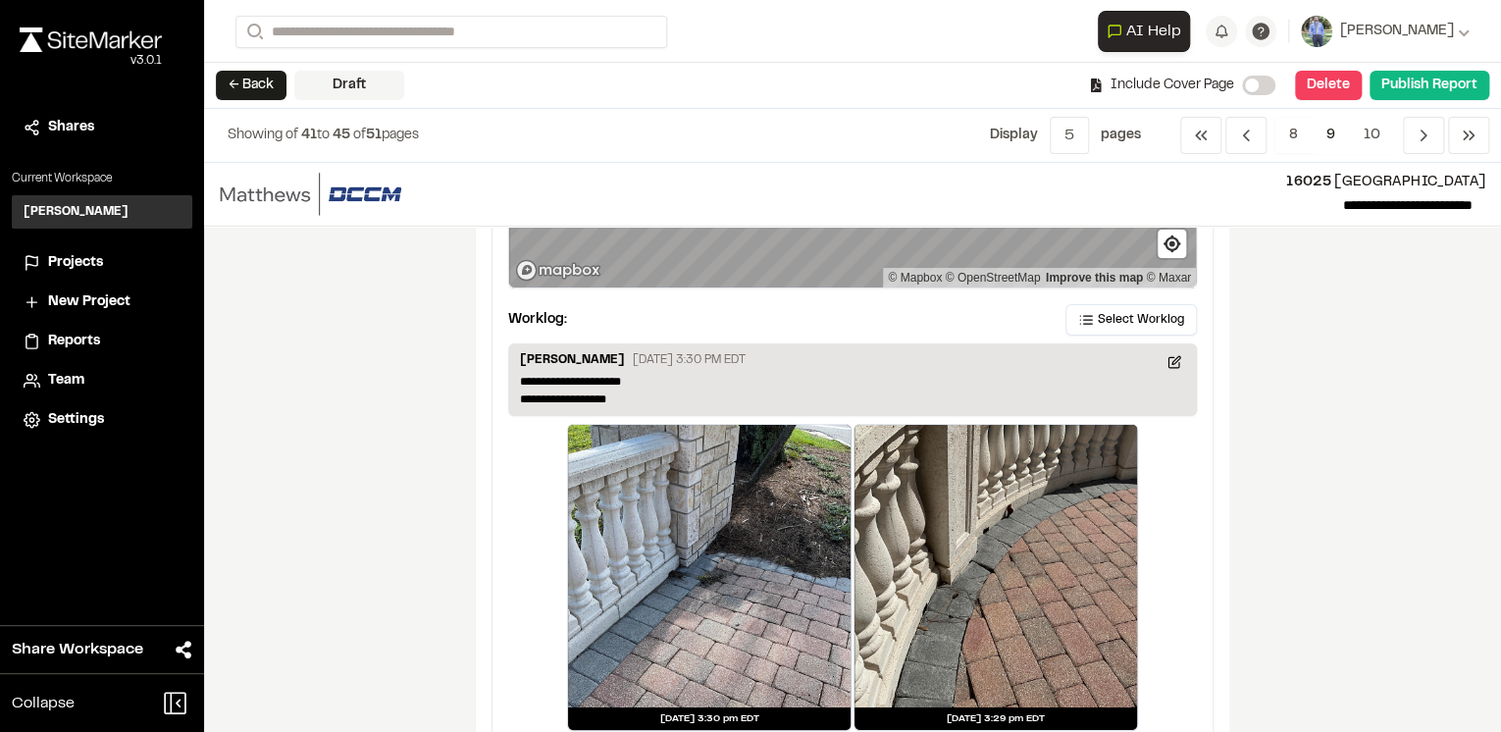
scroll to position [3372, 0]
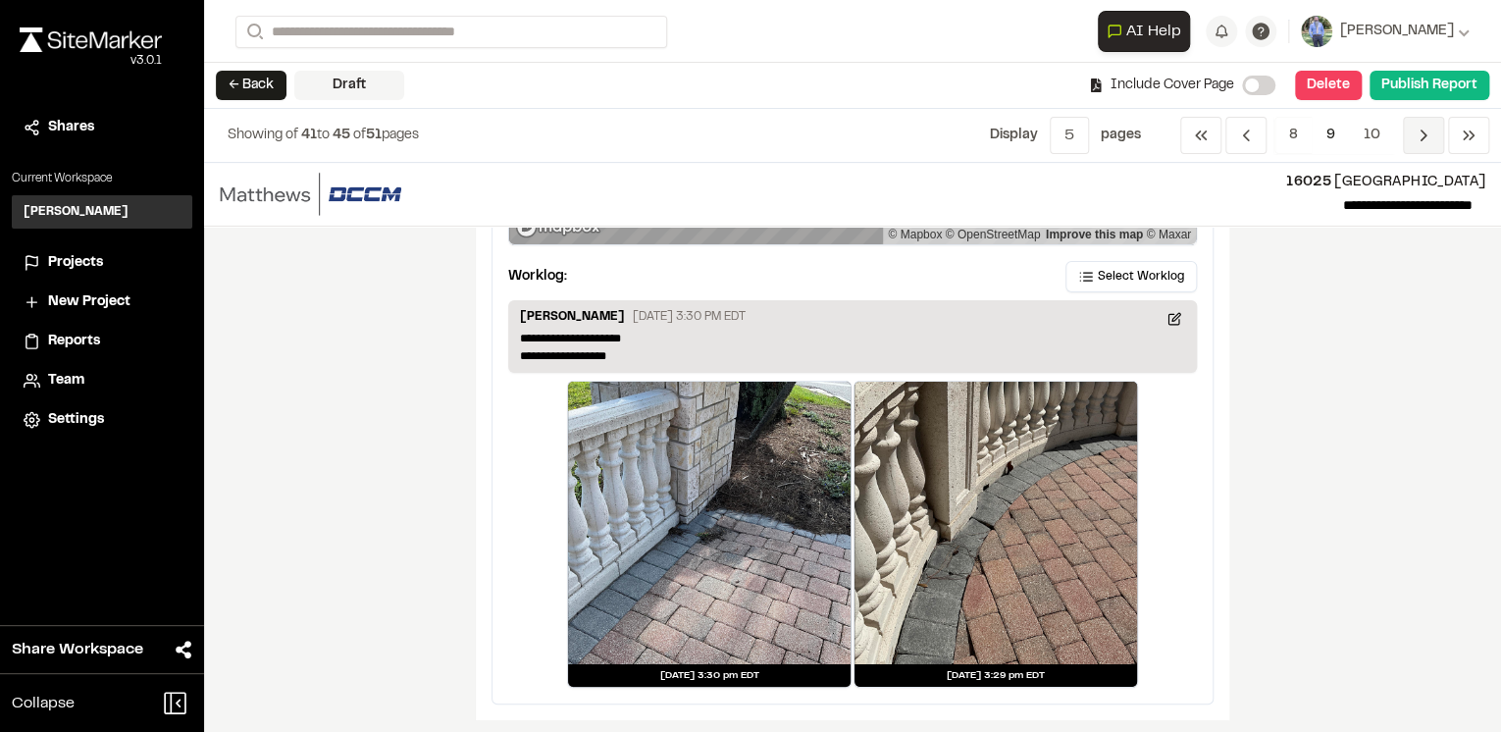
click at [1417, 131] on icon "Navigation" at bounding box center [1424, 136] width 20 height 20
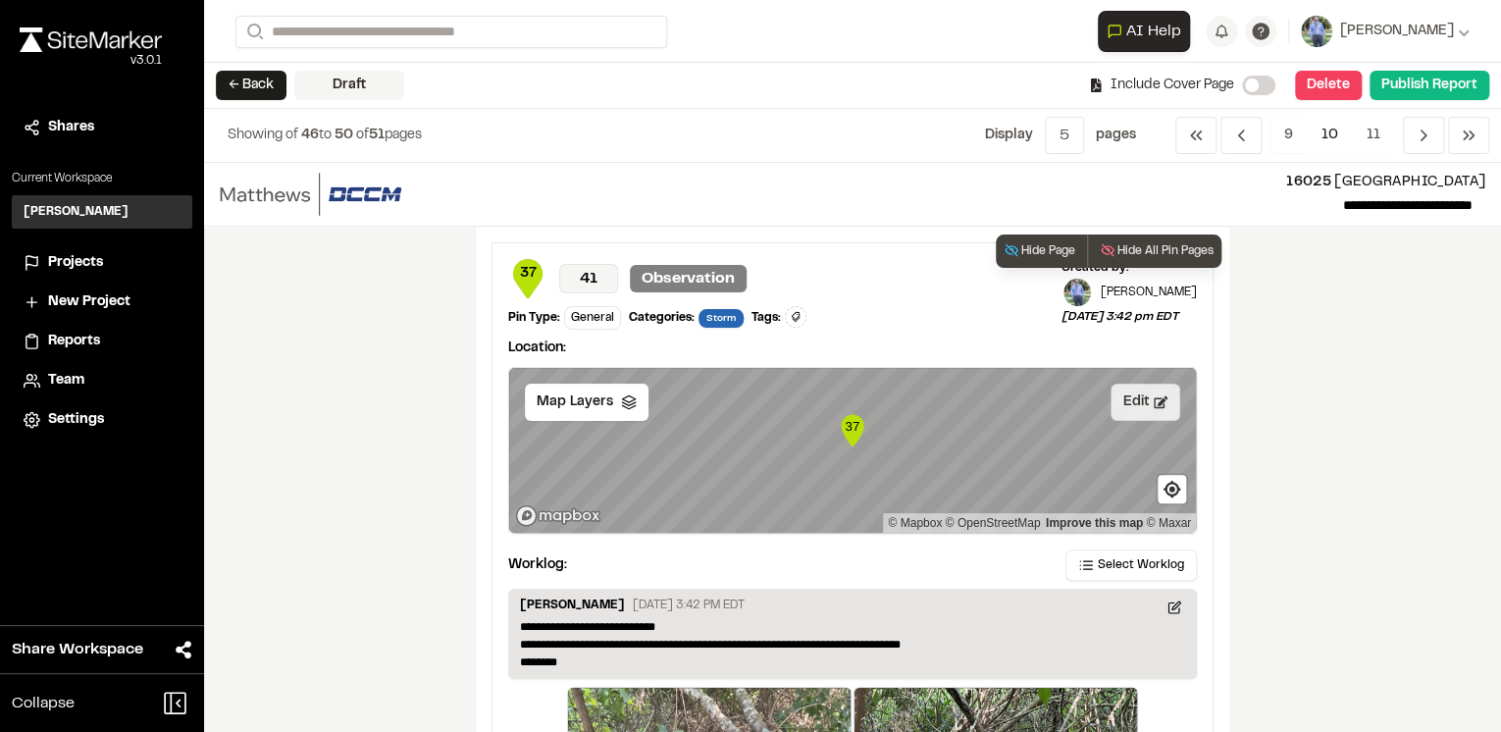
click at [1136, 400] on button "Edit" at bounding box center [1146, 402] width 70 height 37
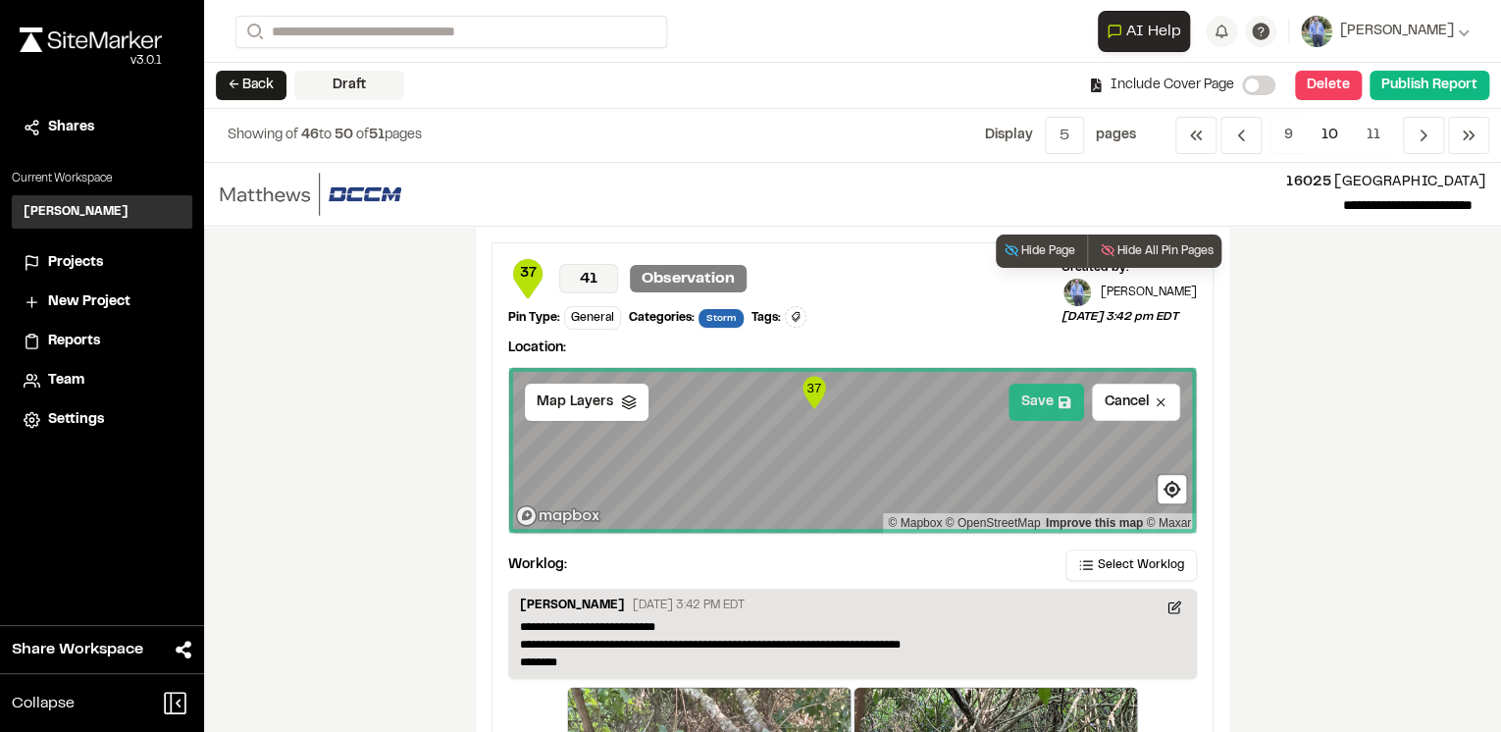
click at [1052, 401] on button "Save" at bounding box center [1047, 402] width 76 height 37
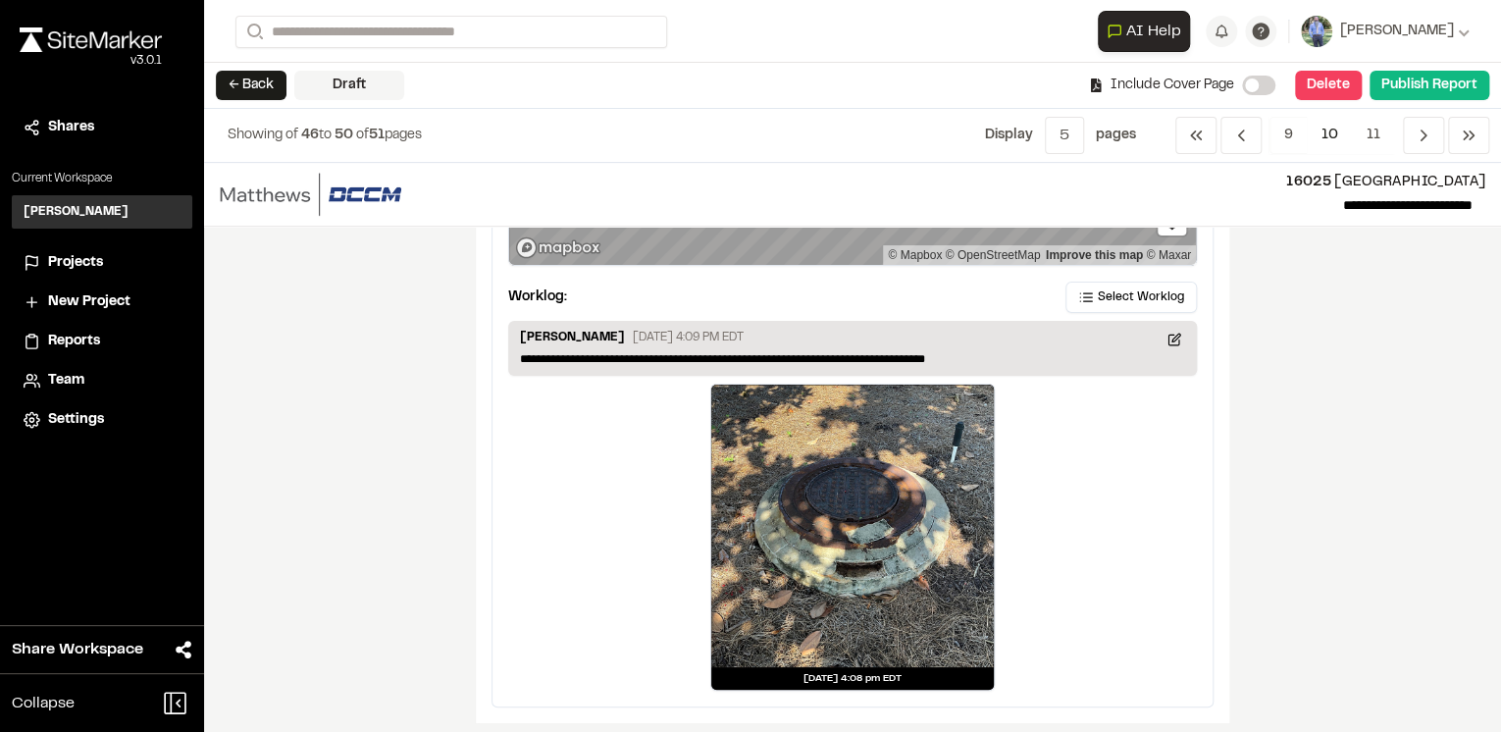
scroll to position [4407, 0]
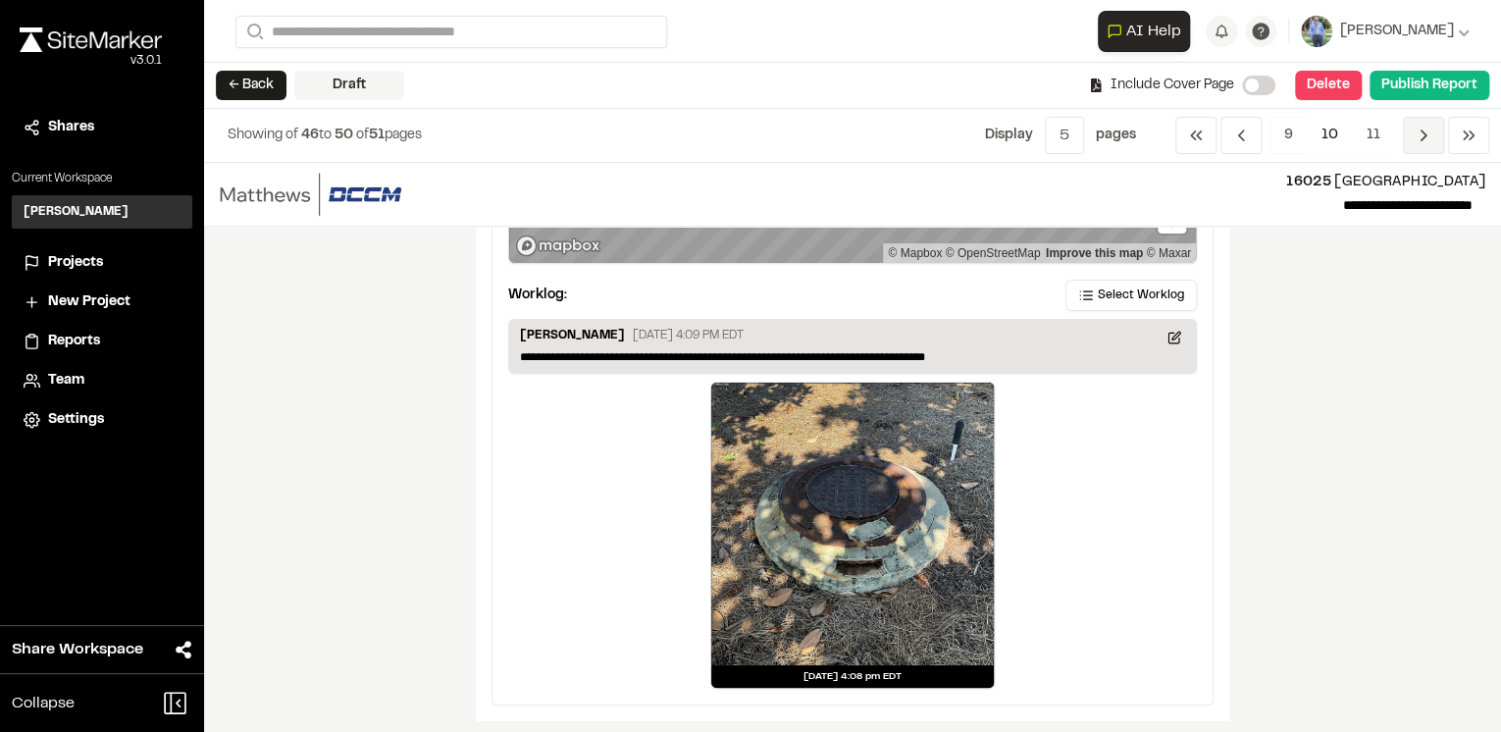
click at [1423, 133] on icon "Navigation" at bounding box center [1424, 136] width 20 height 20
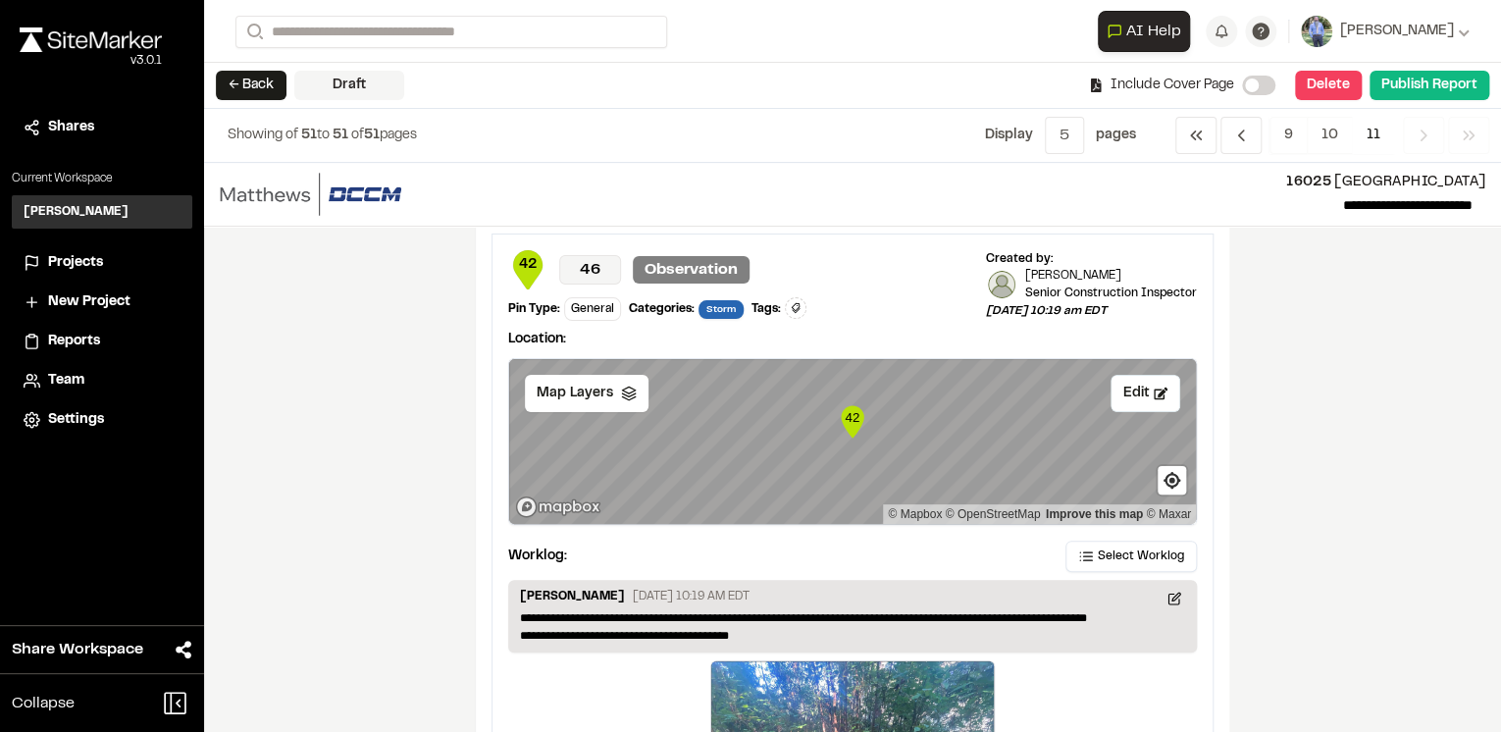
scroll to position [0, 0]
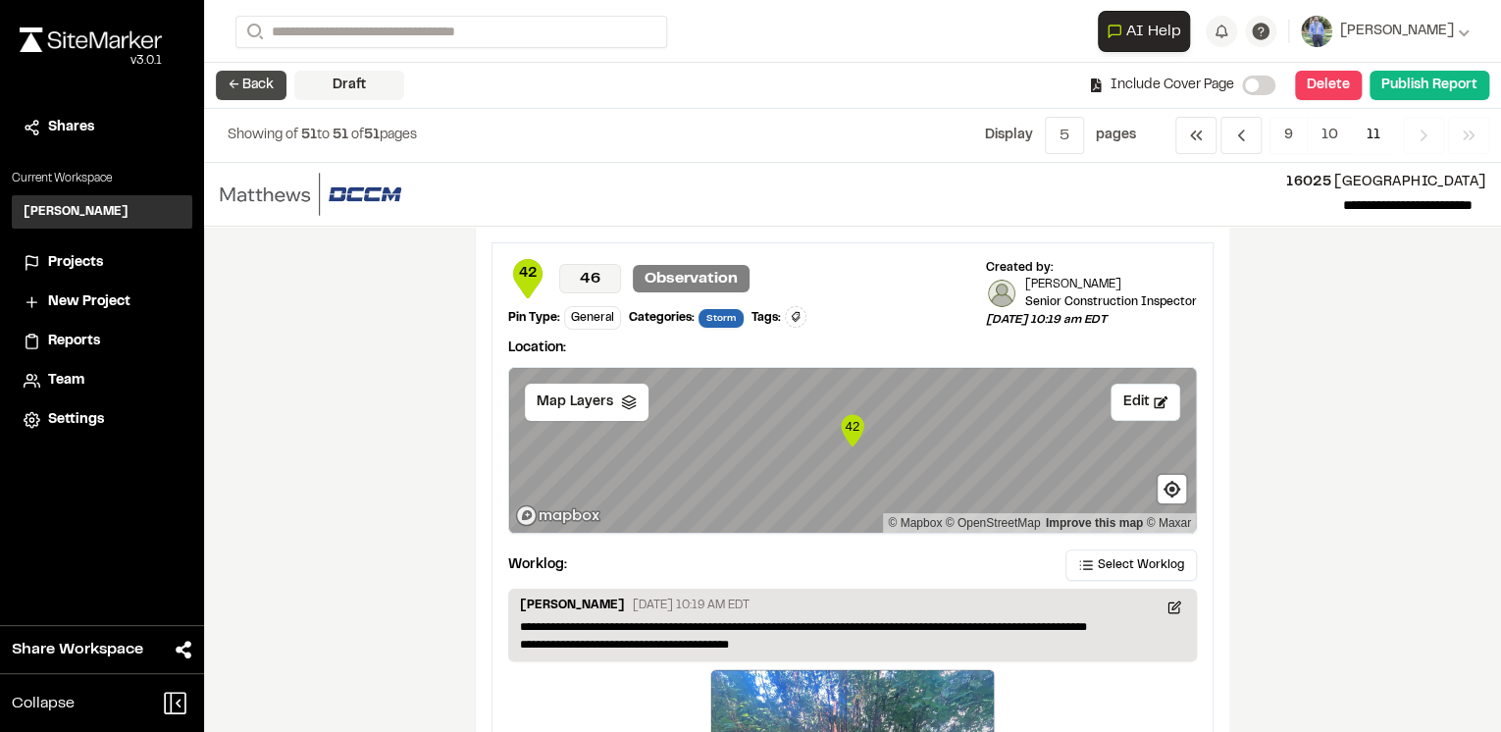
click at [243, 89] on button "← Back" at bounding box center [251, 85] width 71 height 29
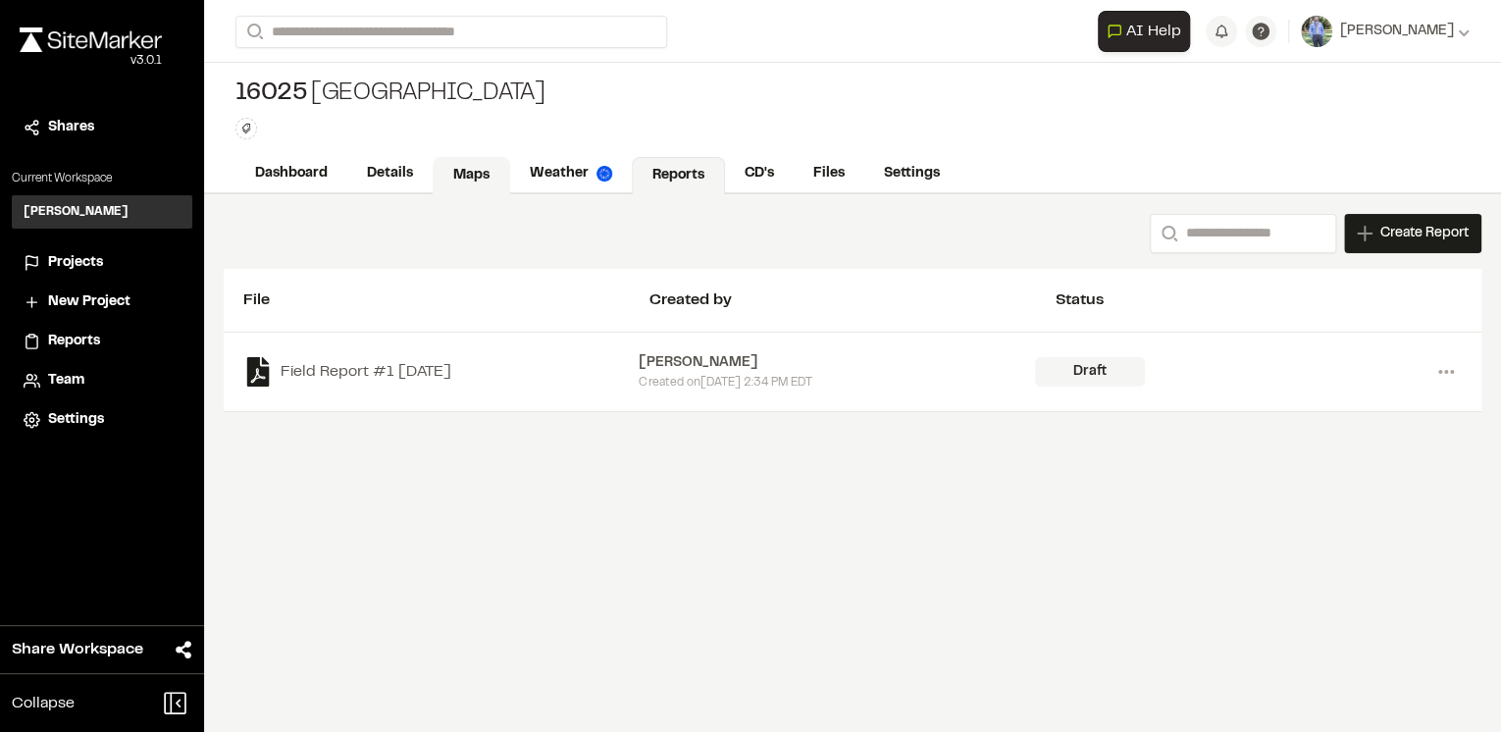
click at [458, 178] on link "Maps" at bounding box center [472, 175] width 78 height 37
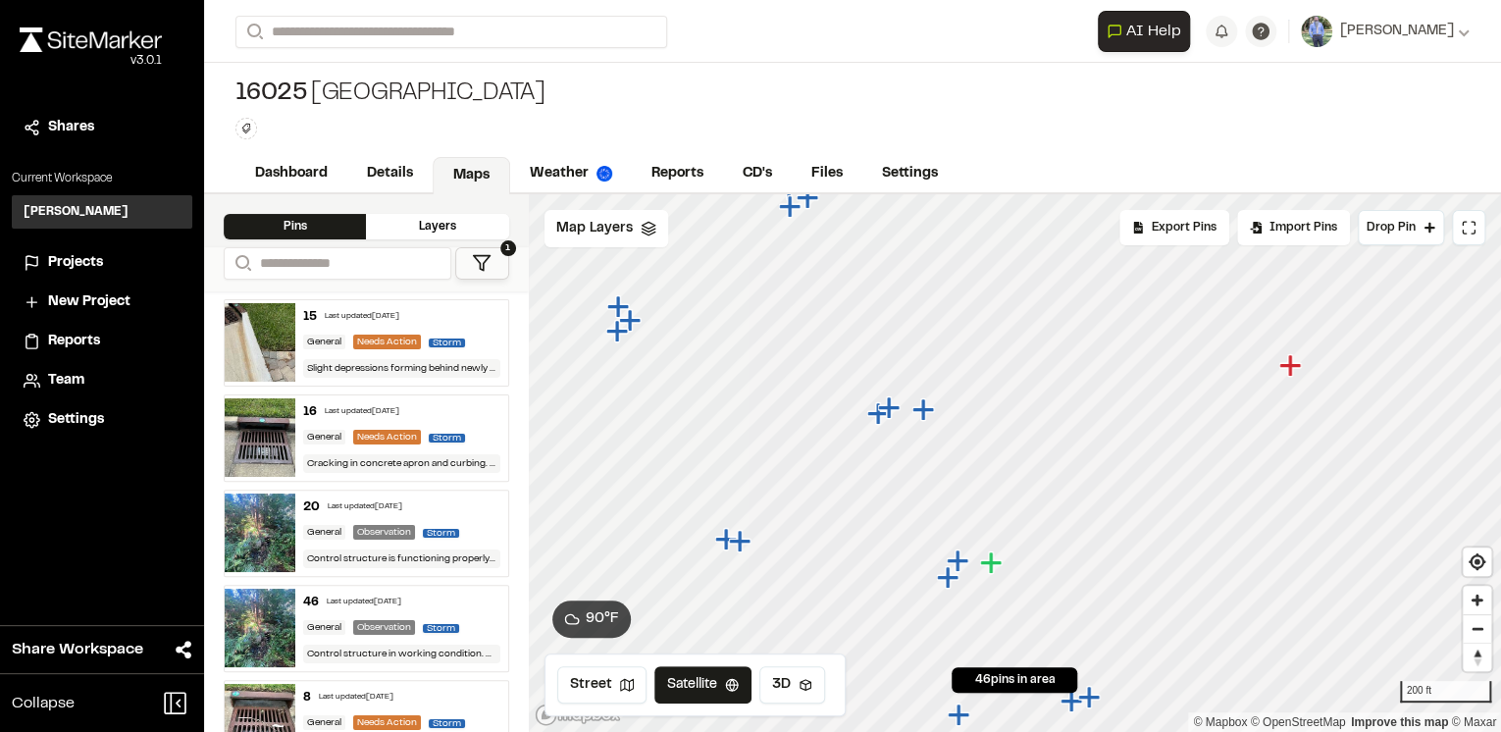
click at [924, 409] on icon "Map marker" at bounding box center [923, 409] width 22 height 22
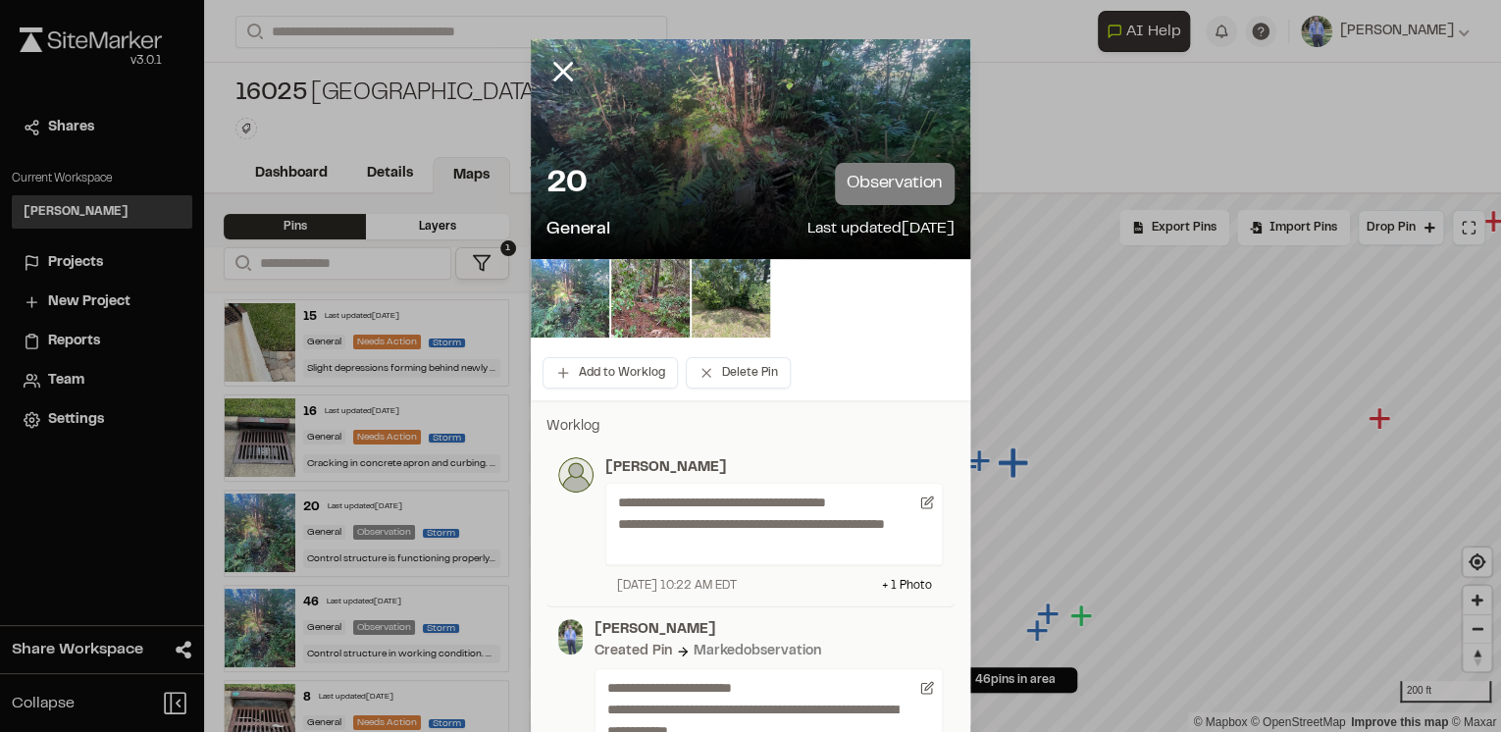
click at [562, 282] on img at bounding box center [570, 298] width 79 height 79
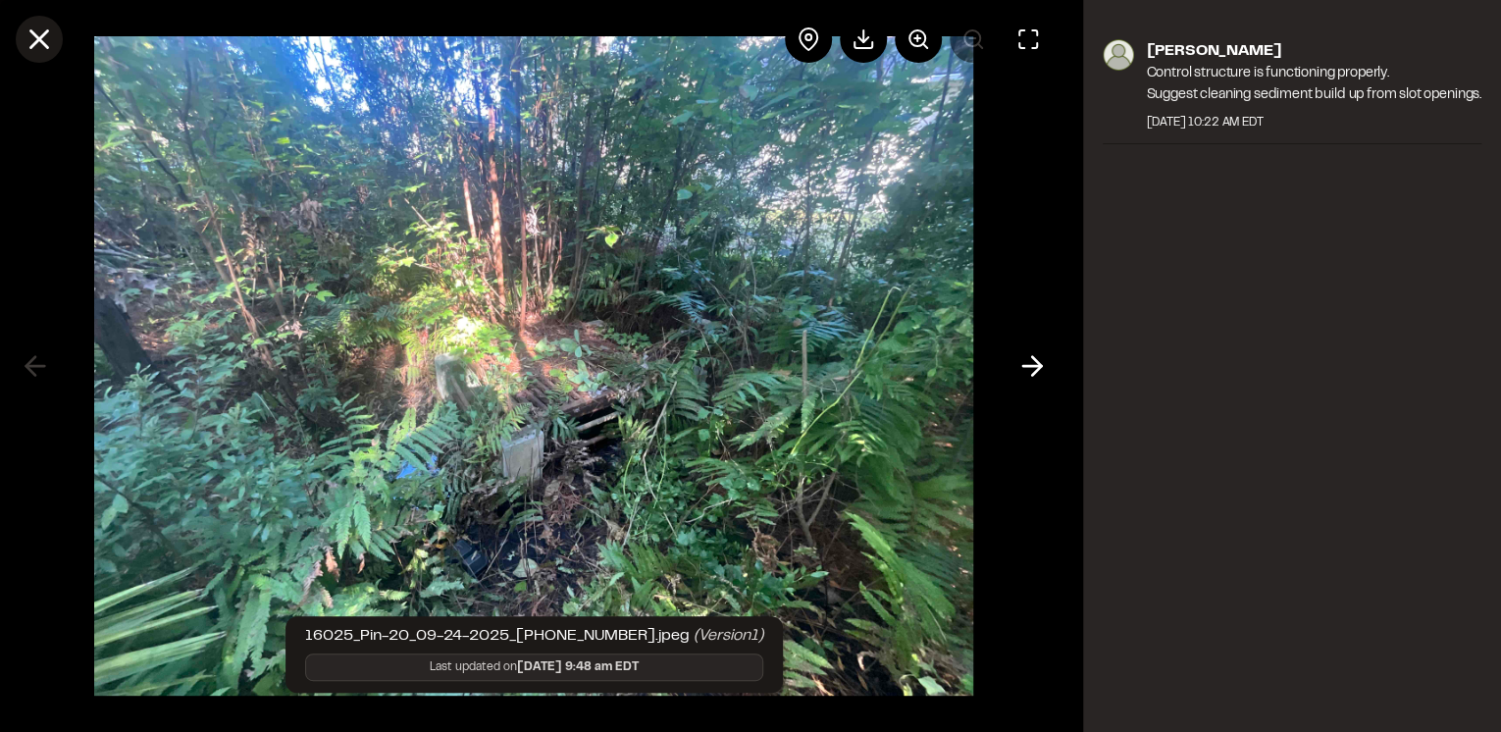
click at [34, 35] on icon at bounding box center [39, 39] width 33 height 33
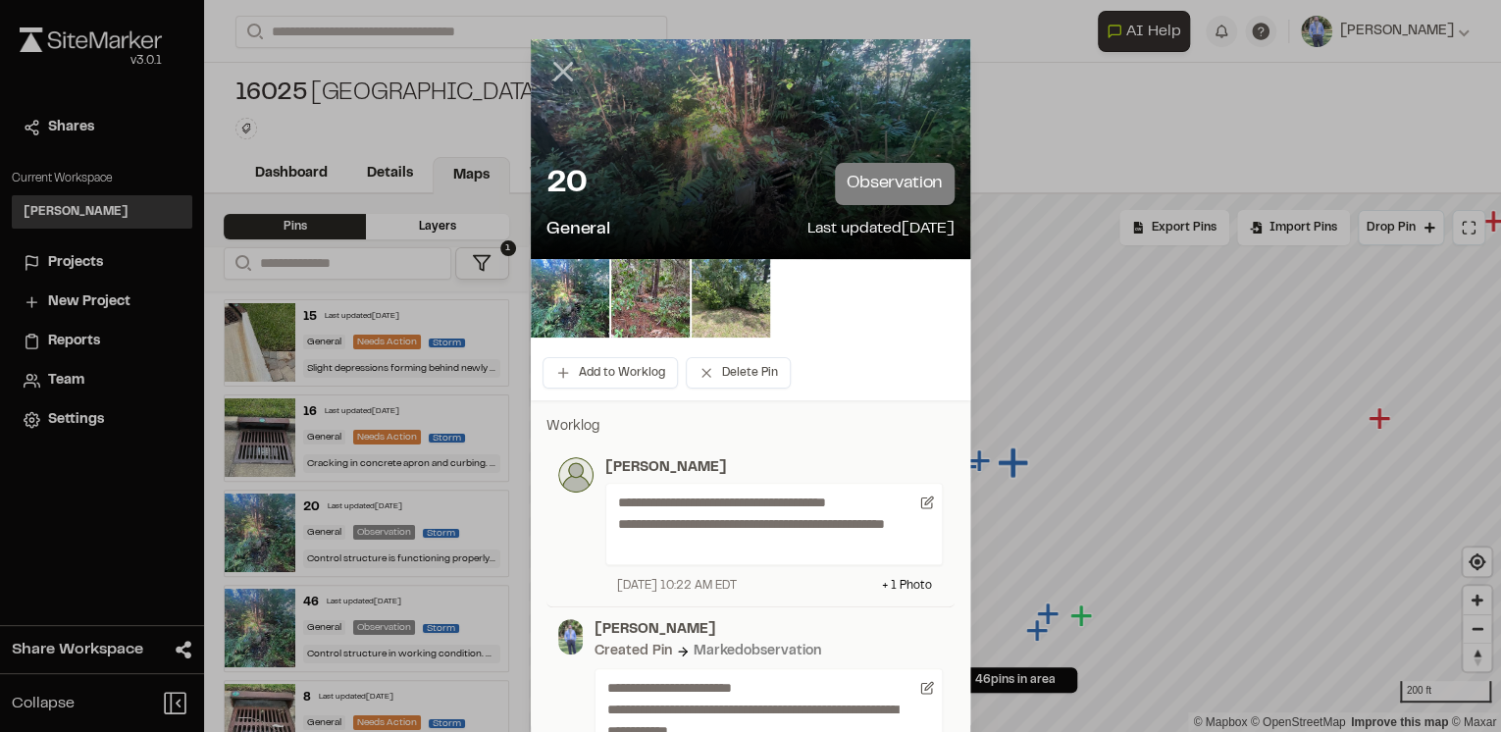
click at [550, 72] on icon at bounding box center [563, 71] width 33 height 33
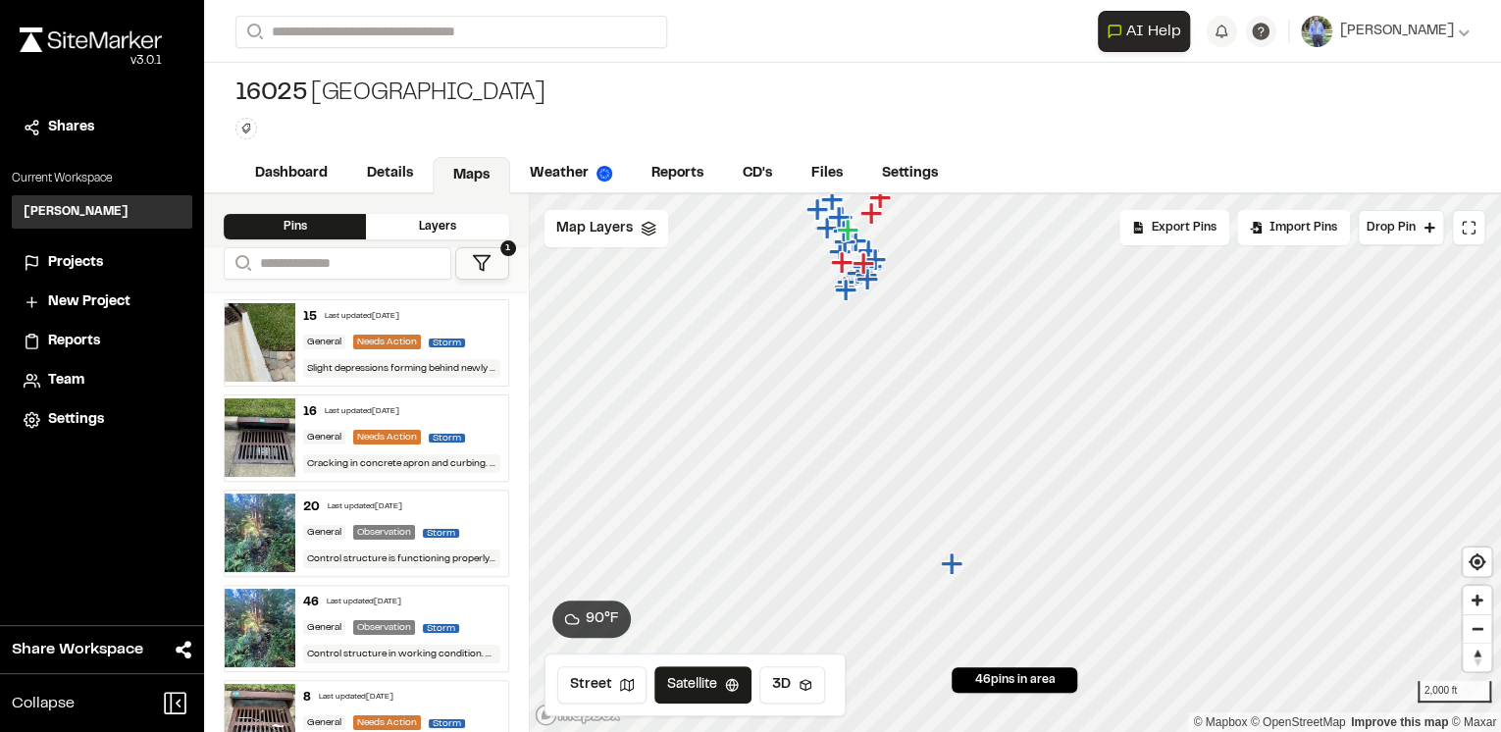
click at [953, 564] on icon "Map marker" at bounding box center [951, 563] width 22 height 22
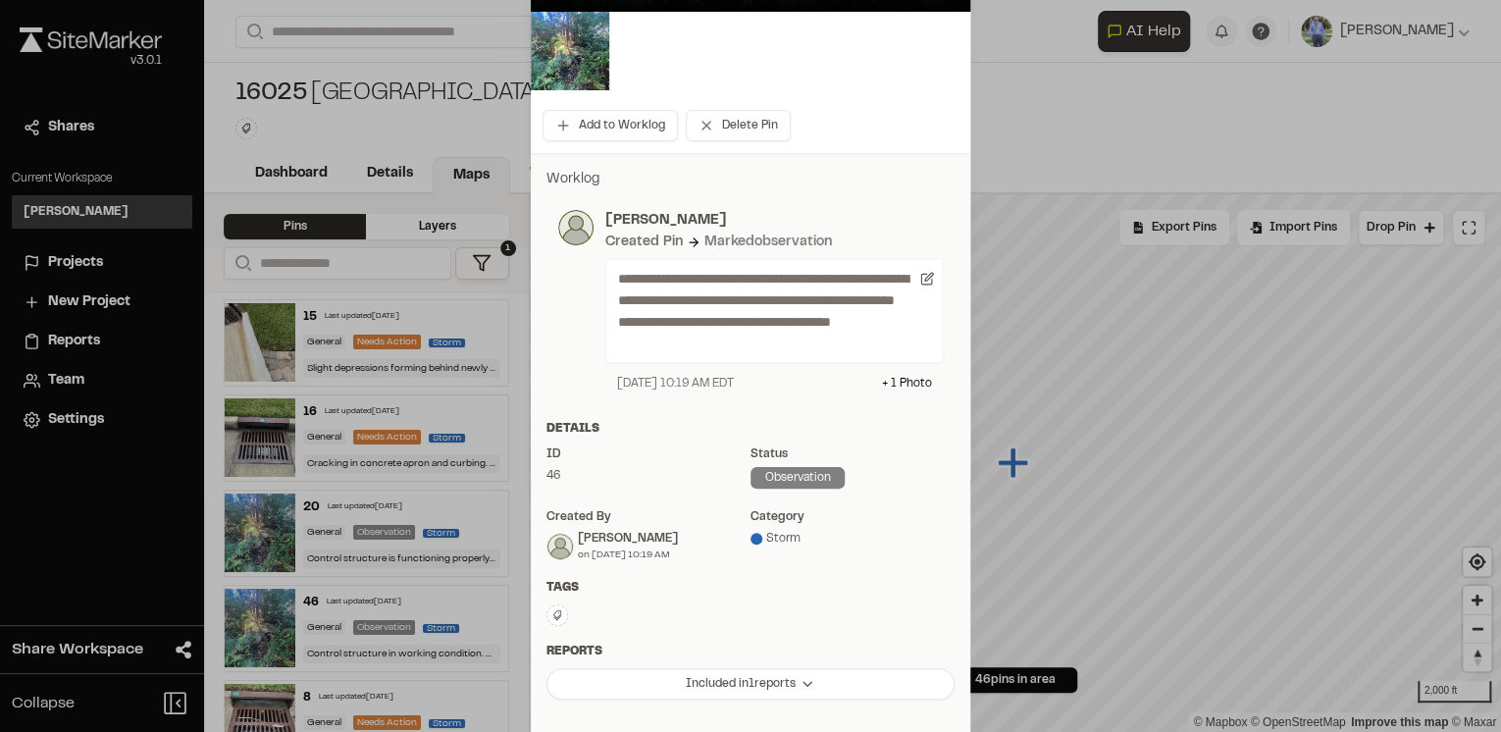
scroll to position [326, 0]
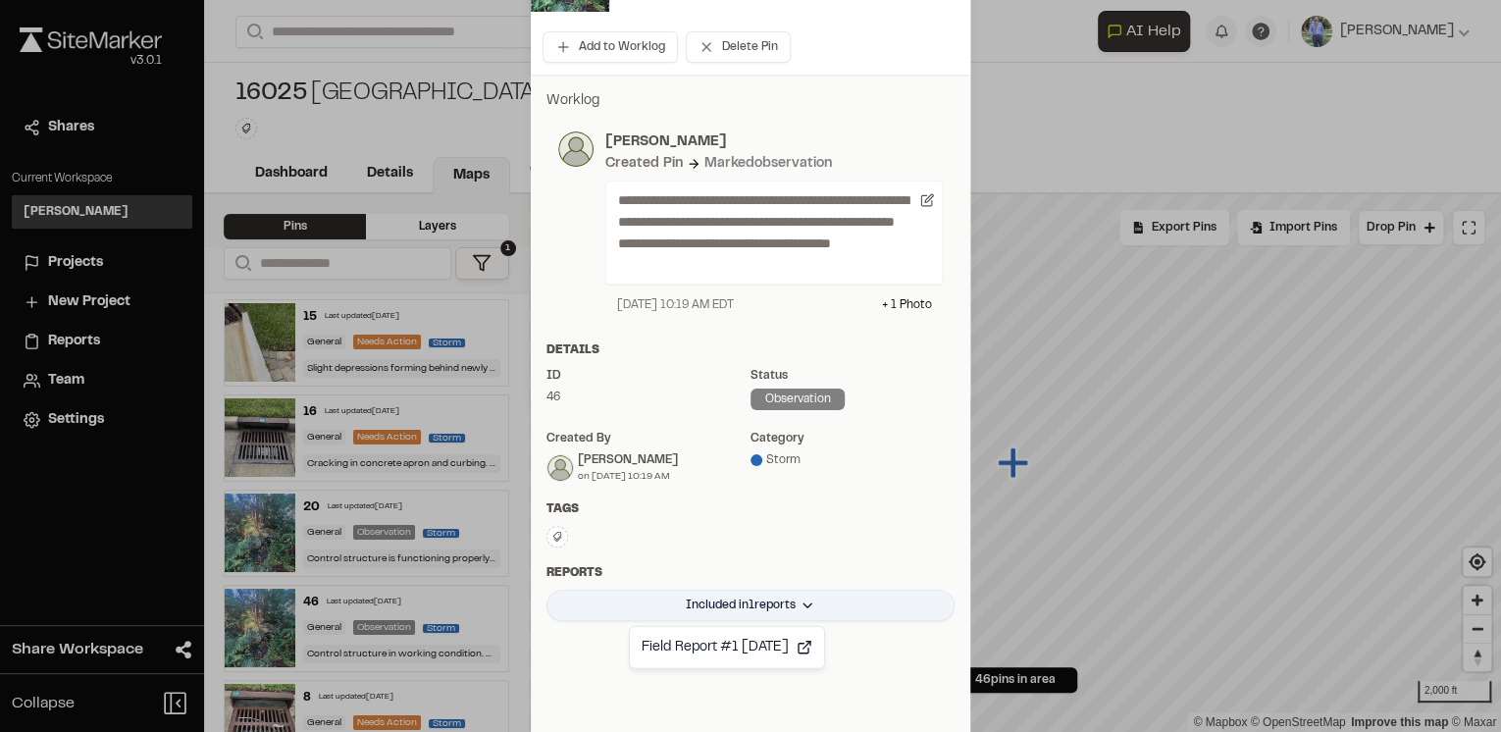
click at [789, 604] on html "**********" at bounding box center [750, 366] width 1501 height 732
click at [730, 51] on html "**********" at bounding box center [750, 366] width 1501 height 732
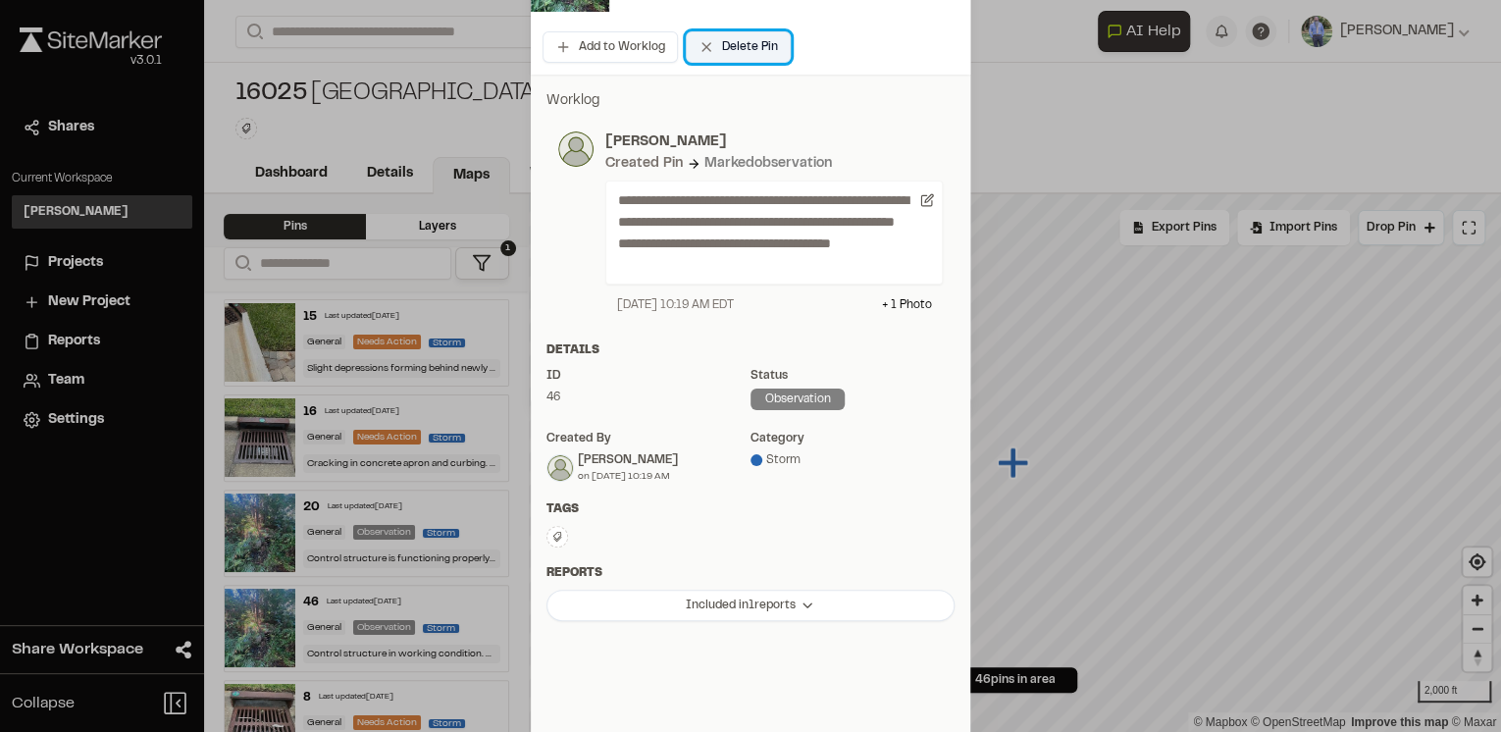
click at [754, 51] on button "Delete Pin" at bounding box center [738, 46] width 105 height 31
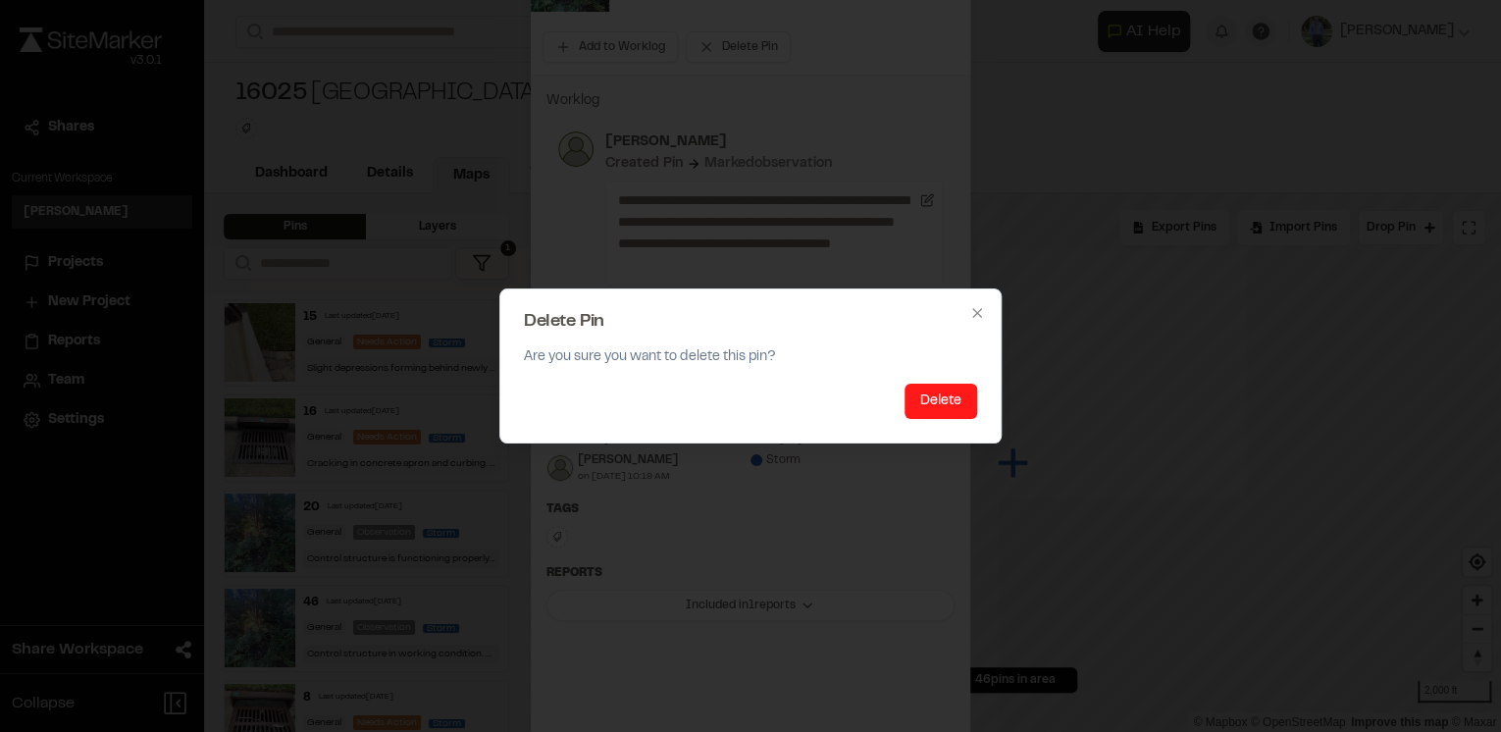
click at [942, 406] on button "Delete" at bounding box center [941, 401] width 73 height 35
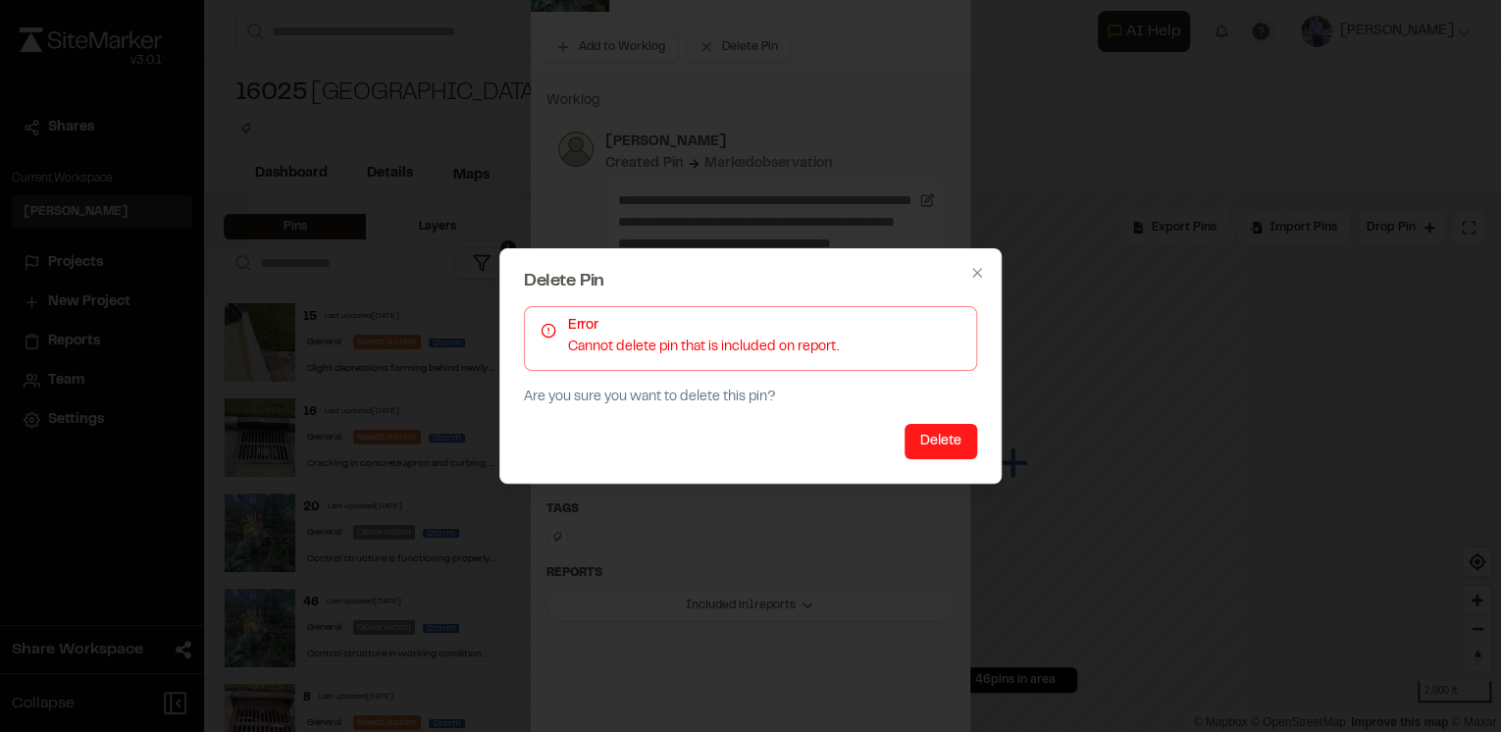
click at [937, 446] on button "Delete" at bounding box center [941, 441] width 73 height 35
click at [930, 444] on button "Delete" at bounding box center [941, 441] width 73 height 35
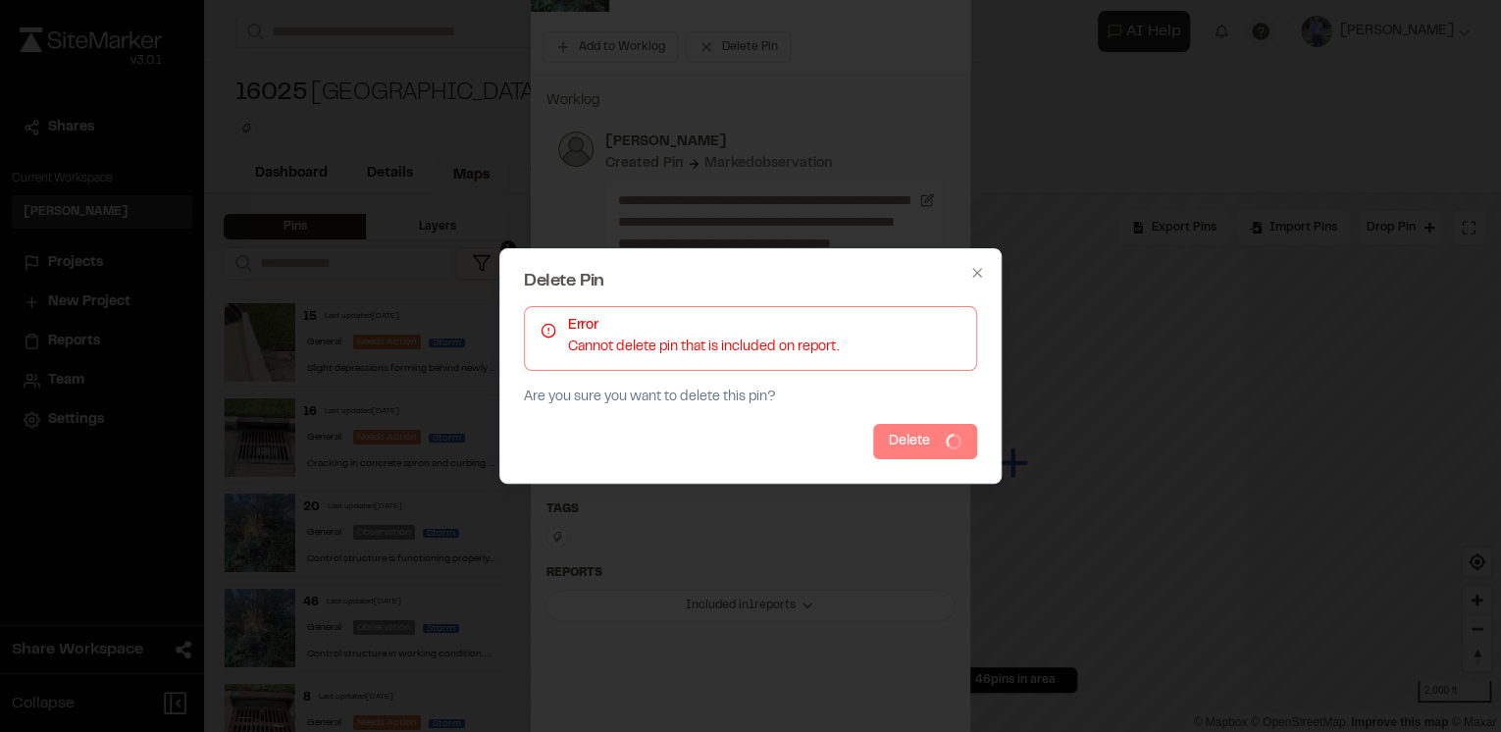
click at [931, 444] on button "Delete" at bounding box center [925, 441] width 104 height 35
click at [934, 446] on button "Delete" at bounding box center [941, 441] width 73 height 35
click at [934, 446] on button "Delete" at bounding box center [925, 441] width 104 height 35
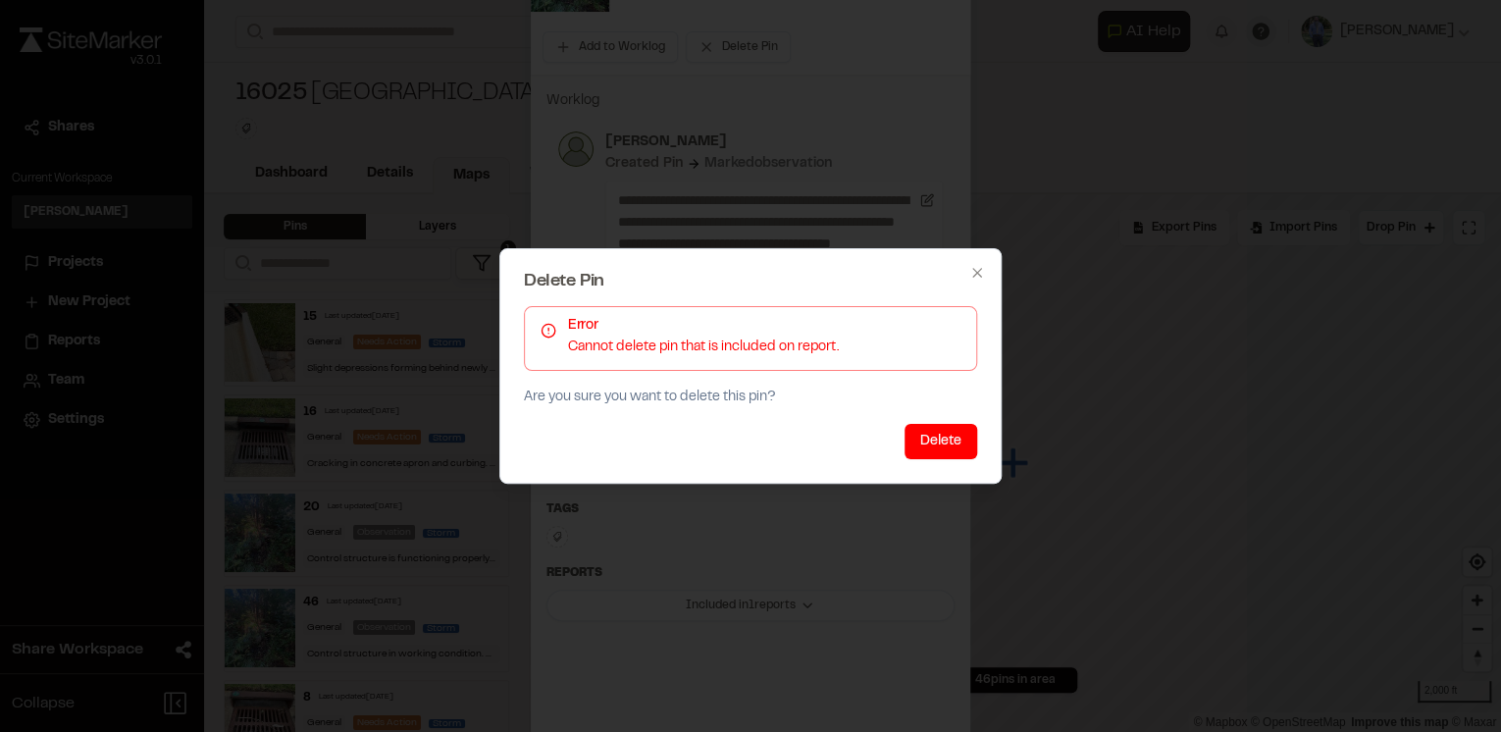
click at [934, 446] on button "Delete" at bounding box center [941, 441] width 73 height 35
click at [934, 446] on button "Delete" at bounding box center [925, 441] width 104 height 35
click at [934, 446] on button "Delete" at bounding box center [941, 441] width 73 height 35
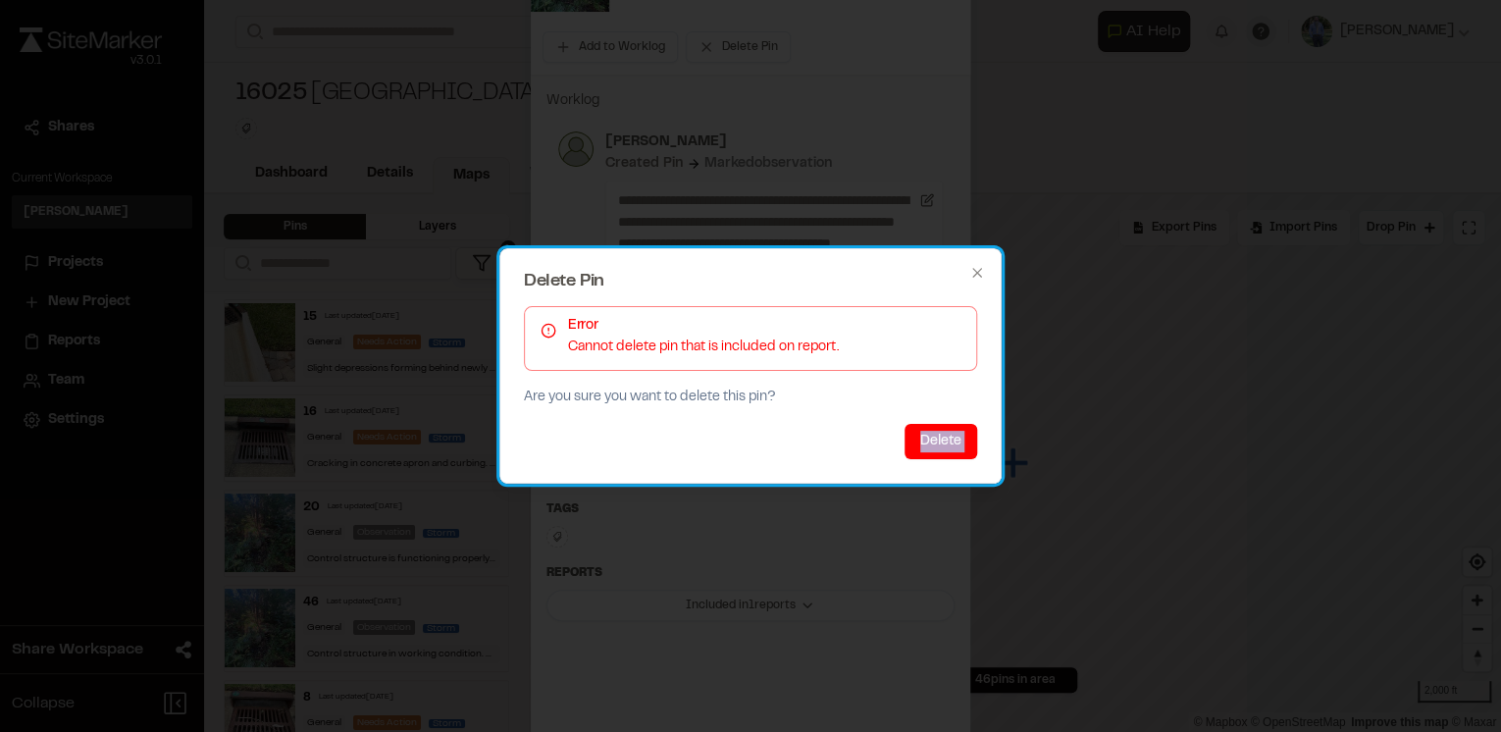
click at [934, 446] on div "Delete" at bounding box center [750, 441] width 453 height 35
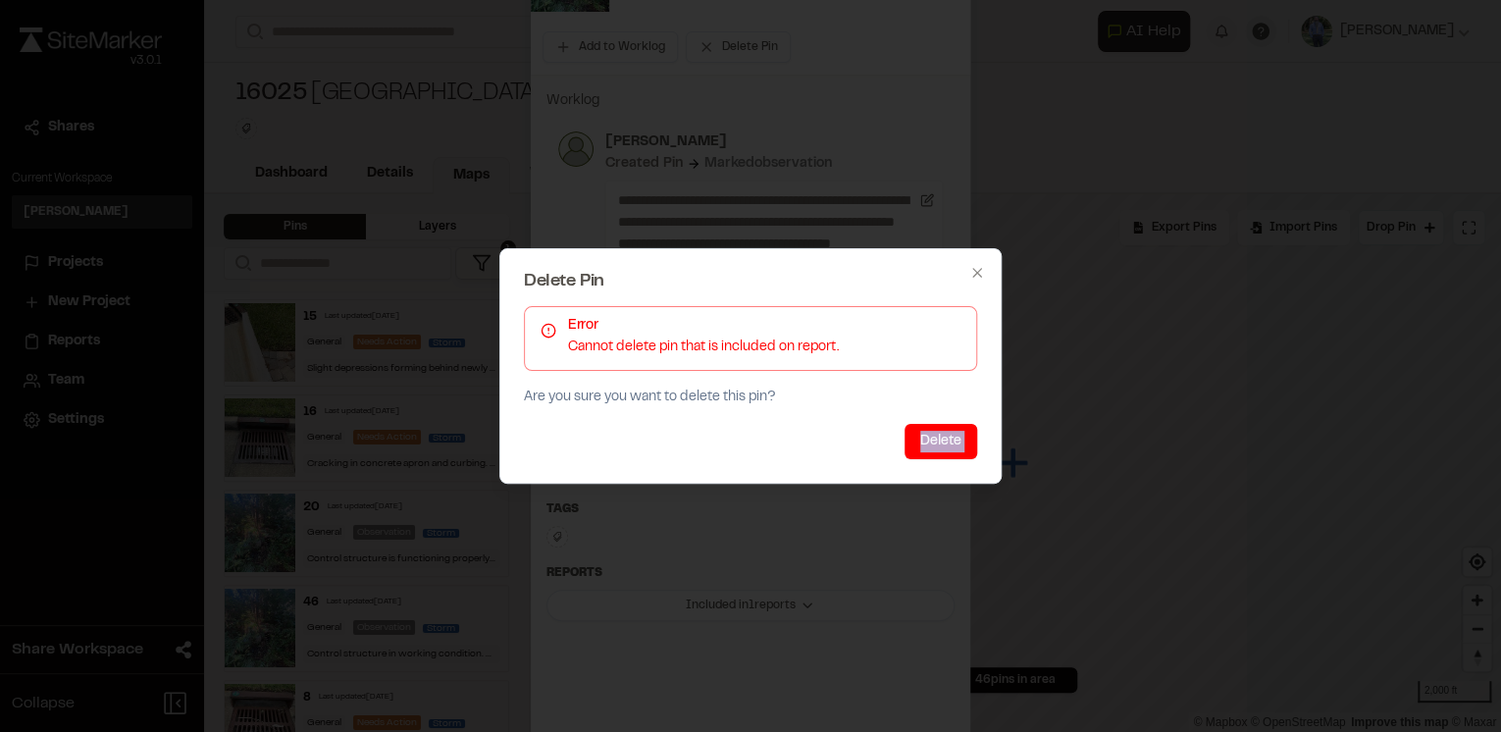
click at [934, 446] on button "Delete" at bounding box center [941, 441] width 73 height 35
click at [934, 446] on button "Delete" at bounding box center [925, 441] width 104 height 35
click at [934, 446] on button "Delete" at bounding box center [941, 441] width 73 height 35
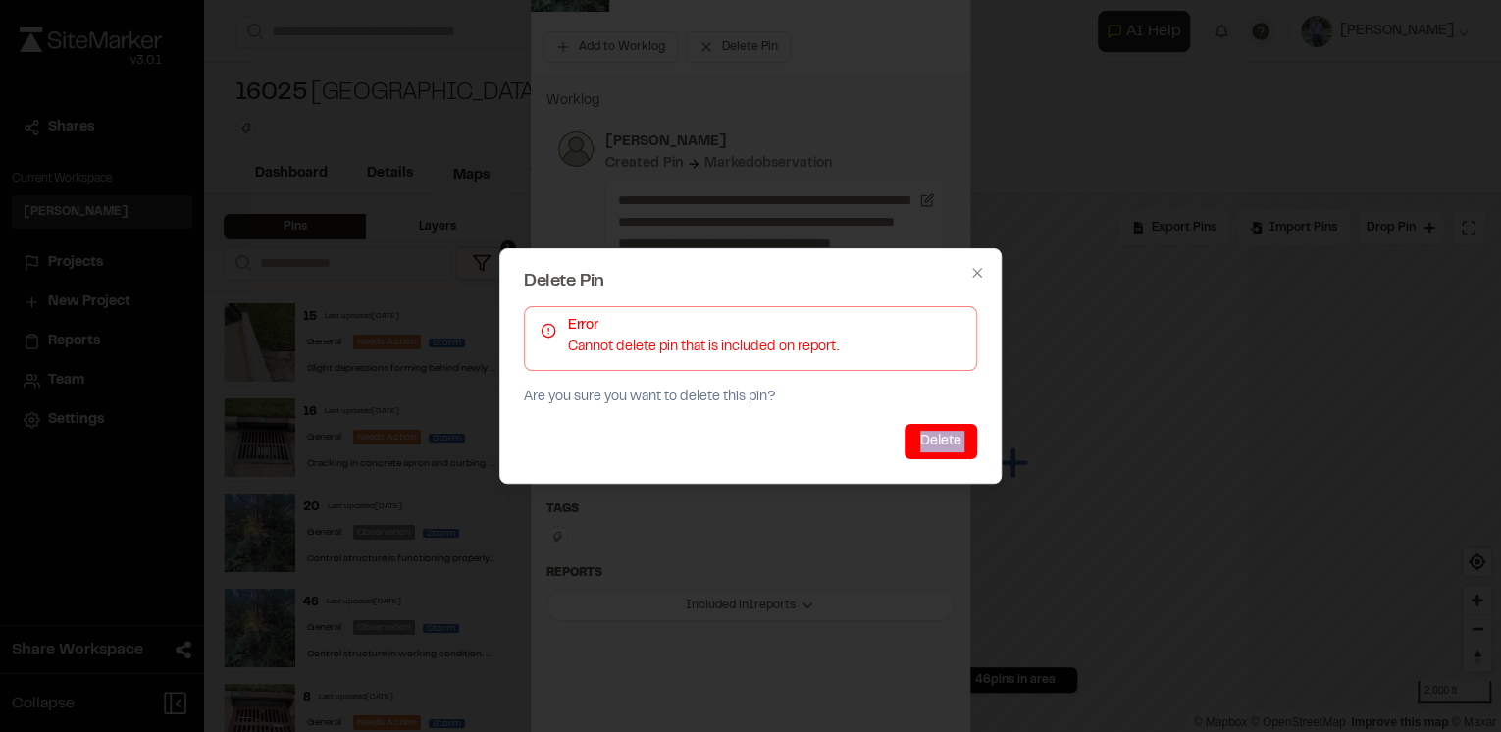
click at [934, 446] on button "Delete" at bounding box center [941, 441] width 73 height 35
click at [972, 275] on icon "button" at bounding box center [978, 273] width 16 height 16
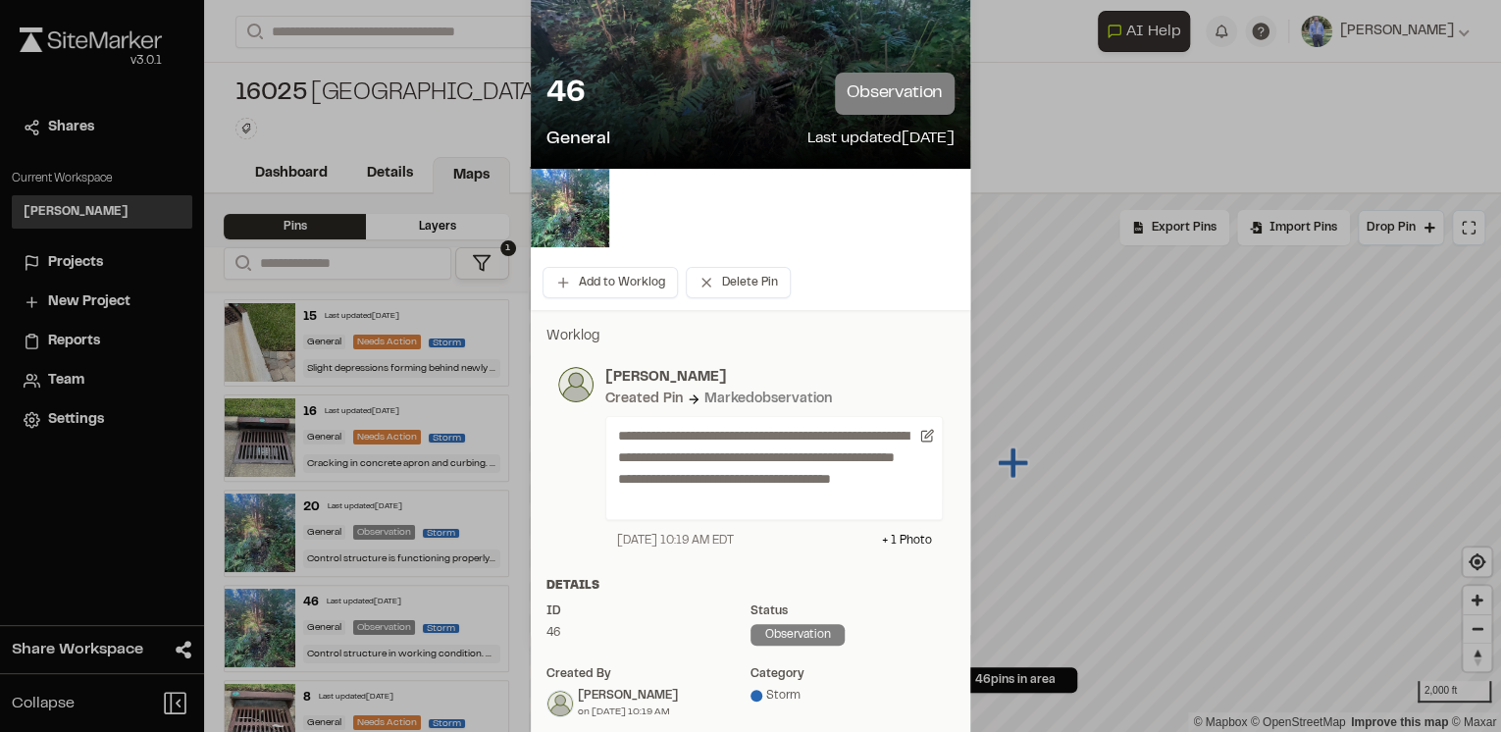
scroll to position [0, 0]
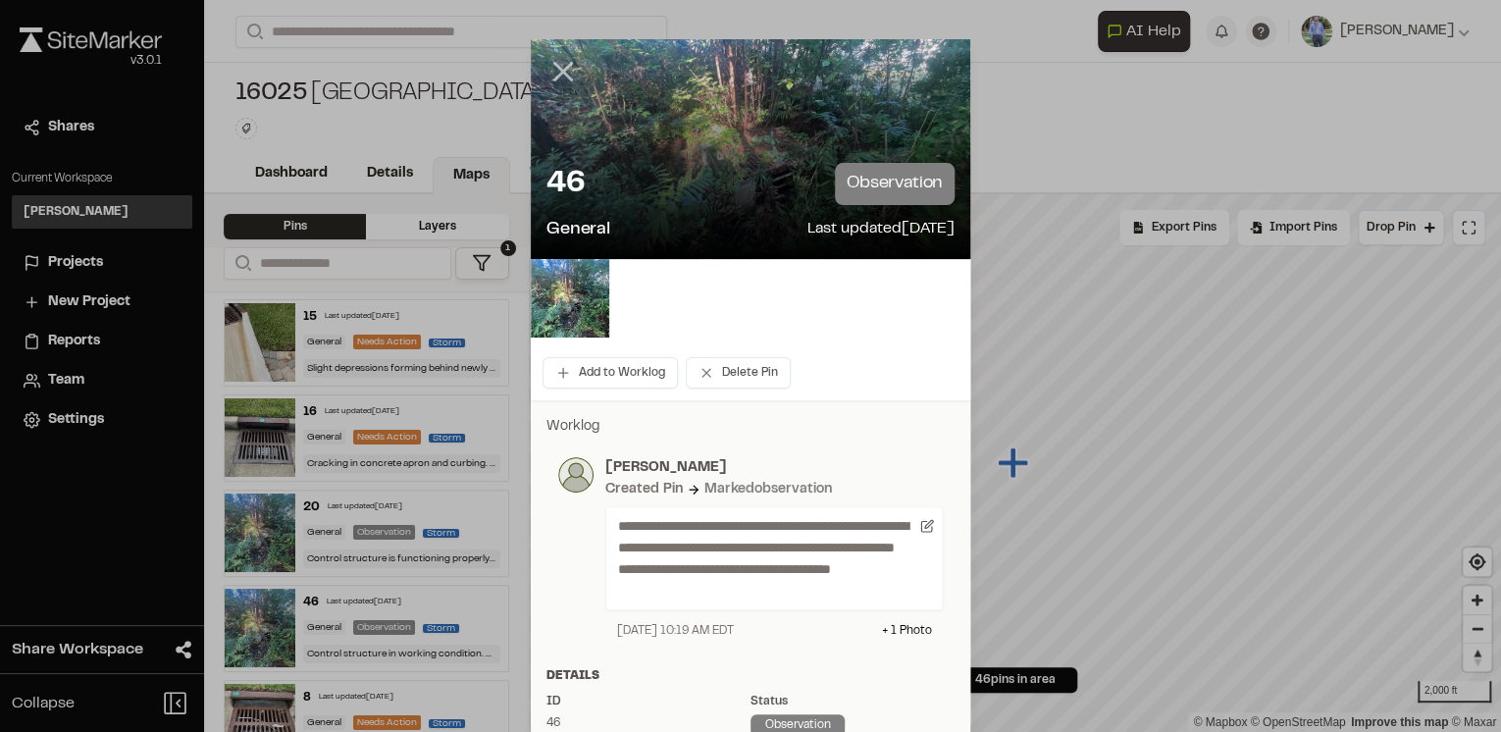
click at [557, 71] on line at bounding box center [563, 72] width 17 height 17
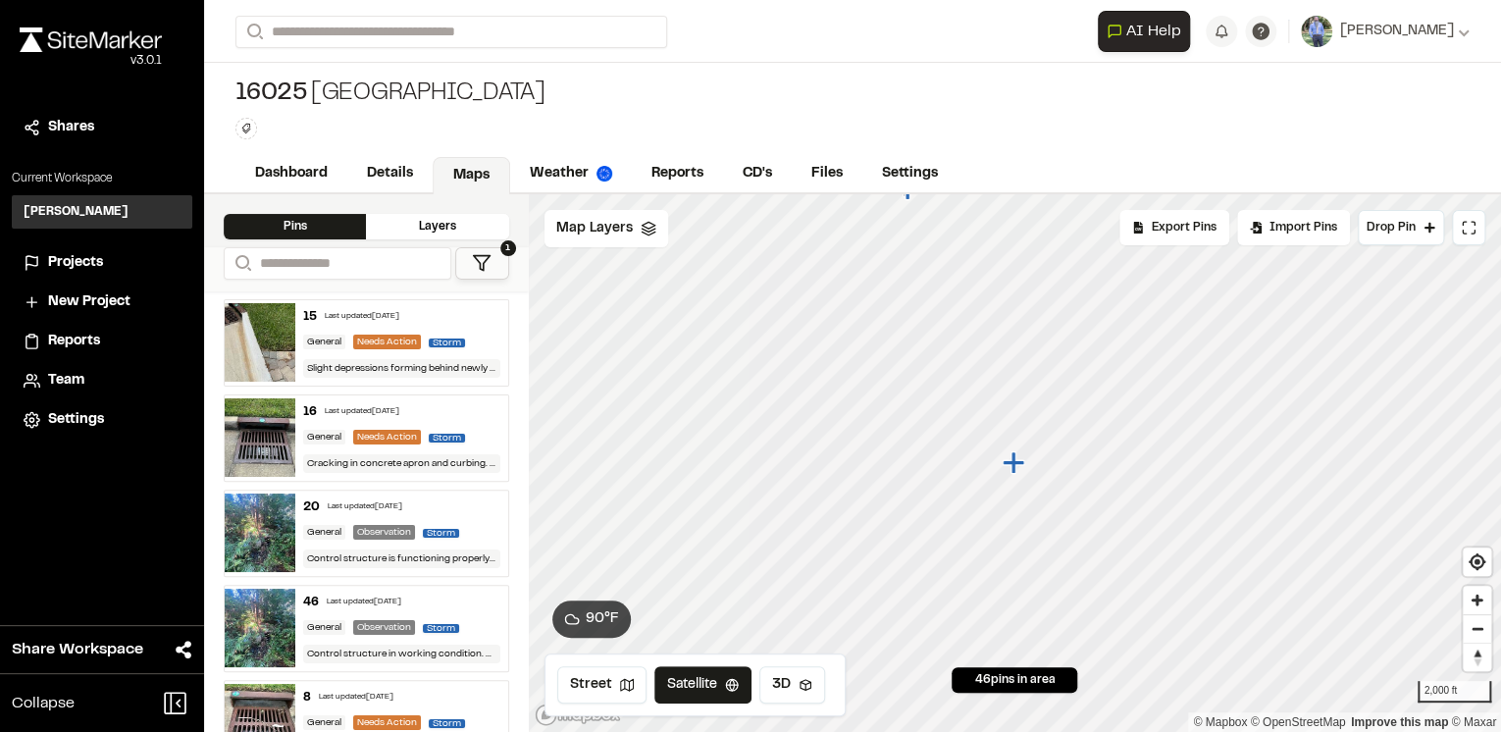
click at [873, 118] on div "16025 Madeira Type Enter or comma to add tag." at bounding box center [852, 109] width 1297 height 92
click at [667, 171] on link "Reports" at bounding box center [678, 175] width 93 height 37
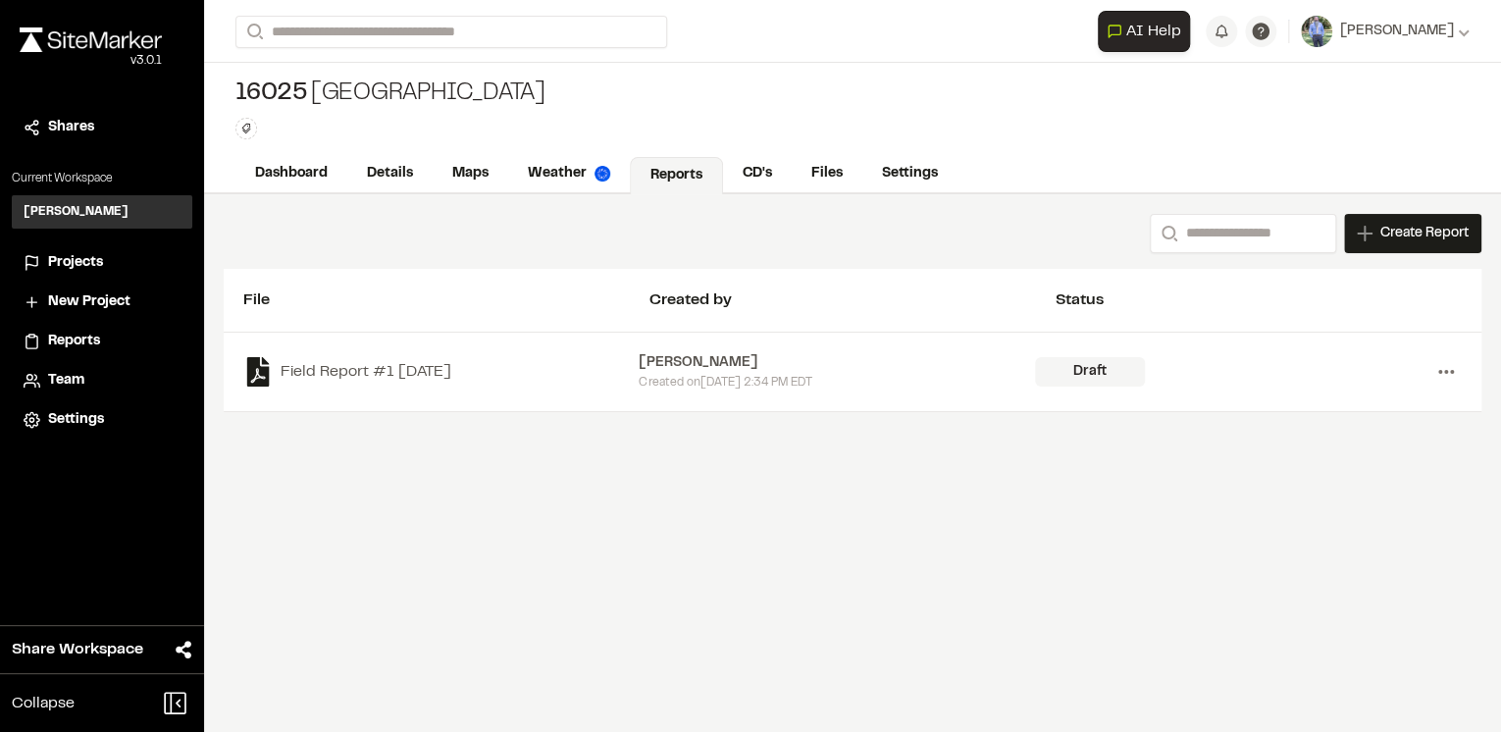
click at [1443, 375] on icon at bounding box center [1446, 371] width 31 height 31
click at [1311, 440] on link "Delete" at bounding box center [1375, 442] width 171 height 29
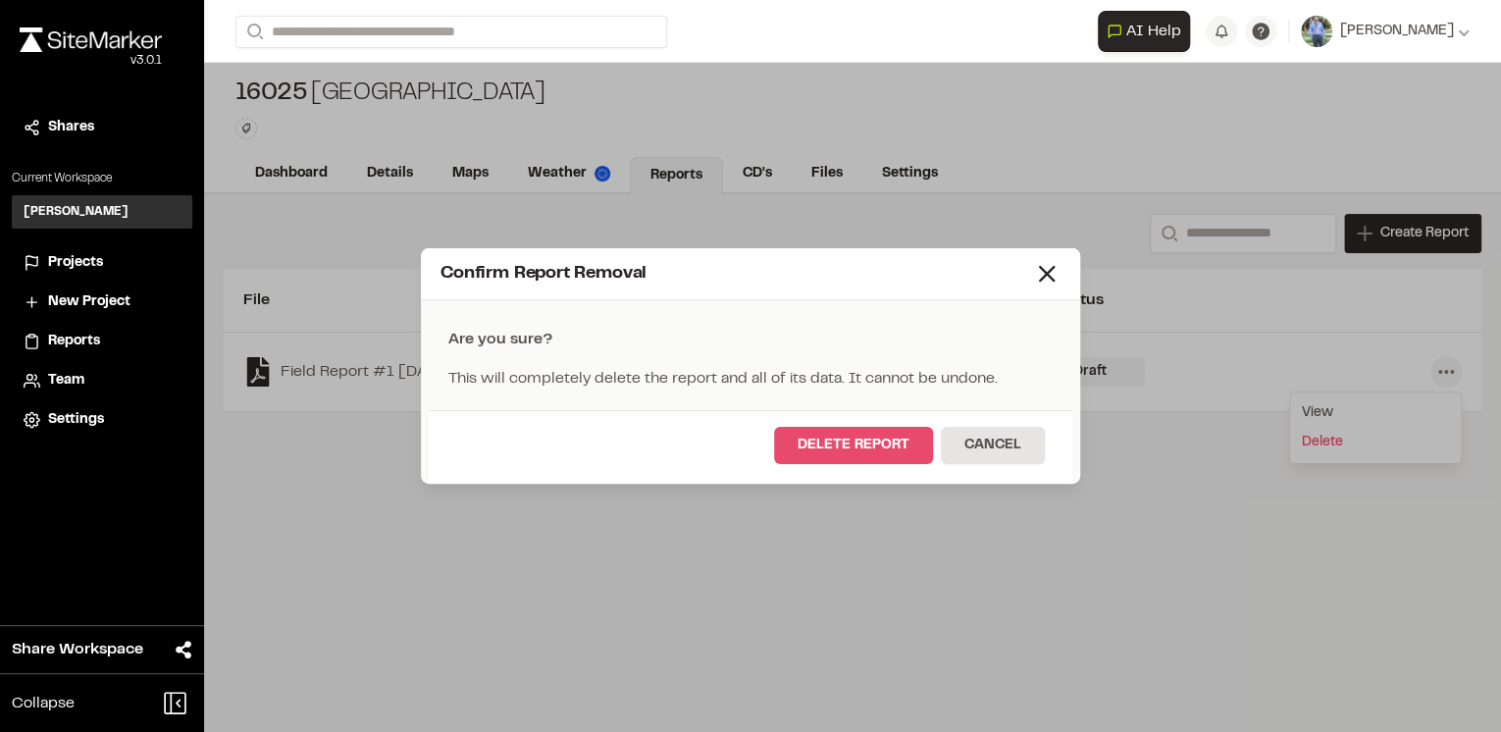
click at [865, 440] on button "Delete Report" at bounding box center [853, 445] width 159 height 37
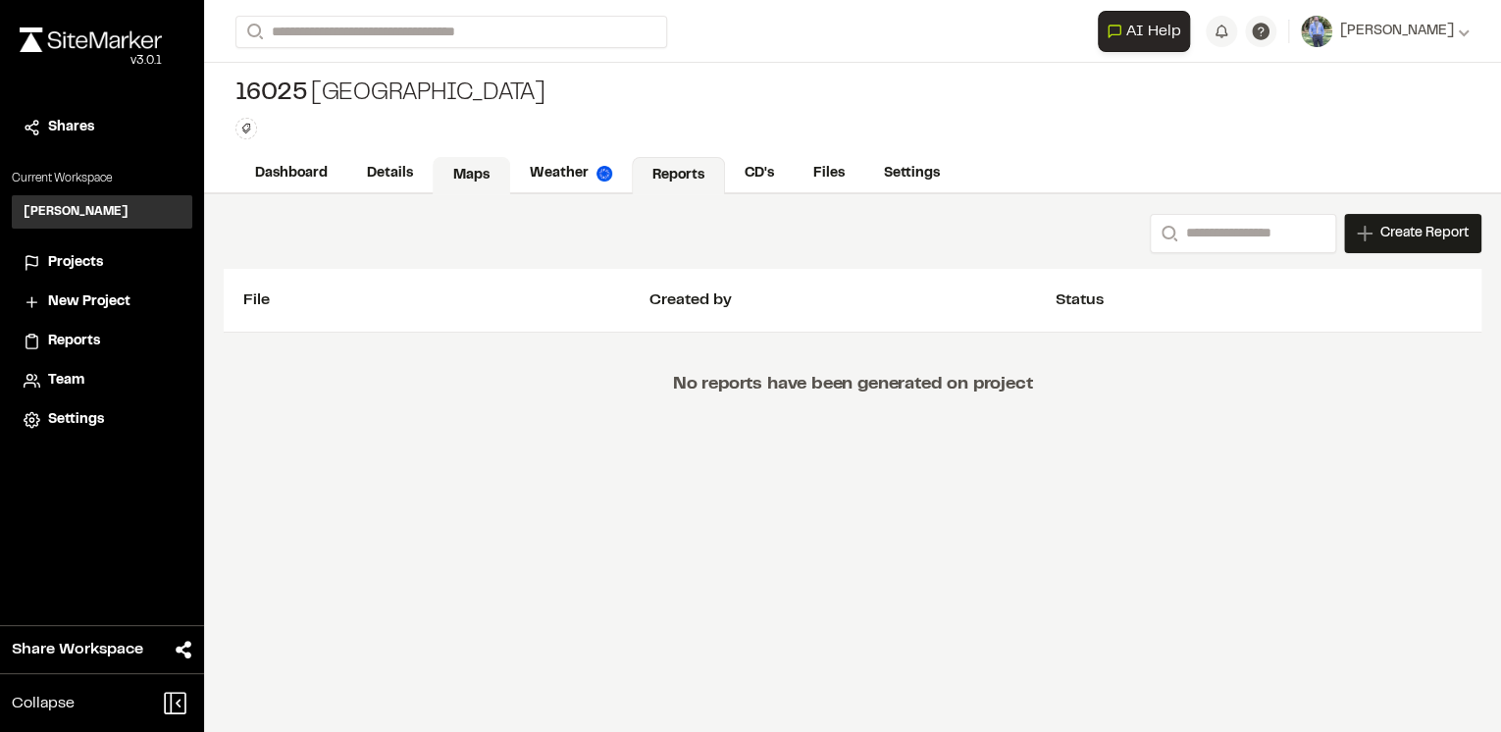
click at [473, 173] on link "Maps" at bounding box center [472, 175] width 78 height 37
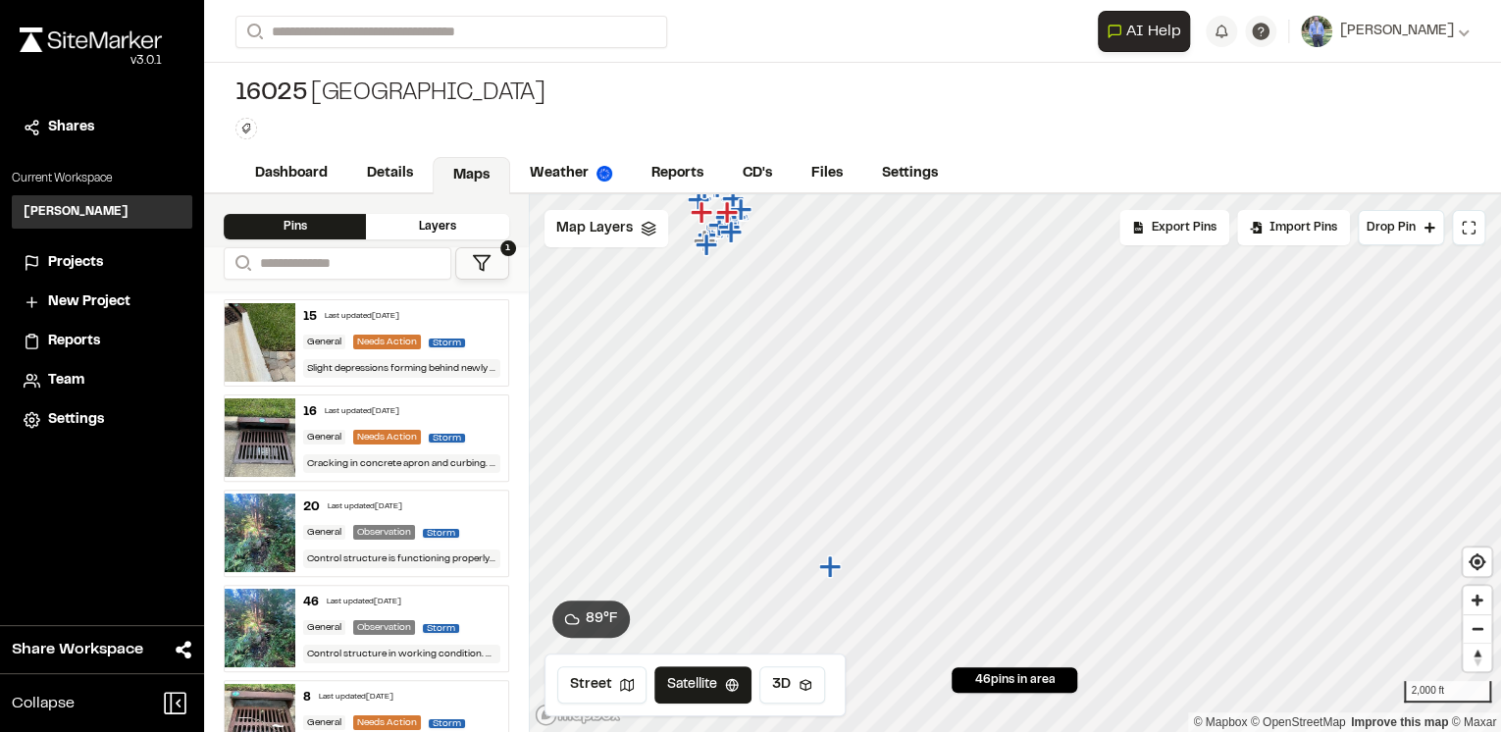
click at [835, 565] on icon "Map marker" at bounding box center [829, 566] width 22 height 22
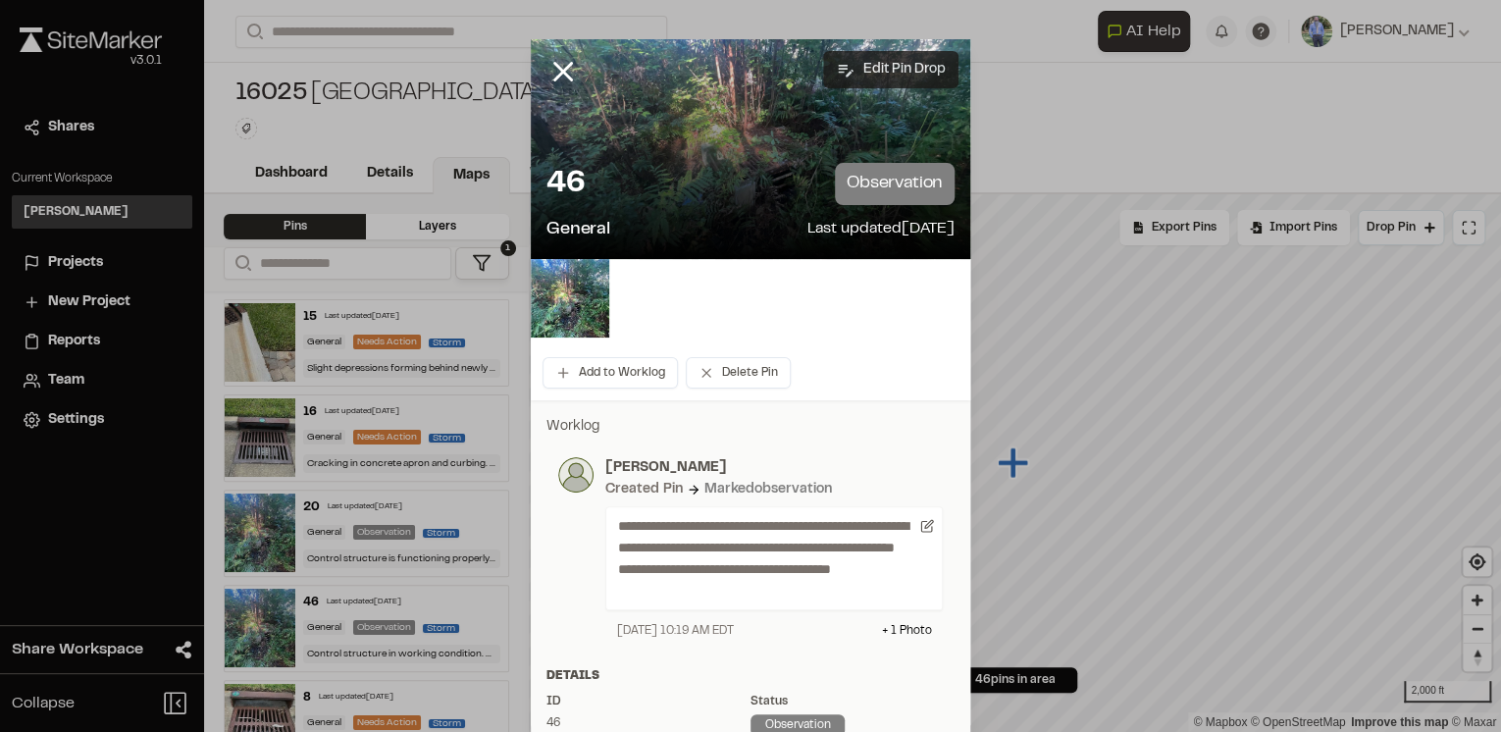
click at [878, 67] on button "Edit Pin Drop" at bounding box center [890, 69] width 135 height 37
select select "****"
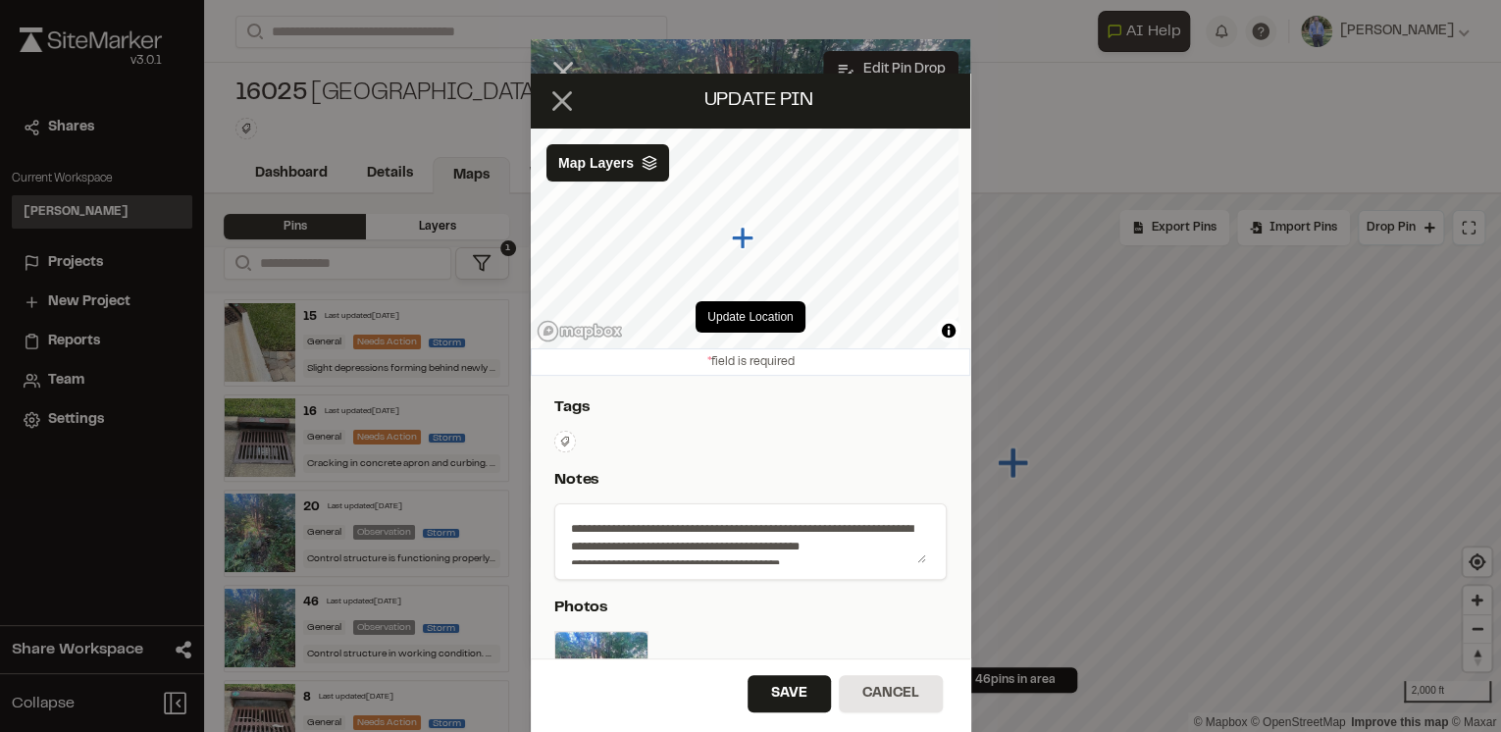
click at [563, 106] on icon at bounding box center [562, 100] width 33 height 33
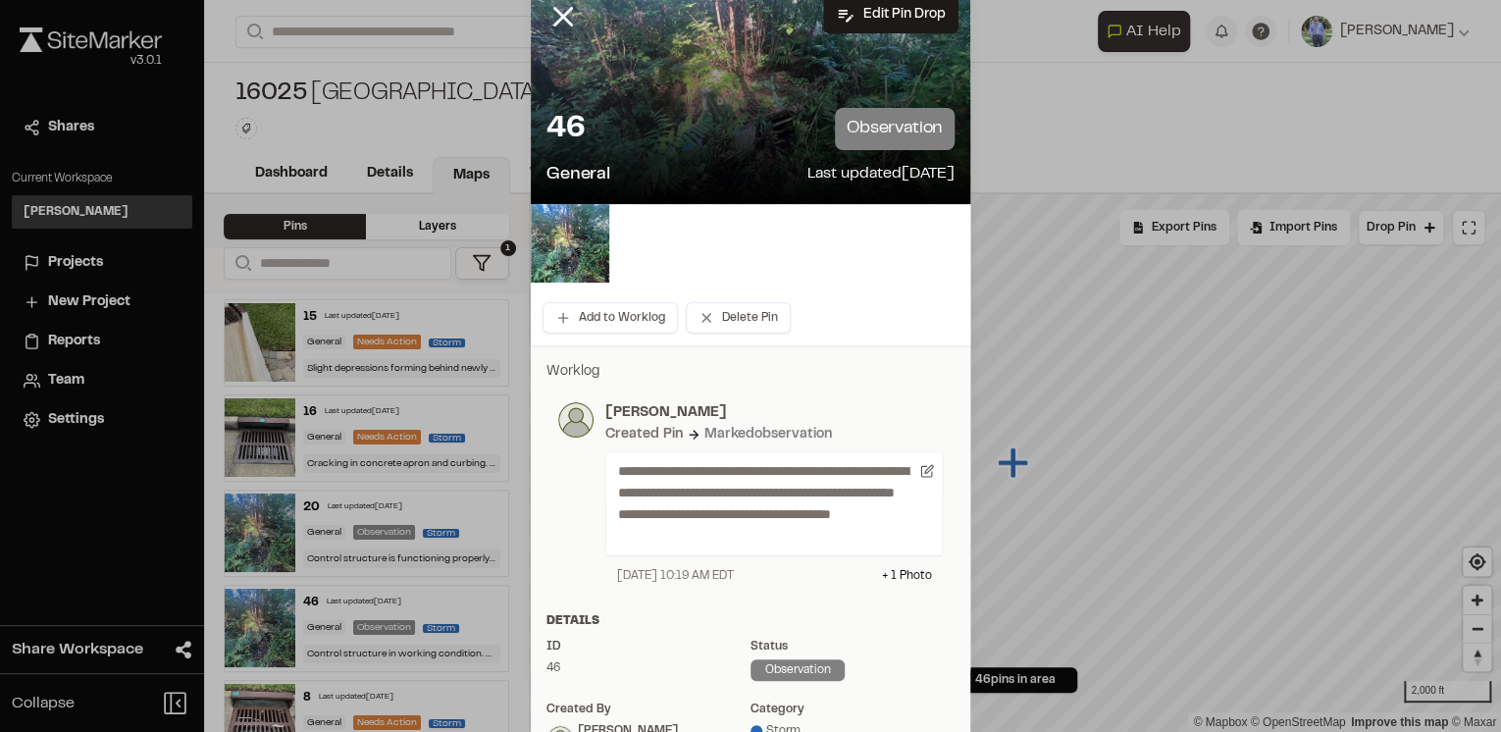
scroll to position [79, 0]
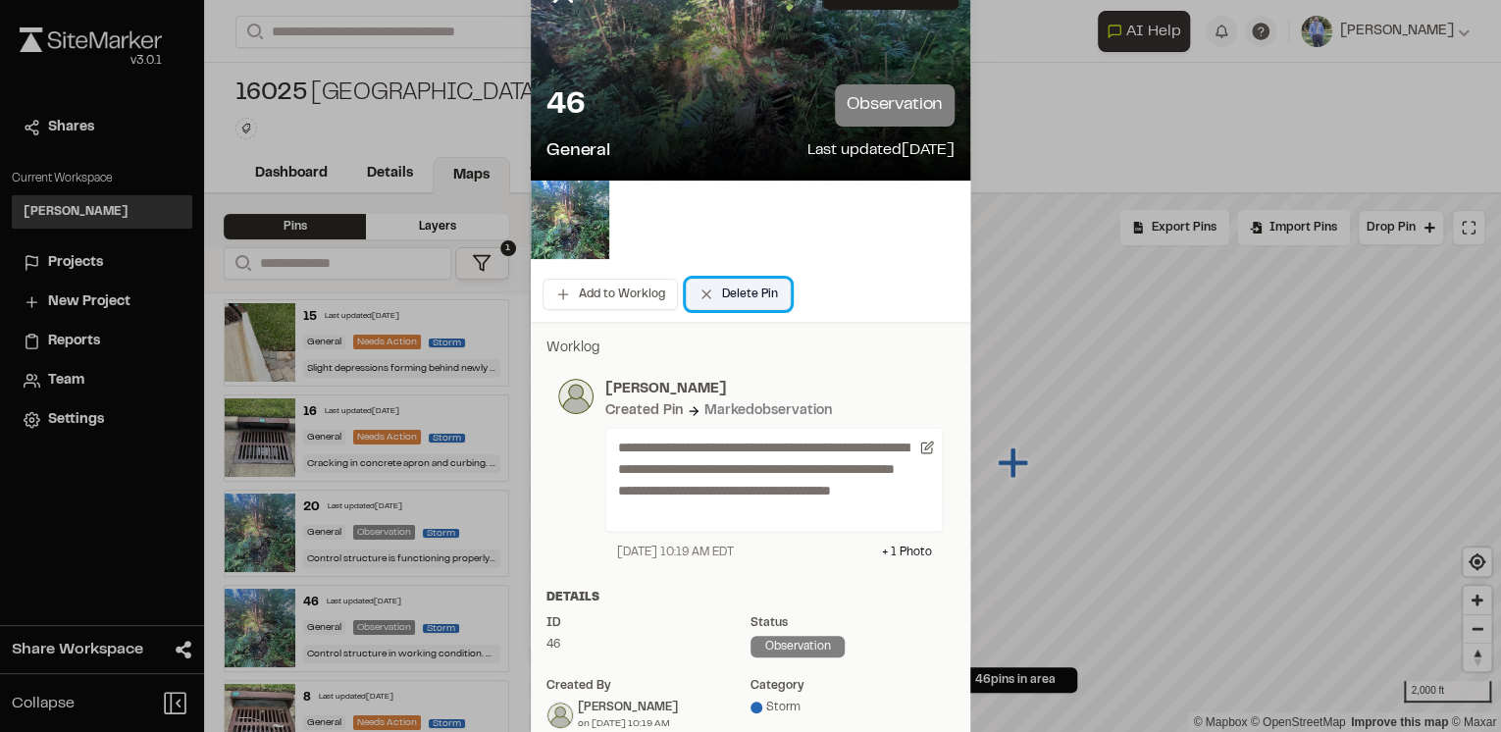
click at [726, 290] on button "Delete Pin" at bounding box center [738, 294] width 105 height 31
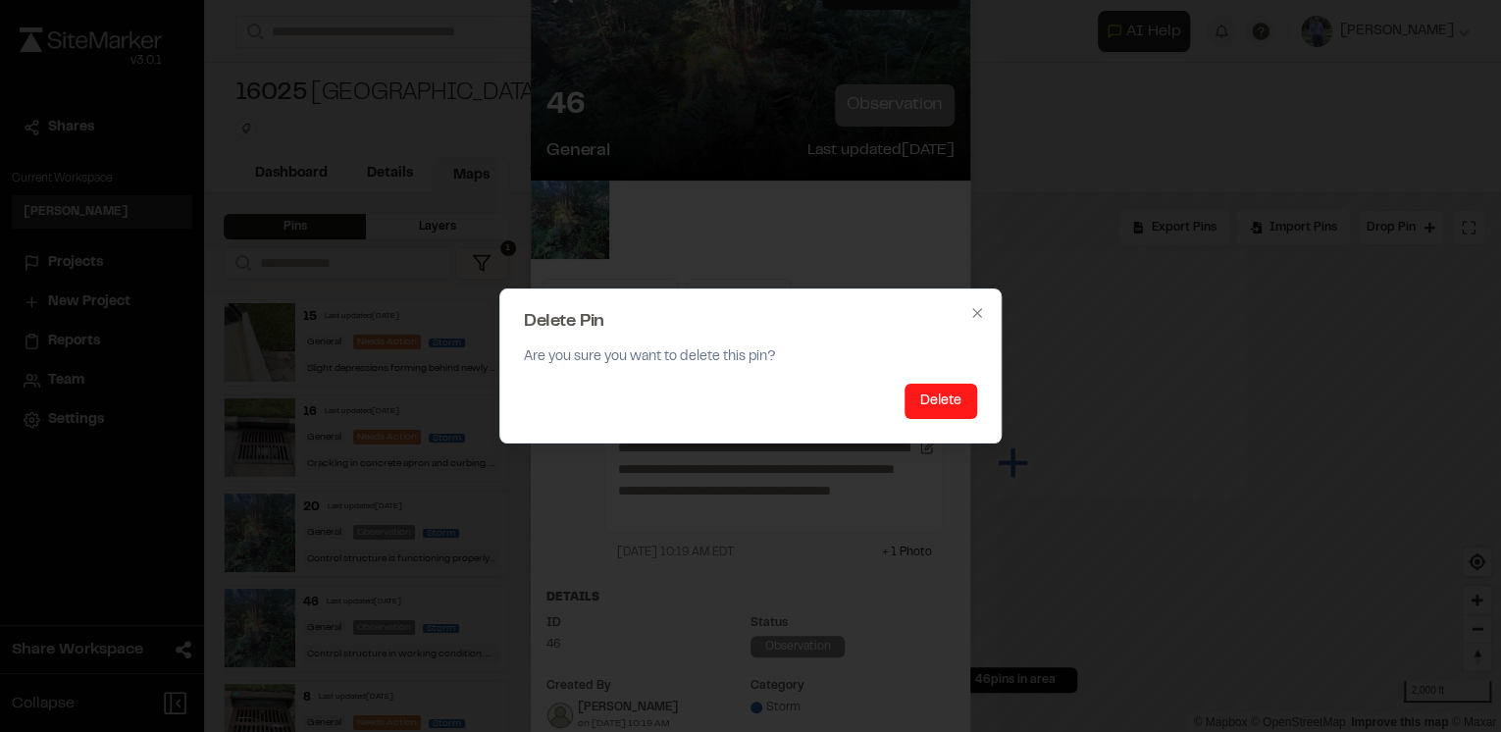
click at [944, 394] on button "Delete" at bounding box center [941, 401] width 73 height 35
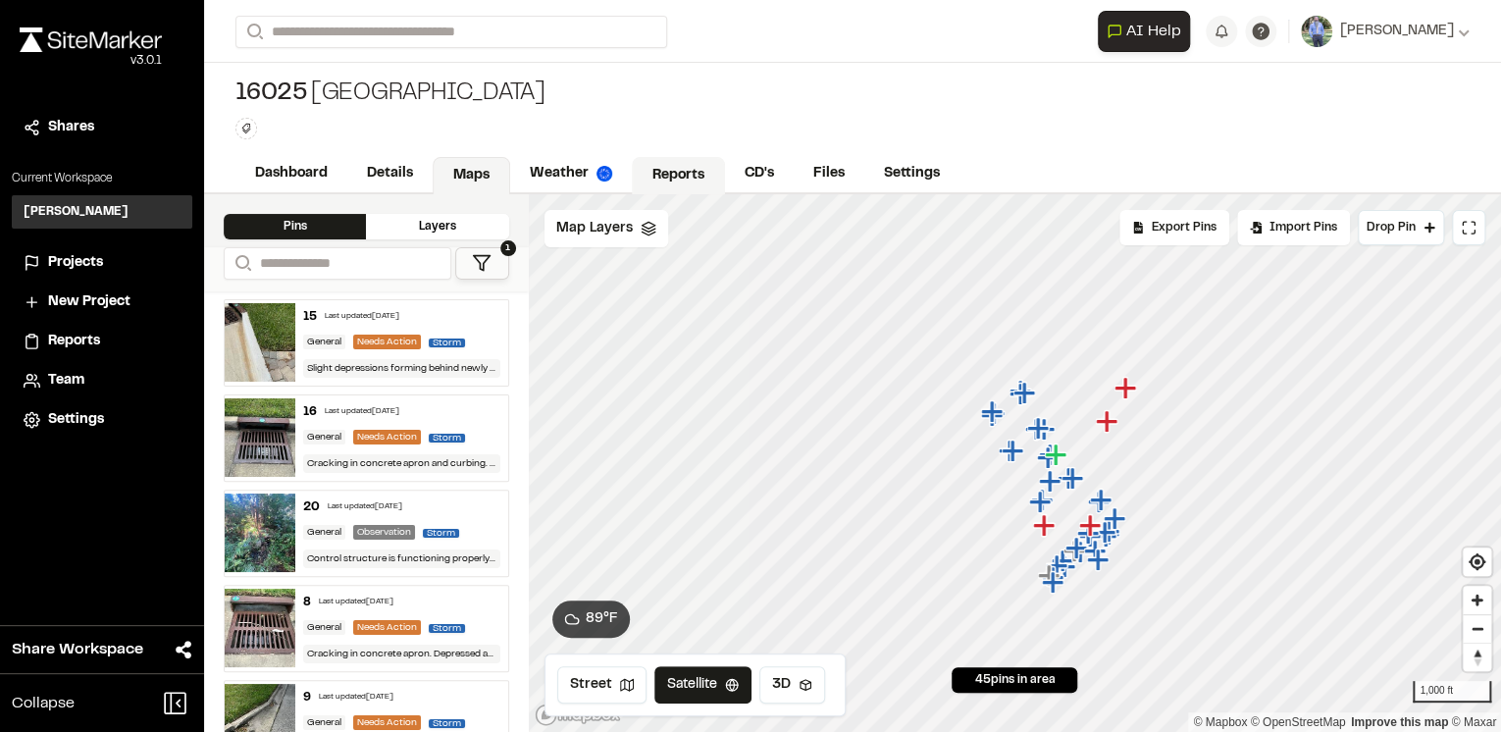
click at [671, 174] on link "Reports" at bounding box center [678, 175] width 93 height 37
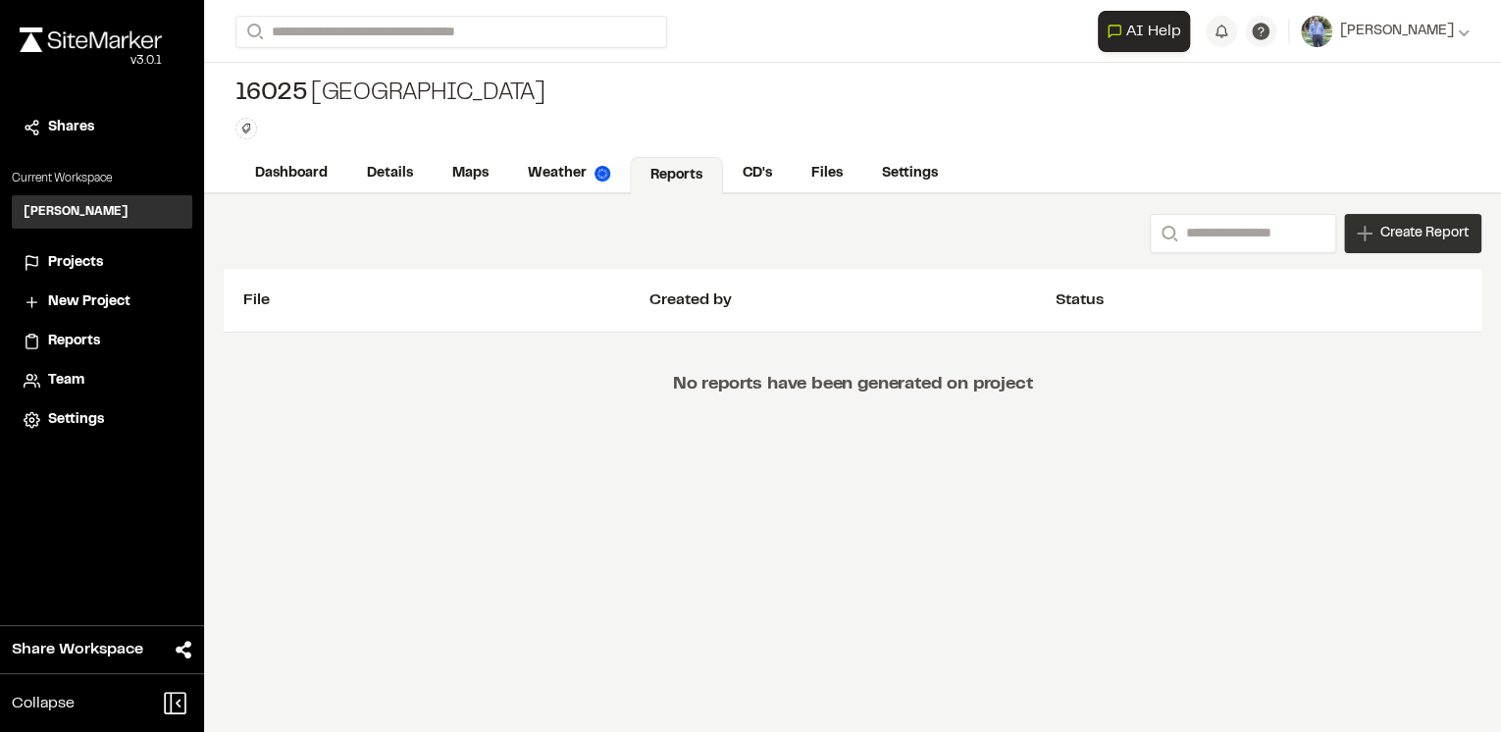
click at [1382, 239] on span "Create Report" at bounding box center [1425, 234] width 88 height 22
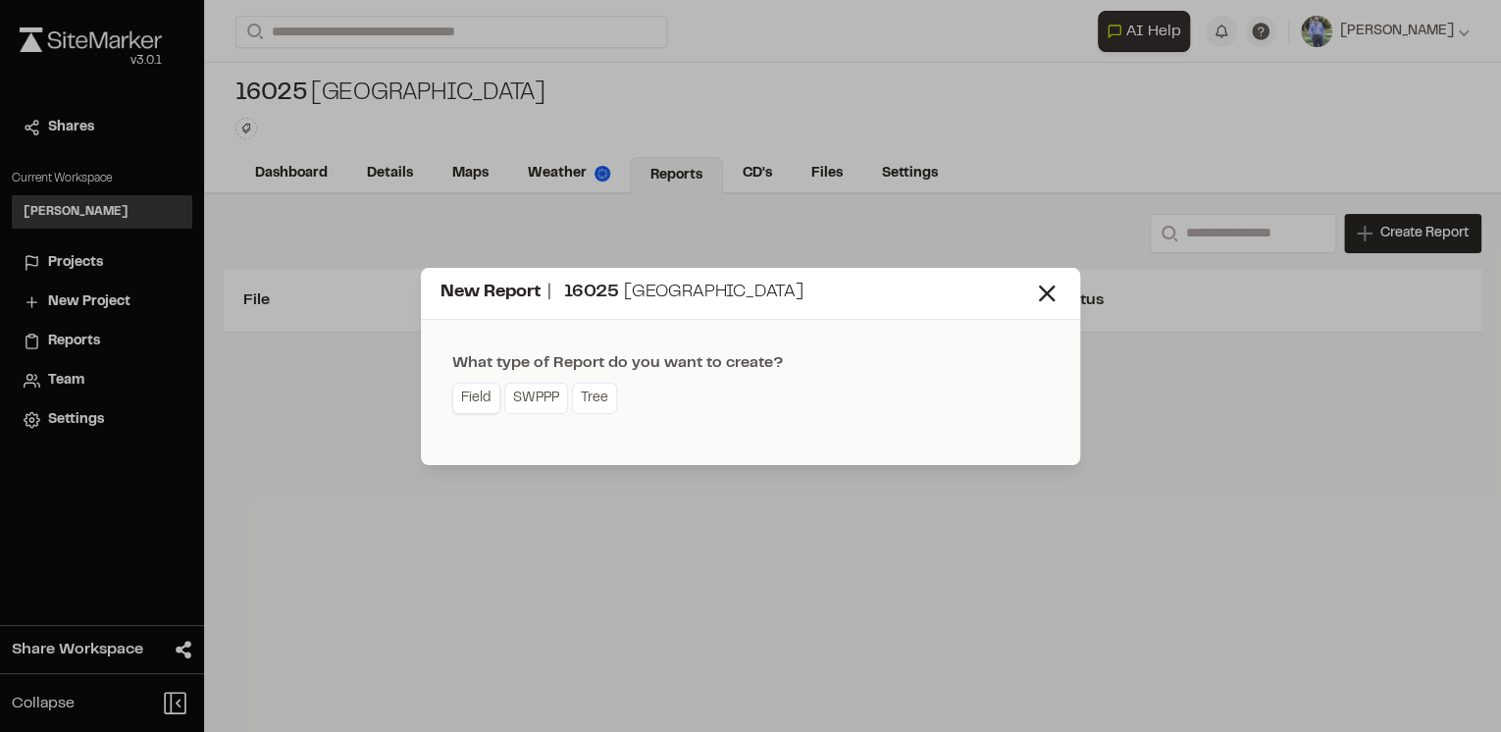
click at [477, 406] on link "Field" at bounding box center [476, 398] width 48 height 31
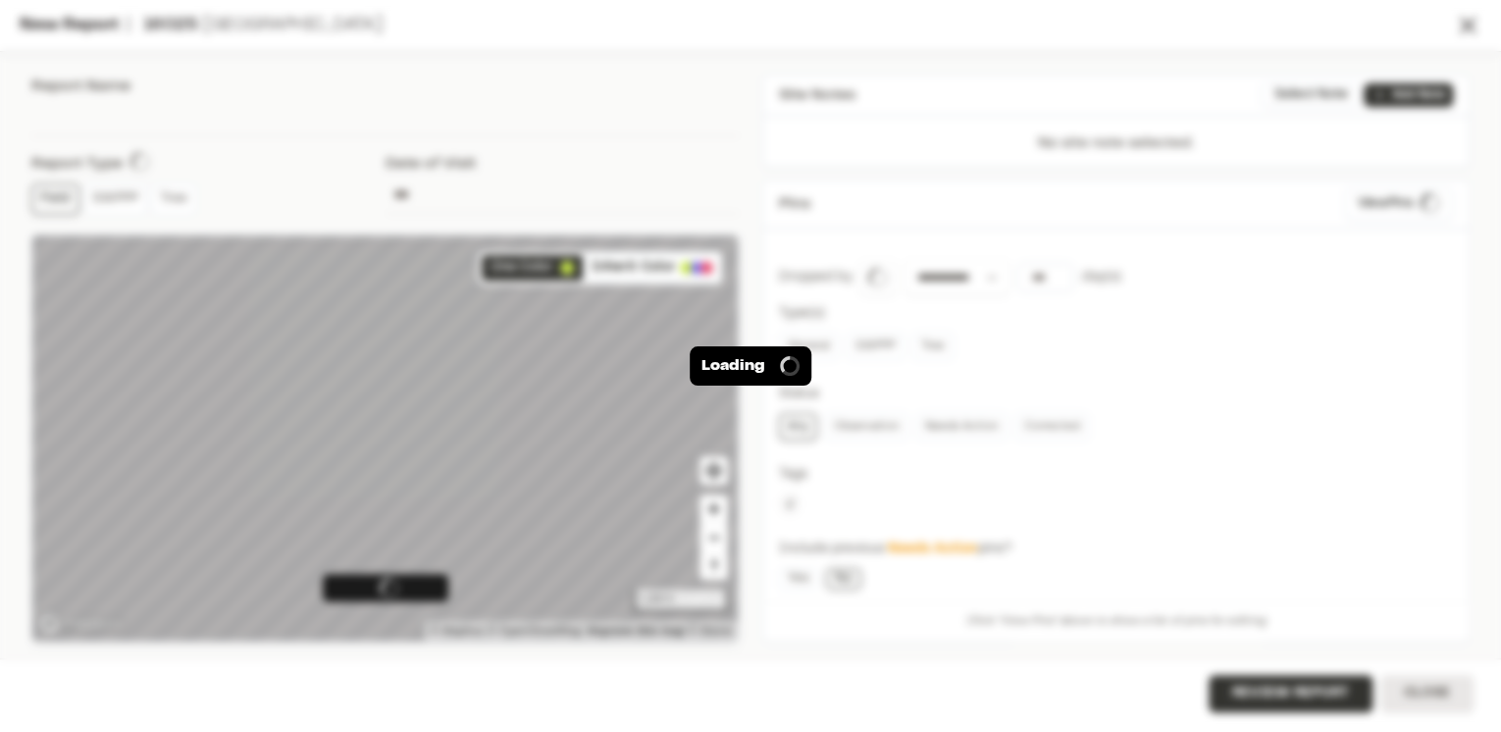
type input "**********"
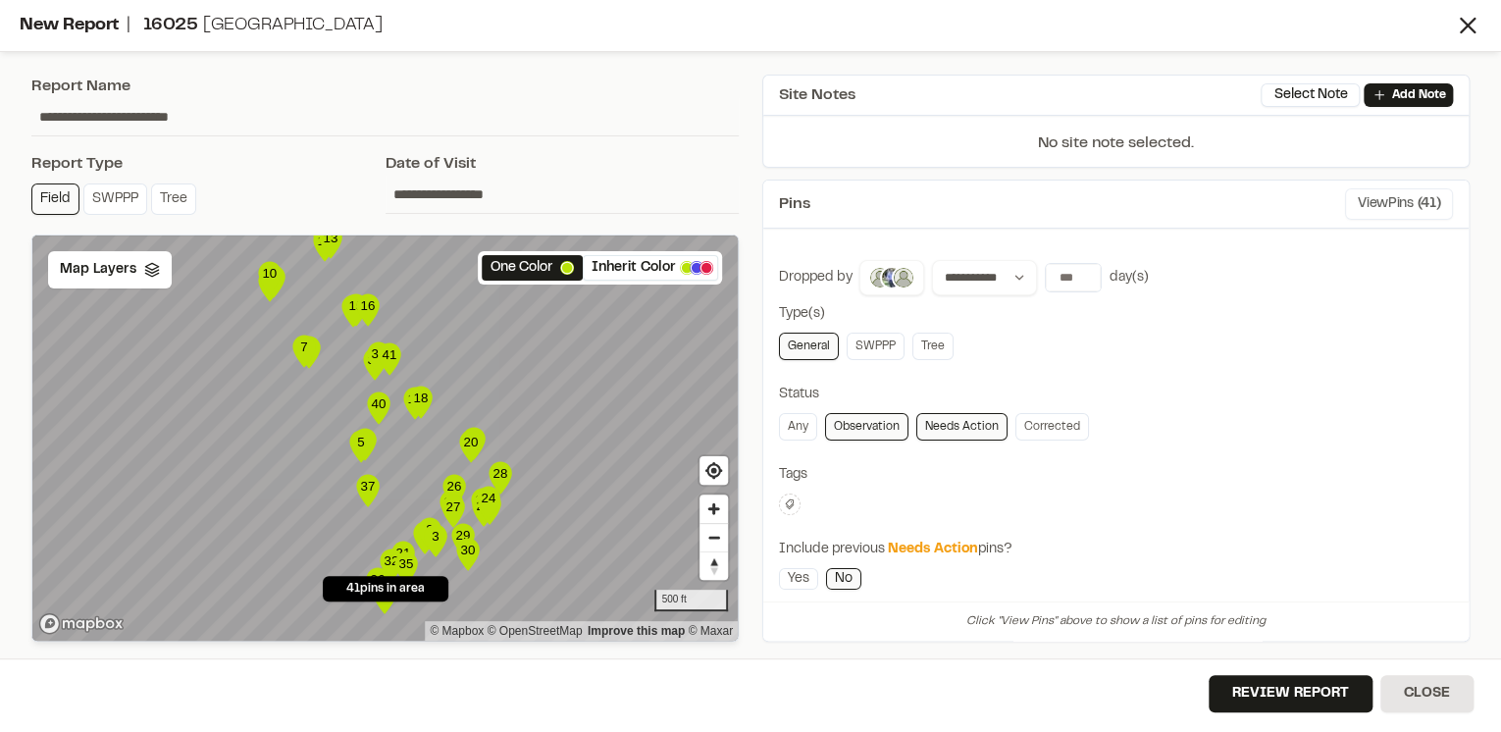
click at [1385, 205] on button "View Pins ( 41 )" at bounding box center [1399, 203] width 108 height 31
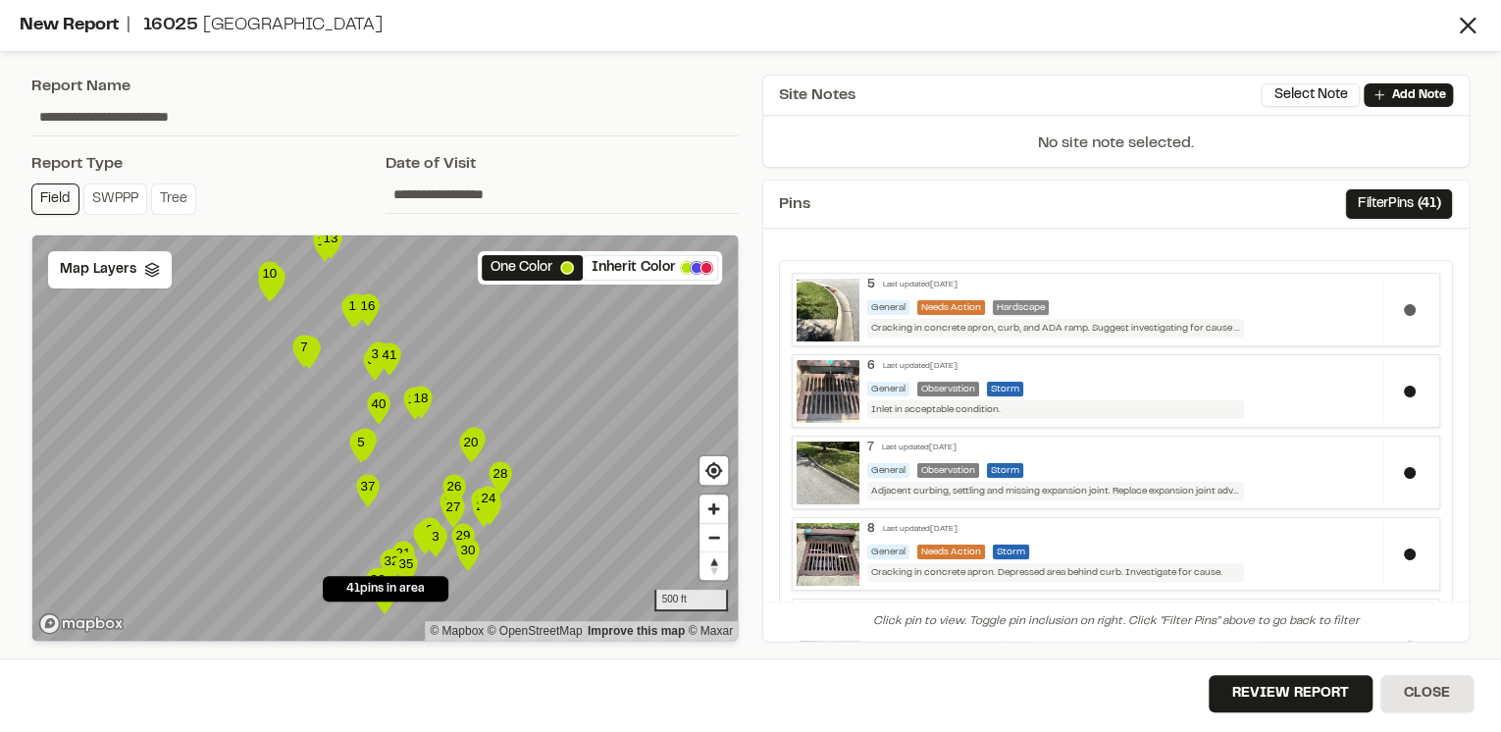
click at [1404, 310] on button at bounding box center [1410, 310] width 12 height 12
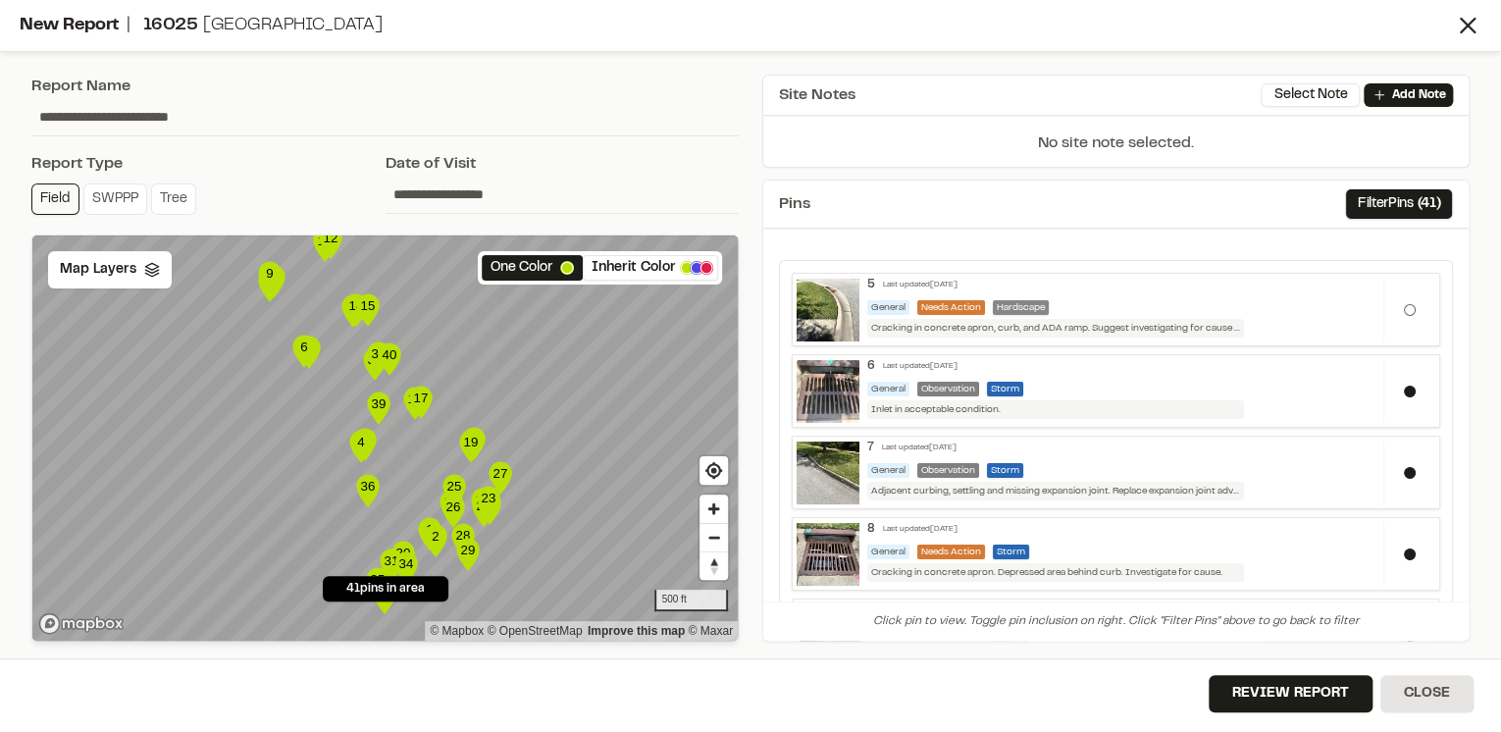
click at [1404, 310] on button at bounding box center [1410, 310] width 12 height 12
click at [1404, 307] on button at bounding box center [1410, 310] width 12 height 12
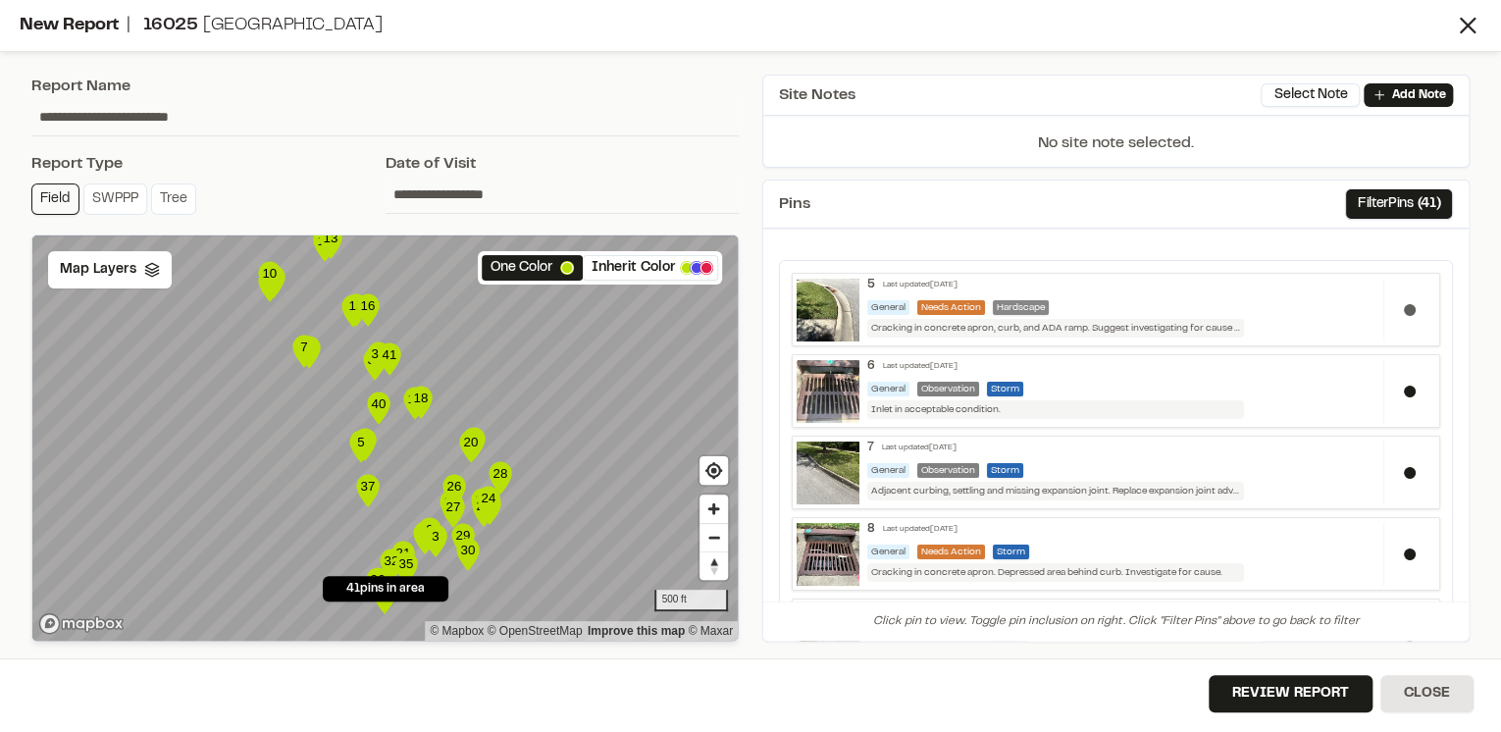
click at [1404, 307] on button at bounding box center [1410, 310] width 12 height 12
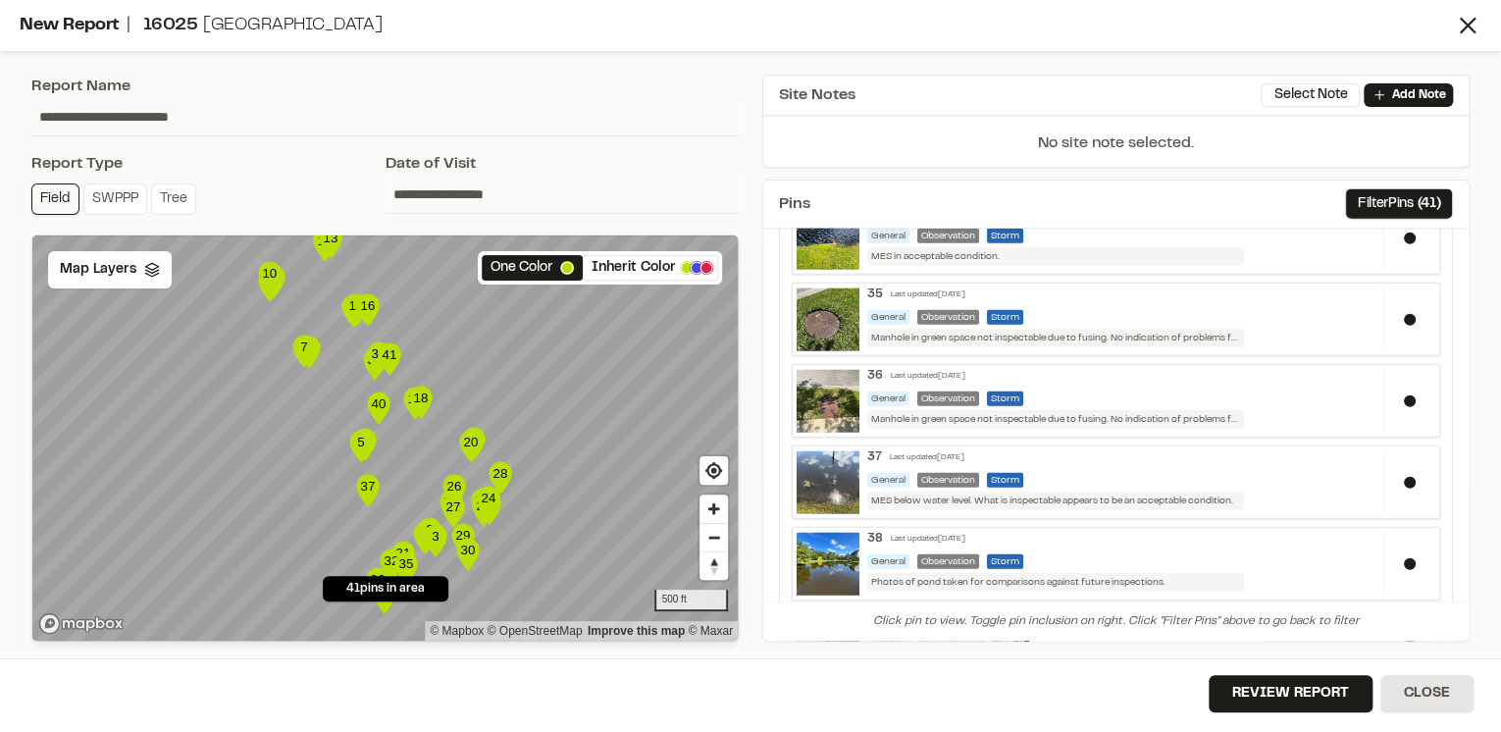
scroll to position [3033, 0]
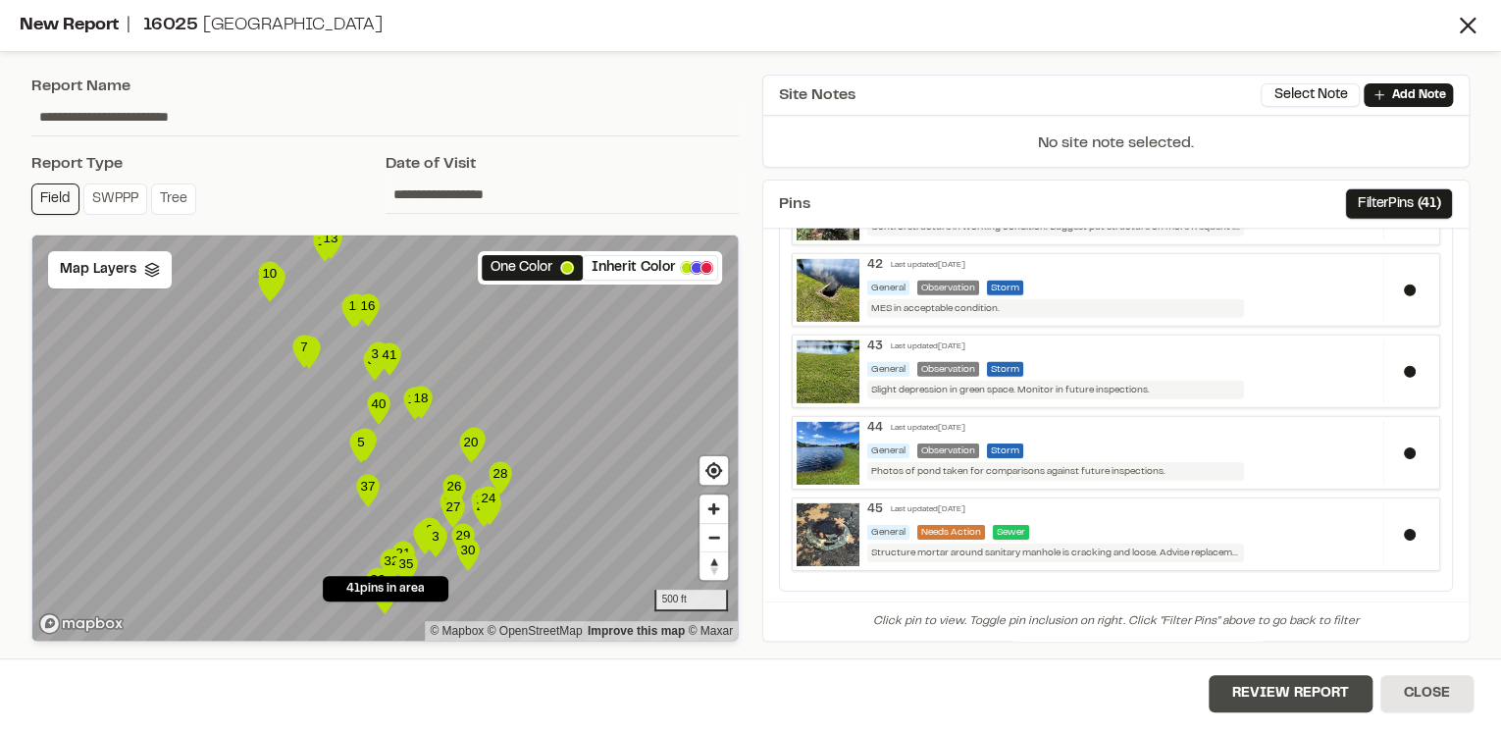
click at [1280, 688] on button "Review Report" at bounding box center [1291, 693] width 164 height 37
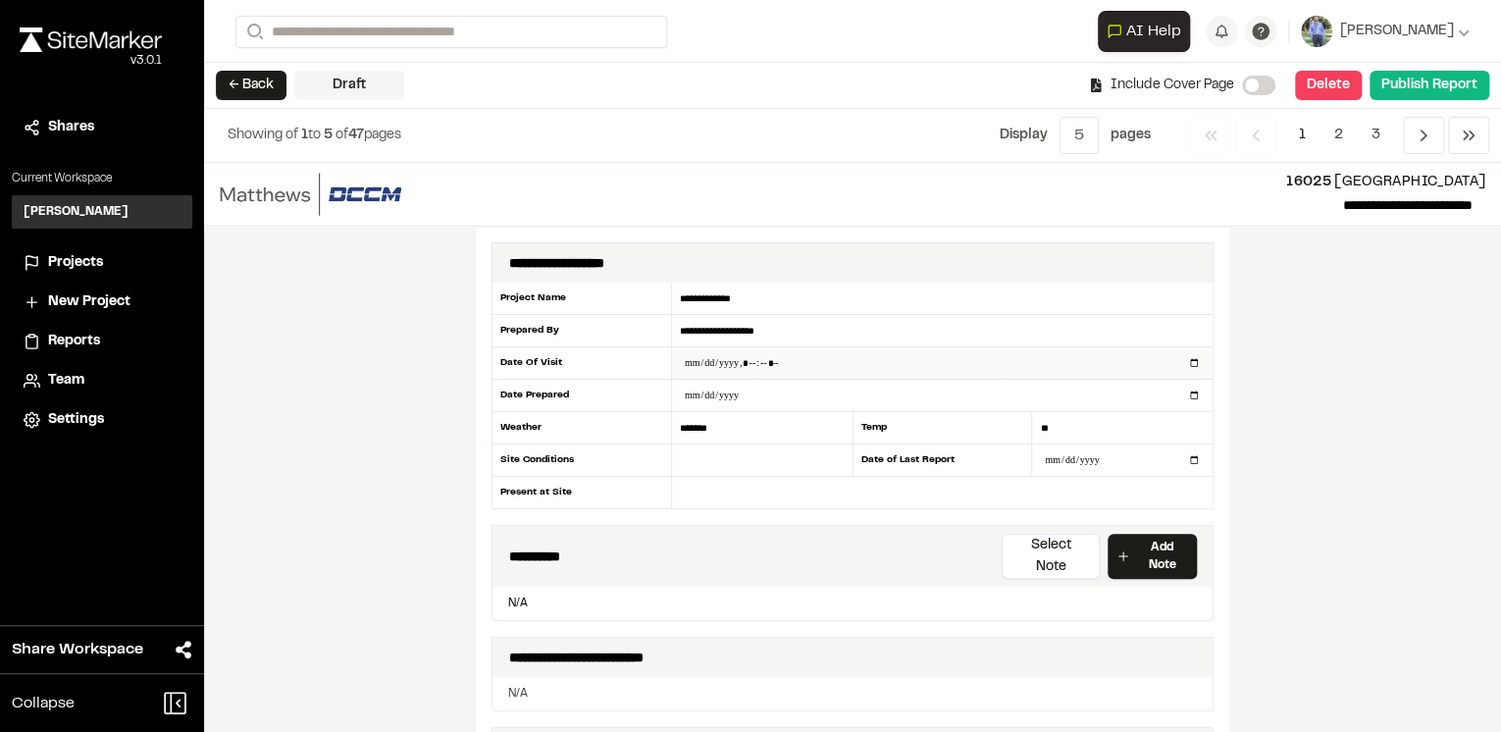
click at [1185, 364] on input "datetime-local" at bounding box center [942, 362] width 541 height 31
type input "**********"
click at [1303, 499] on div "**********" at bounding box center [852, 447] width 1297 height 569
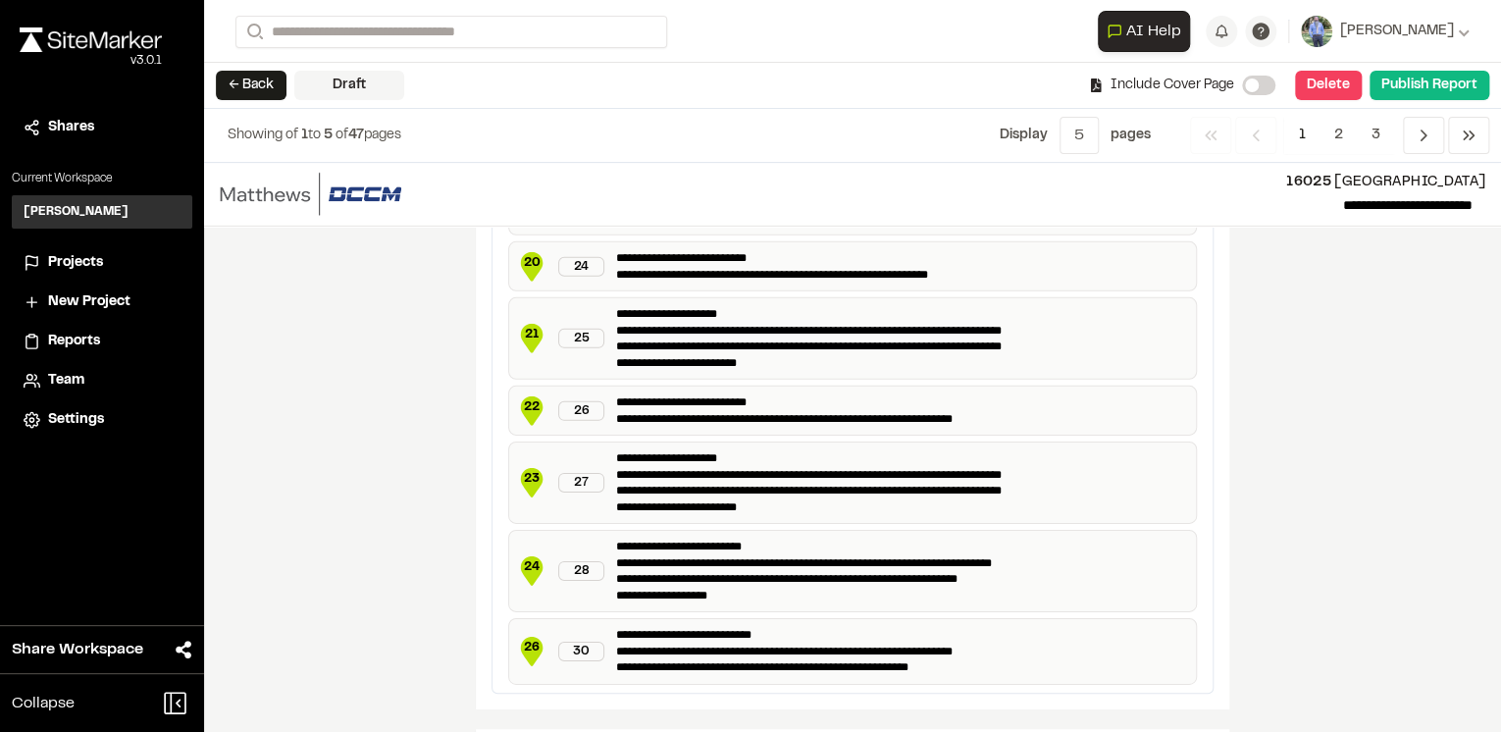
scroll to position [3125, 0]
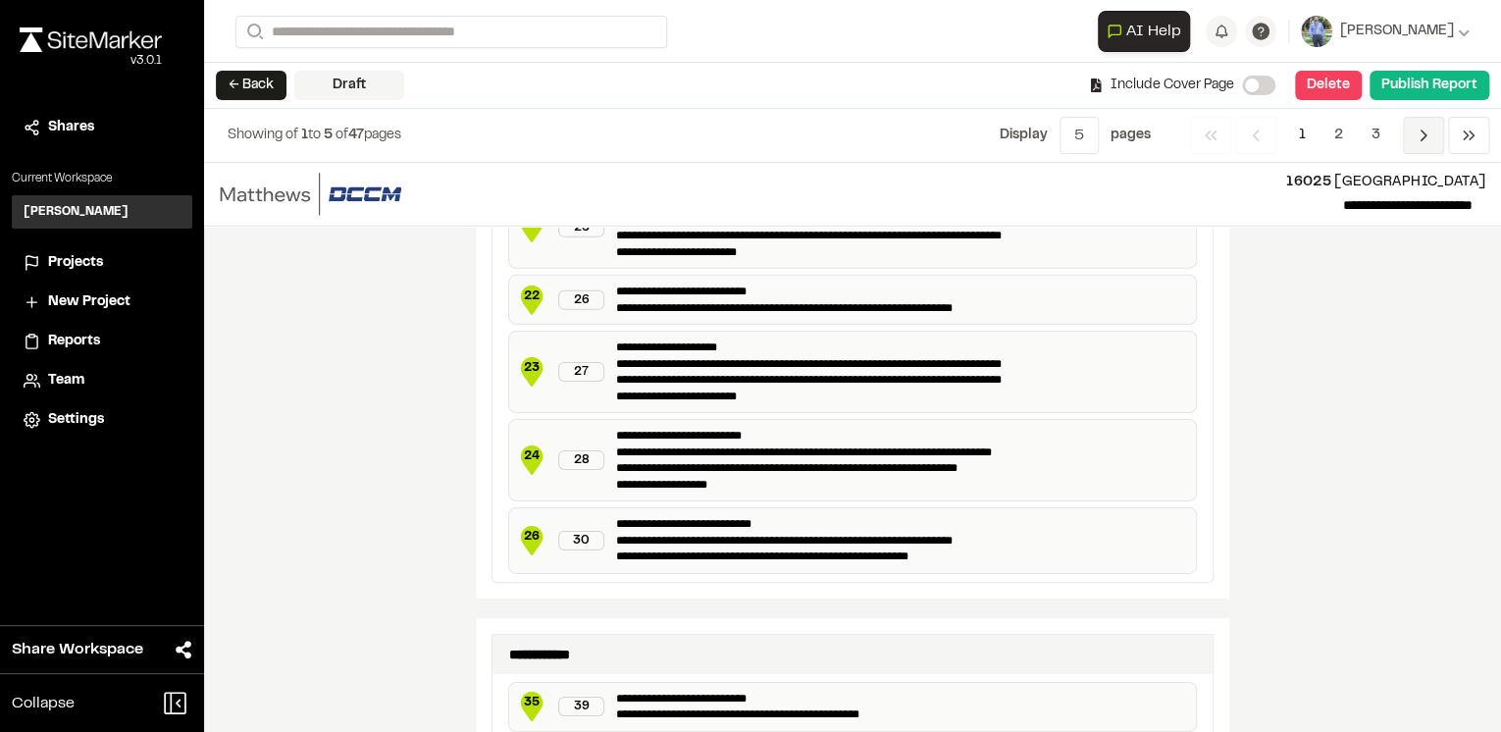
click at [1414, 137] on icon "Navigation" at bounding box center [1424, 136] width 20 height 20
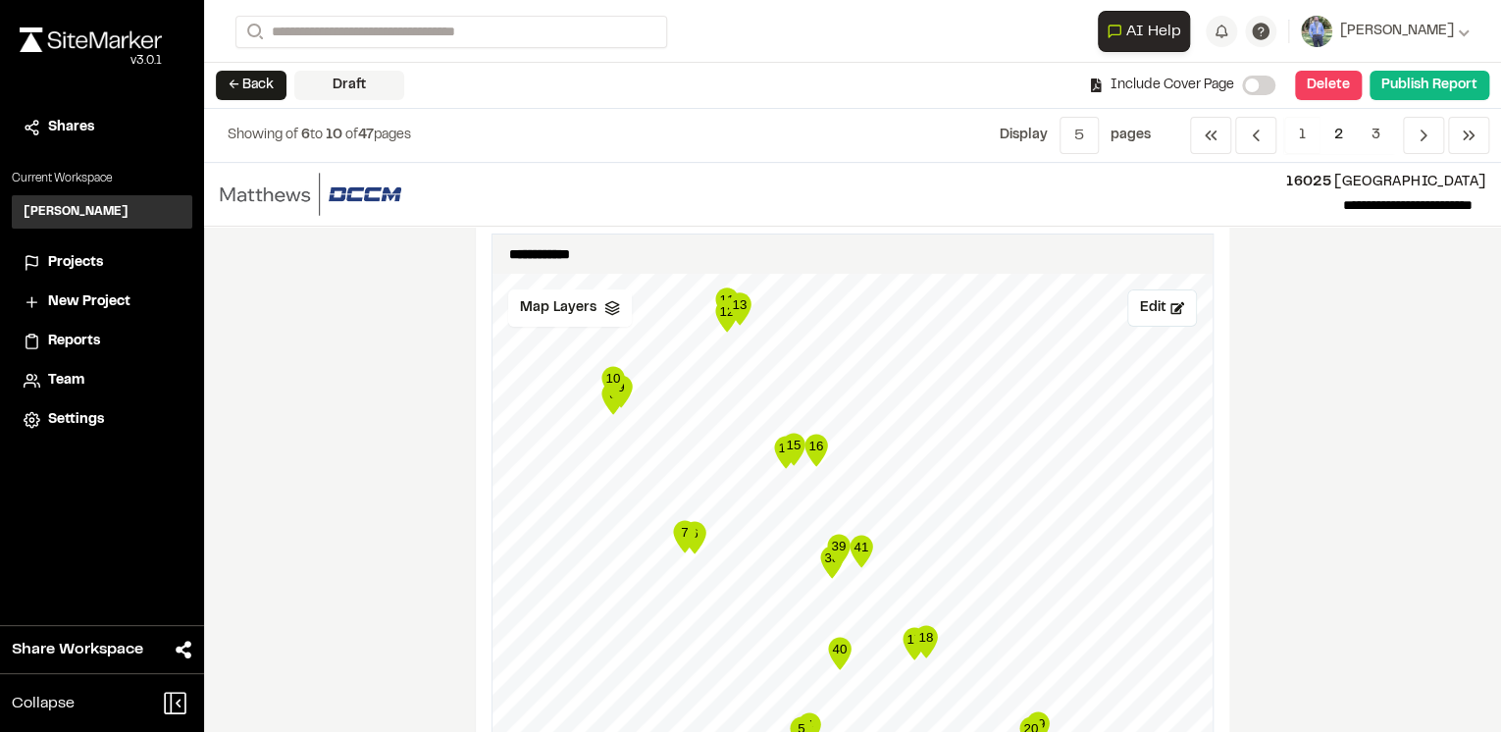
scroll to position [0, 0]
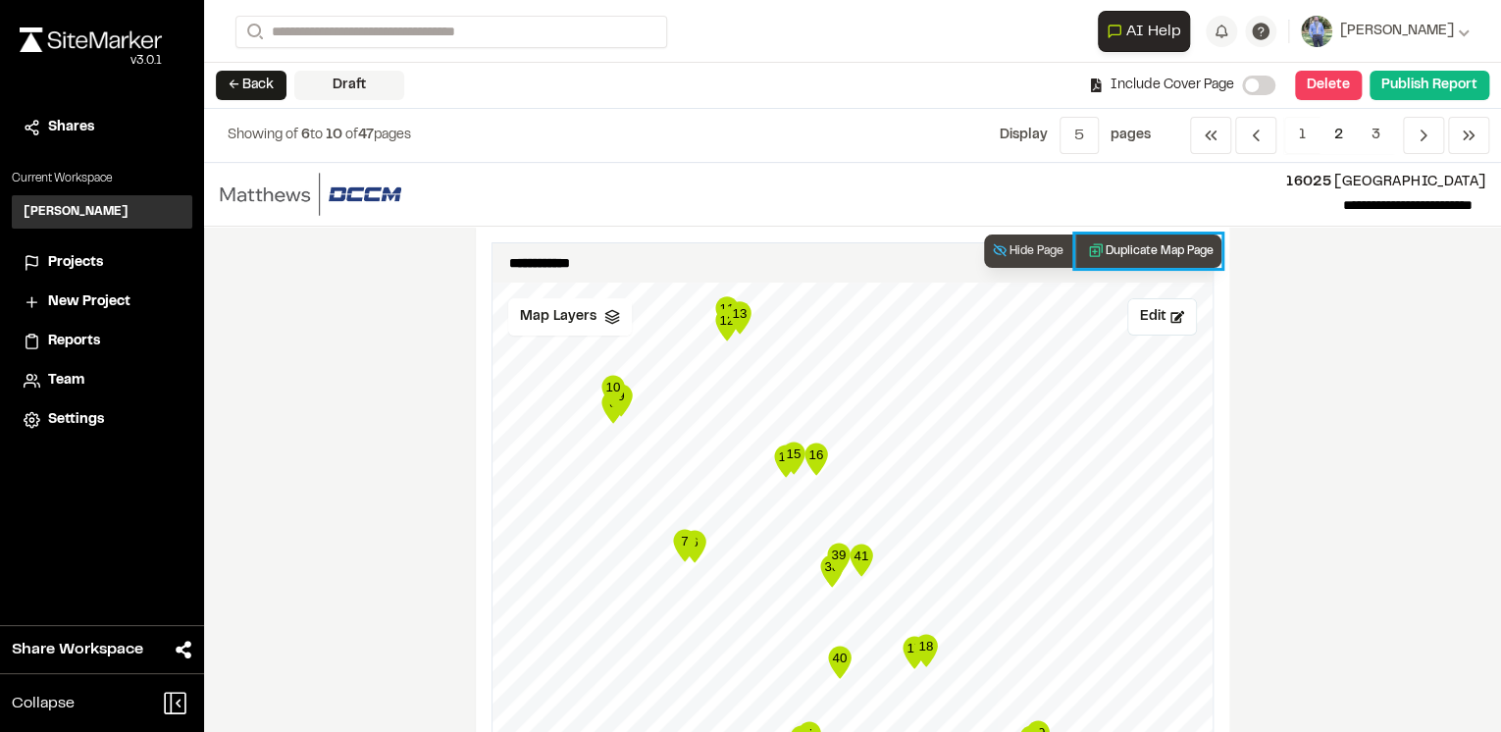
click at [1158, 247] on button "Duplicate Map Page" at bounding box center [1149, 251] width 146 height 33
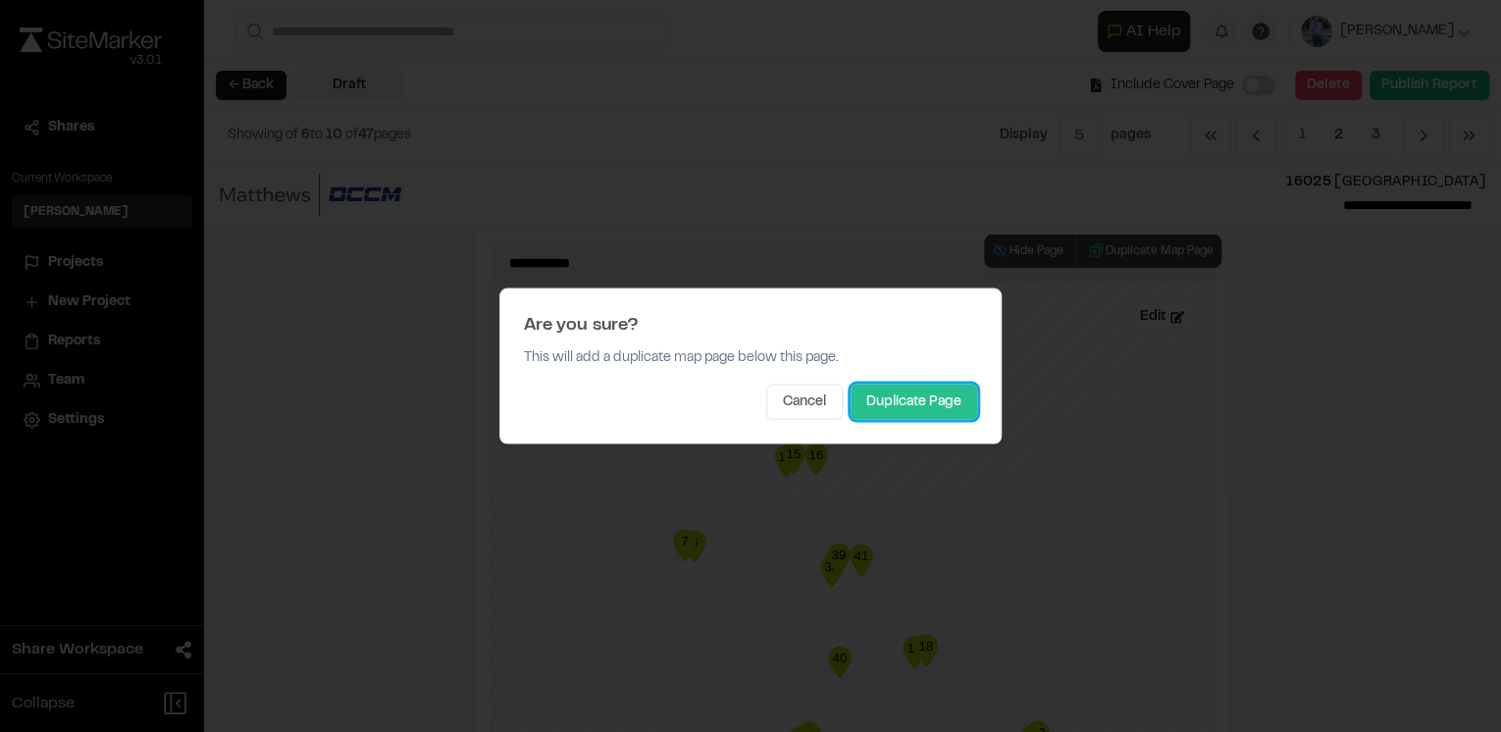
click at [909, 395] on button "Duplicate Page" at bounding box center [914, 402] width 127 height 35
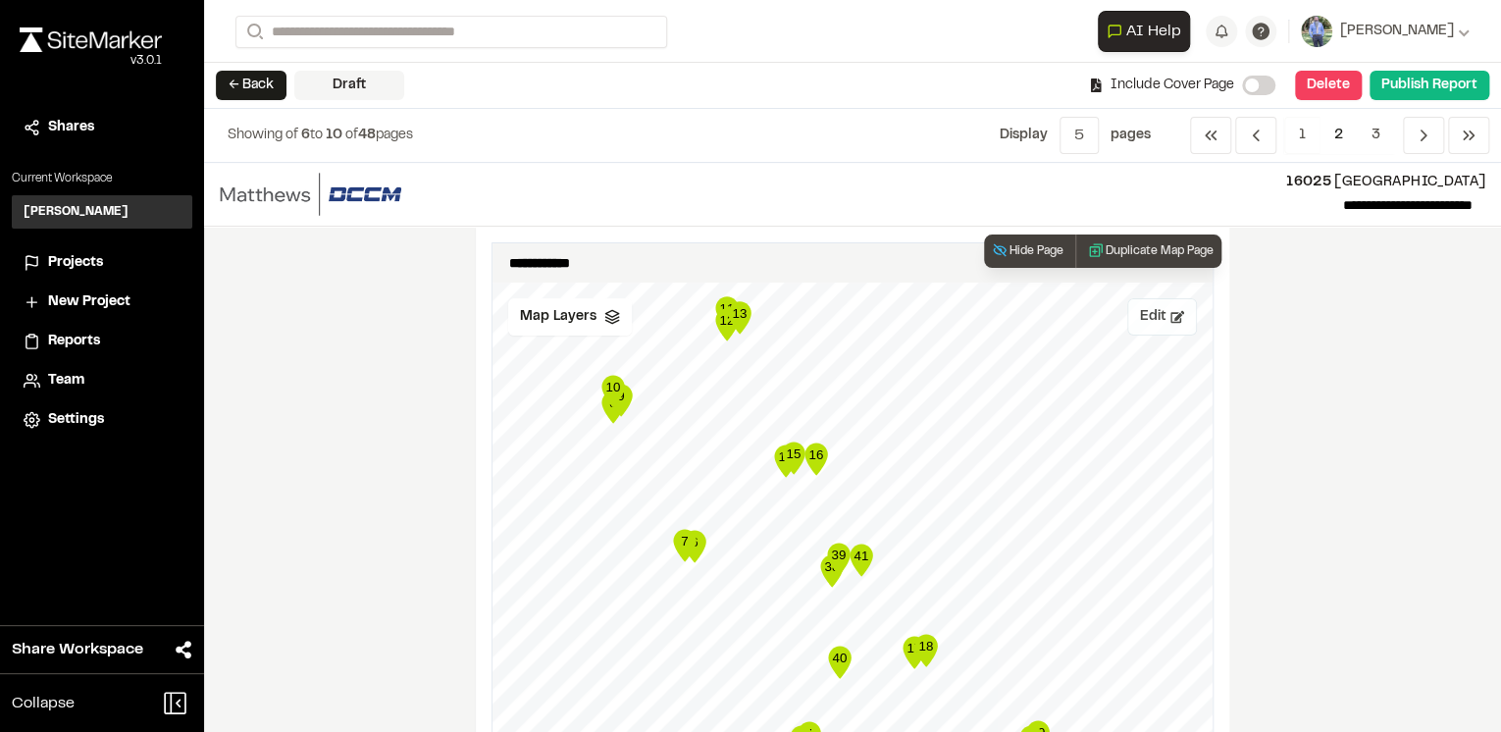
click at [1162, 331] on button "Edit" at bounding box center [1163, 316] width 70 height 37
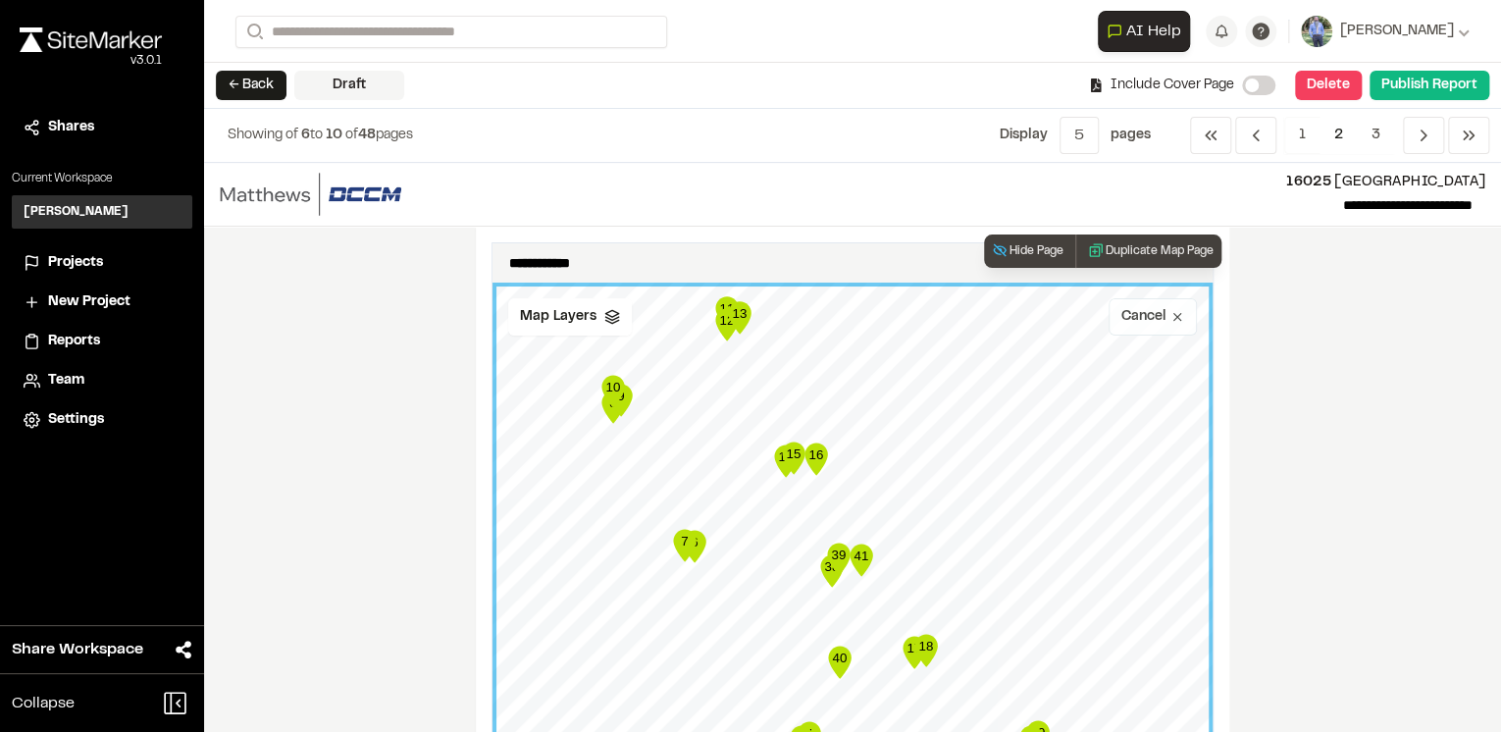
click at [1184, 318] on button "Cancel" at bounding box center [1153, 316] width 88 height 37
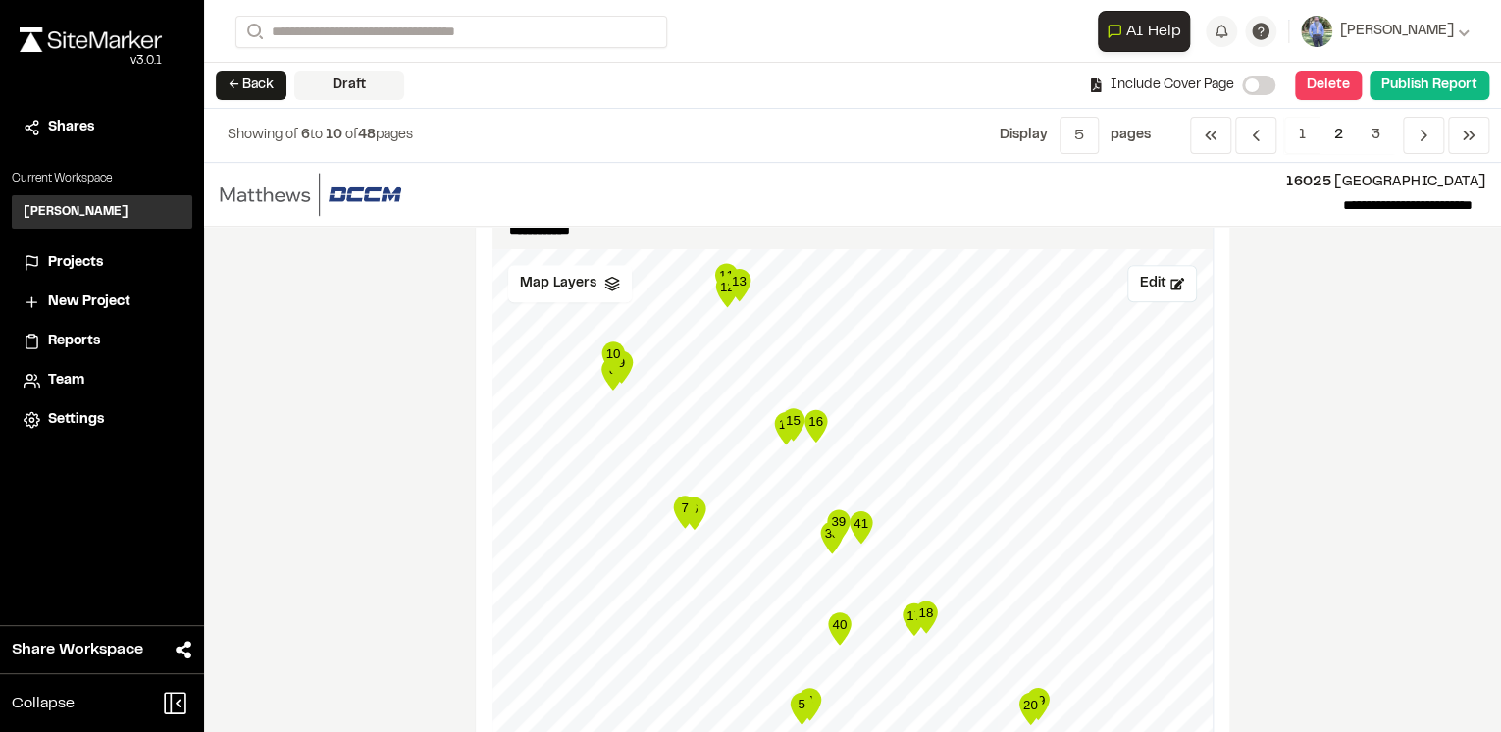
scroll to position [942, 0]
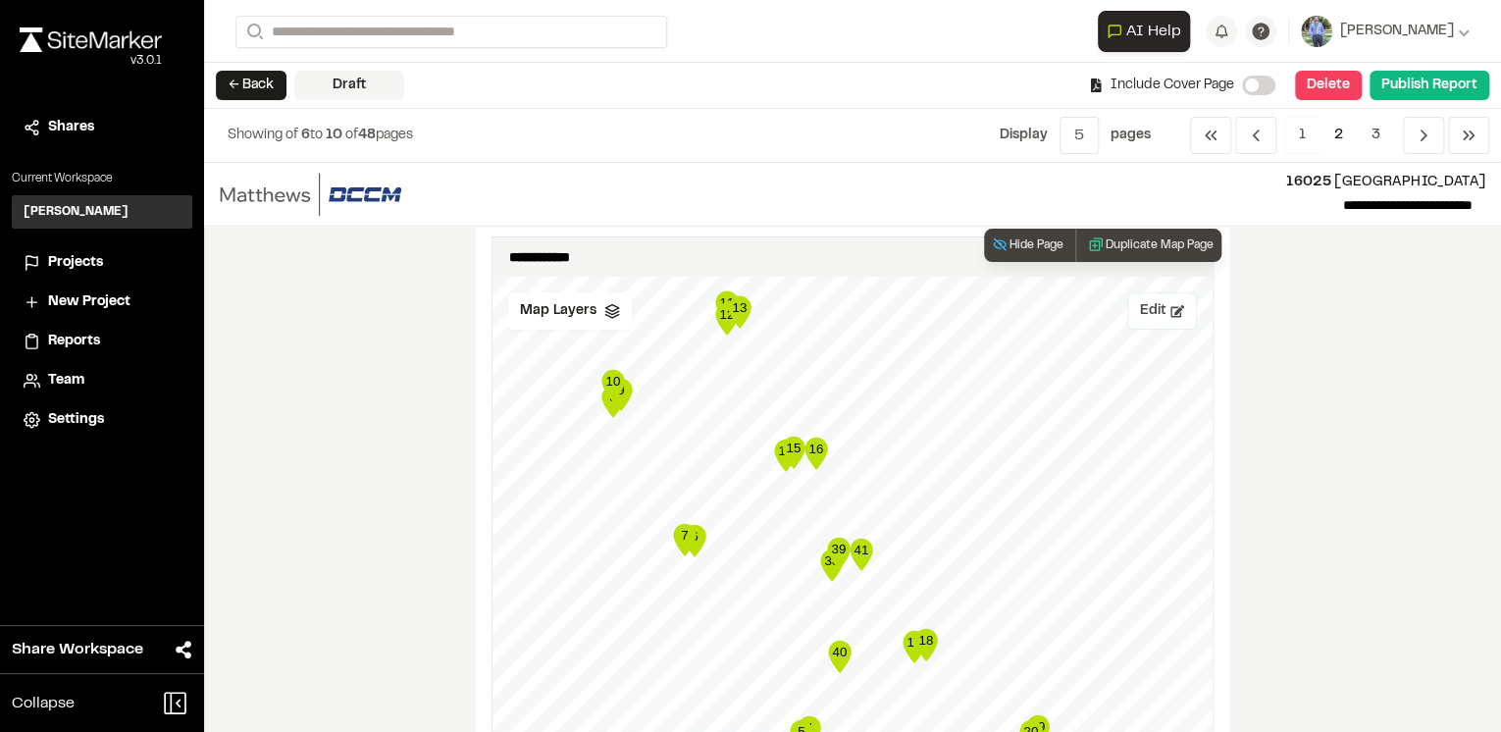
click at [1158, 311] on button "Edit" at bounding box center [1163, 310] width 70 height 37
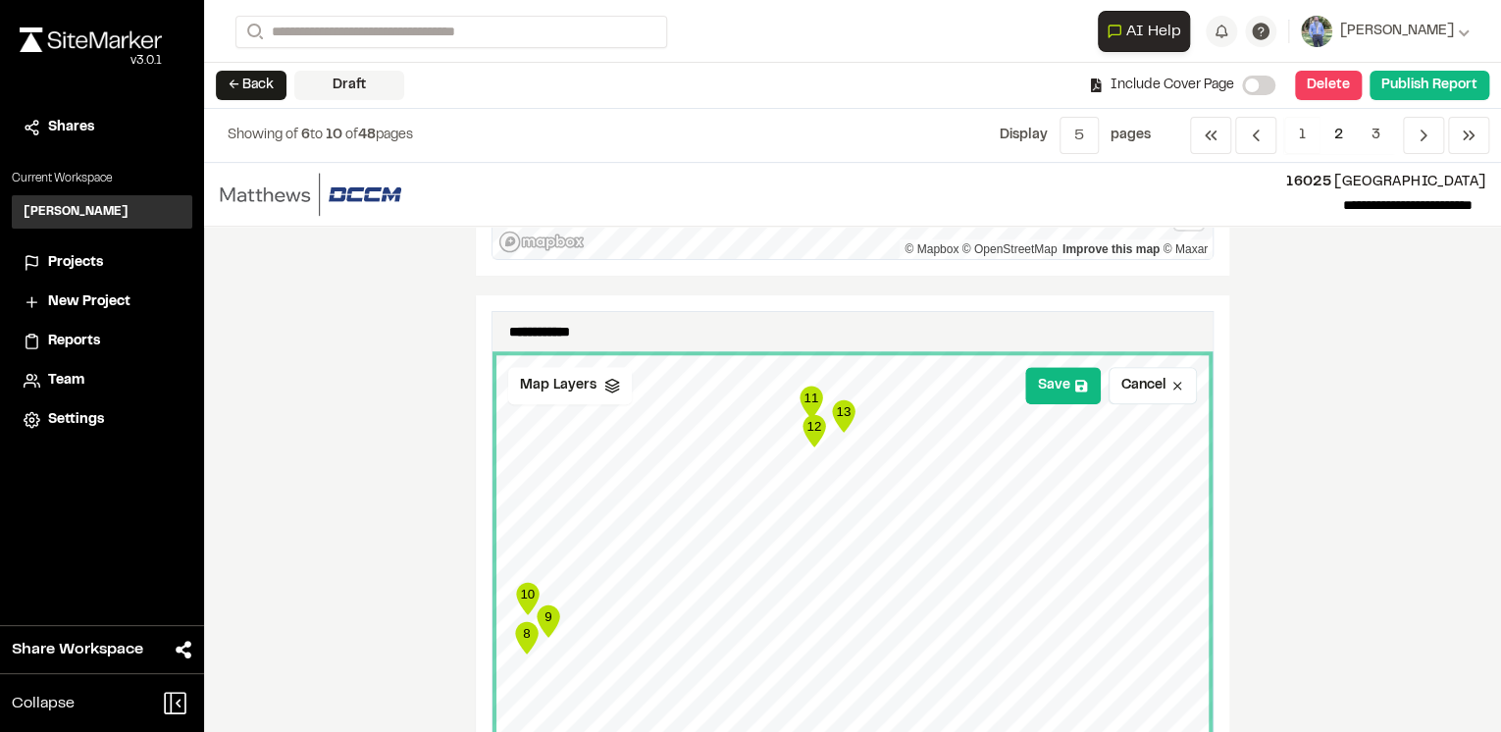
scroll to position [864, 0]
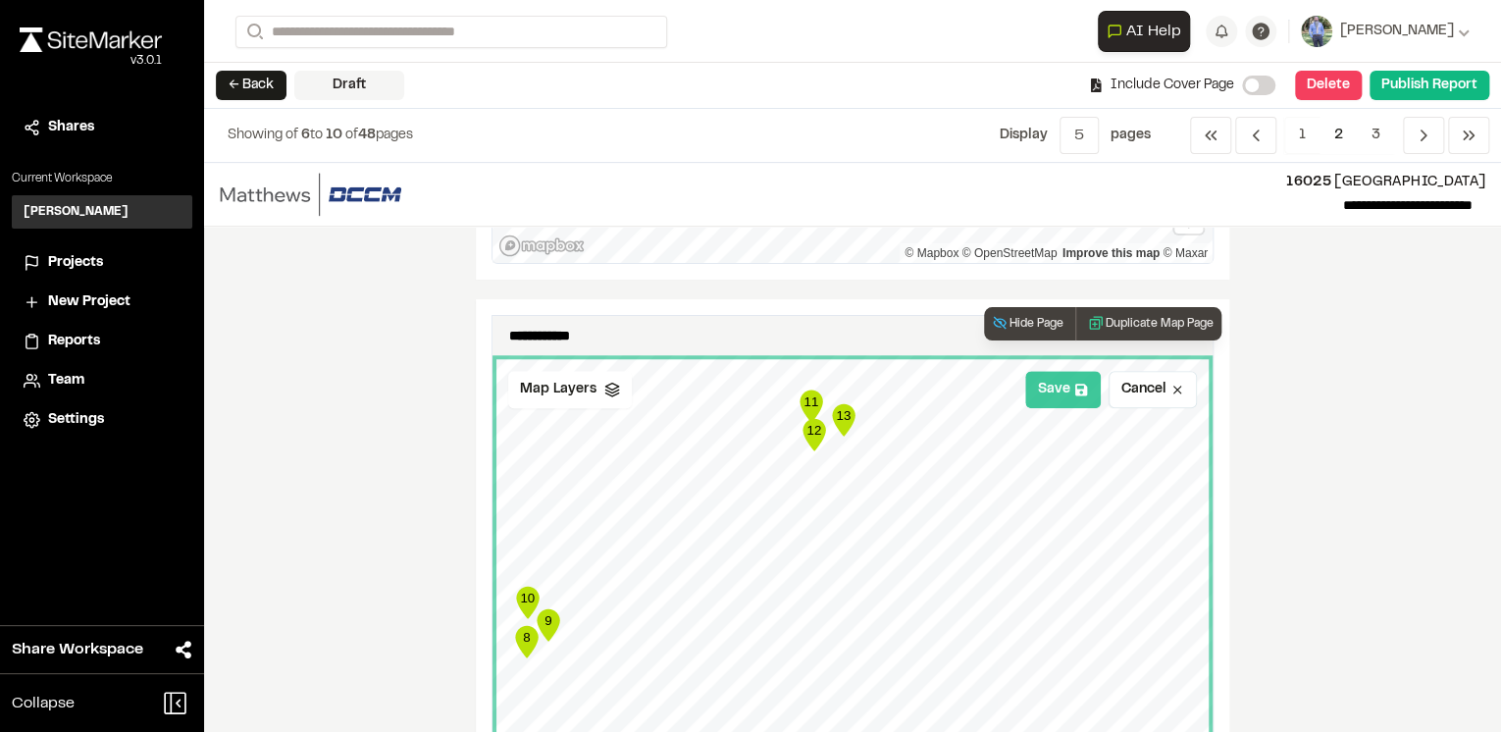
click at [1048, 388] on button "Save" at bounding box center [1063, 389] width 76 height 37
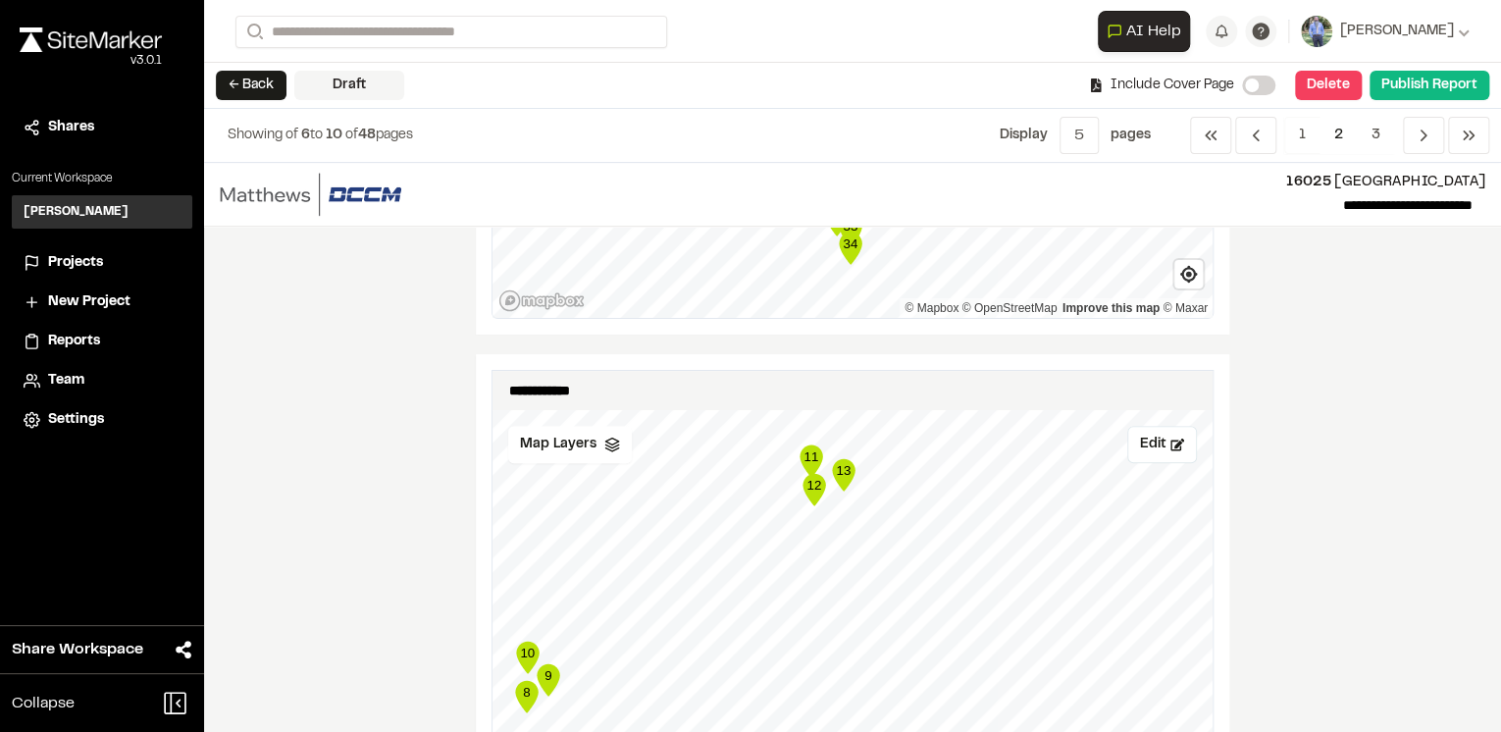
scroll to position [707, 0]
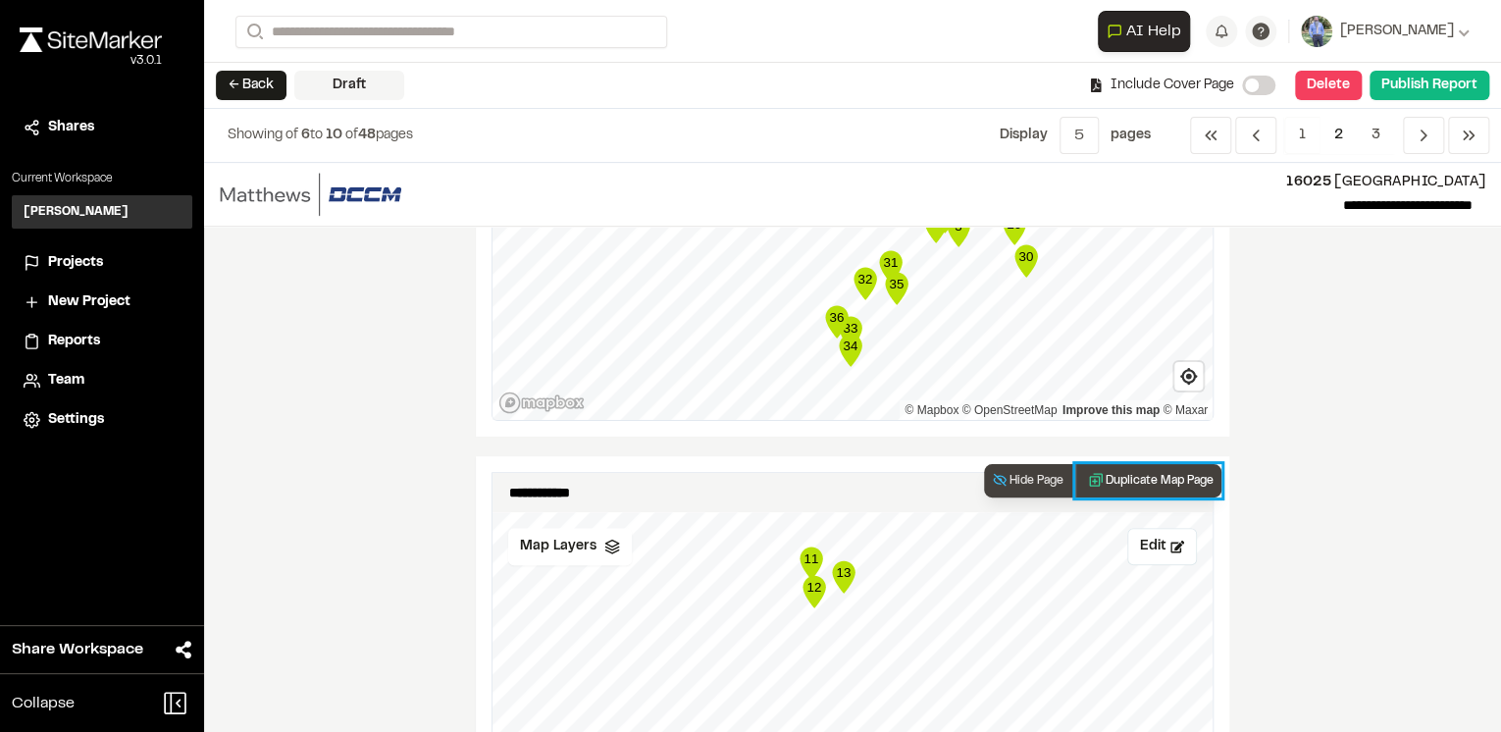
click at [1154, 474] on button "Duplicate Map Page" at bounding box center [1149, 480] width 146 height 33
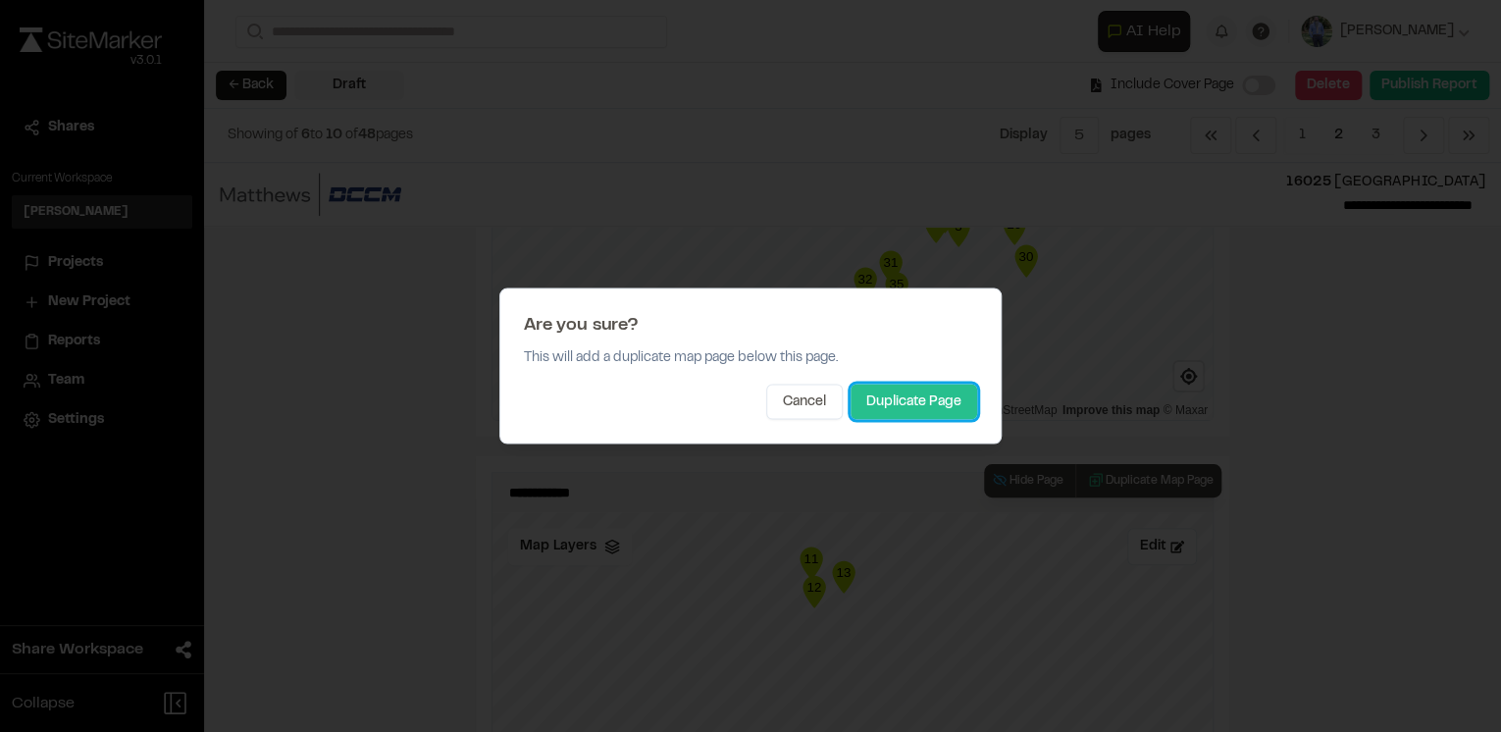
click at [918, 396] on button "Duplicate Page" at bounding box center [914, 402] width 127 height 35
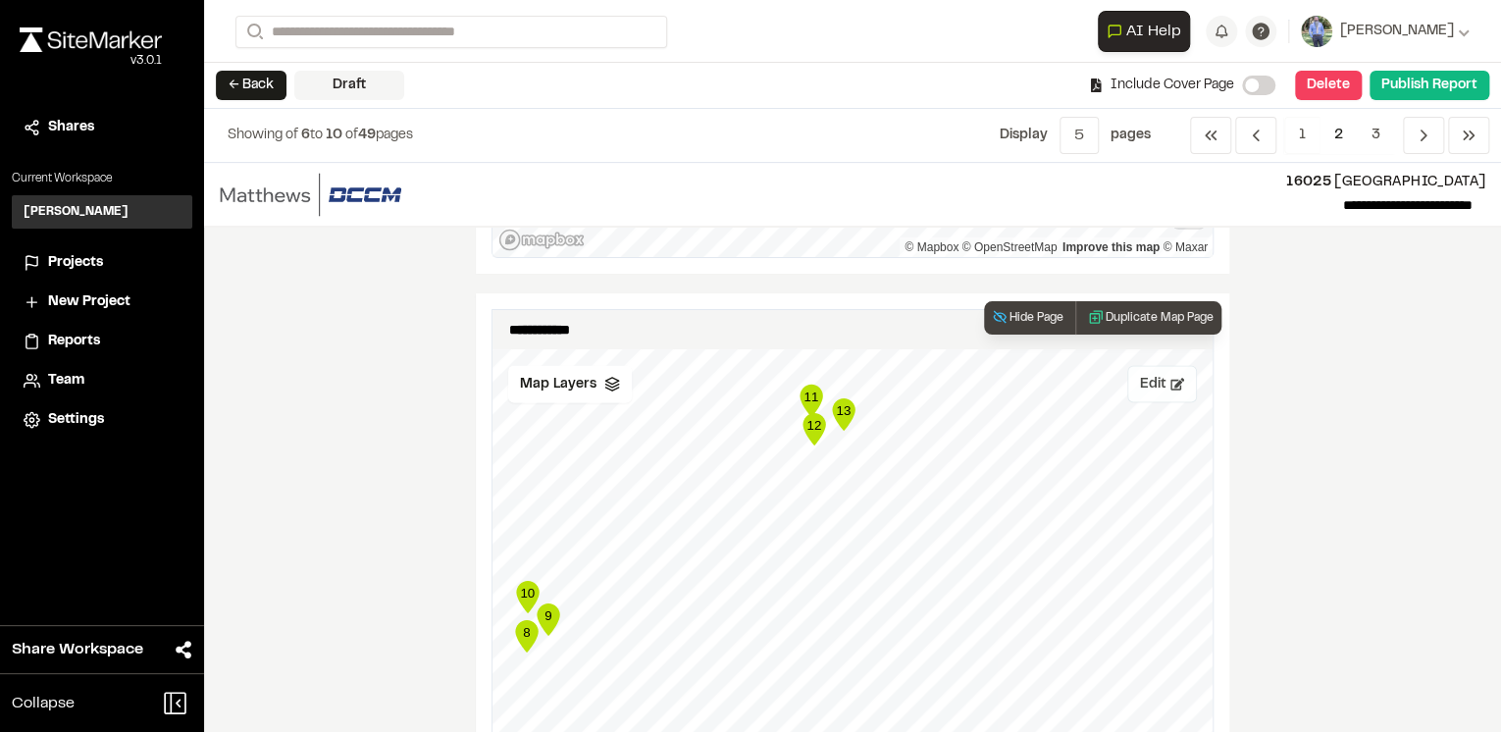
click at [1171, 388] on icon at bounding box center [1178, 384] width 14 height 14
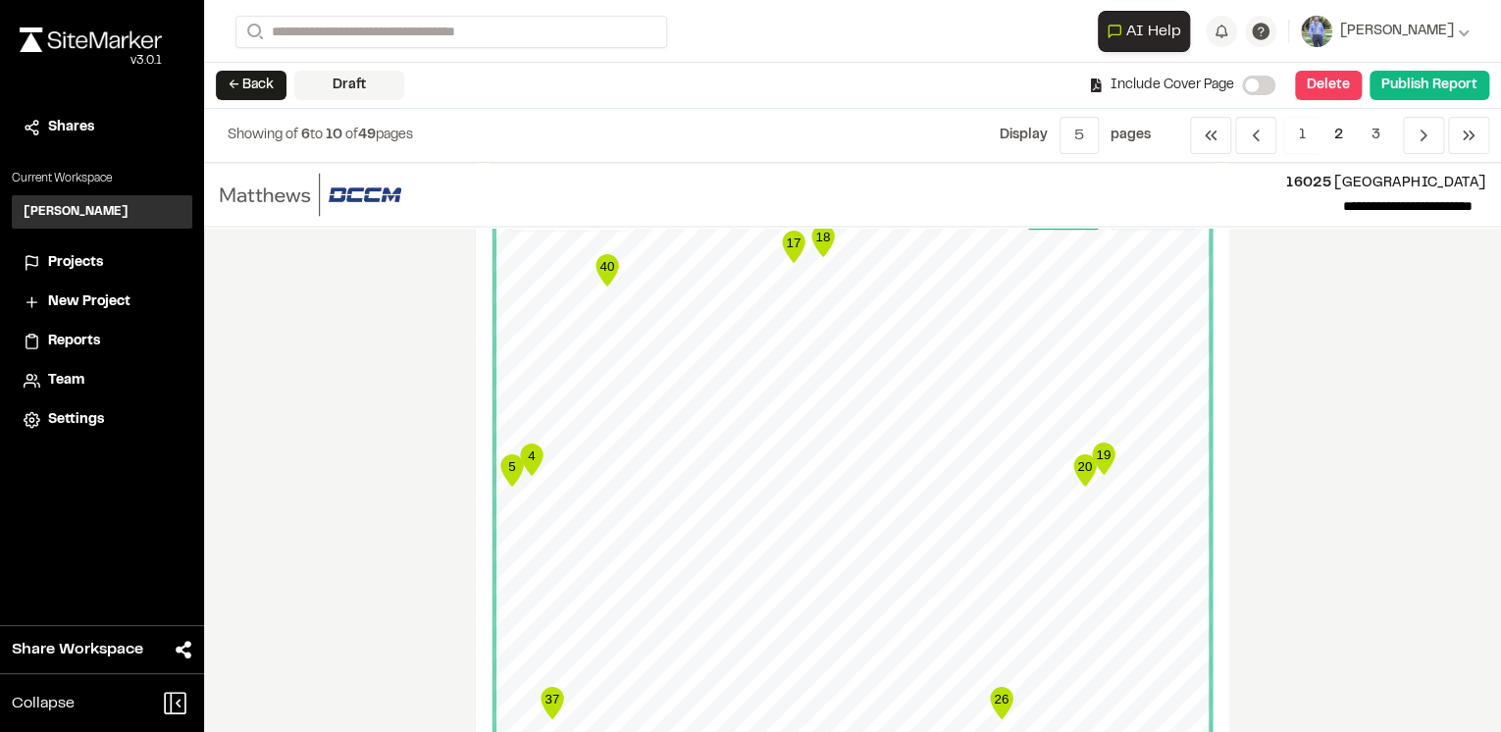
scroll to position [1884, 0]
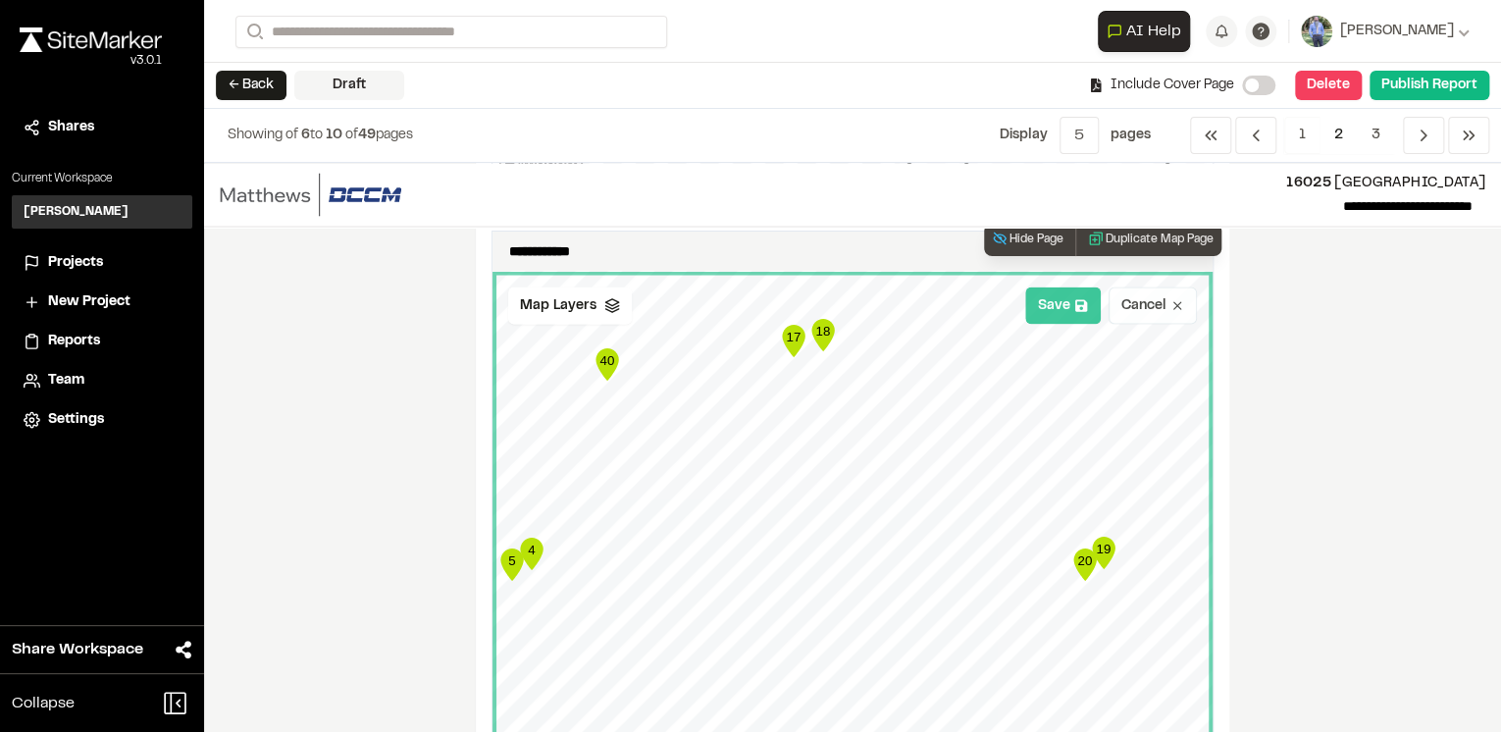
click at [1047, 303] on button "Save" at bounding box center [1063, 305] width 76 height 37
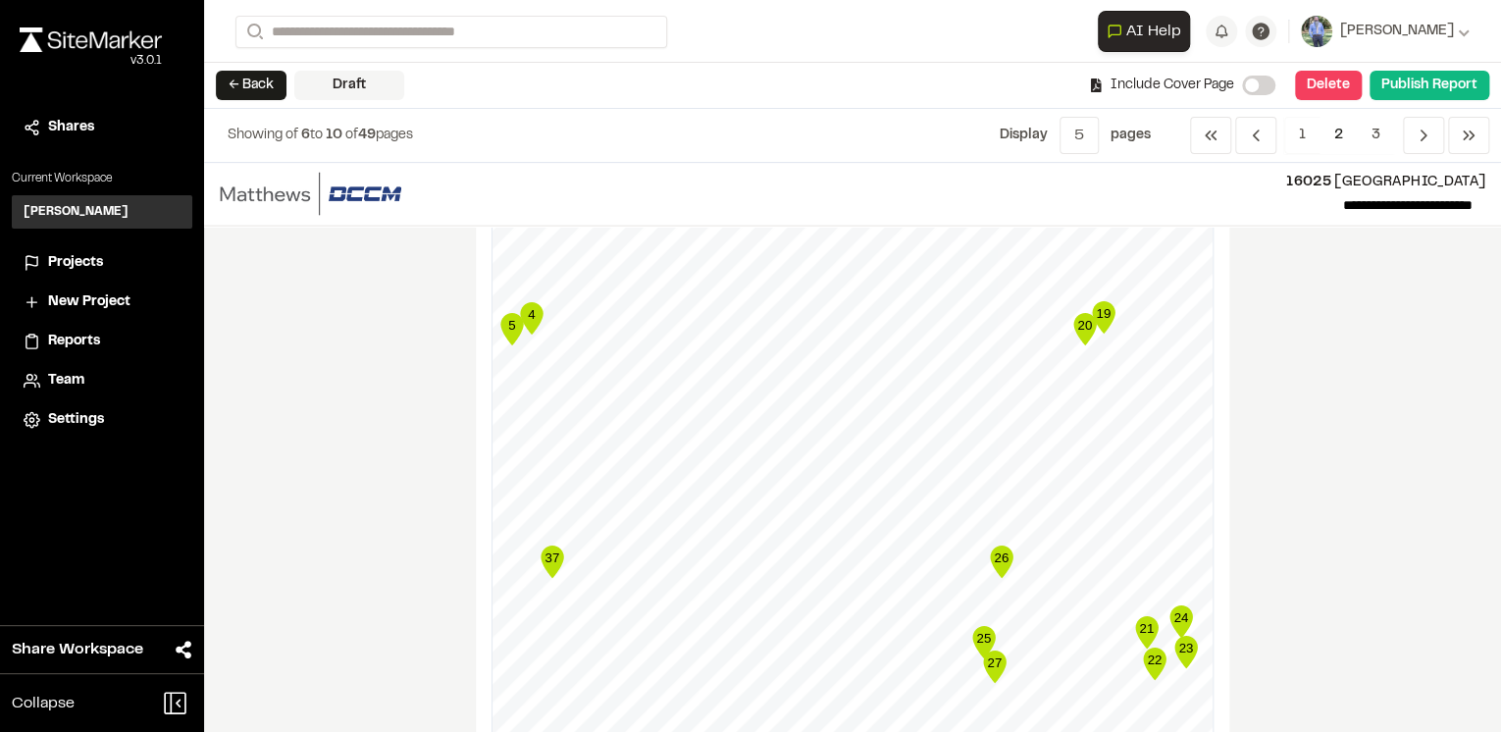
scroll to position [1806, 0]
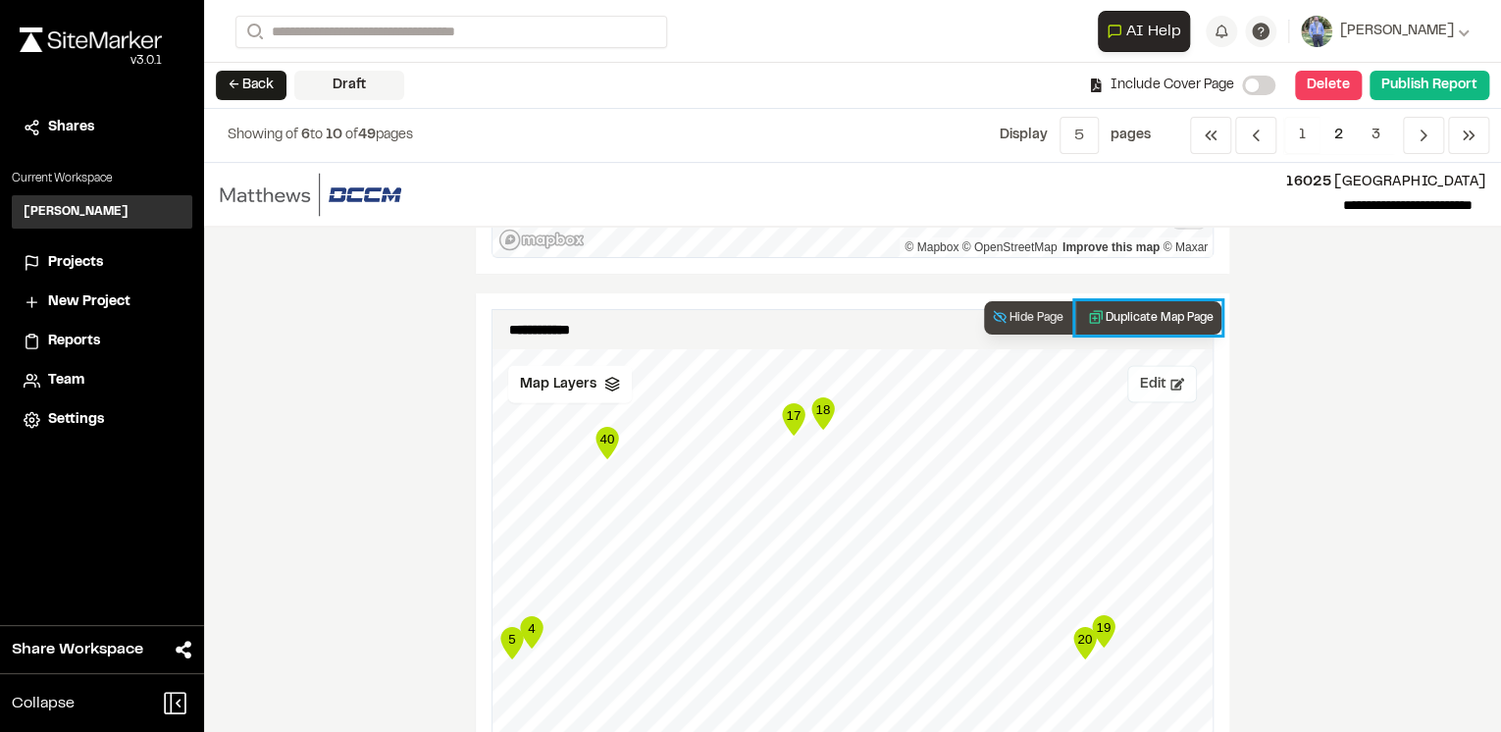
click at [1154, 313] on button "Duplicate Map Page" at bounding box center [1149, 317] width 146 height 33
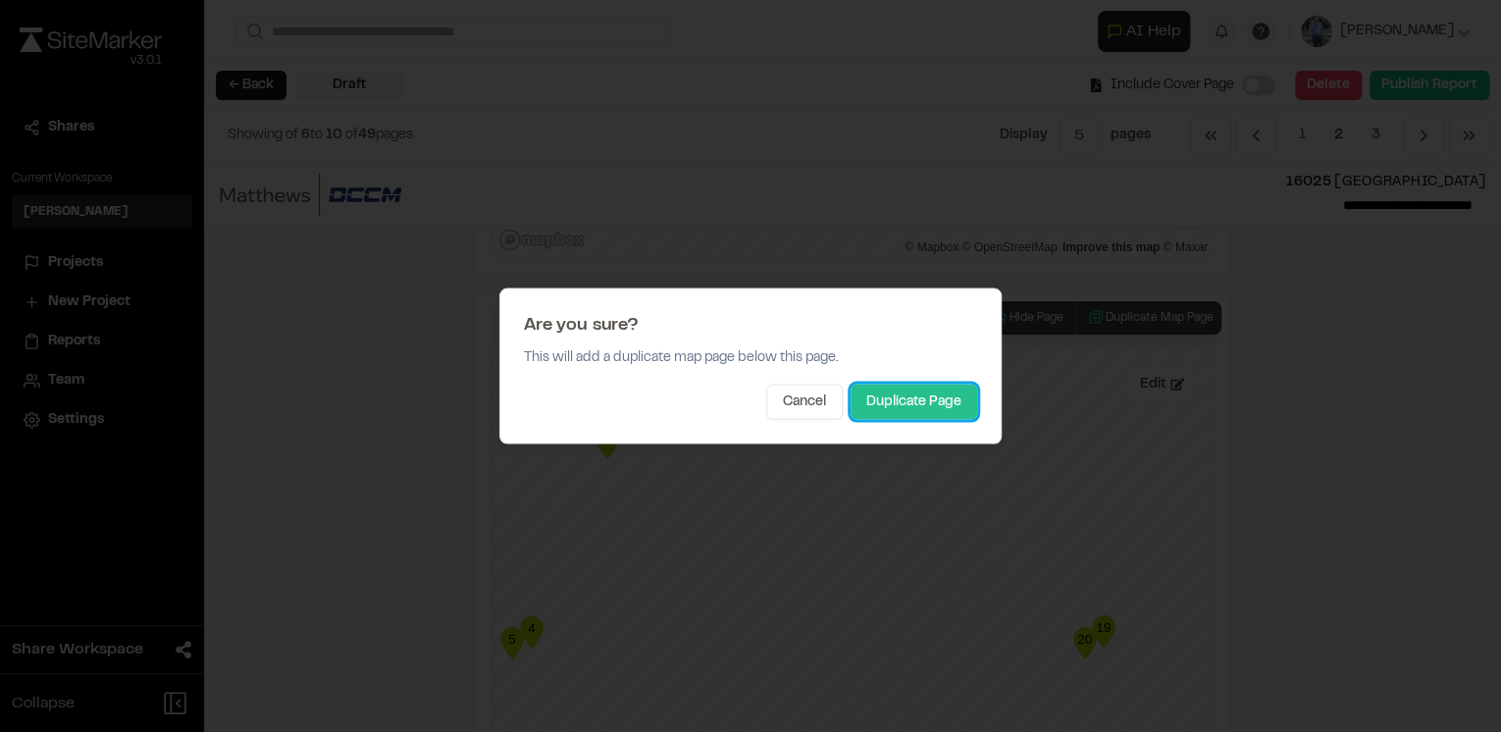
click at [935, 407] on button "Duplicate Page" at bounding box center [914, 402] width 127 height 35
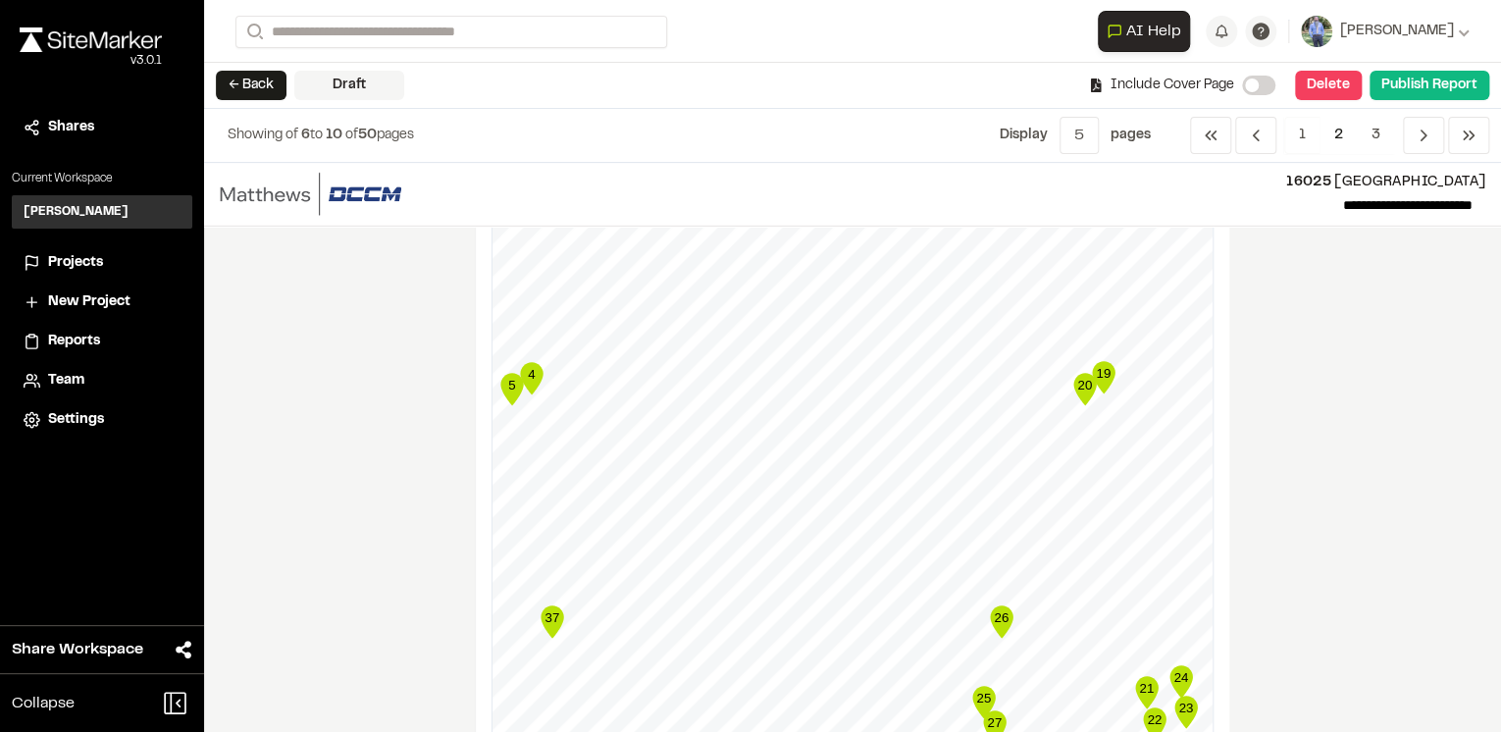
scroll to position [2826, 0]
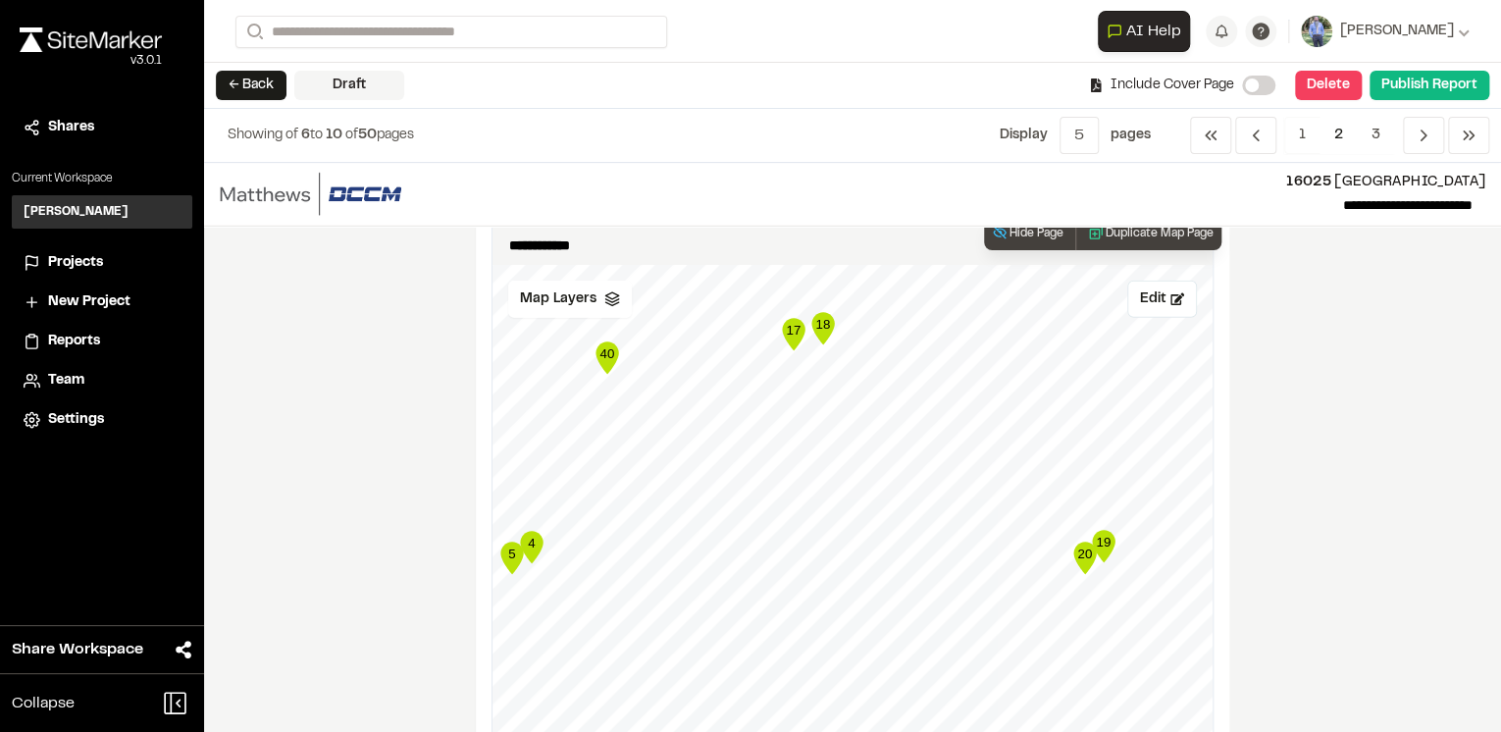
drag, startPoint x: 1146, startPoint y: 295, endPoint x: 1210, endPoint y: 307, distance: 64.9
click at [1147, 295] on button "Edit" at bounding box center [1163, 299] width 70 height 37
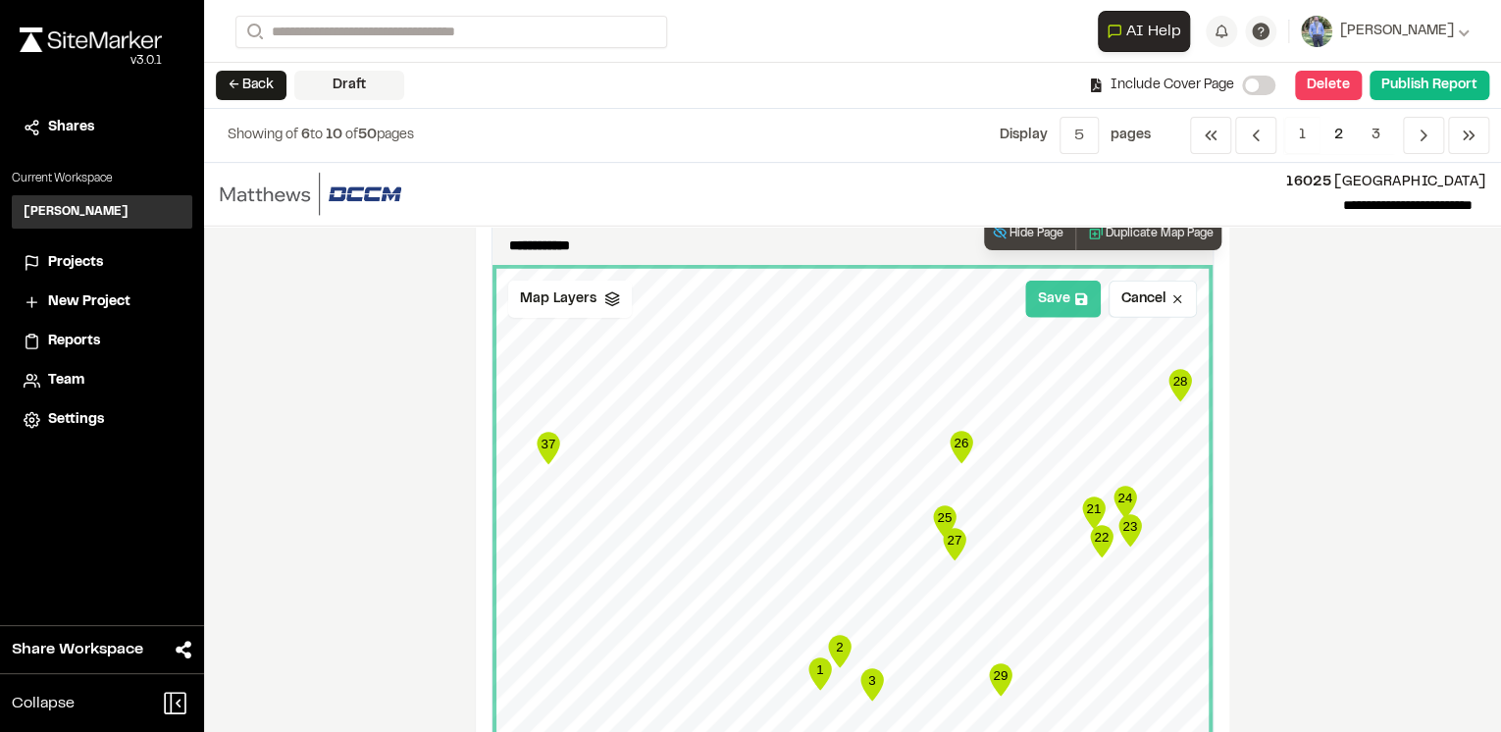
click at [1065, 302] on button "Save" at bounding box center [1063, 299] width 76 height 37
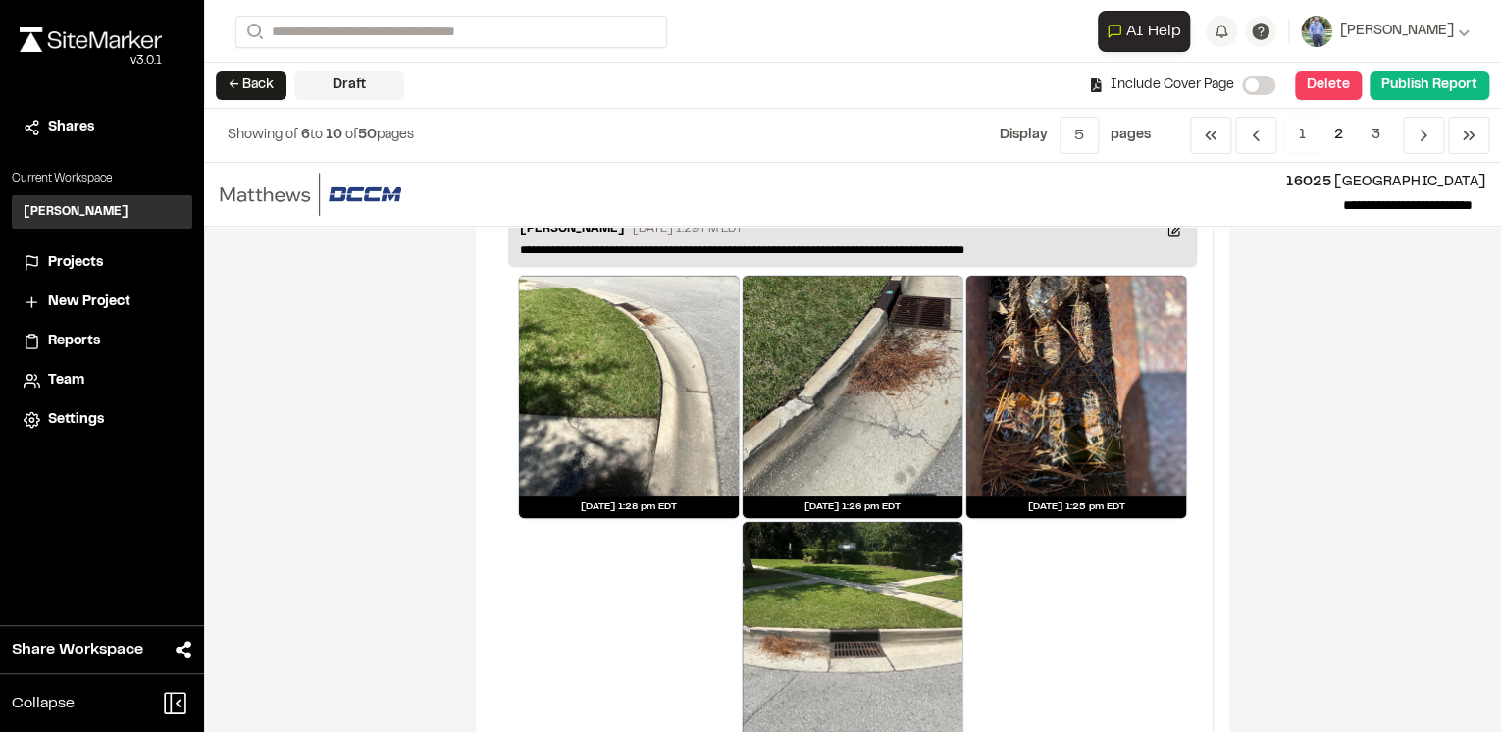
scroll to position [4242, 0]
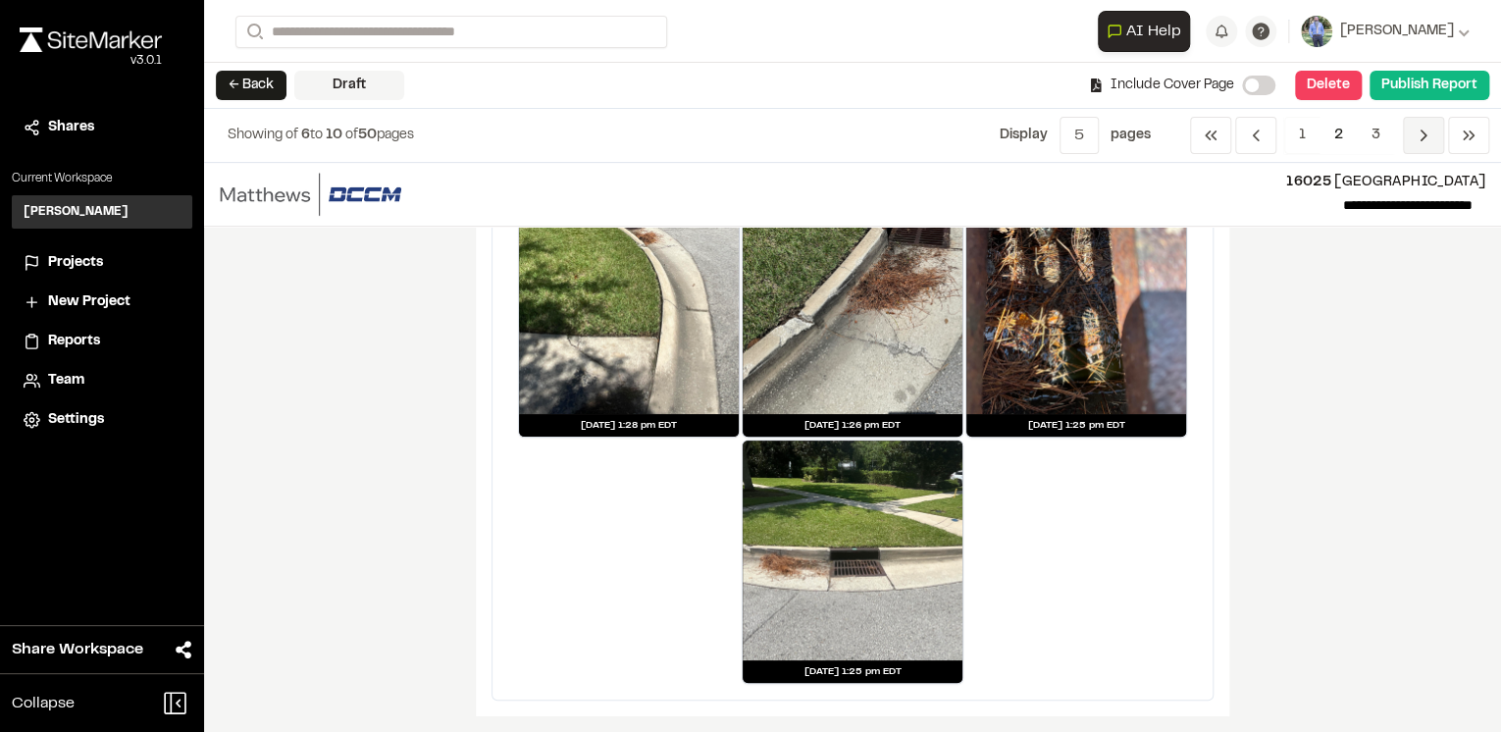
click at [1418, 145] on span "Previous" at bounding box center [1423, 135] width 41 height 37
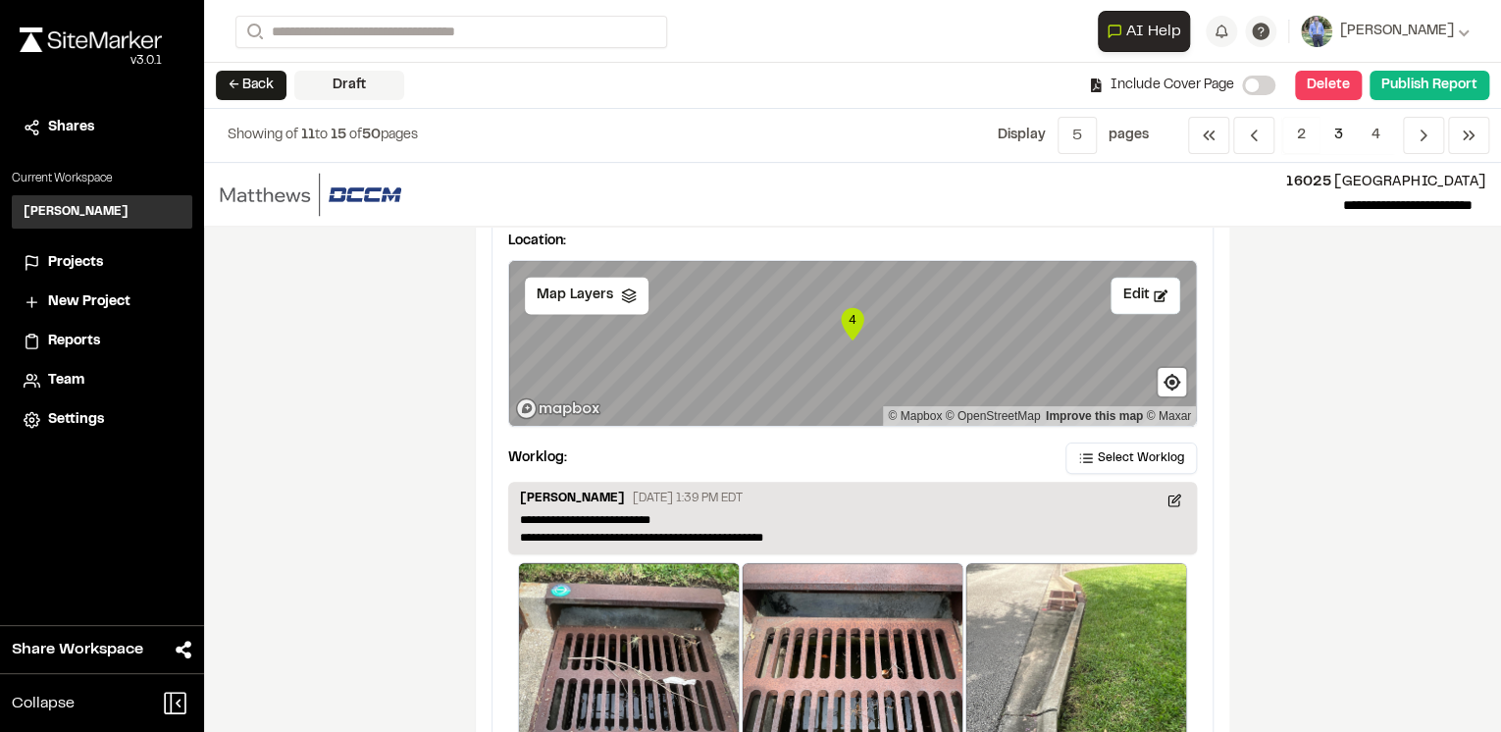
scroll to position [1570, 0]
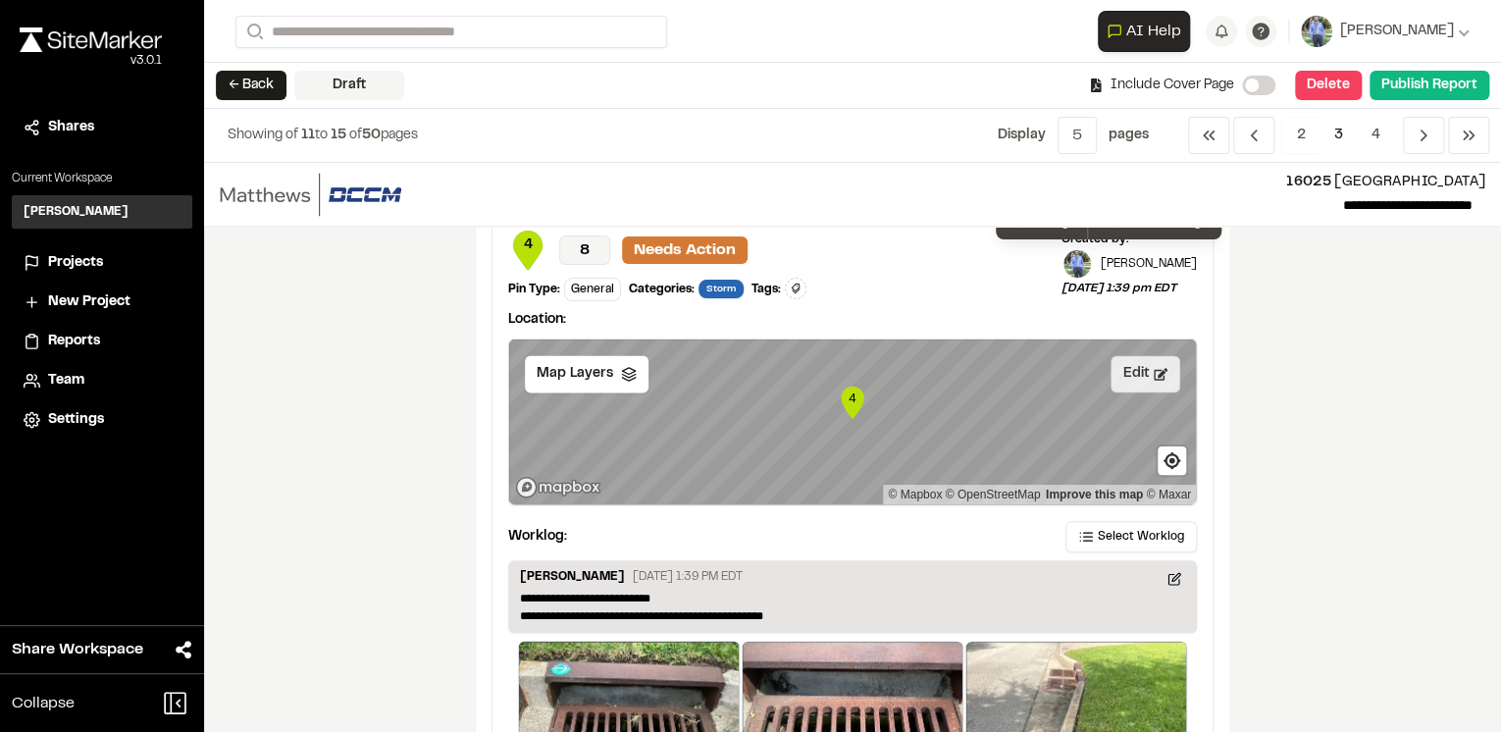
click at [1145, 369] on button "Edit" at bounding box center [1146, 373] width 70 height 37
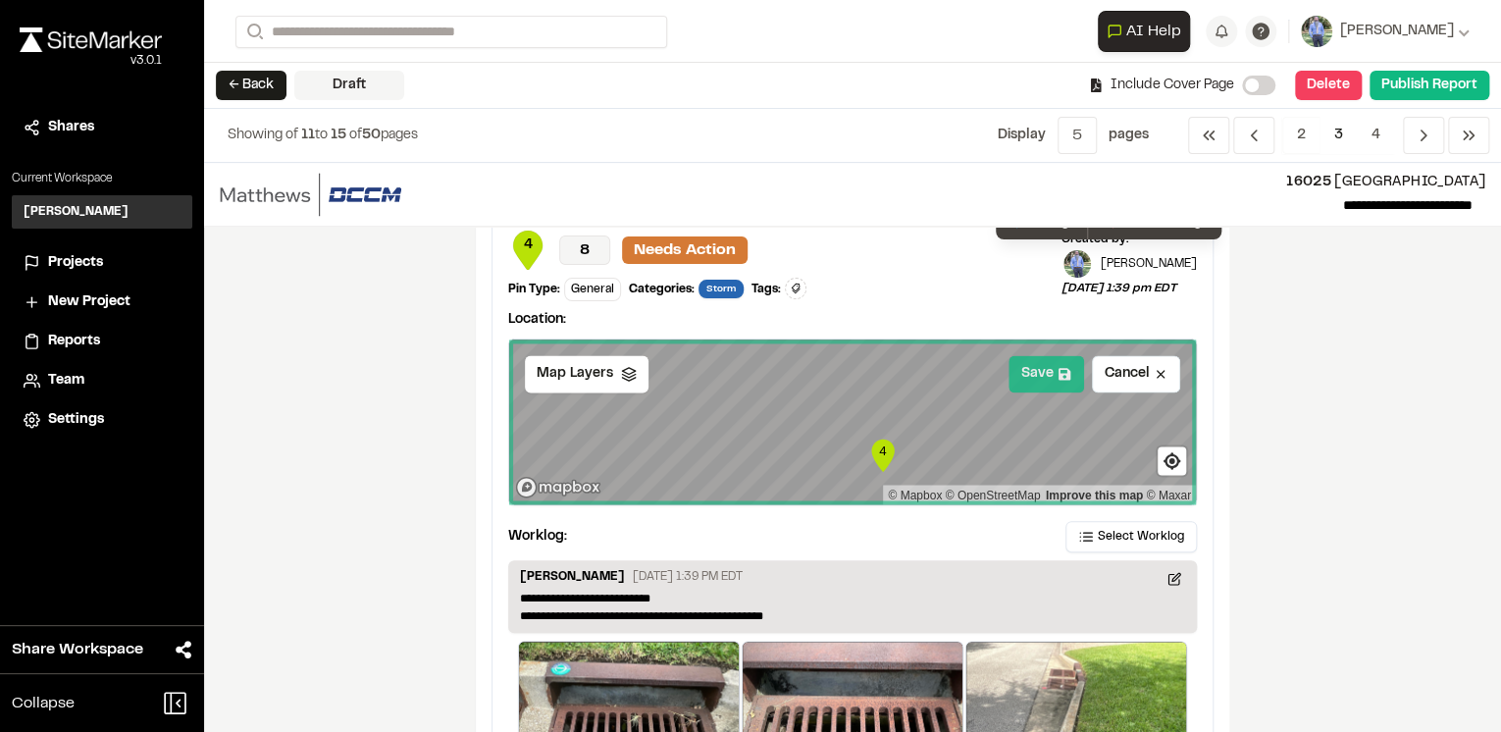
click at [1043, 367] on button "Save" at bounding box center [1047, 373] width 76 height 37
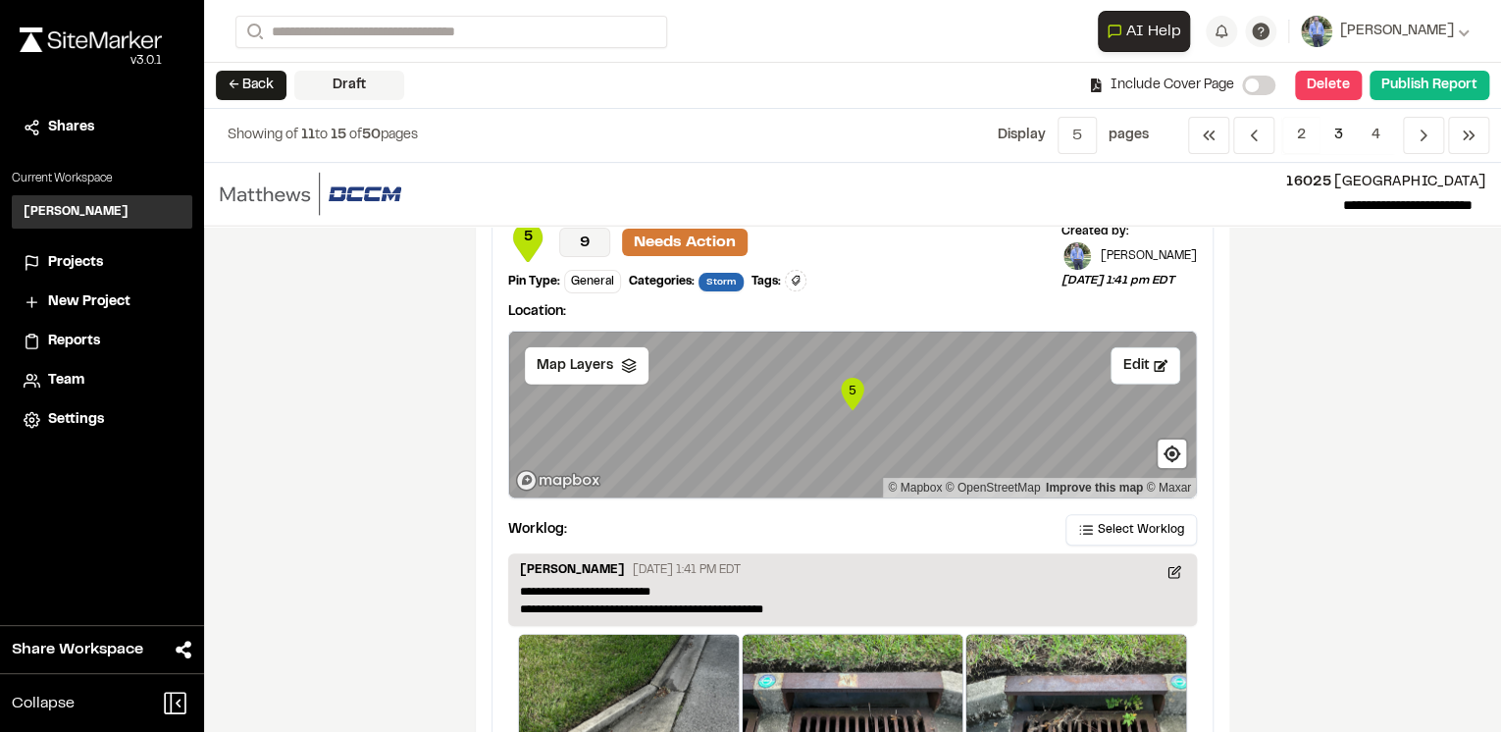
scroll to position [2591, 0]
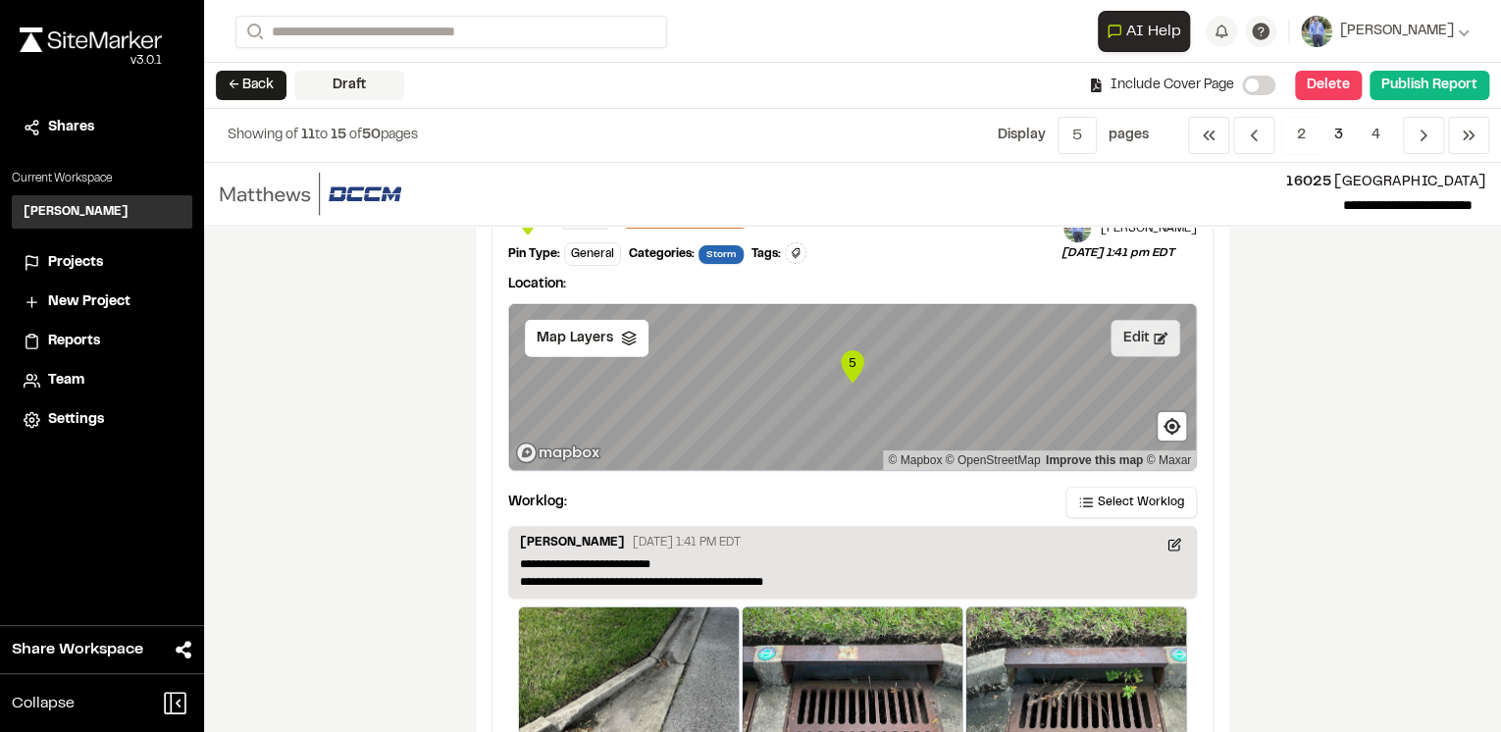
click at [1128, 328] on button "Edit" at bounding box center [1146, 338] width 70 height 37
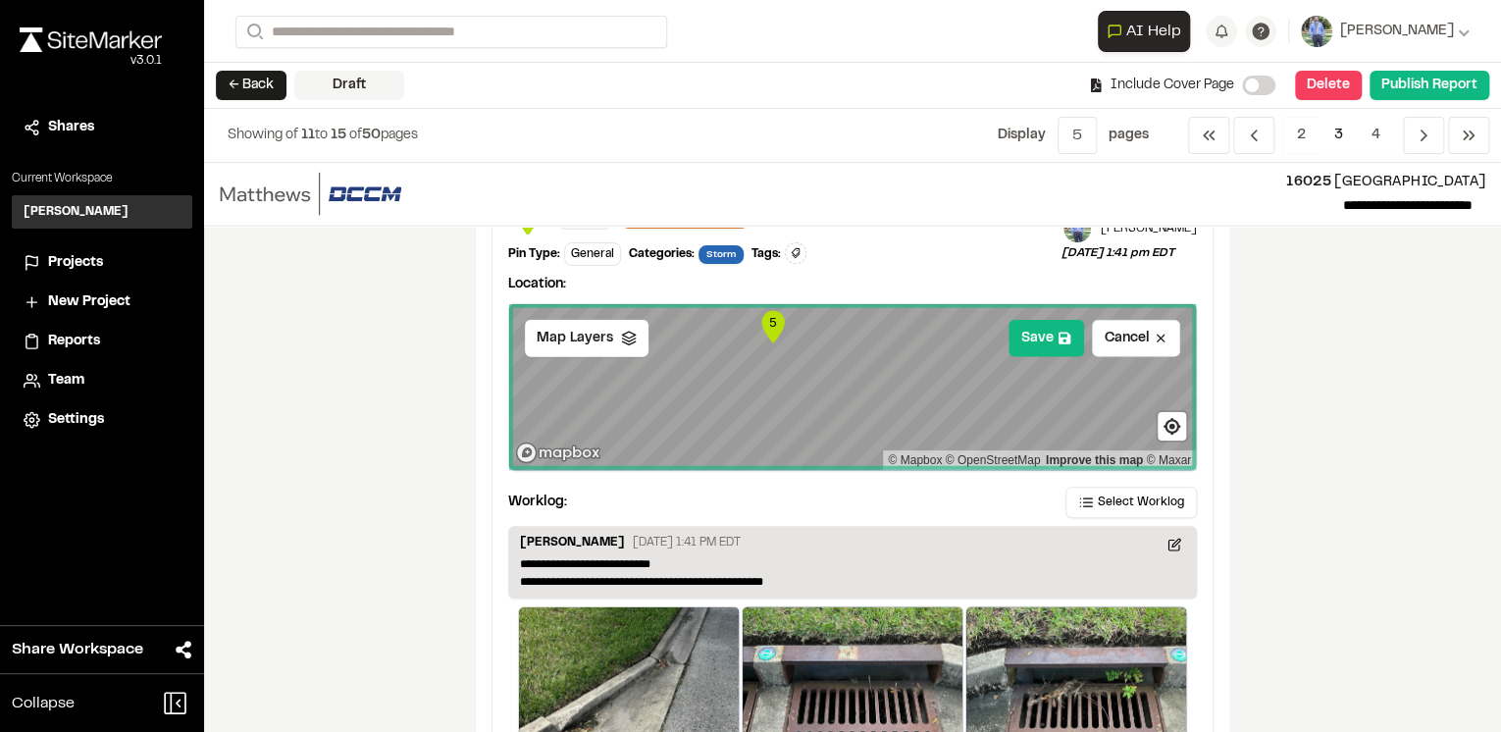
click at [860, 303] on div "Save Cancel Map Layers 5 © Mapbox © OpenStreetMap Improve this map © Maxar" at bounding box center [852, 386] width 689 height 167
click at [1025, 473] on div "**********" at bounding box center [853, 646] width 720 height 932
click at [1031, 331] on button "Save" at bounding box center [1047, 338] width 76 height 37
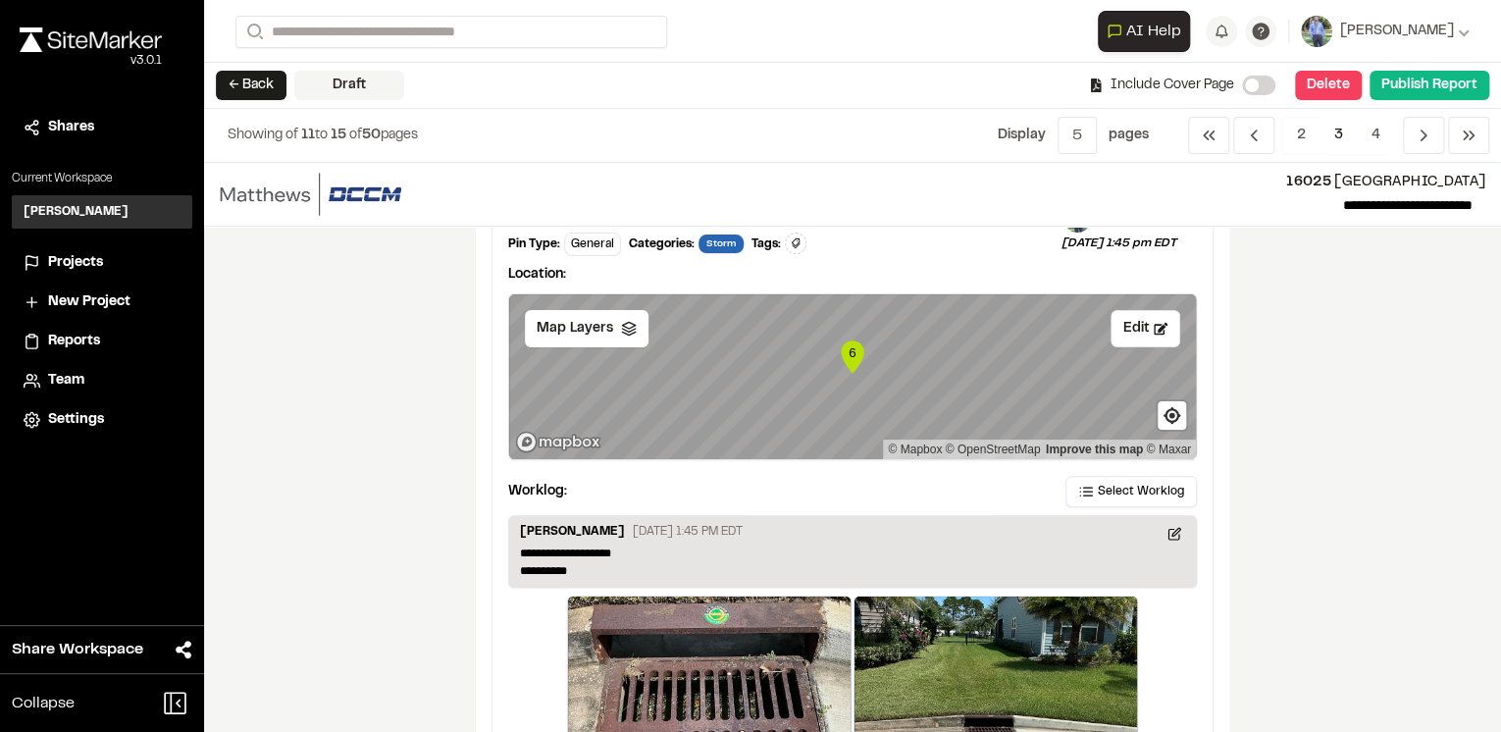
scroll to position [3611, 0]
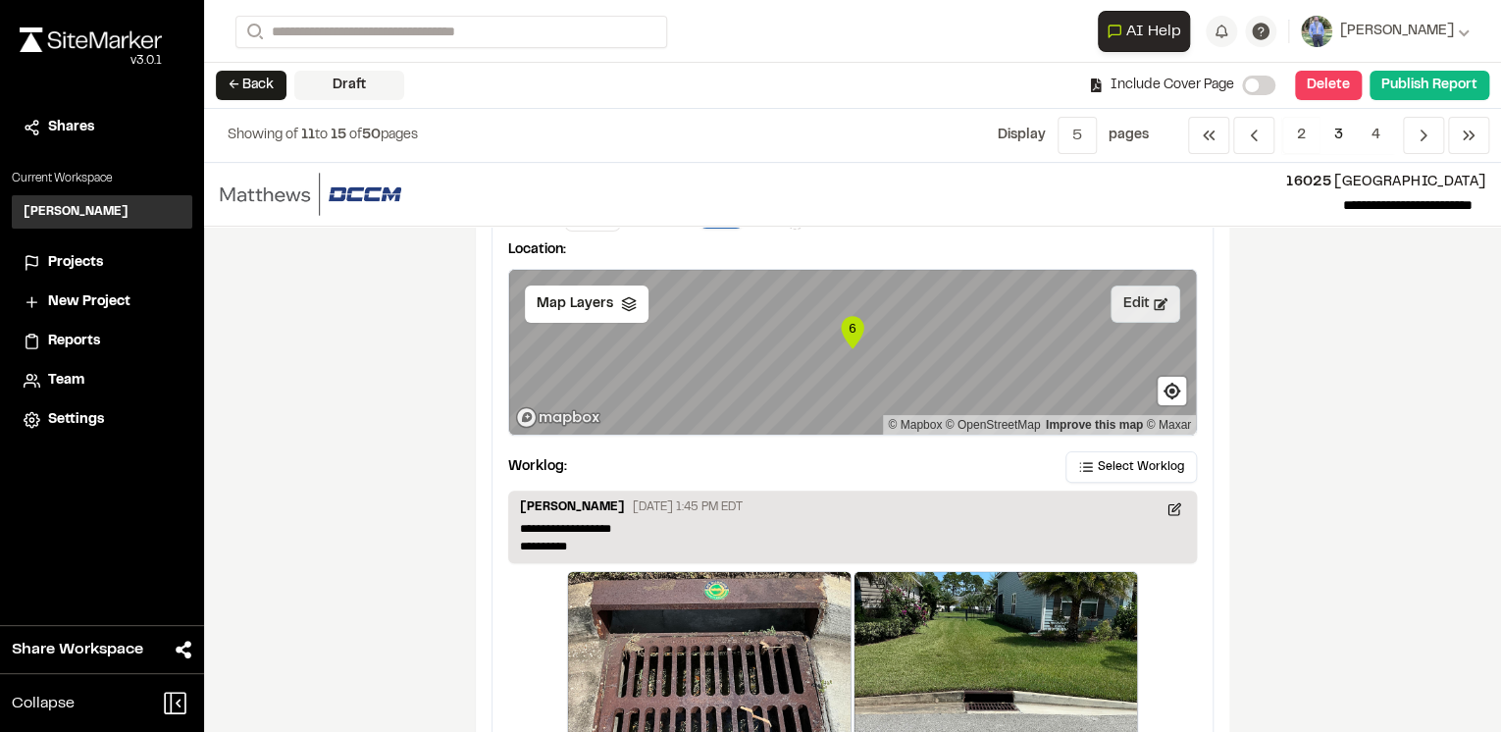
click at [1145, 299] on button "Edit" at bounding box center [1146, 304] width 70 height 37
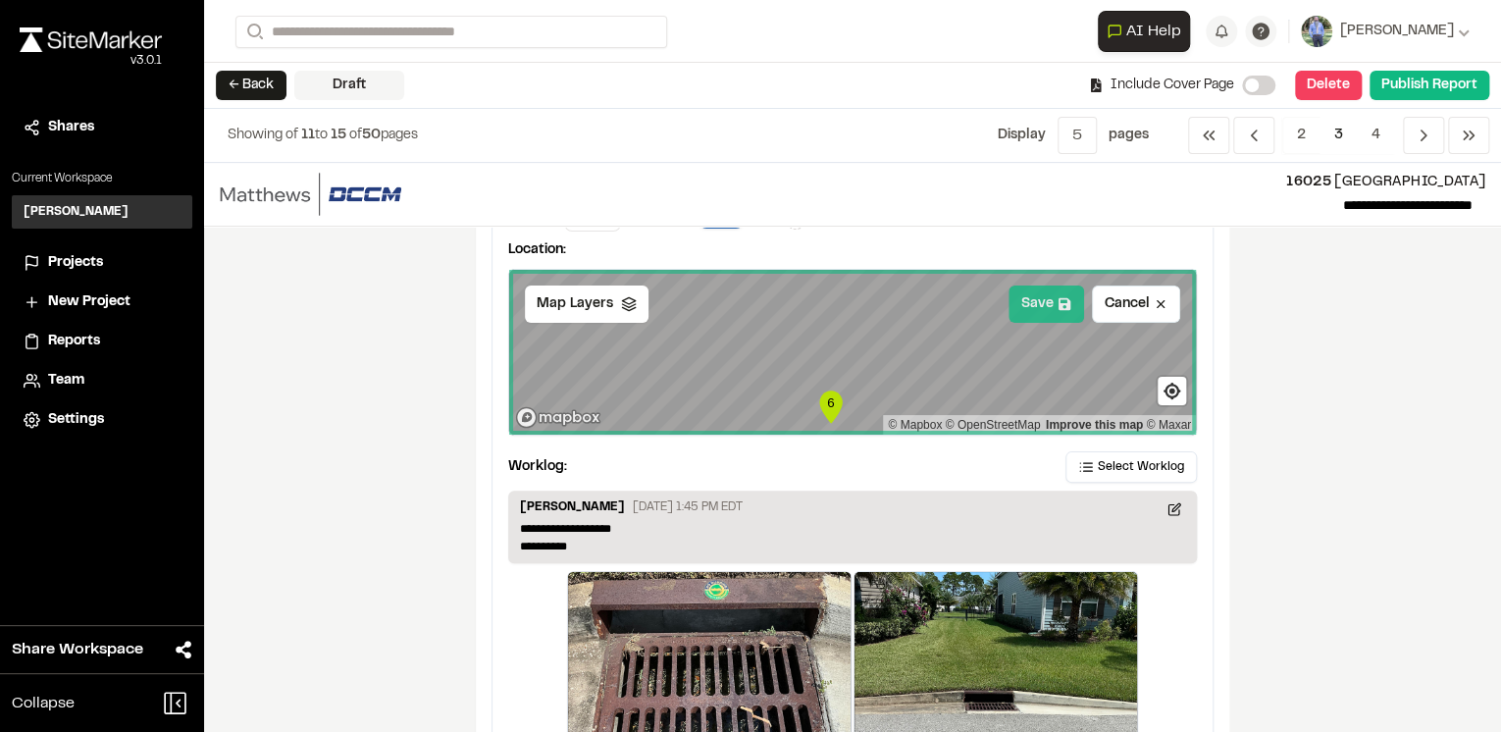
click at [1042, 290] on button "Save" at bounding box center [1047, 304] width 76 height 37
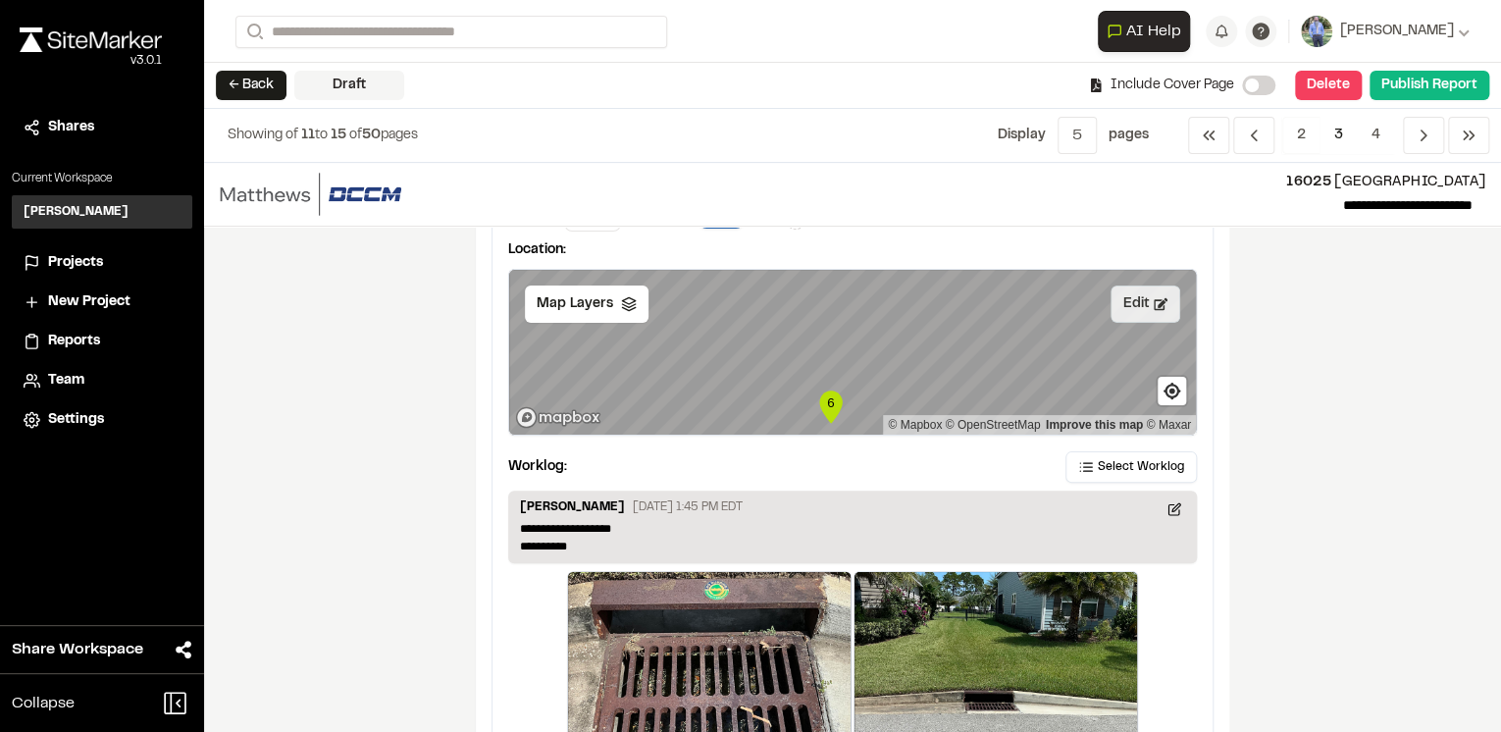
click at [1137, 302] on button "Edit" at bounding box center [1146, 304] width 70 height 37
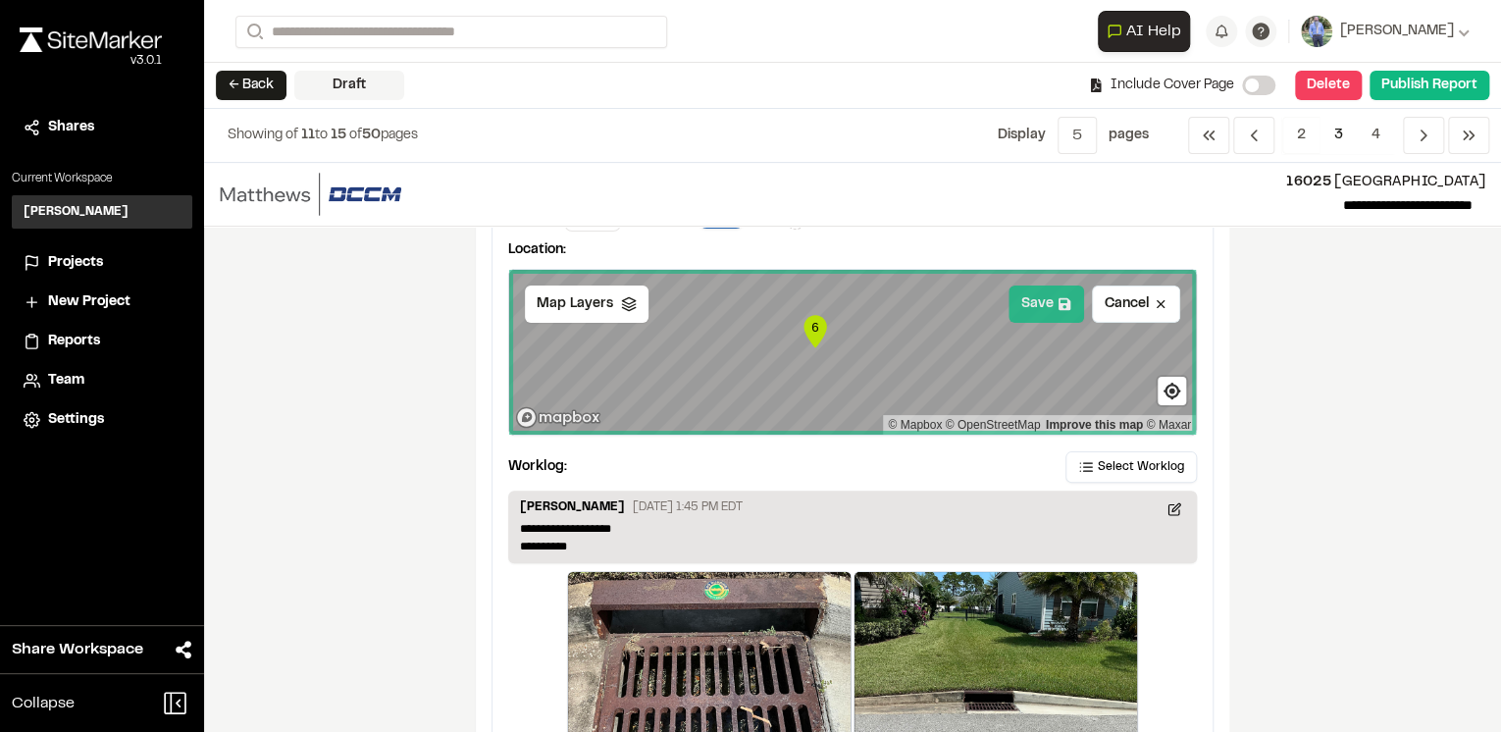
click at [1058, 297] on icon at bounding box center [1065, 304] width 14 height 14
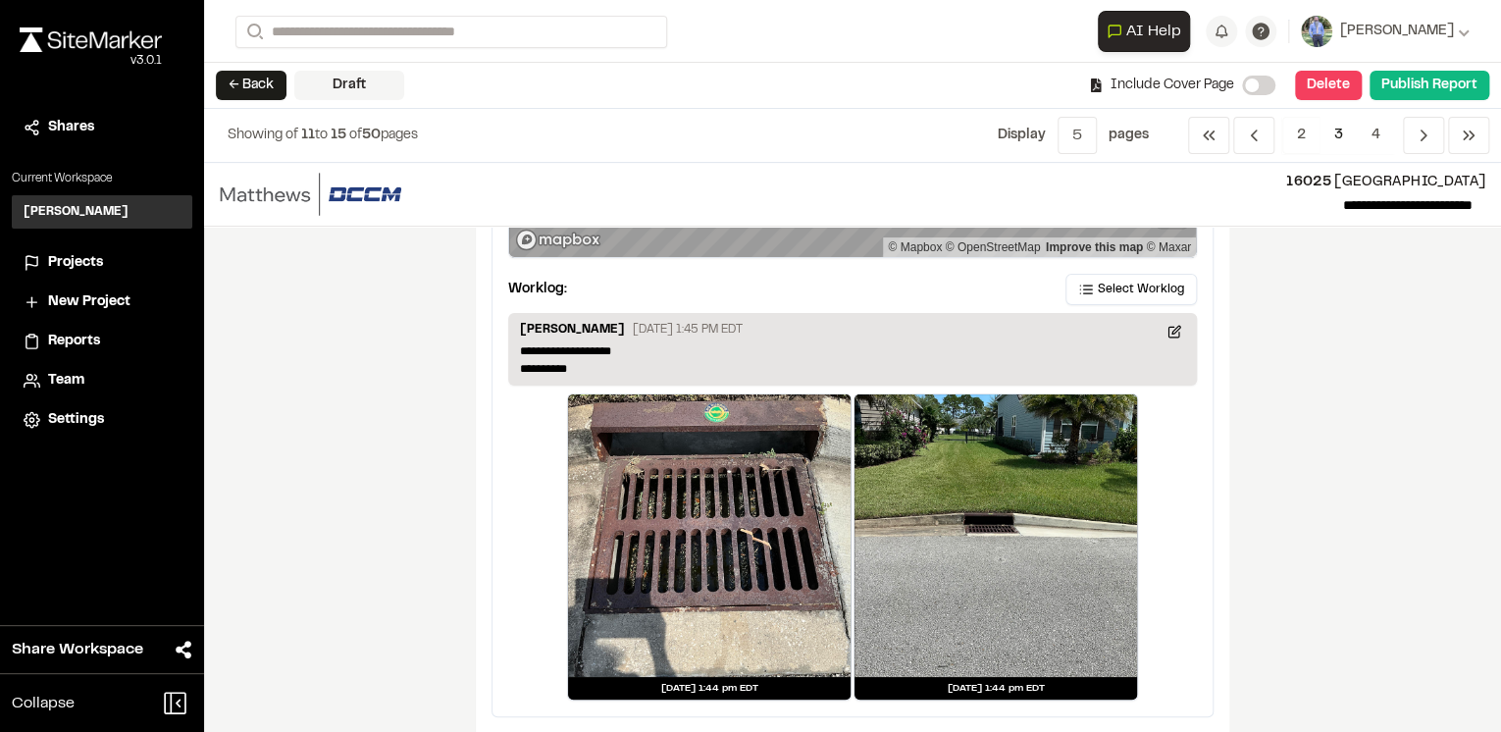
scroll to position [3802, 0]
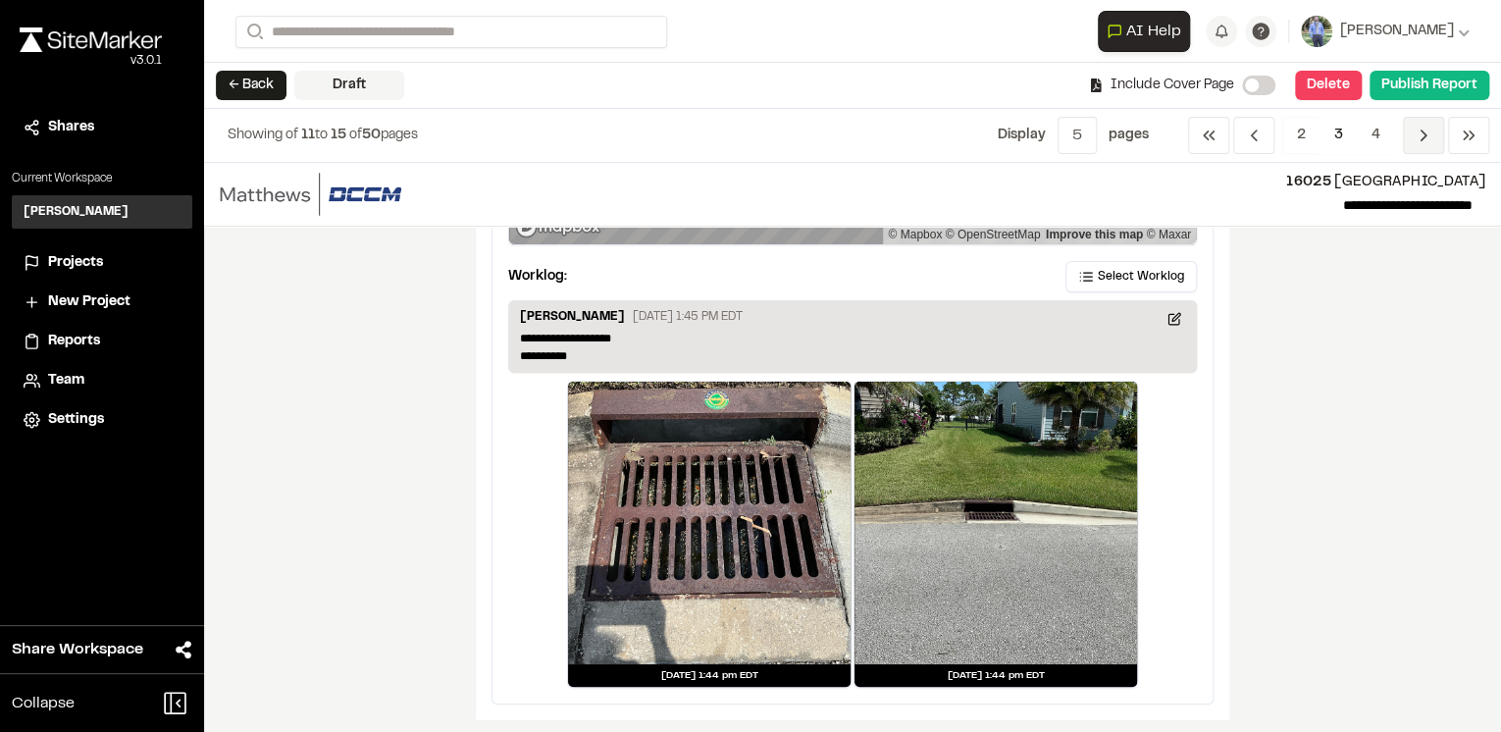
click at [1428, 133] on icon "Navigation" at bounding box center [1424, 136] width 20 height 20
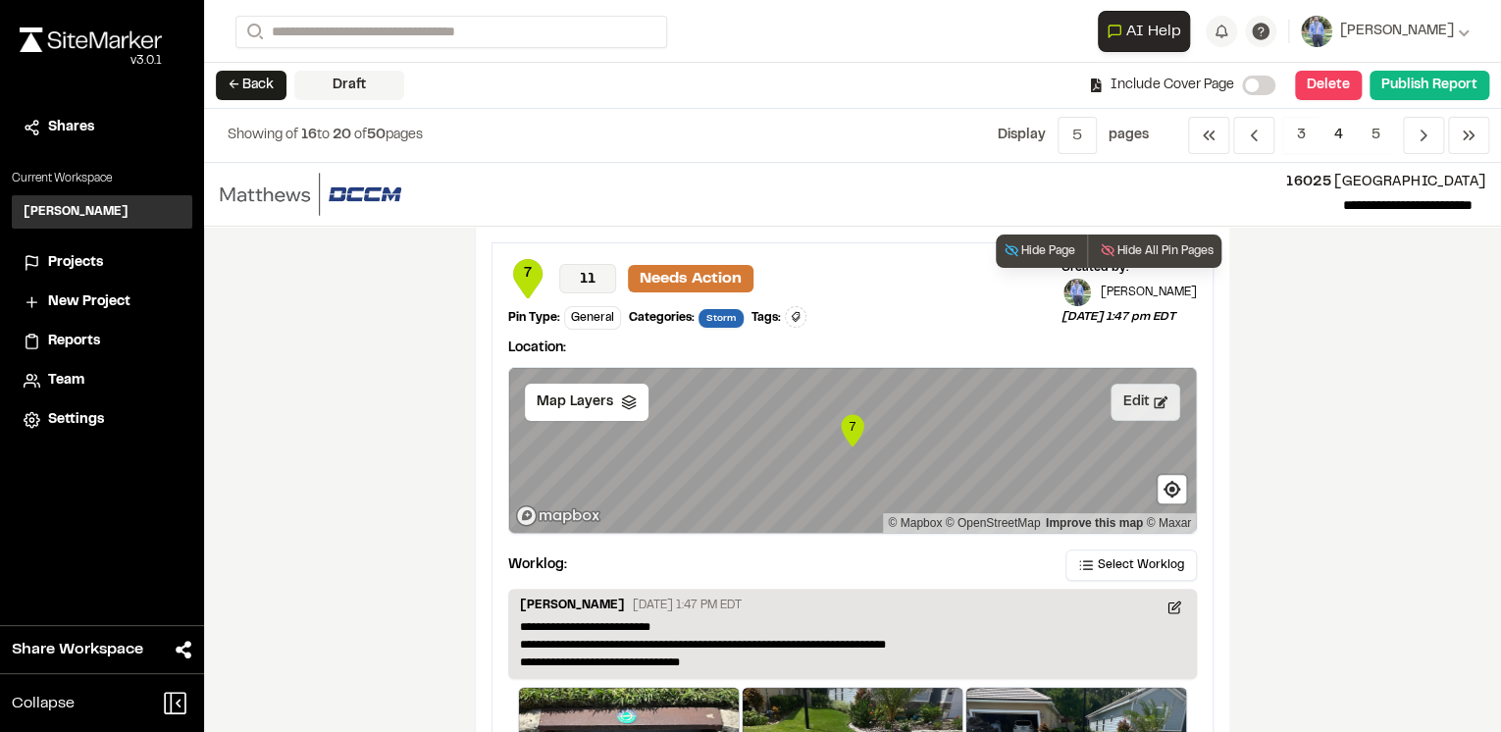
click at [1138, 393] on button "Edit" at bounding box center [1146, 402] width 70 height 37
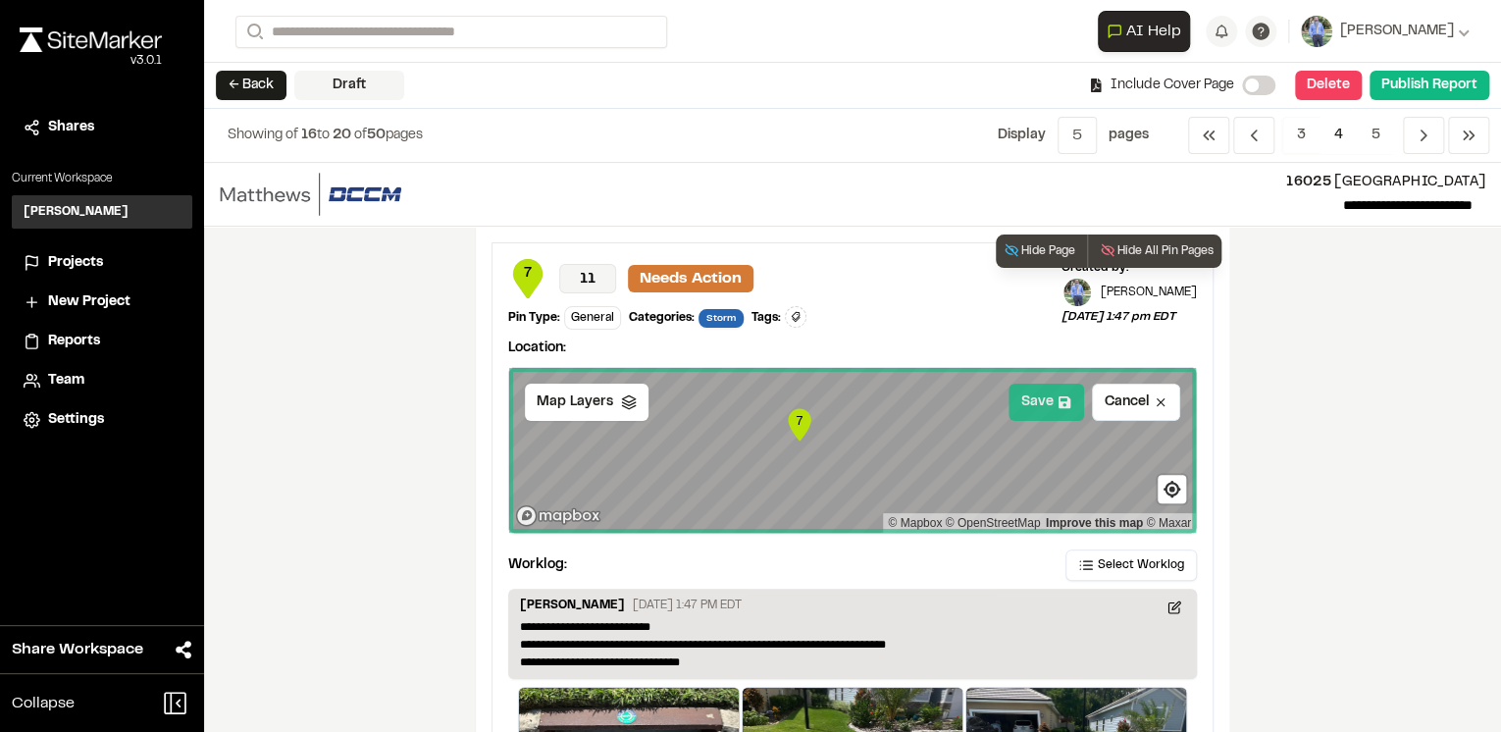
click at [1016, 400] on button "Save" at bounding box center [1047, 402] width 76 height 37
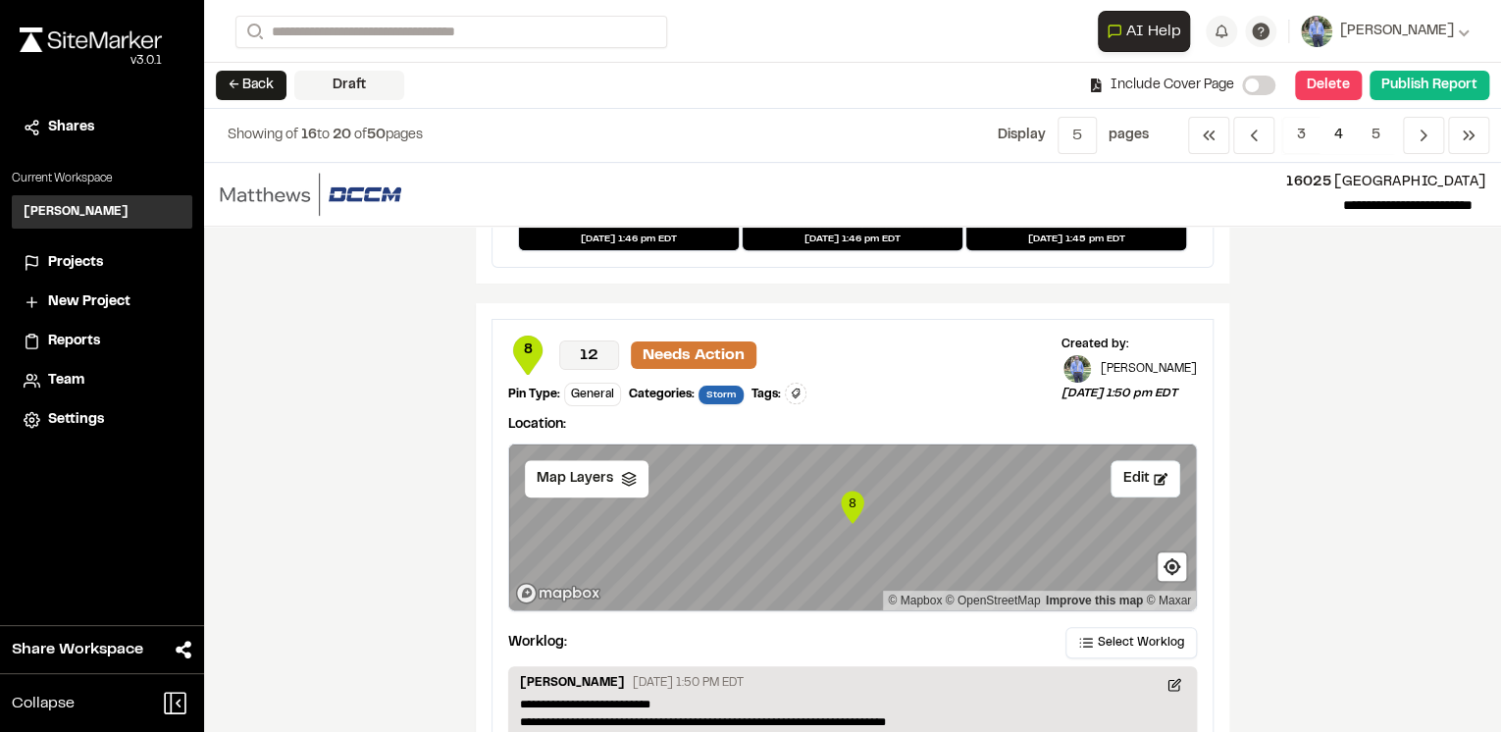
scroll to position [707, 0]
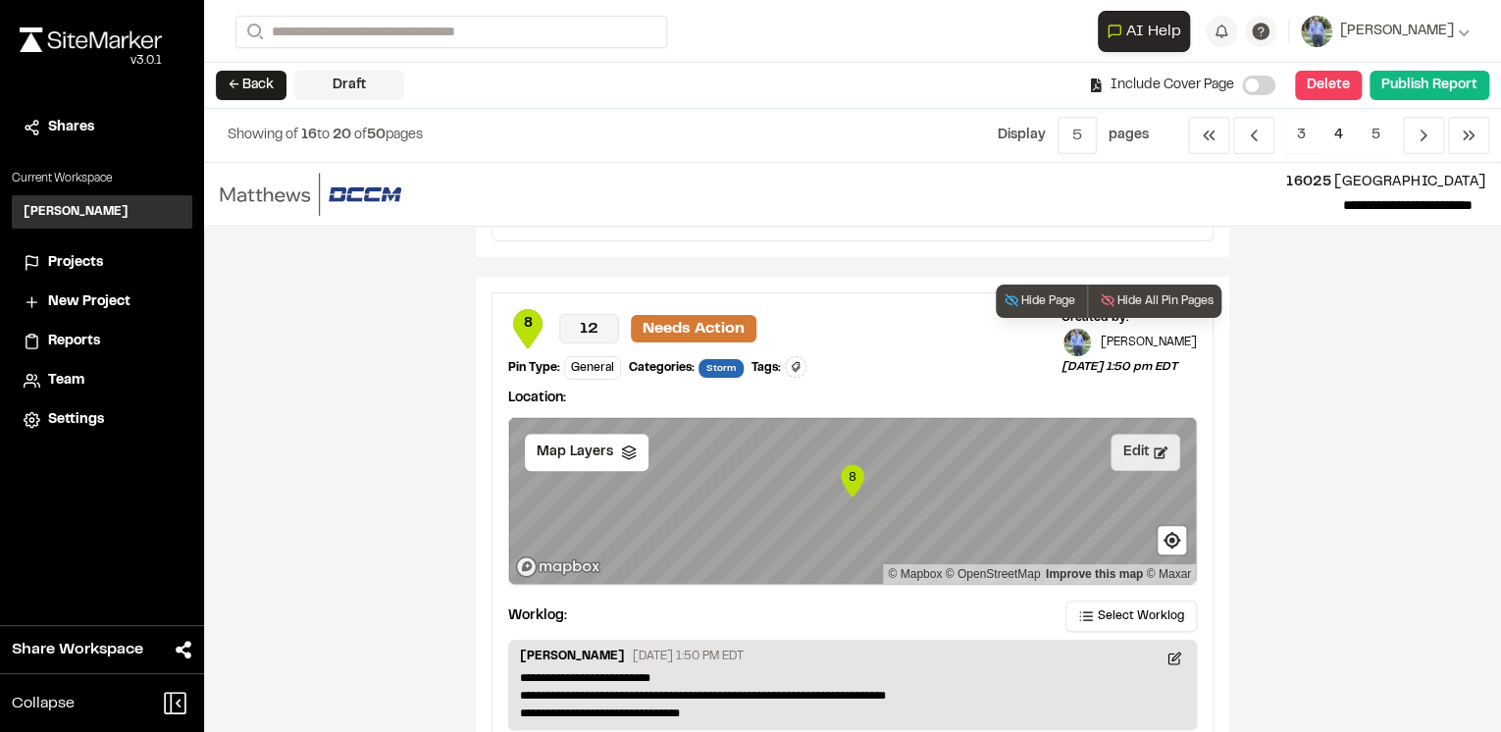
click at [1154, 450] on icon at bounding box center [1161, 453] width 14 height 14
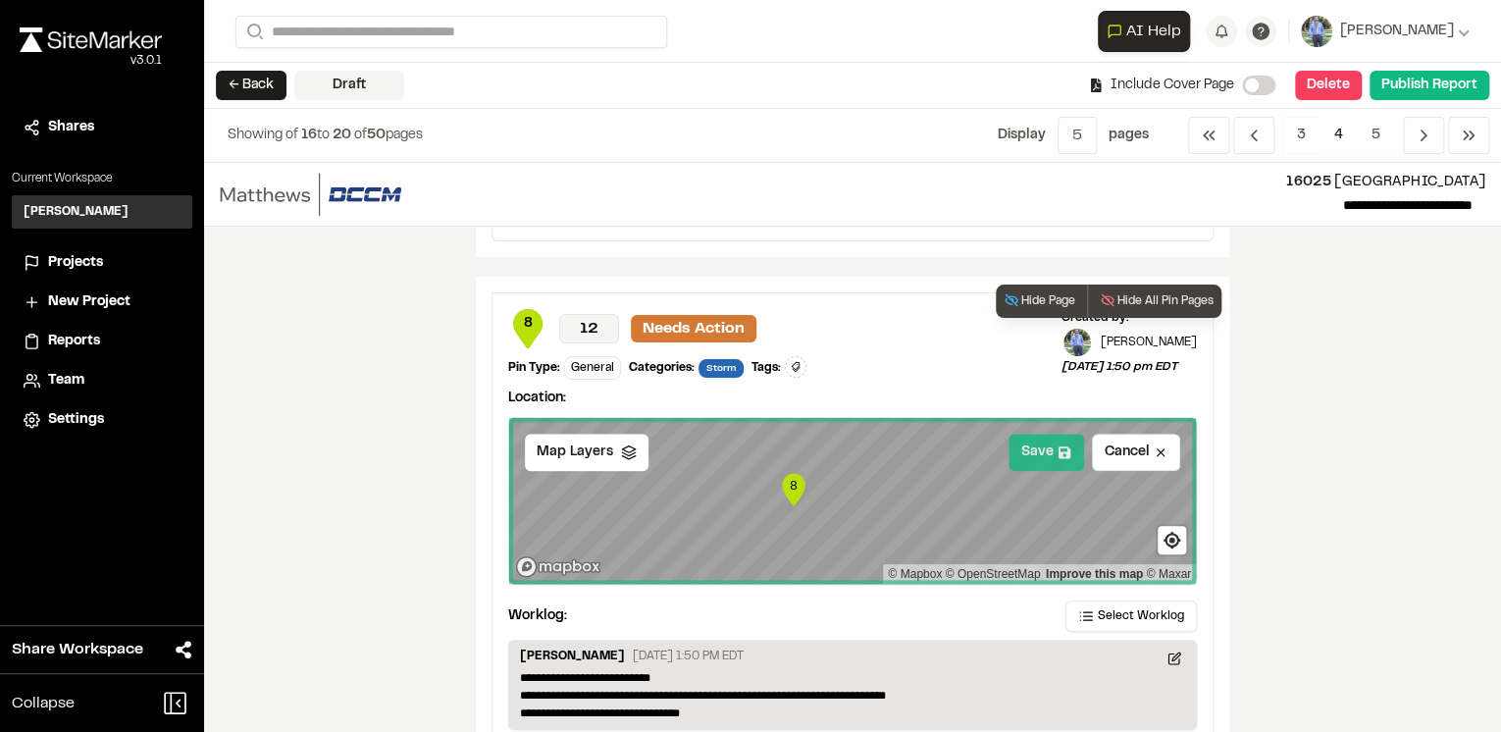
click at [1036, 449] on button "Save" at bounding box center [1047, 452] width 76 height 37
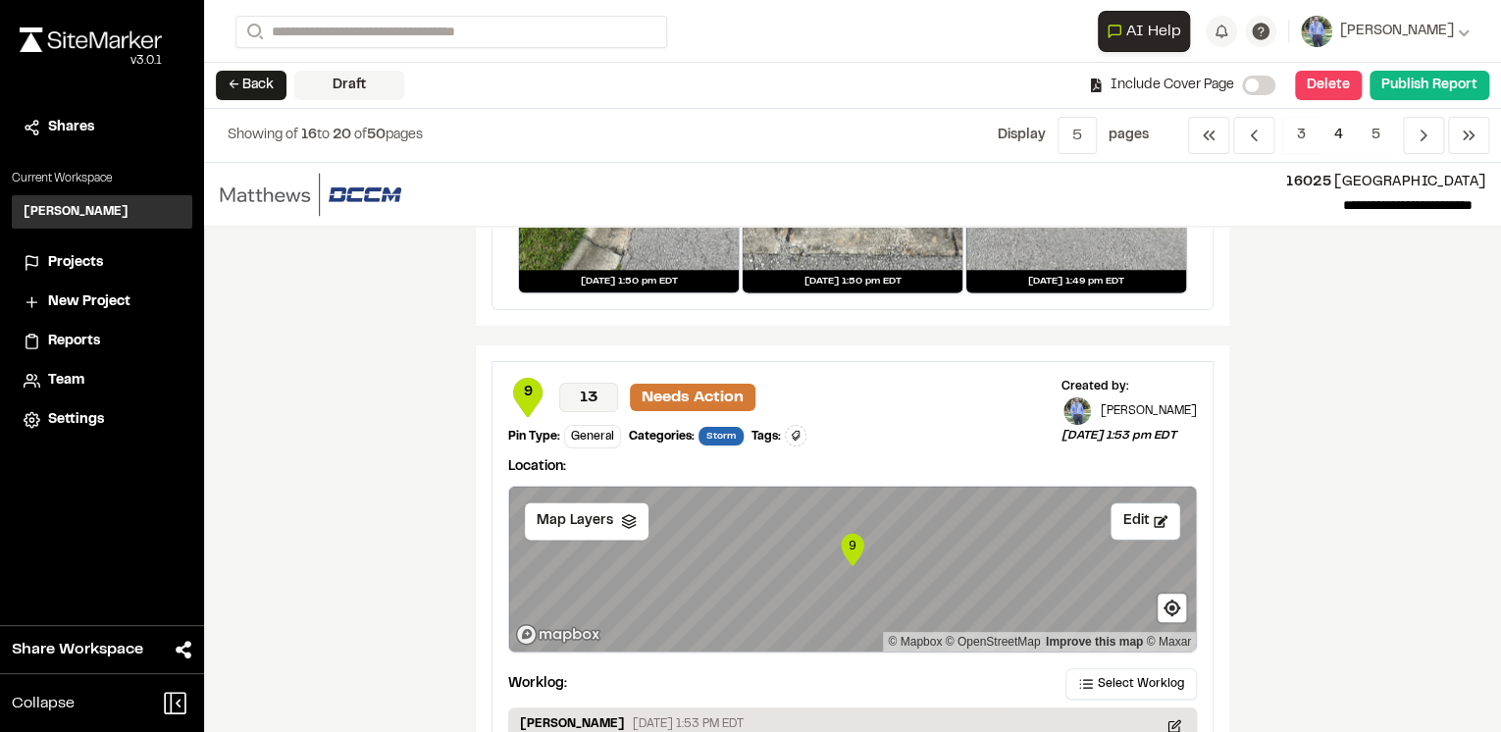
scroll to position [1492, 0]
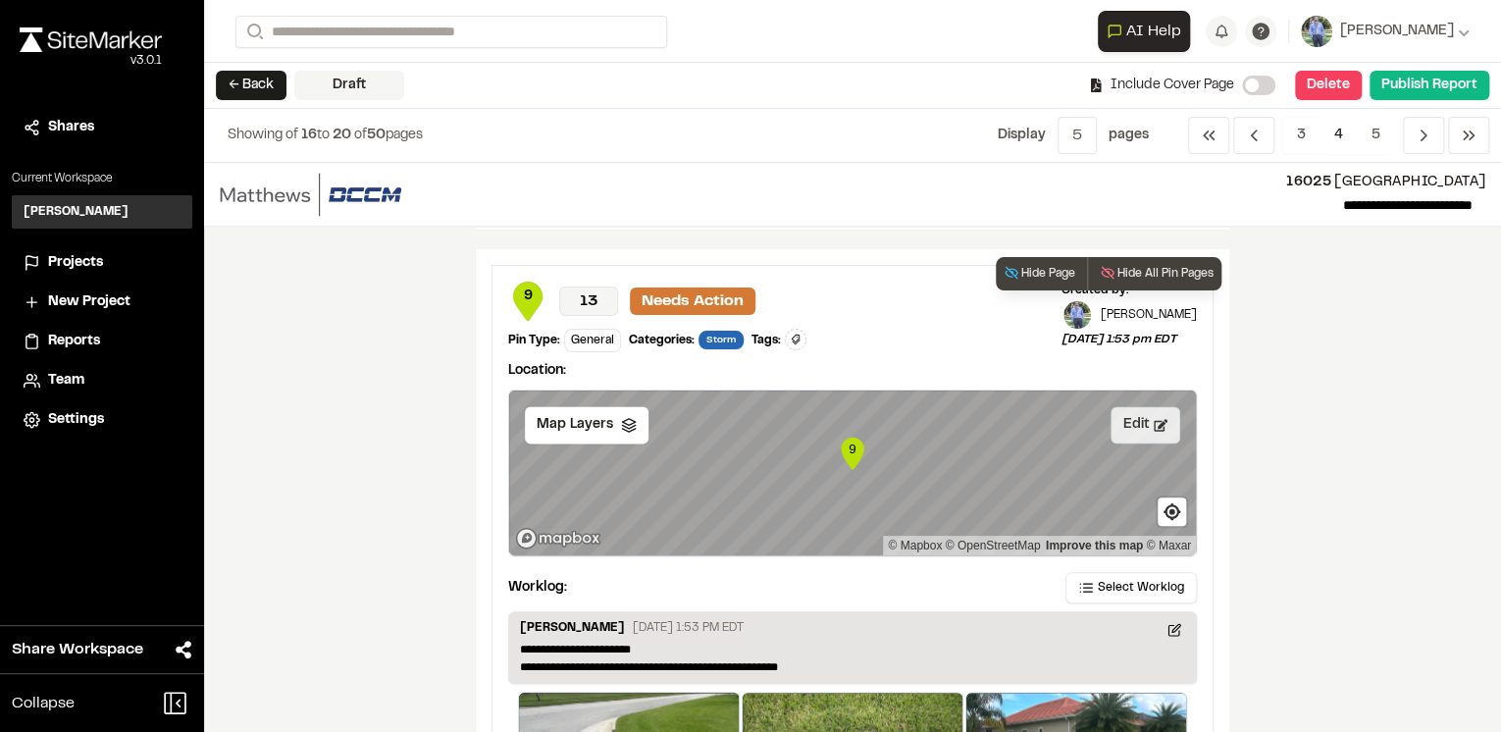
drag, startPoint x: 1140, startPoint y: 428, endPoint x: 1100, endPoint y: 437, distance: 41.2
click at [1140, 428] on button "Edit" at bounding box center [1146, 424] width 70 height 37
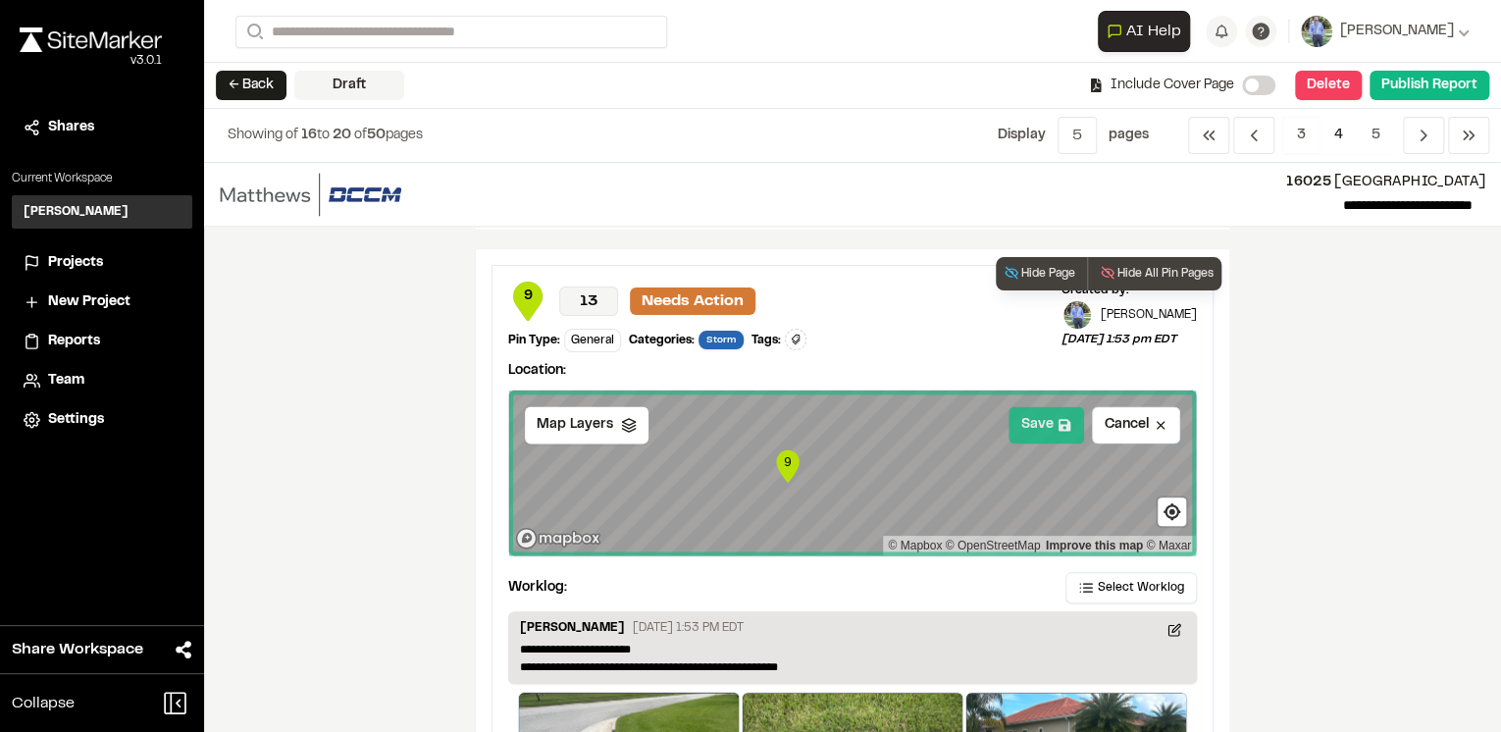
click at [1037, 418] on button "Save" at bounding box center [1047, 424] width 76 height 37
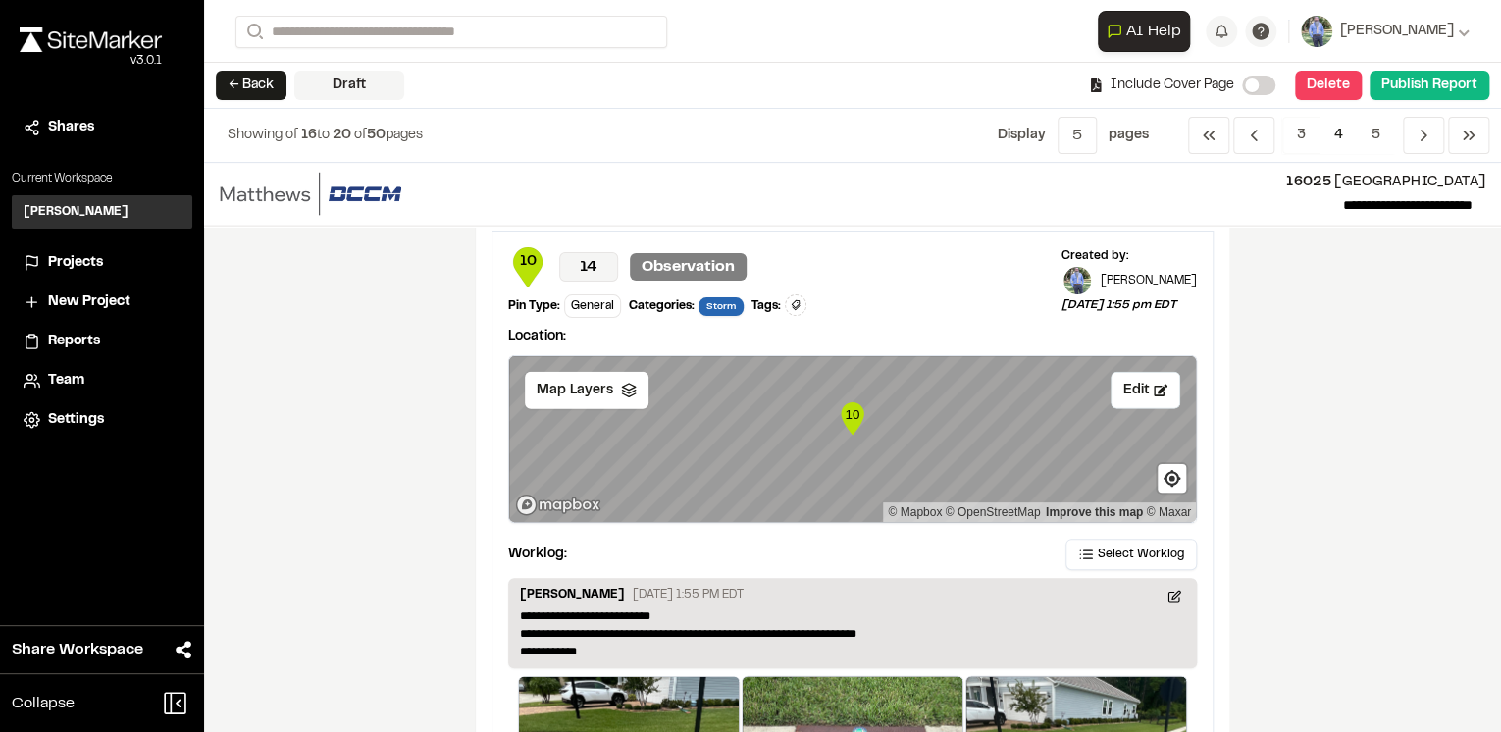
scroll to position [2277, 0]
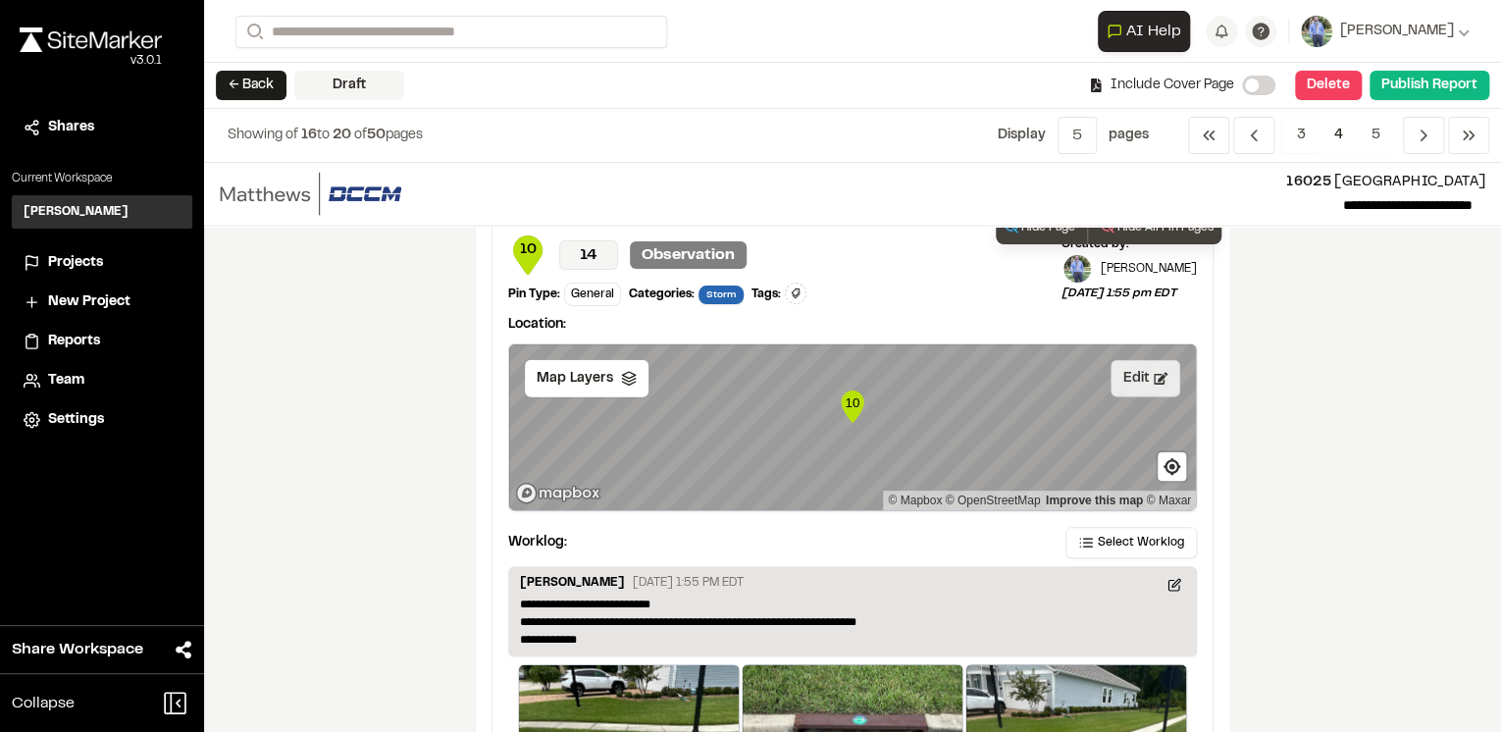
click at [1122, 371] on button "Edit" at bounding box center [1146, 378] width 70 height 37
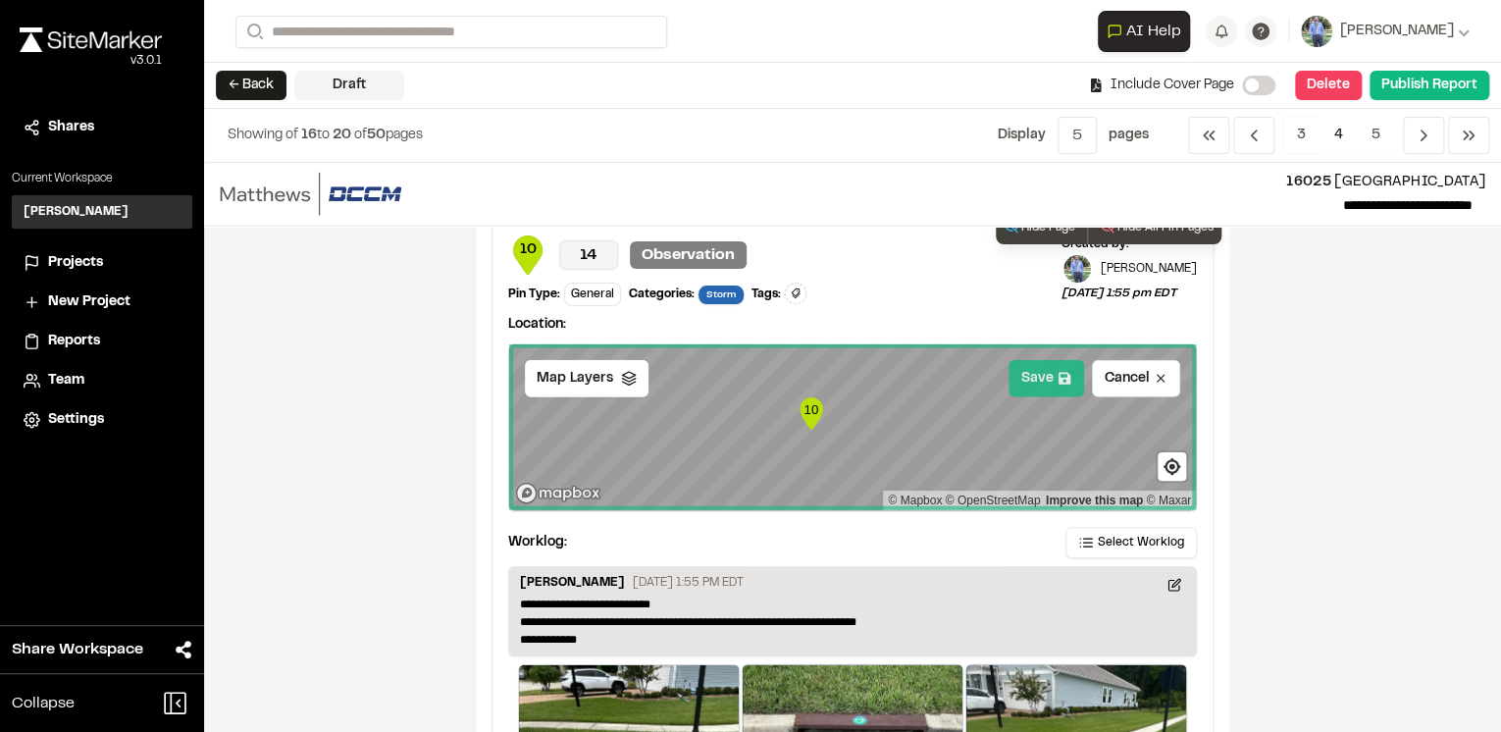
click at [1050, 377] on button "Save" at bounding box center [1047, 378] width 76 height 37
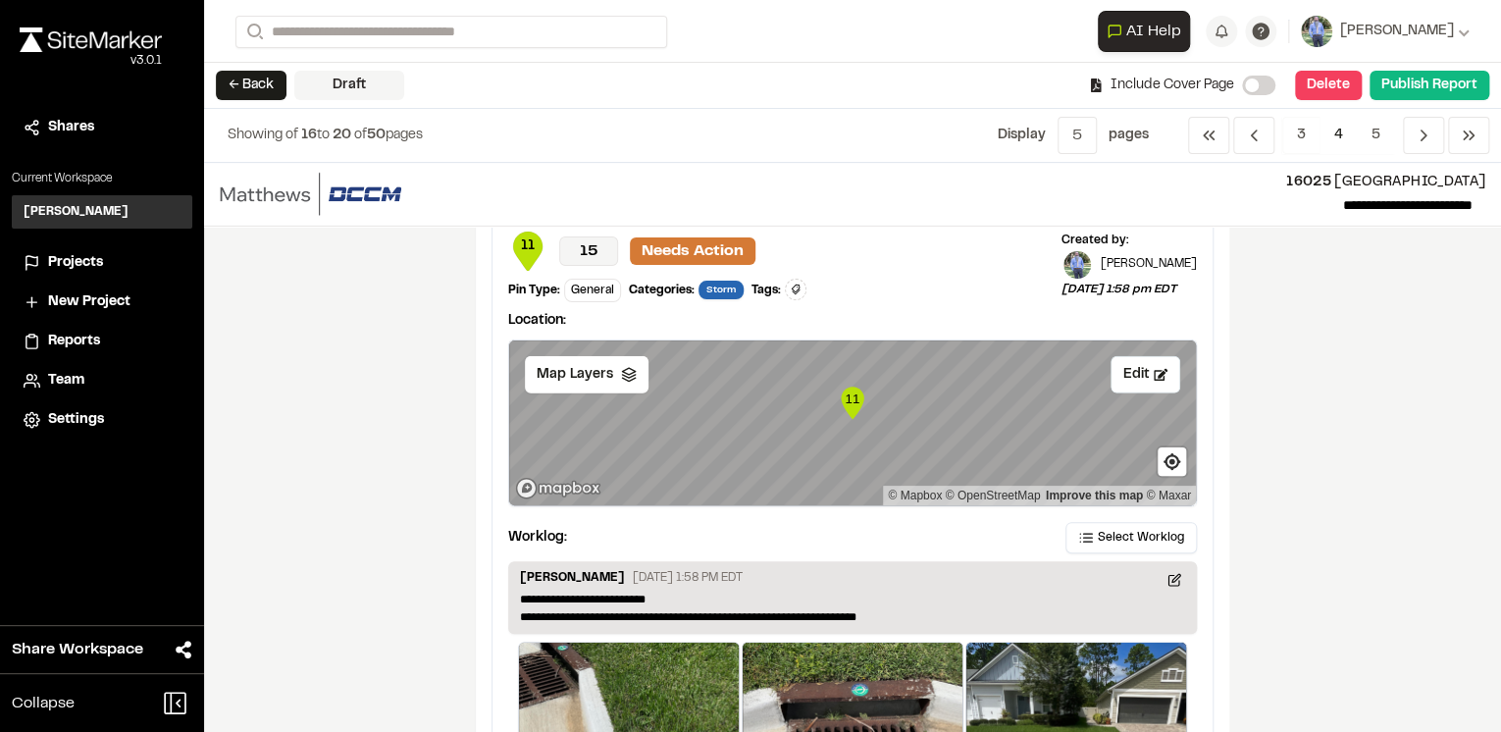
scroll to position [3062, 0]
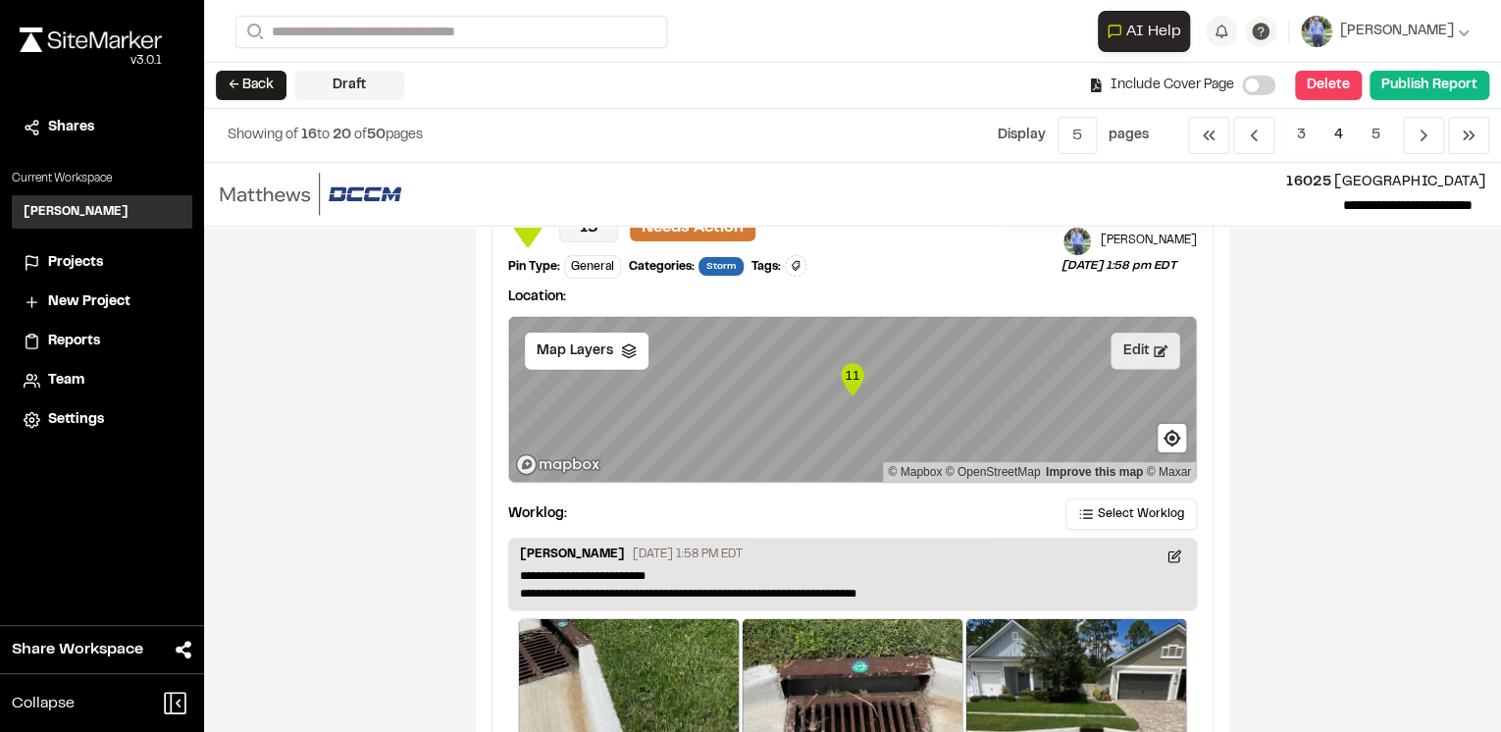
click at [1131, 346] on button "Edit" at bounding box center [1146, 351] width 70 height 37
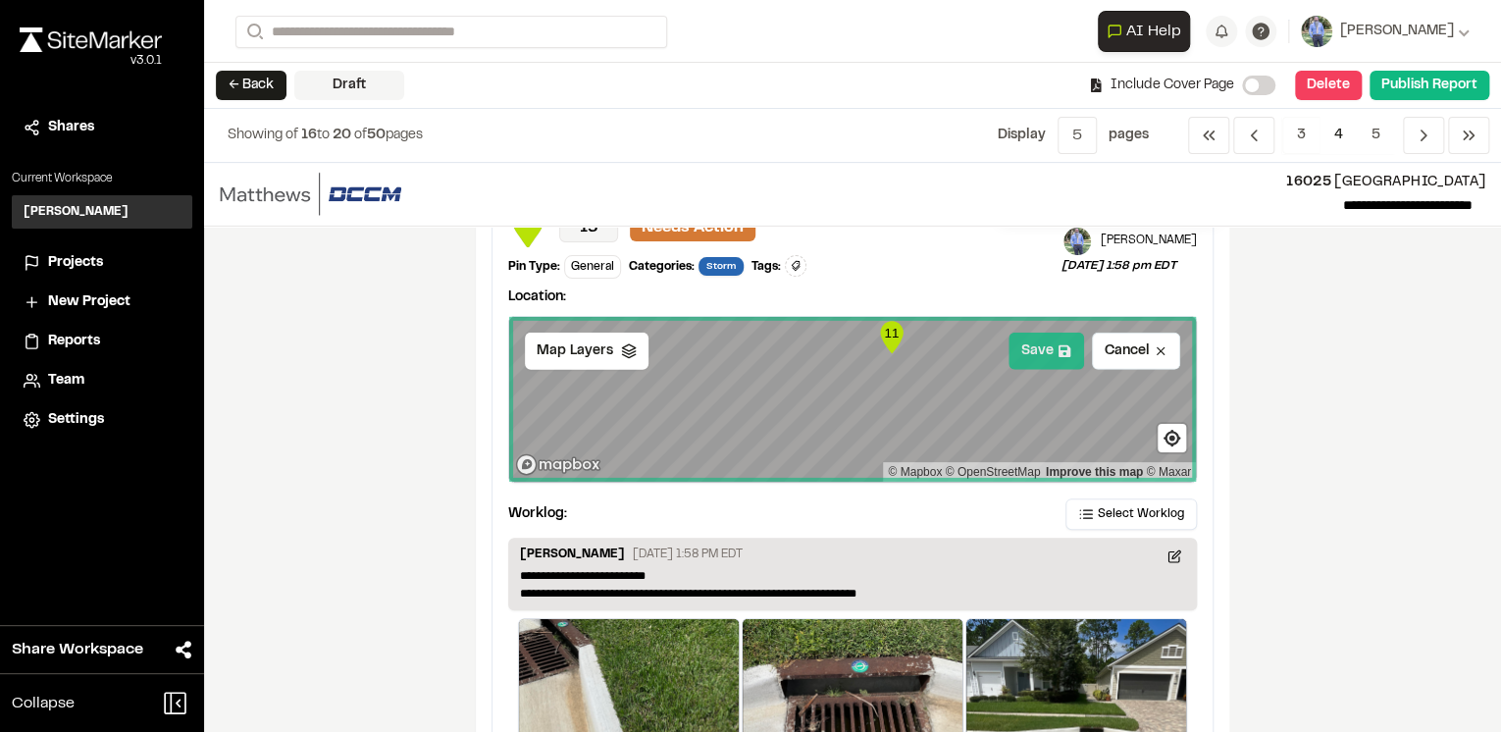
click at [1046, 348] on button "Save" at bounding box center [1047, 351] width 76 height 37
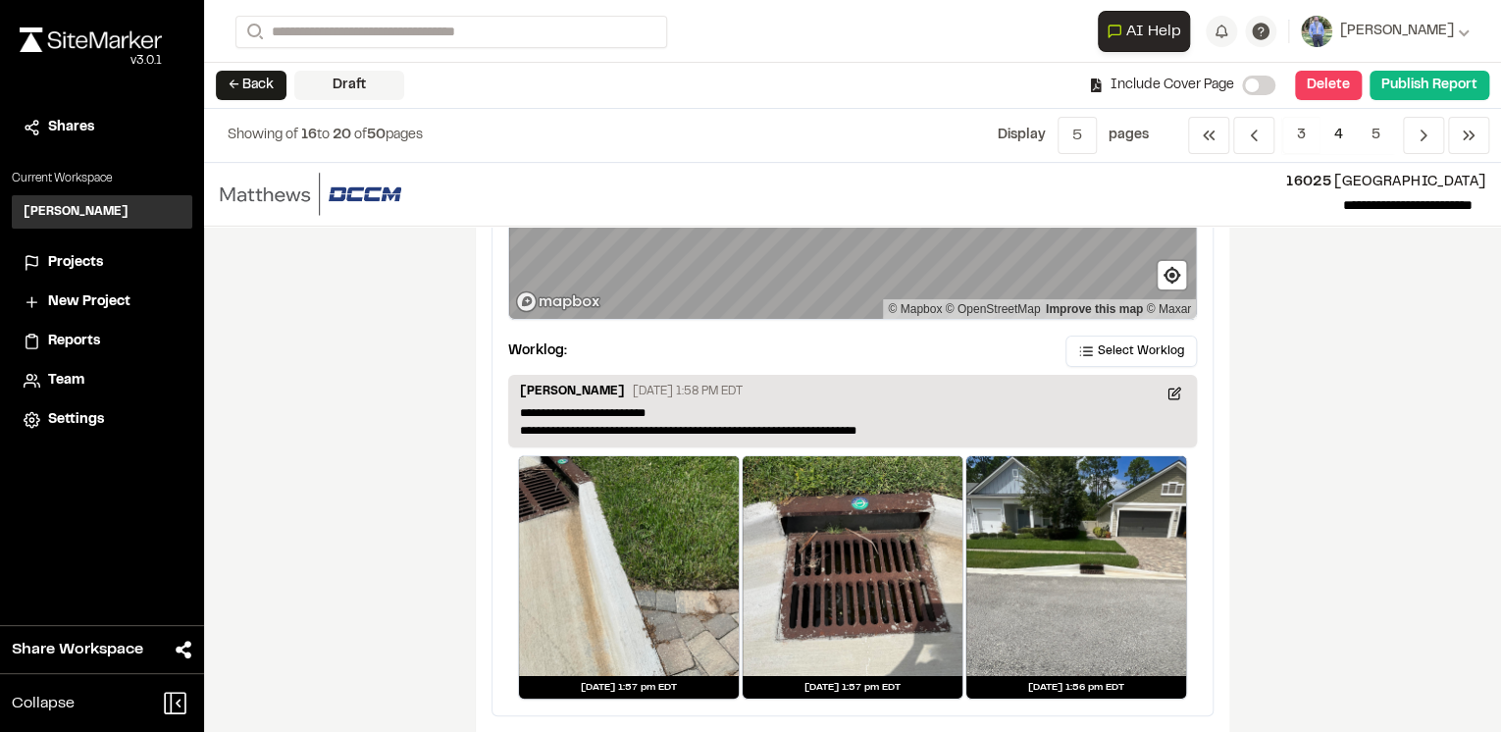
scroll to position [3237, 0]
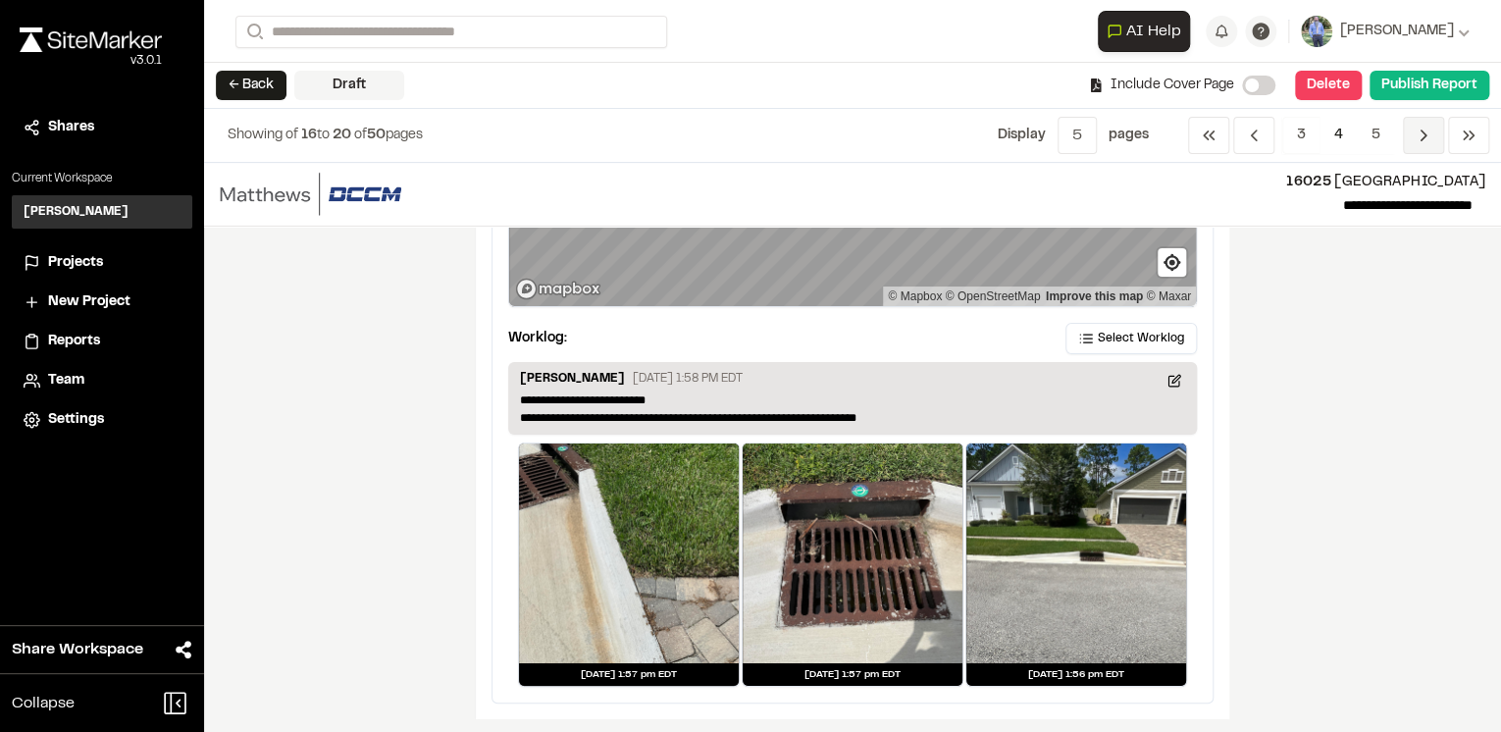
click at [1413, 137] on span "Previous" at bounding box center [1423, 135] width 41 height 37
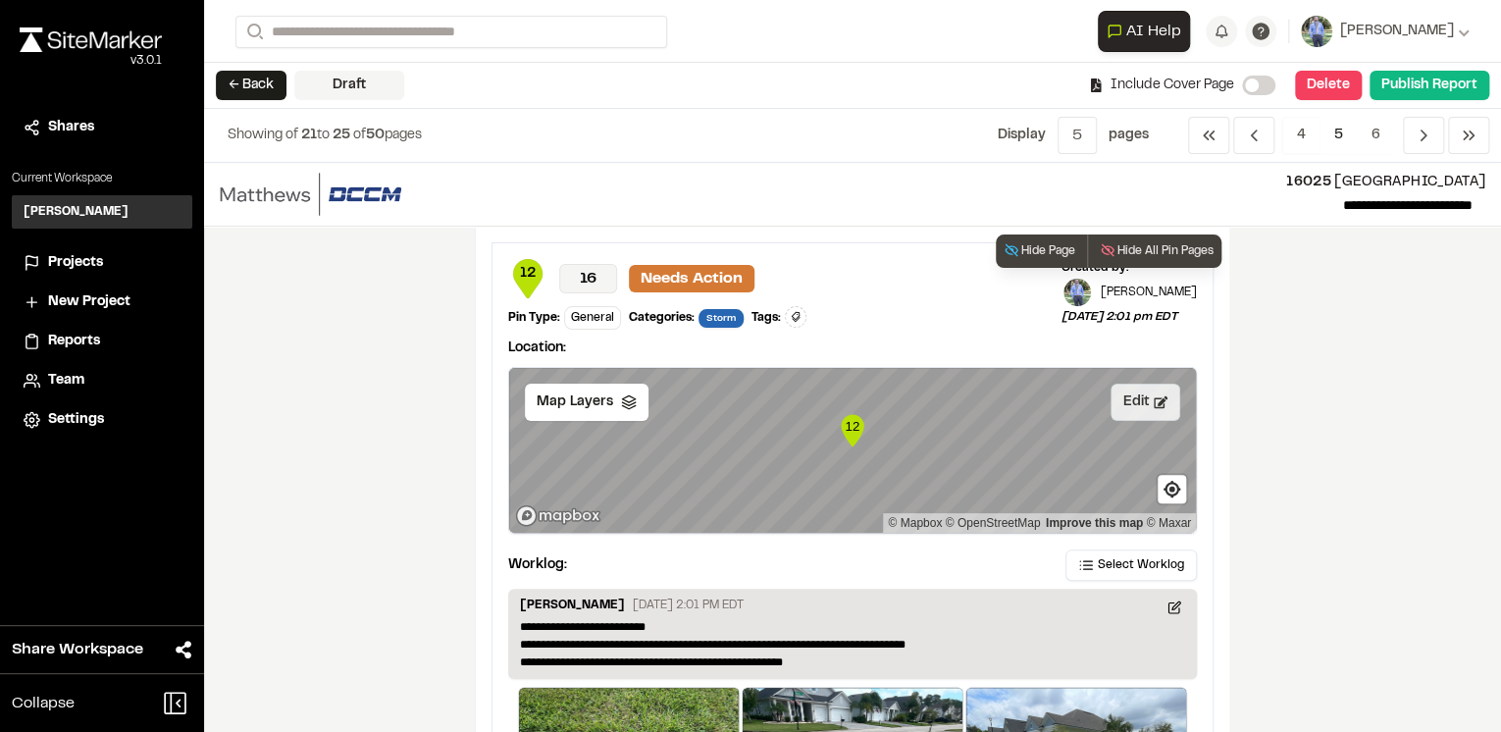
click at [1142, 402] on button "Edit" at bounding box center [1146, 402] width 70 height 37
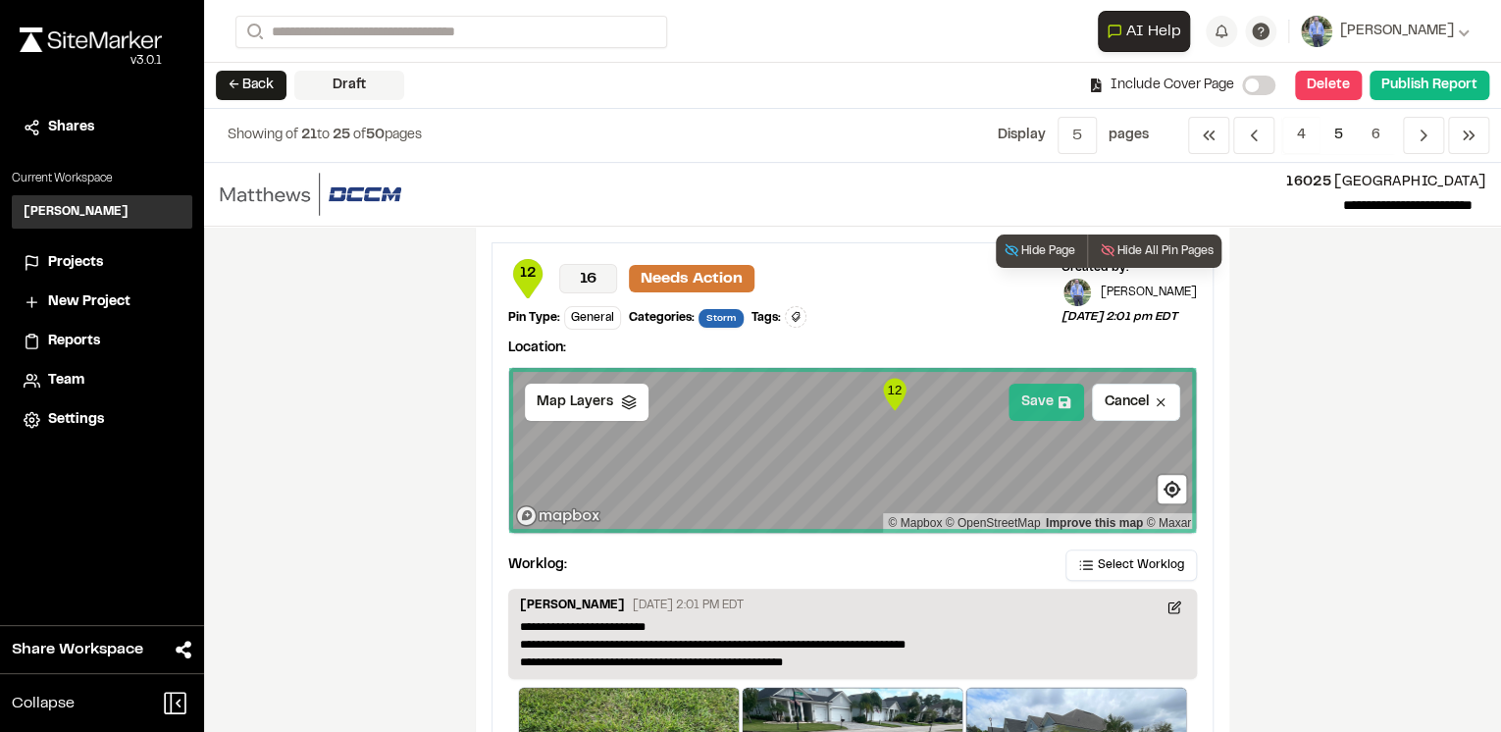
click at [1039, 414] on button "Save" at bounding box center [1047, 402] width 76 height 37
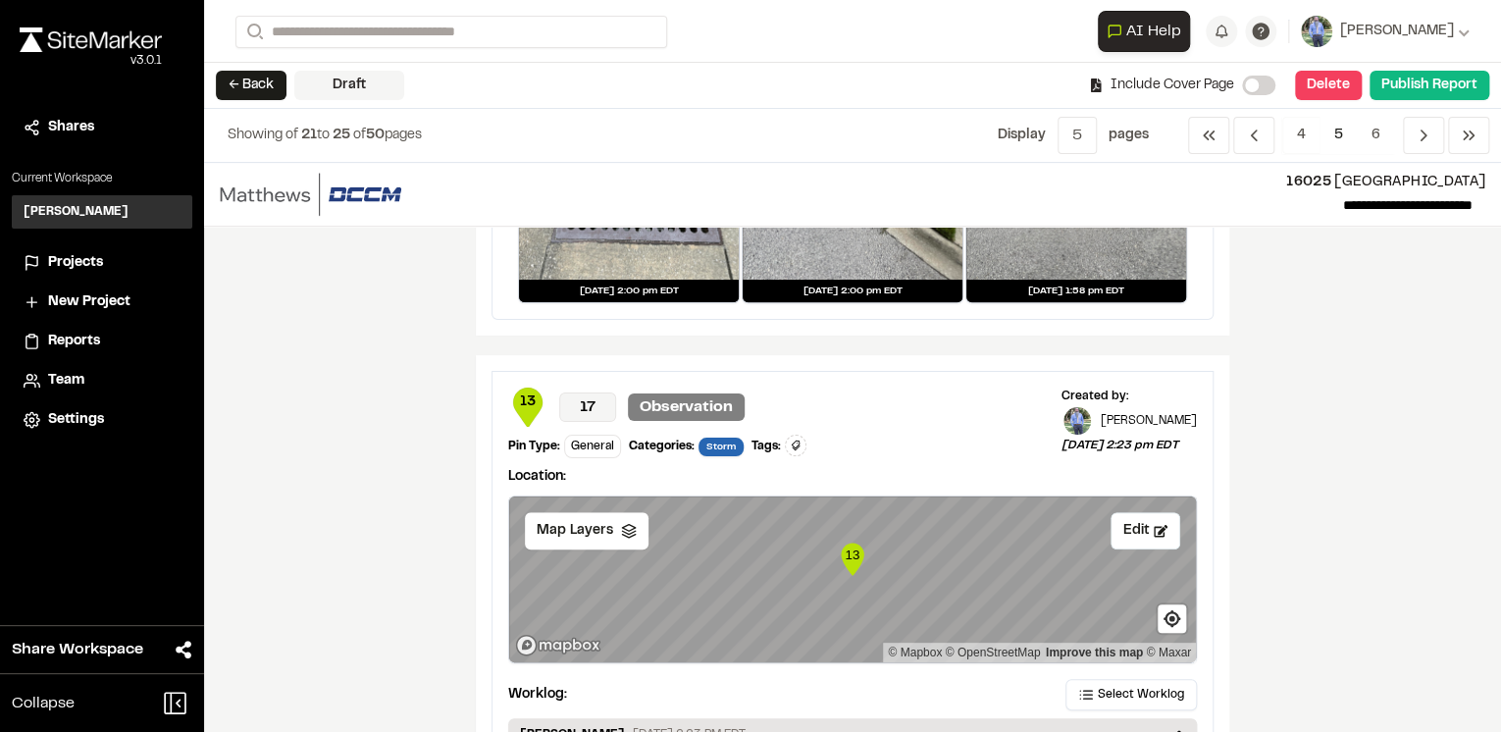
scroll to position [707, 0]
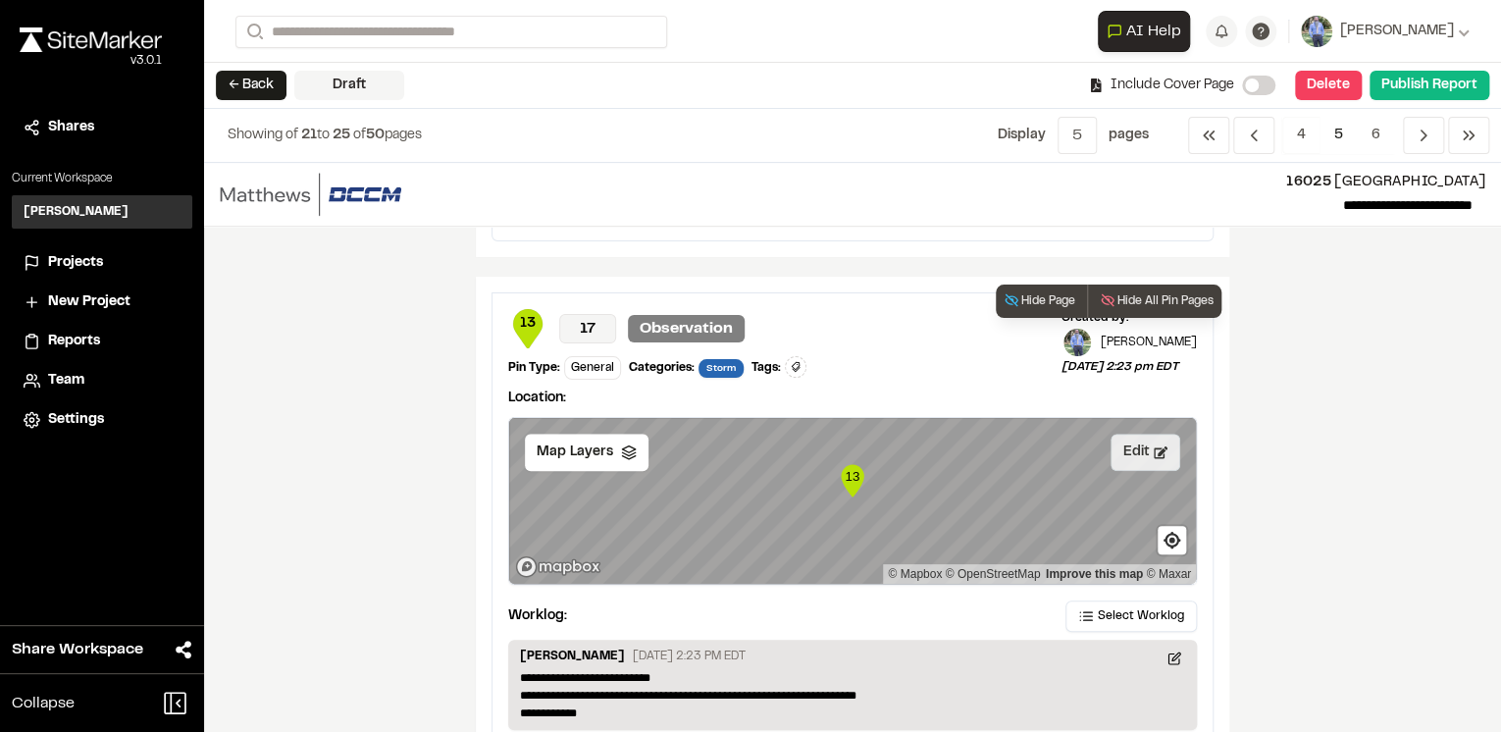
click at [1132, 452] on button "Edit" at bounding box center [1146, 452] width 70 height 37
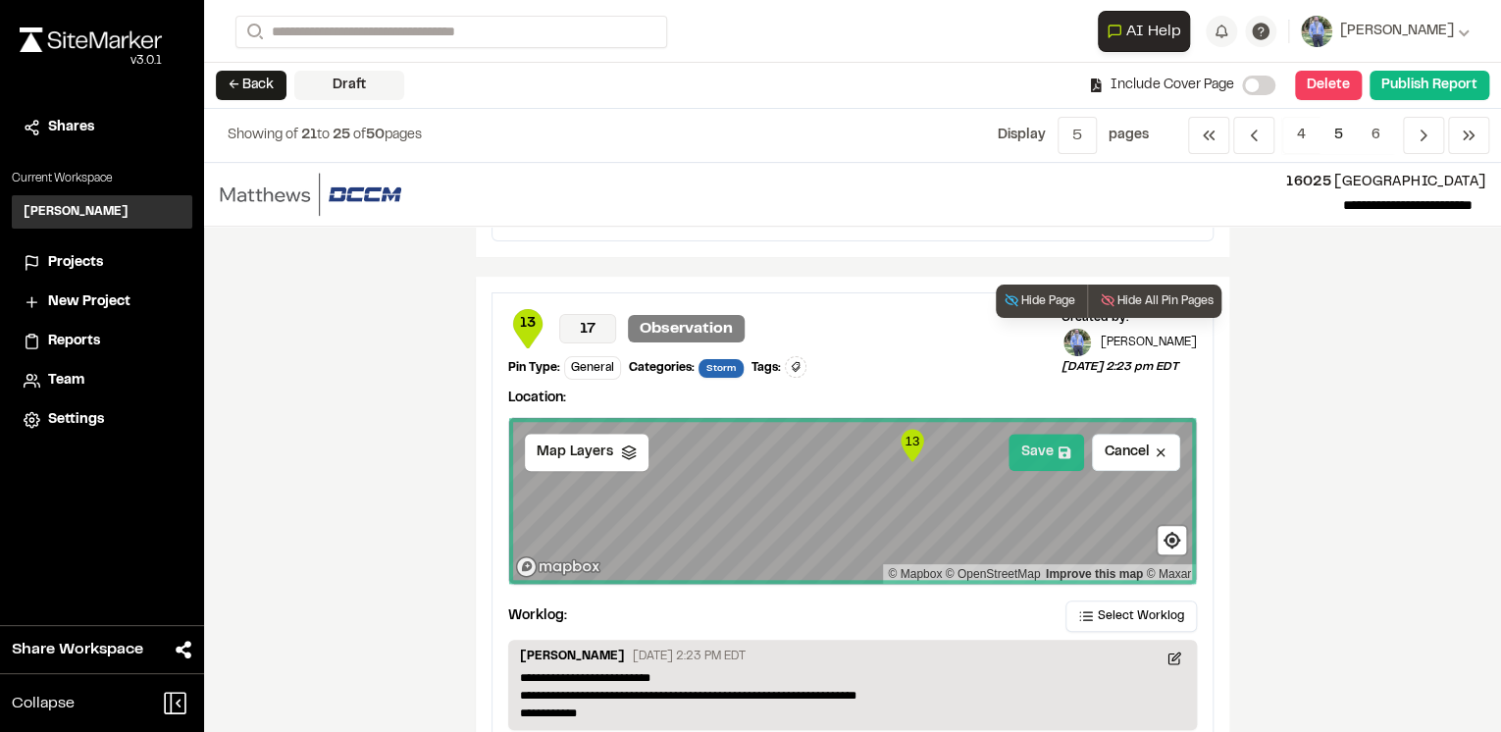
click at [1044, 453] on button "Save" at bounding box center [1047, 452] width 76 height 37
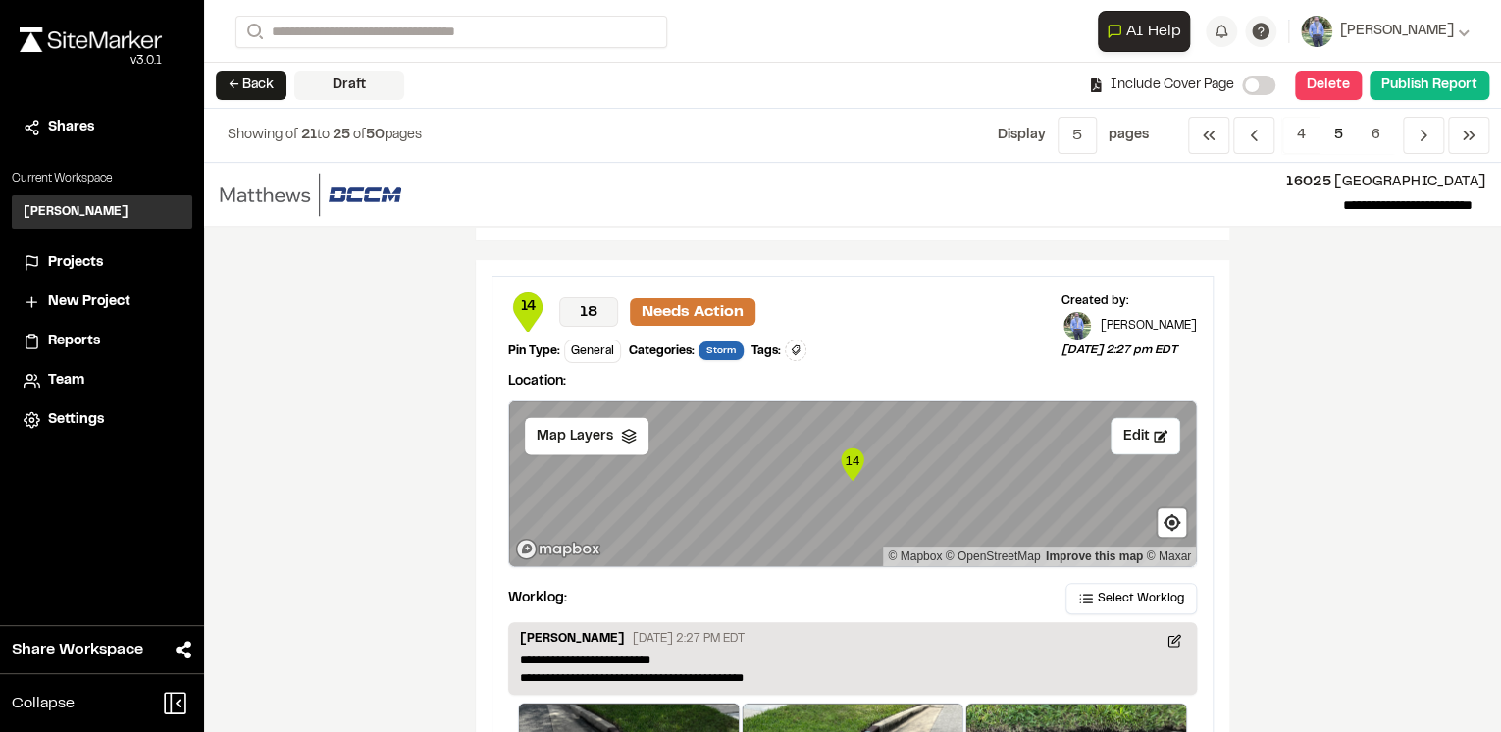
scroll to position [1806, 0]
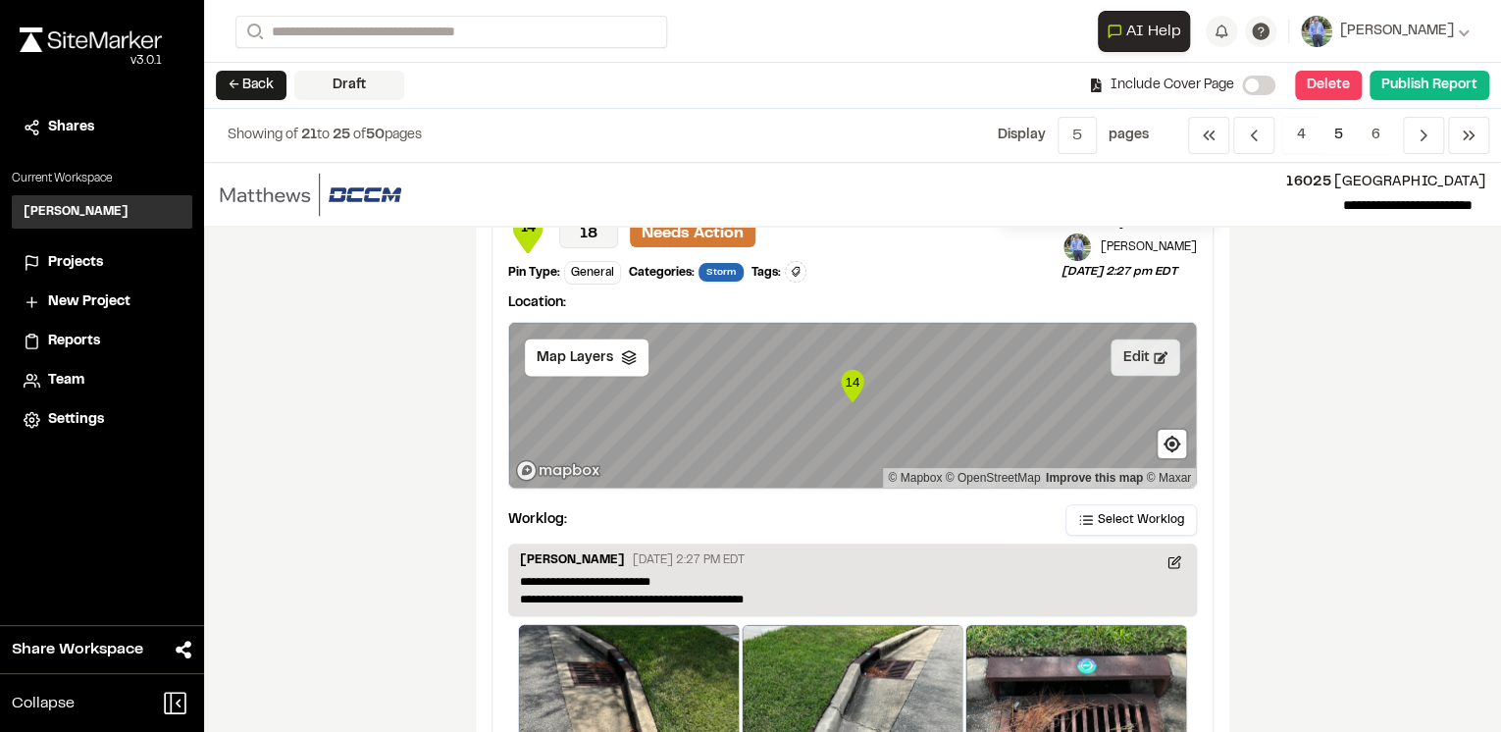
click at [1134, 362] on button "Edit" at bounding box center [1146, 357] width 70 height 37
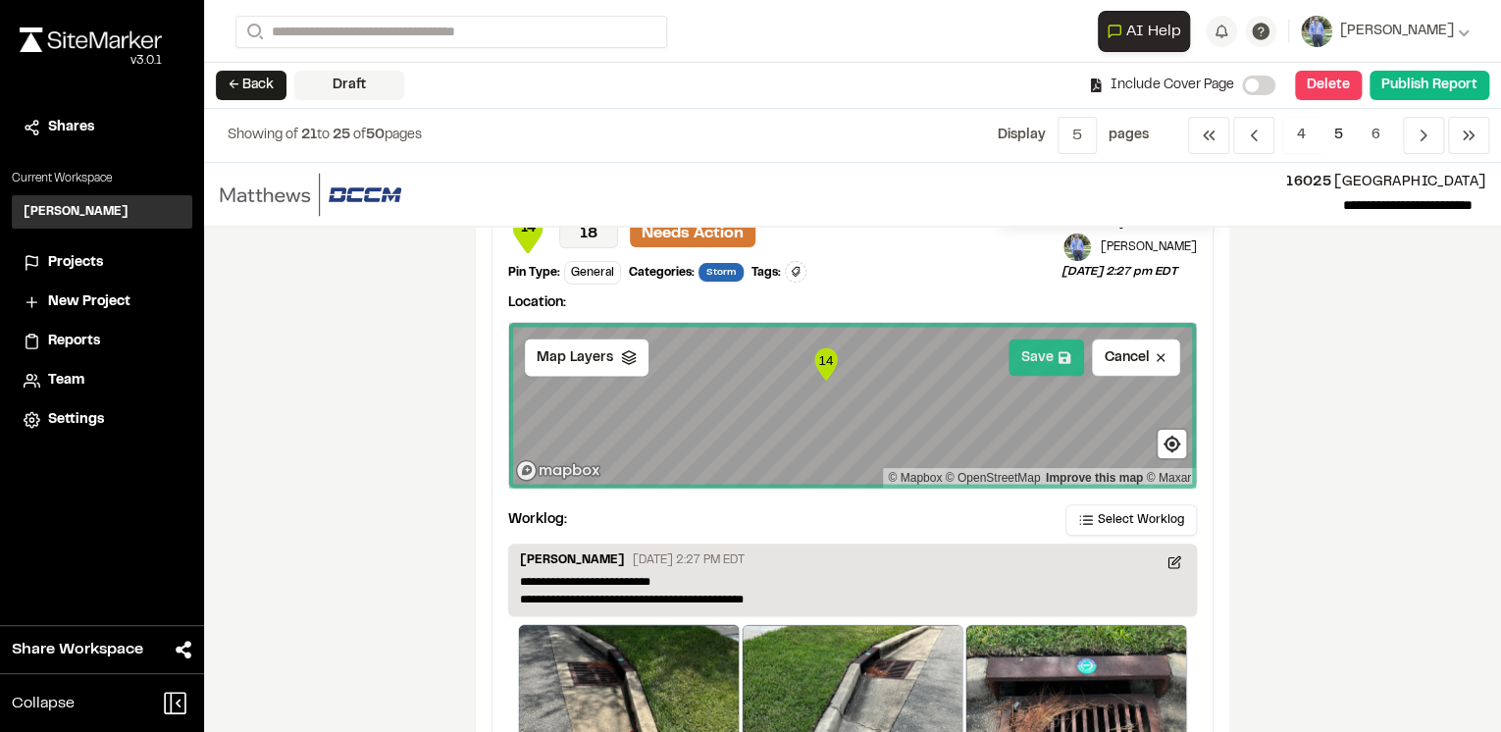
click at [1032, 357] on button "Save" at bounding box center [1047, 357] width 76 height 37
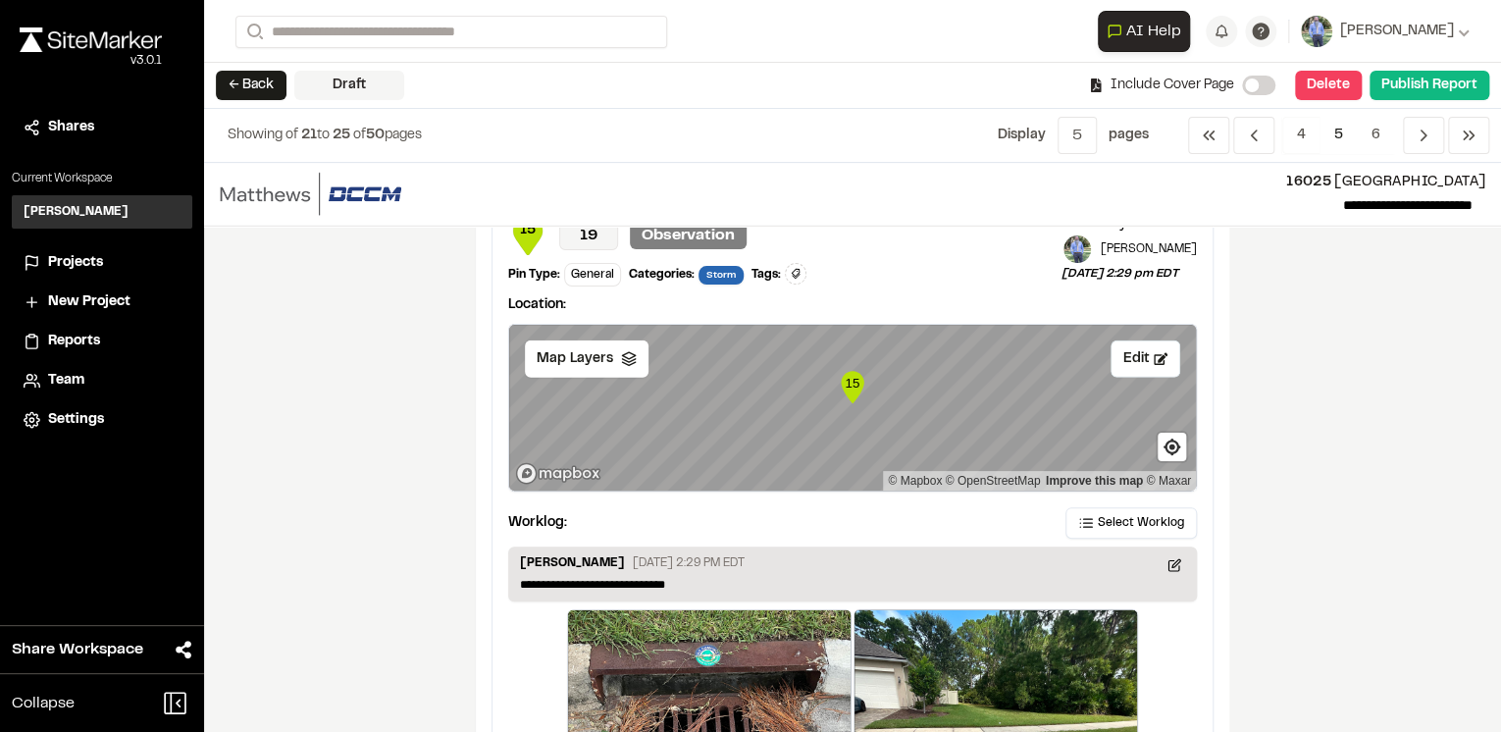
scroll to position [2826, 0]
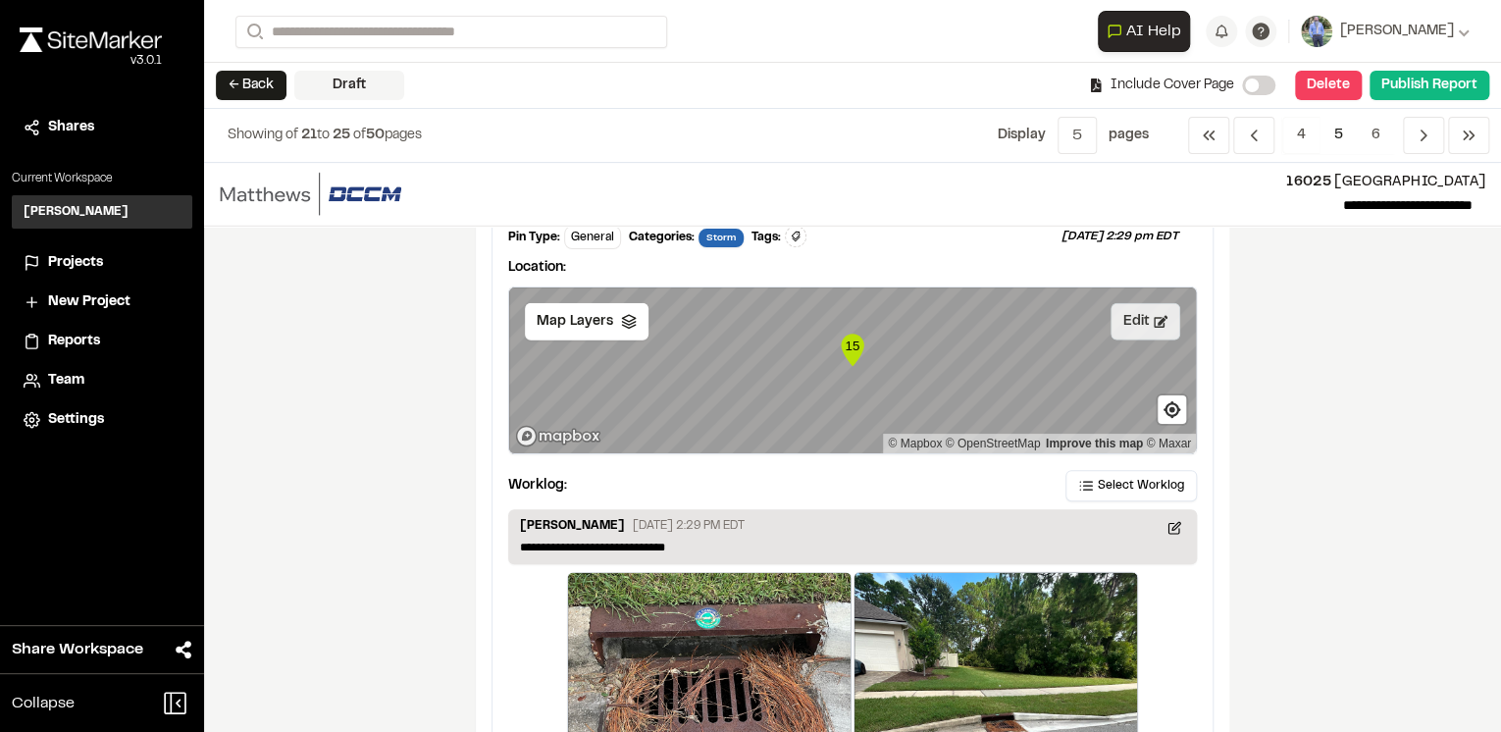
click at [1133, 322] on button "Edit" at bounding box center [1146, 321] width 70 height 37
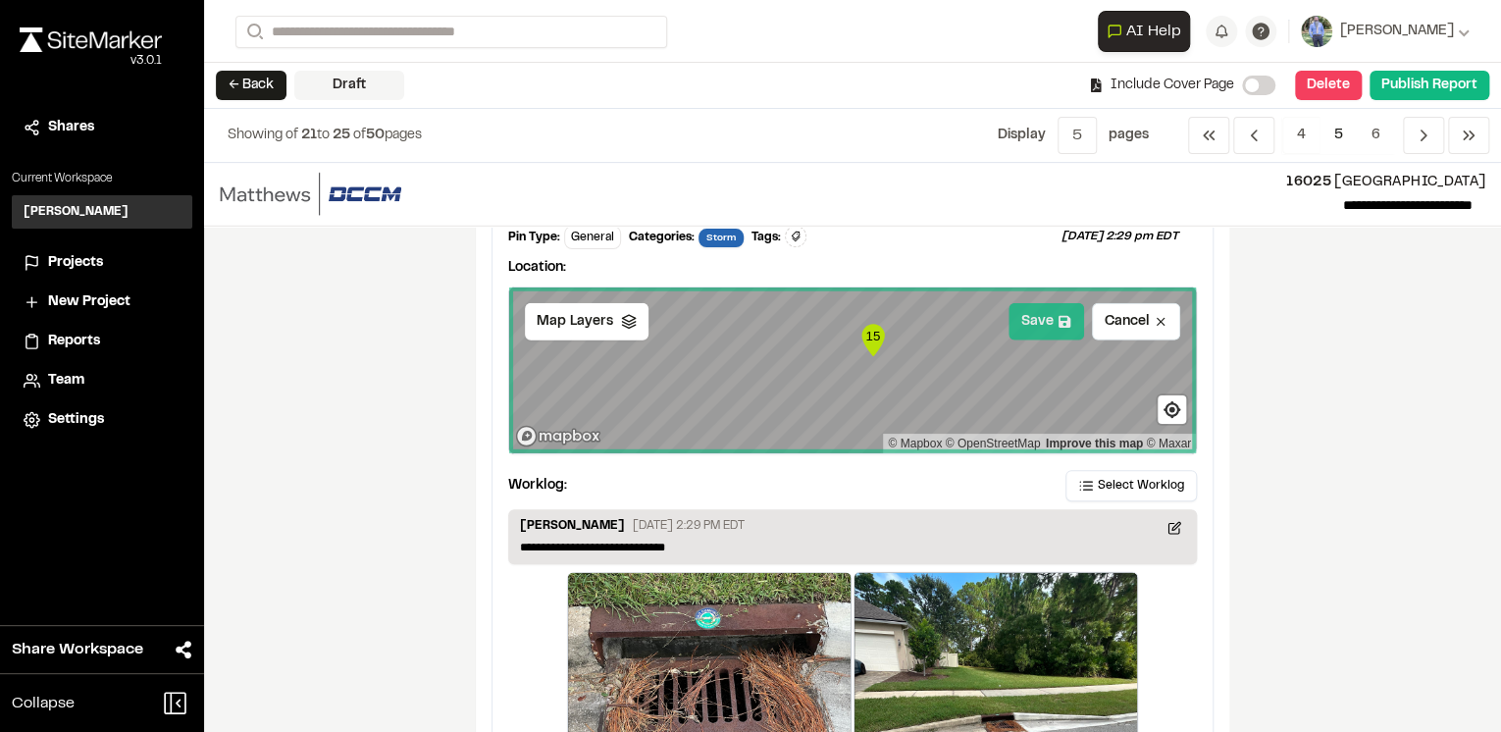
click at [1036, 313] on button "Save" at bounding box center [1047, 321] width 76 height 37
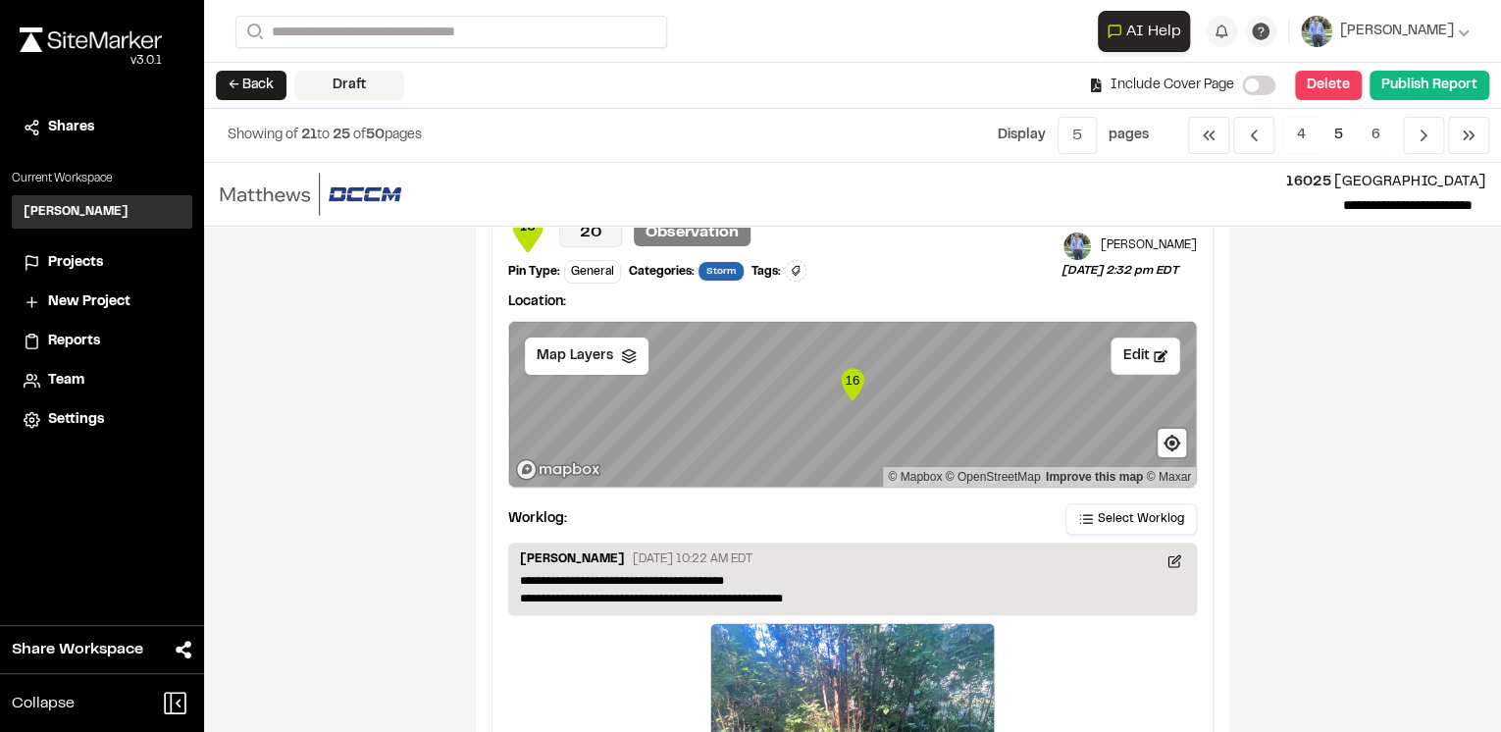
scroll to position [3611, 0]
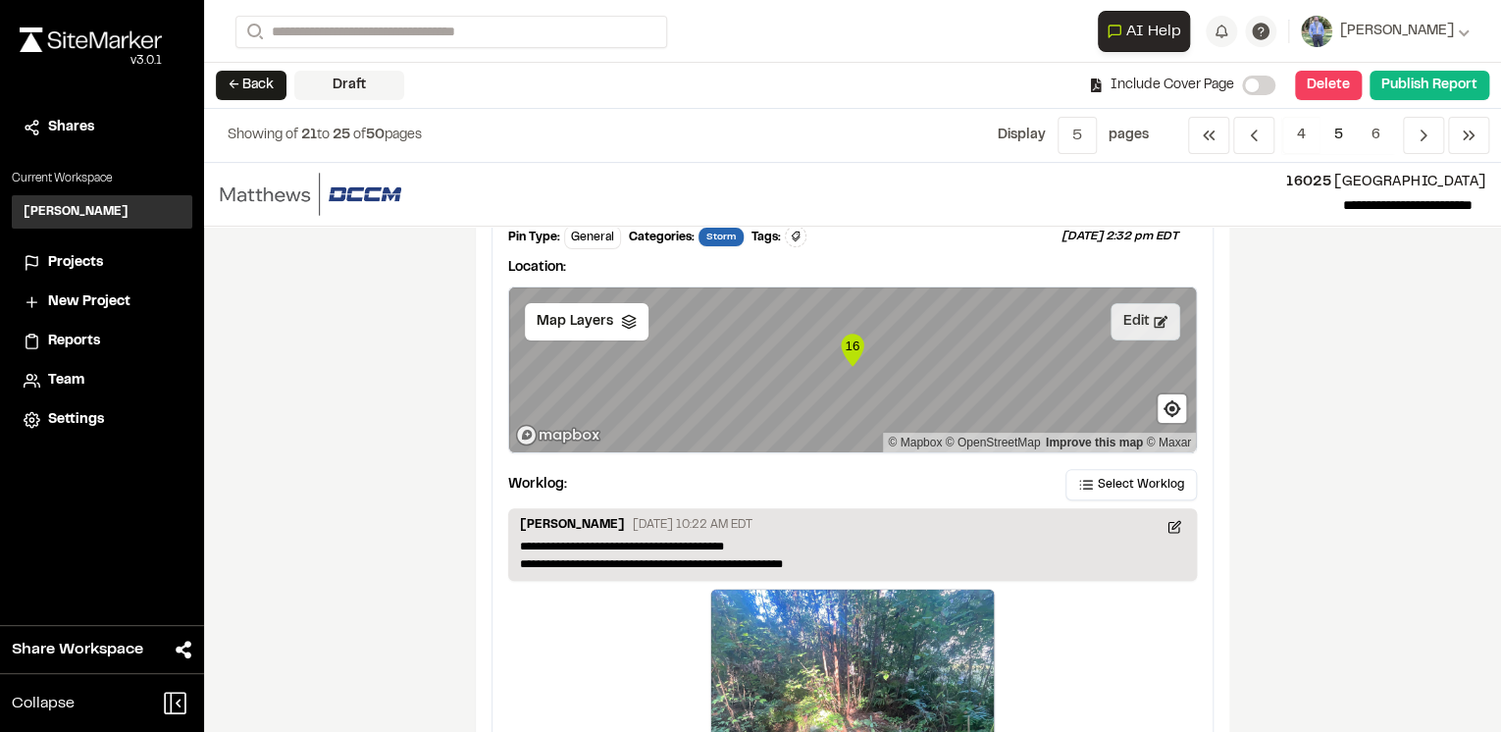
click at [1146, 319] on button "Edit" at bounding box center [1146, 321] width 70 height 37
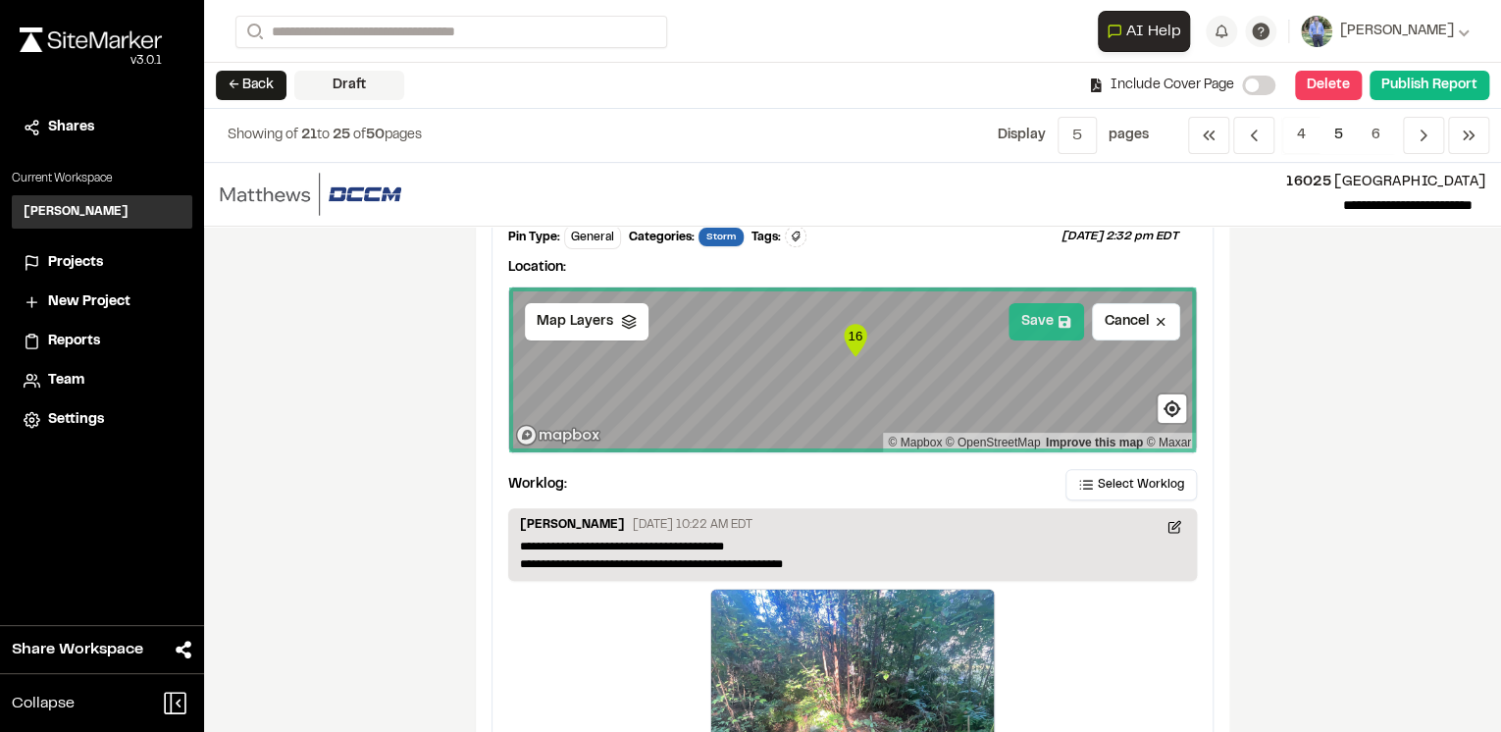
click at [1026, 315] on button "Save" at bounding box center [1047, 321] width 76 height 37
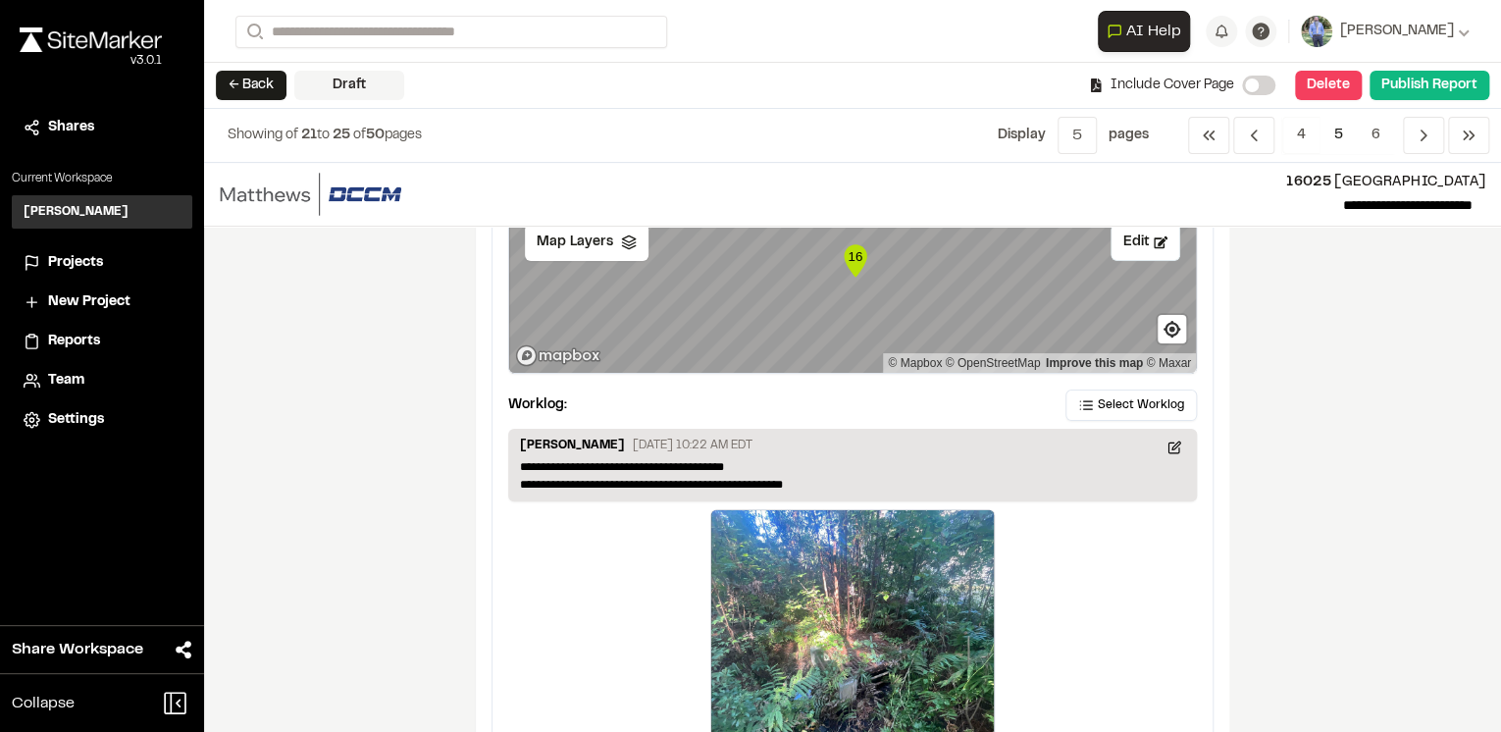
scroll to position [3662, 0]
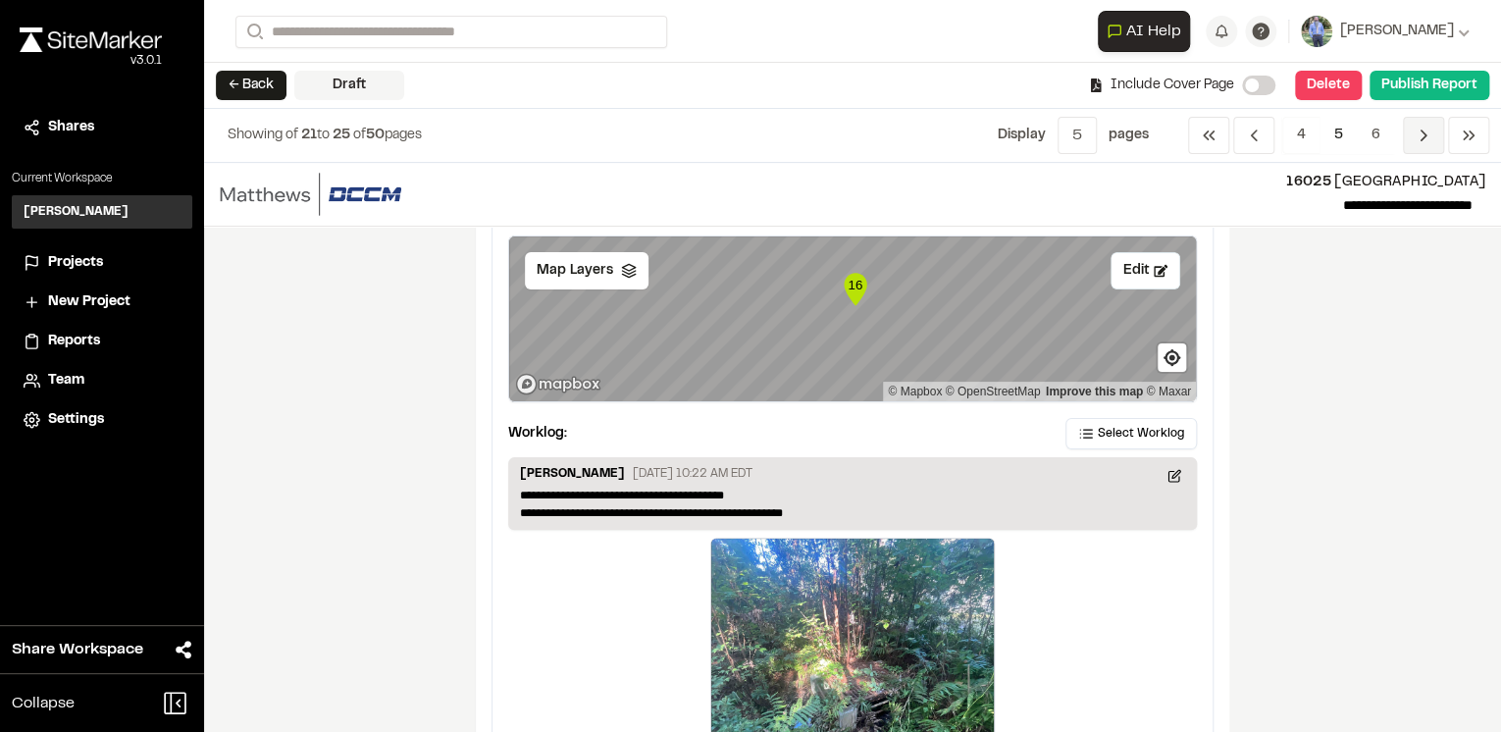
click at [1424, 148] on span "Previous" at bounding box center [1423, 135] width 41 height 37
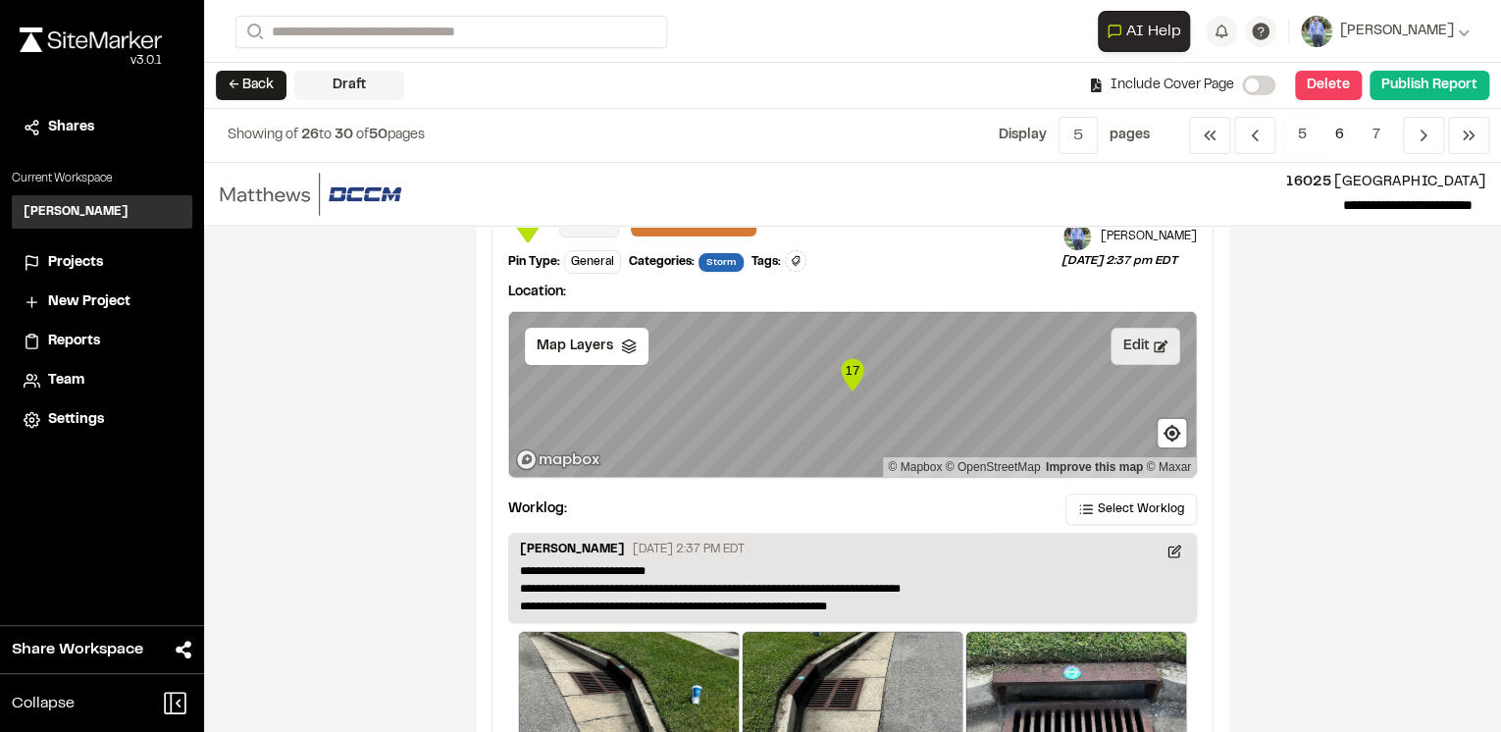
scroll to position [79, 0]
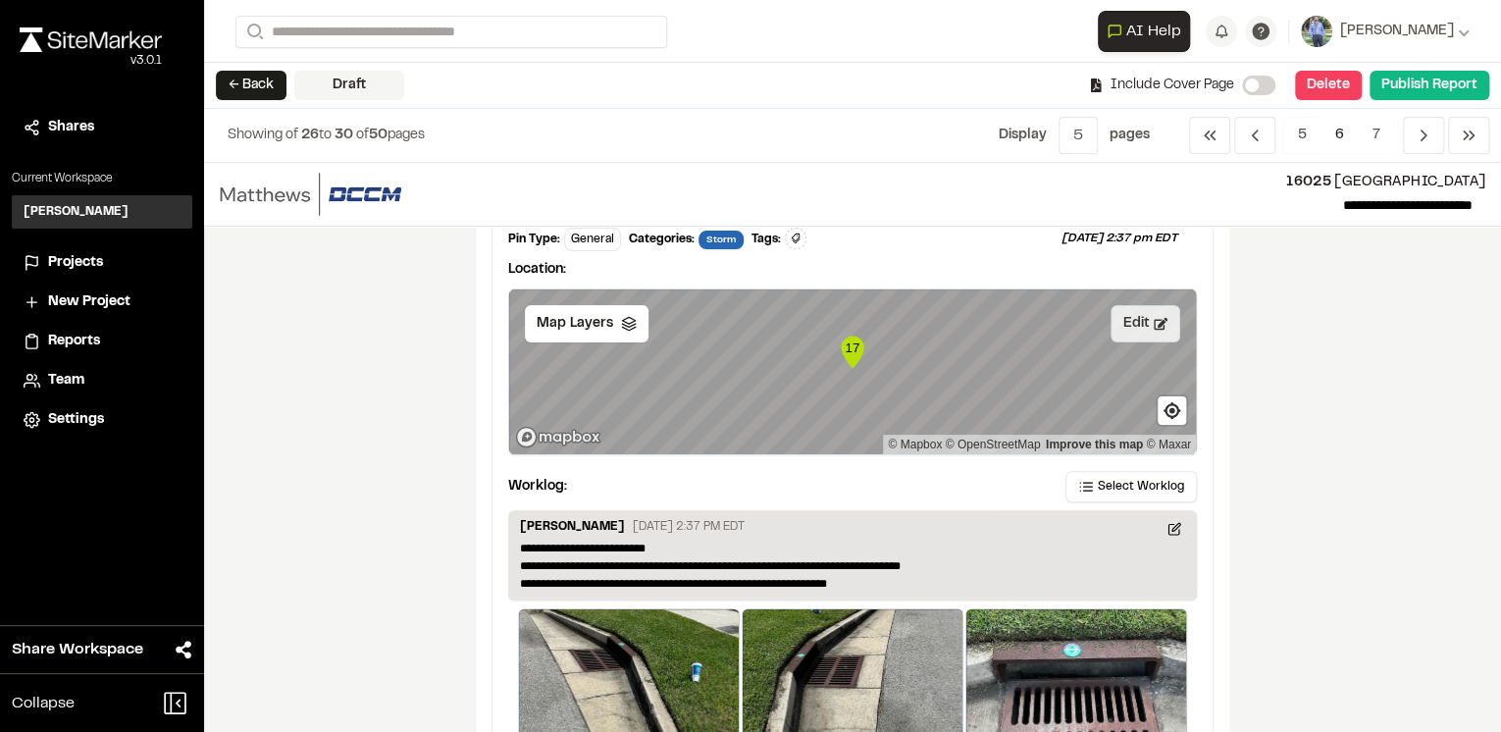
click at [1144, 328] on button "Edit" at bounding box center [1146, 323] width 70 height 37
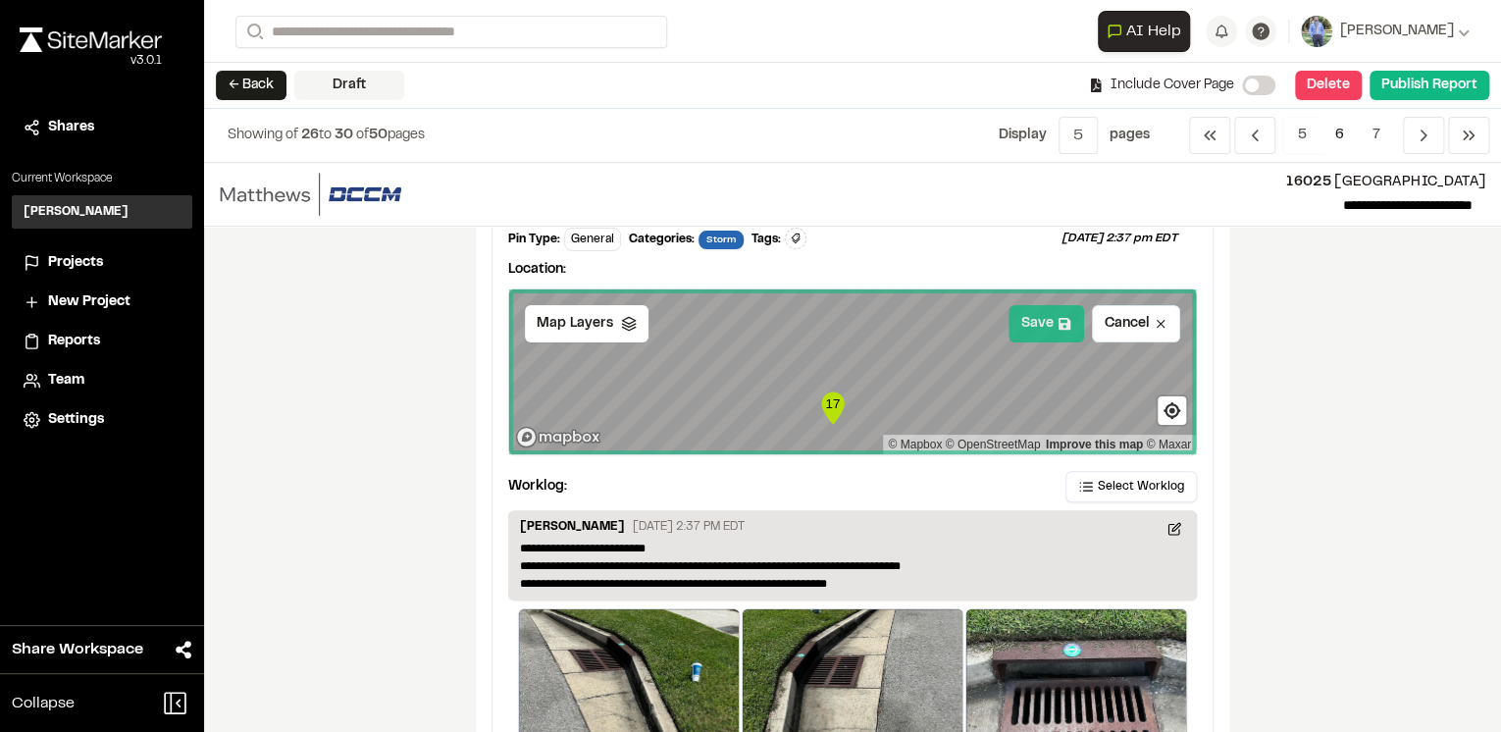
click at [1032, 315] on button "Save" at bounding box center [1047, 323] width 76 height 37
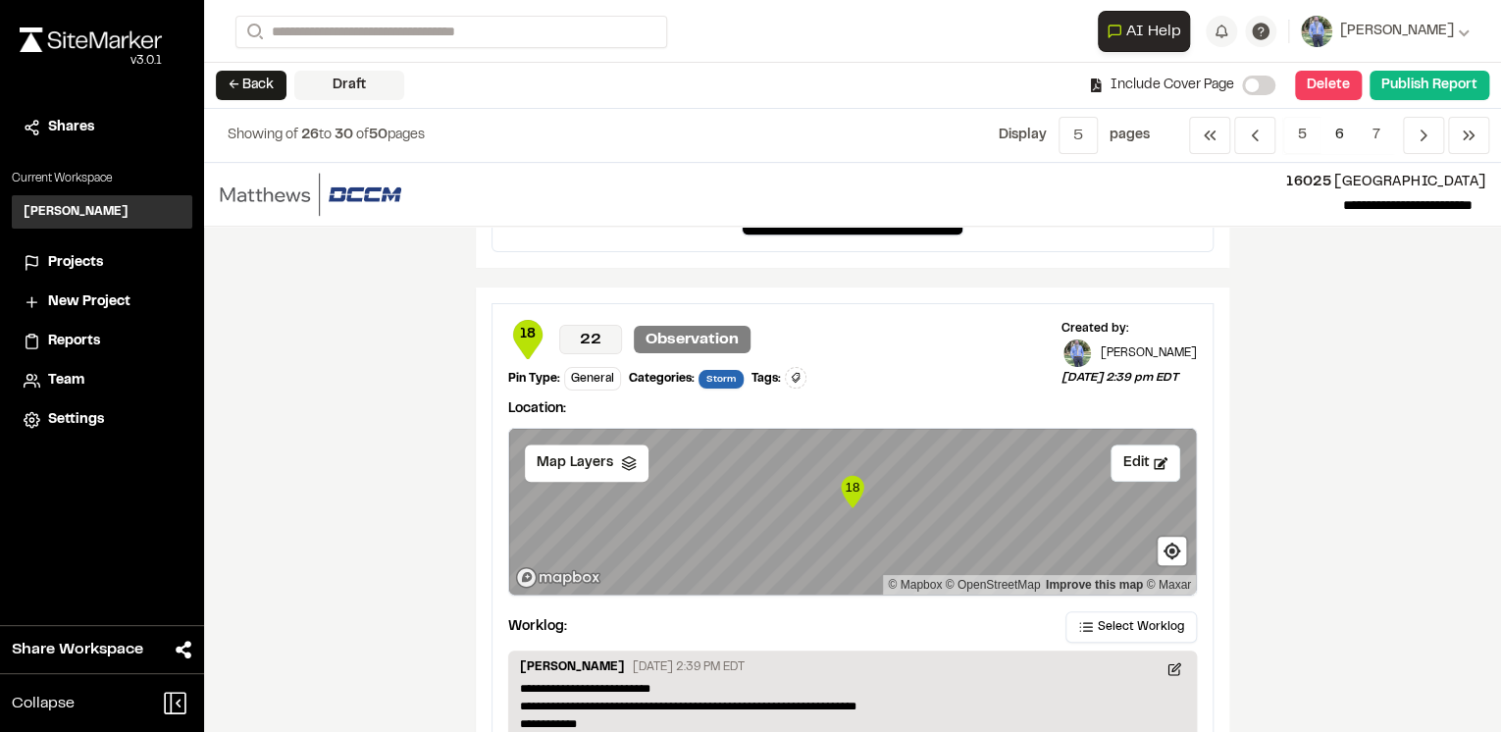
scroll to position [1021, 0]
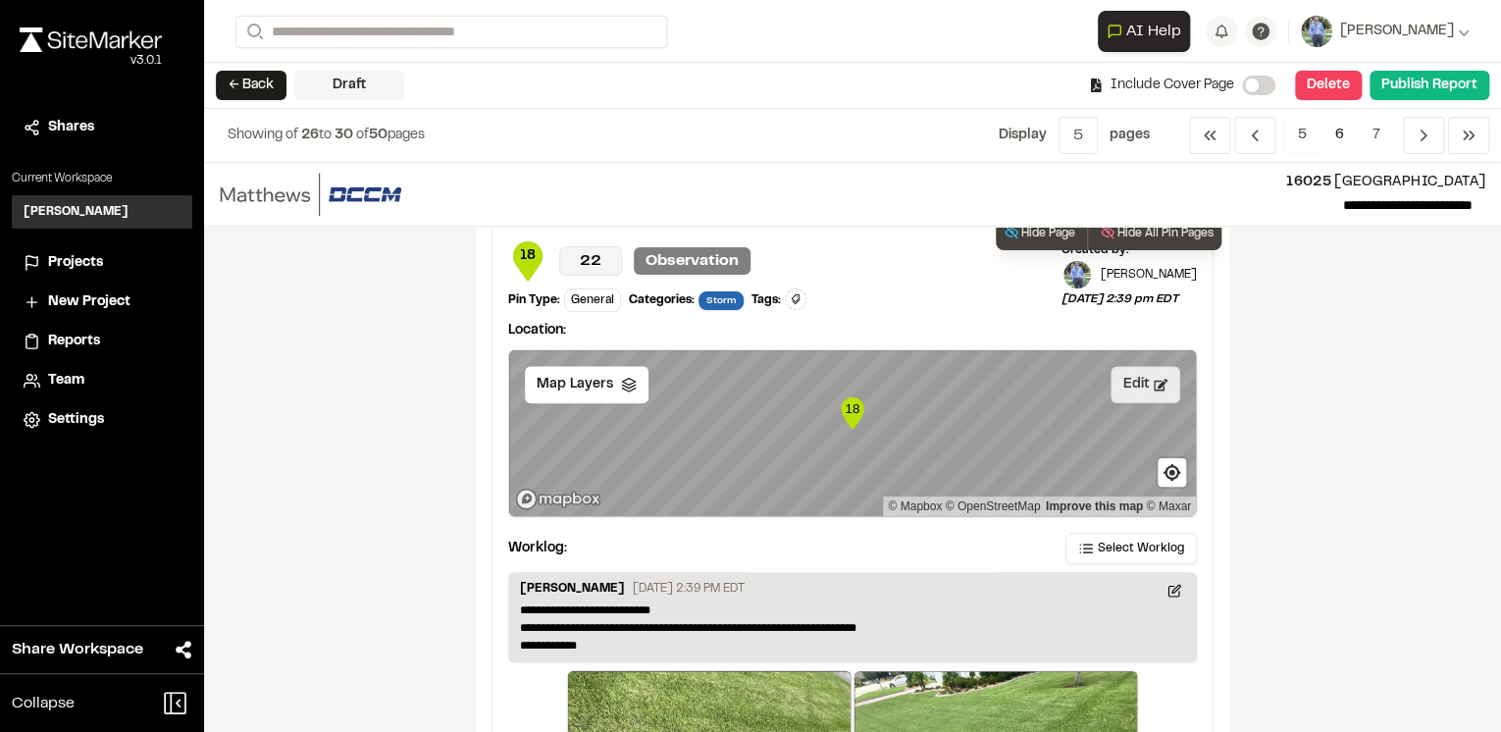
click at [1159, 385] on icon at bounding box center [1161, 385] width 14 height 14
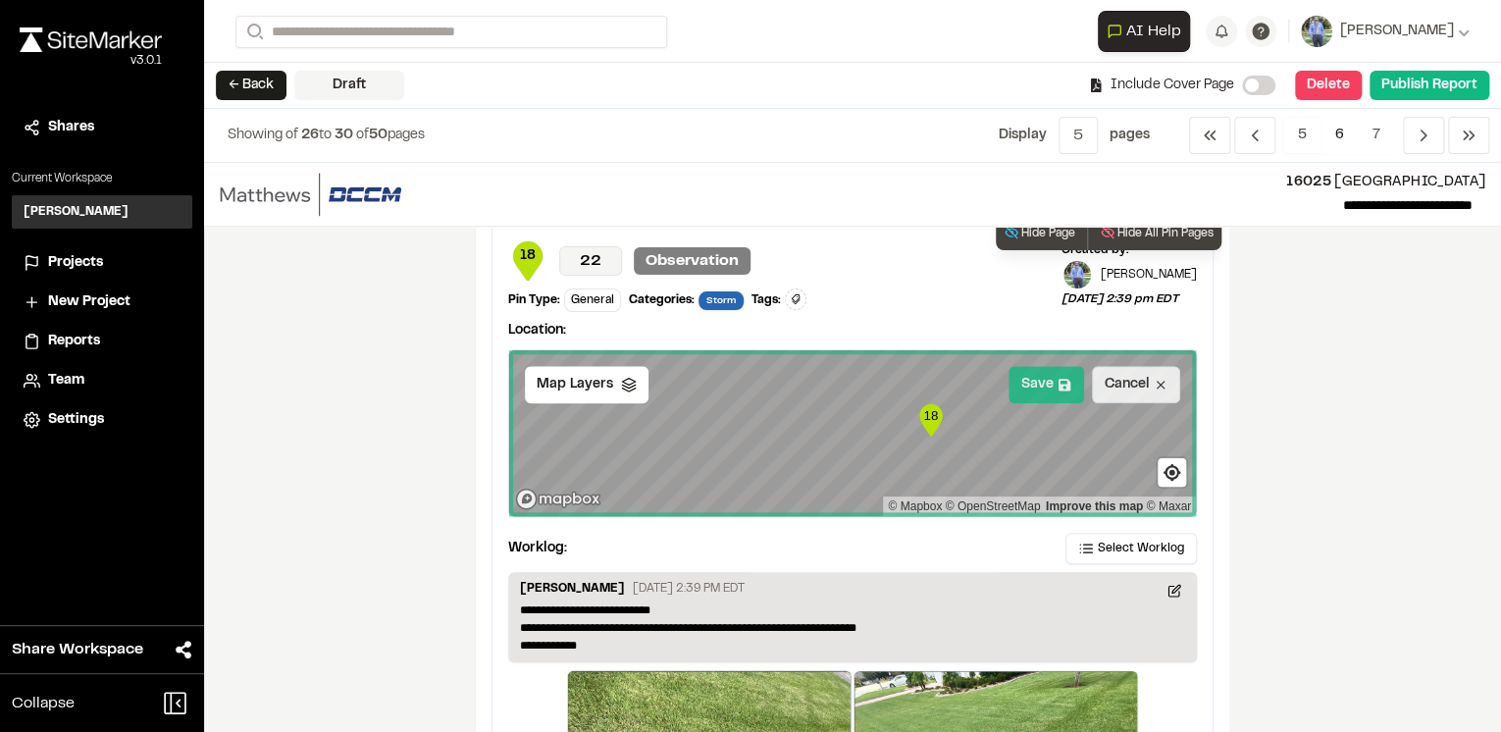
click at [1049, 383] on button "Save" at bounding box center [1047, 384] width 76 height 37
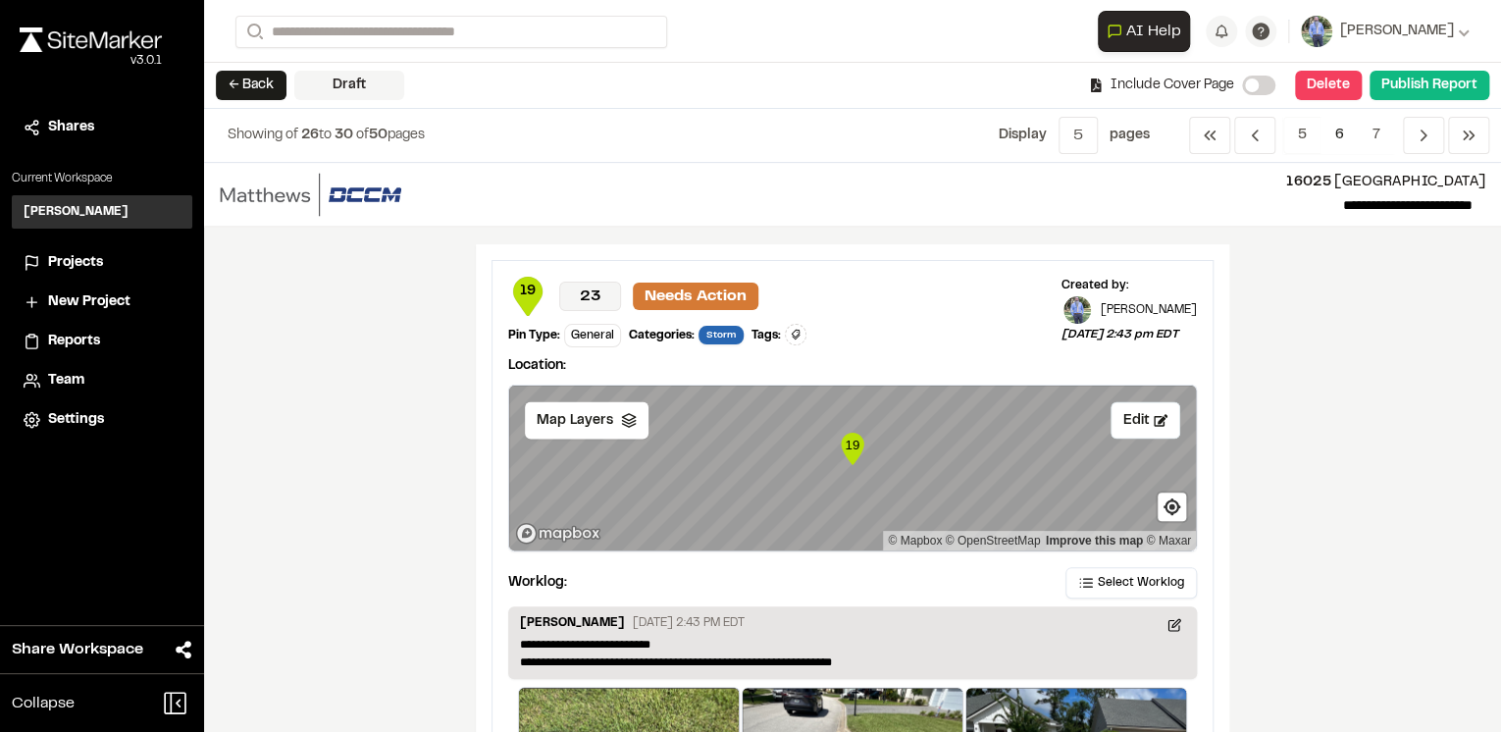
scroll to position [1884, 0]
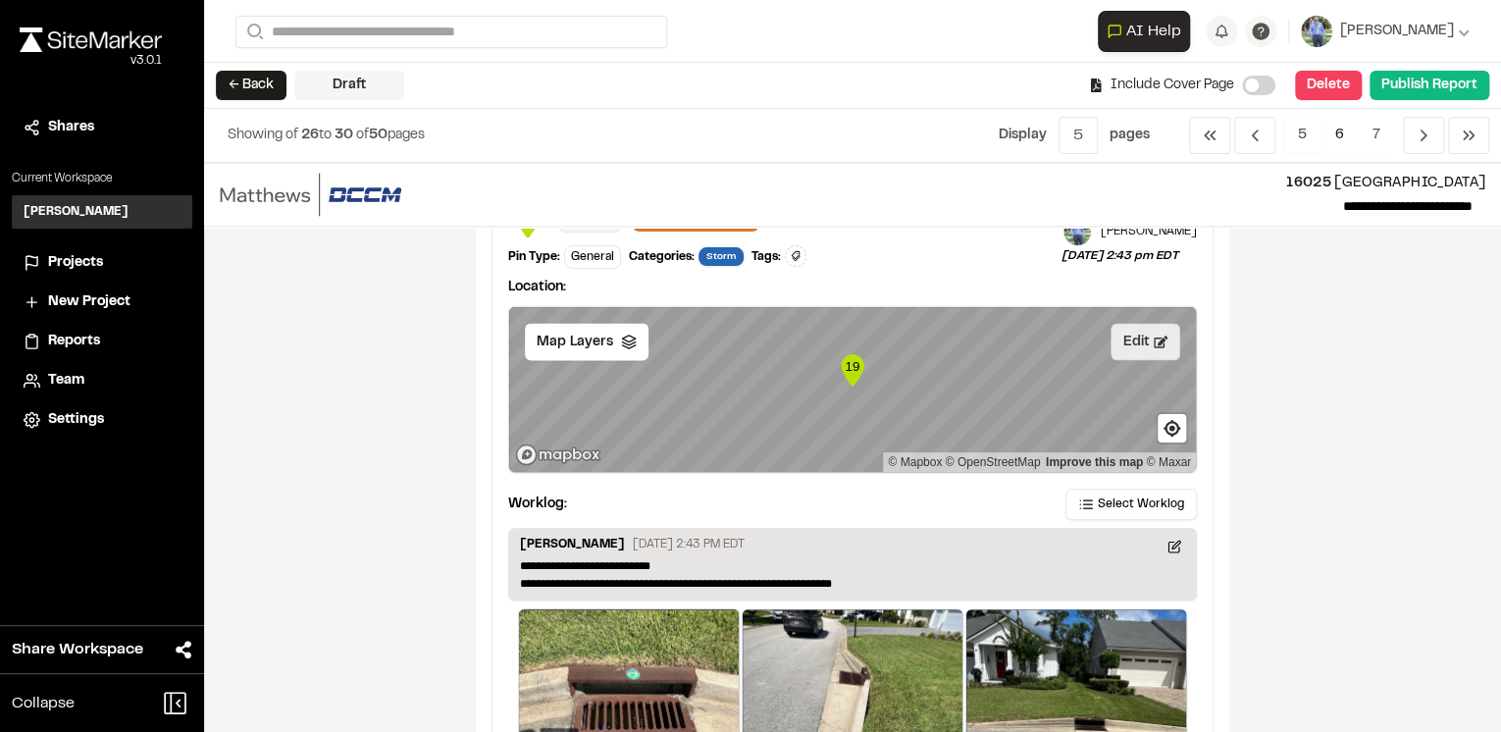
drag, startPoint x: 1123, startPoint y: 343, endPoint x: 1112, endPoint y: 345, distance: 11.0
click at [1123, 342] on button "Edit" at bounding box center [1146, 341] width 70 height 37
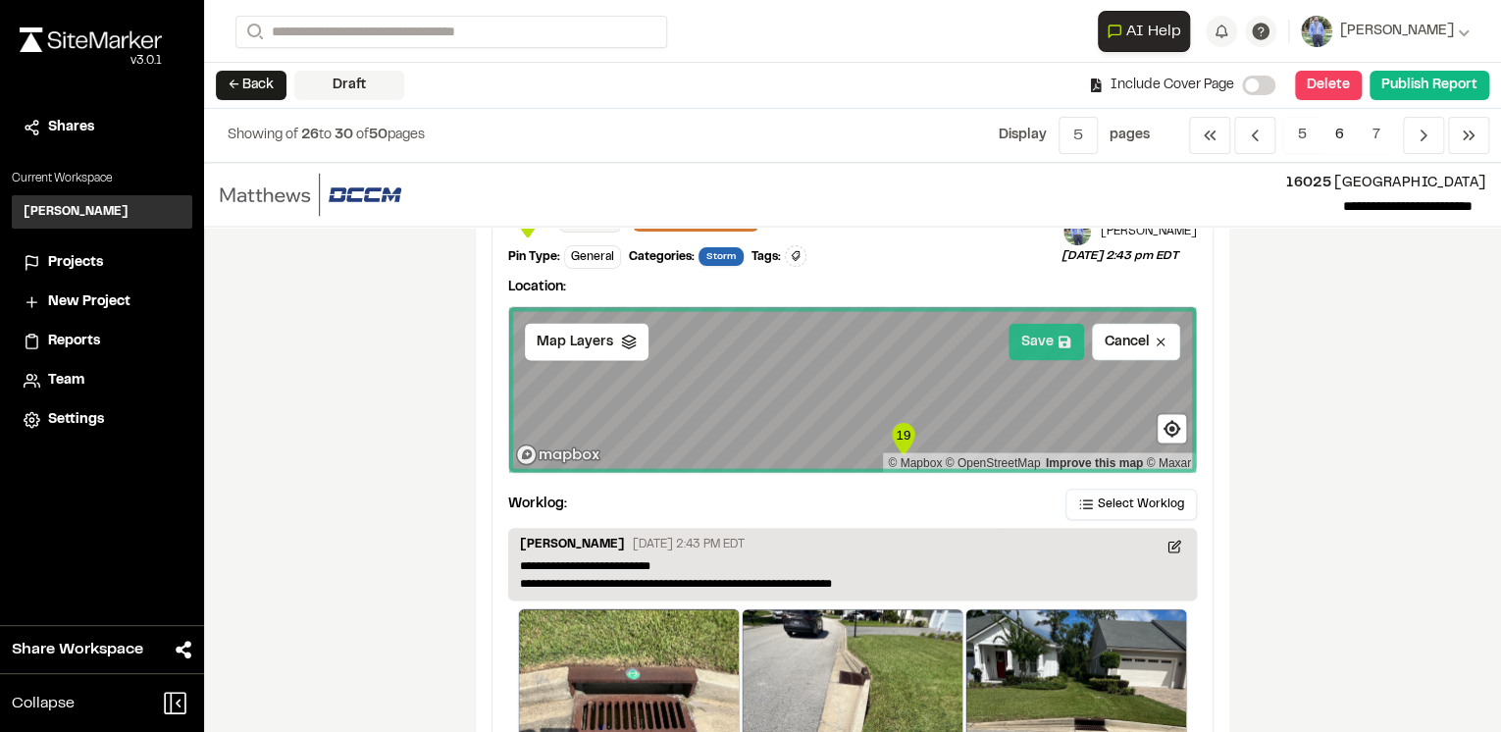
click at [1037, 344] on button "Save" at bounding box center [1047, 341] width 76 height 37
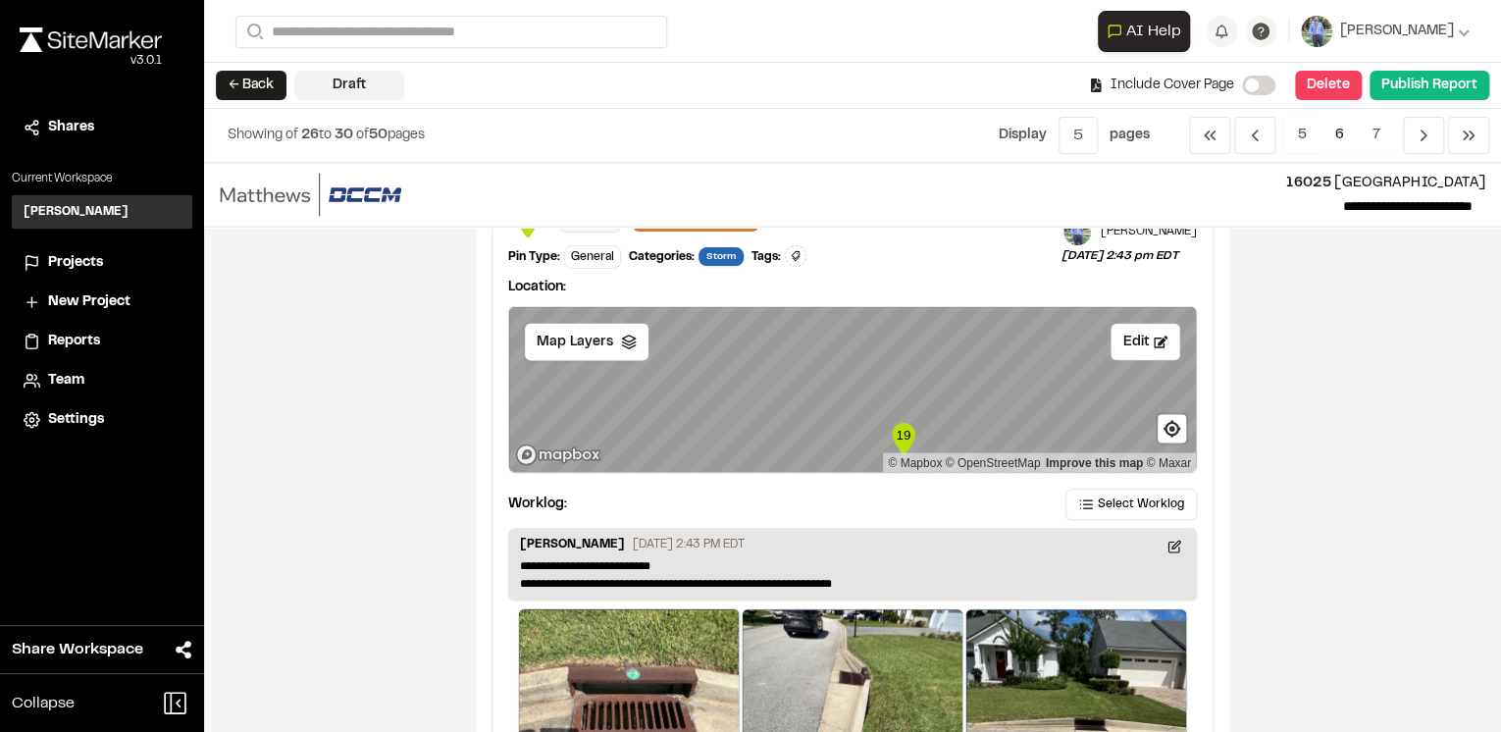
click at [1332, 438] on div "**********" at bounding box center [852, 447] width 1297 height 569
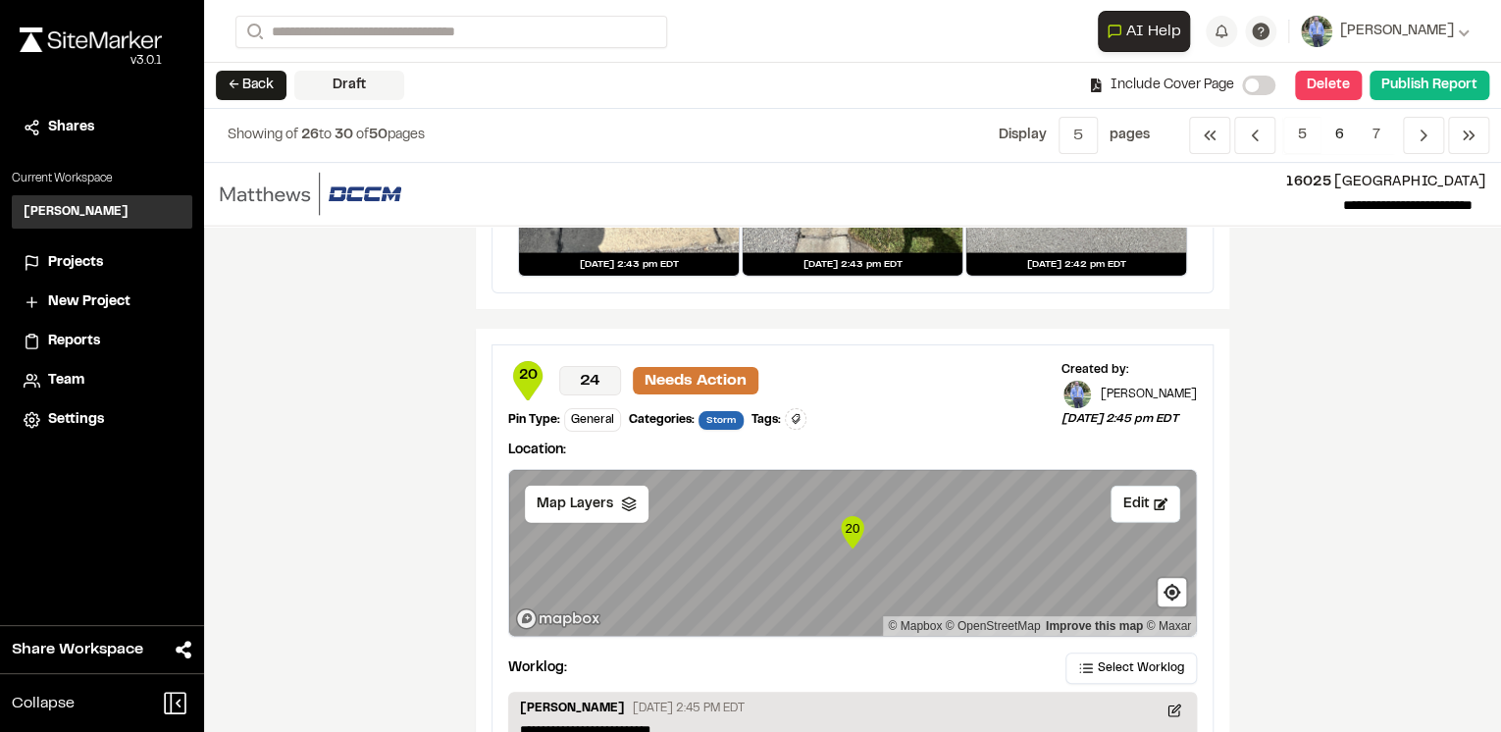
scroll to position [2512, 0]
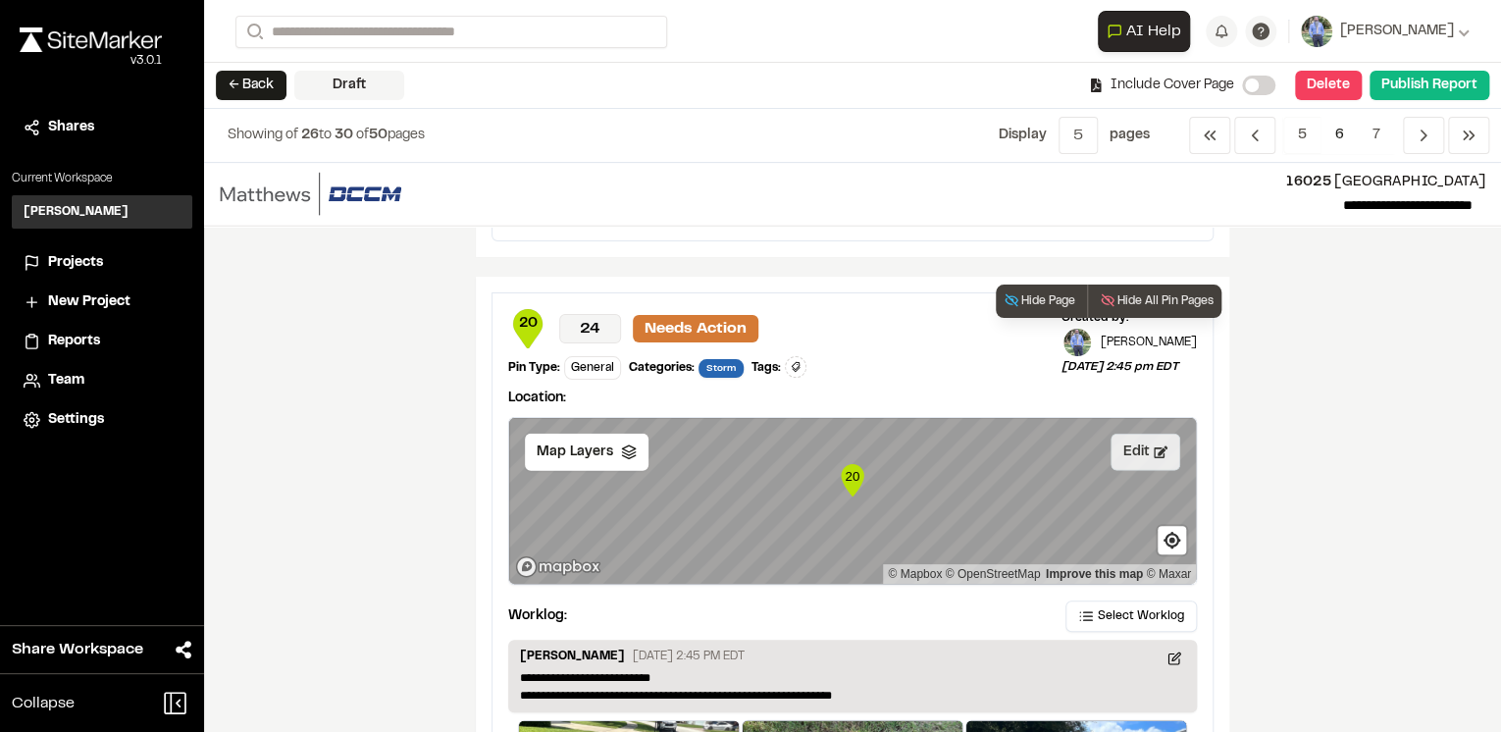
click at [1142, 440] on button "Edit" at bounding box center [1146, 452] width 70 height 37
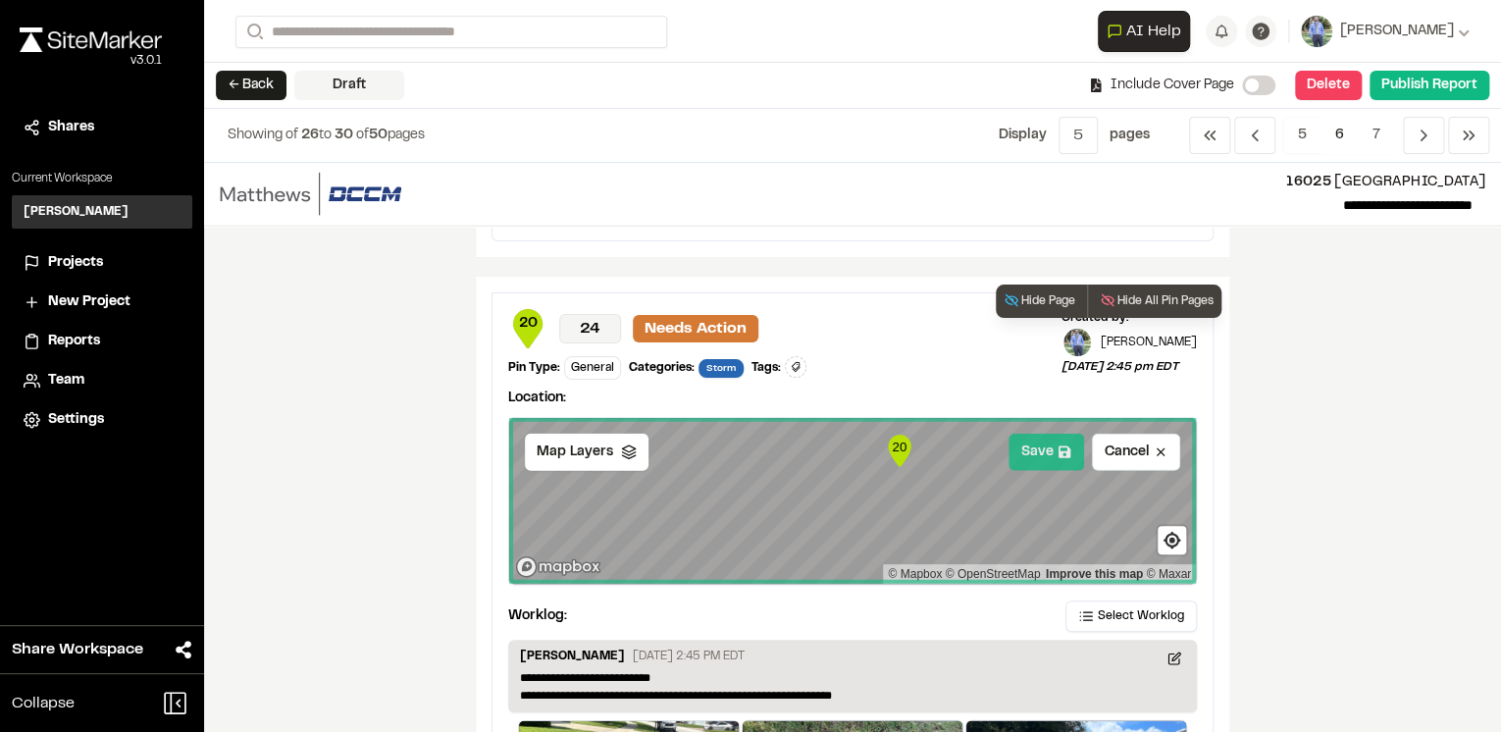
click at [1028, 444] on button "Save" at bounding box center [1047, 452] width 76 height 37
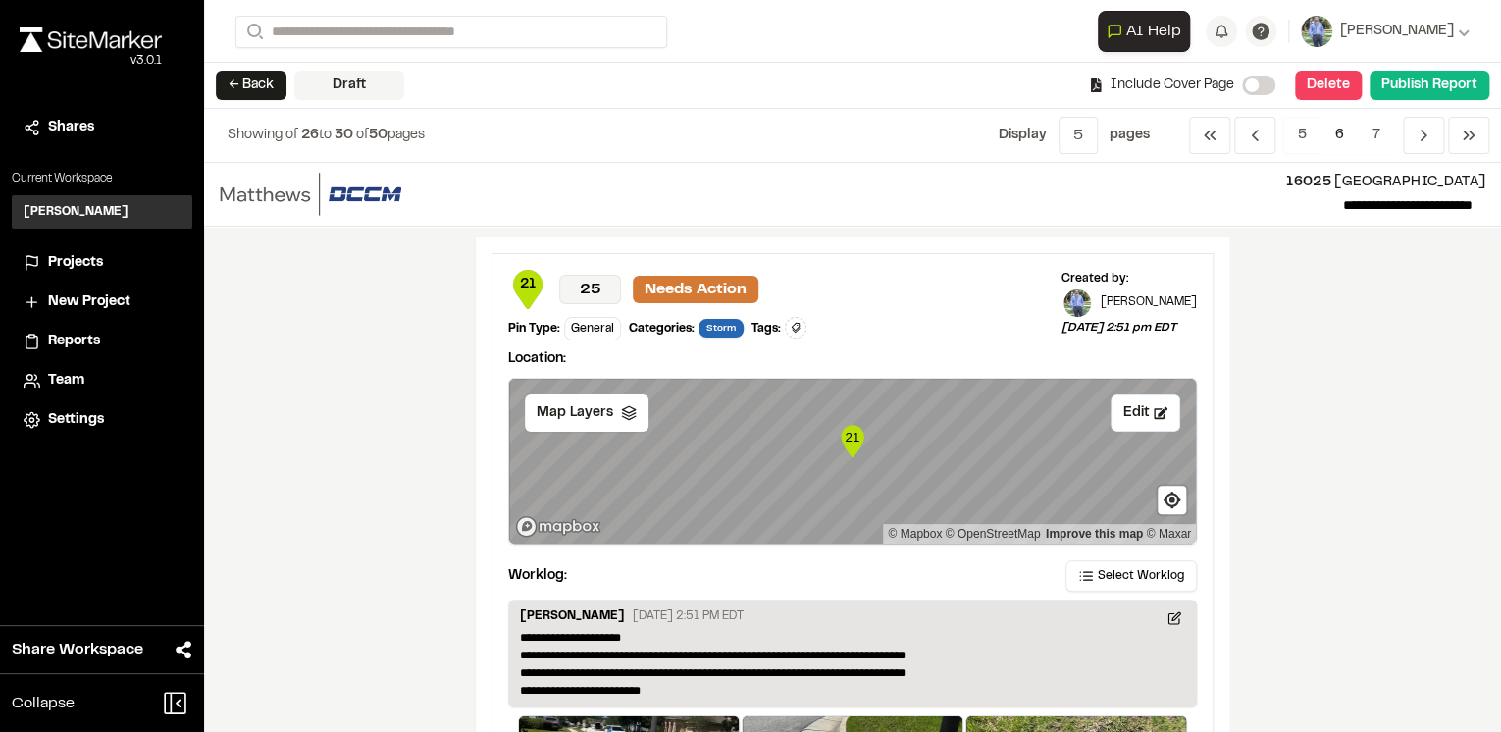
scroll to position [3297, 0]
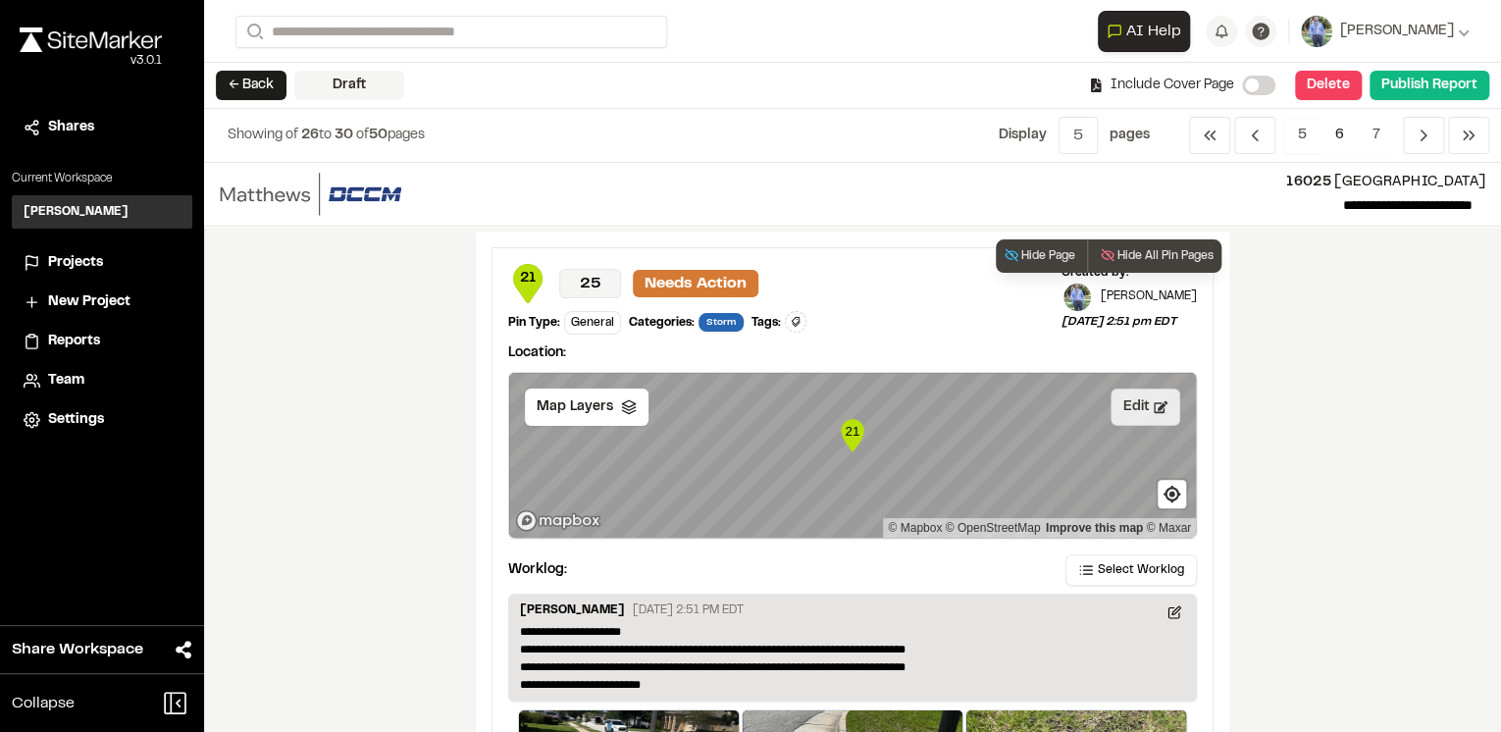
click at [1147, 403] on button "Edit" at bounding box center [1146, 407] width 70 height 37
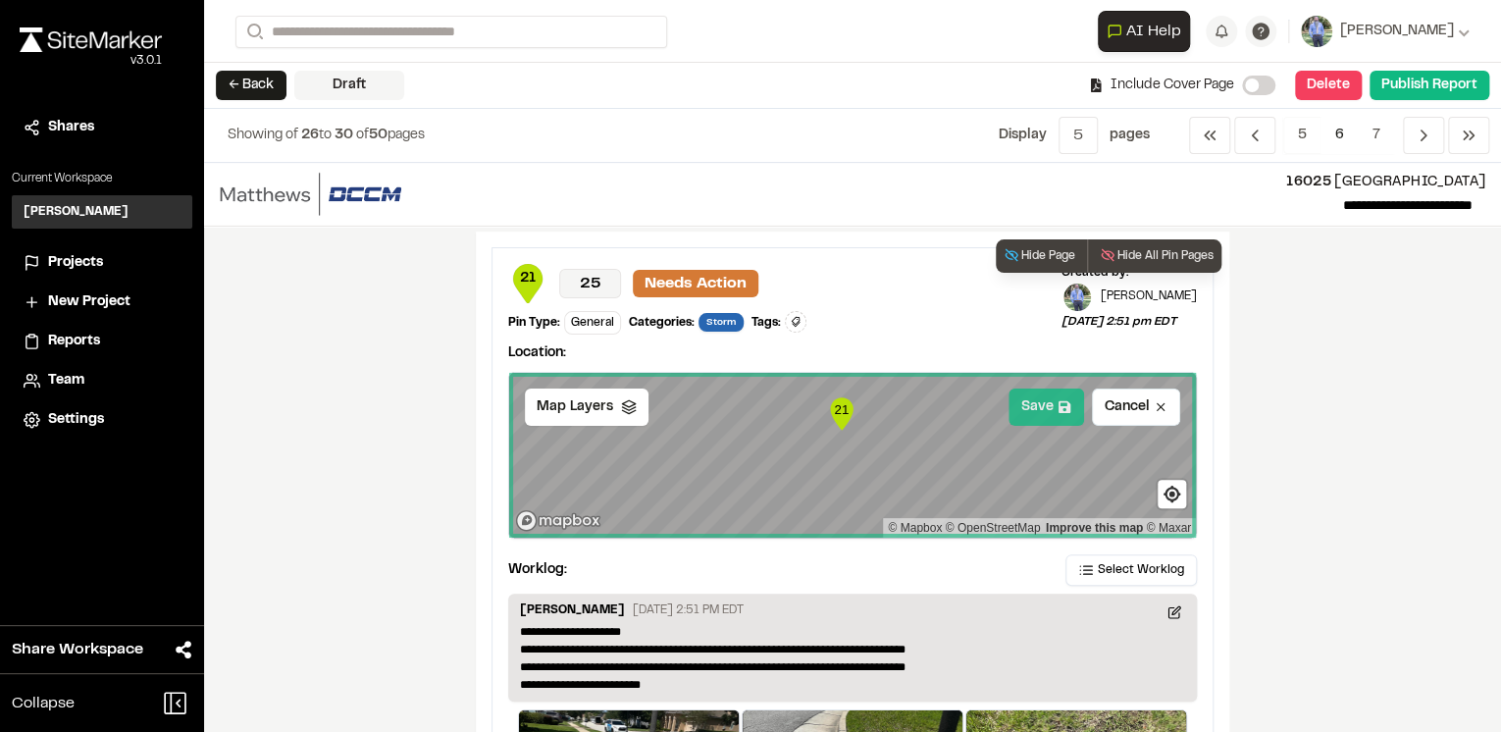
click at [1050, 407] on button "Save" at bounding box center [1047, 407] width 76 height 37
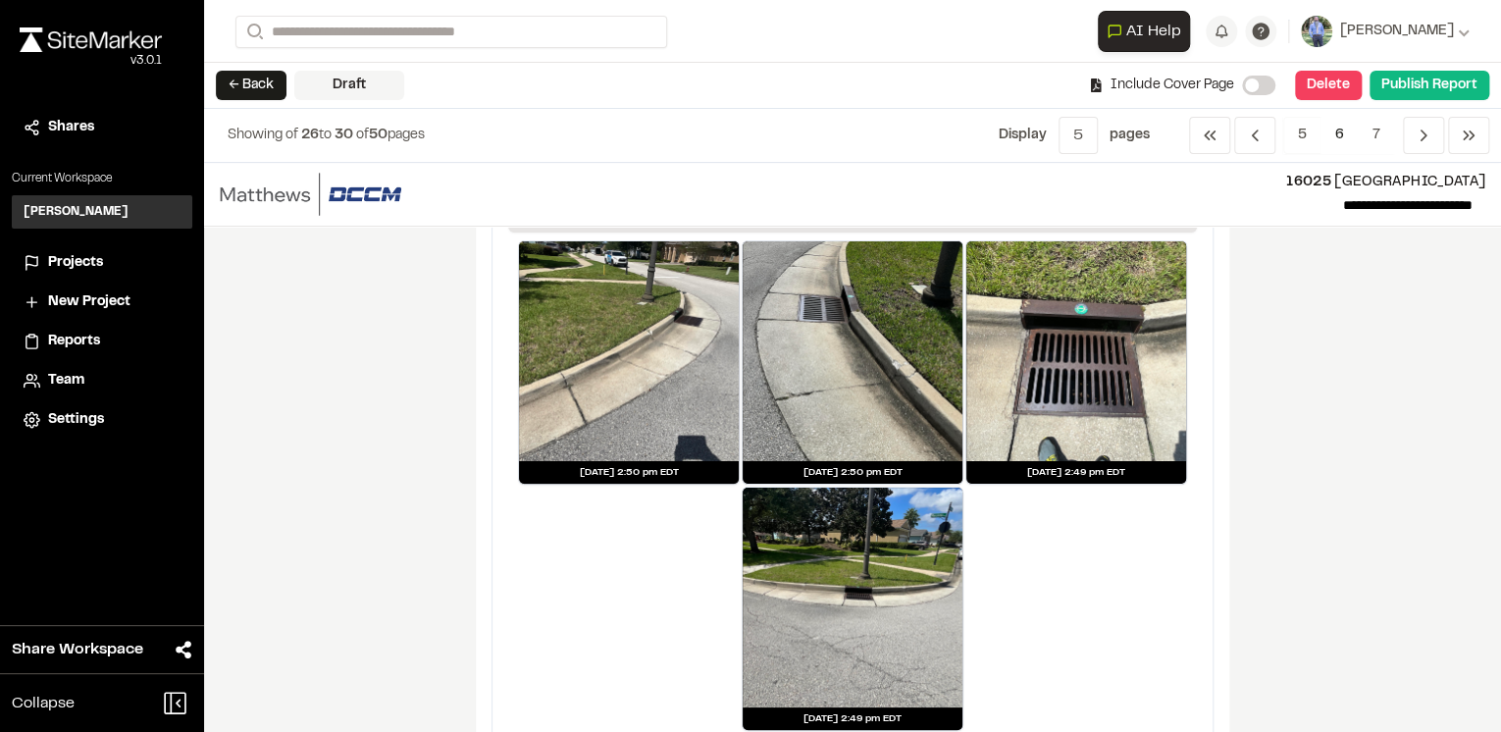
scroll to position [3809, 0]
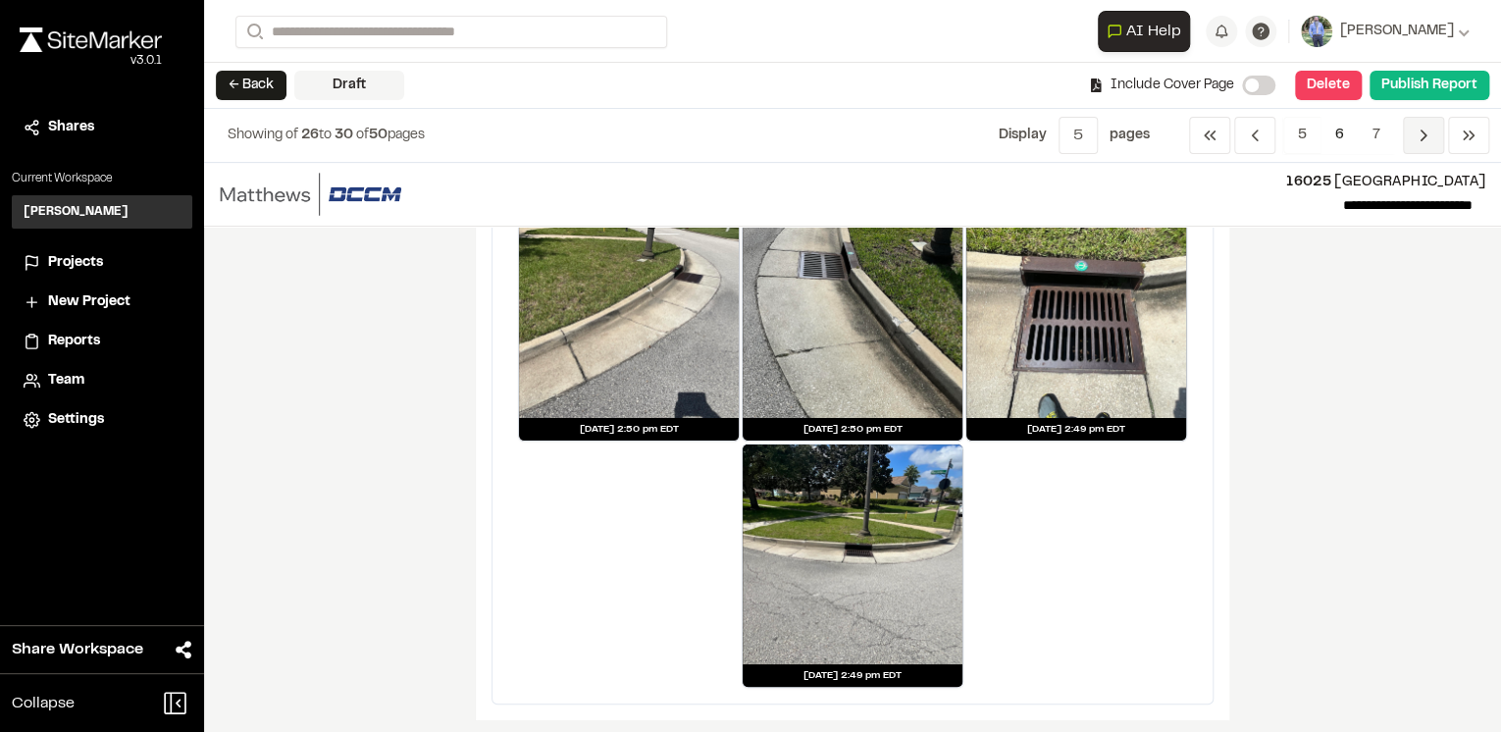
click at [1418, 136] on icon "Navigation" at bounding box center [1424, 136] width 20 height 20
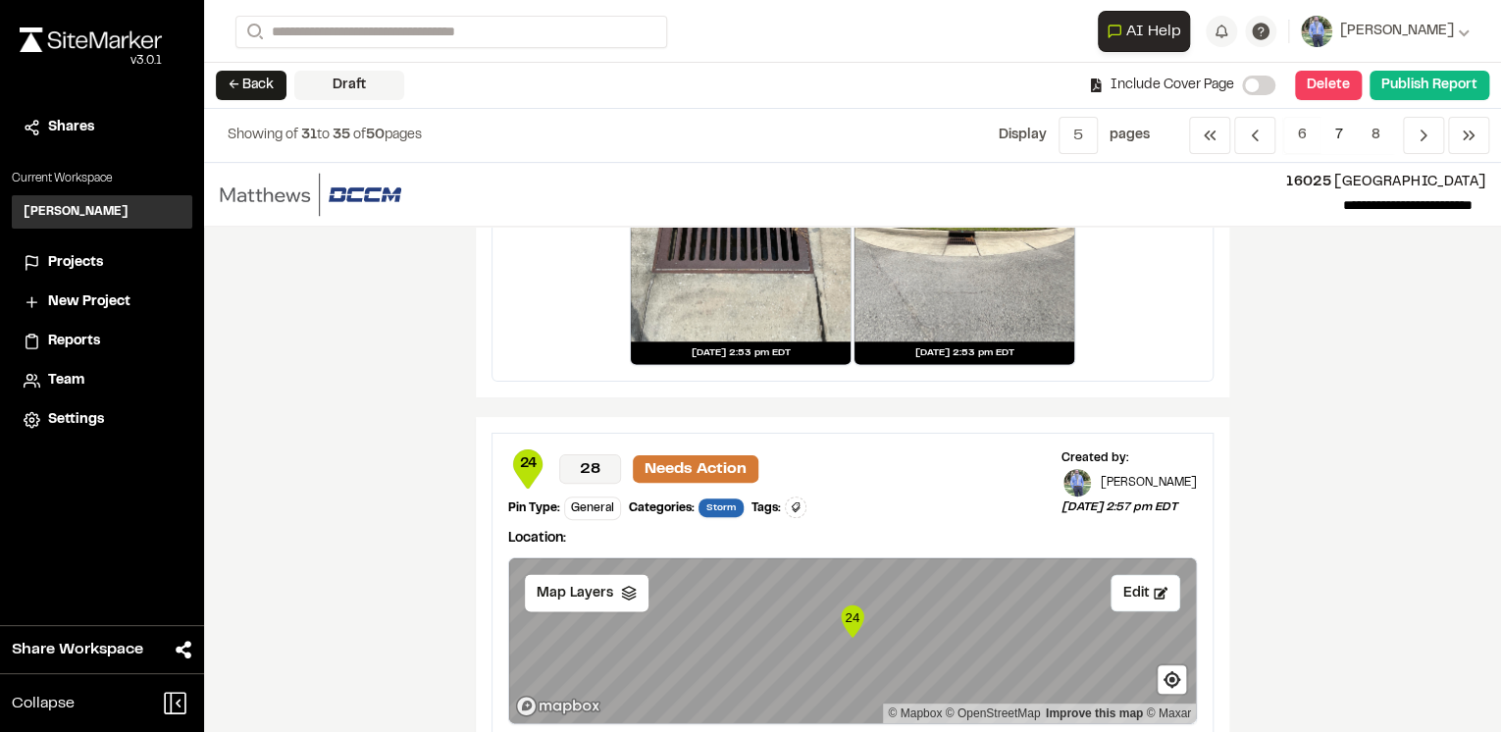
scroll to position [1649, 0]
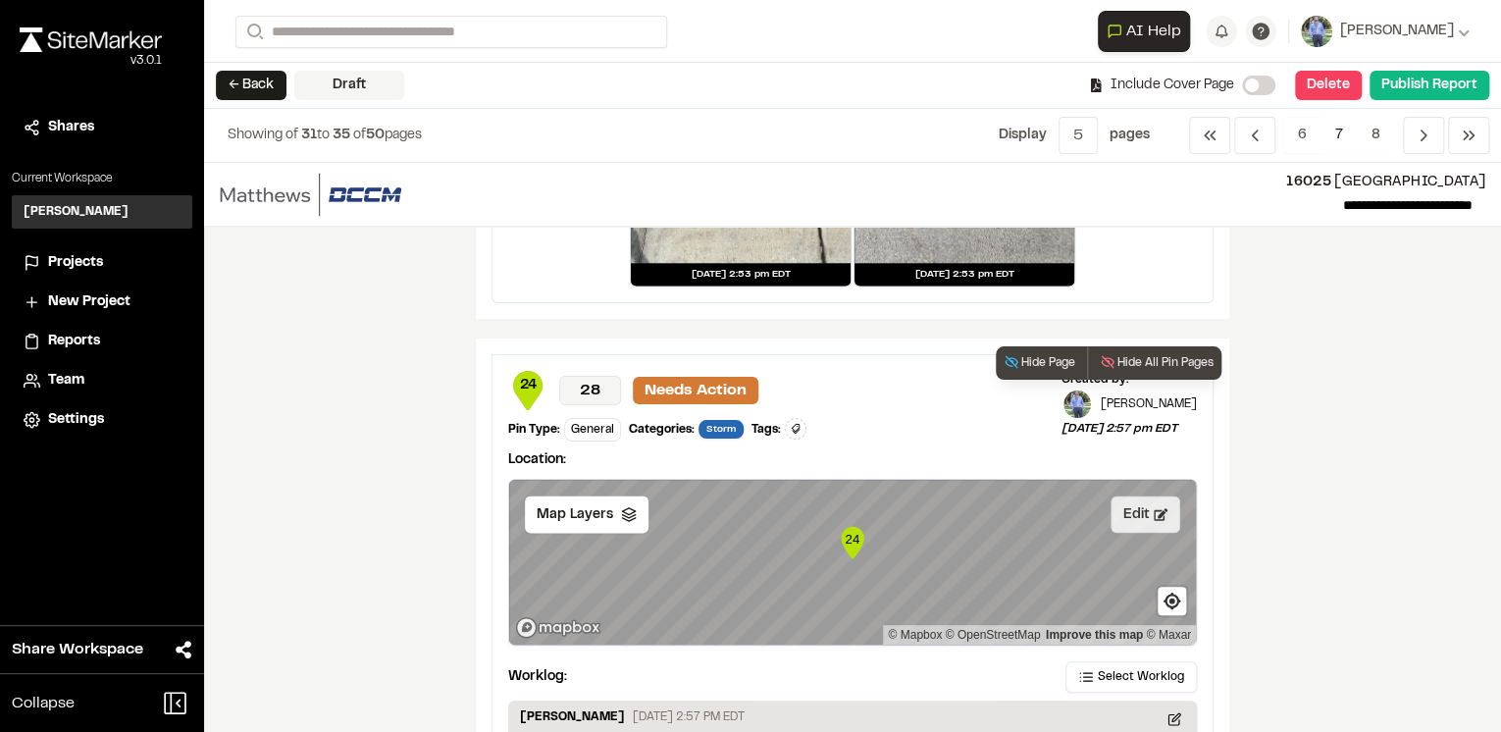
click at [1136, 507] on button "Edit" at bounding box center [1146, 514] width 70 height 37
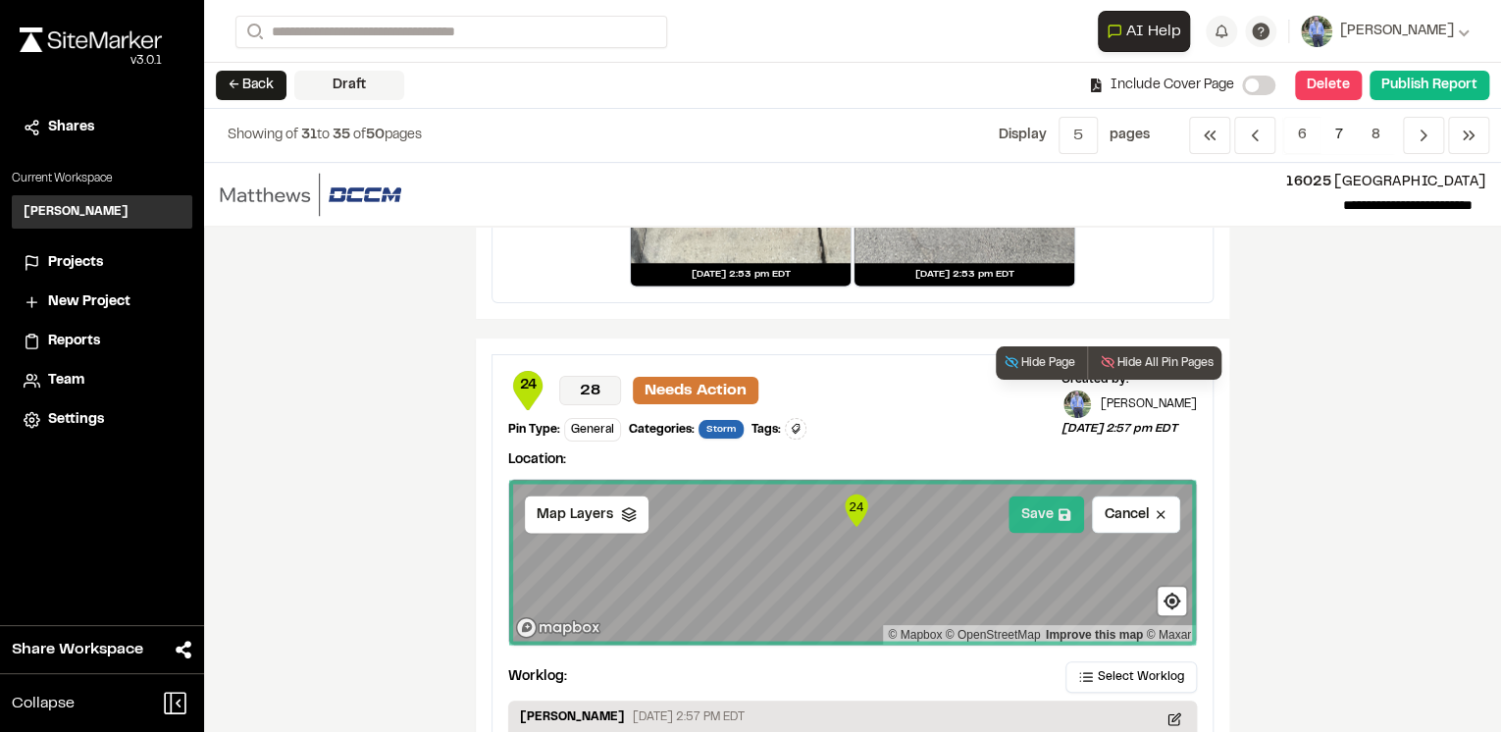
click at [1044, 526] on button "Save" at bounding box center [1047, 514] width 76 height 37
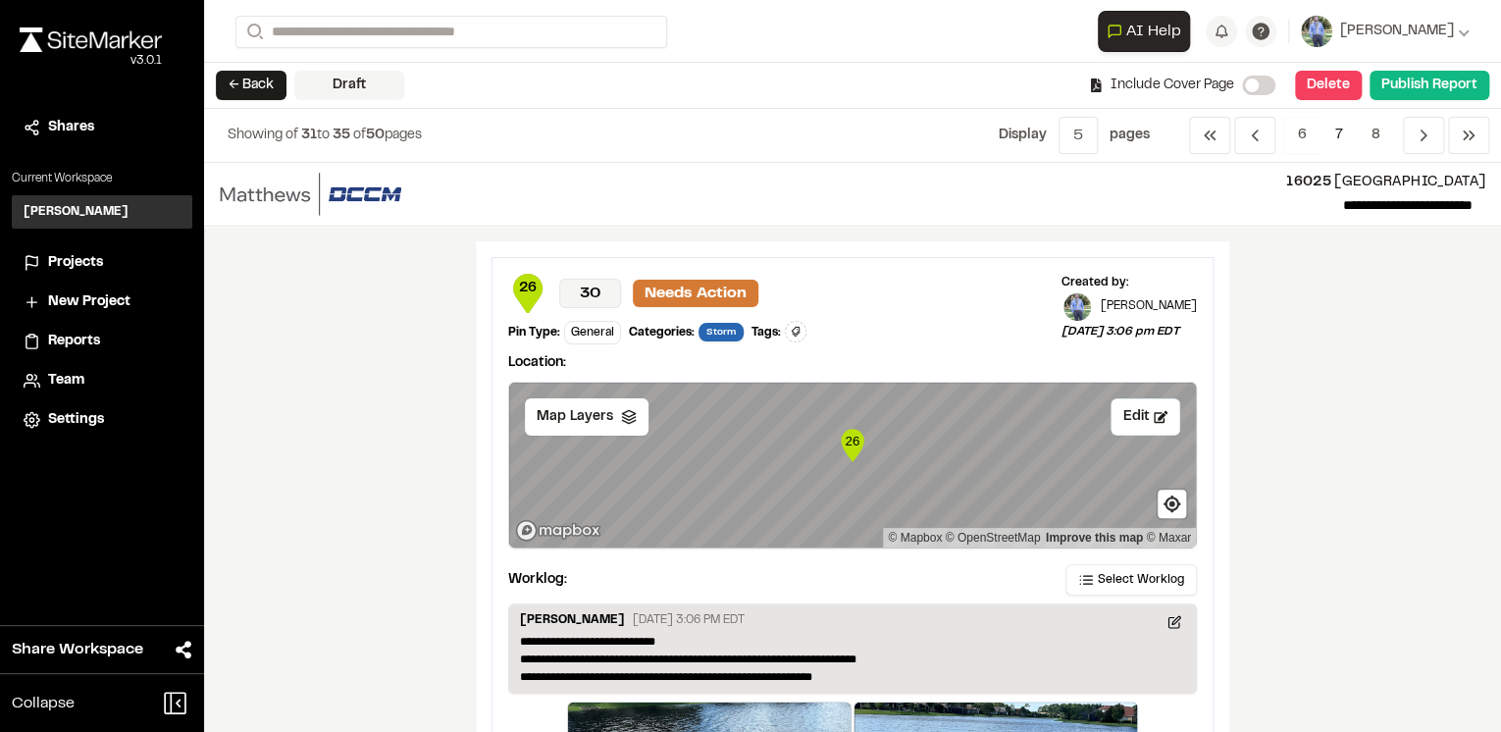
scroll to position [3376, 0]
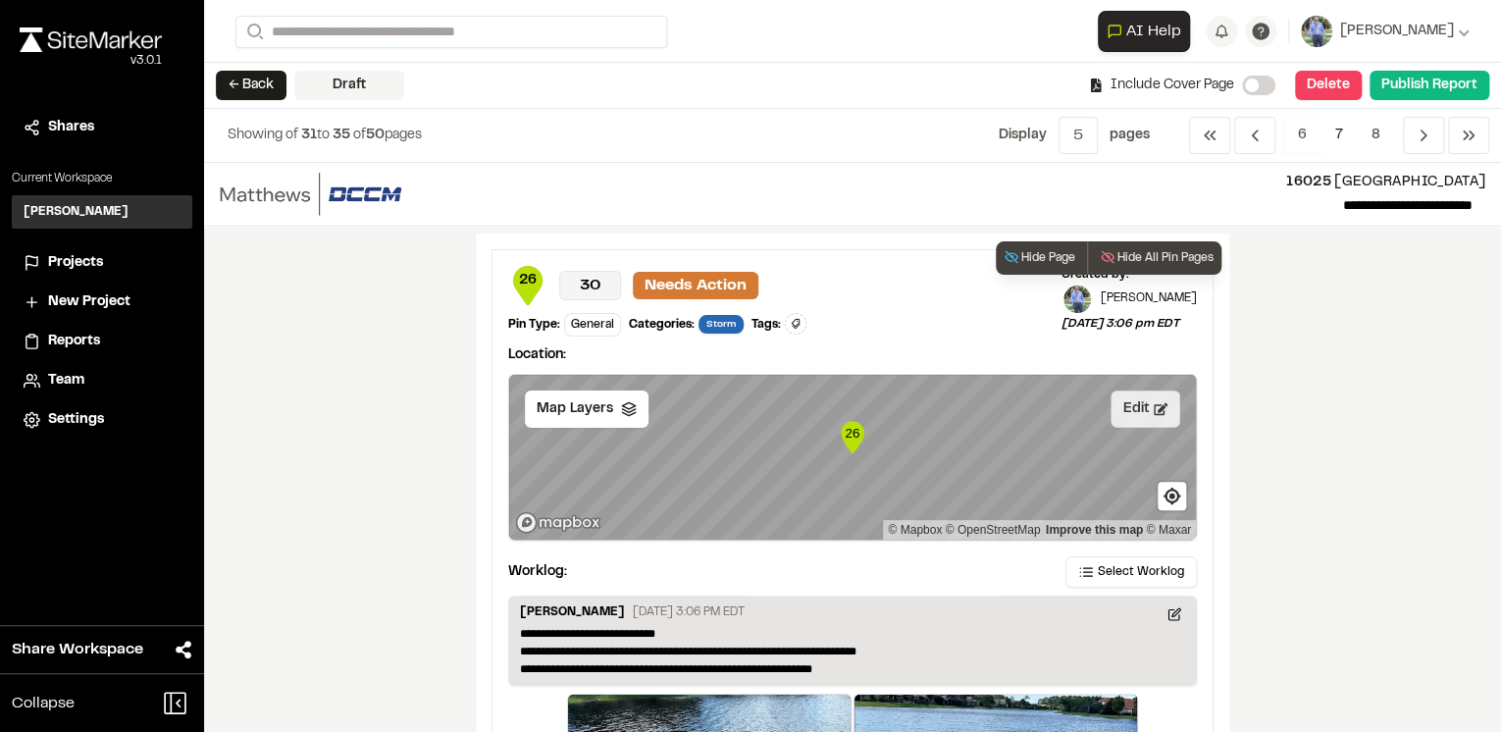
click at [1124, 403] on button "Edit" at bounding box center [1146, 409] width 70 height 37
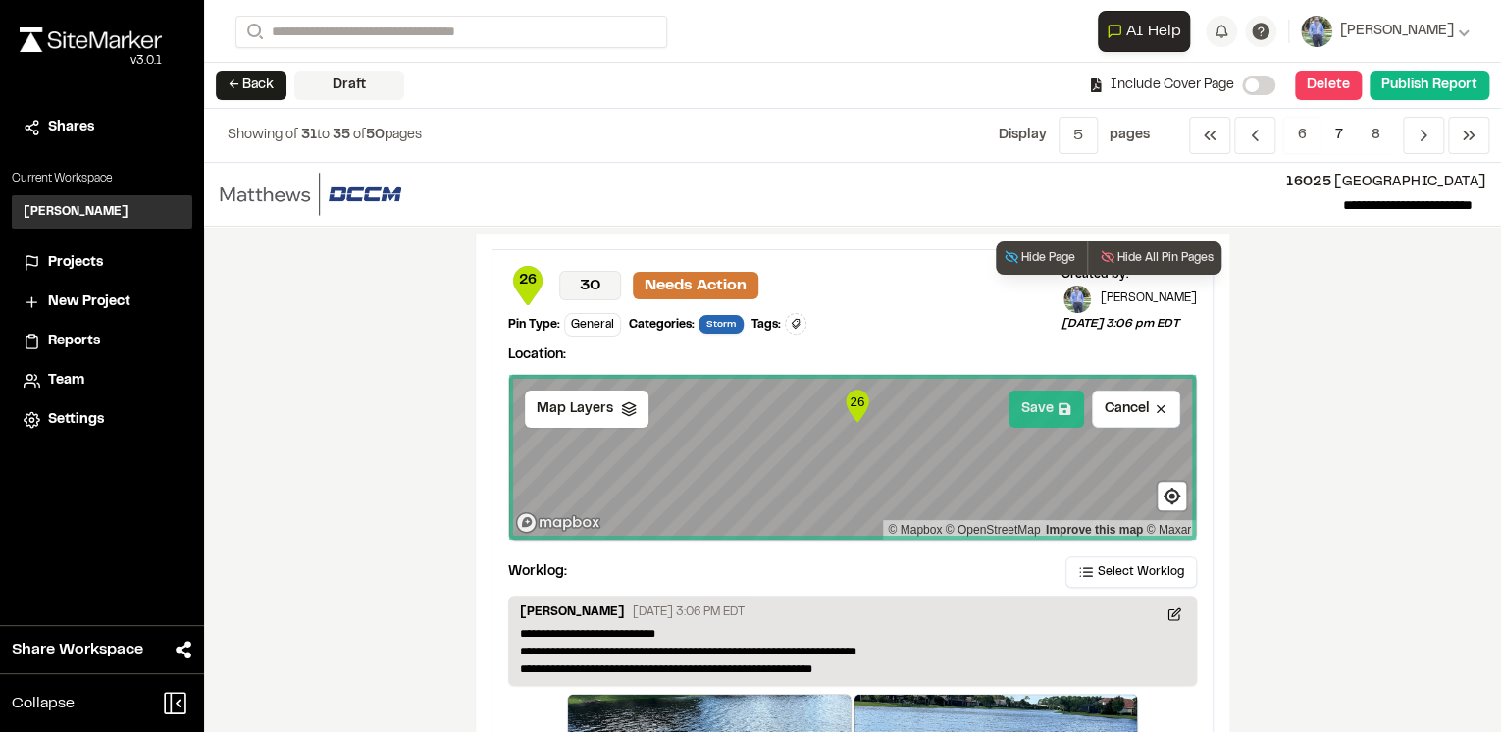
click at [1053, 419] on button "Save" at bounding box center [1047, 409] width 76 height 37
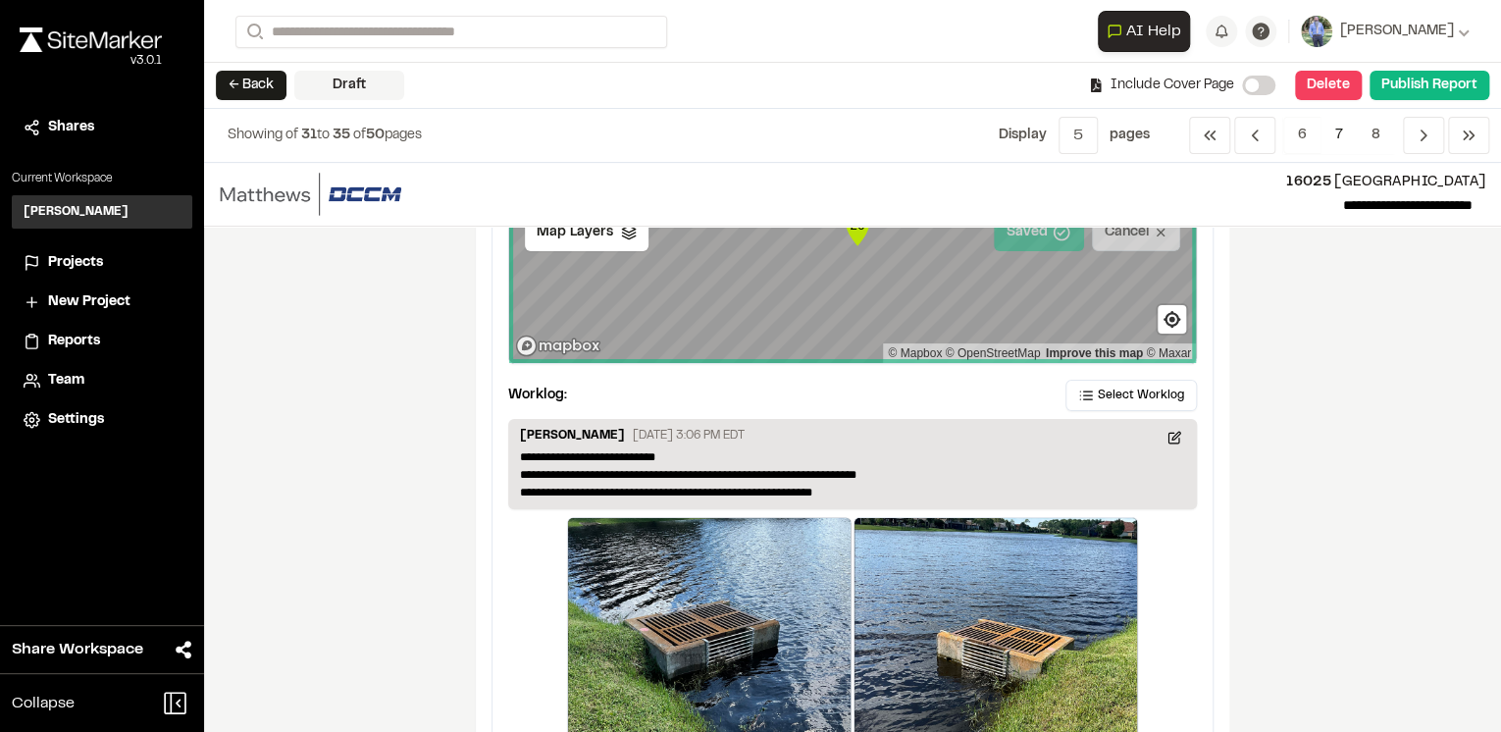
scroll to position [3690, 0]
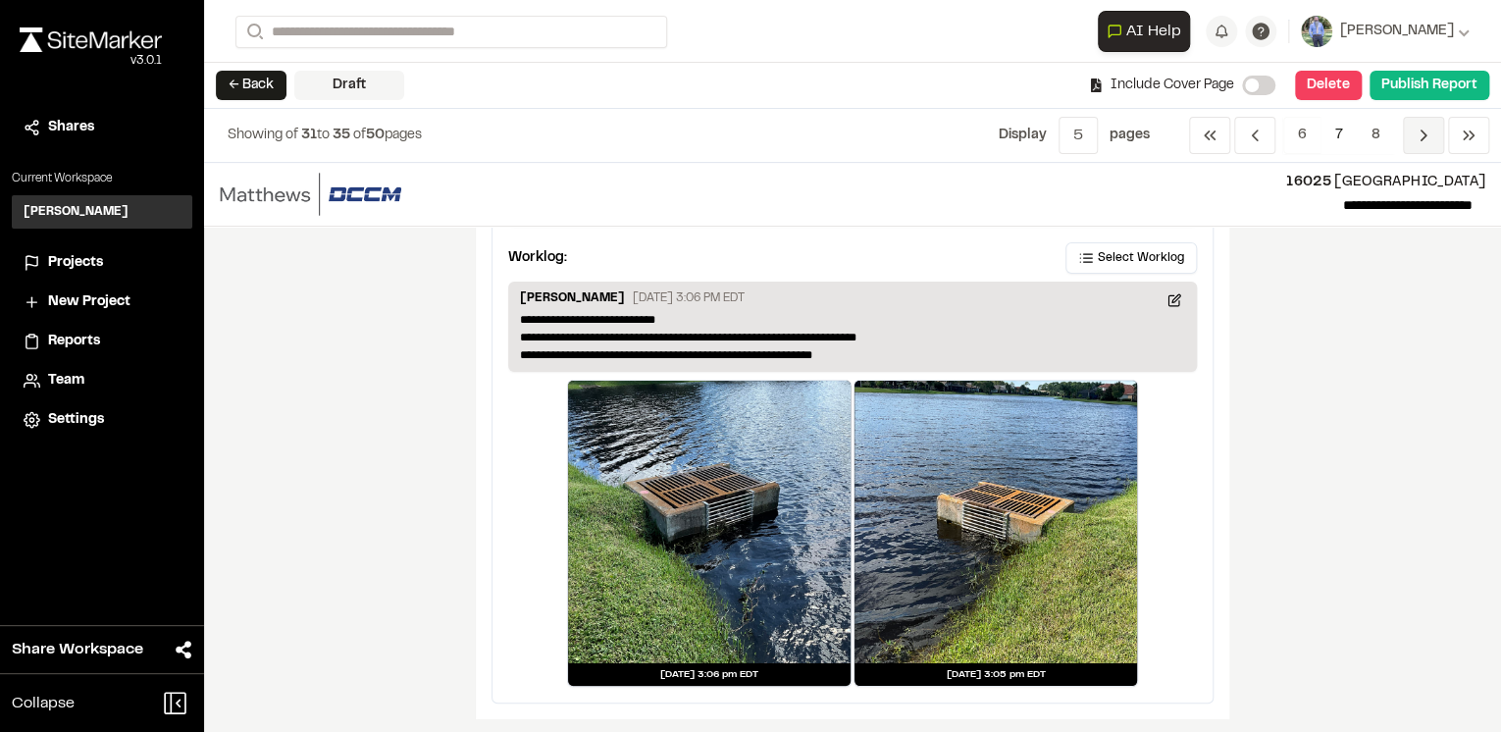
click at [1411, 142] on span "Previous" at bounding box center [1423, 135] width 41 height 37
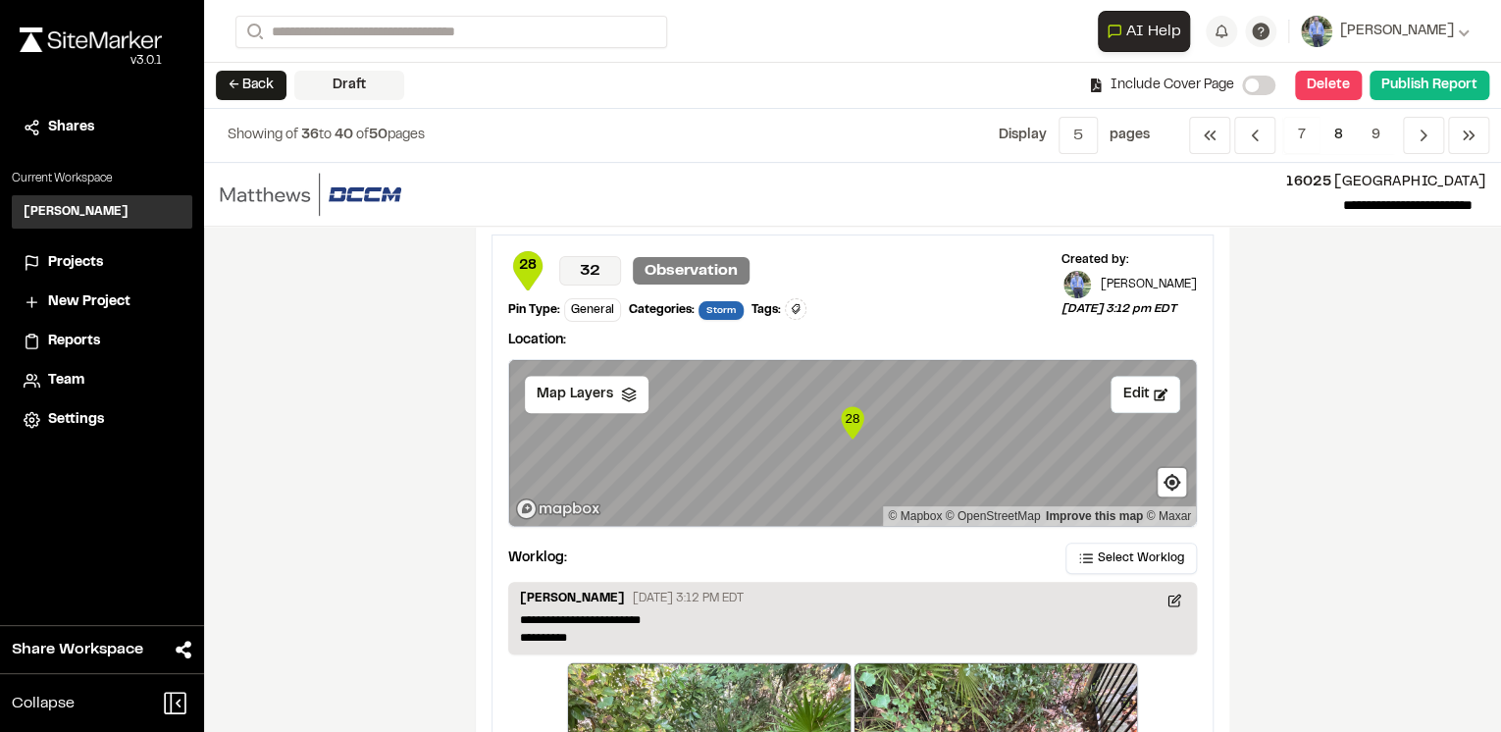
scroll to position [864, 0]
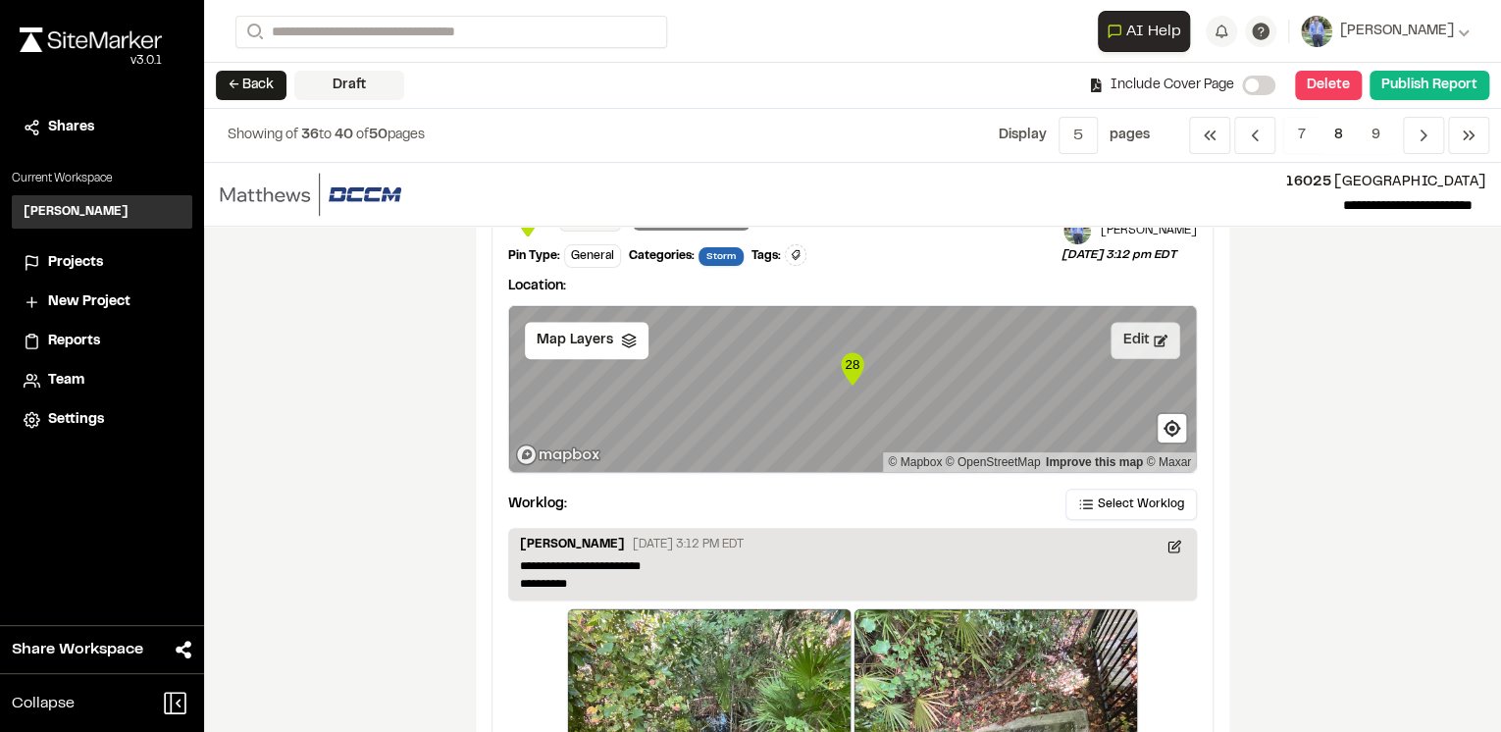
click at [1134, 335] on button "Edit" at bounding box center [1146, 340] width 70 height 37
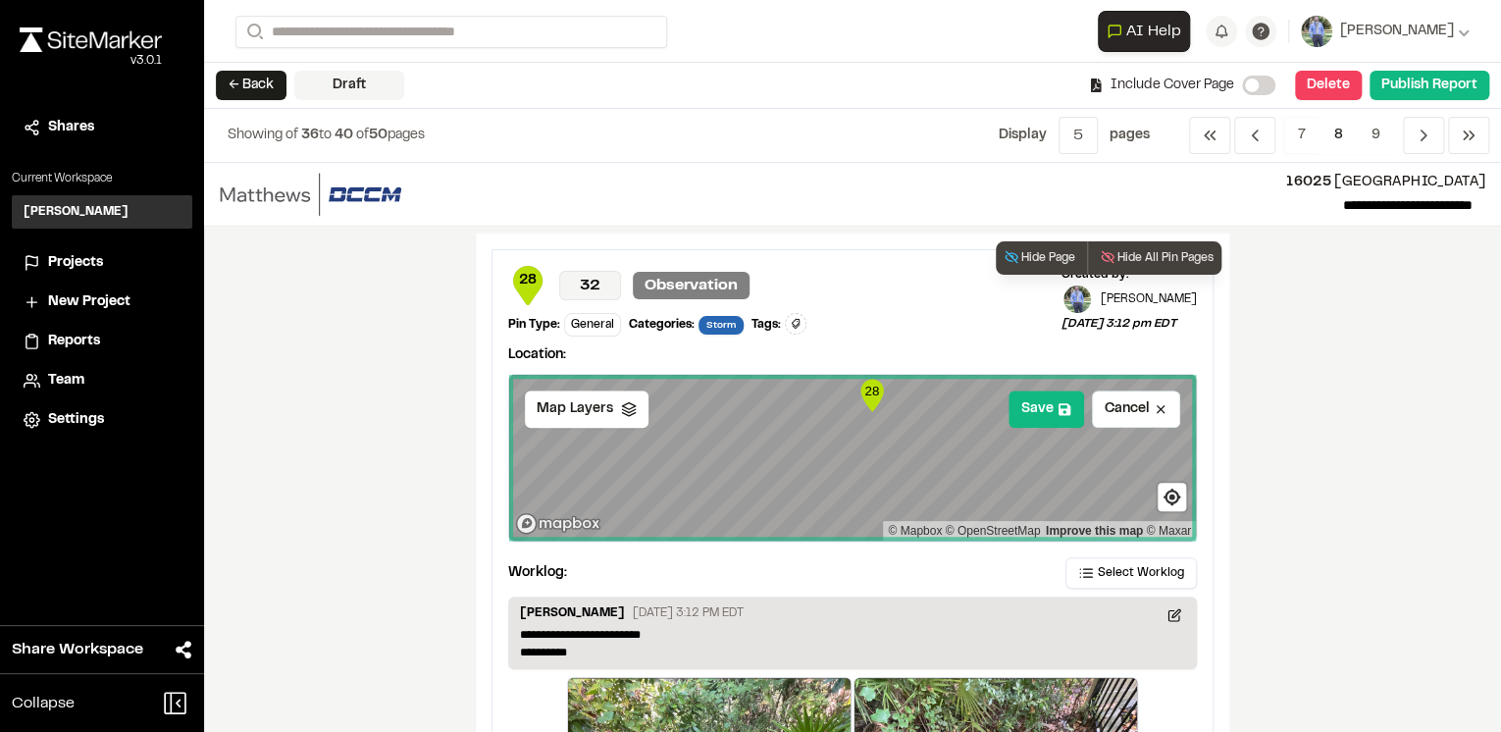
scroll to position [785, 0]
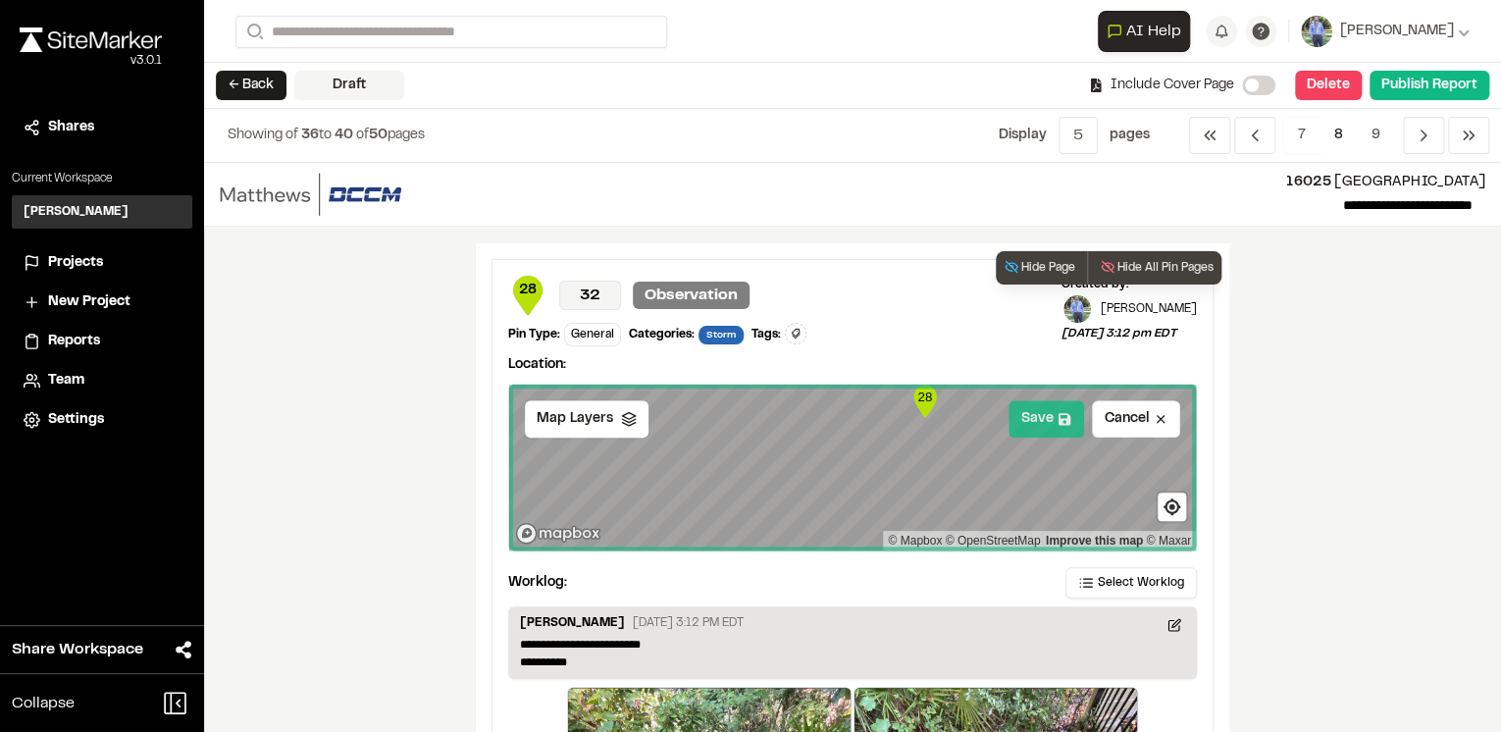
click at [1058, 412] on icon at bounding box center [1065, 419] width 14 height 14
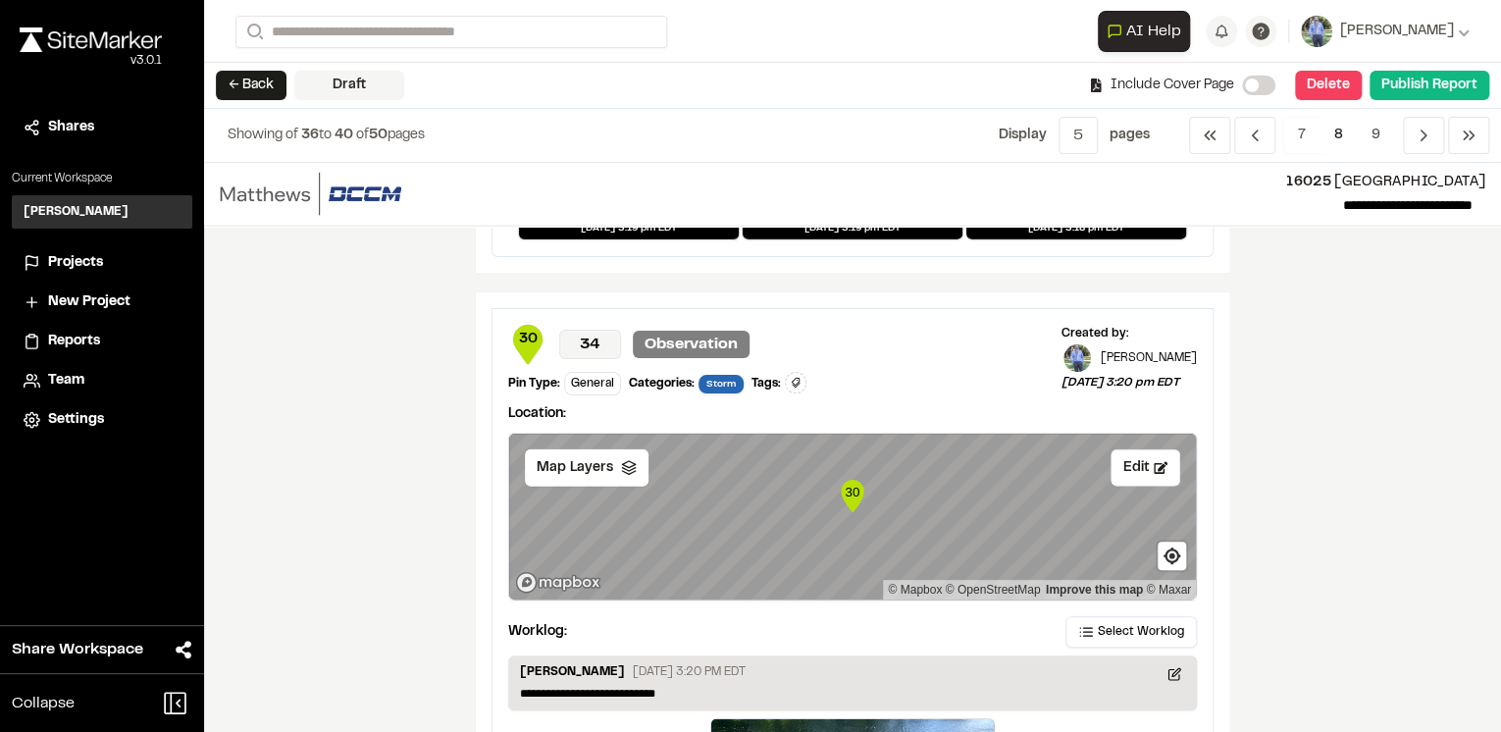
scroll to position [2277, 0]
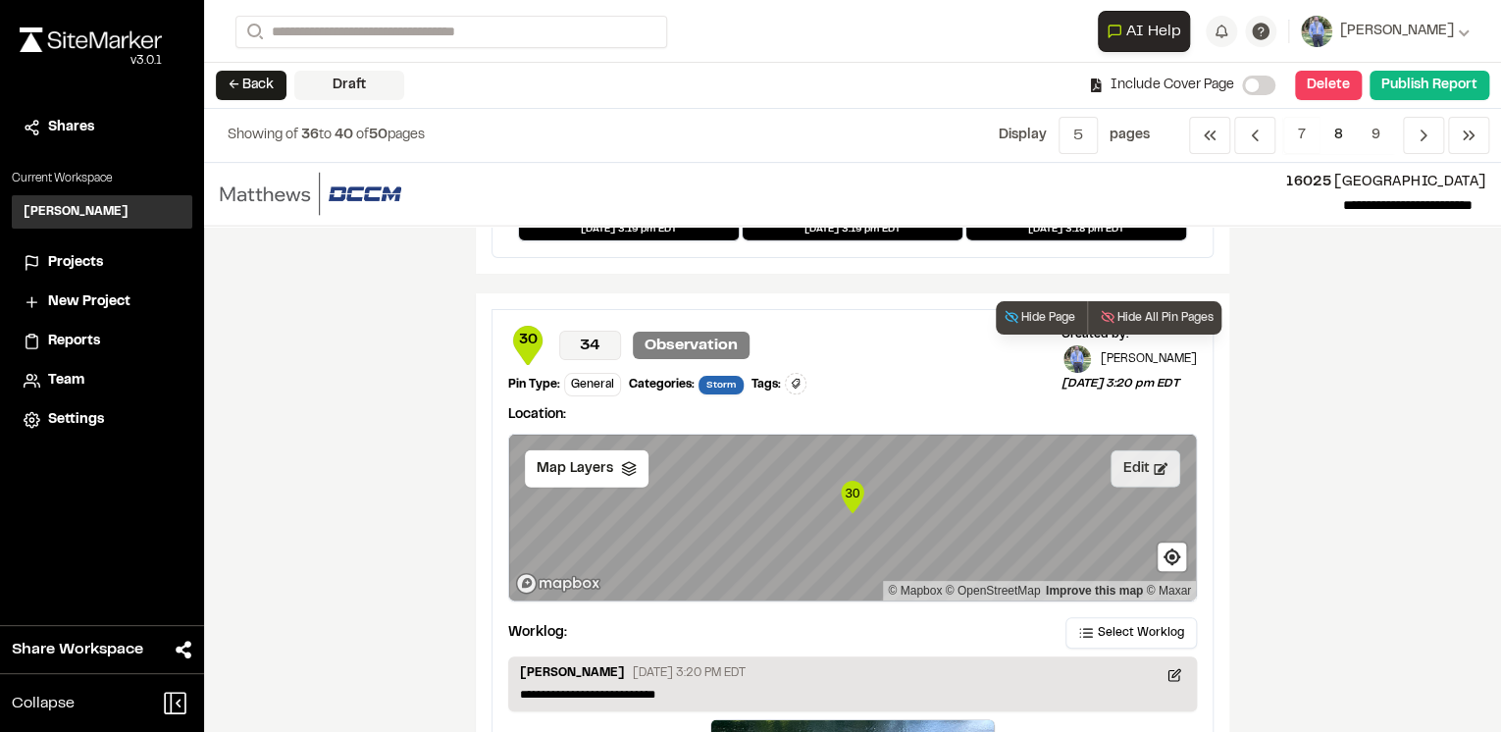
drag, startPoint x: 1147, startPoint y: 478, endPoint x: 1095, endPoint y: 477, distance: 52.0
click at [1147, 477] on button "Edit" at bounding box center [1146, 468] width 70 height 37
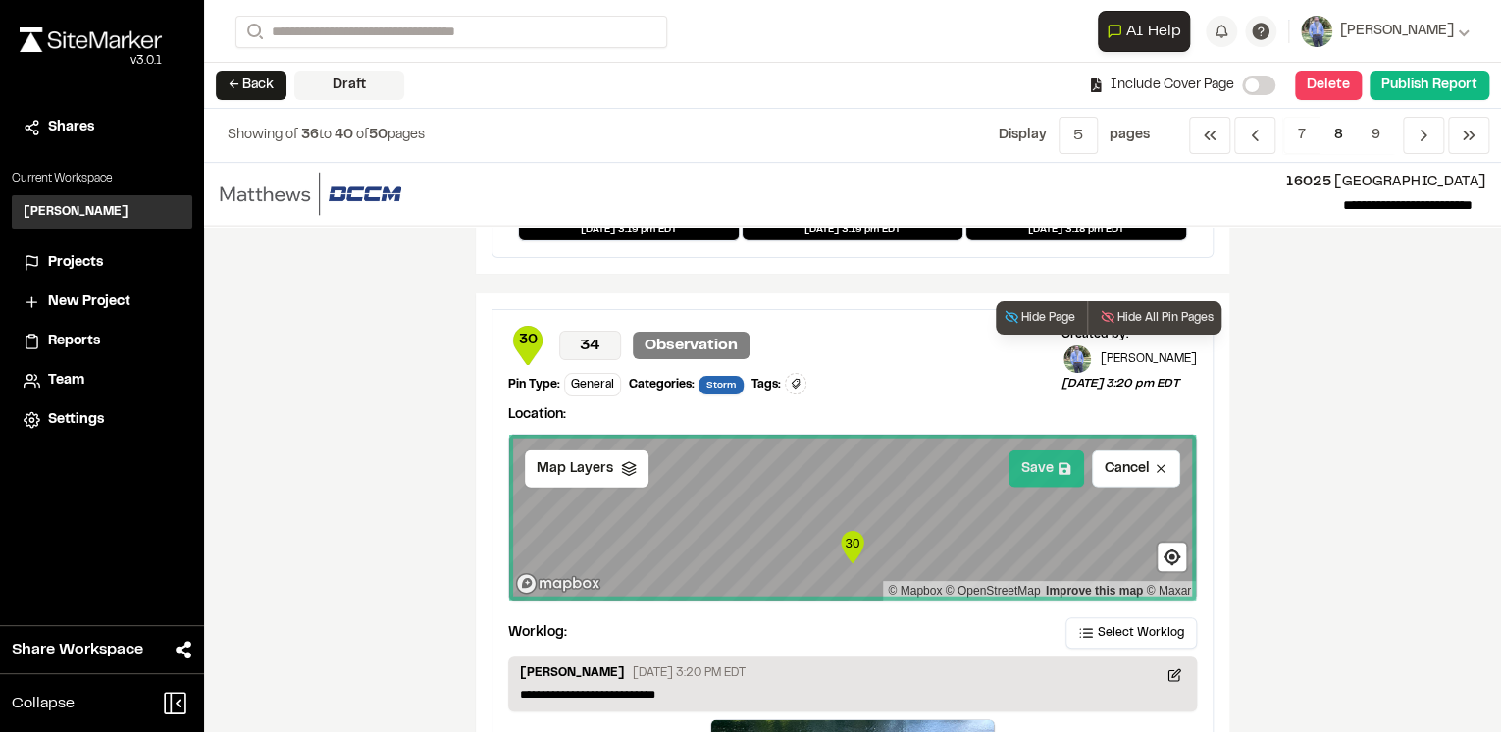
click at [1070, 463] on button "Save" at bounding box center [1047, 468] width 76 height 37
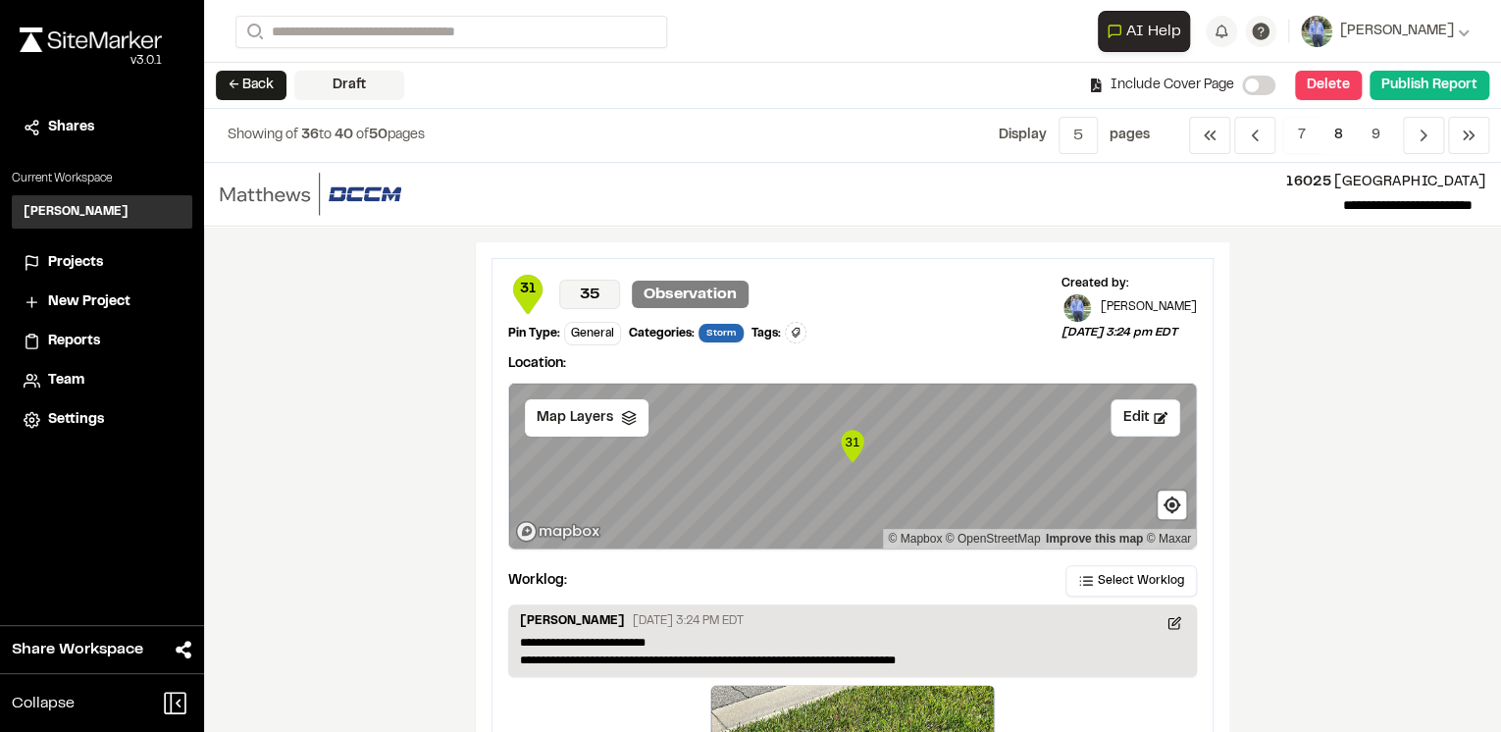
scroll to position [3140, 0]
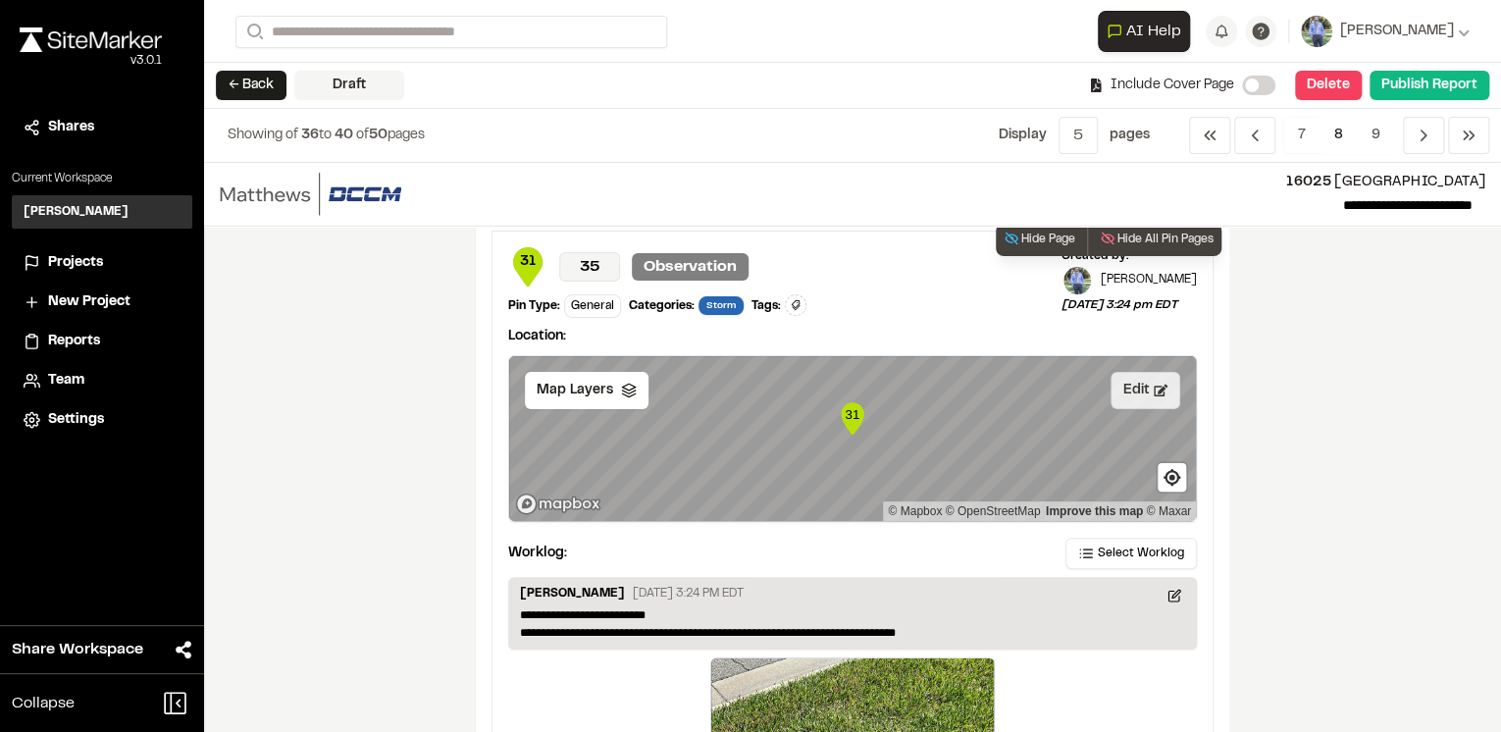
click at [1134, 381] on button "Edit" at bounding box center [1146, 390] width 70 height 37
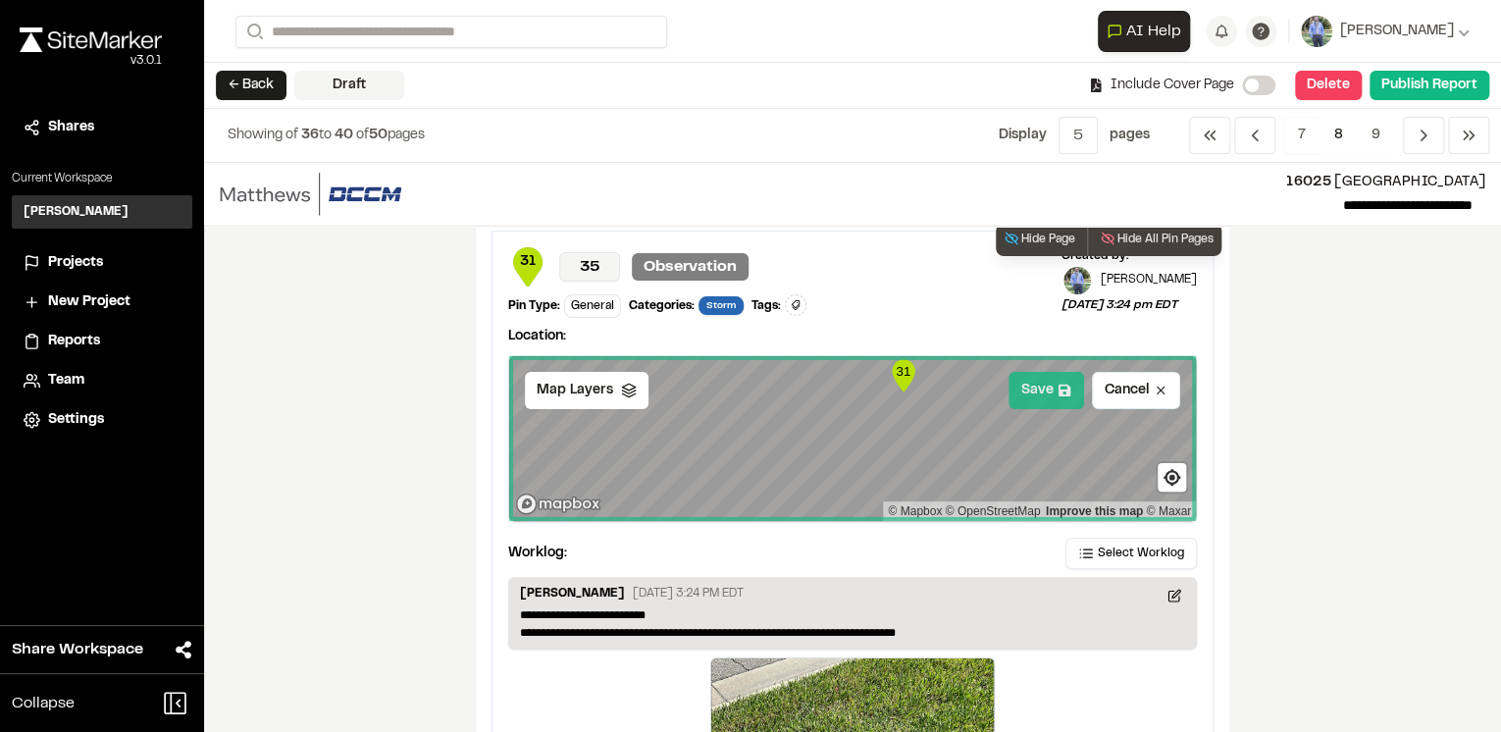
click at [1042, 385] on button "Save" at bounding box center [1047, 390] width 76 height 37
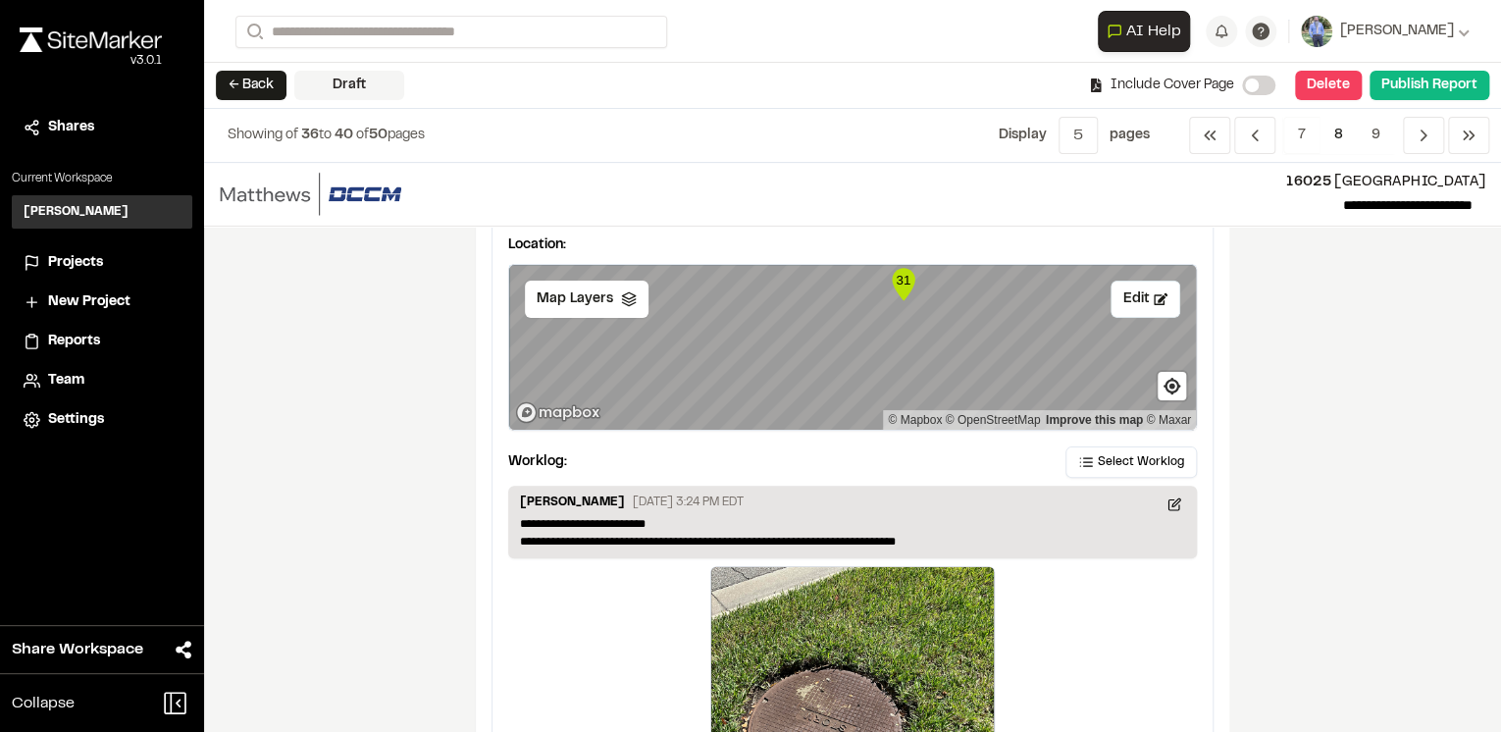
scroll to position [3418, 0]
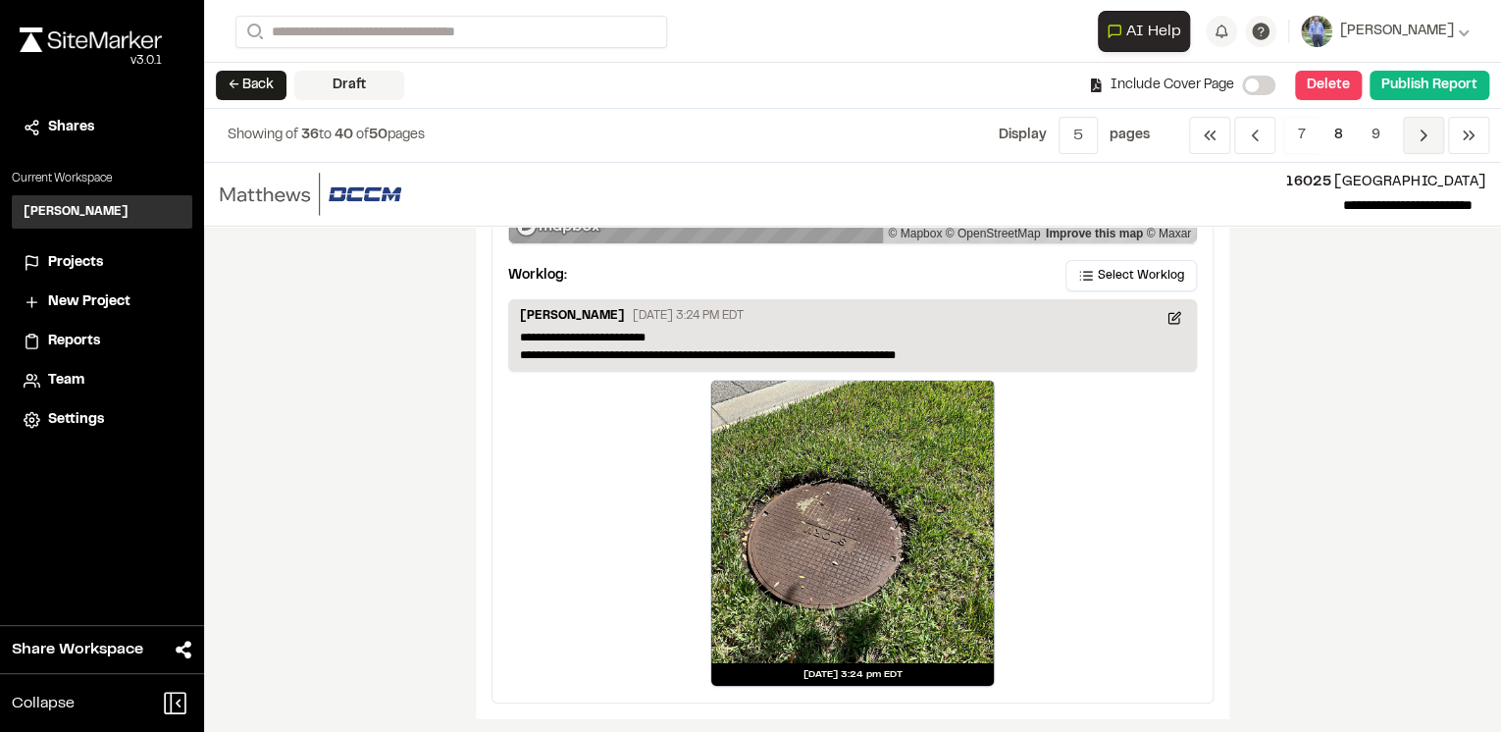
drag, startPoint x: 1417, startPoint y: 134, endPoint x: 1416, endPoint y: 145, distance: 10.8
click at [1417, 133] on icon "Navigation" at bounding box center [1424, 136] width 20 height 20
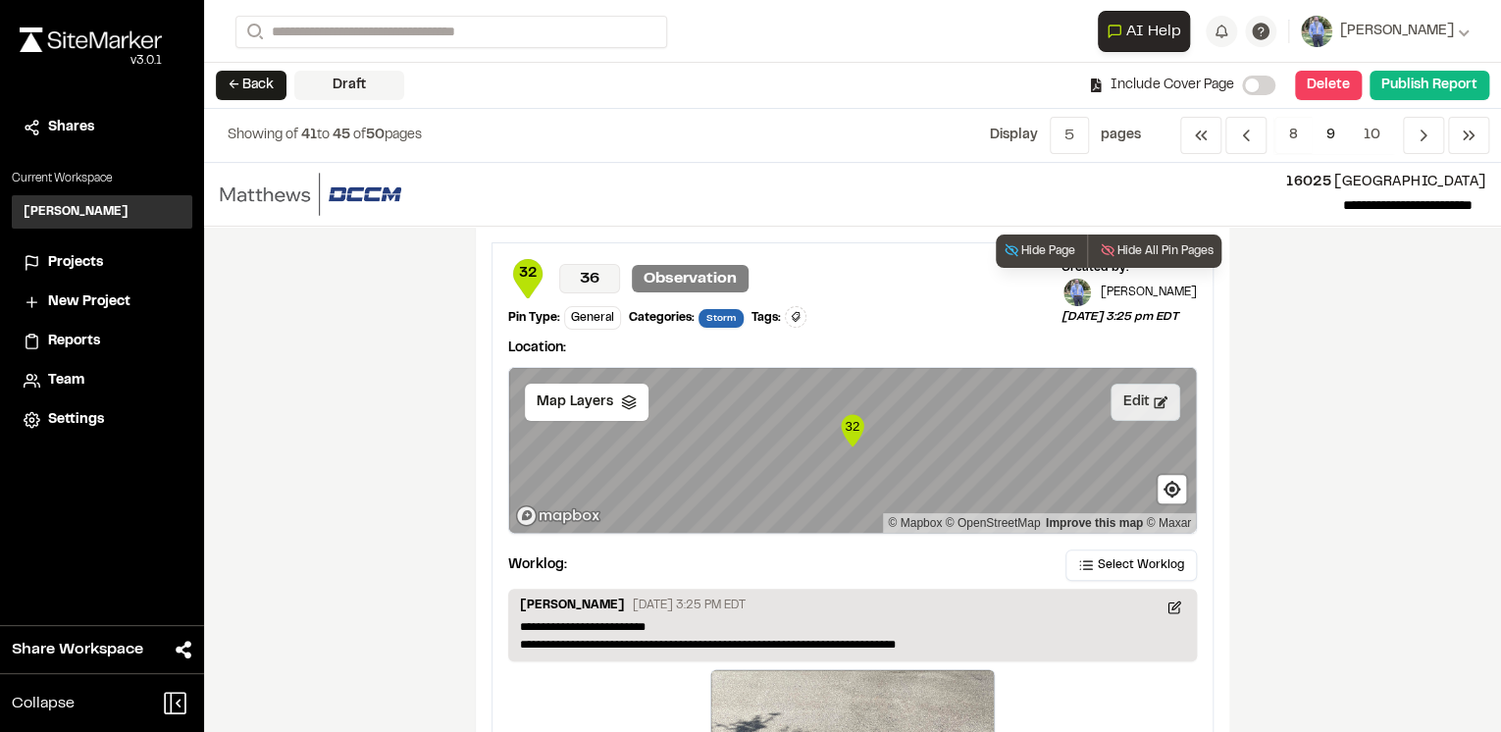
click at [1154, 397] on icon at bounding box center [1161, 402] width 14 height 12
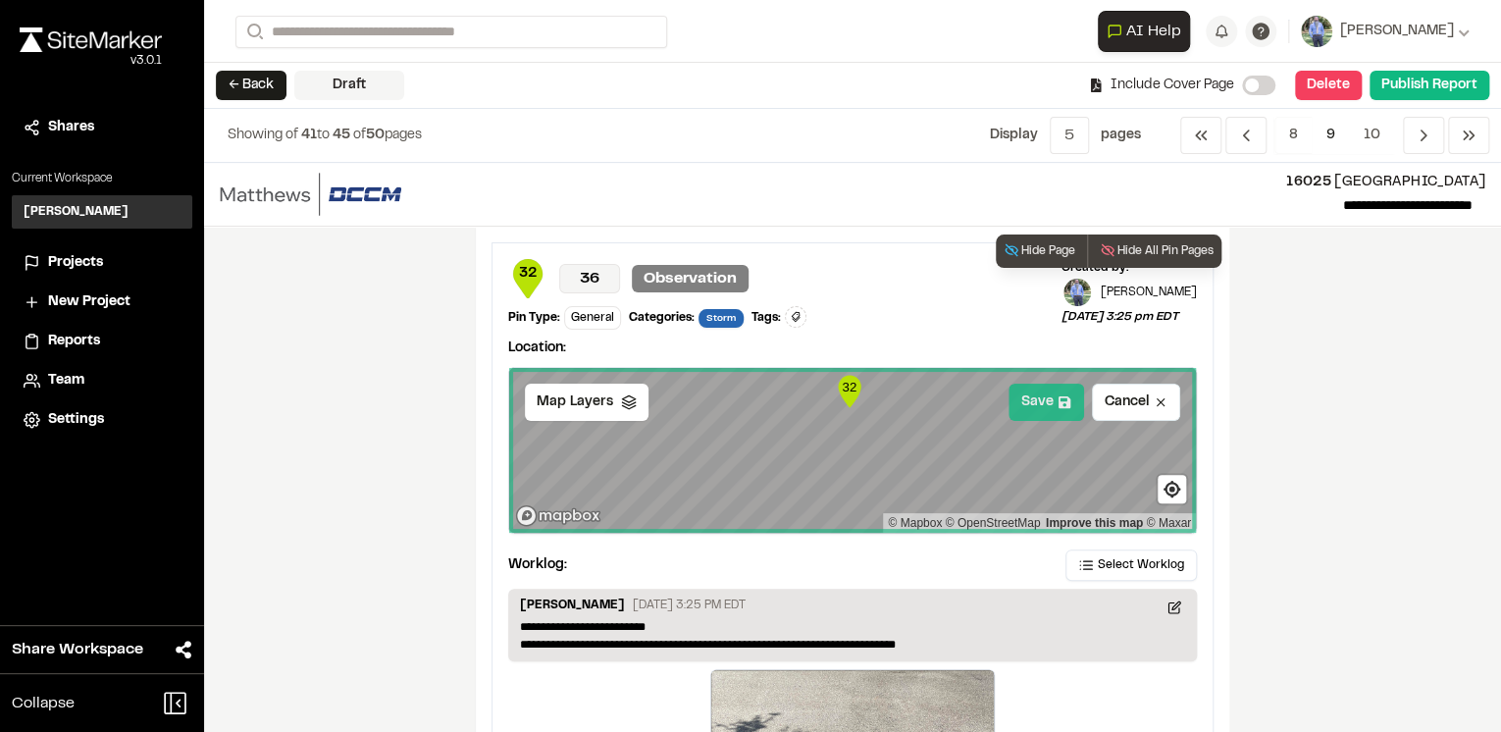
click at [1038, 405] on button "Save" at bounding box center [1047, 402] width 76 height 37
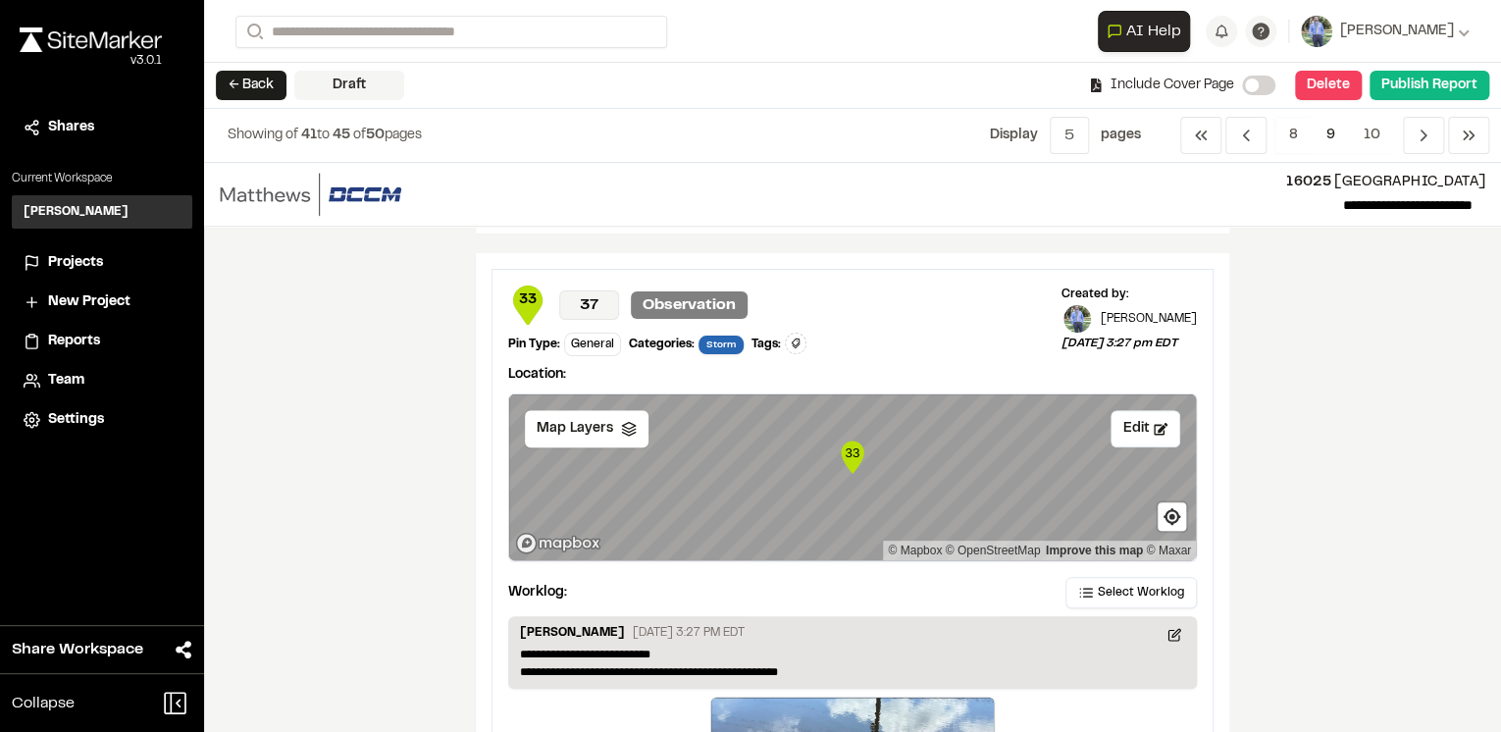
scroll to position [785, 0]
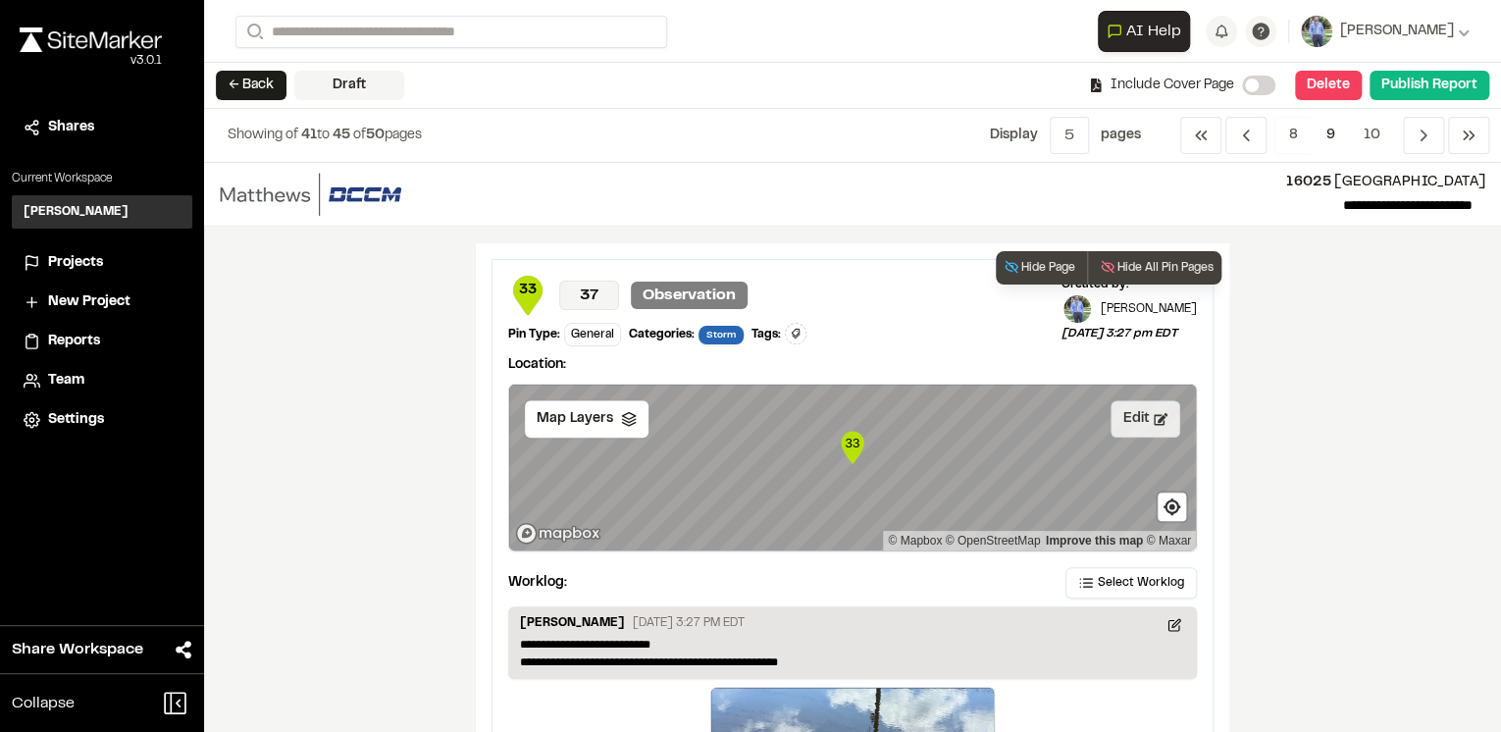
click at [1146, 417] on button "Edit" at bounding box center [1146, 418] width 70 height 37
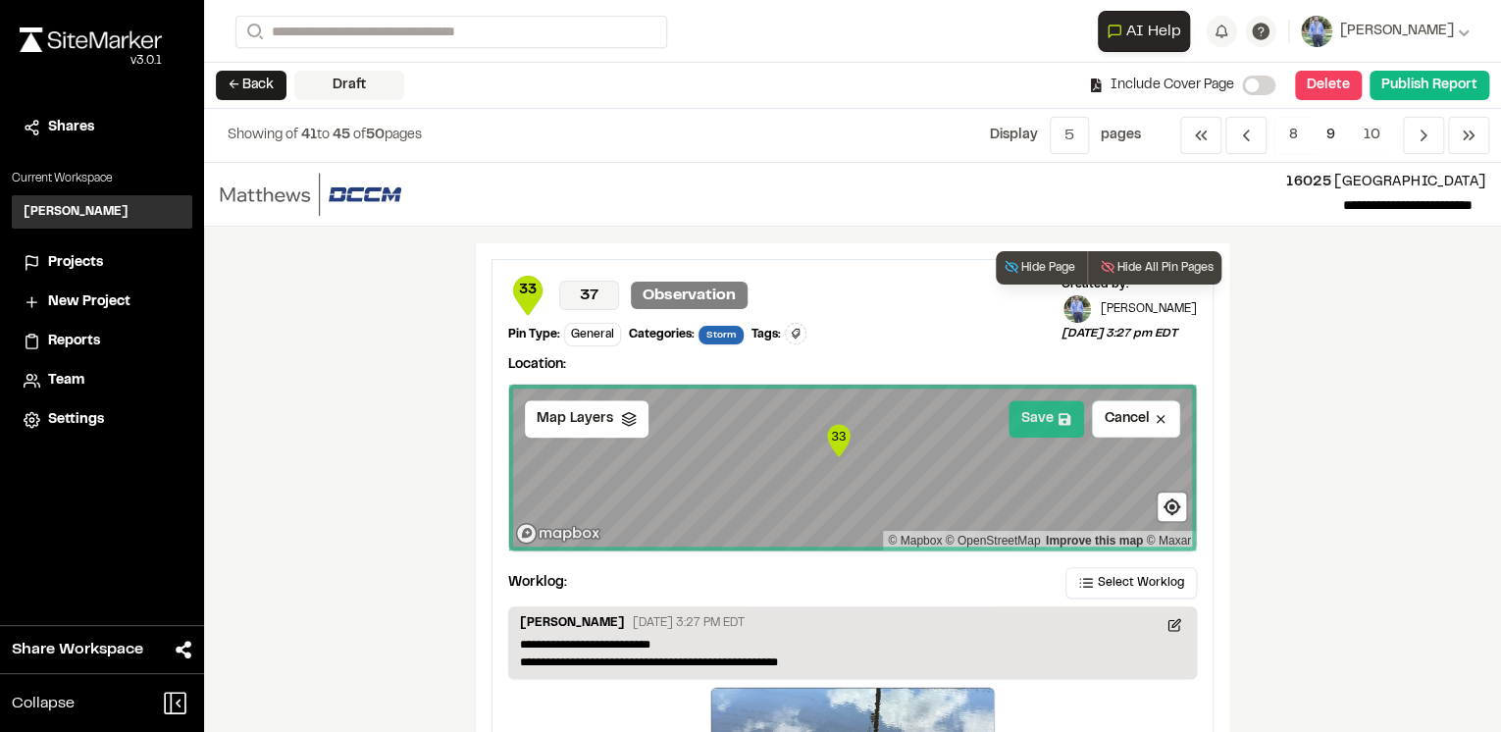
click at [1028, 412] on button "Save" at bounding box center [1047, 418] width 76 height 37
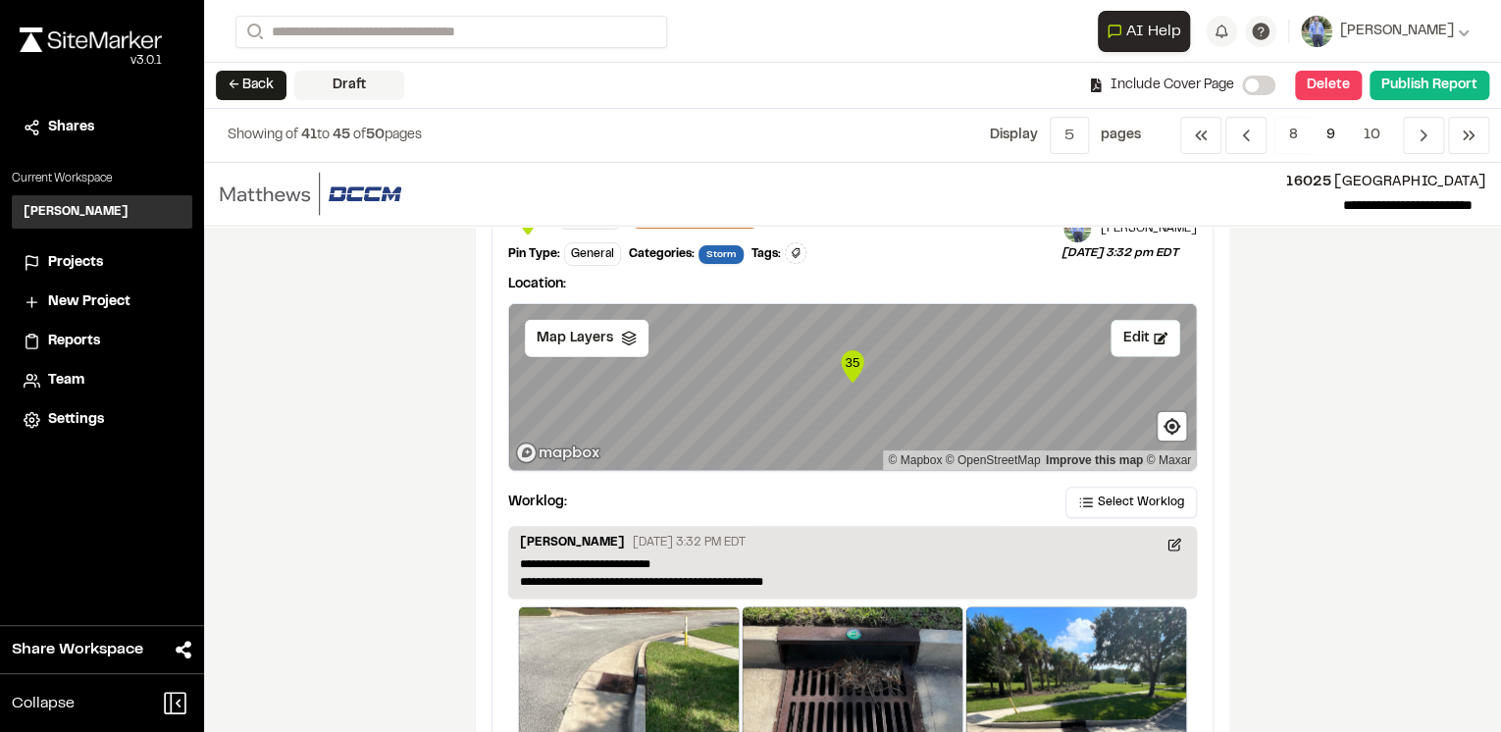
scroll to position [2434, 0]
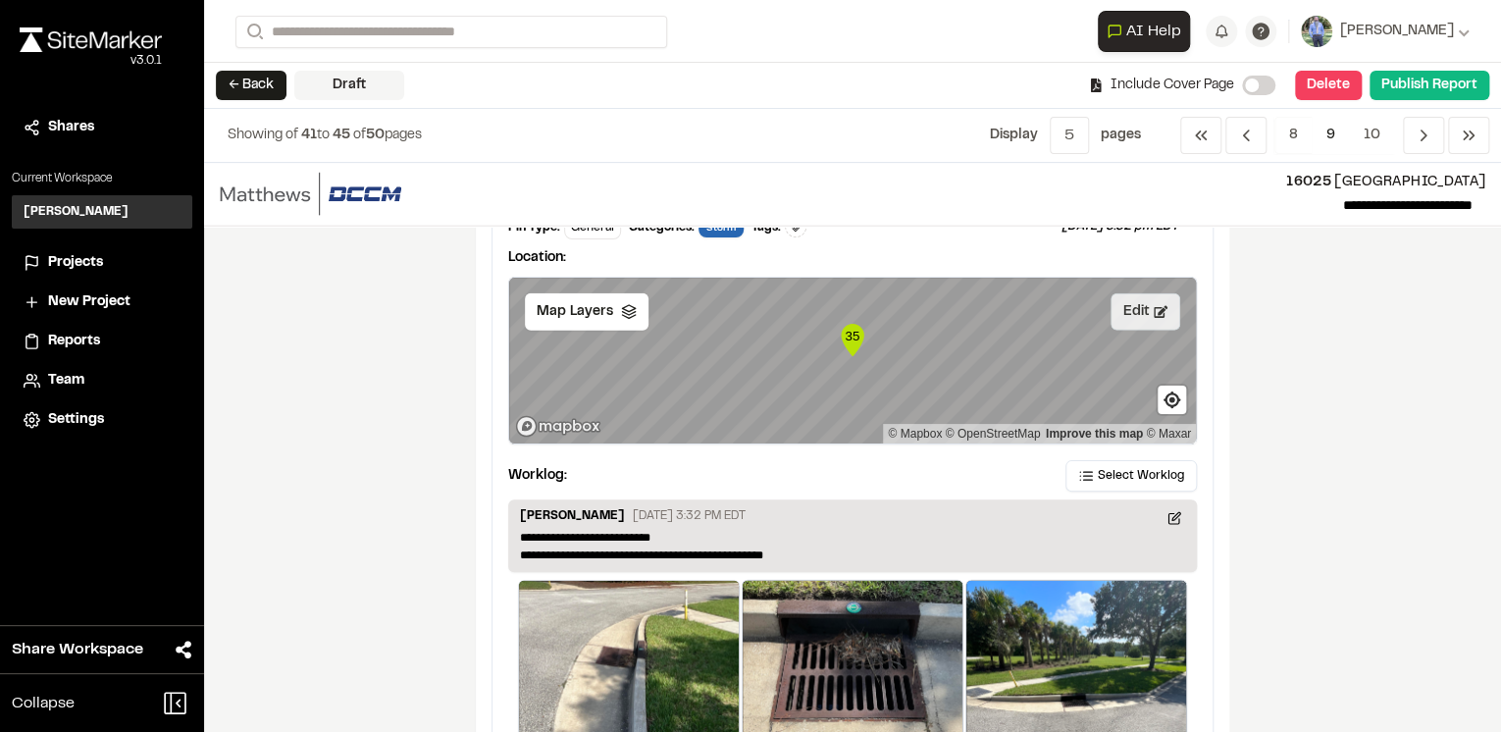
click at [1143, 312] on button "Edit" at bounding box center [1146, 311] width 70 height 37
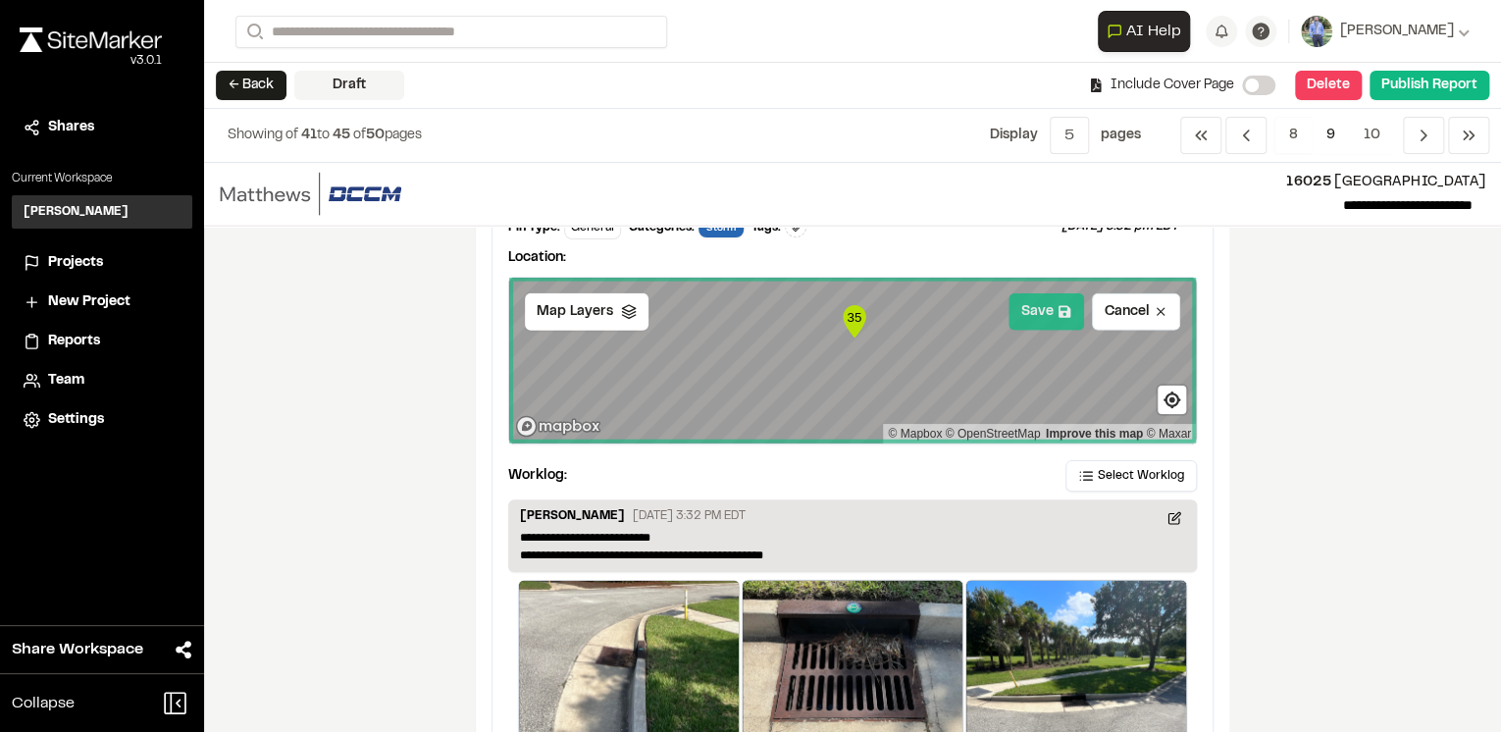
click at [1046, 309] on button "Save" at bounding box center [1047, 311] width 76 height 37
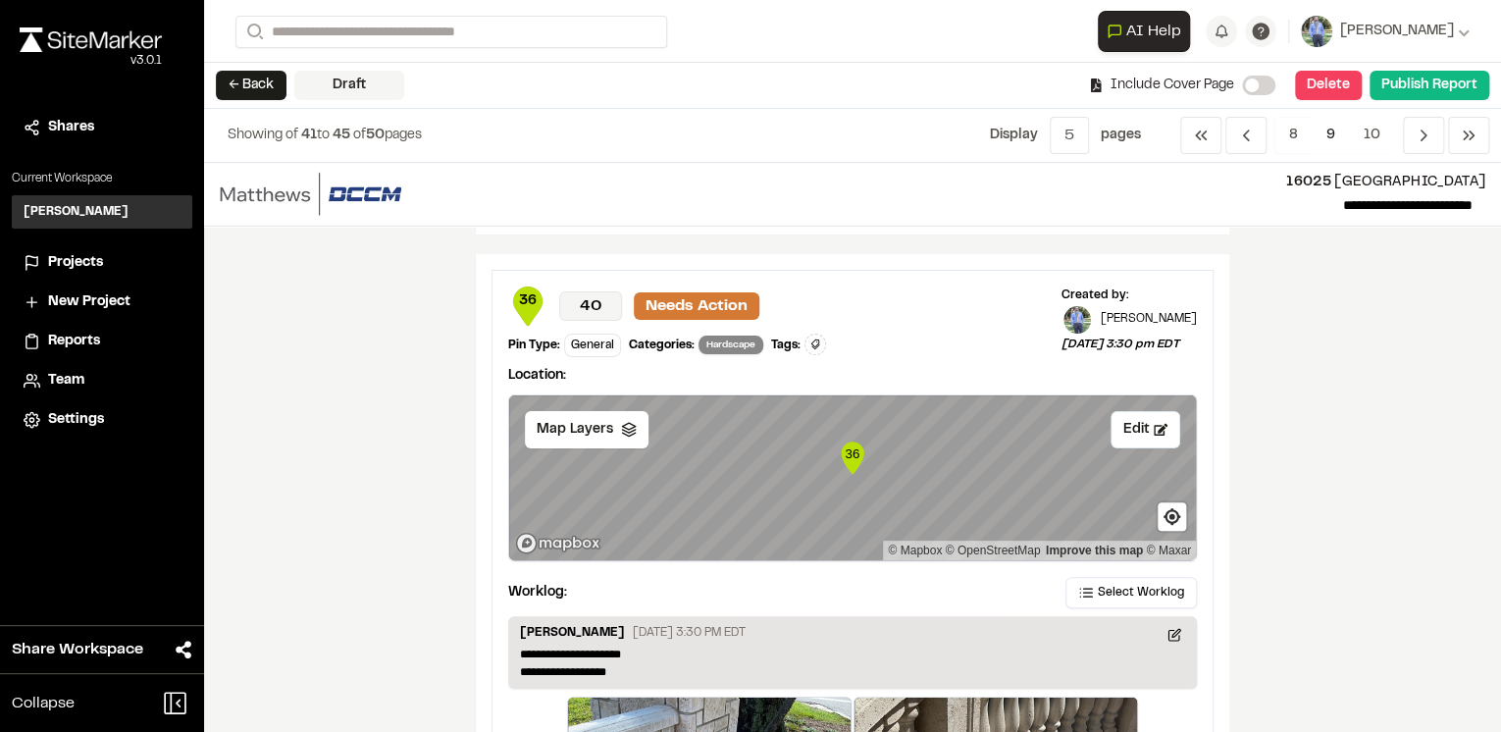
scroll to position [3062, 0]
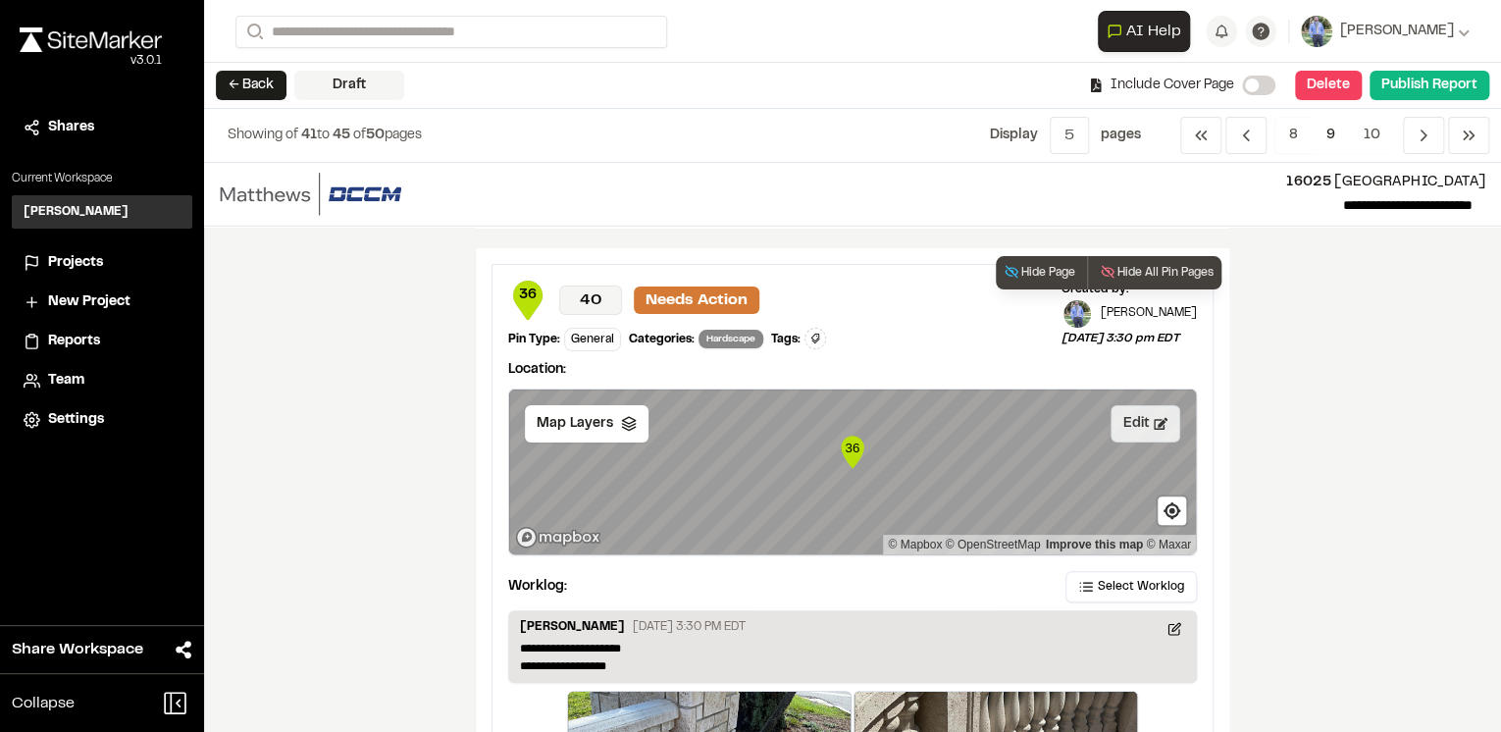
click at [1154, 420] on icon at bounding box center [1161, 423] width 14 height 12
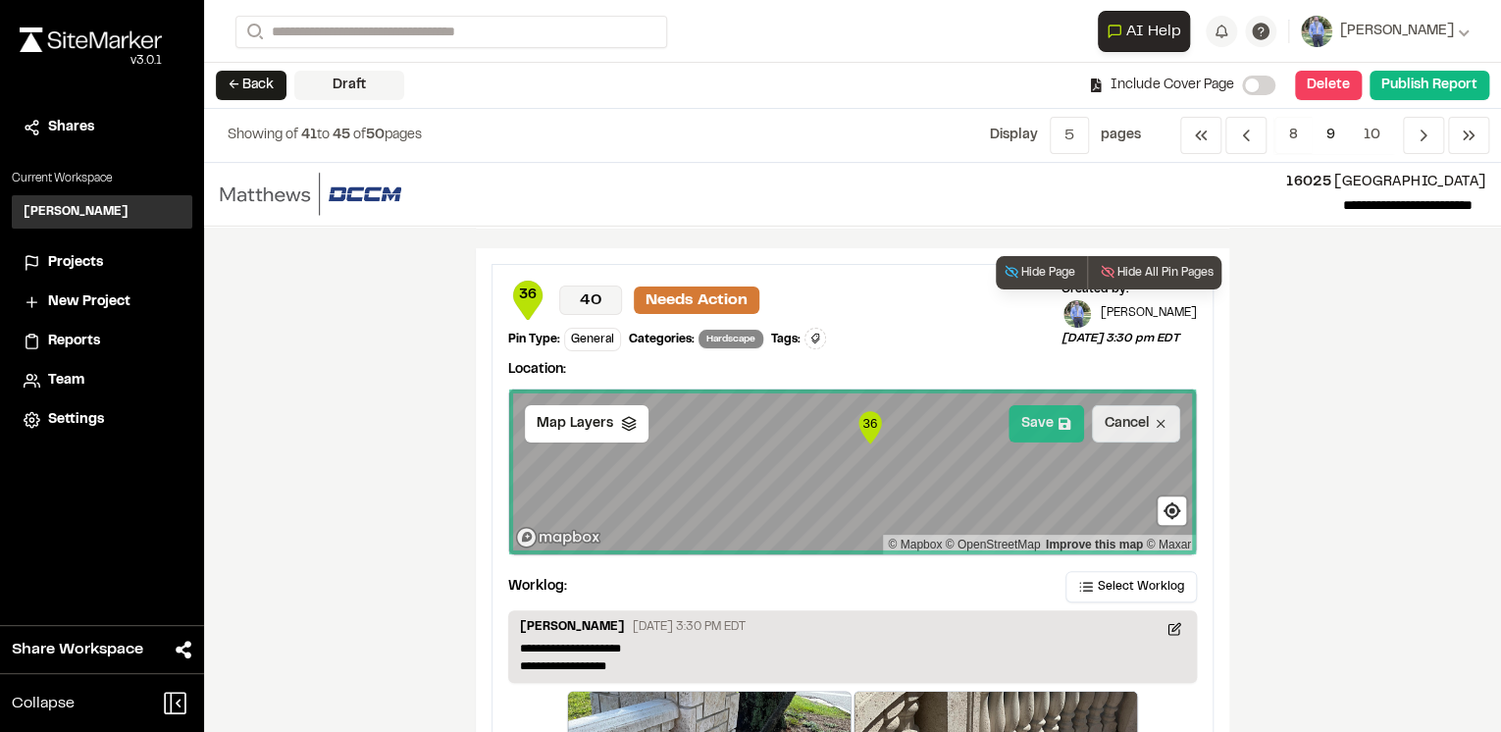
click at [1048, 416] on button "Save" at bounding box center [1047, 423] width 76 height 37
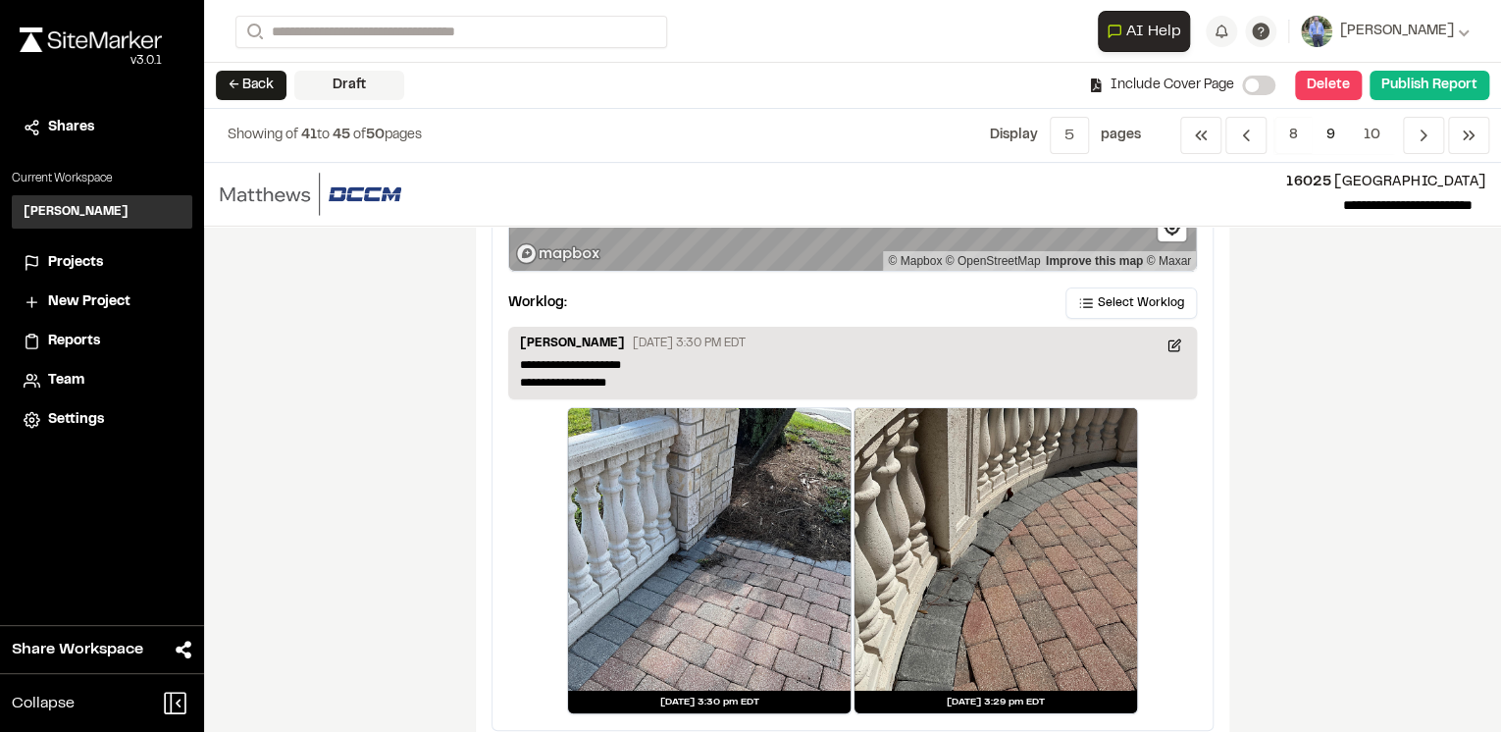
scroll to position [3372, 0]
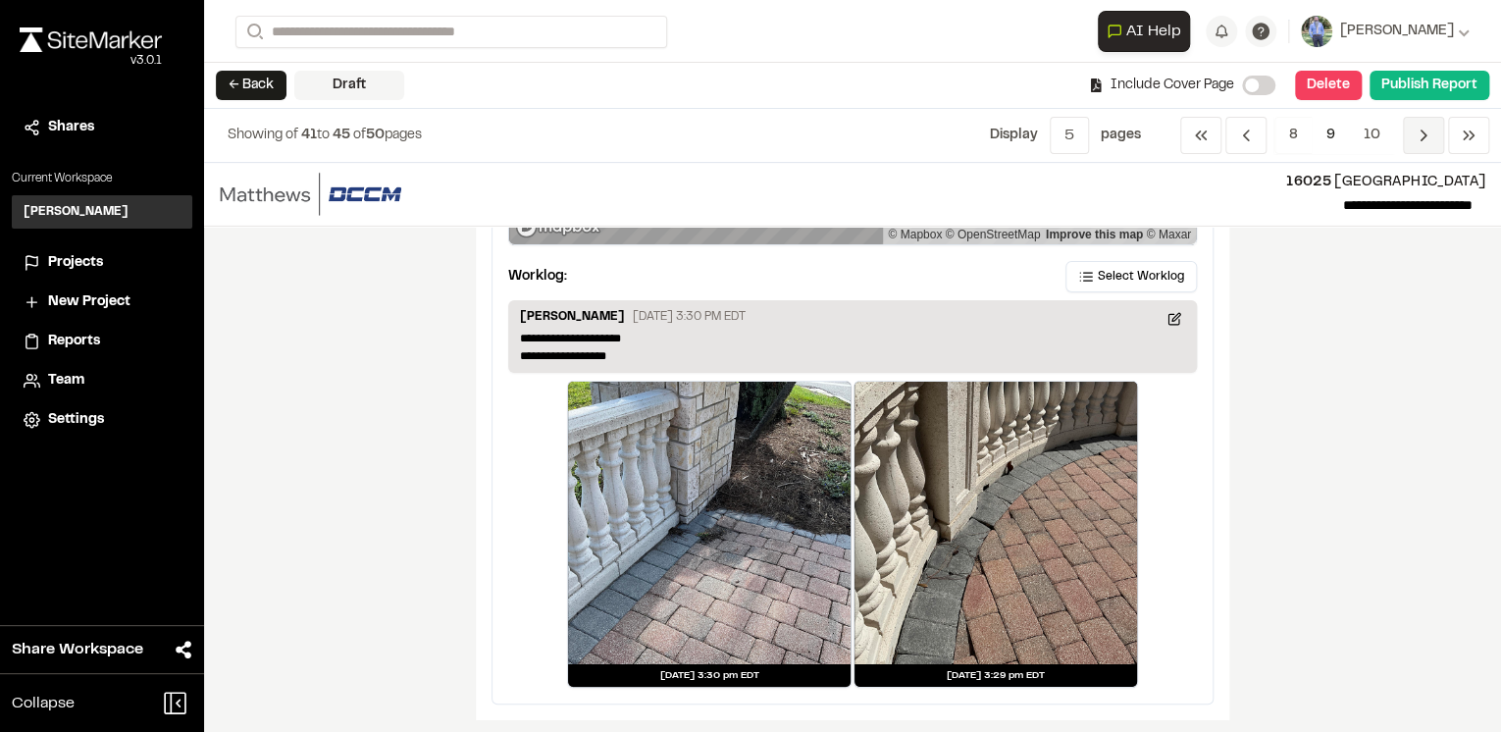
click at [1421, 138] on icon "Navigation" at bounding box center [1424, 136] width 20 height 20
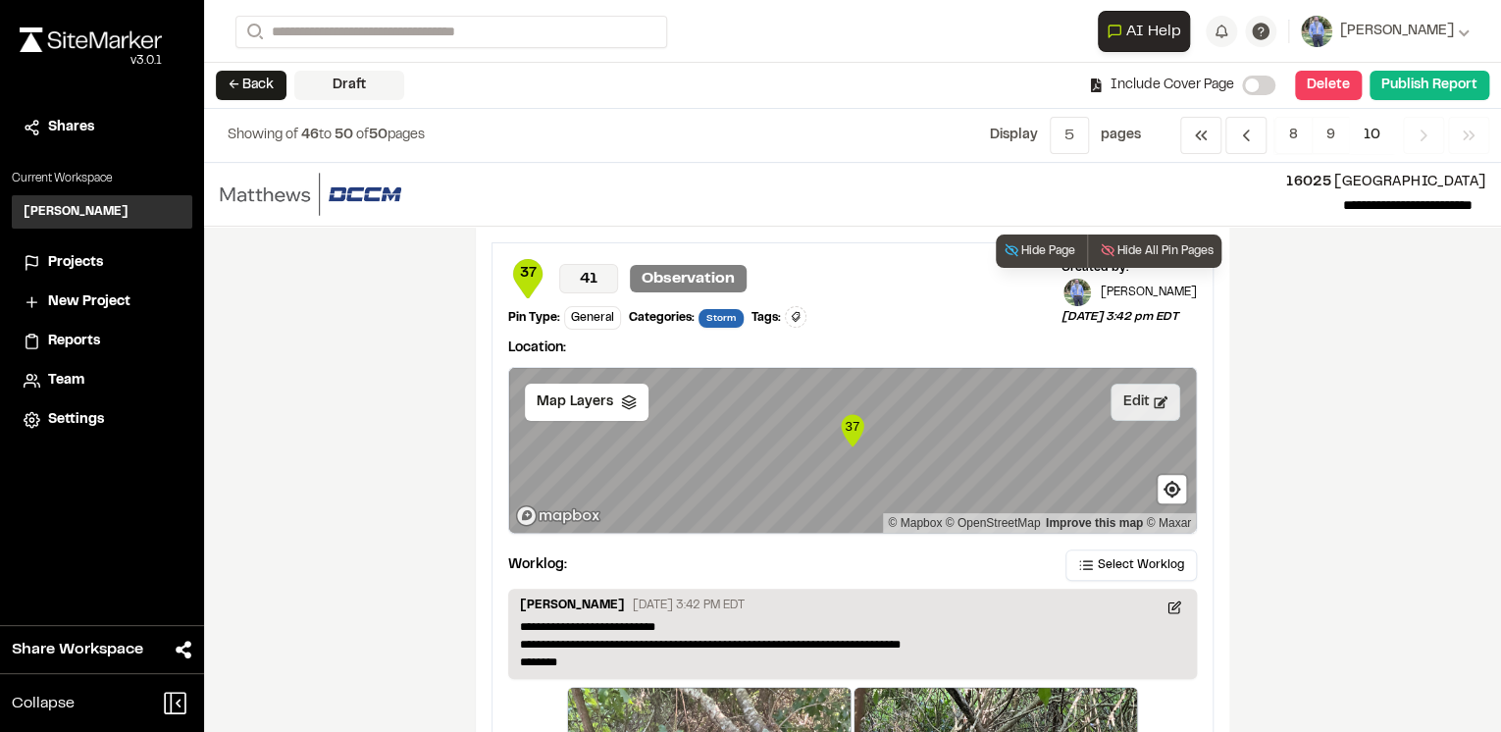
click at [1128, 400] on button "Edit" at bounding box center [1146, 402] width 70 height 37
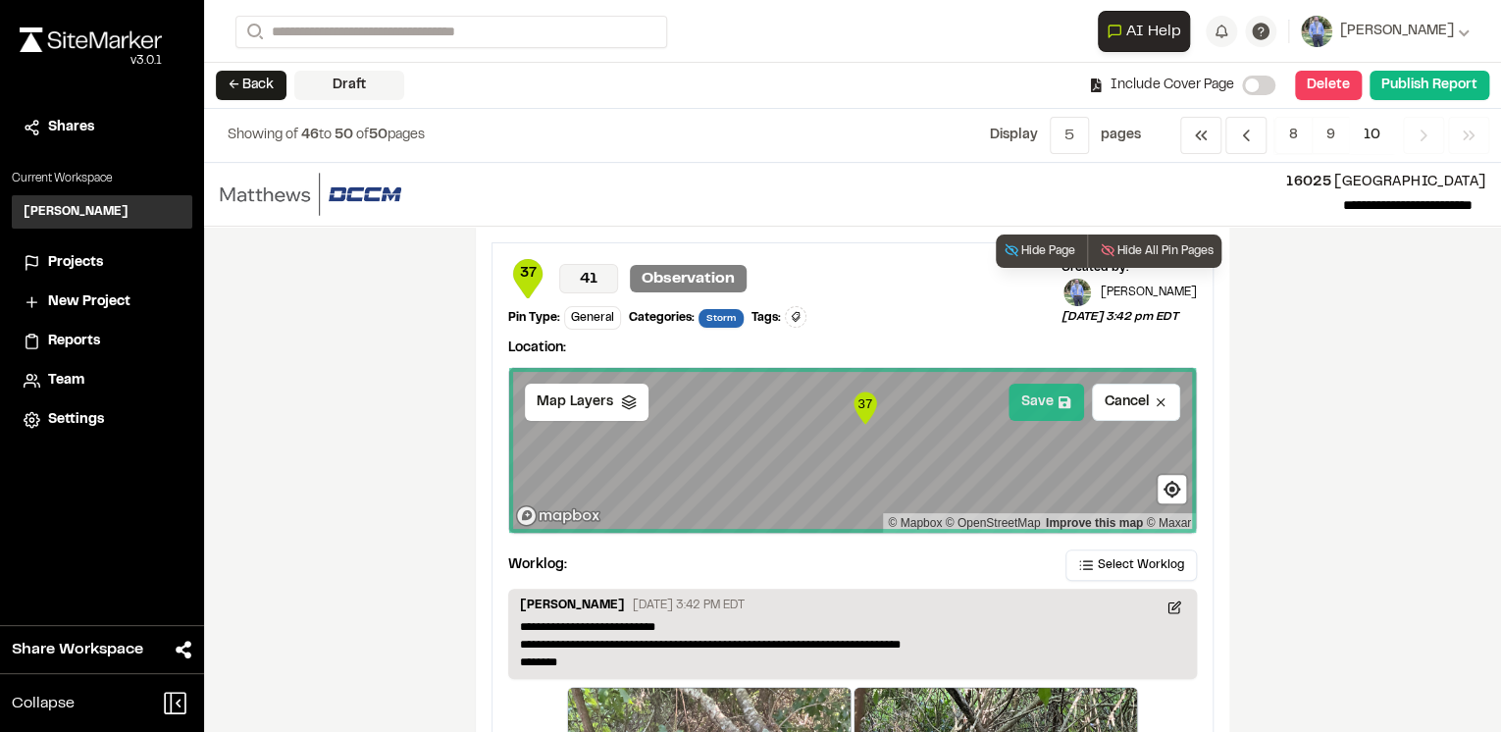
click at [1028, 400] on button "Save" at bounding box center [1047, 402] width 76 height 37
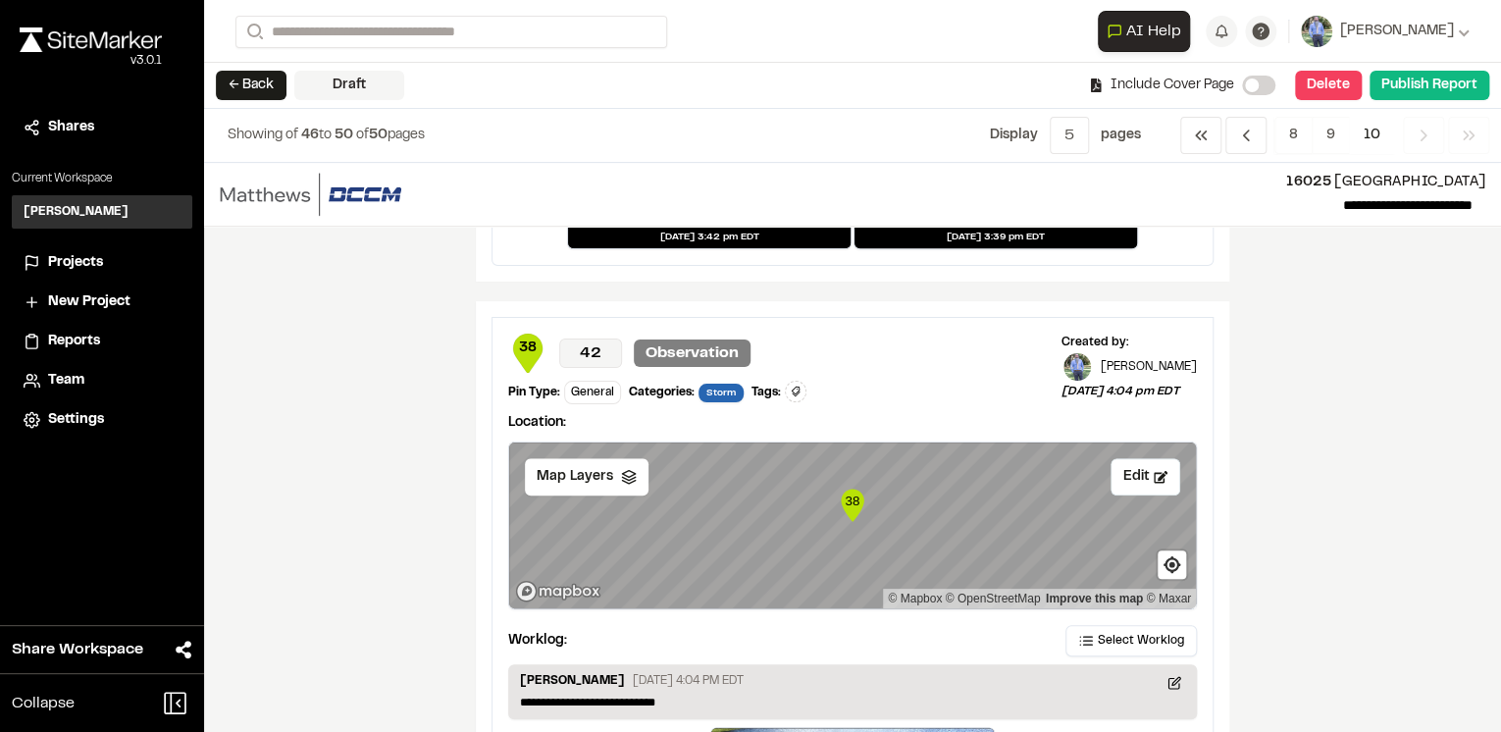
scroll to position [785, 0]
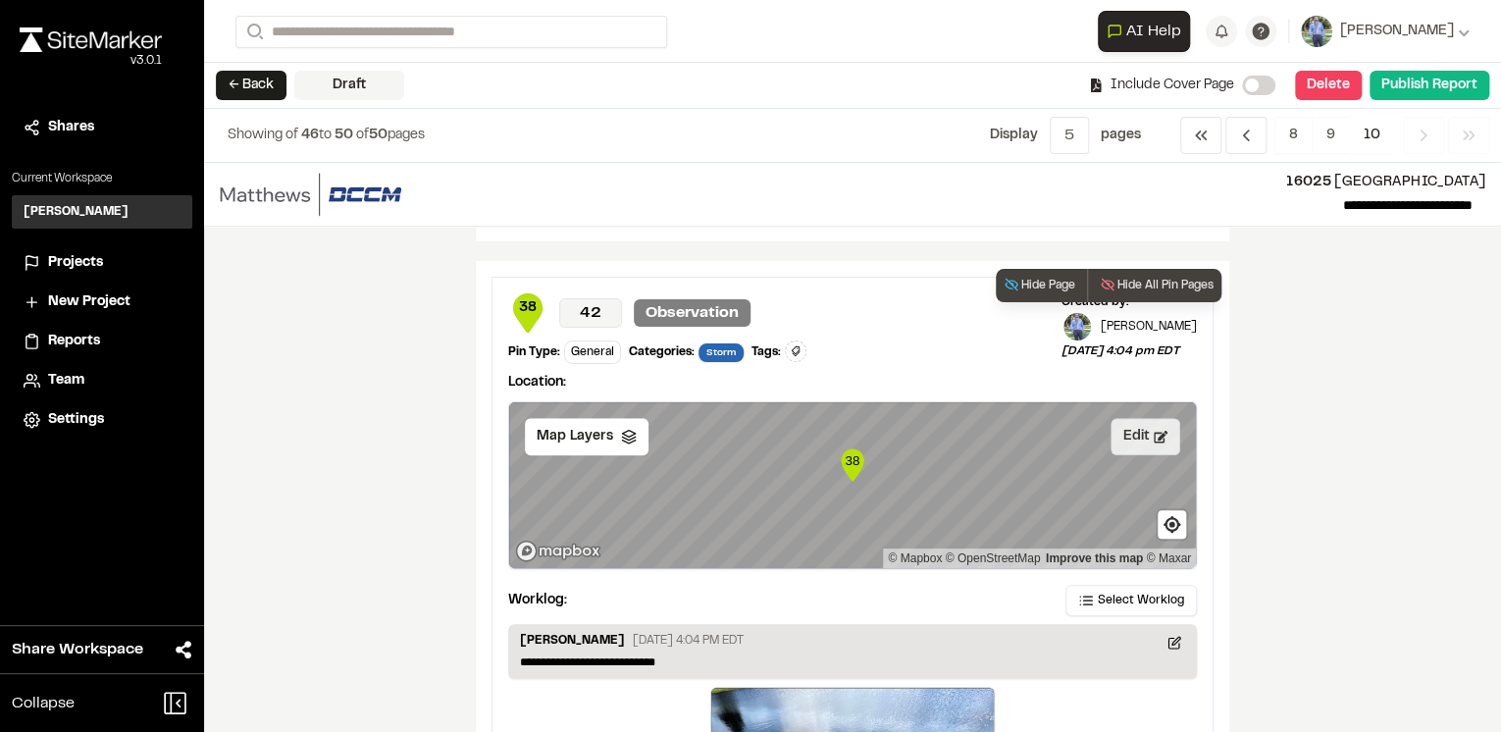
click at [1154, 440] on icon at bounding box center [1161, 437] width 14 height 14
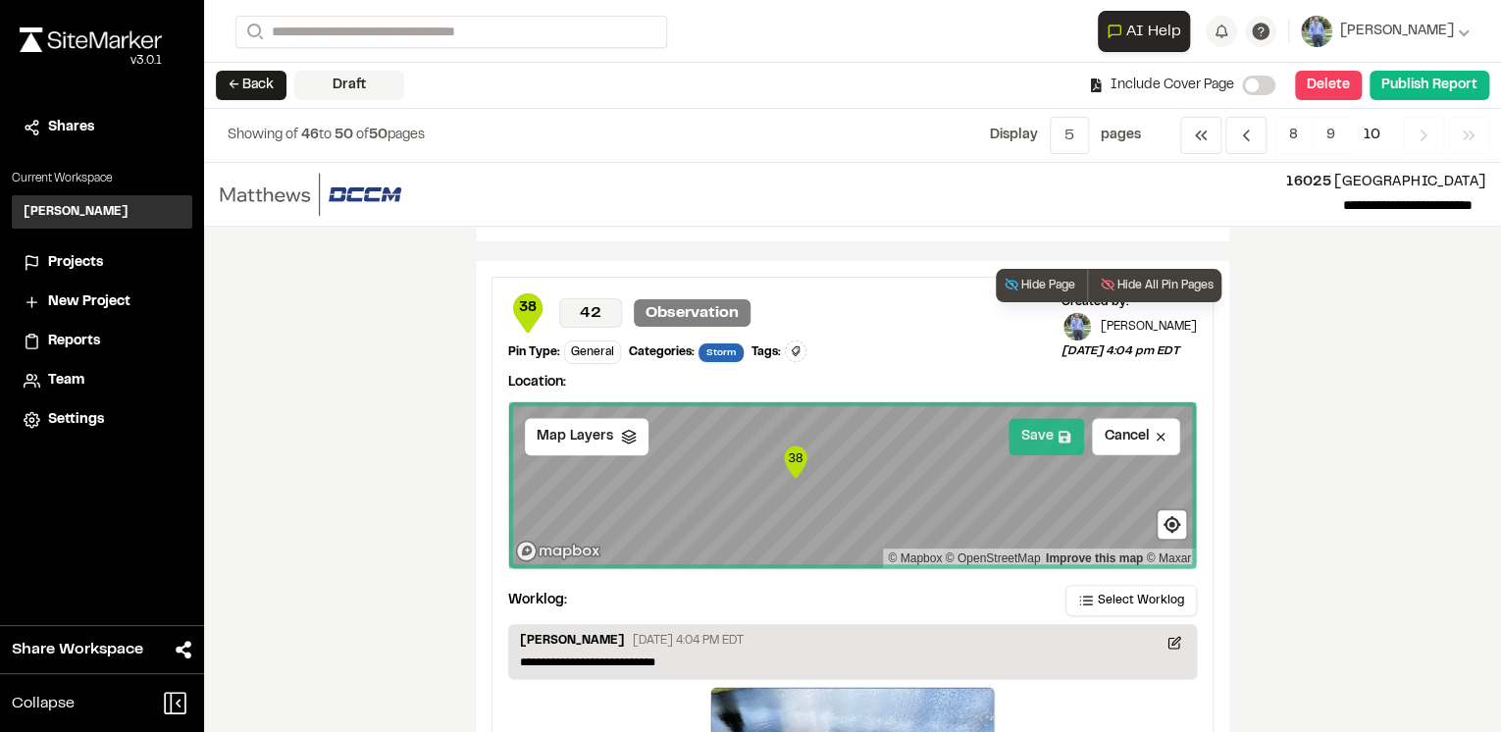
click at [1047, 432] on button "Save" at bounding box center [1047, 436] width 76 height 37
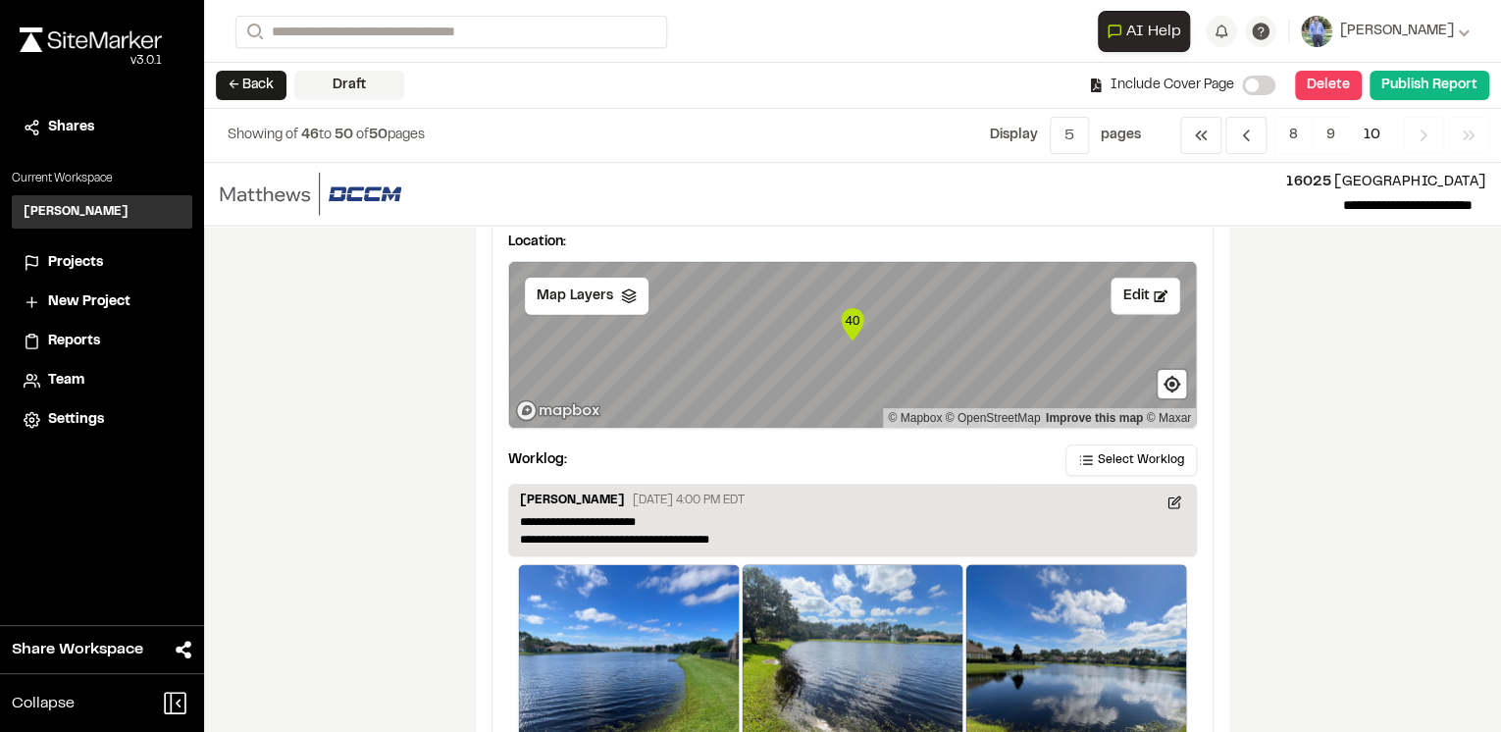
scroll to position [2434, 0]
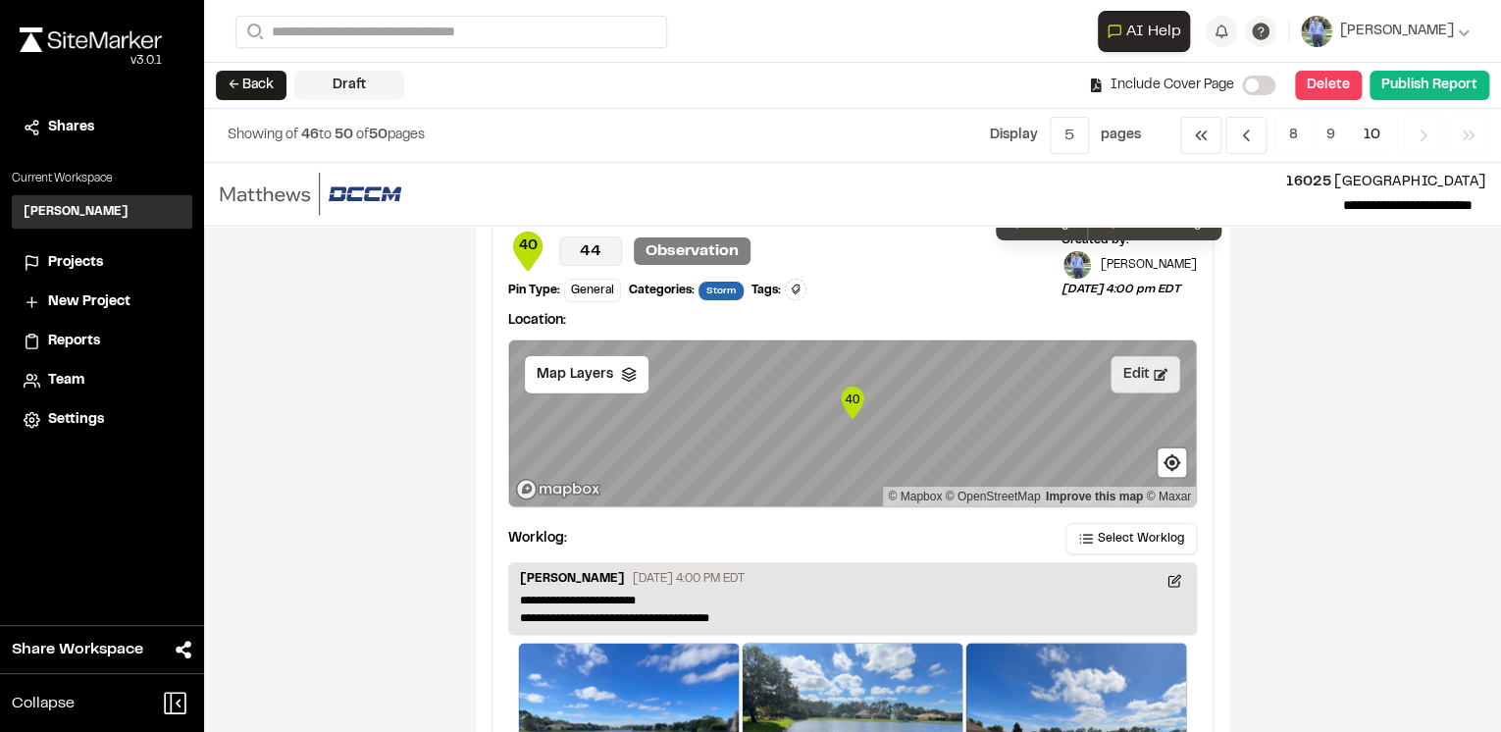
click at [1128, 371] on button "Edit" at bounding box center [1146, 374] width 70 height 37
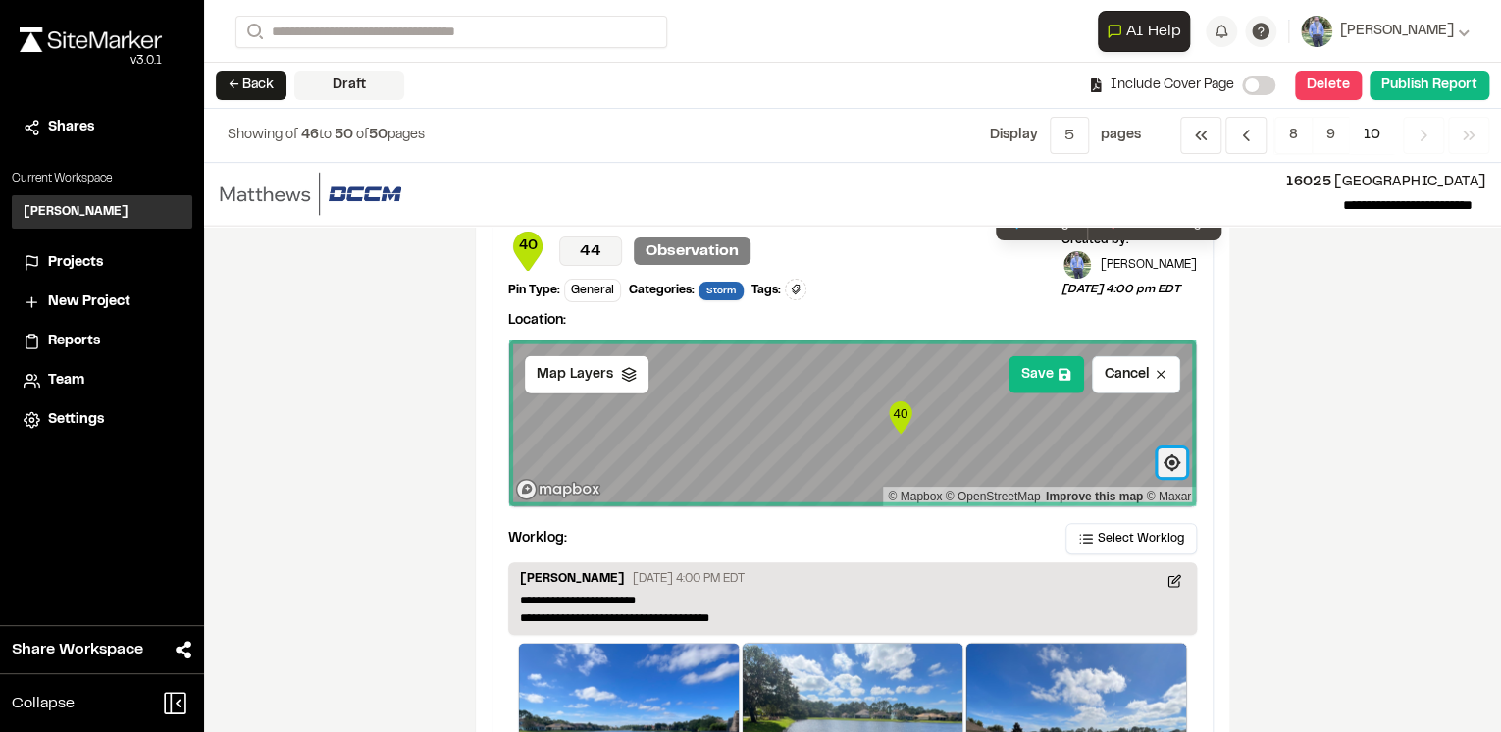
click at [1165, 459] on span "Find my location" at bounding box center [1172, 462] width 28 height 28
click at [1265, 479] on div "**********" at bounding box center [852, 447] width 1297 height 569
click at [1042, 369] on button "Save" at bounding box center [1047, 374] width 76 height 37
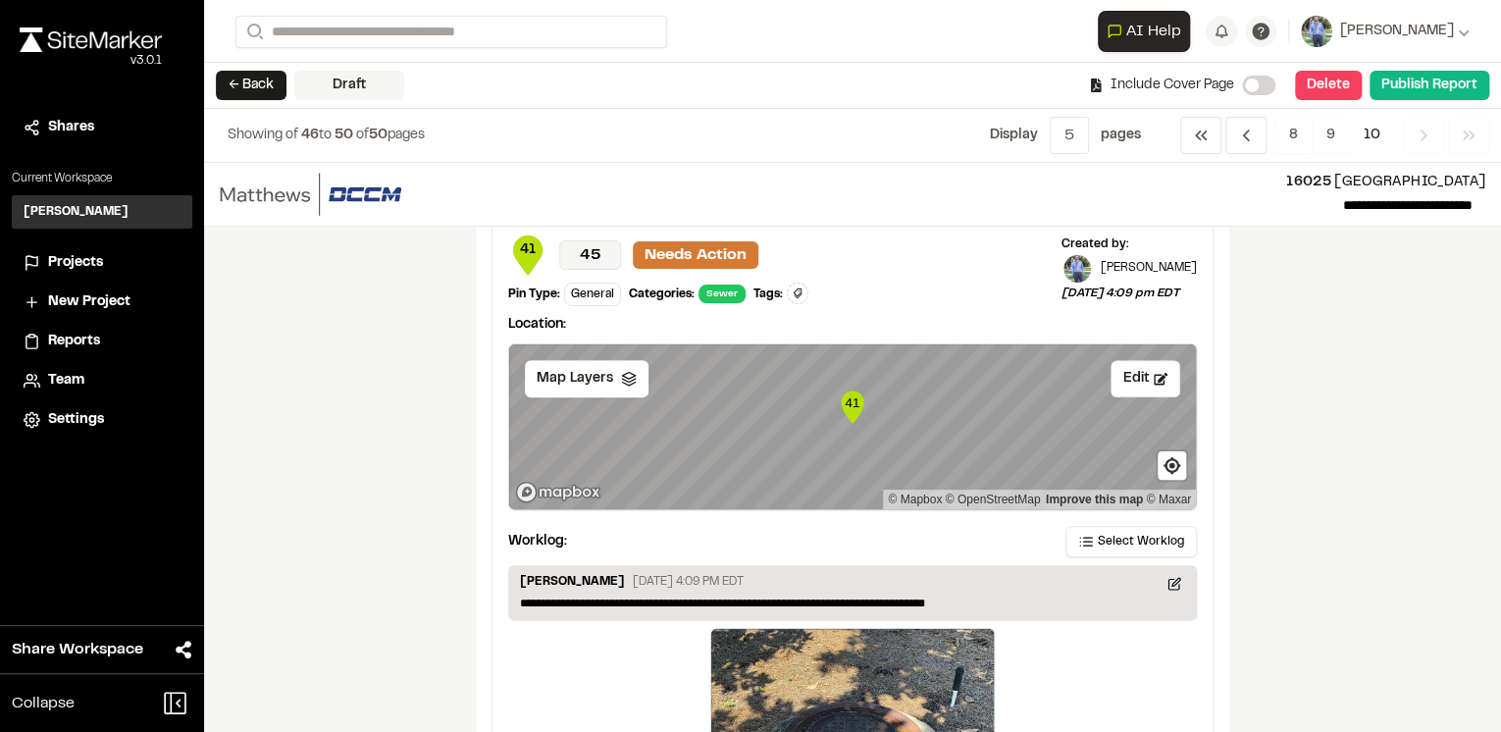
scroll to position [4407, 0]
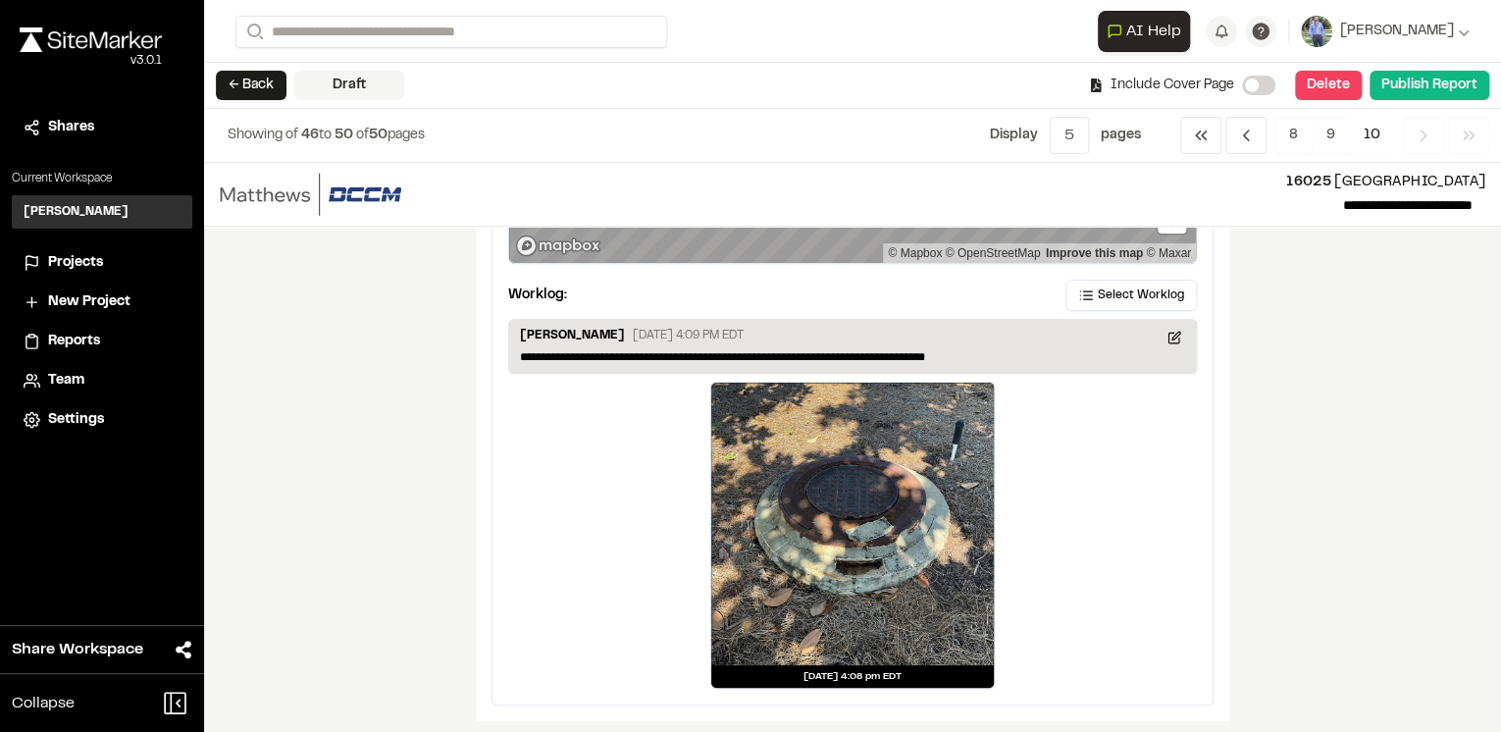
click at [1417, 138] on icon "Navigation" at bounding box center [1424, 136] width 20 height 20
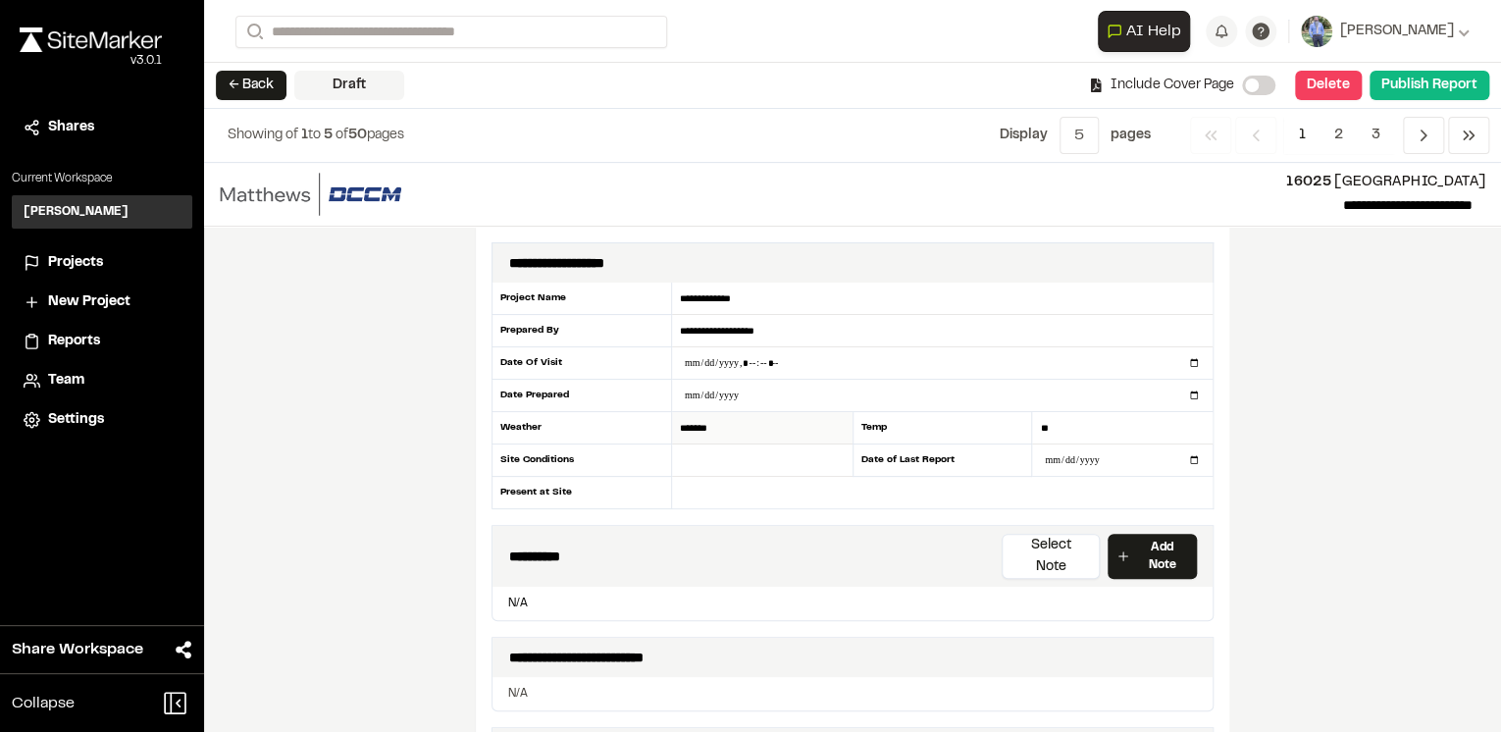
drag, startPoint x: 734, startPoint y: 419, endPoint x: 739, endPoint y: 428, distance: 10.1
click at [734, 419] on input "*******" at bounding box center [762, 428] width 181 height 32
drag, startPoint x: 740, startPoint y: 426, endPoint x: 637, endPoint y: 426, distance: 103.0
click at [637, 426] on div "**********" at bounding box center [853, 396] width 722 height 227
type input "**********"
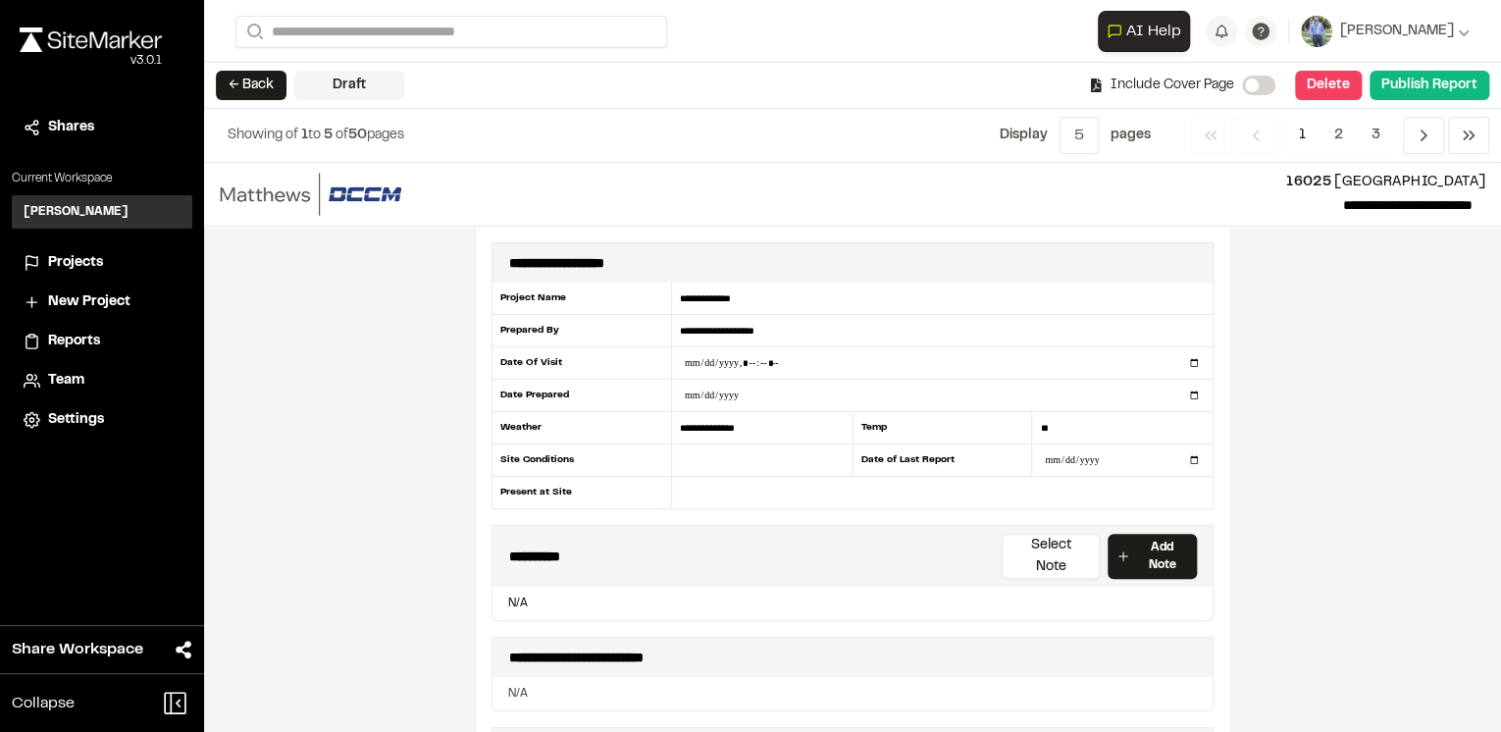
click at [1389, 412] on div "**********" at bounding box center [852, 447] width 1297 height 569
click at [1430, 82] on button "Publish Report" at bounding box center [1430, 85] width 120 height 29
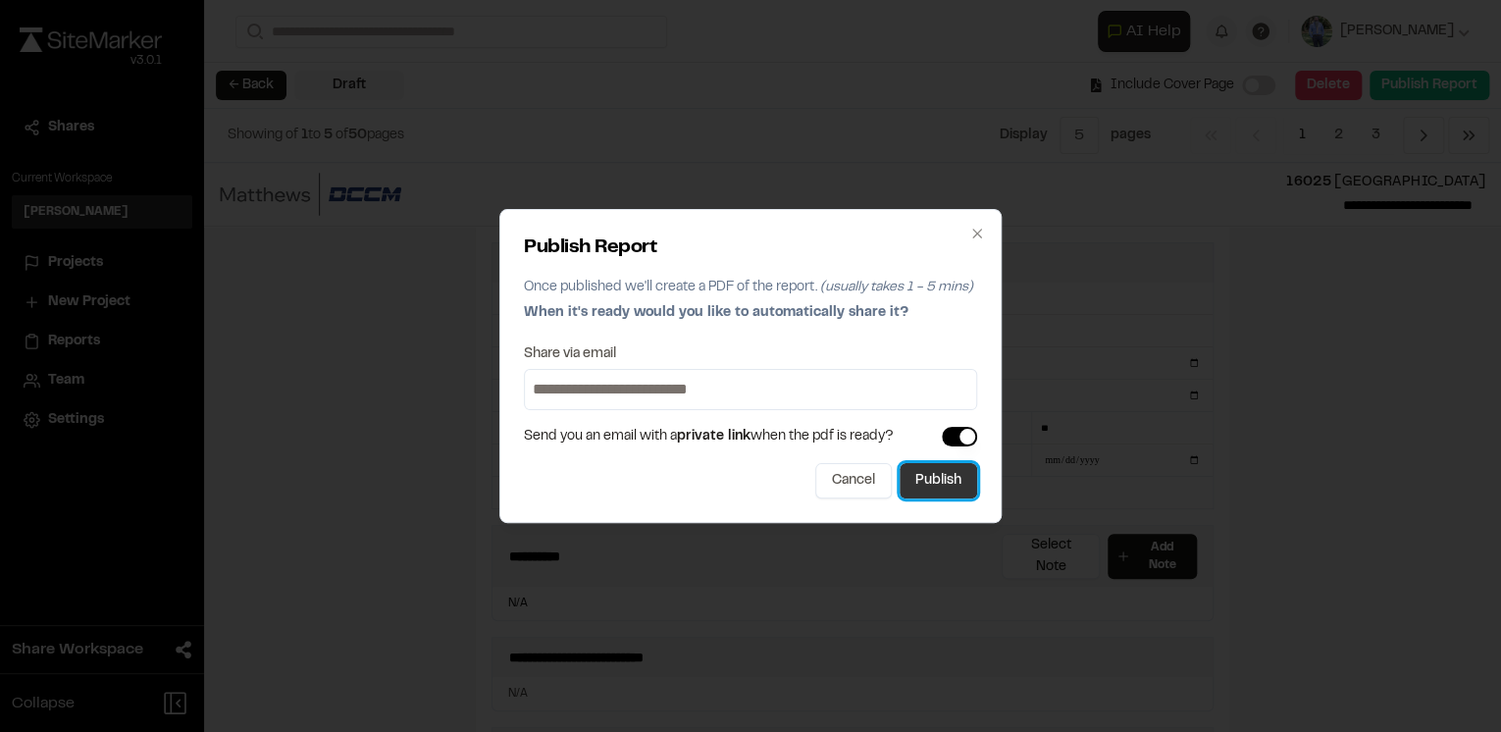
click at [948, 477] on button "Publish" at bounding box center [939, 480] width 78 height 35
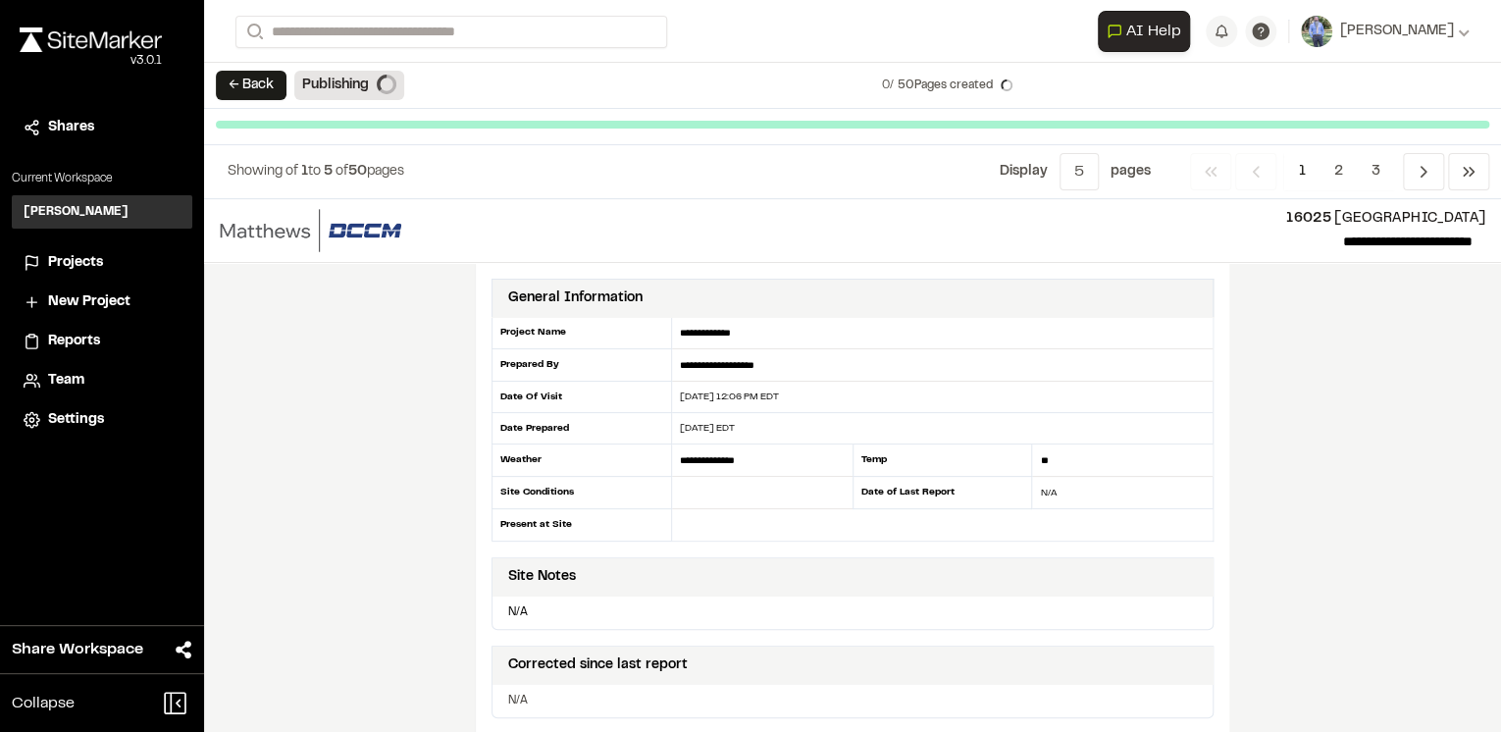
click at [1362, 389] on div "**********" at bounding box center [852, 465] width 1297 height 533
